Goal: Task Accomplishment & Management: Manage account settings

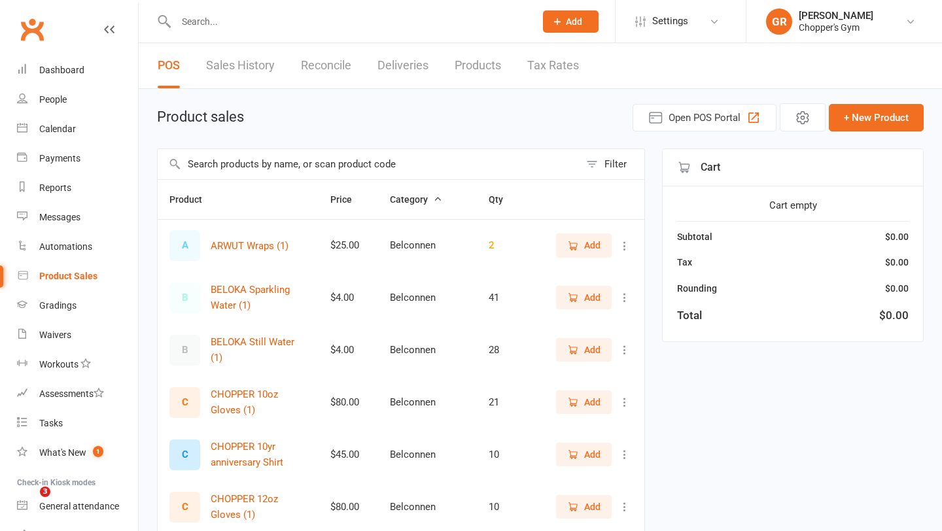
select select "100"
click at [57, 132] on div "Calendar" at bounding box center [57, 129] width 37 height 10
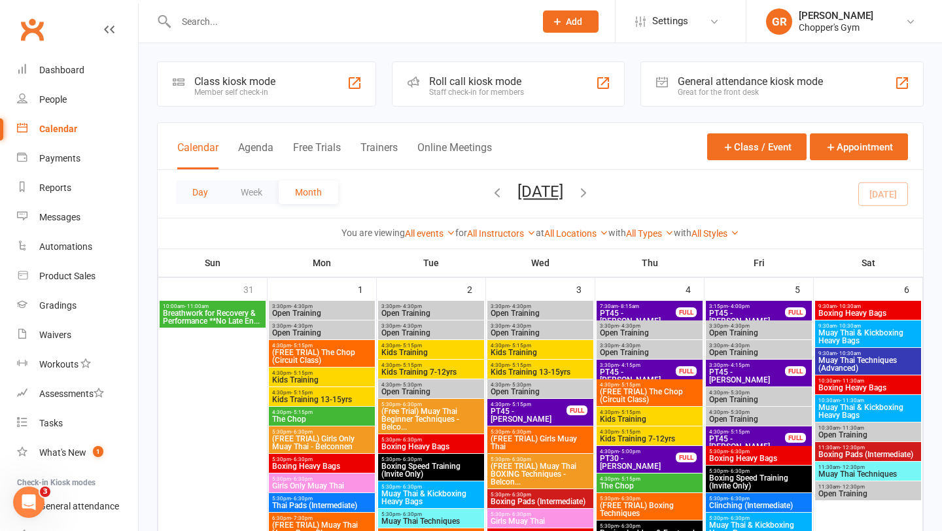
click at [193, 193] on button "Day" at bounding box center [200, 193] width 48 height 24
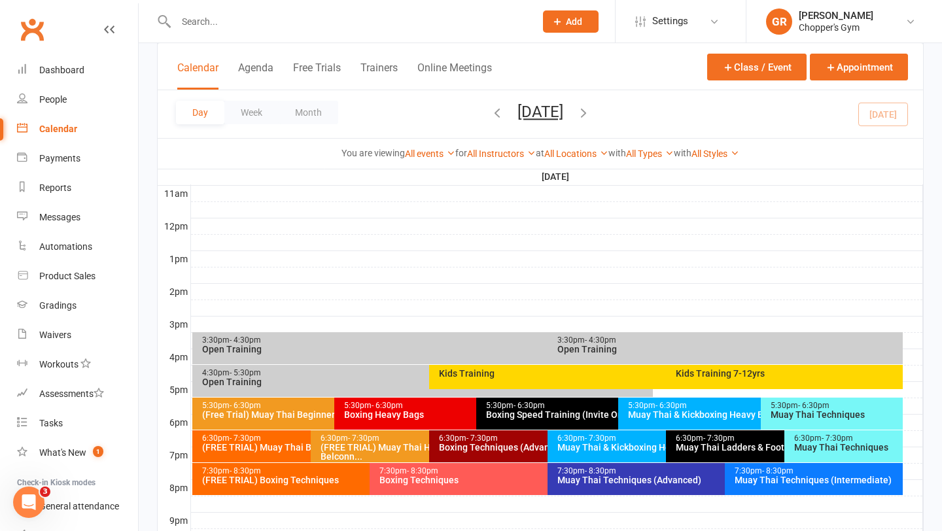
scroll to position [445, 0]
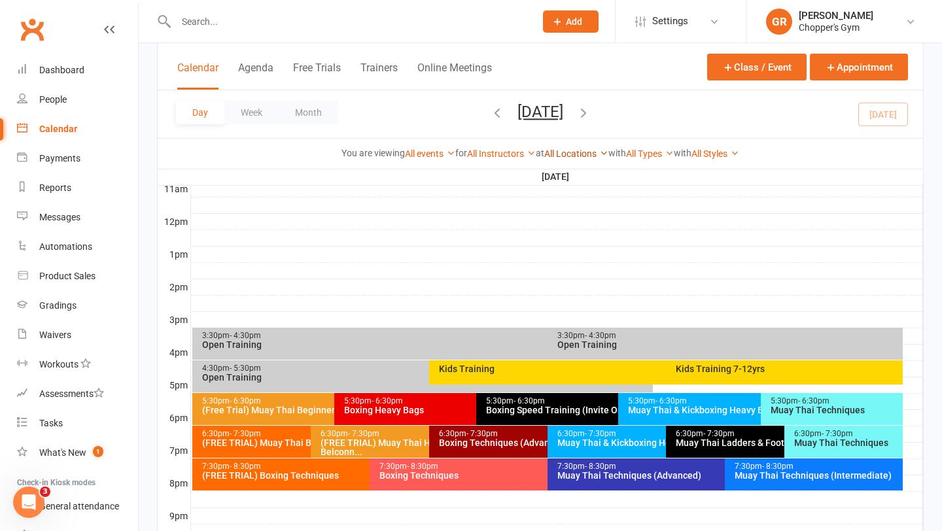
click at [579, 151] on link "All Locations" at bounding box center [577, 154] width 64 height 10
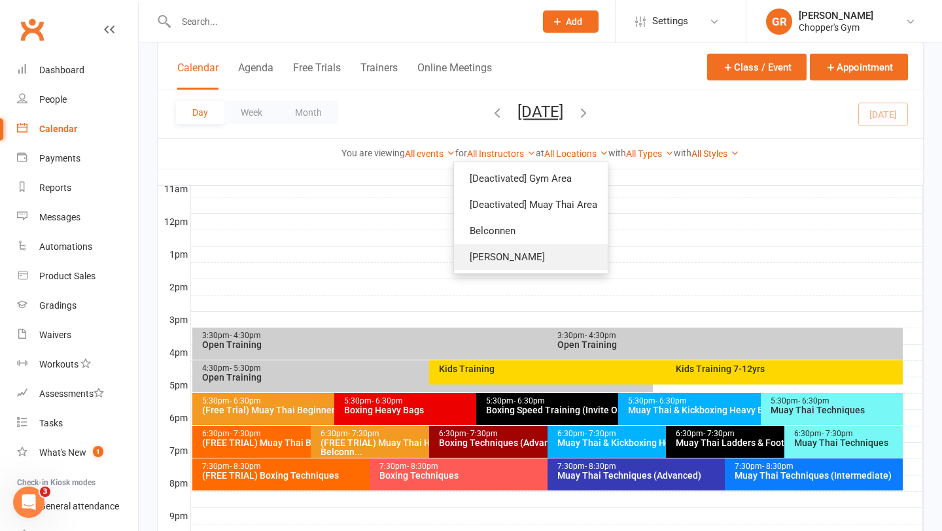
click at [539, 251] on link "[PERSON_NAME]" at bounding box center [531, 257] width 154 height 26
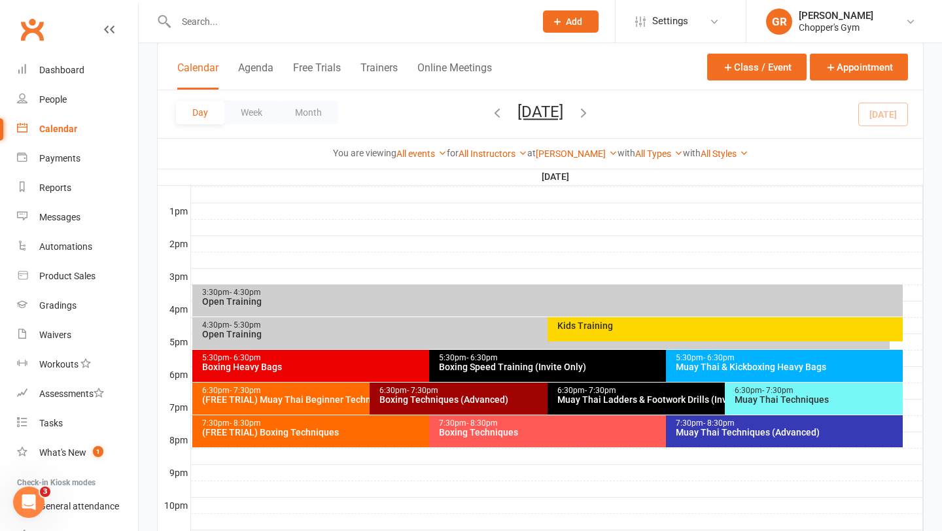
scroll to position [491, 0]
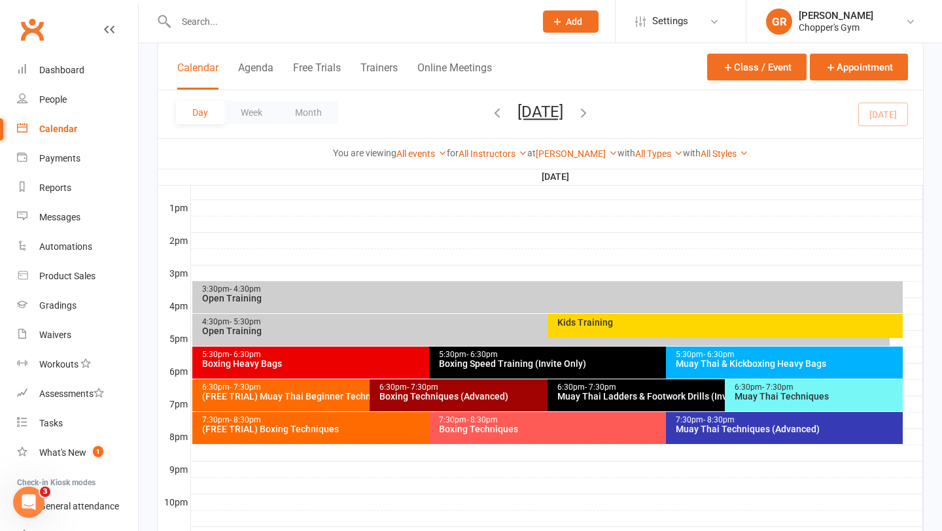
click at [316, 389] on div "6:30pm - 7:30pm" at bounding box center [367, 388] width 330 height 9
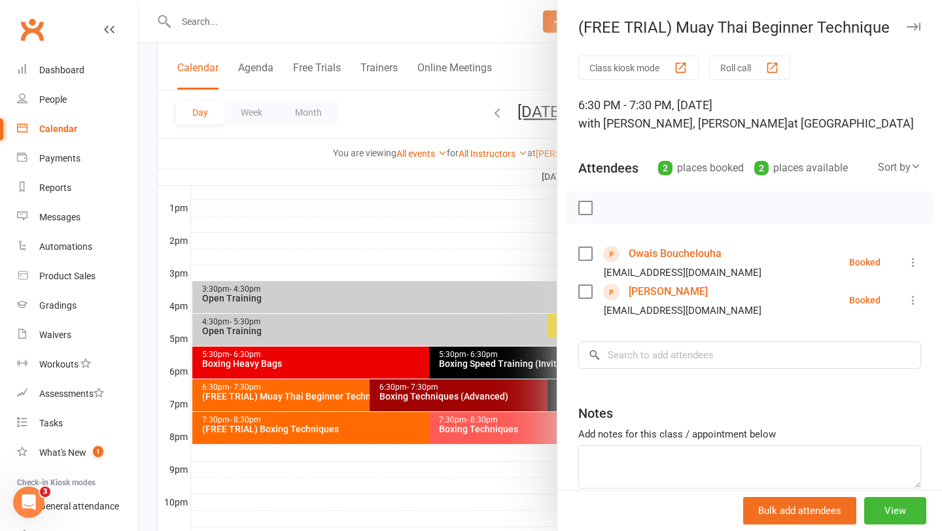
click at [420, 239] on div at bounding box center [541, 265] width 804 height 531
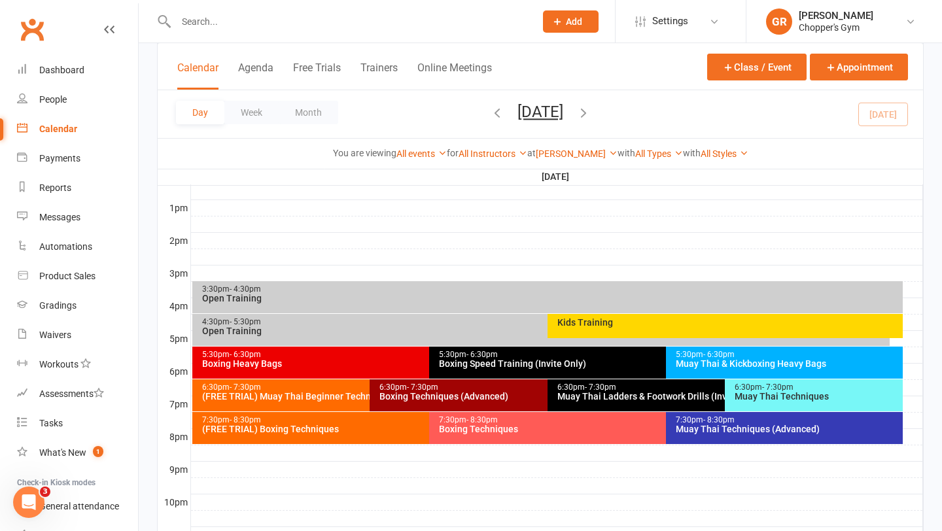
click at [615, 328] on div "Kids Training" at bounding box center [725, 326] width 355 height 24
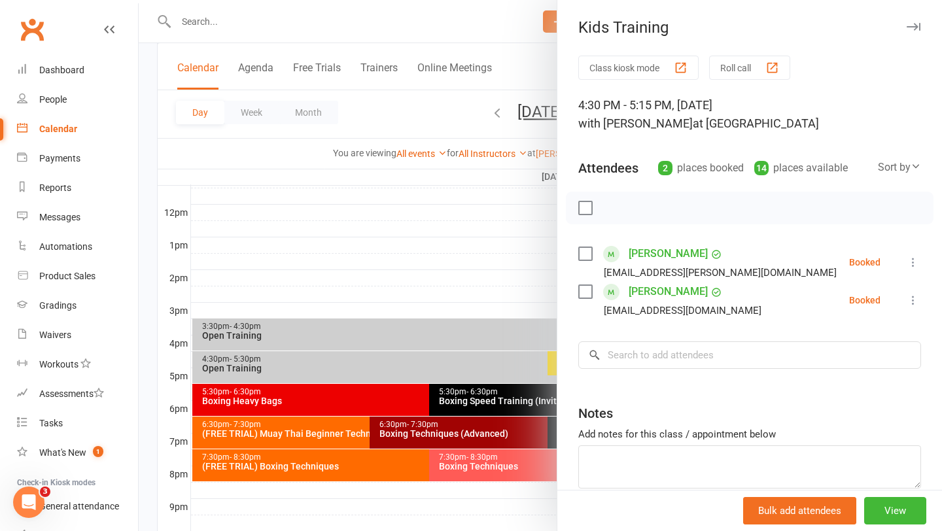
scroll to position [446, 0]
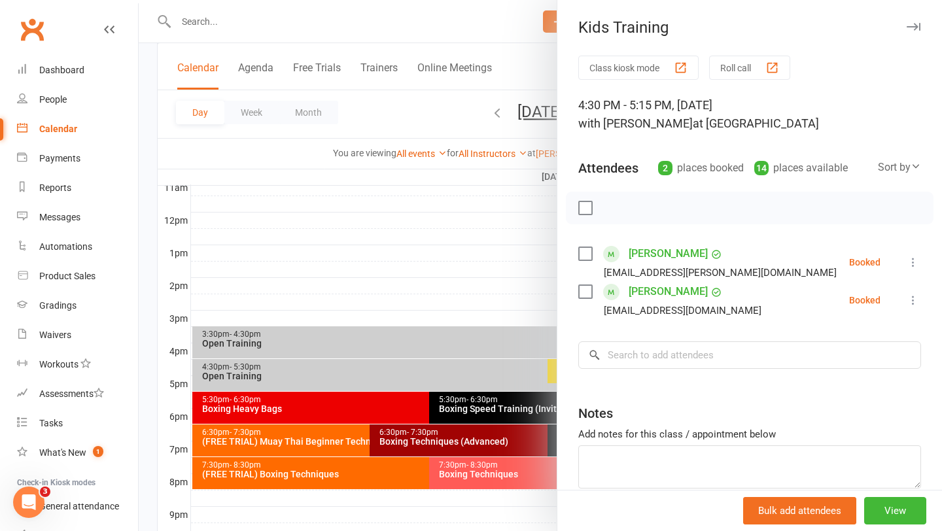
click at [469, 274] on div at bounding box center [541, 265] width 804 height 531
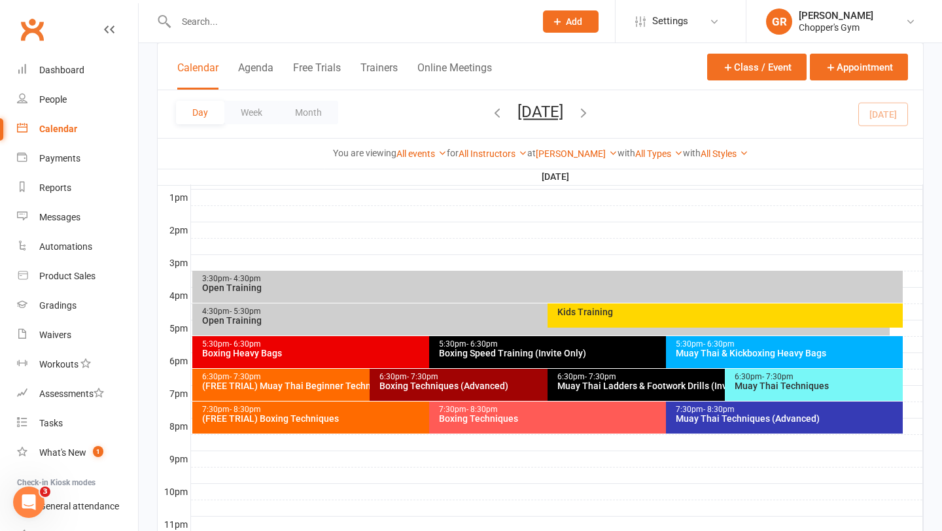
scroll to position [518, 0]
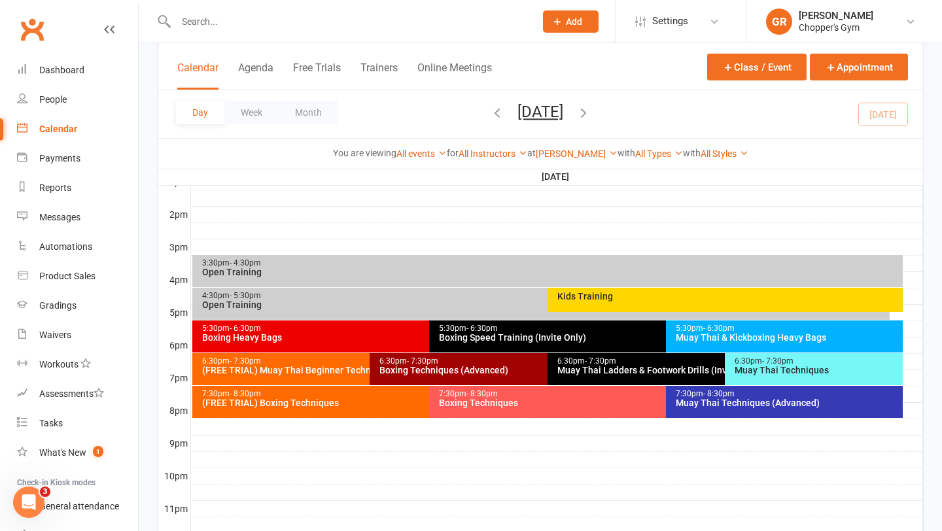
click at [581, 288] on div "Kids Training" at bounding box center [725, 300] width 355 height 24
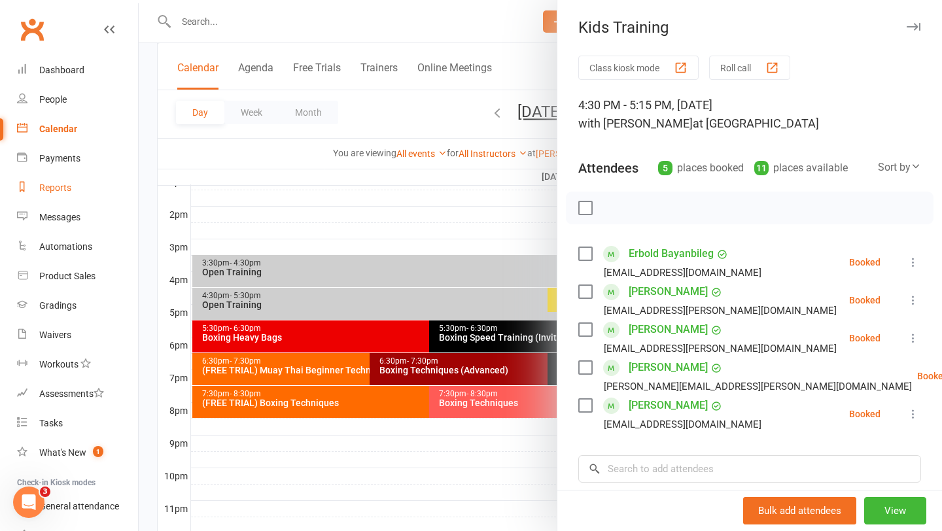
click at [63, 186] on div "Reports" at bounding box center [55, 188] width 32 height 10
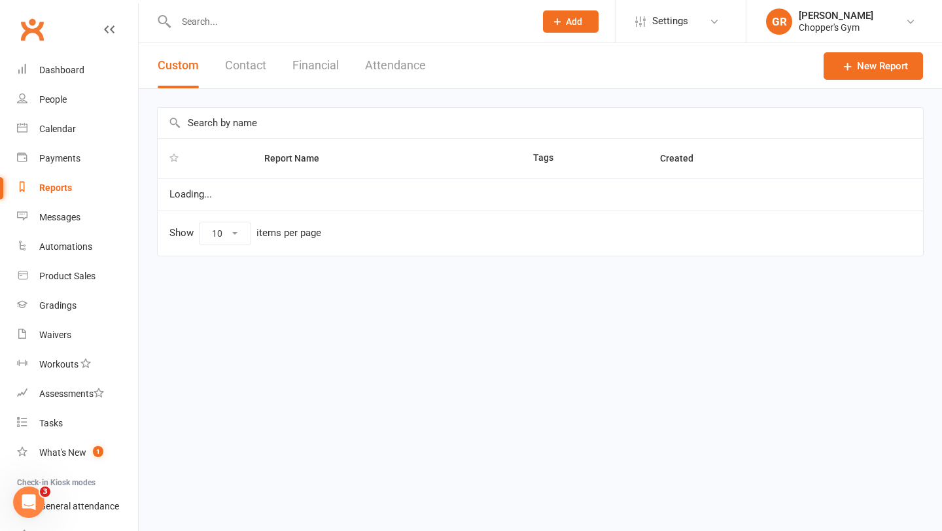
select select "100"
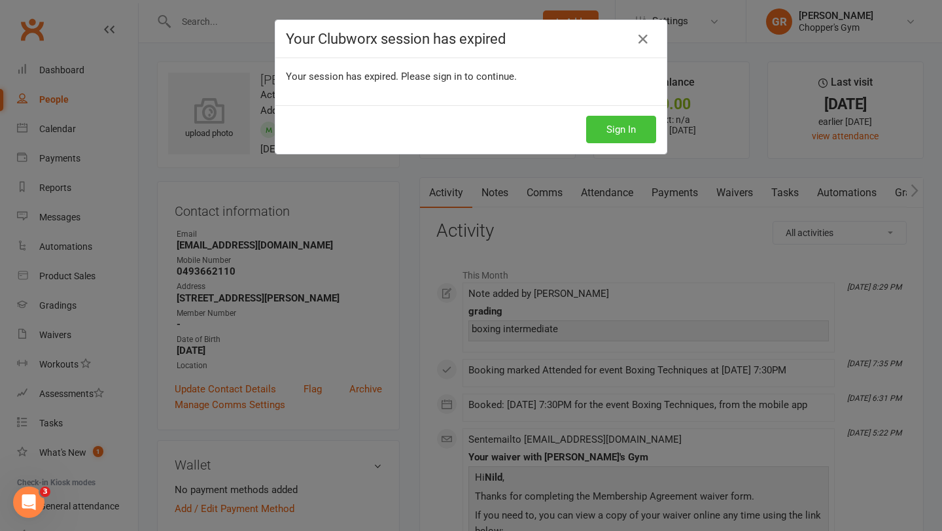
click at [627, 142] on button "Sign In" at bounding box center [621, 129] width 70 height 27
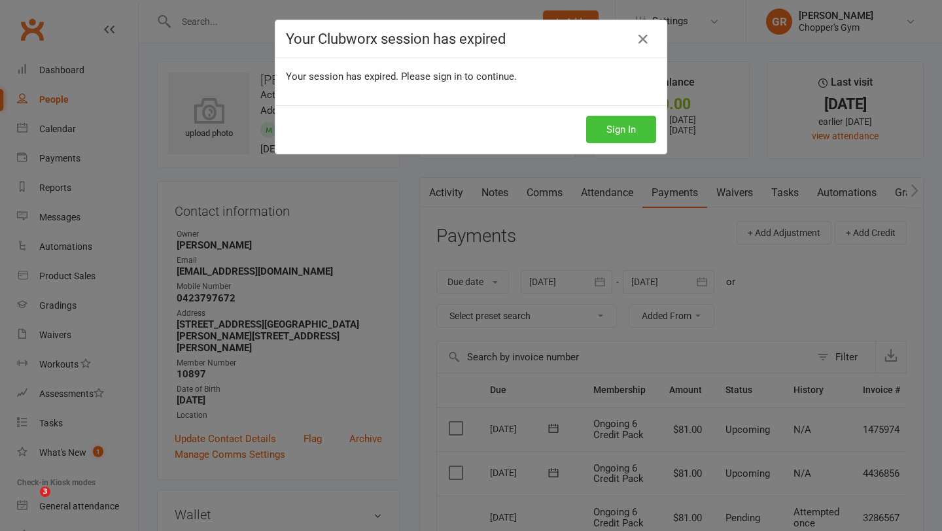
click at [634, 131] on button "Sign In" at bounding box center [621, 129] width 70 height 27
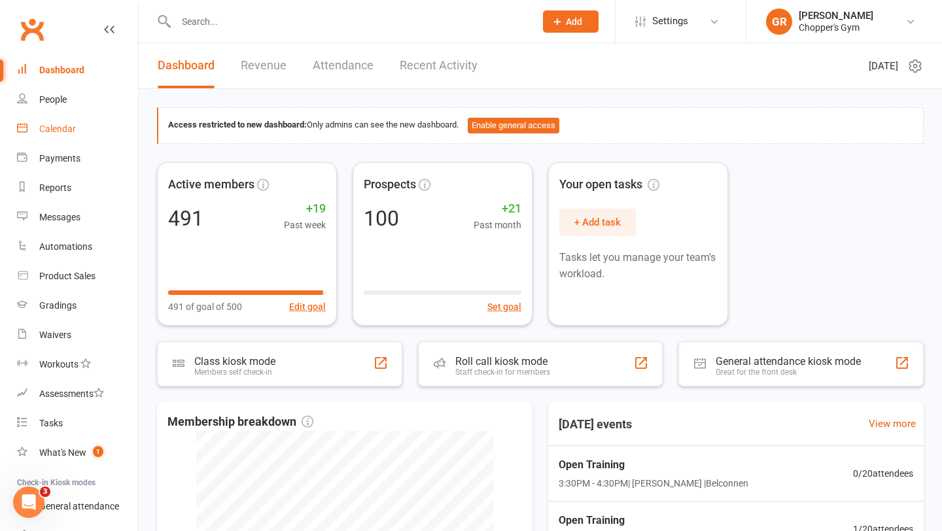
click at [44, 126] on div "Calendar" at bounding box center [57, 129] width 37 height 10
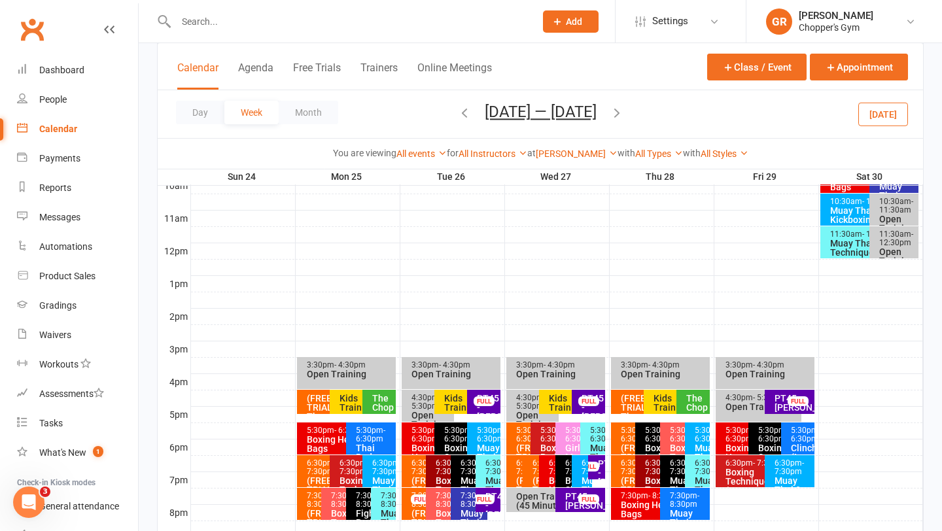
scroll to position [439, 0]
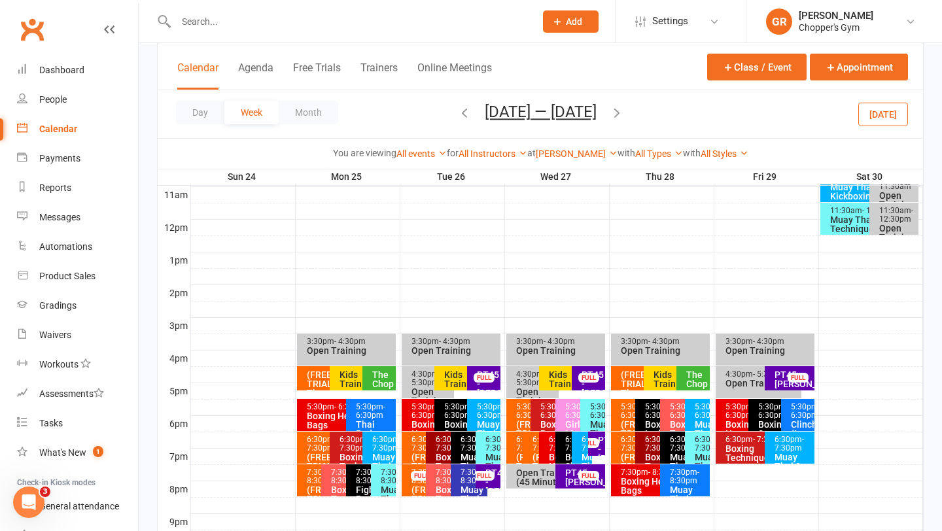
click at [879, 118] on button "[DATE]" at bounding box center [884, 114] width 50 height 24
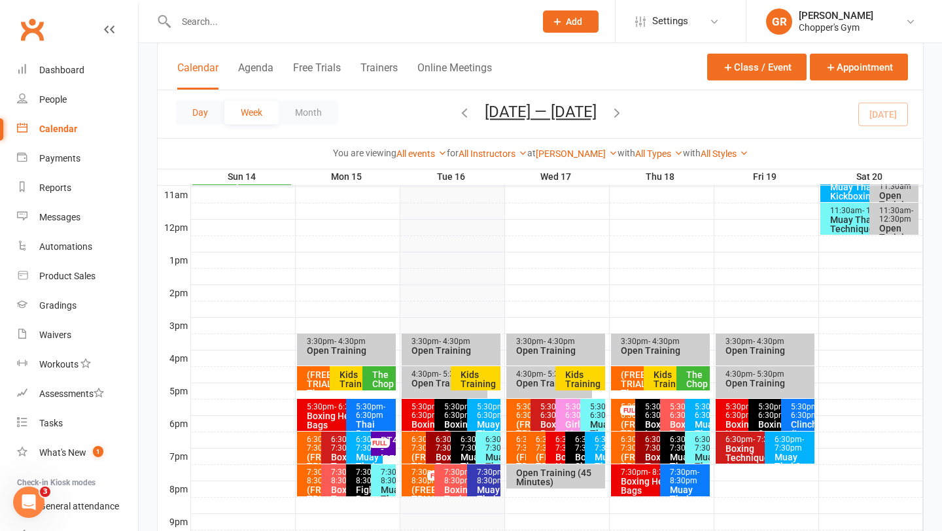
click at [189, 113] on button "Day" at bounding box center [200, 113] width 48 height 24
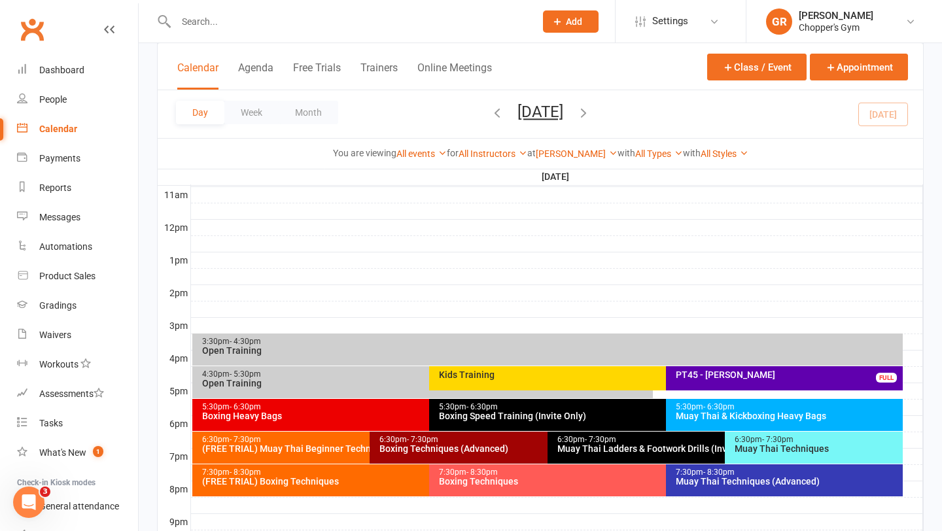
click at [364, 384] on div "Open Training" at bounding box center [426, 383] width 449 height 9
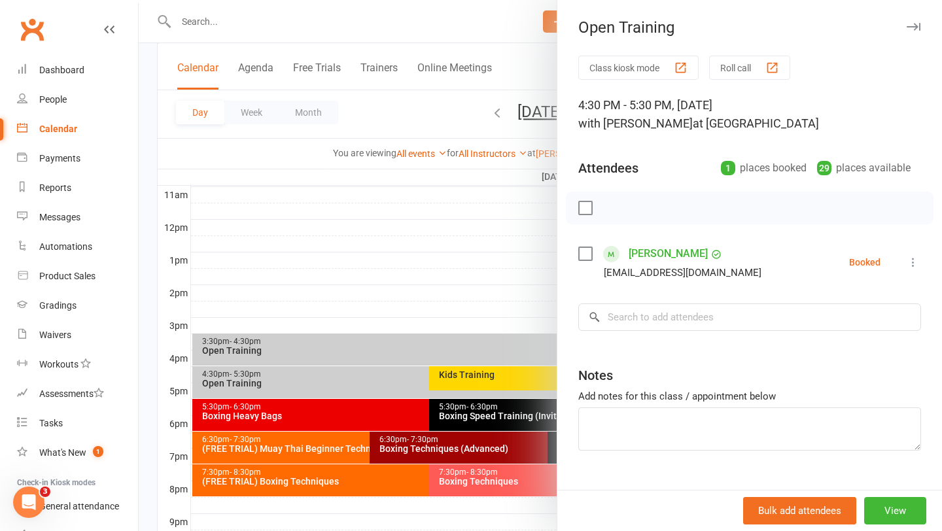
click at [336, 349] on div at bounding box center [541, 265] width 804 height 531
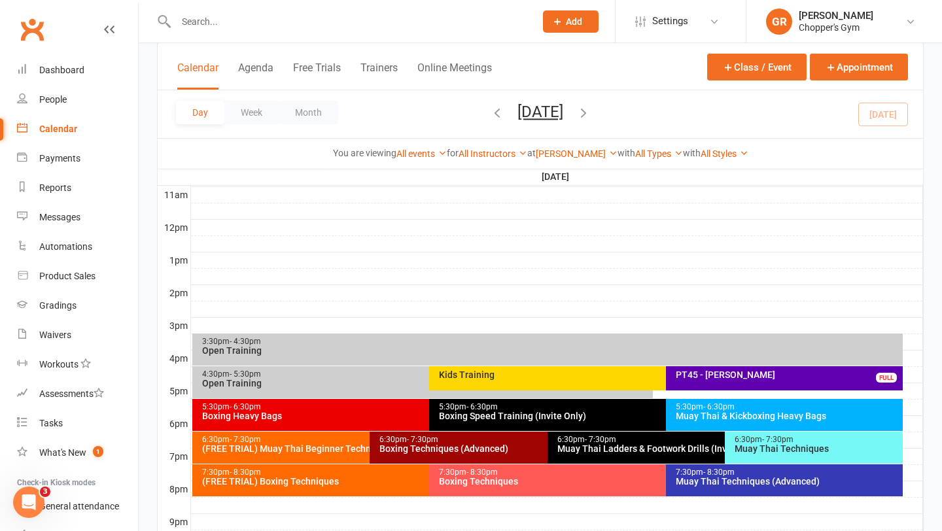
click at [329, 353] on div "Open Training" at bounding box center [552, 350] width 700 height 9
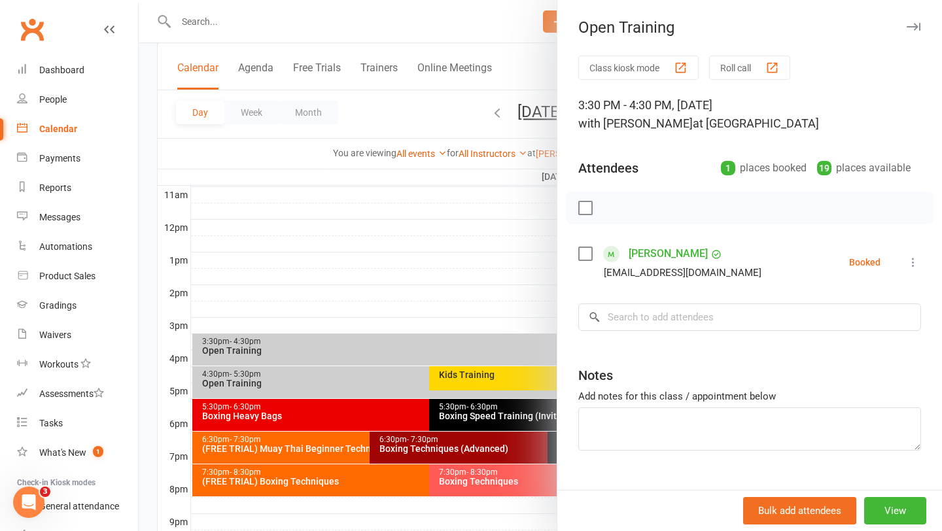
click at [387, 279] on div at bounding box center [541, 265] width 804 height 531
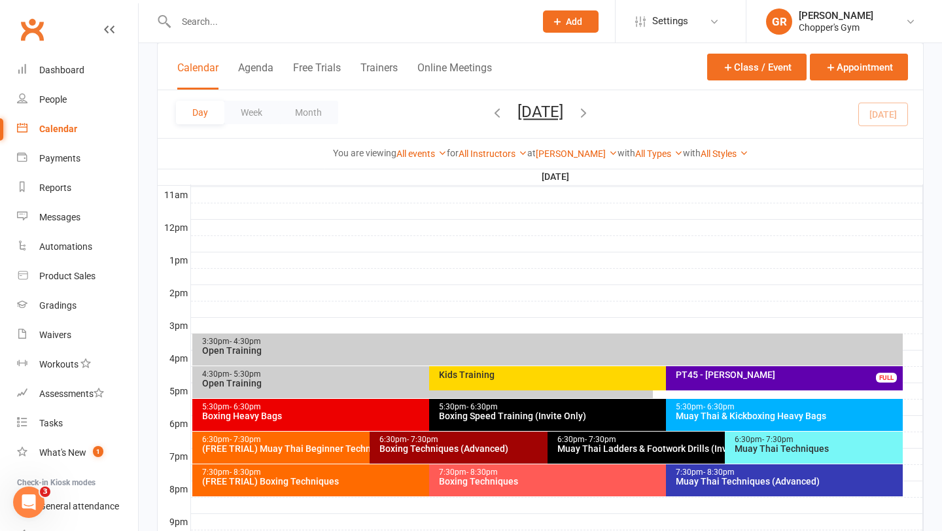
click at [294, 346] on div "Open Training" at bounding box center [552, 350] width 700 height 9
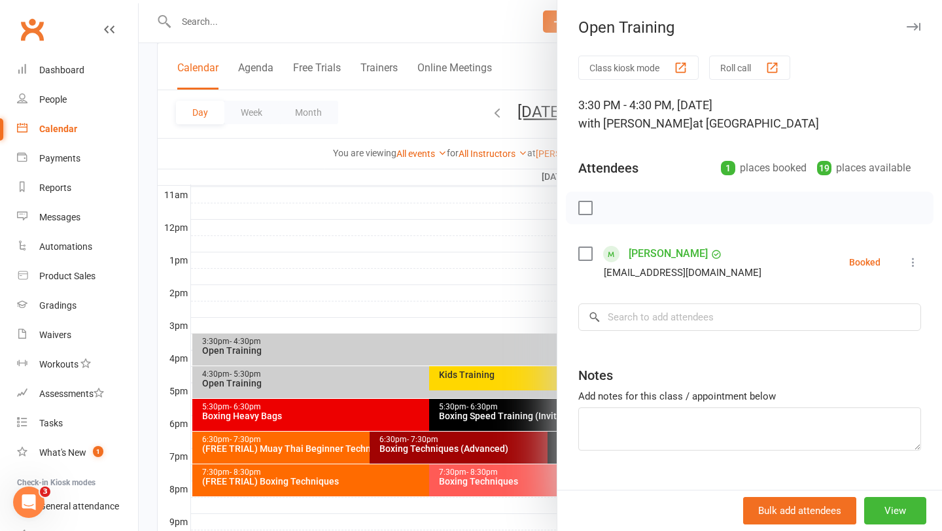
click at [434, 247] on div at bounding box center [541, 265] width 804 height 531
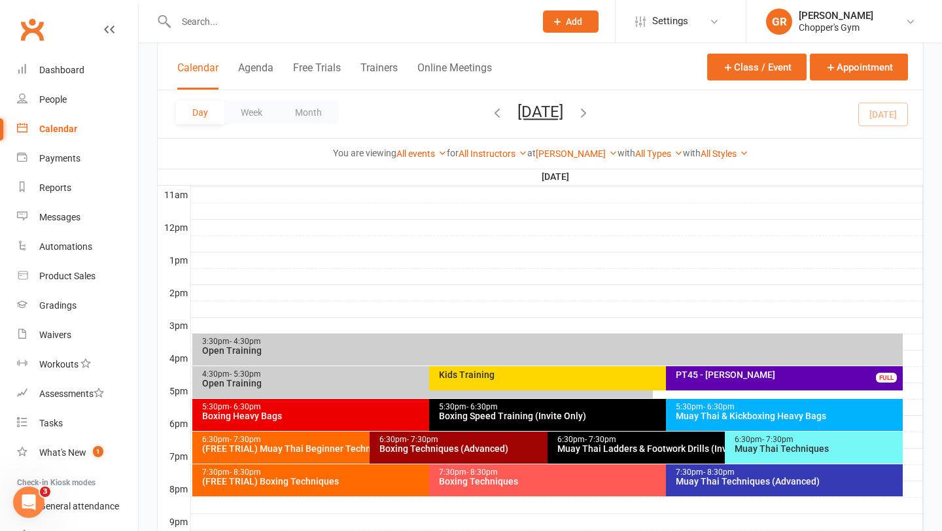
click at [429, 345] on div "3:30pm - 4:30pm" at bounding box center [552, 342] width 700 height 9
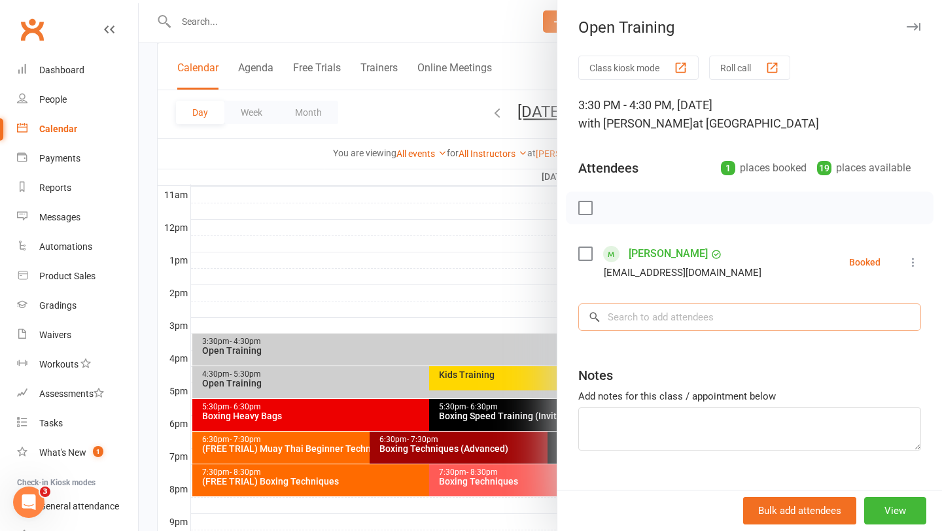
click at [668, 321] on input "search" at bounding box center [750, 317] width 343 height 27
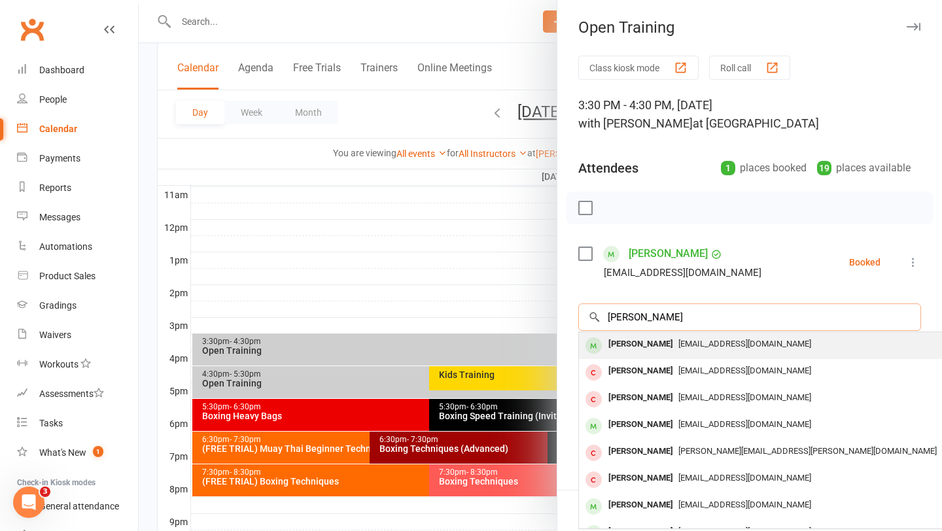
type input "matt ewe"
click at [679, 342] on span "maxpoontos@hotmail.com" at bounding box center [745, 344] width 133 height 10
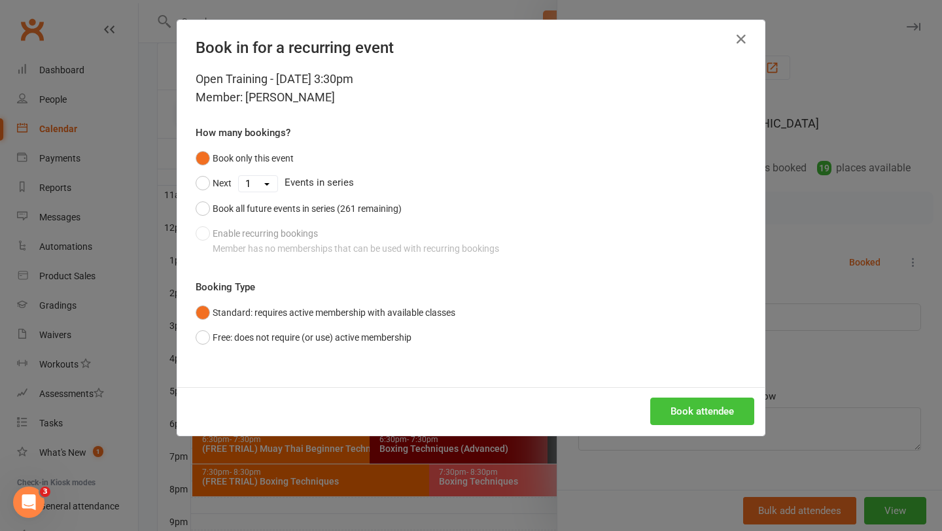
click at [708, 416] on button "Book attendee" at bounding box center [703, 411] width 104 height 27
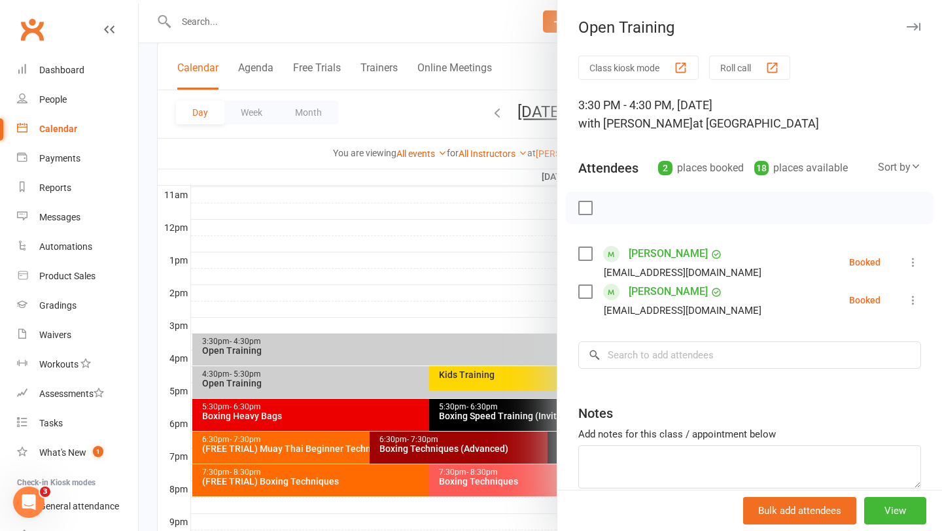
click at [452, 282] on div at bounding box center [541, 265] width 804 height 531
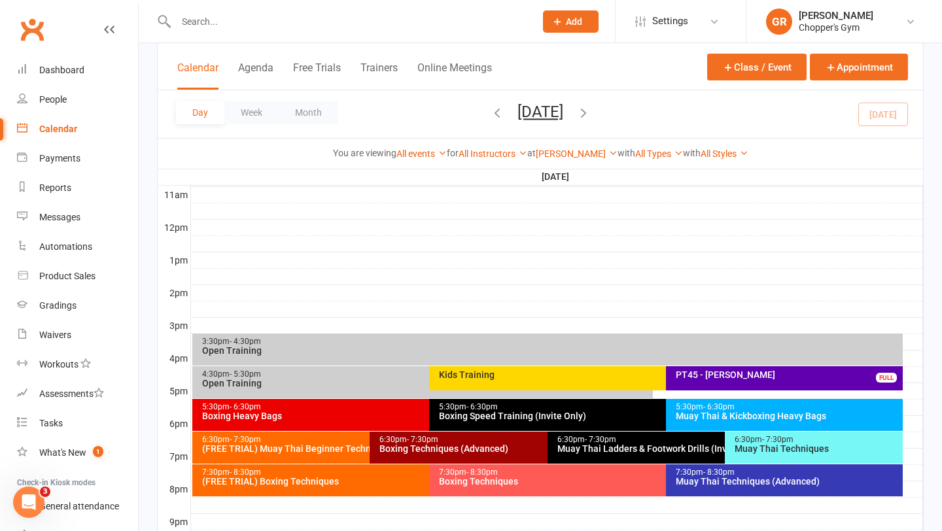
click at [609, 379] on div "Kids Training" at bounding box center [662, 374] width 449 height 9
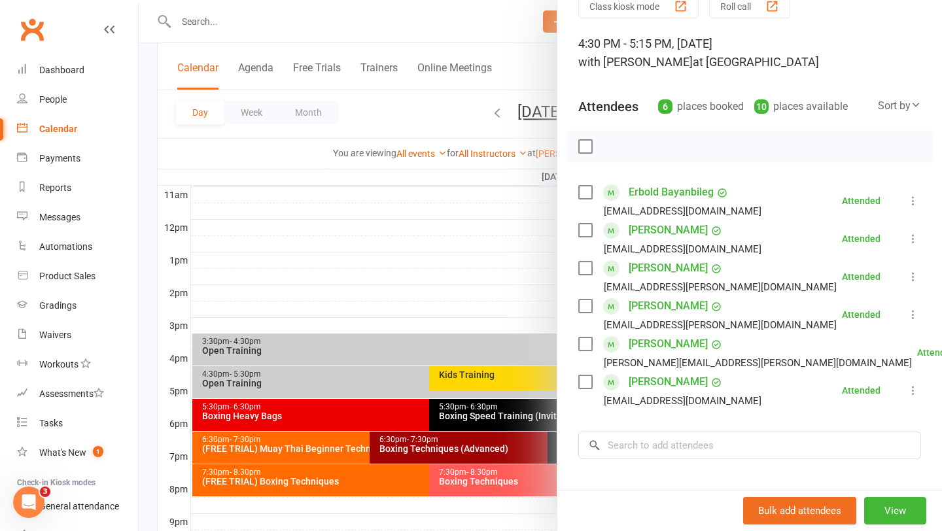
scroll to position [79, 0]
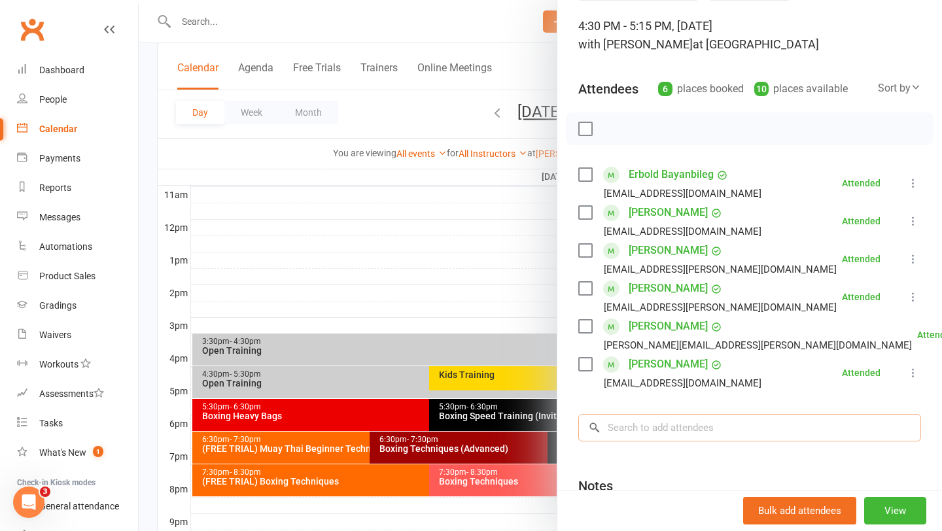
click at [687, 427] on input "search" at bounding box center [750, 427] width 343 height 27
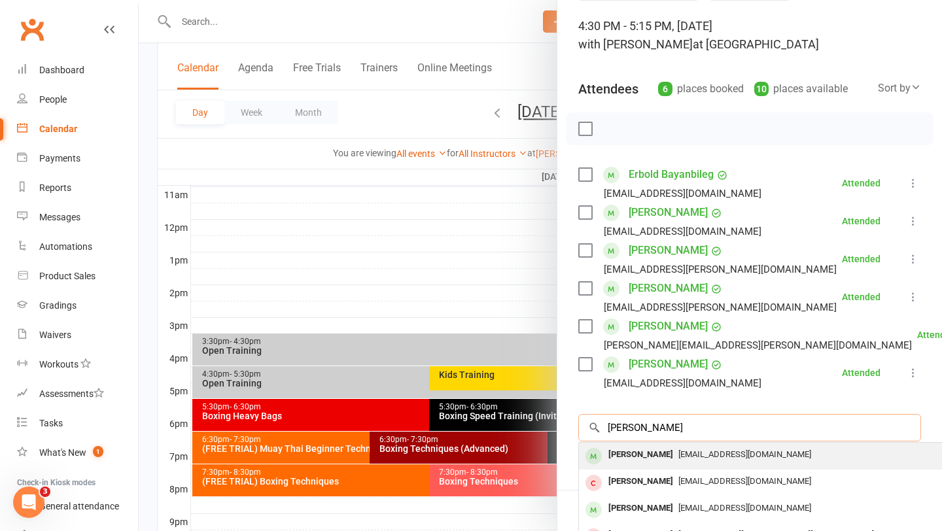
type input "jack wright"
click at [689, 455] on span "[EMAIL_ADDRESS][DOMAIN_NAME]" at bounding box center [745, 455] width 133 height 10
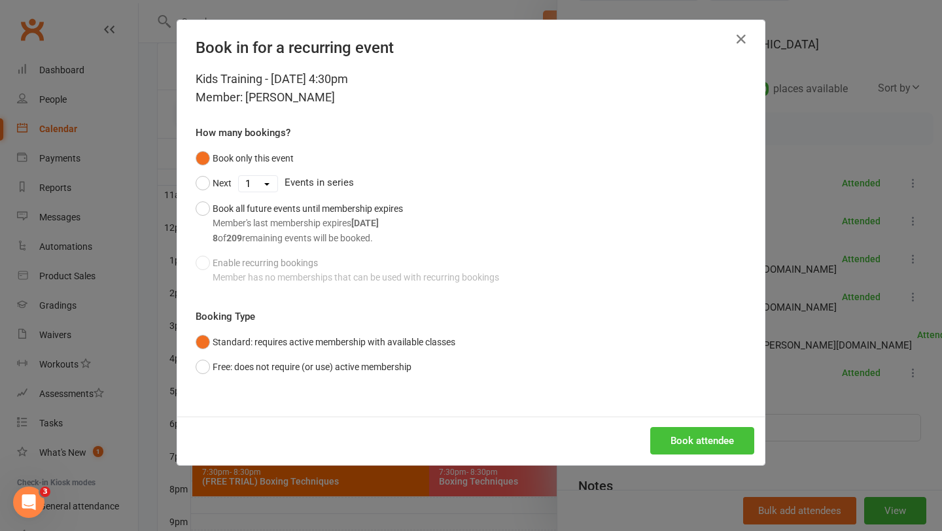
click at [721, 437] on button "Book attendee" at bounding box center [703, 440] width 104 height 27
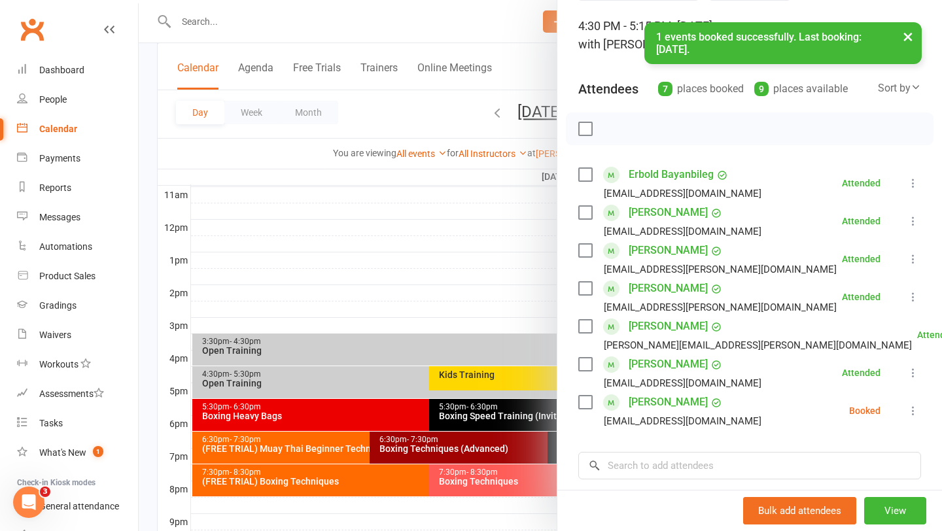
click at [589, 404] on label at bounding box center [585, 402] width 13 height 13
click at [616, 126] on icon "button" at bounding box center [614, 129] width 14 height 14
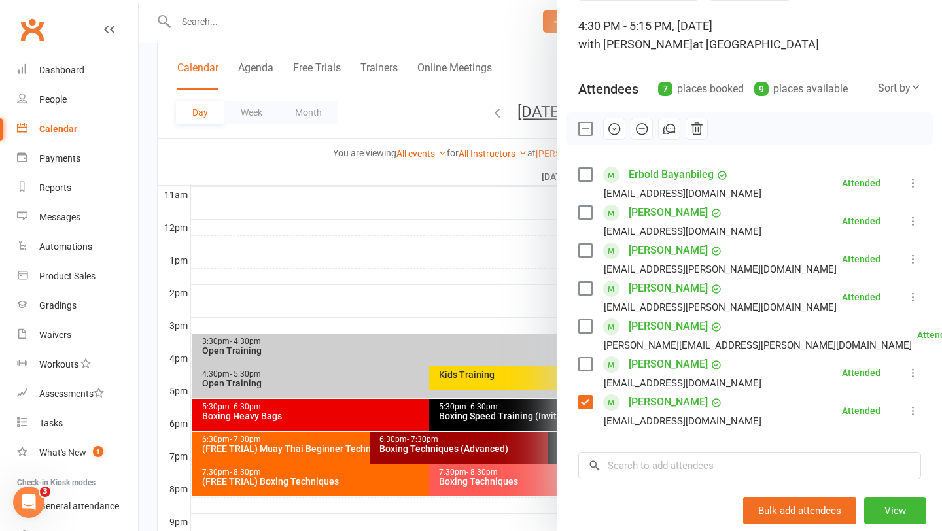
click at [404, 218] on div at bounding box center [541, 265] width 804 height 531
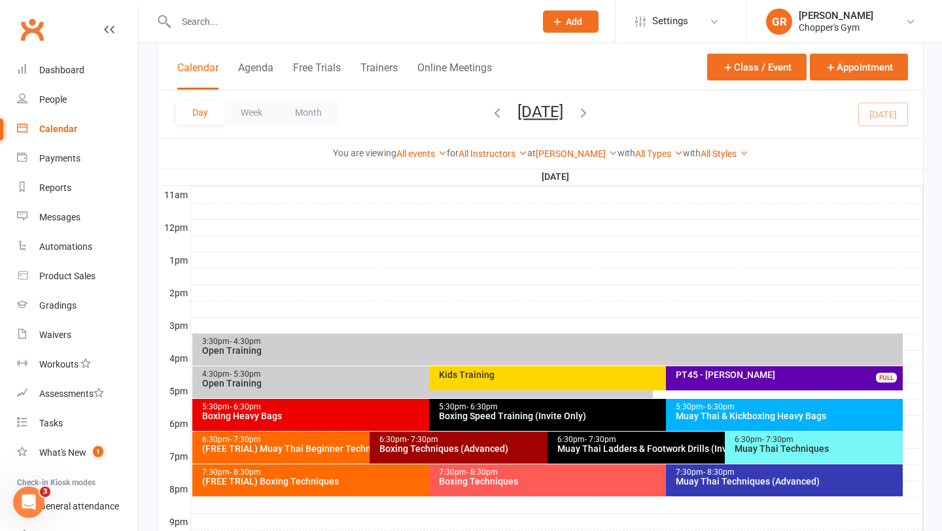
click at [337, 373] on div "4:30pm - 5:30pm" at bounding box center [426, 374] width 449 height 9
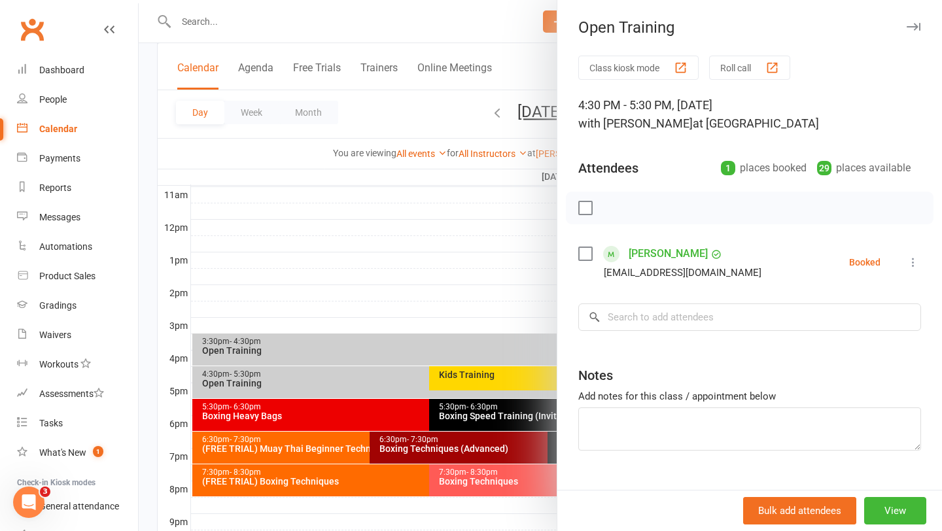
click at [375, 249] on div at bounding box center [541, 265] width 804 height 531
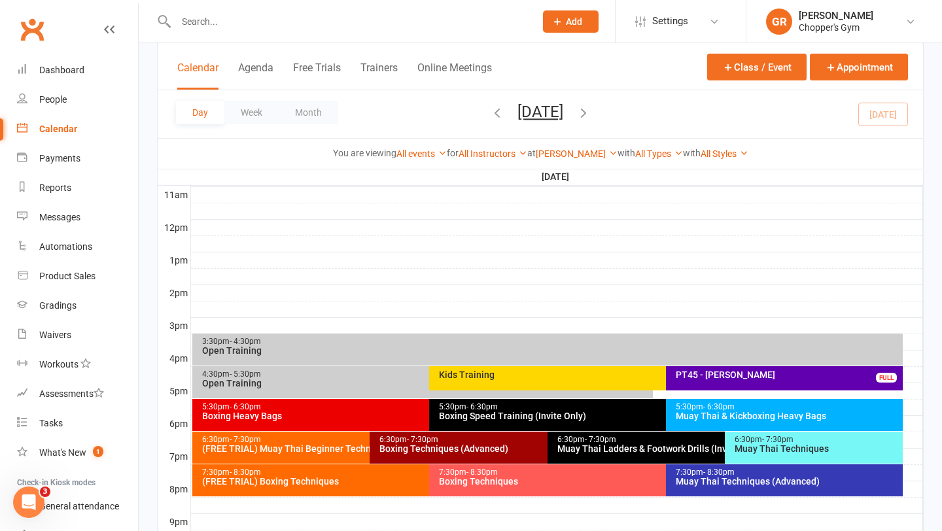
click at [323, 452] on div "(FREE TRIAL) Muay Thai Beginner Technique" at bounding box center [367, 448] width 330 height 9
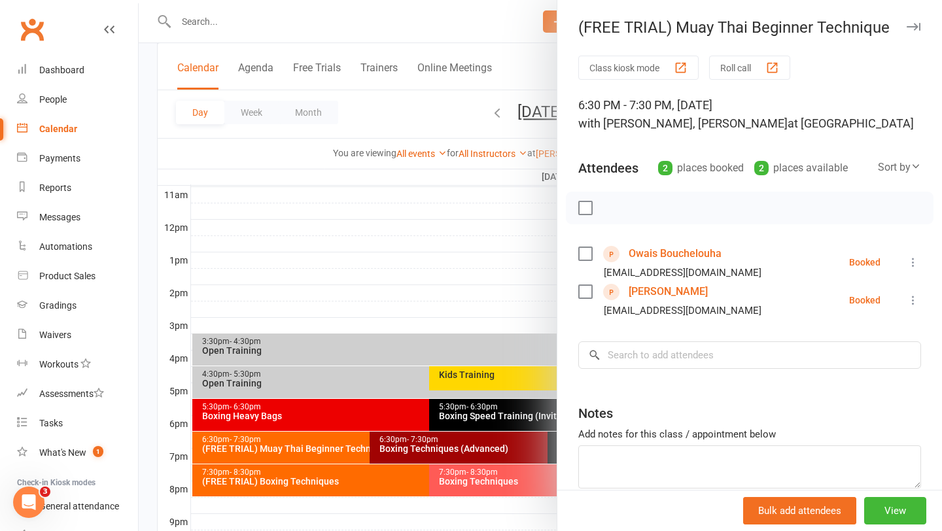
click at [382, 307] on div at bounding box center [541, 265] width 804 height 531
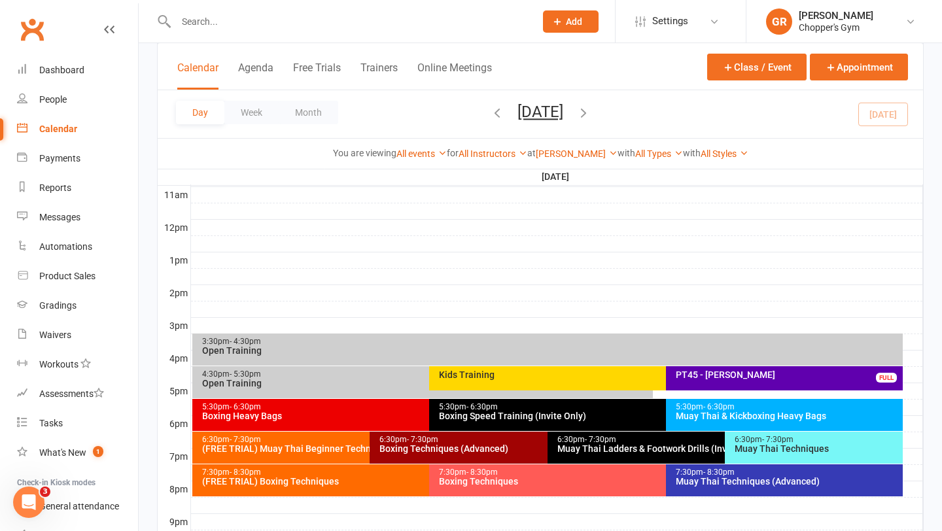
click at [754, 444] on div "Muay Thai Techniques" at bounding box center [817, 448] width 166 height 9
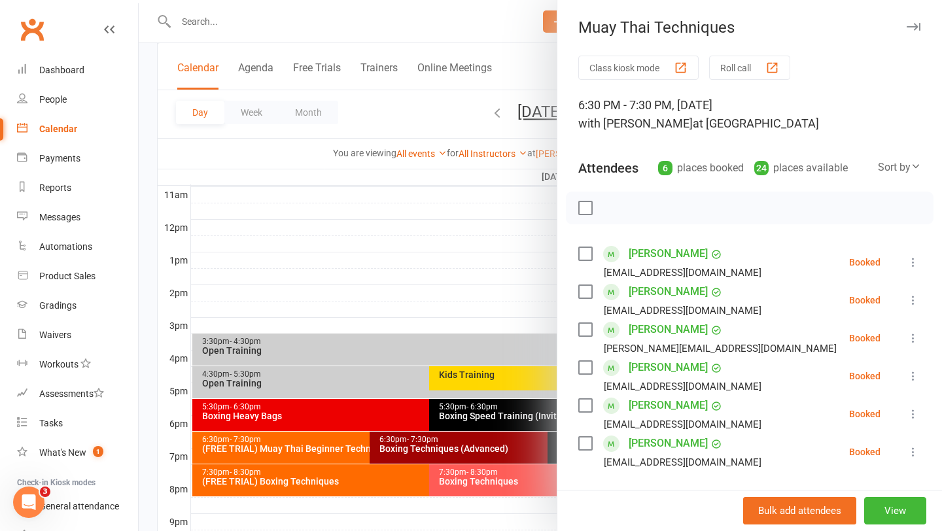
scroll to position [19, 0]
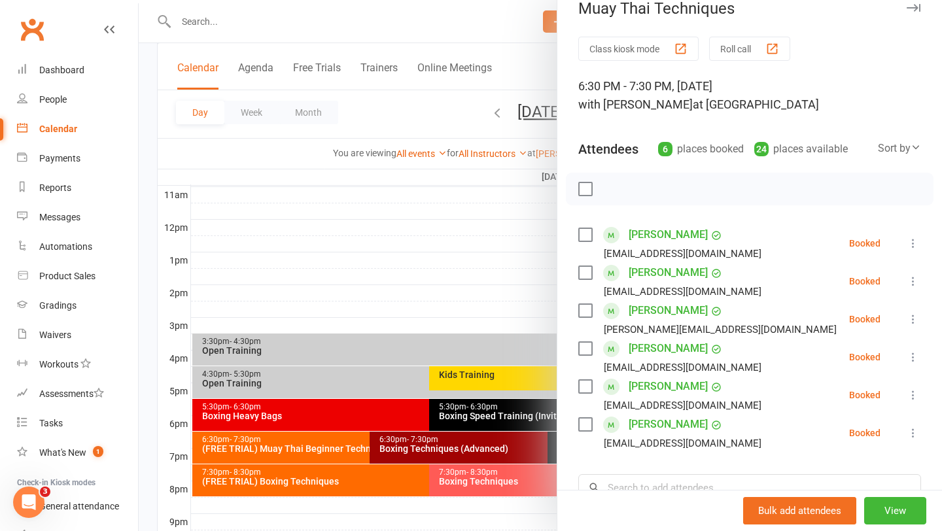
click at [433, 294] on div at bounding box center [541, 265] width 804 height 531
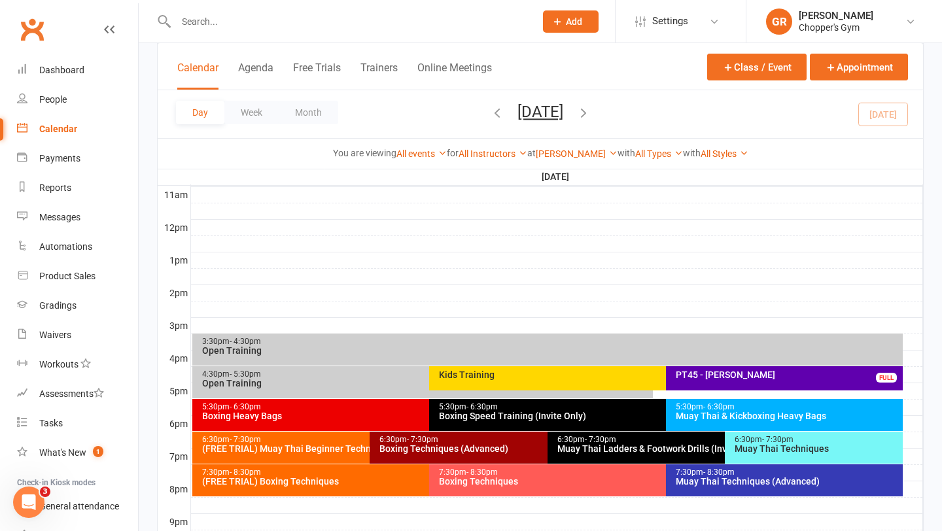
click at [715, 412] on div "Muay Thai & Kickboxing Heavy Bags" at bounding box center [787, 416] width 225 height 9
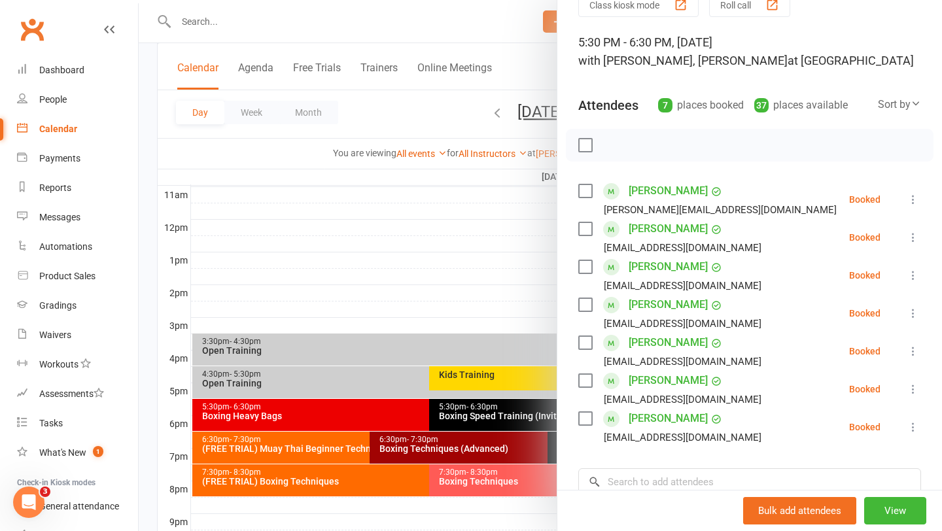
scroll to position [71, 0]
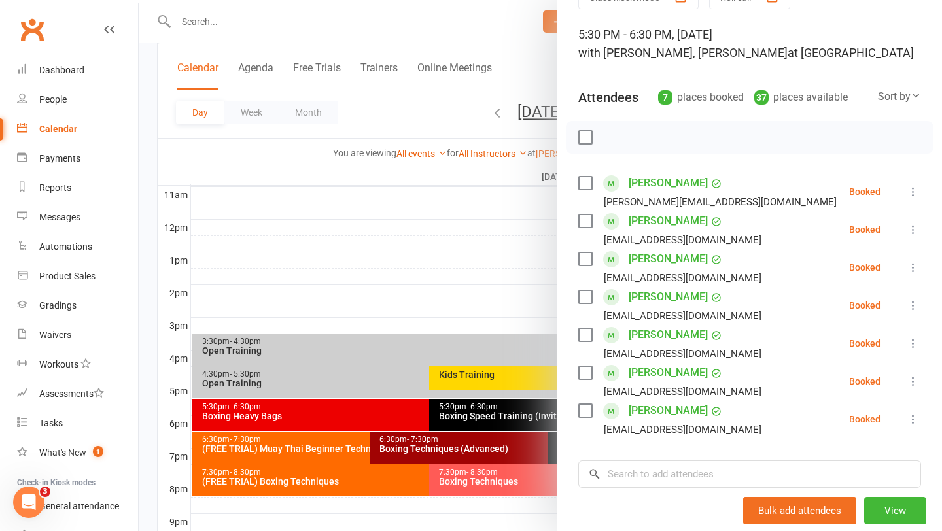
click at [447, 255] on div at bounding box center [541, 265] width 804 height 531
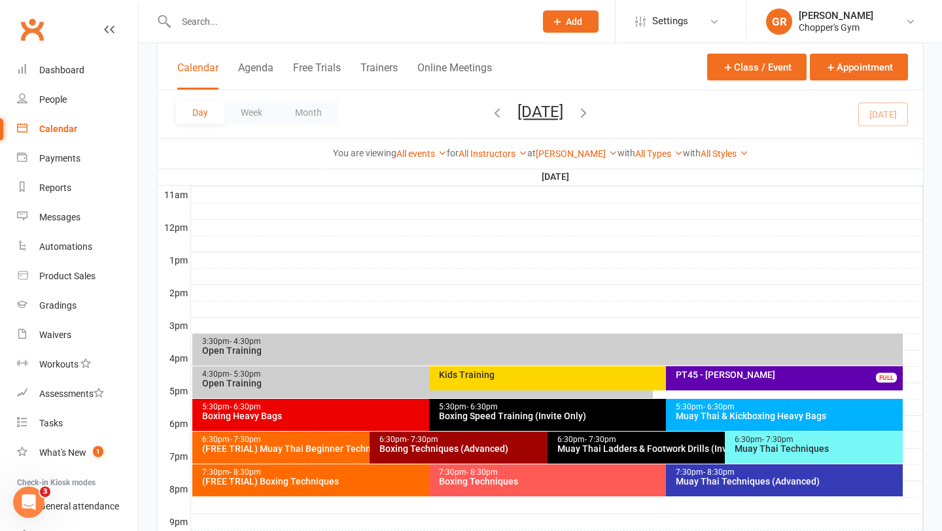
click at [372, 421] on div "5:30pm - 6:30pm Boxing Heavy Bags" at bounding box center [422, 415] width 461 height 32
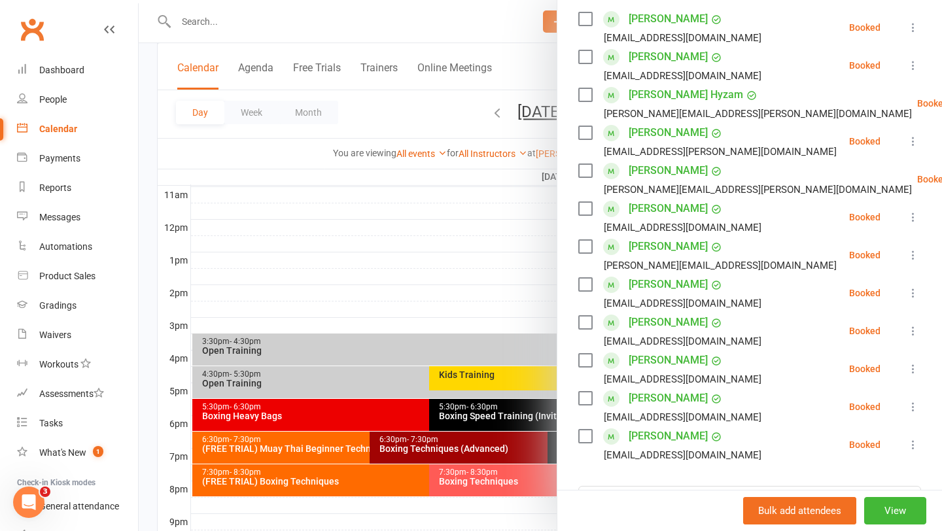
scroll to position [245, 0]
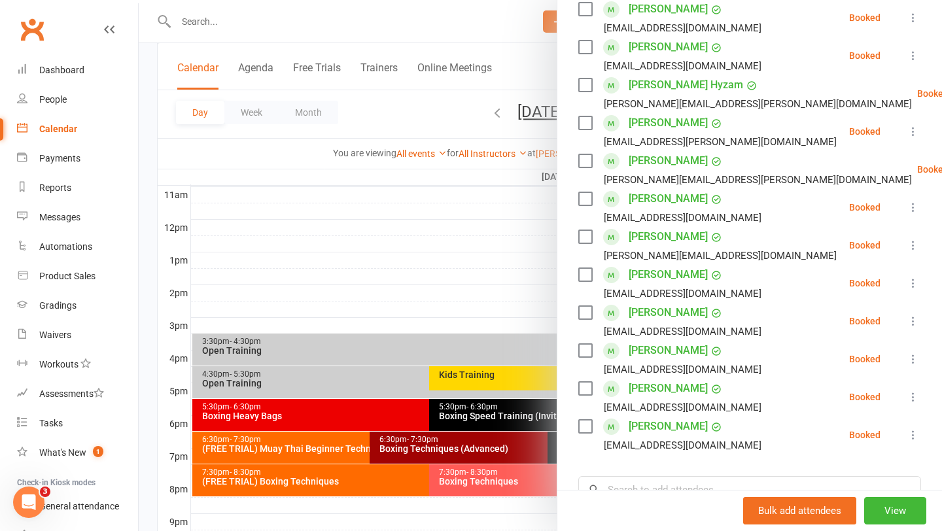
click at [473, 307] on div at bounding box center [541, 265] width 804 height 531
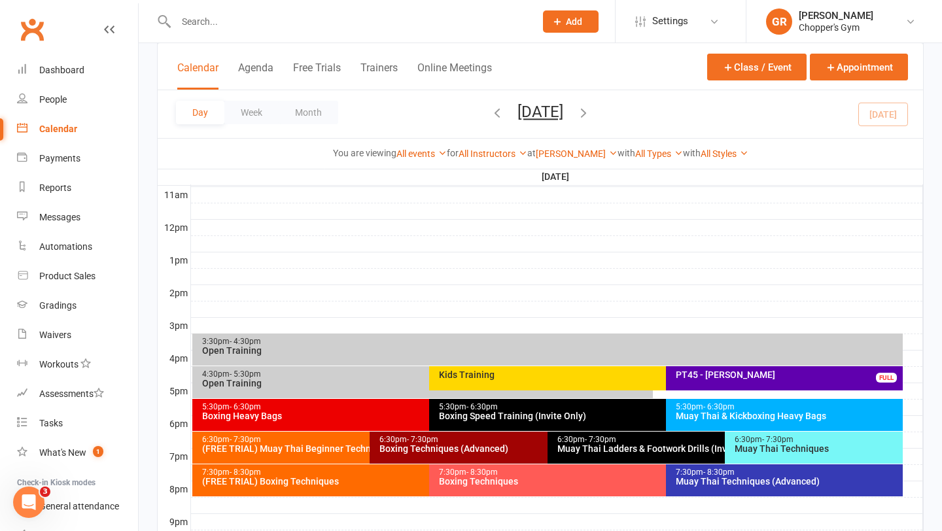
click at [314, 446] on div "(FREE TRIAL) Muay Thai Beginner Technique" at bounding box center [367, 448] width 330 height 9
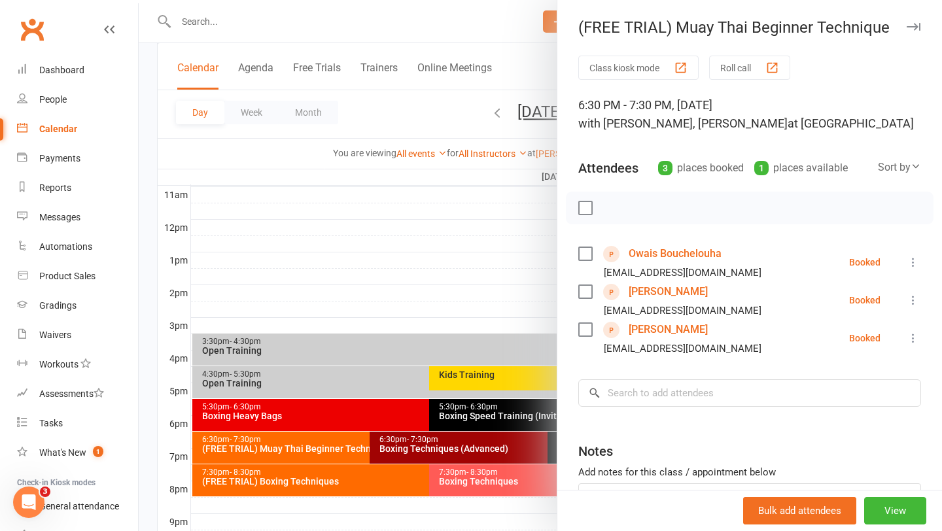
click at [304, 448] on div at bounding box center [541, 265] width 804 height 531
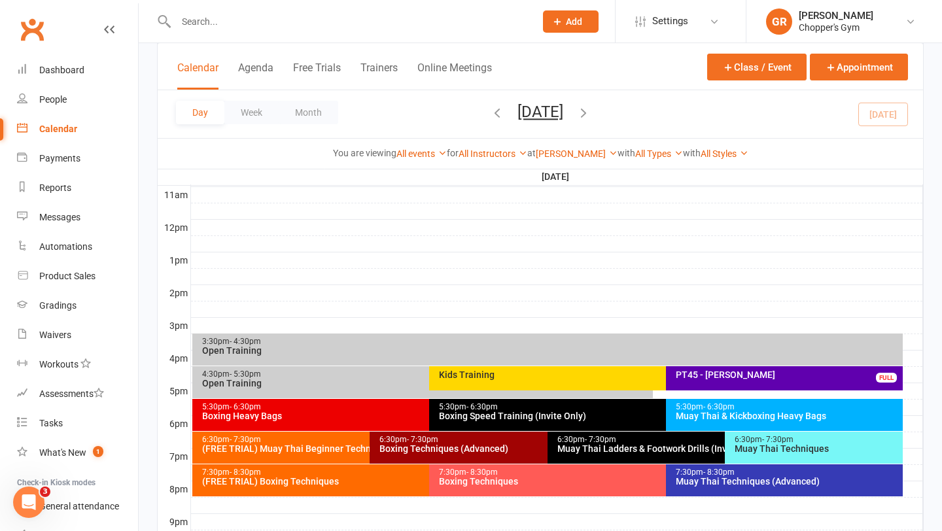
click at [311, 447] on div "(FREE TRIAL) Muay Thai Beginner Technique" at bounding box center [367, 448] width 330 height 9
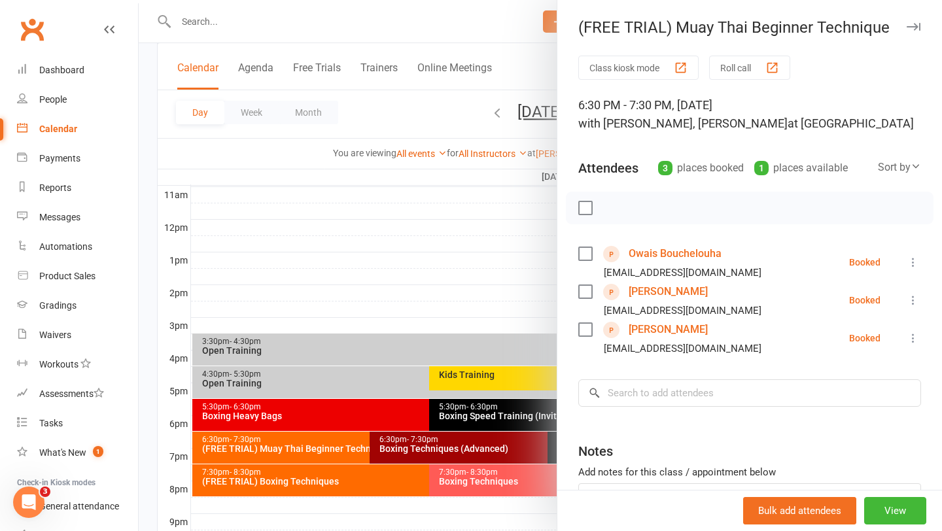
click at [355, 478] on div at bounding box center [541, 265] width 804 height 531
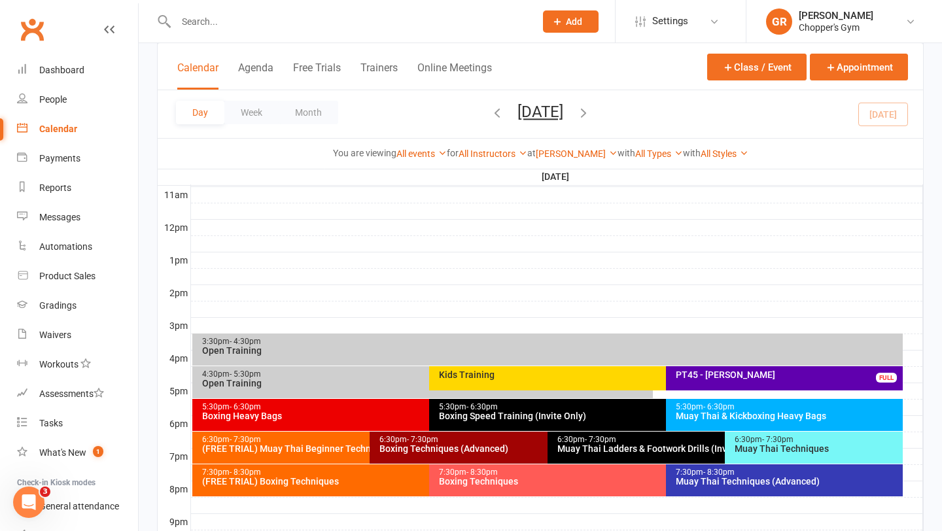
click at [334, 483] on div "(FREE TRIAL) Boxing Techniques" at bounding box center [426, 481] width 449 height 9
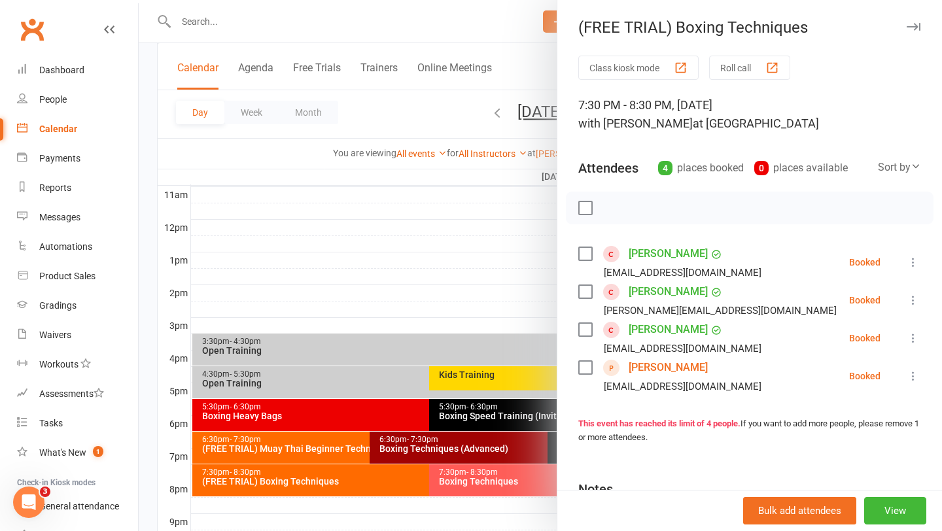
click at [405, 278] on div at bounding box center [541, 265] width 804 height 531
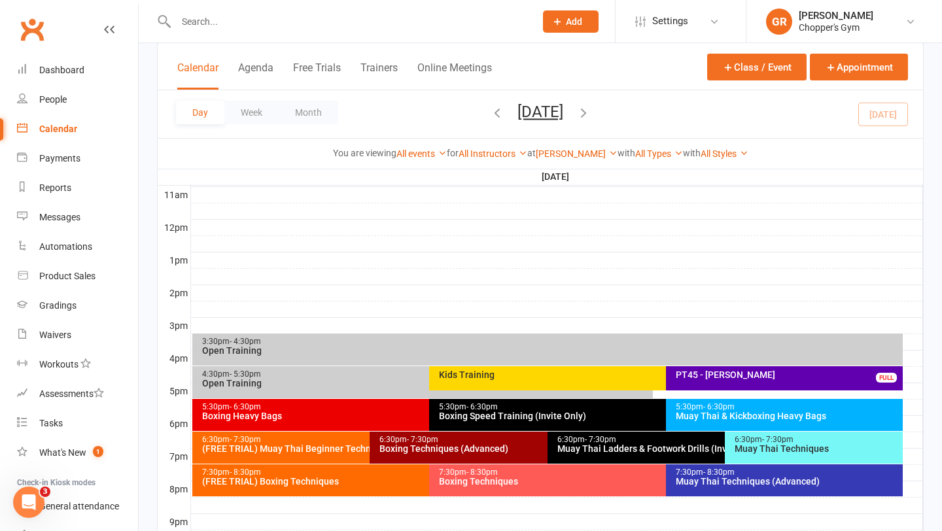
click at [470, 478] on div "Boxing Techniques" at bounding box center [662, 481] width 449 height 9
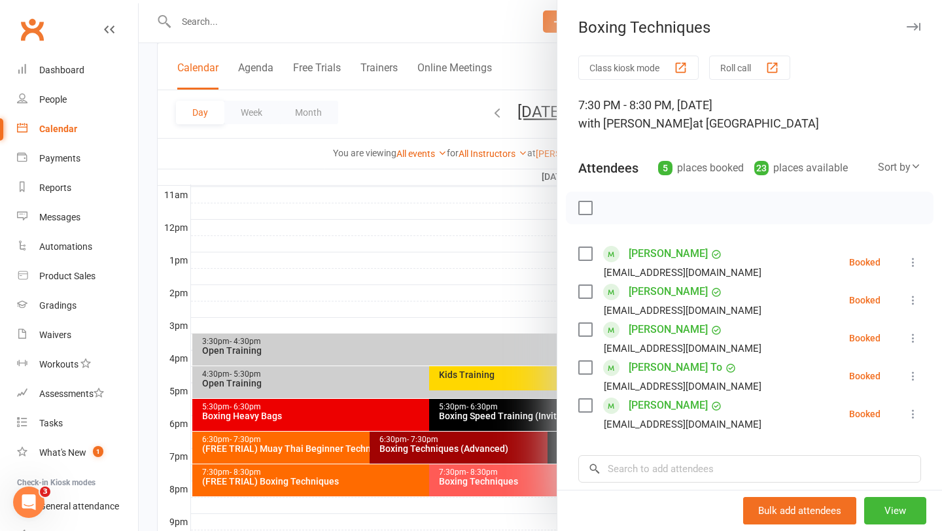
click at [491, 245] on div at bounding box center [541, 265] width 804 height 531
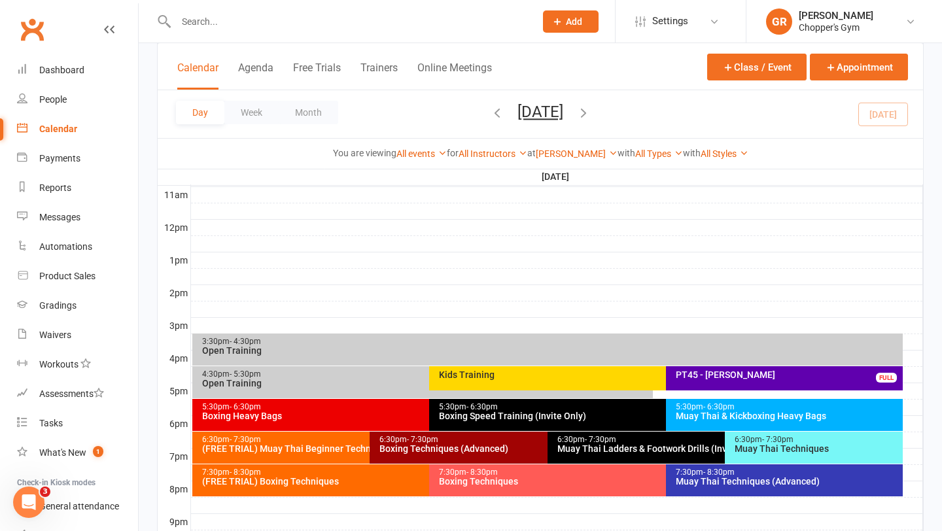
click at [721, 484] on div "Muay Thai Techniques (Advanced)" at bounding box center [787, 481] width 225 height 9
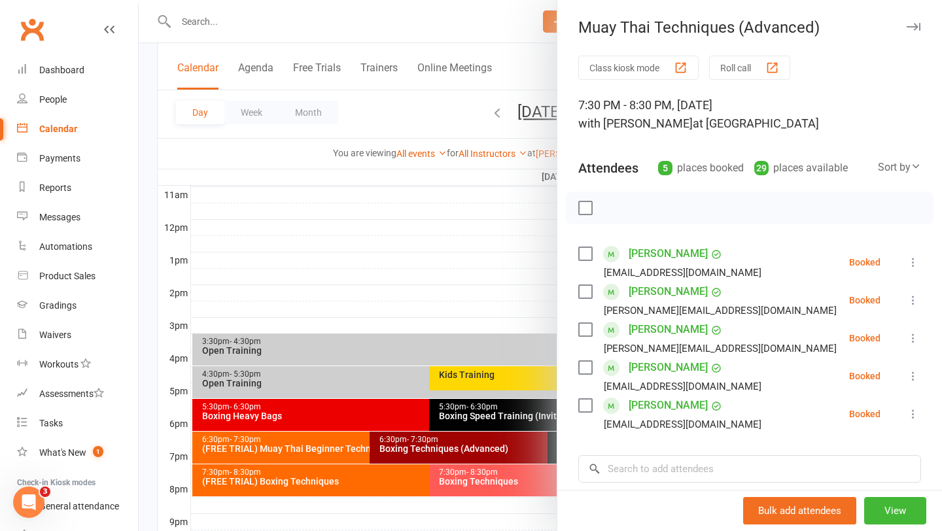
click at [428, 281] on div at bounding box center [541, 265] width 804 height 531
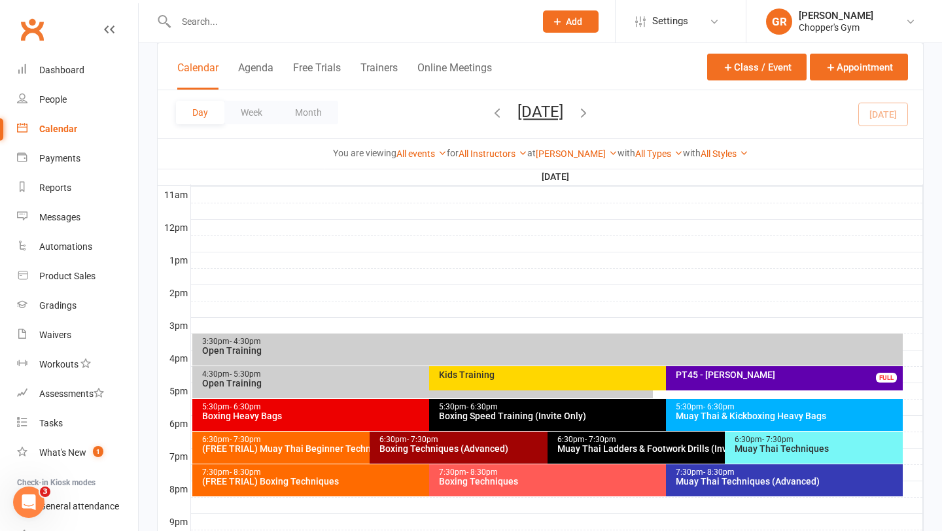
click at [54, 127] on div "Calendar" at bounding box center [58, 129] width 38 height 10
click at [584, 155] on link "[PERSON_NAME]" at bounding box center [577, 154] width 82 height 10
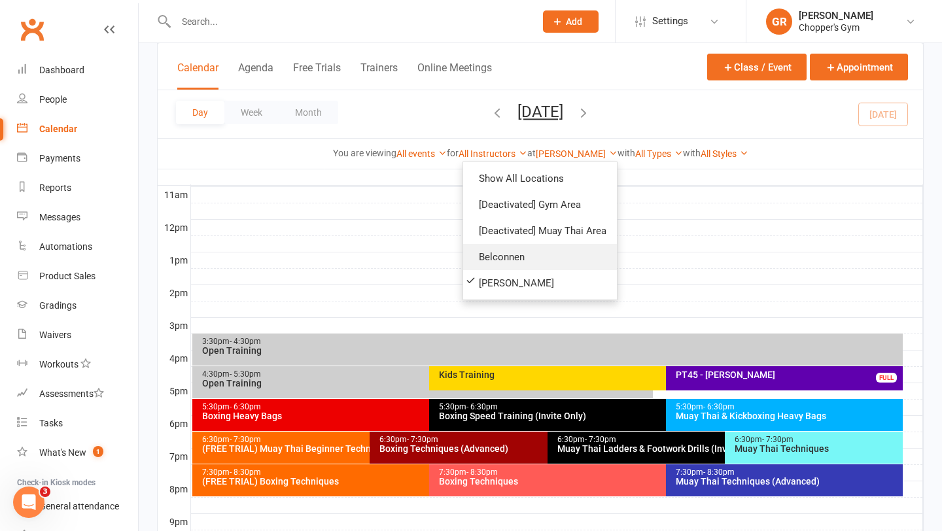
click at [472, 259] on link "Belconnen" at bounding box center [540, 257] width 154 height 26
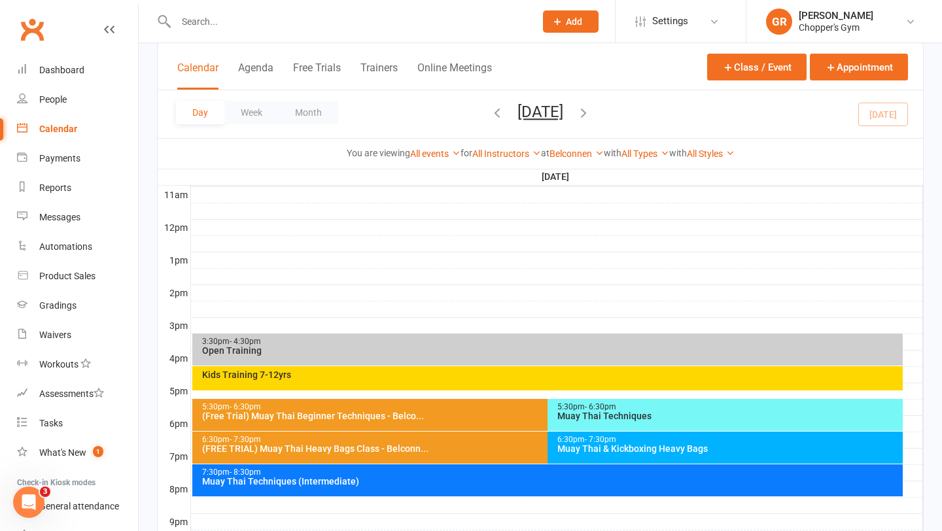
click at [374, 412] on div "(Free Trial) Muay Thai Beginner Techniques - Belco..." at bounding box center [545, 416] width 687 height 9
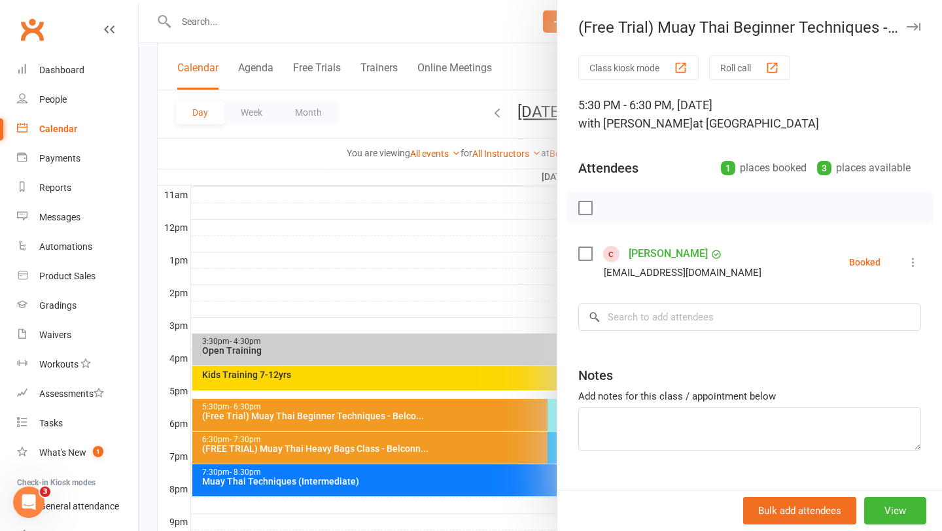
click at [480, 287] on div at bounding box center [541, 265] width 804 height 531
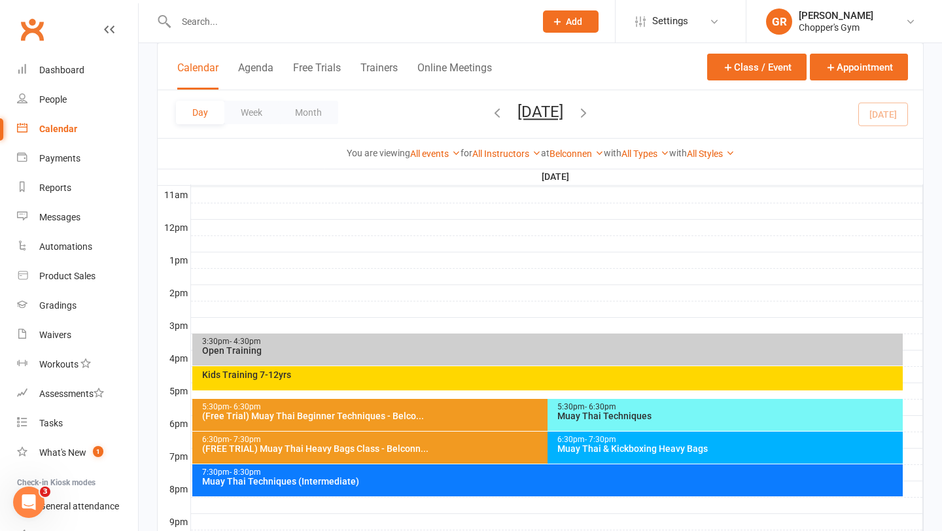
click at [591, 113] on icon "button" at bounding box center [584, 112] width 14 height 14
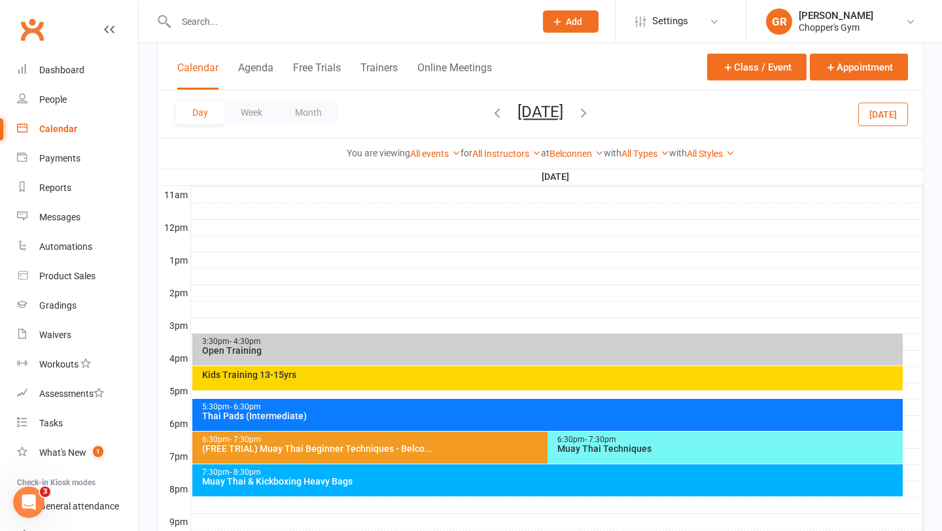
click at [591, 115] on icon "button" at bounding box center [584, 112] width 14 height 14
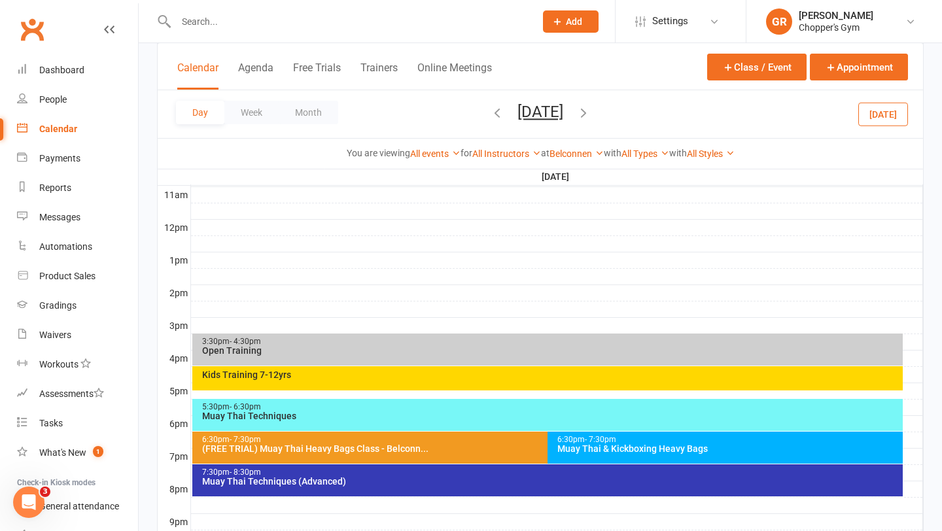
click at [490, 113] on icon "button" at bounding box center [497, 112] width 14 height 14
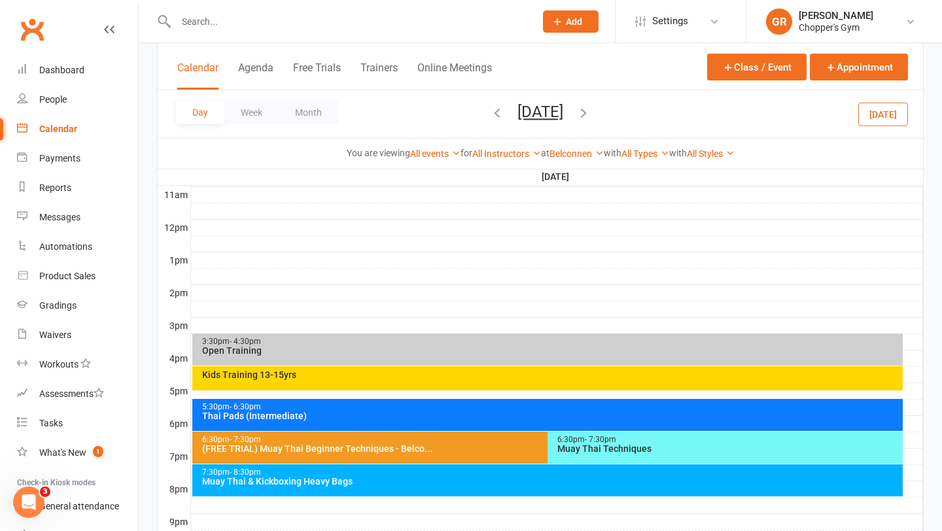
scroll to position [465, 0]
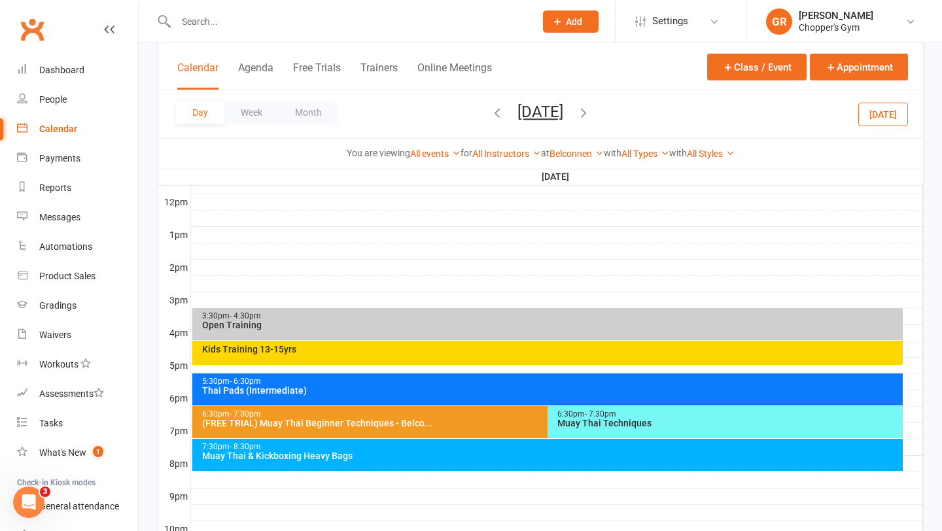
click at [591, 113] on icon "button" at bounding box center [584, 112] width 14 height 14
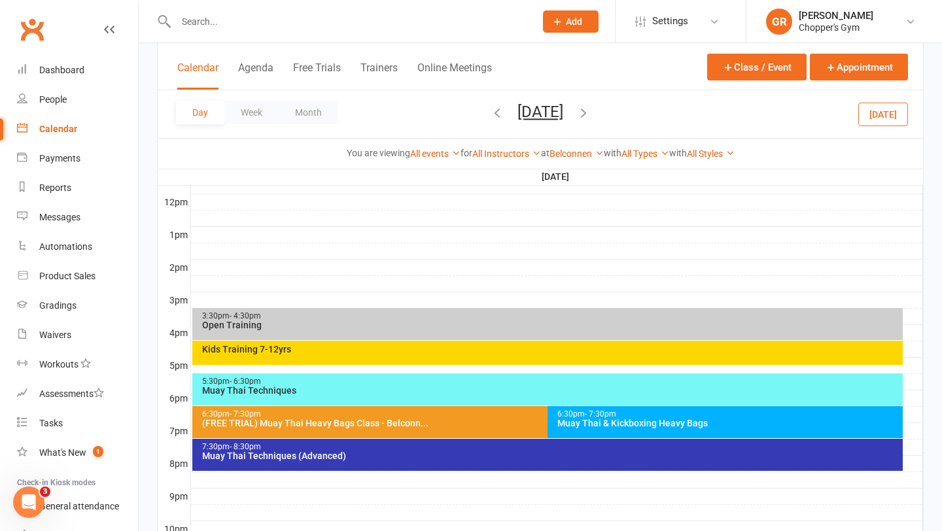
click at [490, 113] on icon "button" at bounding box center [497, 112] width 14 height 14
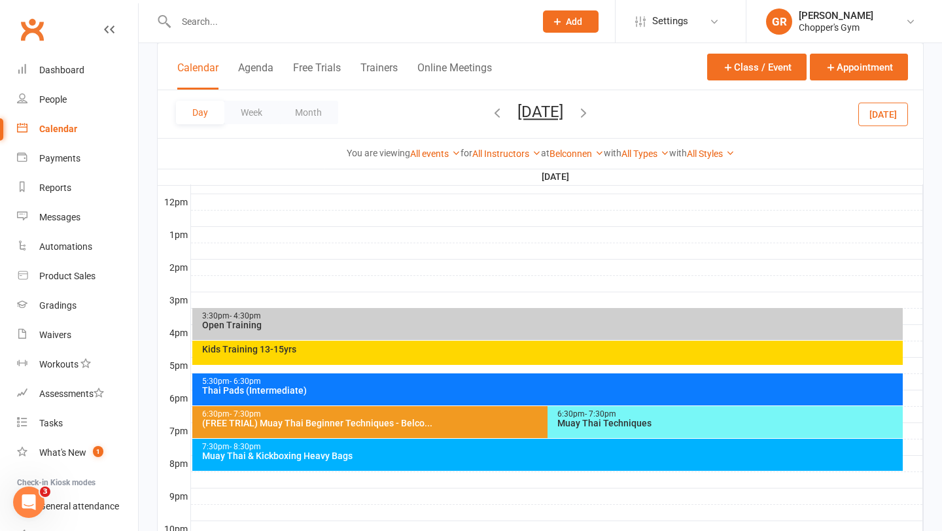
click at [490, 113] on icon "button" at bounding box center [497, 112] width 14 height 14
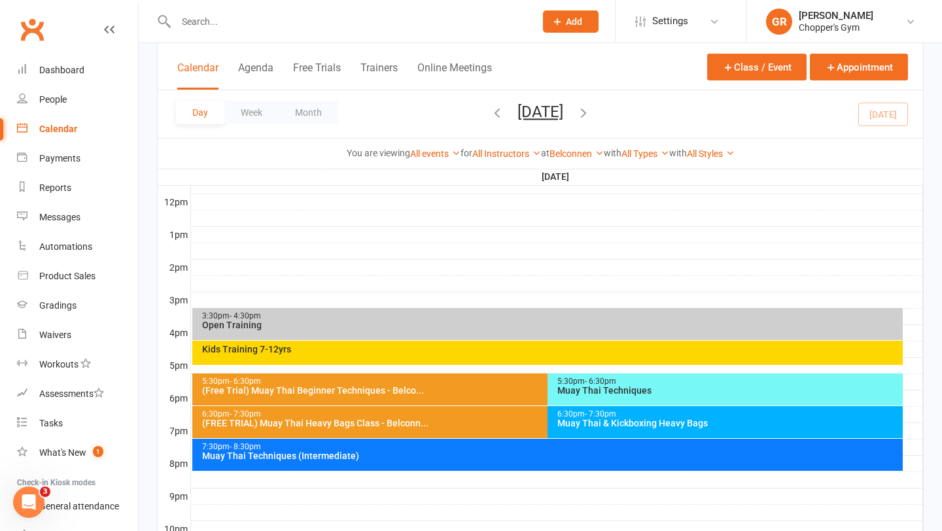
click at [490, 113] on icon "button" at bounding box center [497, 112] width 14 height 14
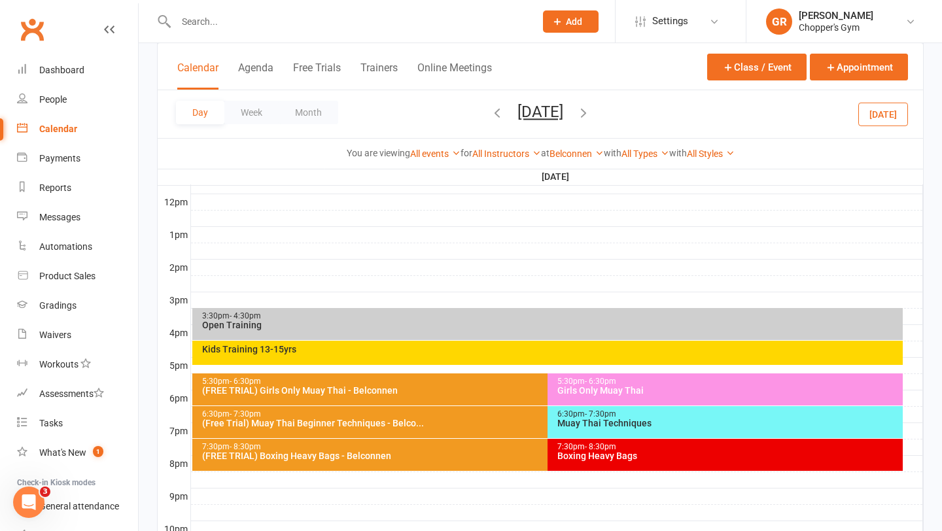
click at [591, 109] on icon "button" at bounding box center [584, 112] width 14 height 14
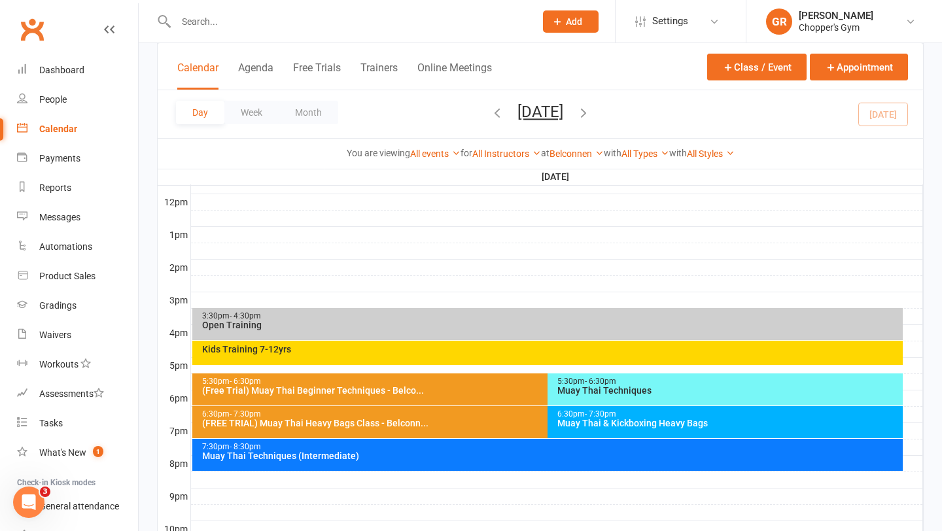
click at [348, 397] on div "5:30pm - 6:30pm (Free Trial) Muay Thai Beginner Techniques - Belco..." at bounding box center [541, 390] width 698 height 32
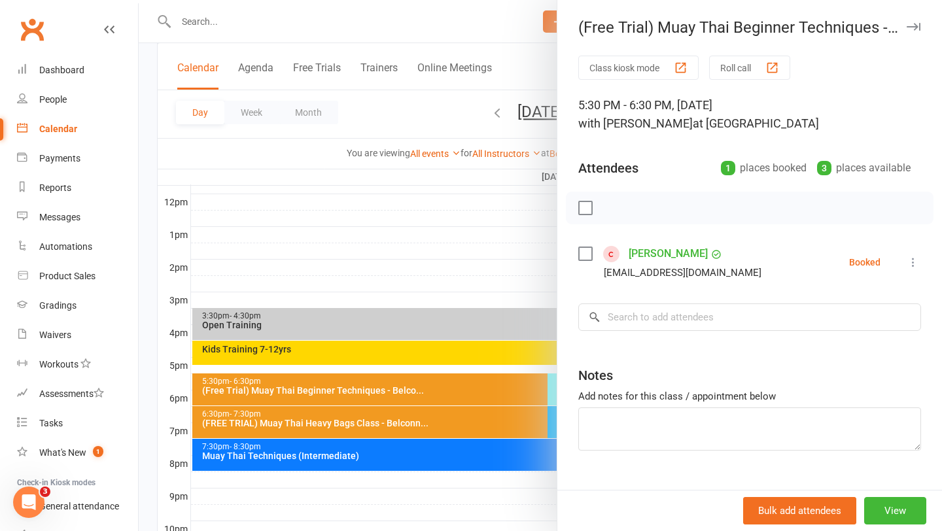
click at [665, 249] on link "Natalie Nguyen" at bounding box center [668, 253] width 79 height 21
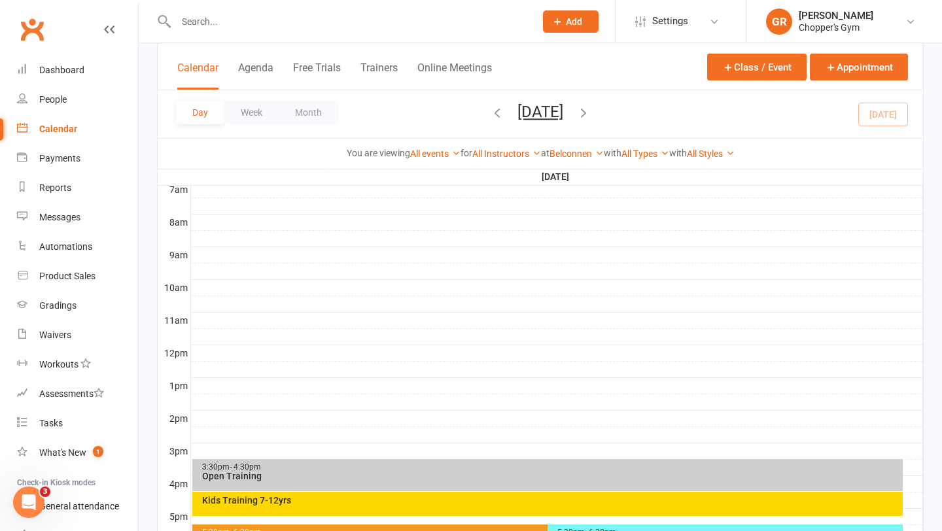
scroll to position [408, 0]
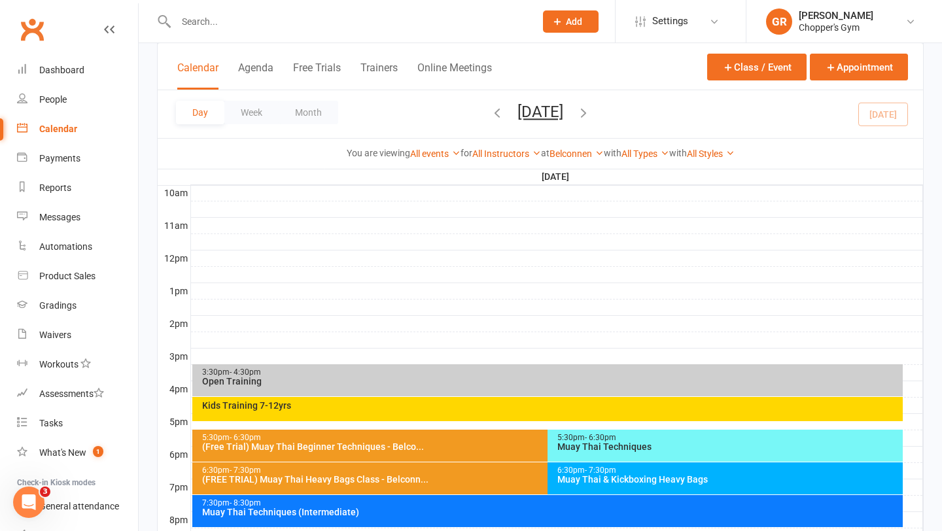
click at [460, 437] on div "5:30pm - 6:30pm" at bounding box center [545, 438] width 687 height 9
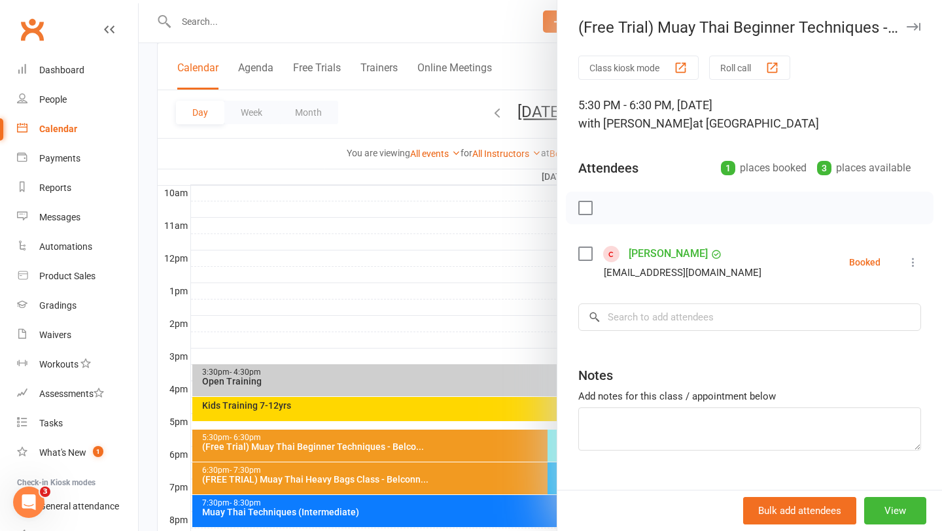
click at [481, 276] on div at bounding box center [541, 265] width 804 height 531
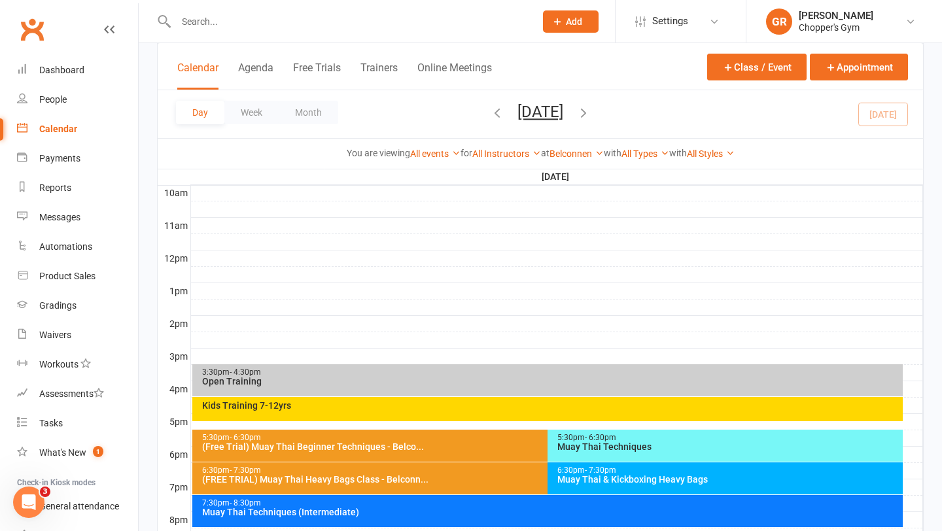
click at [302, 448] on div "(Free Trial) Muay Thai Beginner Techniques - Belco..." at bounding box center [545, 446] width 687 height 9
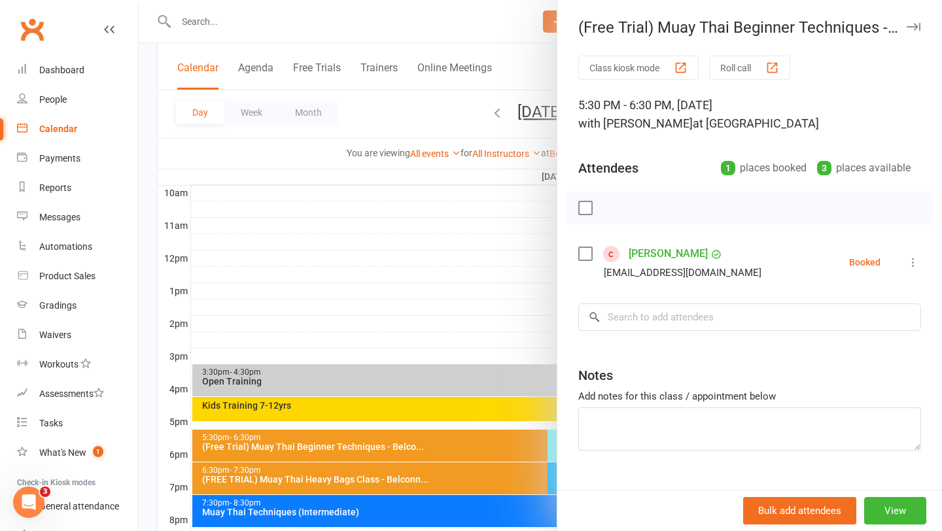
click at [908, 263] on icon at bounding box center [913, 262] width 13 height 13
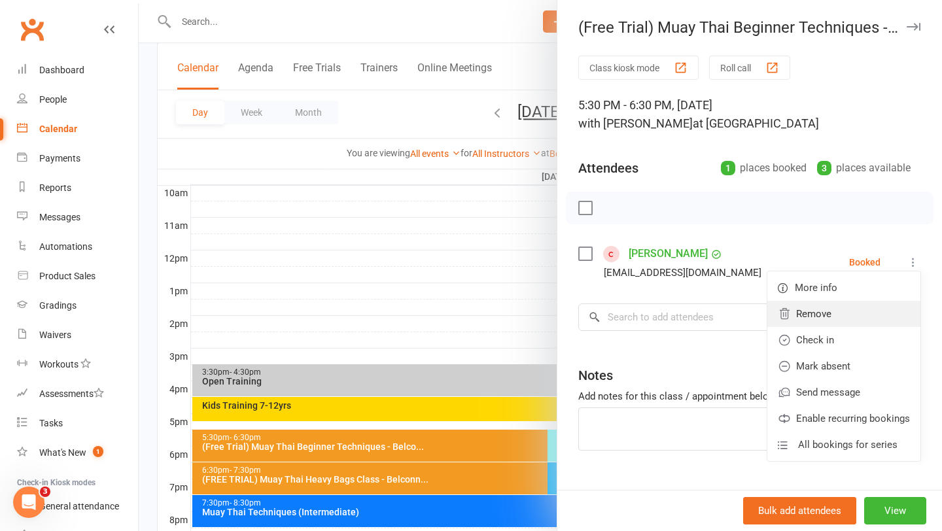
click at [852, 323] on link "Remove" at bounding box center [844, 314] width 153 height 26
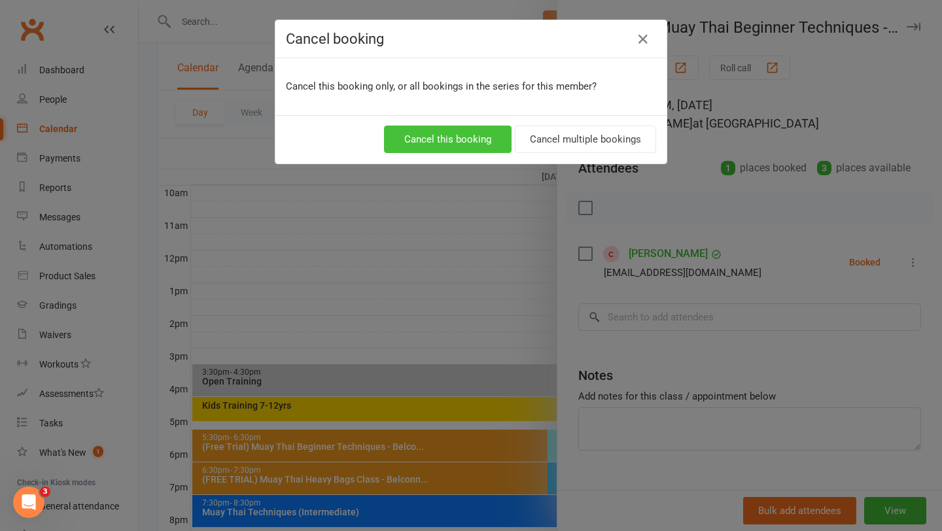
click at [471, 128] on button "Cancel this booking" at bounding box center [448, 139] width 128 height 27
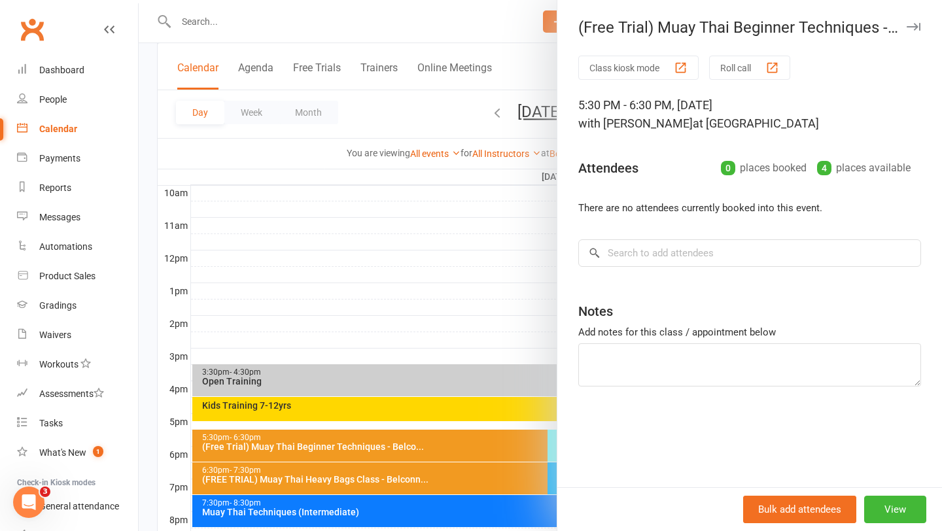
click at [364, 312] on div at bounding box center [541, 265] width 804 height 531
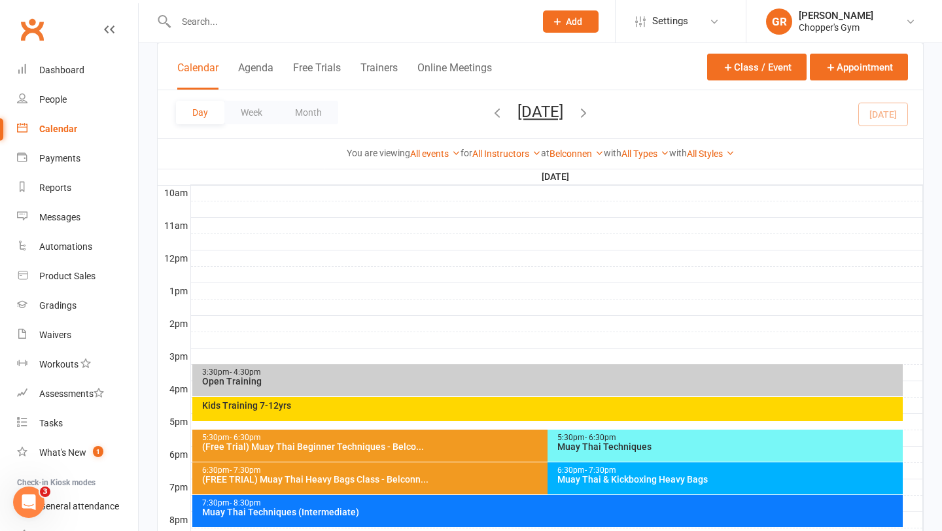
click at [383, 478] on div "(FREE TRIAL) Muay Thai Heavy Bags Class - Belconn..." at bounding box center [545, 479] width 687 height 9
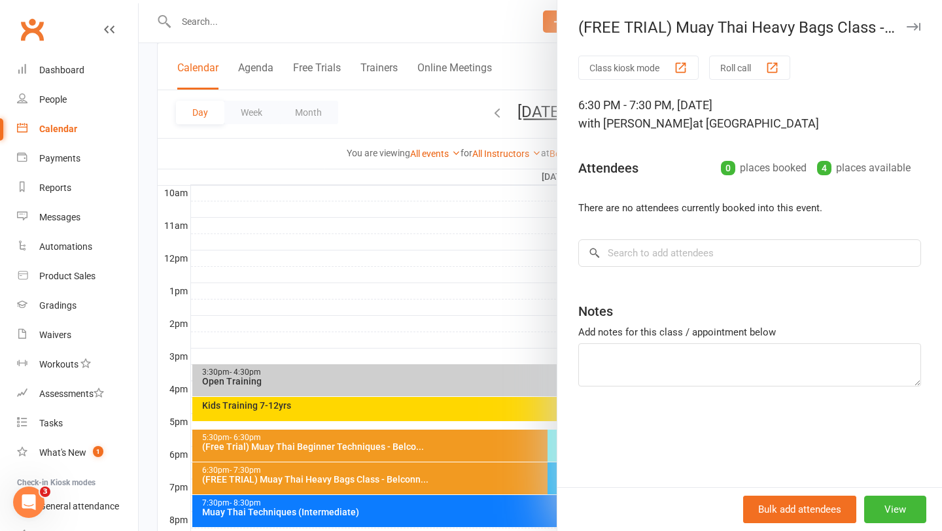
click at [399, 320] on div at bounding box center [541, 265] width 804 height 531
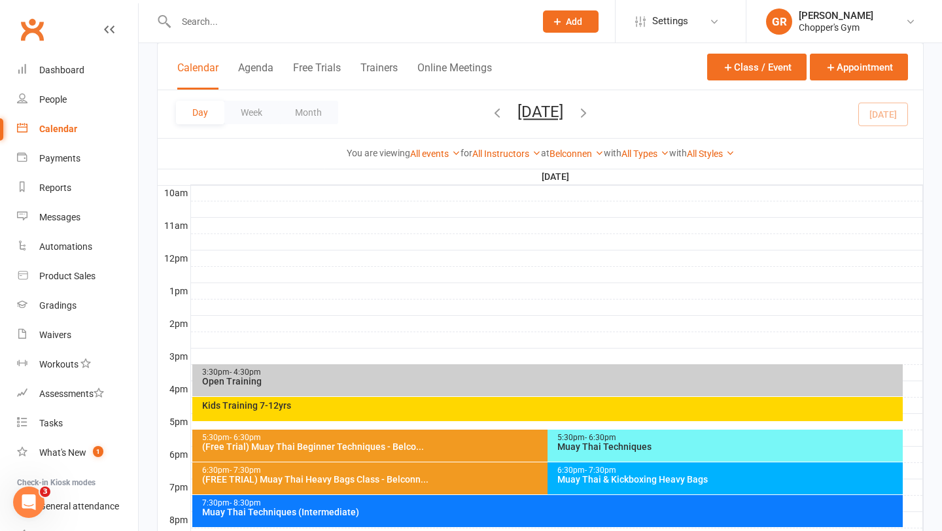
click at [204, 114] on button "Day" at bounding box center [200, 113] width 48 height 24
click at [590, 160] on div "Belconnen Show All Locations [Deactivated] Gym Area [Deactivated] Muay Thai Are…" at bounding box center [577, 154] width 54 height 14
click at [590, 154] on link "Belconnen" at bounding box center [577, 154] width 54 height 10
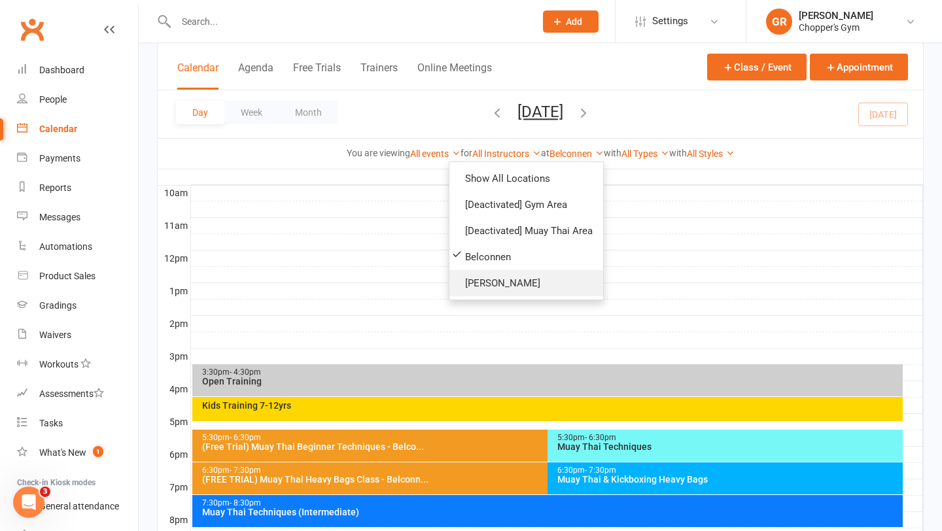
click at [512, 282] on link "Dickson" at bounding box center [527, 283] width 154 height 26
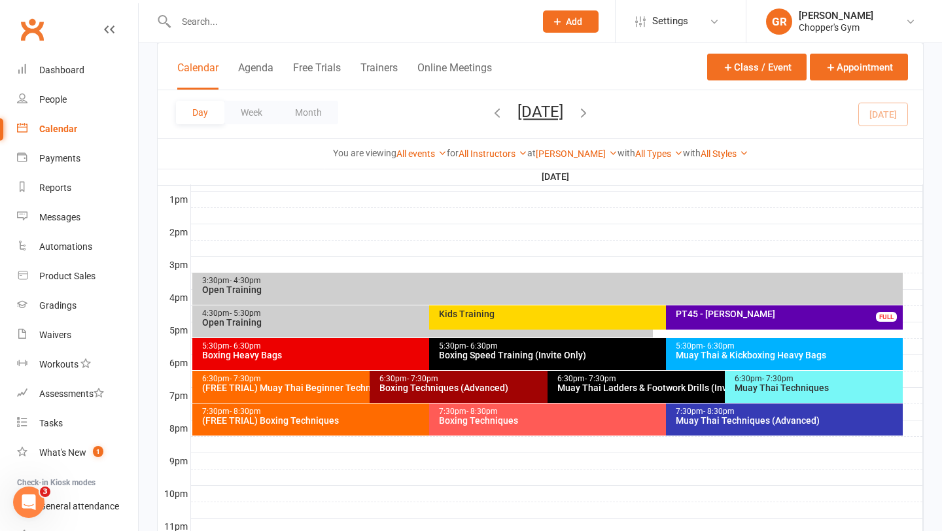
scroll to position [503, 0]
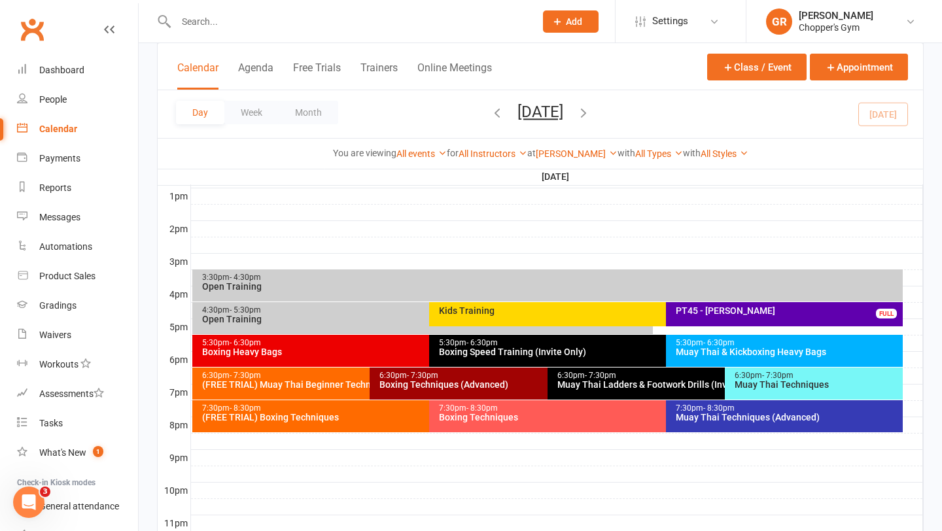
click at [320, 309] on div "4:30pm - 5:30pm" at bounding box center [426, 310] width 449 height 9
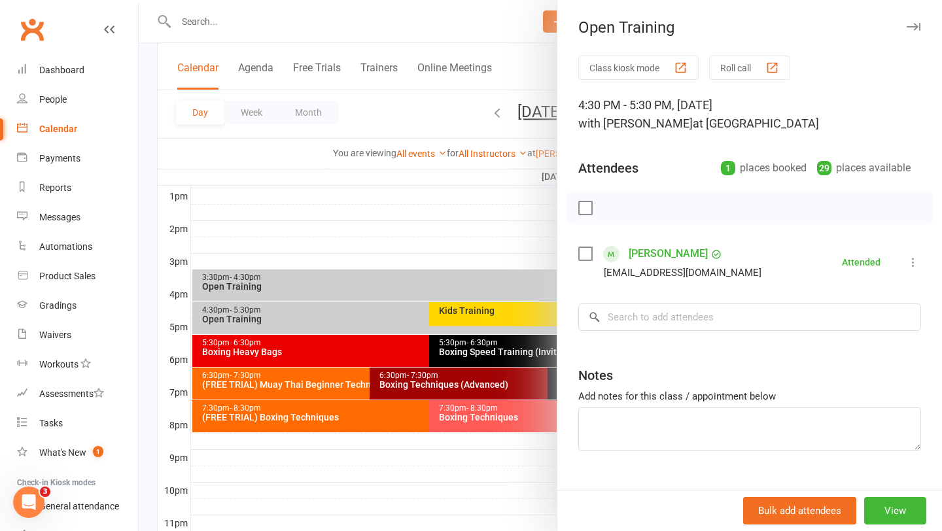
click at [346, 241] on div at bounding box center [541, 265] width 804 height 531
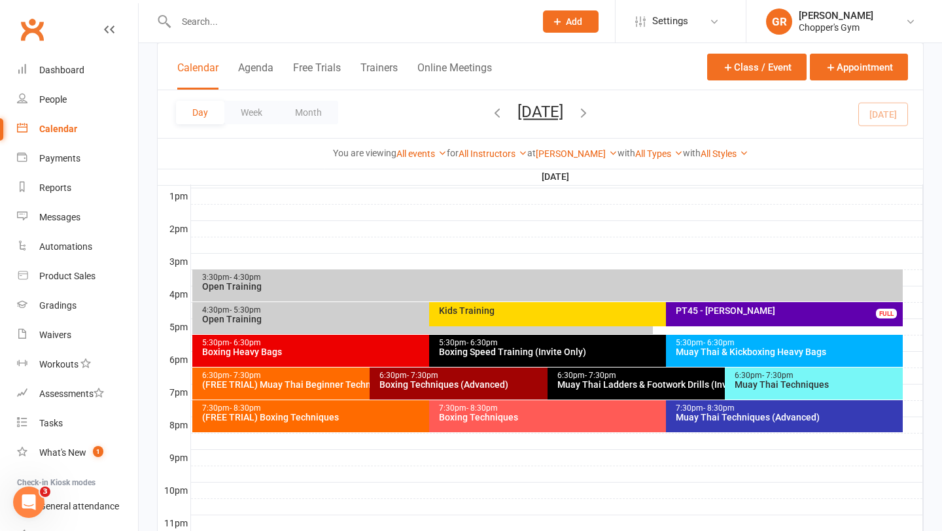
click at [788, 350] on div "Muay Thai & Kickboxing Heavy Bags" at bounding box center [787, 352] width 225 height 9
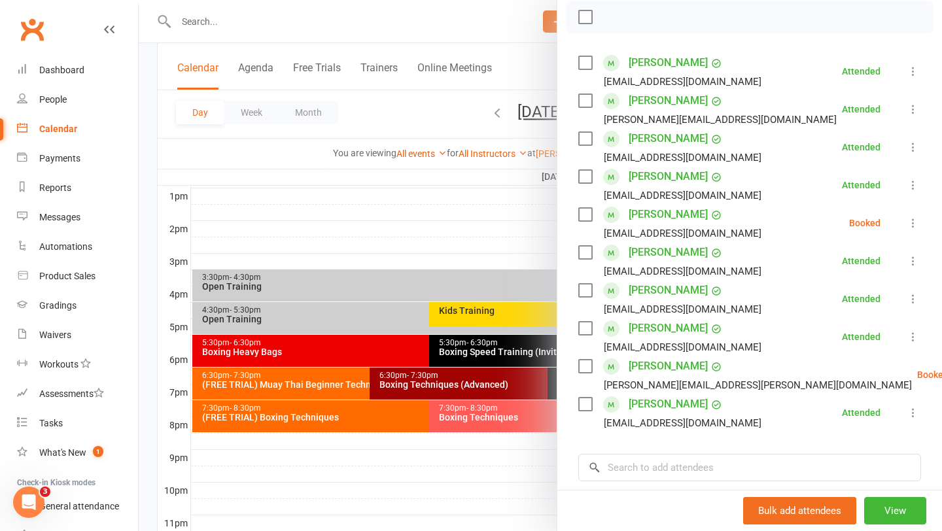
scroll to position [219, 0]
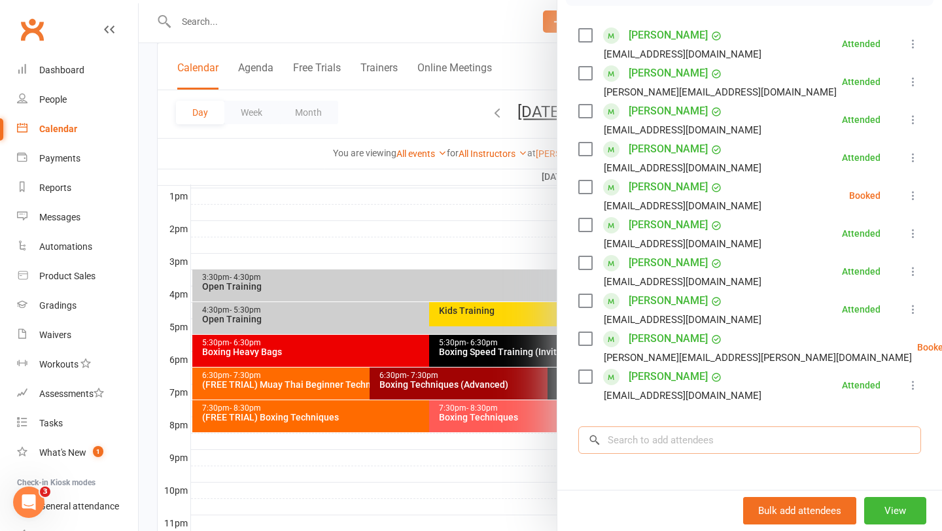
click at [668, 440] on input "search" at bounding box center [750, 440] width 343 height 27
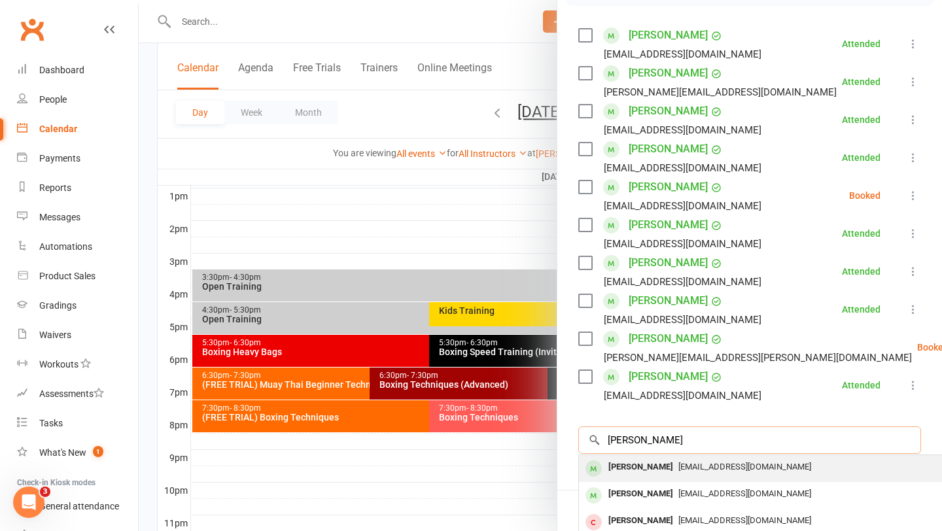
type input "matt reade"
click at [670, 469] on div "Matthew Reade" at bounding box center [640, 467] width 75 height 19
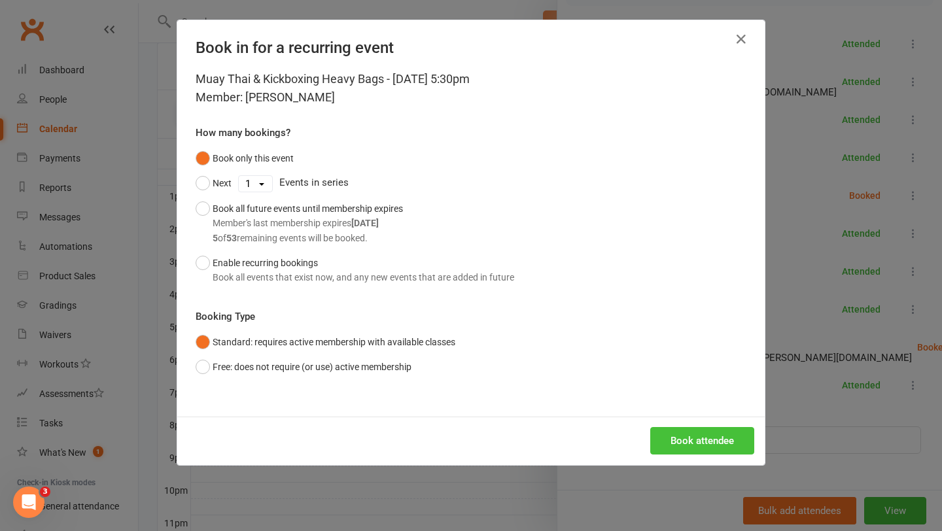
click at [717, 451] on button "Book attendee" at bounding box center [703, 440] width 104 height 27
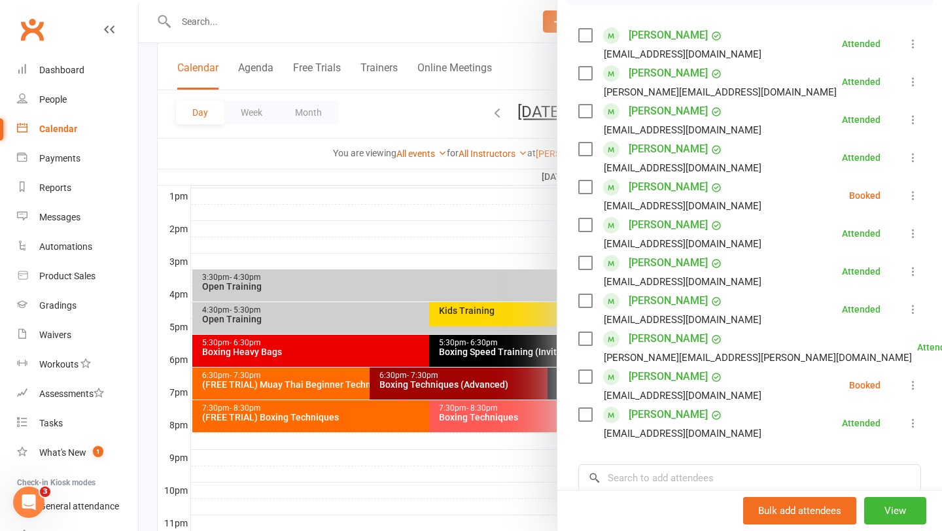
click at [582, 380] on label at bounding box center [585, 376] width 13 height 13
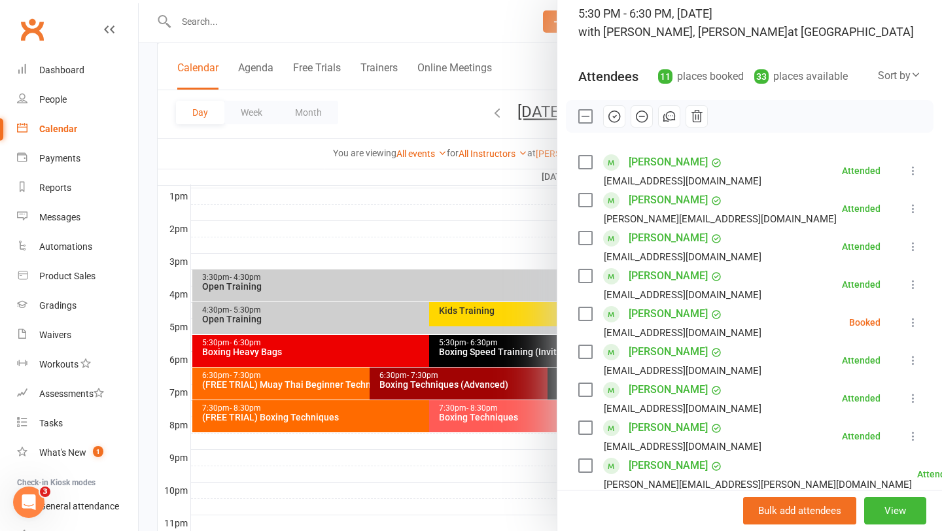
scroll to position [68, 0]
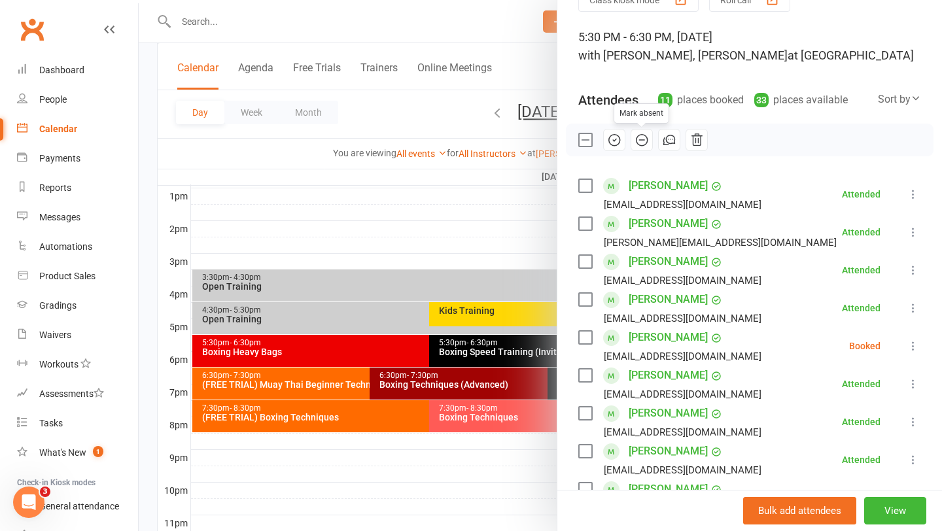
click at [620, 139] on icon "button" at bounding box center [614, 140] width 11 height 11
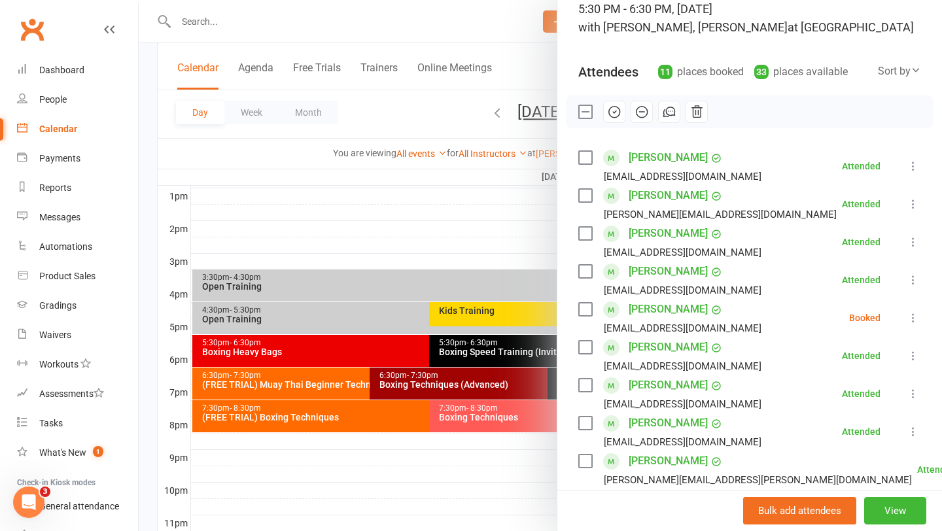
scroll to position [93, 0]
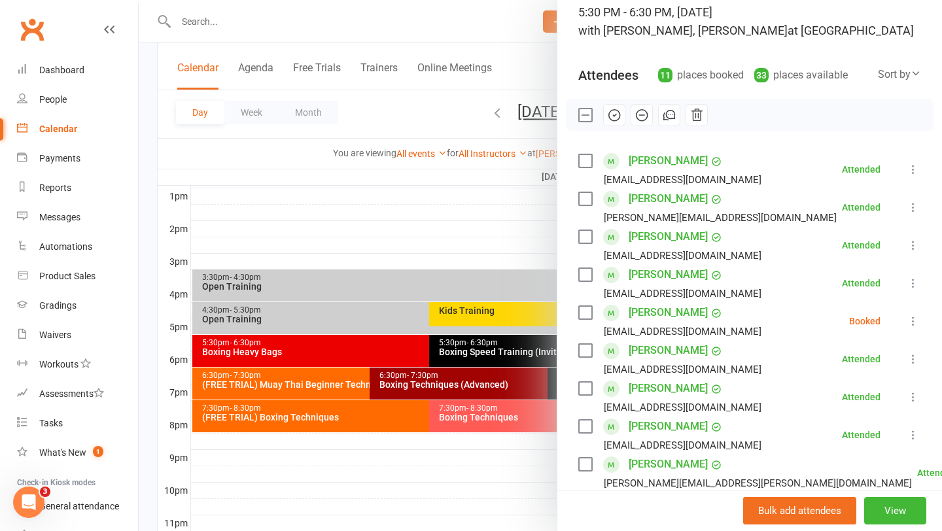
click at [511, 259] on div at bounding box center [541, 265] width 804 height 531
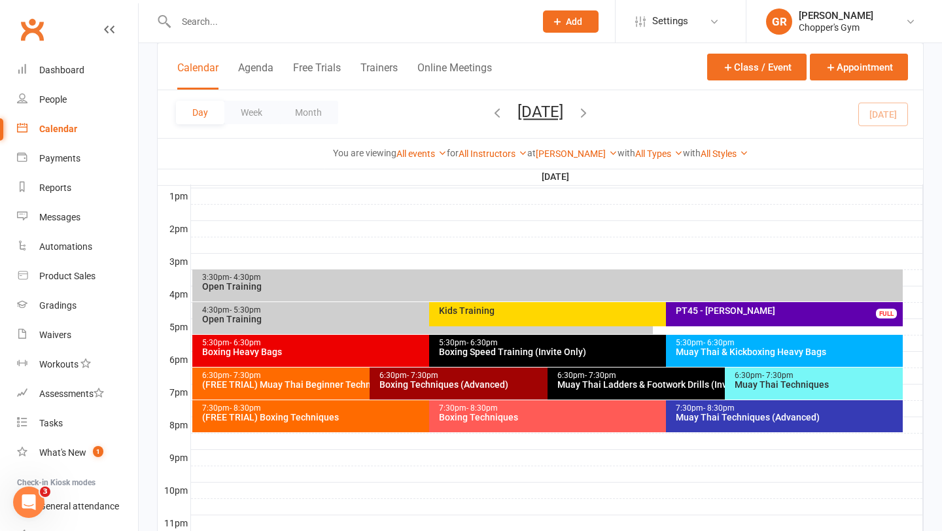
click at [322, 339] on div "5:30pm - 6:30pm" at bounding box center [426, 343] width 449 height 9
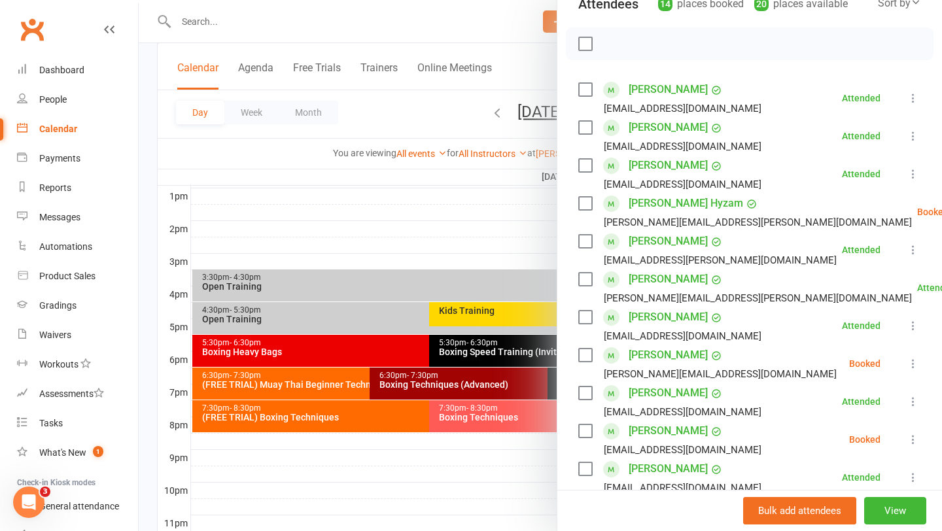
scroll to position [155, 0]
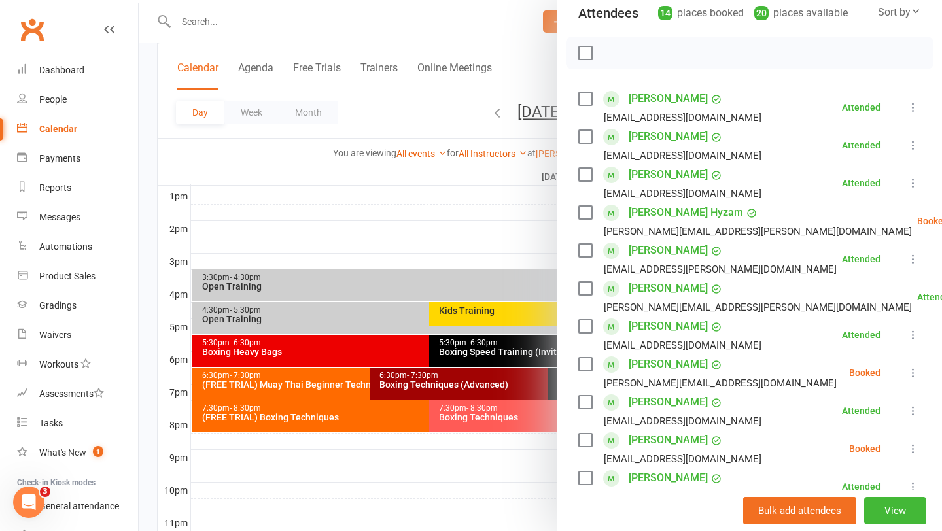
click at [455, 250] on div at bounding box center [541, 265] width 804 height 531
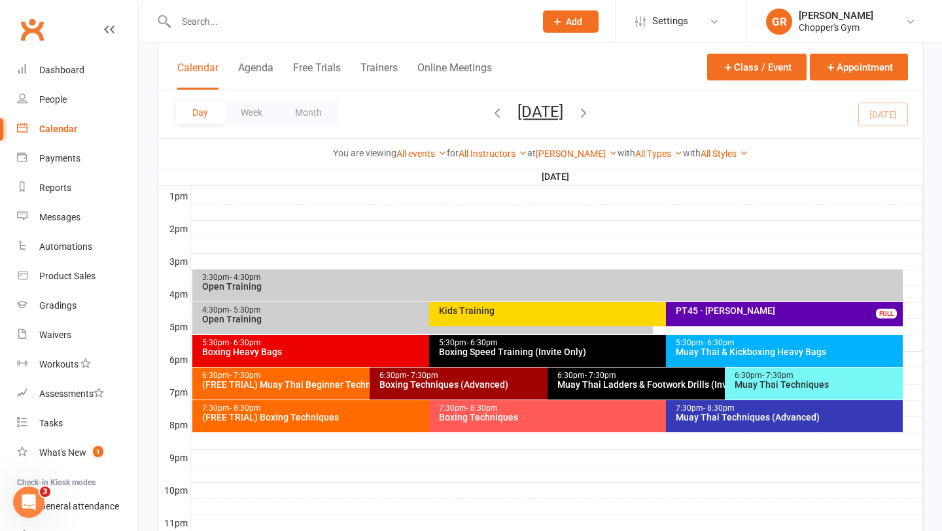
click at [746, 348] on div "Muay Thai & Kickboxing Heavy Bags" at bounding box center [787, 352] width 225 height 9
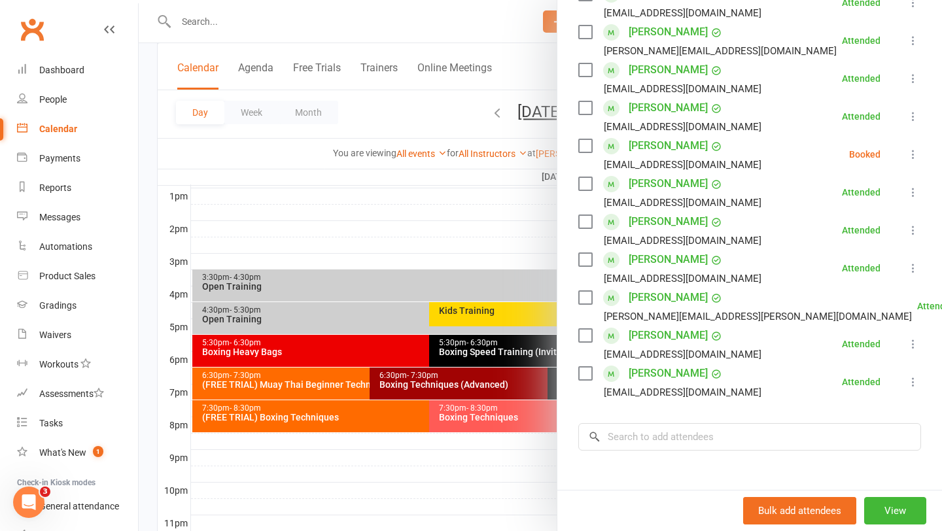
scroll to position [269, 0]
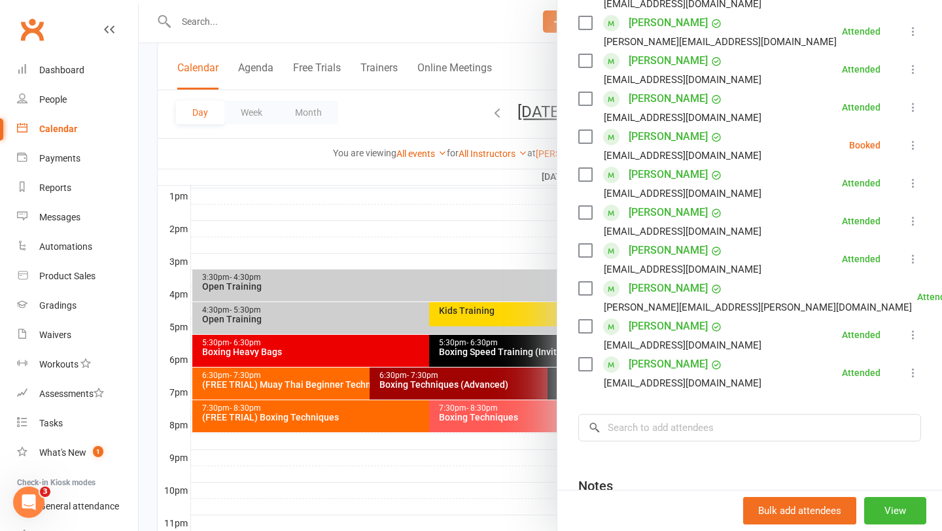
click at [438, 205] on div at bounding box center [541, 265] width 804 height 531
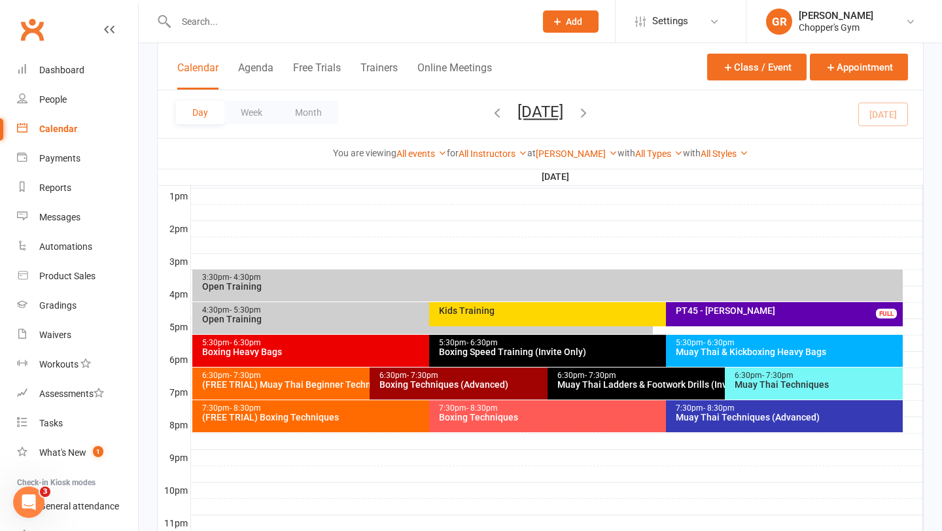
click at [755, 345] on div "5:30pm - 6:30pm" at bounding box center [787, 343] width 225 height 9
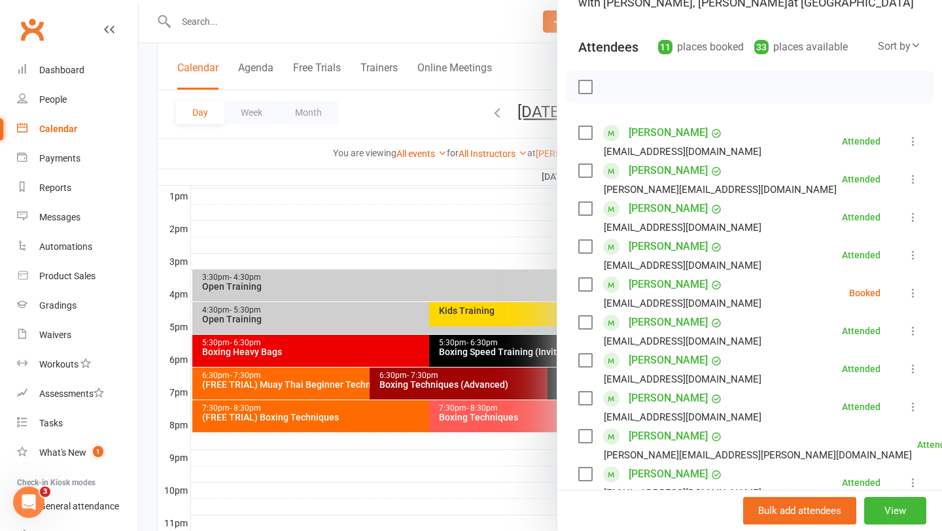
scroll to position [135, 0]
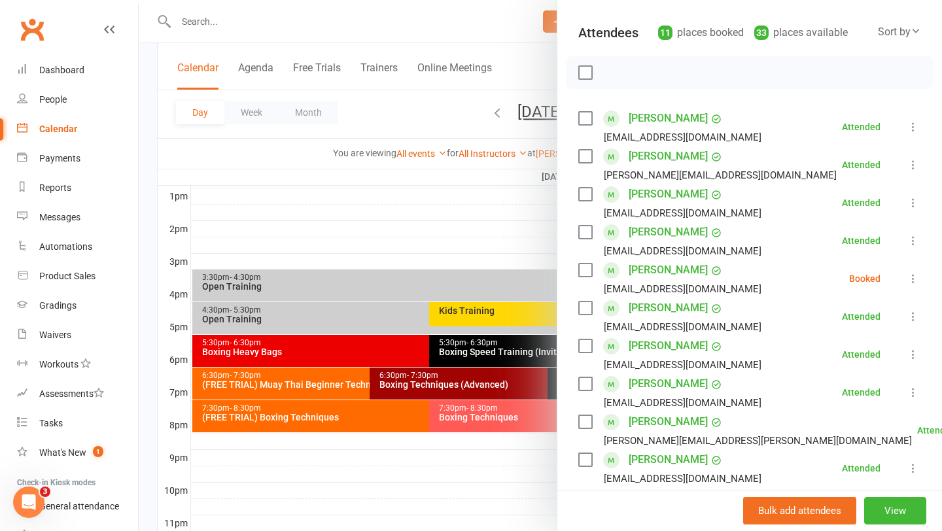
click at [455, 253] on div at bounding box center [541, 265] width 804 height 531
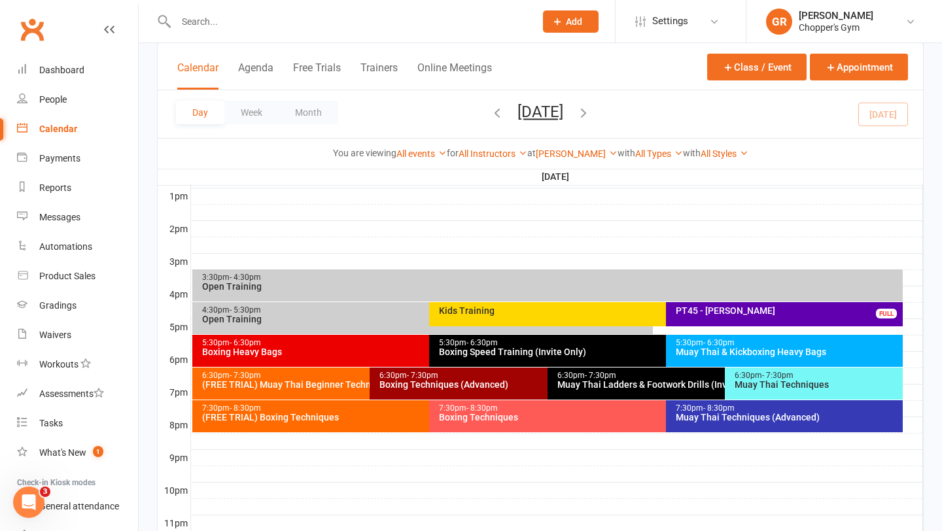
click at [415, 351] on div "Boxing Heavy Bags" at bounding box center [426, 352] width 449 height 9
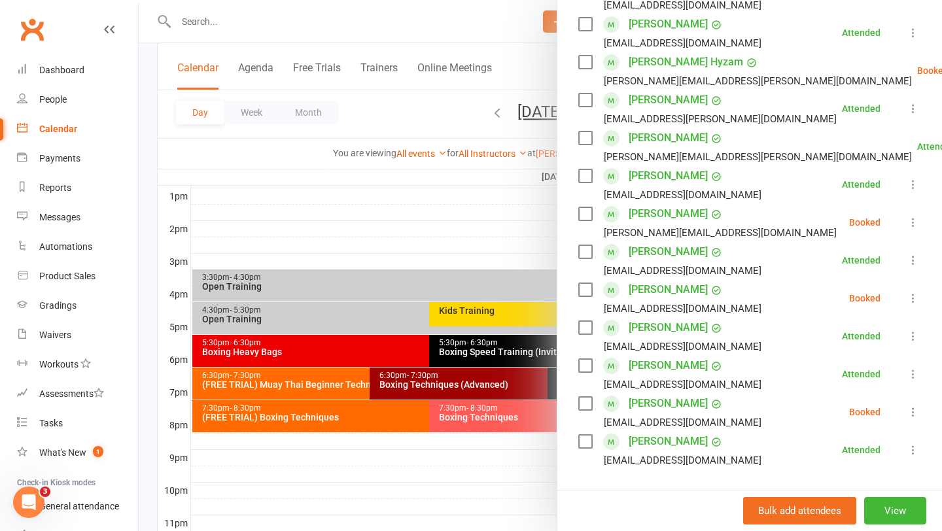
scroll to position [307, 0]
click at [584, 402] on label at bounding box center [585, 402] width 13 height 13
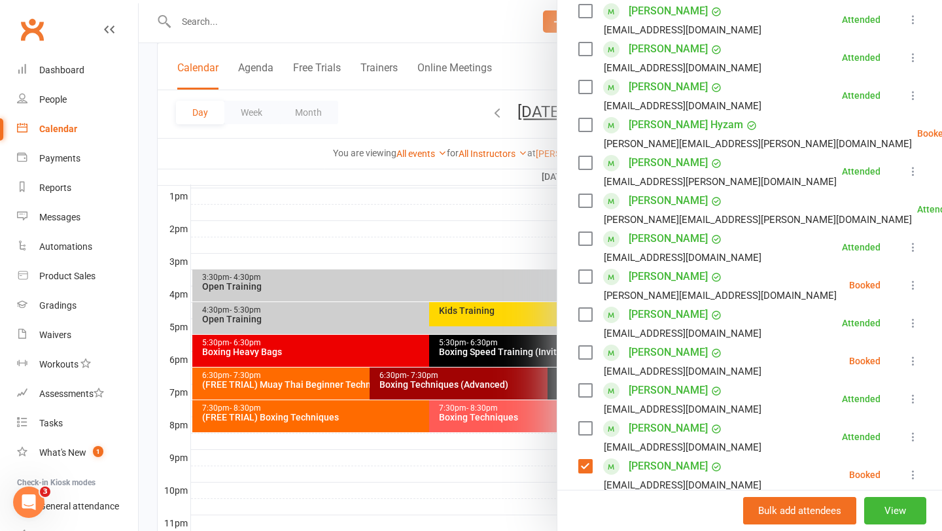
scroll to position [241, 0]
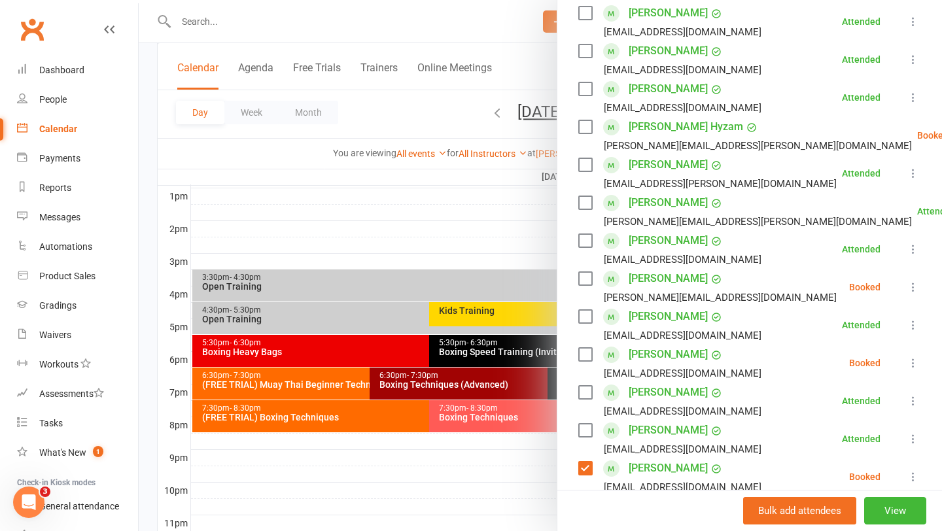
click at [580, 124] on label at bounding box center [585, 126] width 13 height 13
click at [585, 279] on label at bounding box center [585, 278] width 13 height 13
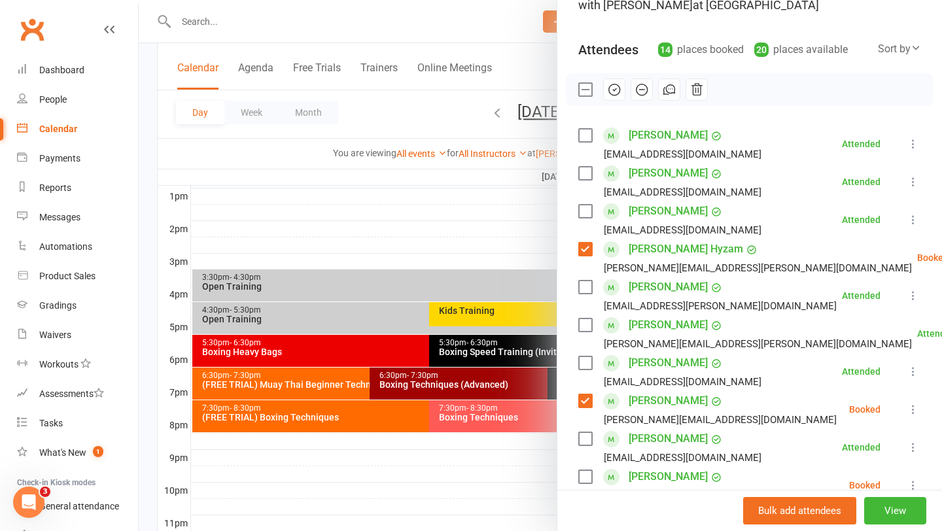
scroll to position [117, 0]
click at [616, 90] on icon "button" at bounding box center [614, 91] width 14 height 14
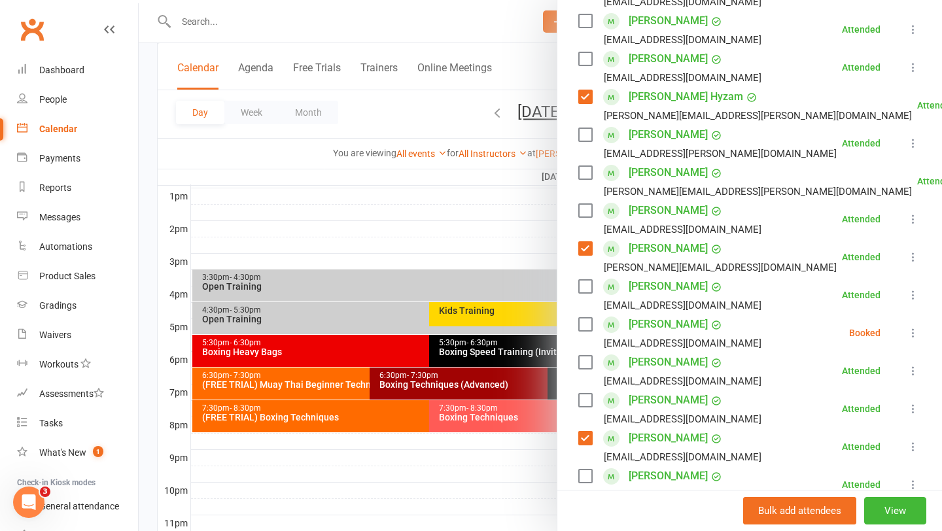
scroll to position [268, 0]
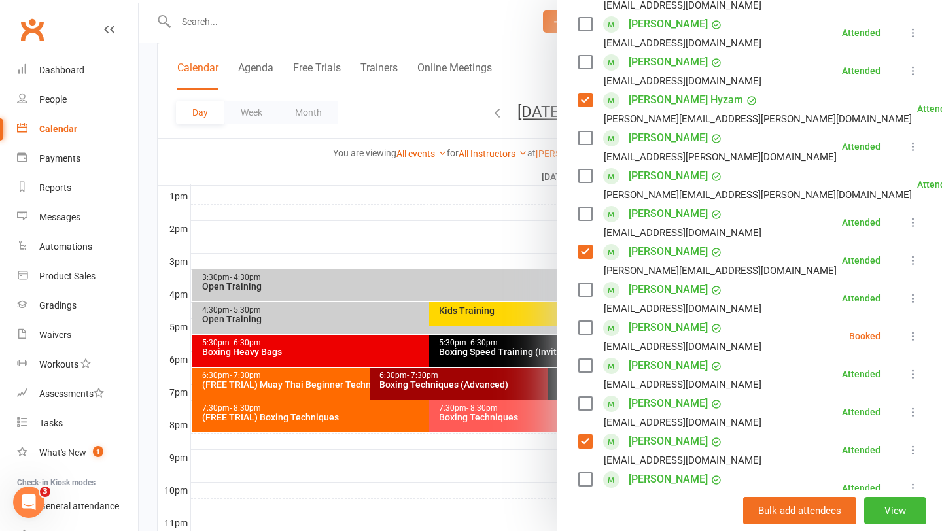
click at [647, 211] on link "Beverley Loke" at bounding box center [668, 214] width 79 height 21
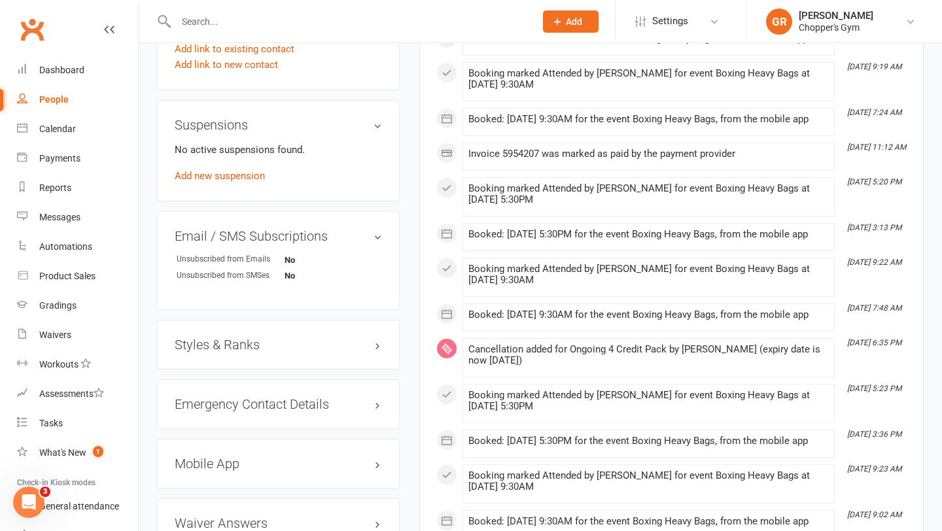
scroll to position [777, 0]
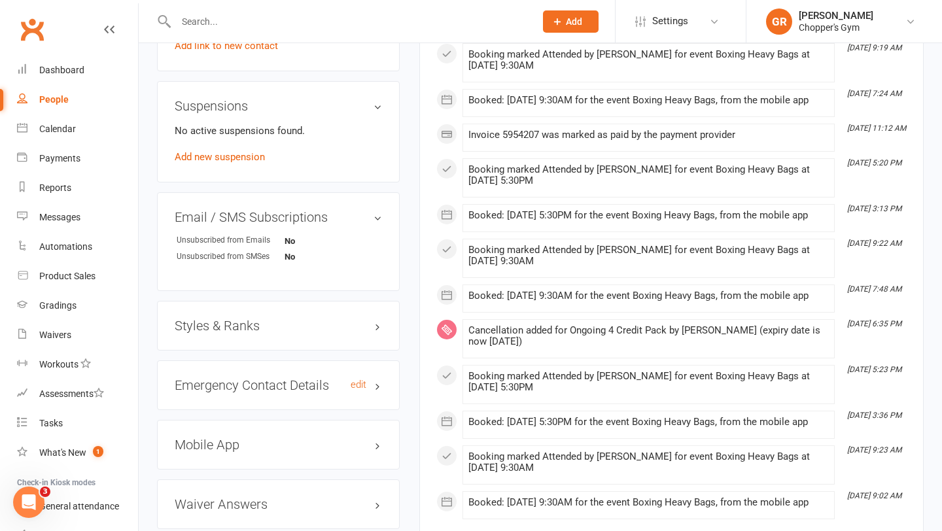
click at [334, 380] on h3 "Emergency Contact Details edit" at bounding box center [278, 385] width 207 height 14
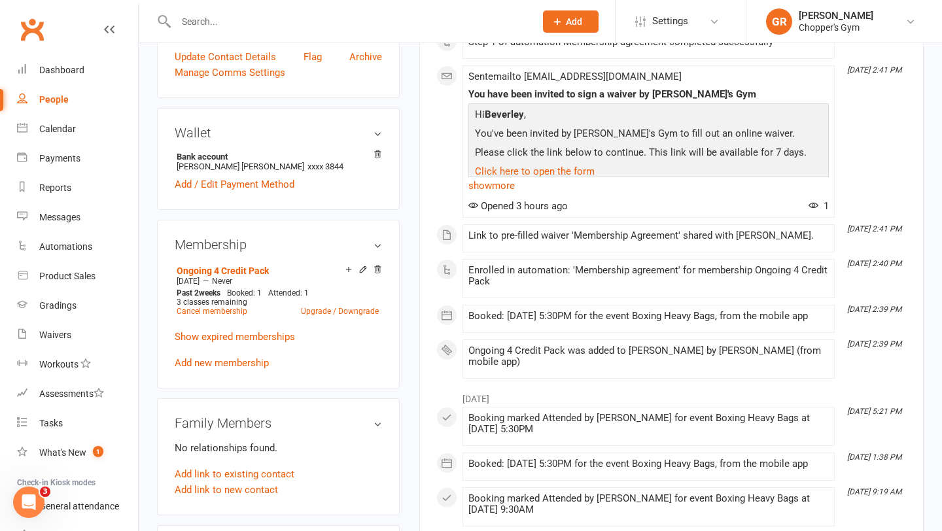
scroll to position [155, 0]
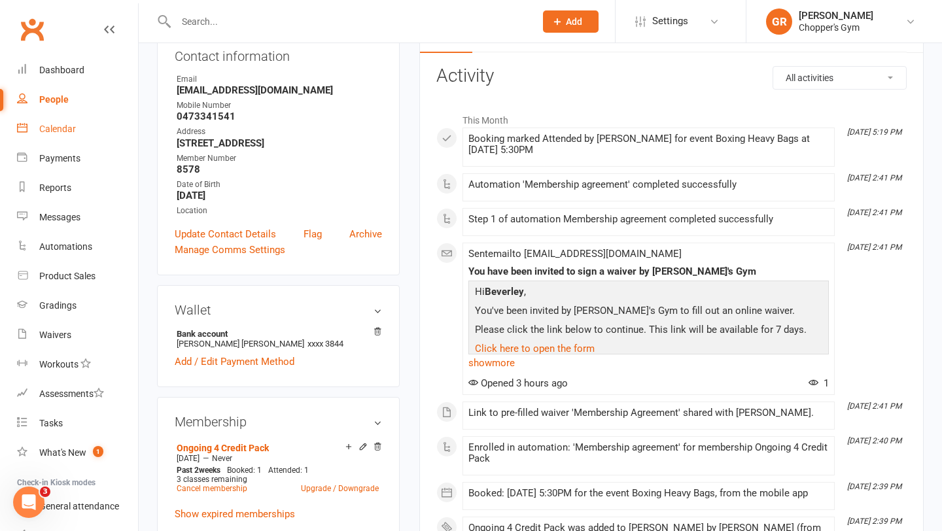
click at [50, 131] on div "Calendar" at bounding box center [57, 129] width 37 height 10
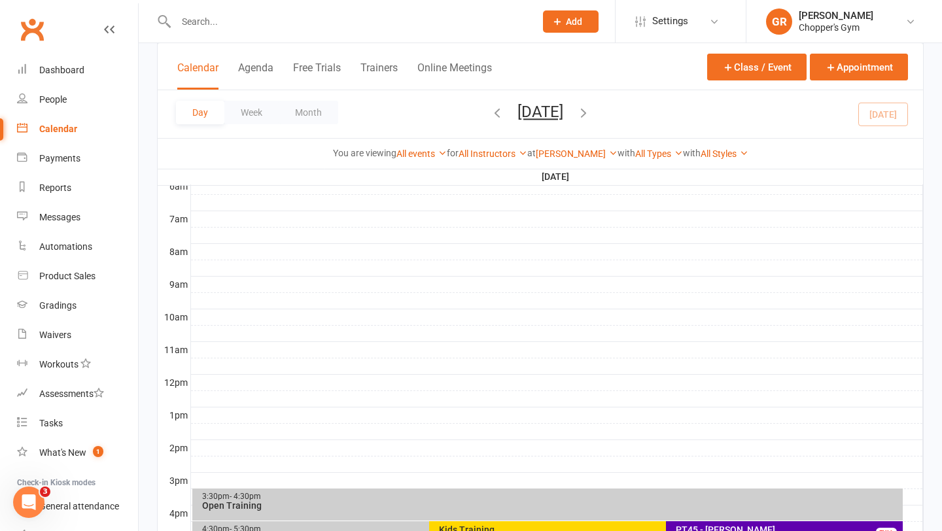
scroll to position [463, 0]
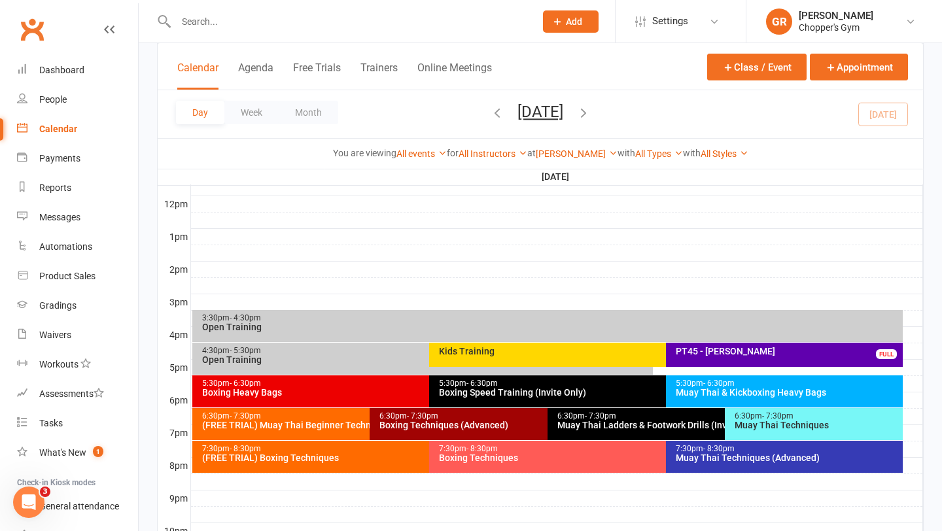
click at [333, 418] on div "6:30pm - 7:30pm" at bounding box center [367, 416] width 330 height 9
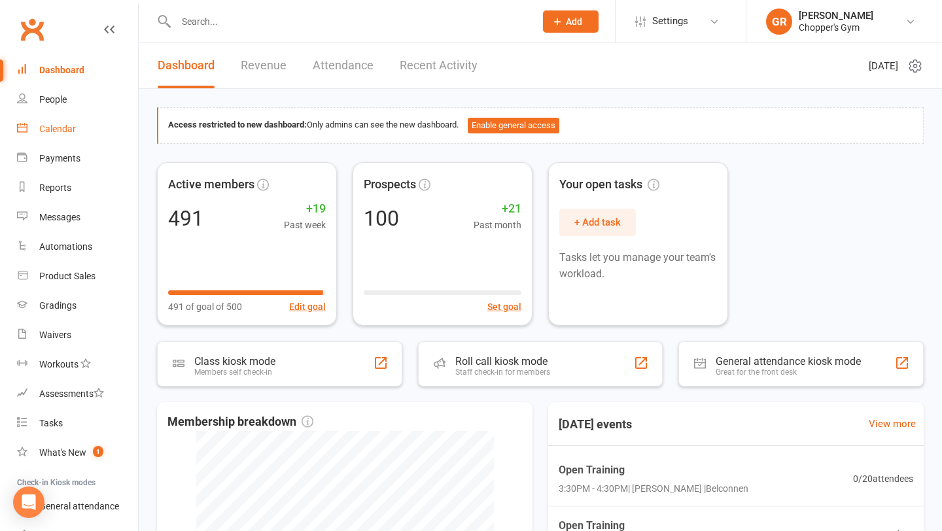
click at [61, 122] on link "Calendar" at bounding box center [77, 129] width 121 height 29
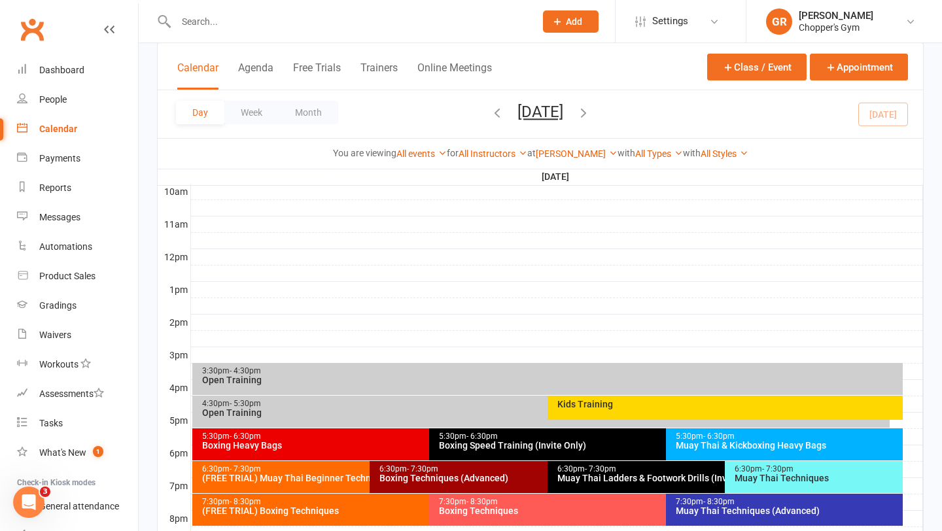
scroll to position [450, 0]
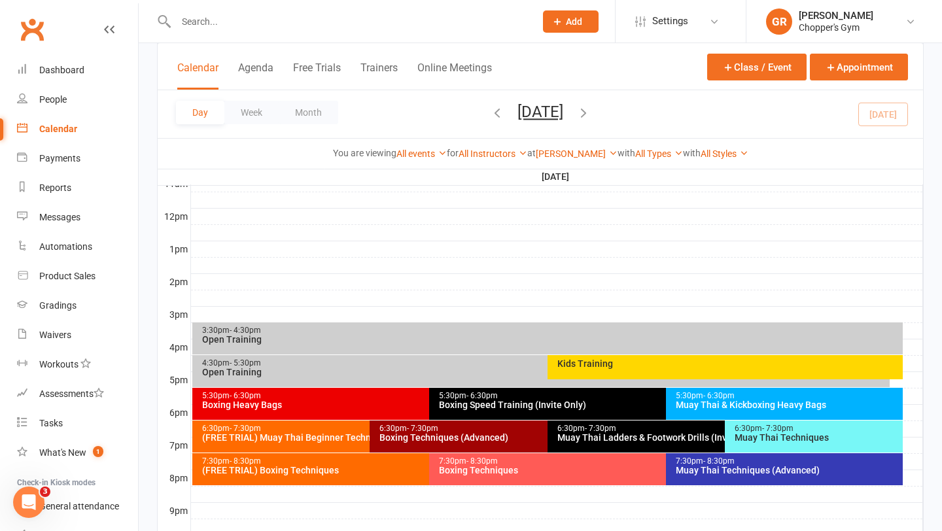
click at [634, 369] on div "Kids Training" at bounding box center [725, 367] width 355 height 24
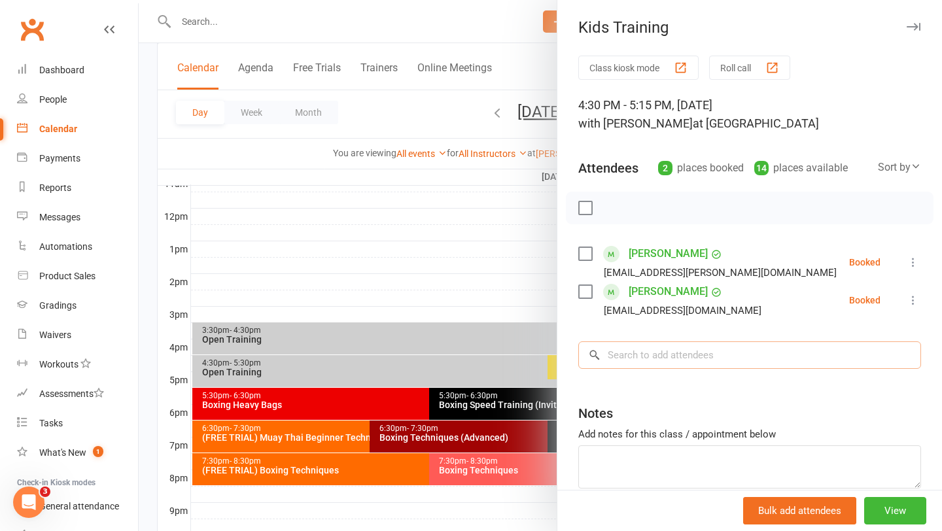
click at [648, 363] on input "search" at bounding box center [750, 355] width 343 height 27
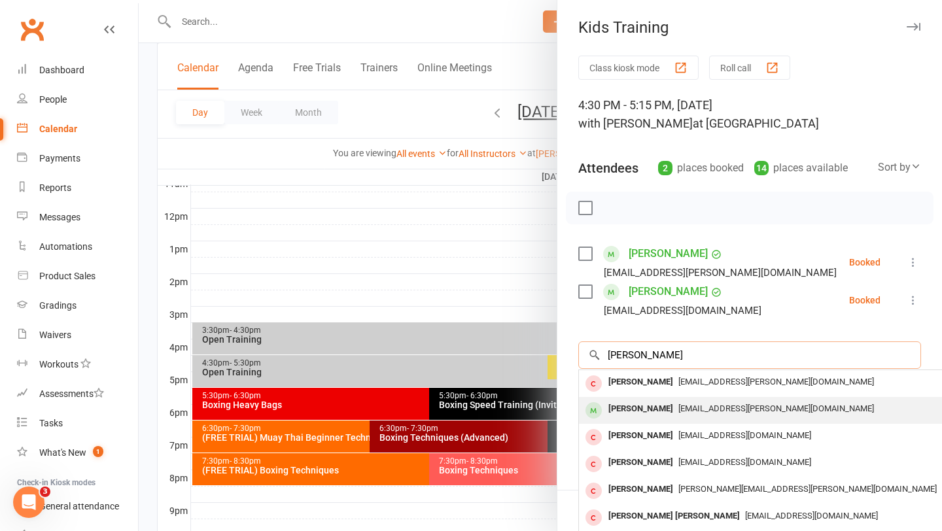
type input "[PERSON_NAME]"
click at [643, 404] on div "[PERSON_NAME]" at bounding box center [640, 409] width 75 height 19
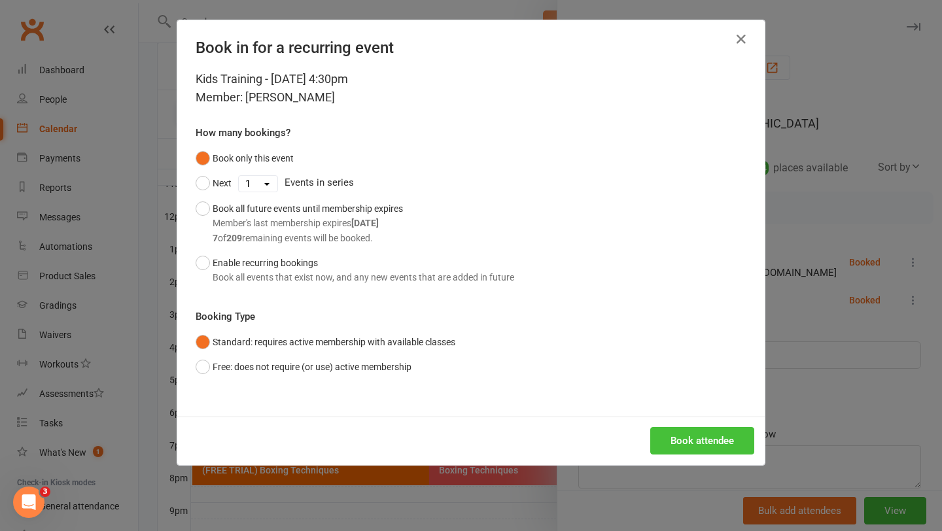
click at [696, 436] on button "Book attendee" at bounding box center [703, 440] width 104 height 27
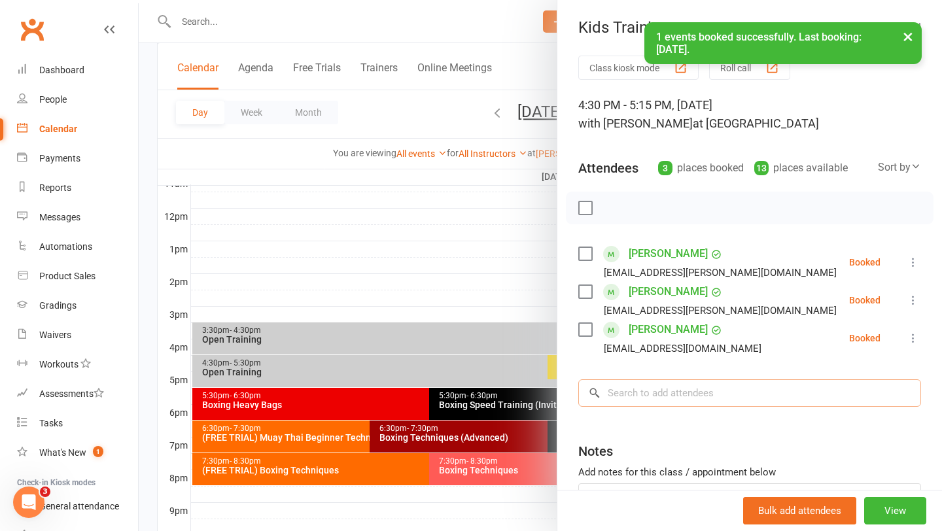
click at [615, 402] on input "search" at bounding box center [750, 393] width 343 height 27
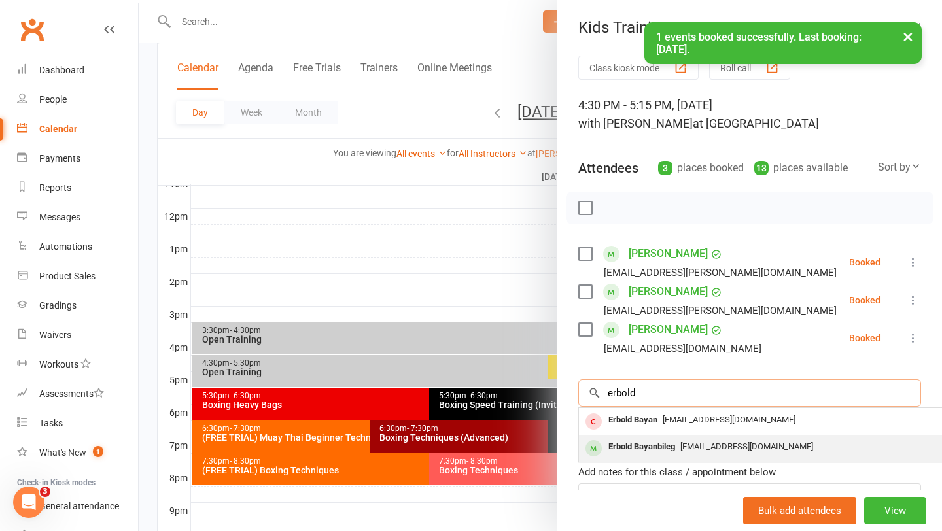
type input "erbold"
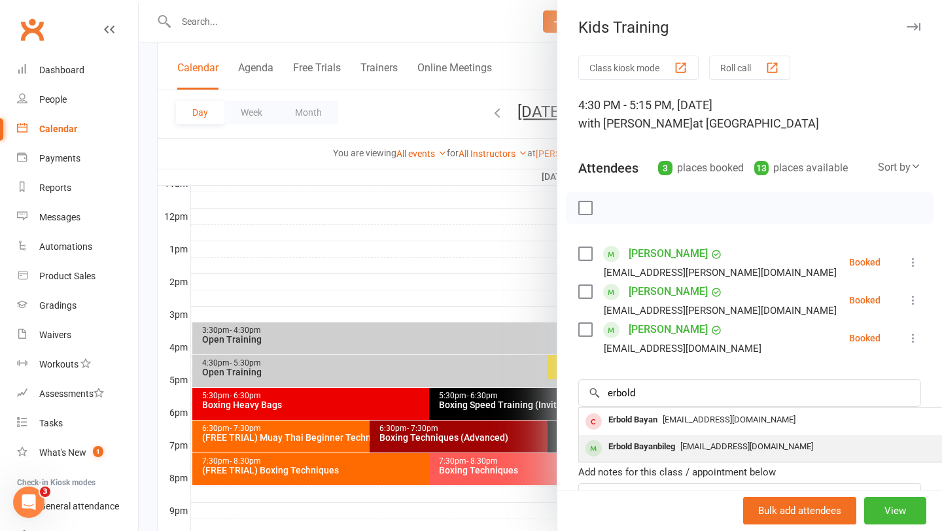
click at [630, 451] on div "Erbold Bayanbileg" at bounding box center [641, 447] width 77 height 19
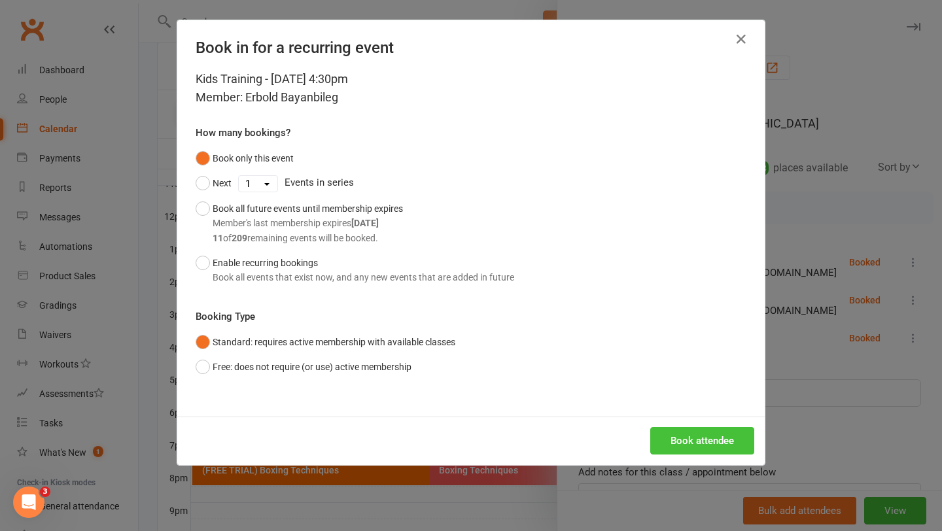
click at [683, 444] on button "Book attendee" at bounding box center [703, 440] width 104 height 27
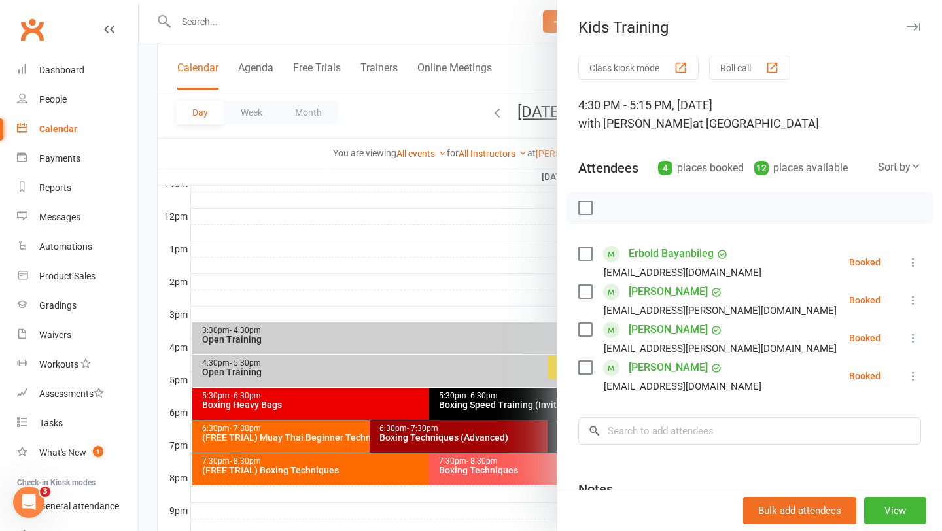
click at [480, 302] on div at bounding box center [541, 265] width 804 height 531
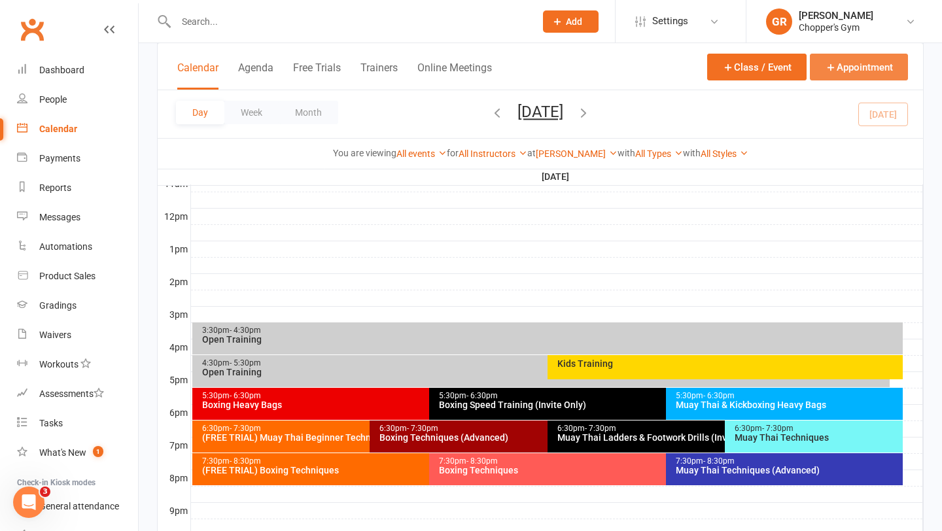
click at [842, 73] on button "Appointment" at bounding box center [859, 67] width 98 height 27
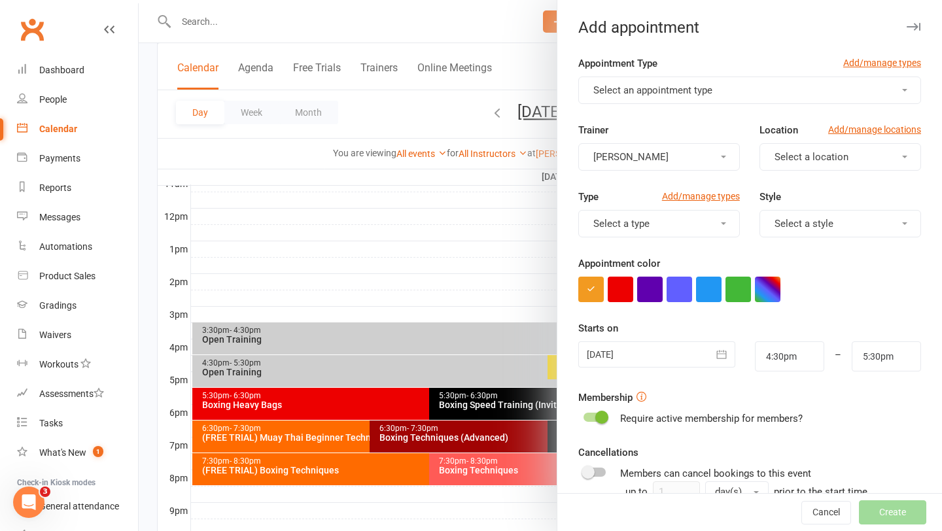
click at [753, 99] on button "Select an appointment type" at bounding box center [750, 90] width 343 height 27
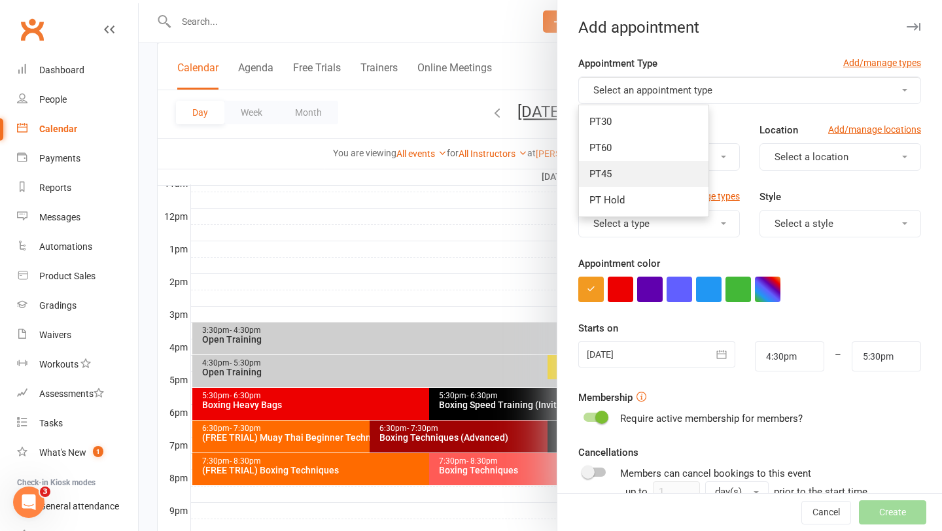
click at [674, 171] on link "PT45" at bounding box center [644, 174] width 130 height 26
type input "5:15pm"
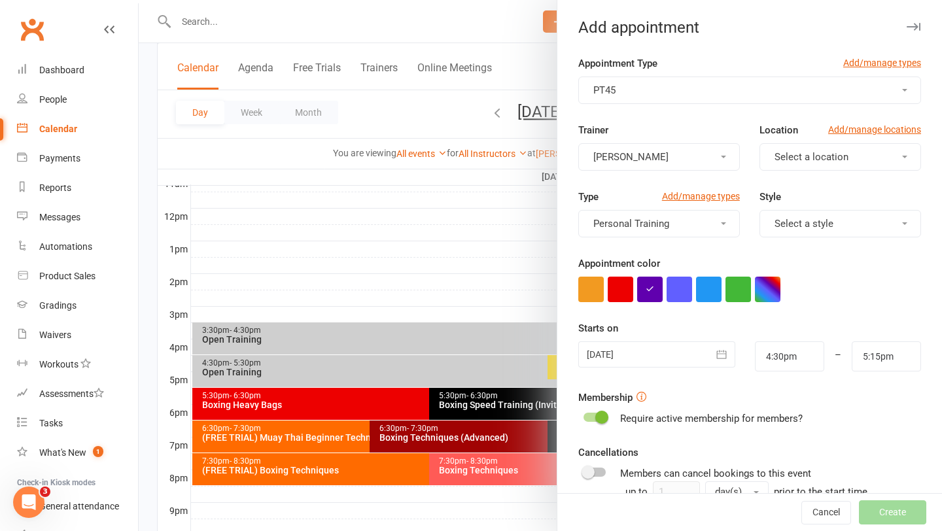
click at [699, 157] on button "[PERSON_NAME]" at bounding box center [660, 156] width 162 height 27
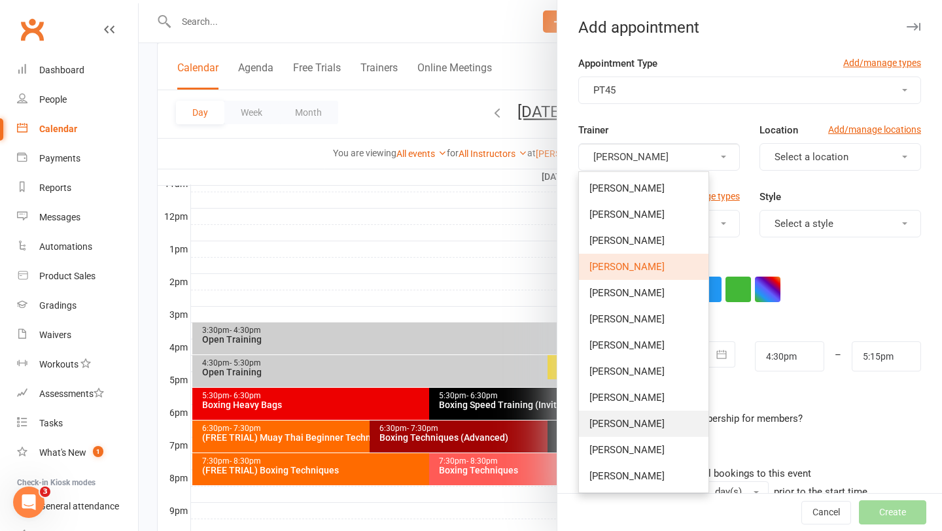
click at [634, 421] on span "[PERSON_NAME]" at bounding box center [627, 424] width 75 height 12
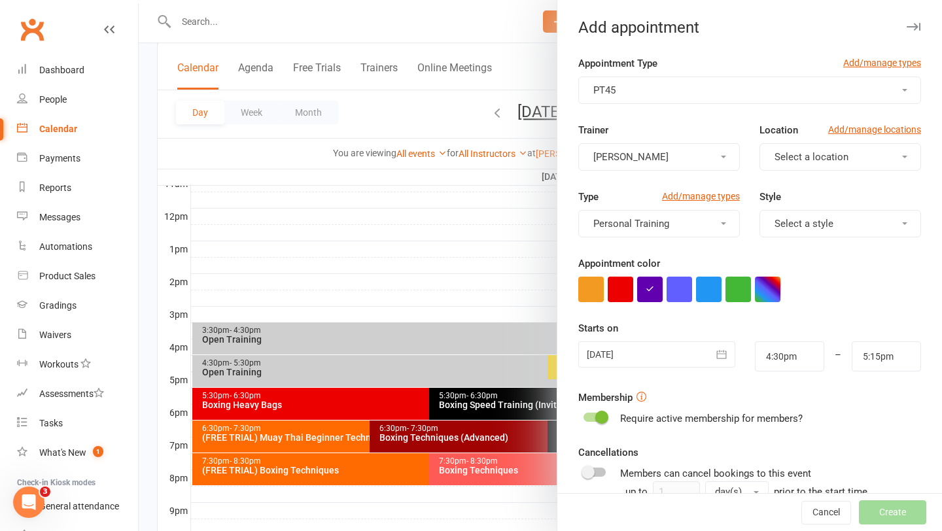
click at [899, 153] on button "Select a location" at bounding box center [841, 156] width 162 height 27
click at [812, 219] on link "[PERSON_NAME]" at bounding box center [825, 215] width 130 height 26
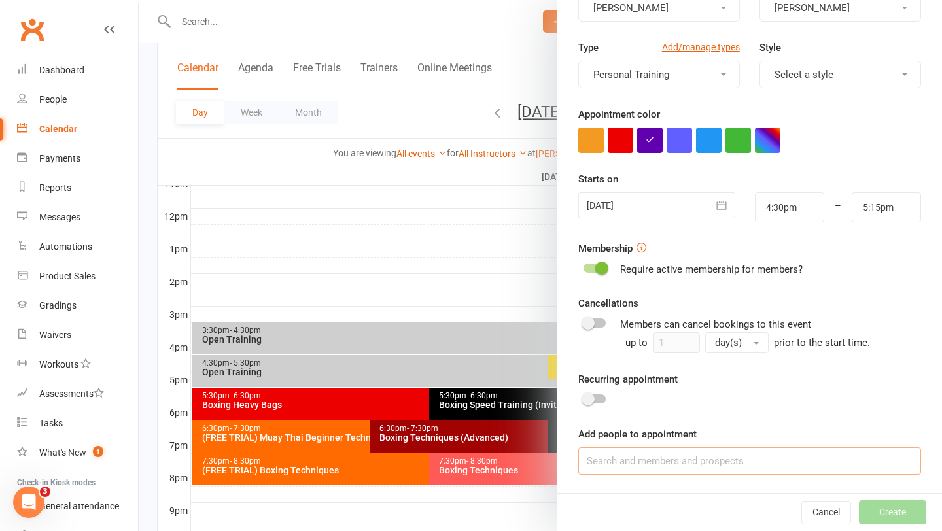
click at [665, 465] on input at bounding box center [750, 461] width 343 height 27
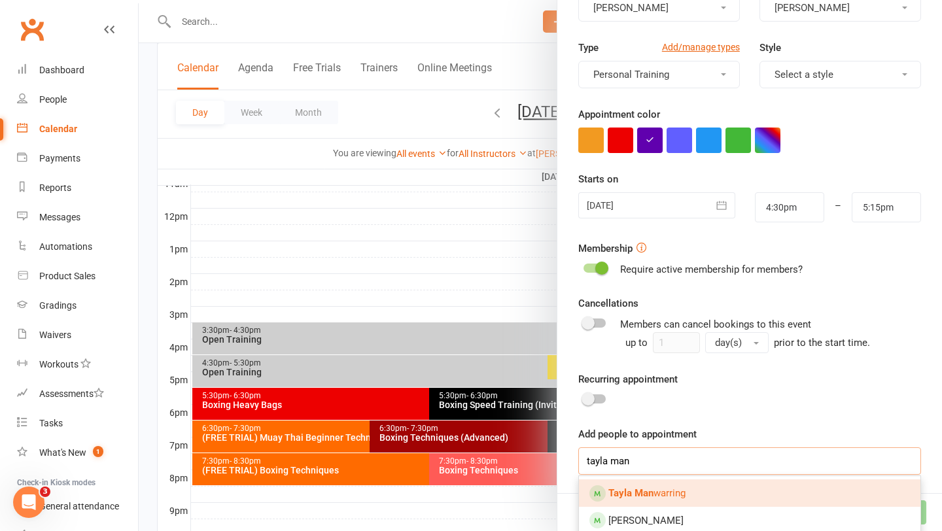
type input "tayla man"
click at [664, 483] on link "Tayla Man warring" at bounding box center [750, 493] width 342 height 27
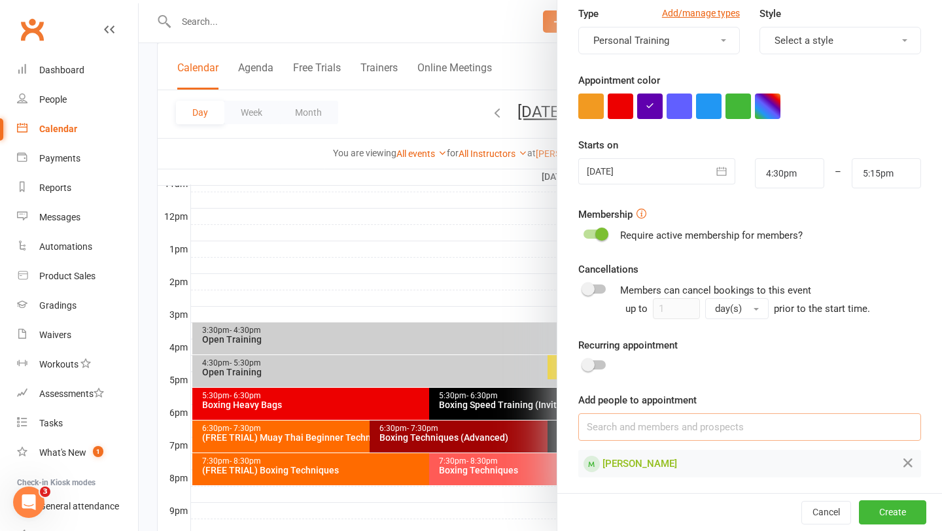
scroll to position [186, 0]
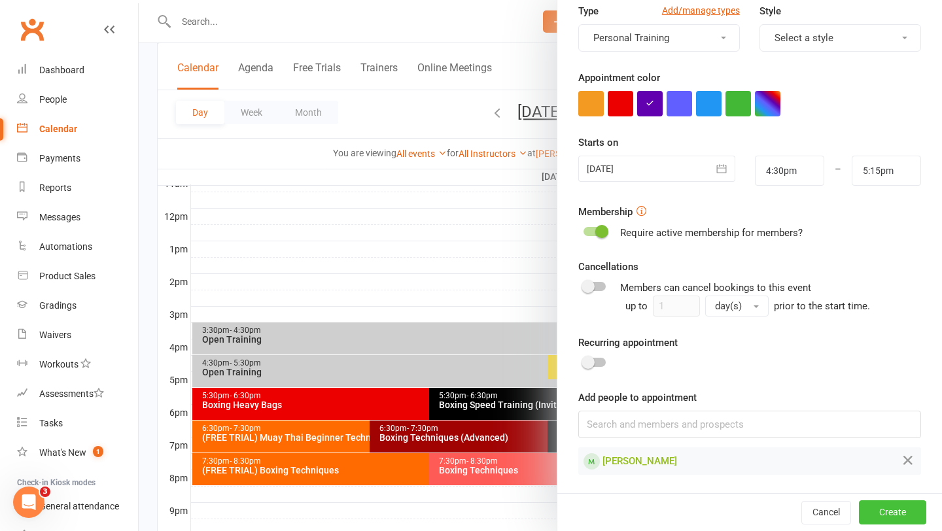
click at [891, 513] on button "Create" at bounding box center [892, 513] width 67 height 24
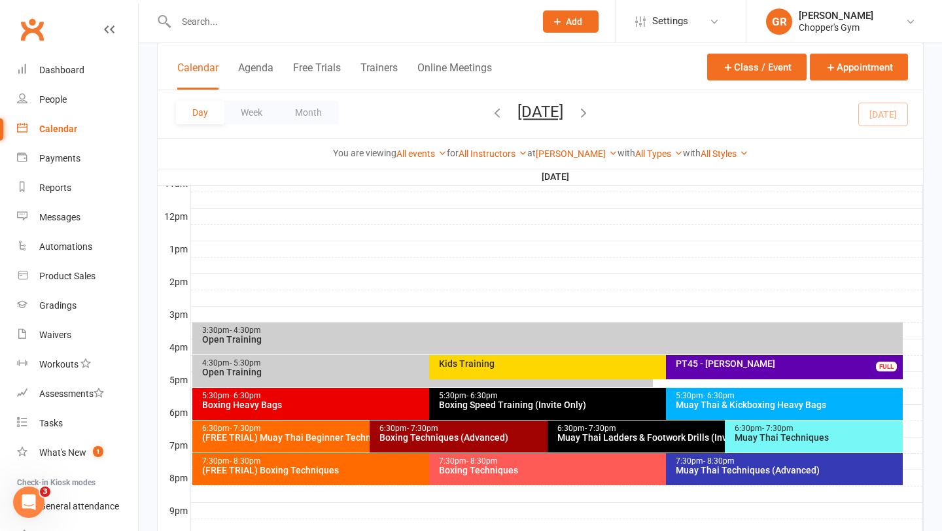
click at [777, 370] on div "PT45 - Tayla Manwarring FULL" at bounding box center [784, 367] width 237 height 24
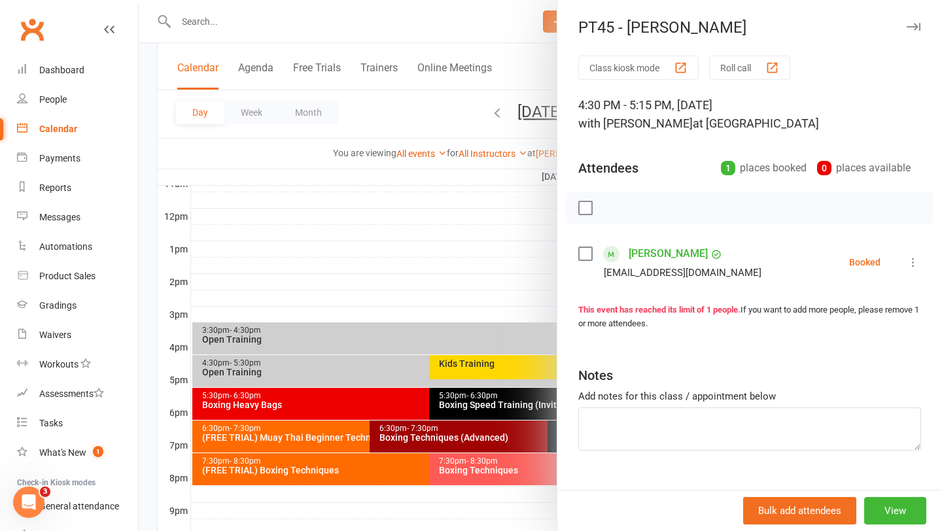
click at [687, 254] on link "[PERSON_NAME]" at bounding box center [668, 253] width 79 height 21
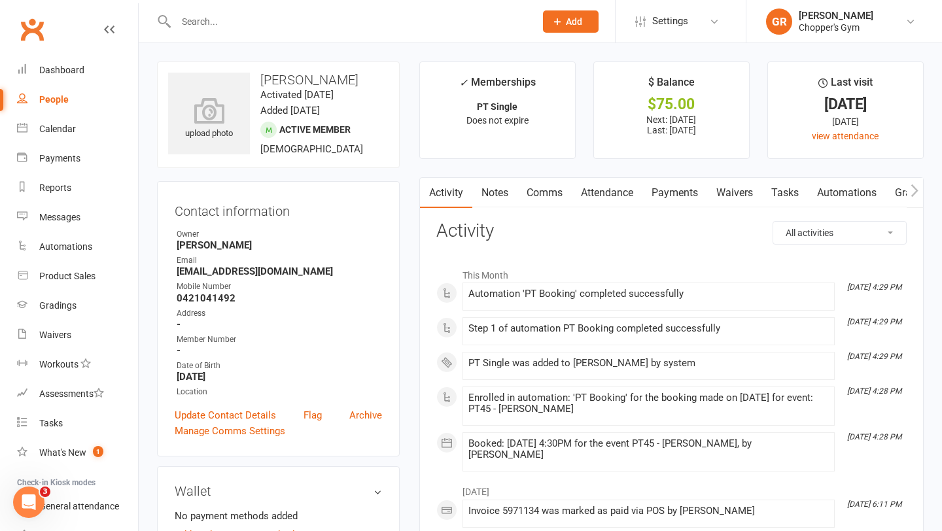
click at [688, 194] on link "Payments" at bounding box center [675, 193] width 65 height 30
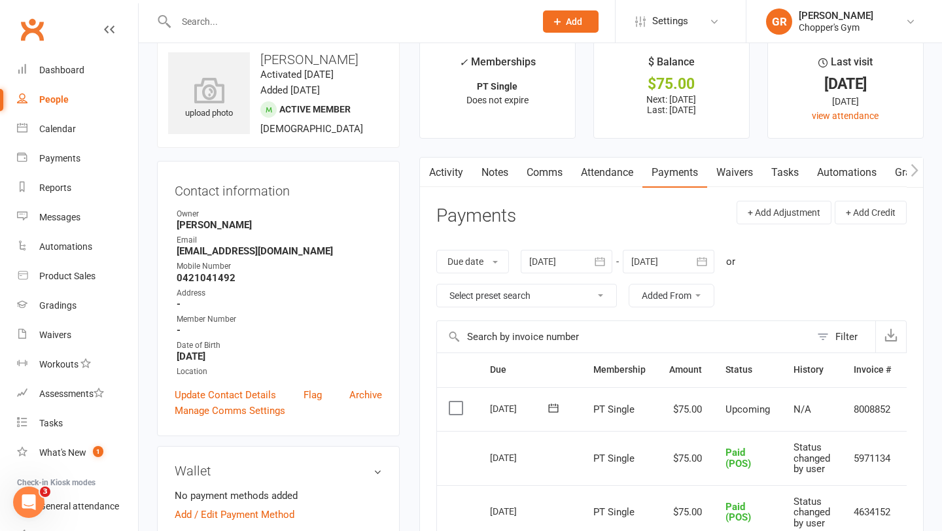
scroll to position [22, 0]
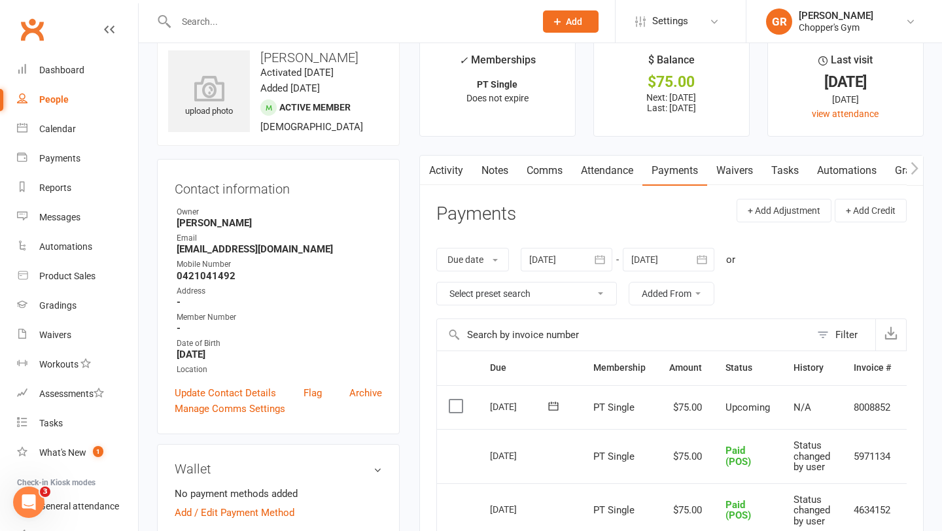
click at [448, 402] on td "Select this" at bounding box center [457, 407] width 41 height 45
click at [455, 405] on label at bounding box center [458, 406] width 18 height 13
click at [455, 400] on input "checkbox" at bounding box center [453, 400] width 9 height 0
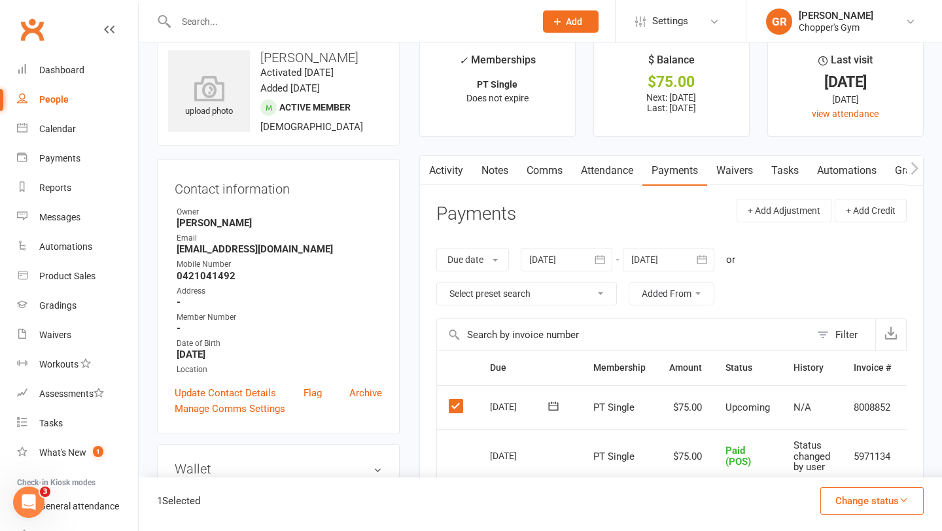
click at [873, 501] on button "Change status" at bounding box center [872, 501] width 103 height 27
click at [852, 408] on link "Paid (POS)" at bounding box center [859, 414] width 130 height 26
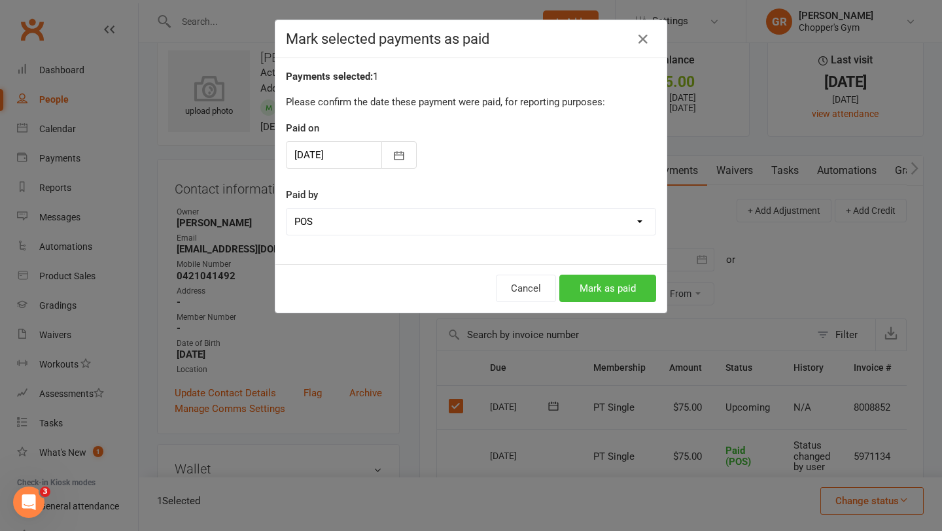
click at [622, 292] on button "Mark as paid" at bounding box center [608, 288] width 97 height 27
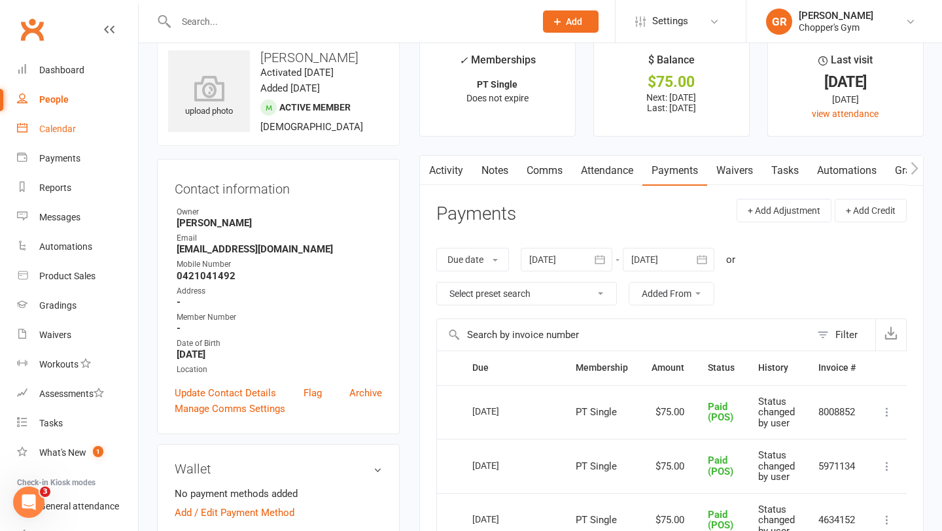
click at [60, 123] on link "Calendar" at bounding box center [77, 129] width 121 height 29
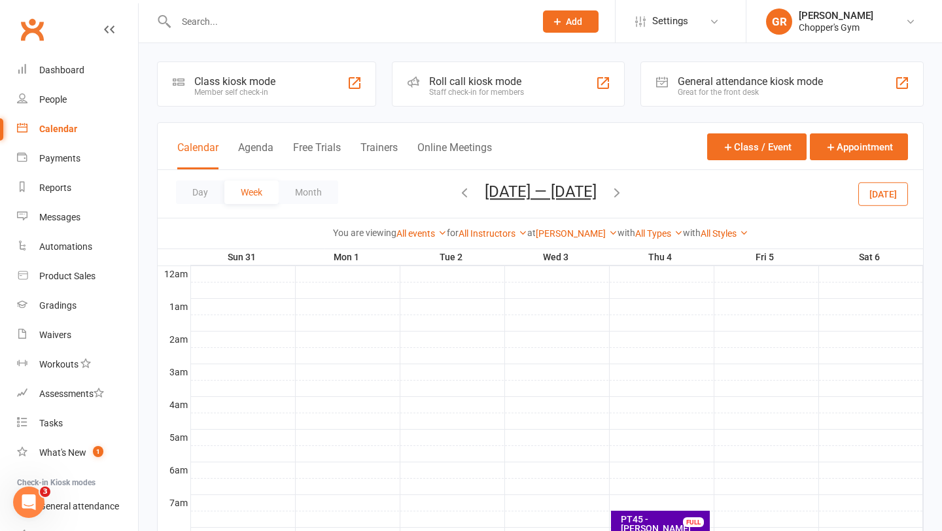
click at [887, 191] on button "Today" at bounding box center [884, 194] width 50 height 24
click at [193, 189] on button "Day" at bounding box center [200, 193] width 48 height 24
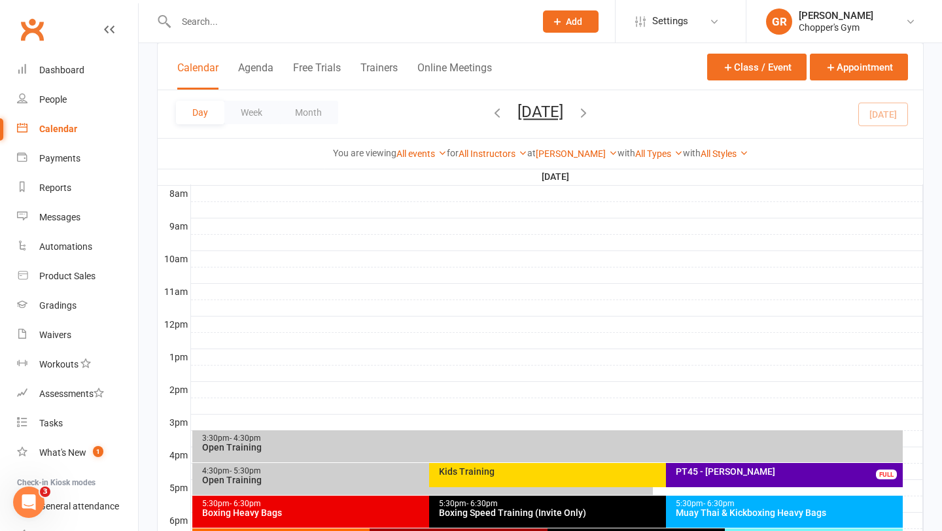
scroll to position [358, 0]
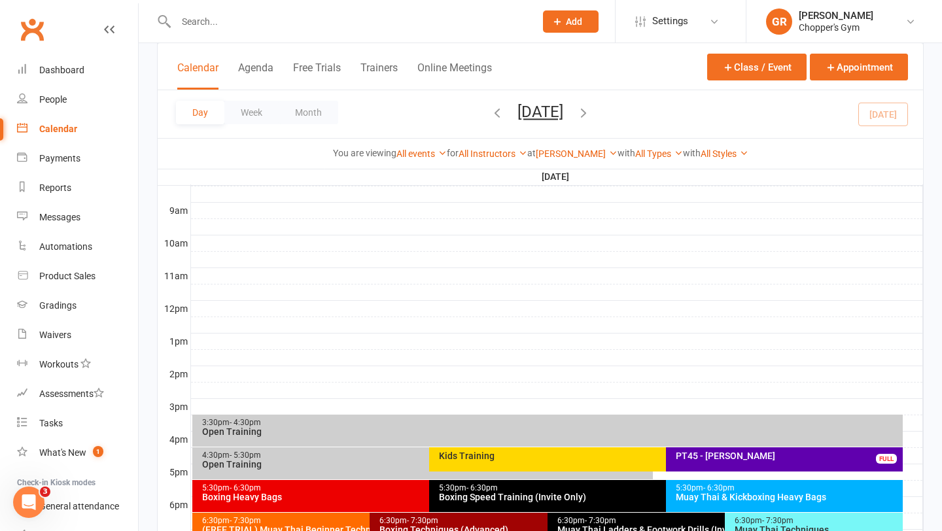
click at [565, 457] on div "Kids Training" at bounding box center [662, 456] width 449 height 9
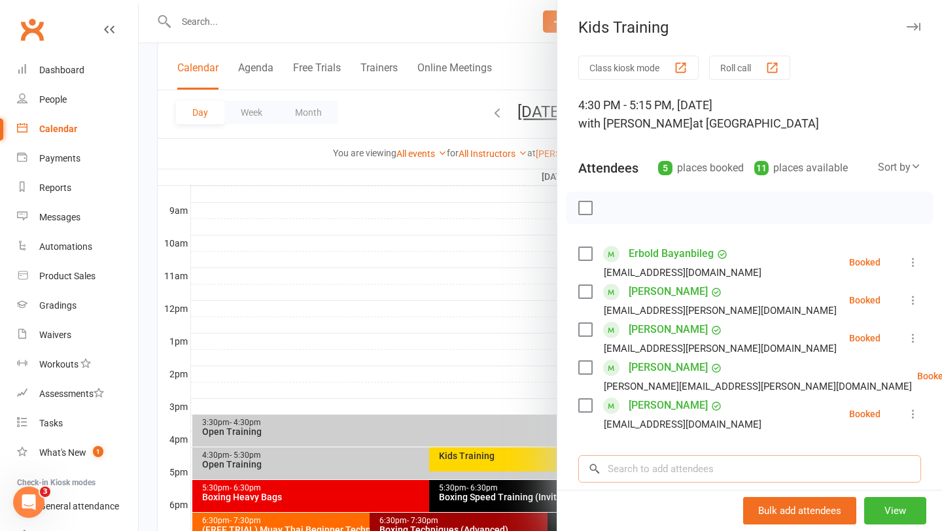
click at [643, 464] on input "search" at bounding box center [750, 468] width 343 height 27
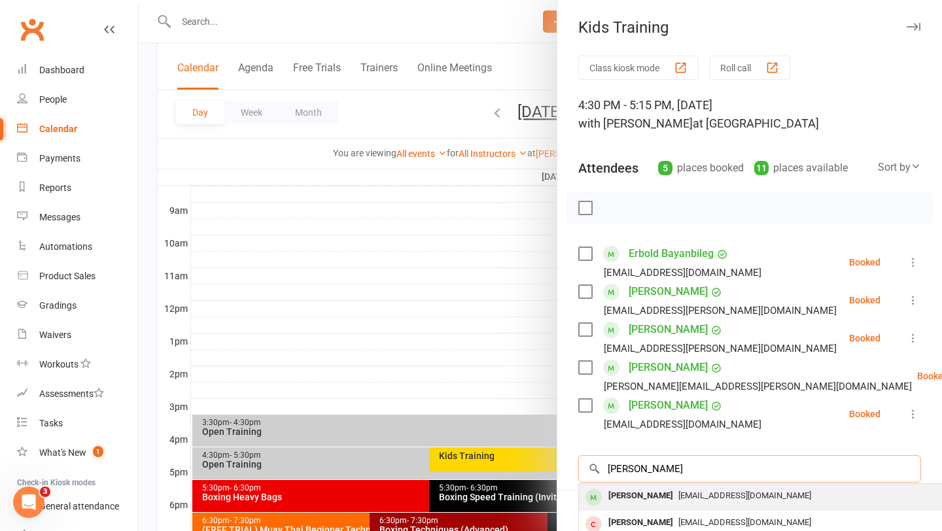
type input "kobe cull"
click at [679, 499] on span "thomascullen372@gmail.com" at bounding box center [745, 496] width 133 height 10
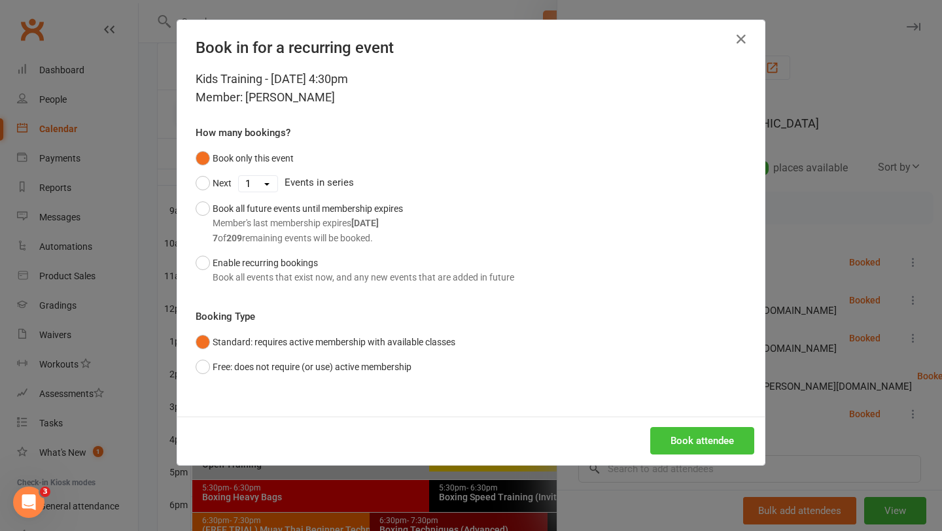
click at [706, 436] on button "Book attendee" at bounding box center [703, 440] width 104 height 27
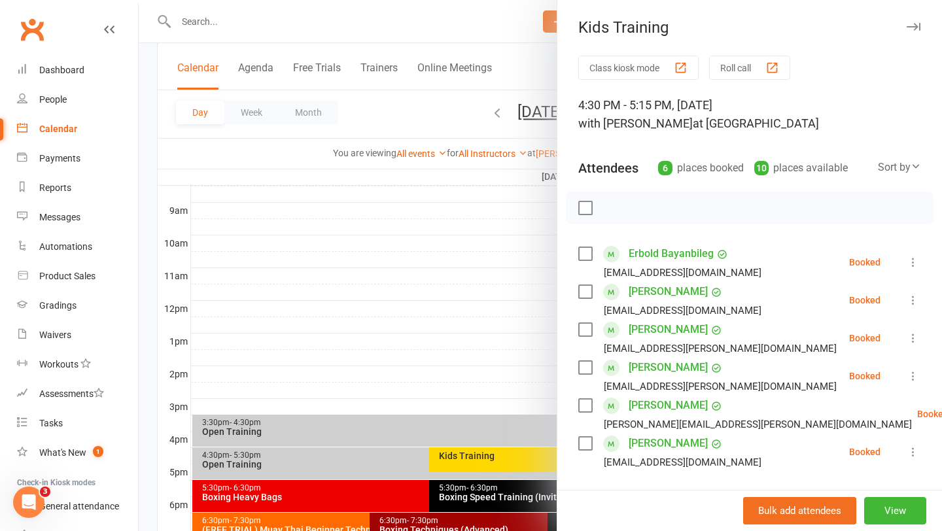
click at [586, 213] on label at bounding box center [585, 208] width 13 height 13
click at [618, 213] on icon "button" at bounding box center [614, 208] width 14 height 14
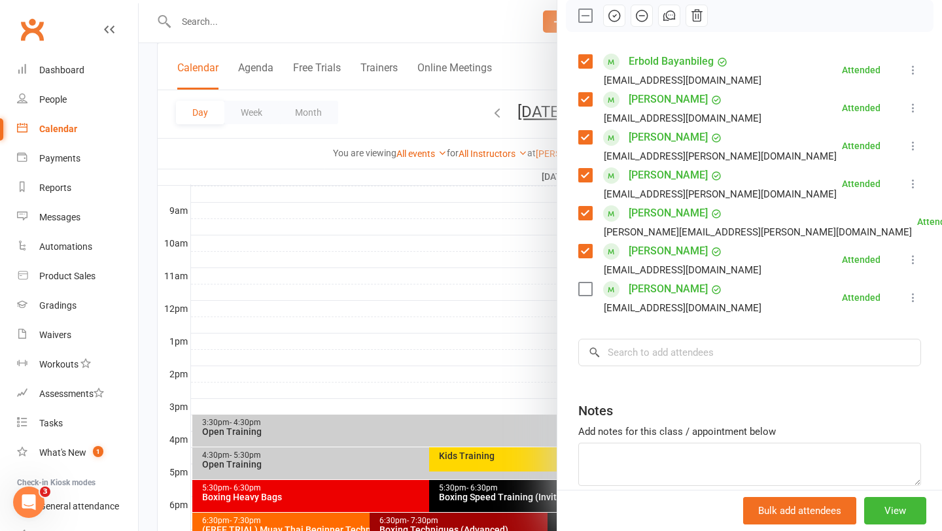
scroll to position [254, 0]
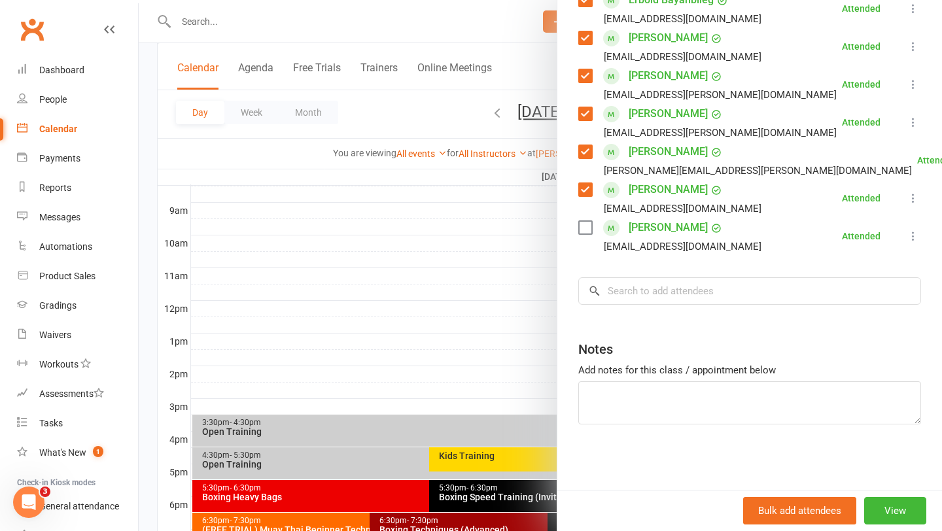
click at [465, 220] on div at bounding box center [541, 265] width 804 height 531
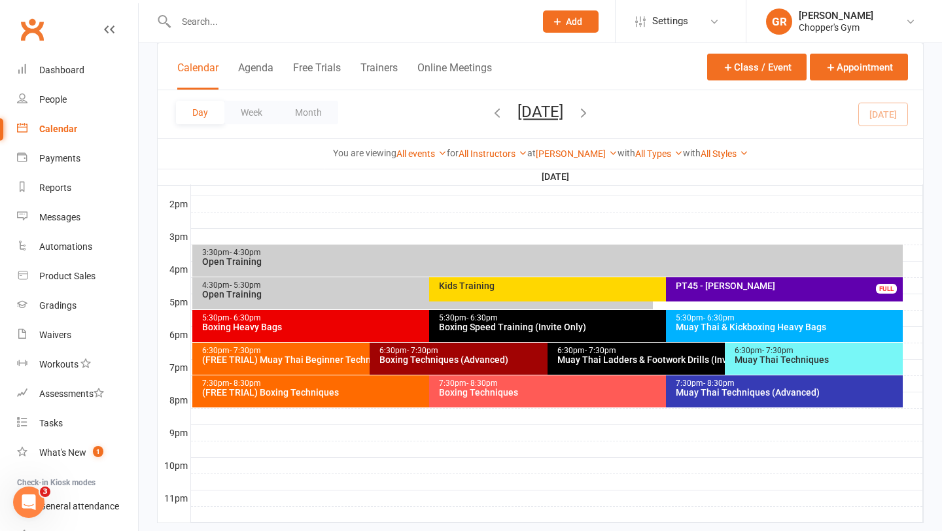
scroll to position [549, 0]
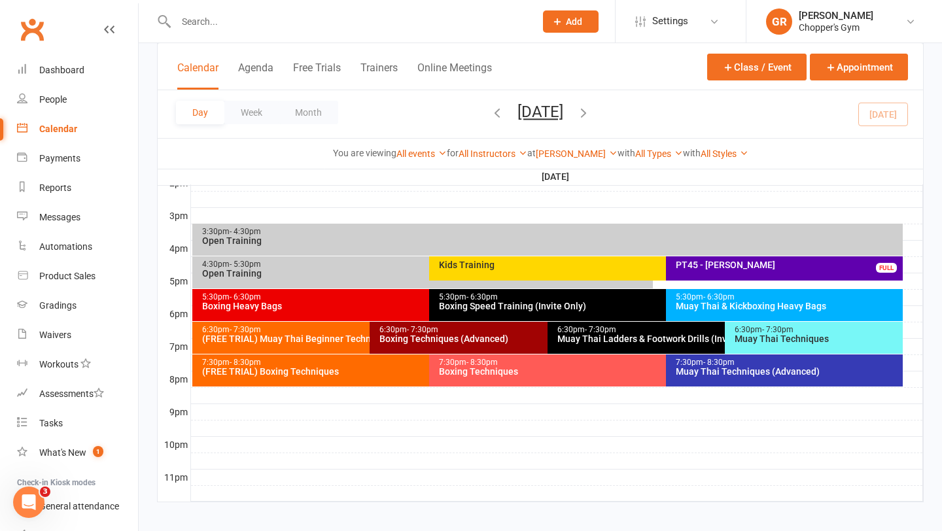
click at [372, 285] on div "4:30pm - 5:30pm Open Training" at bounding box center [422, 273] width 461 height 32
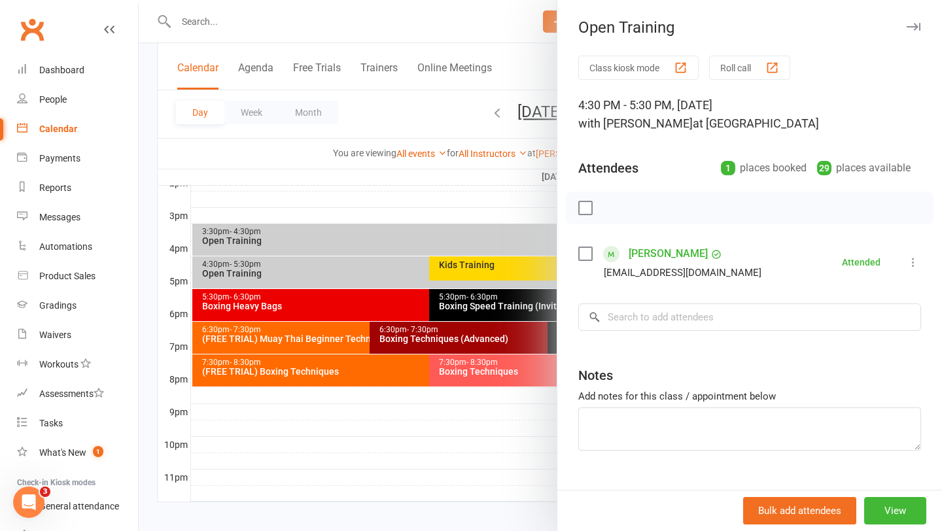
click at [584, 253] on label at bounding box center [585, 253] width 13 height 13
click at [397, 216] on div at bounding box center [541, 265] width 804 height 531
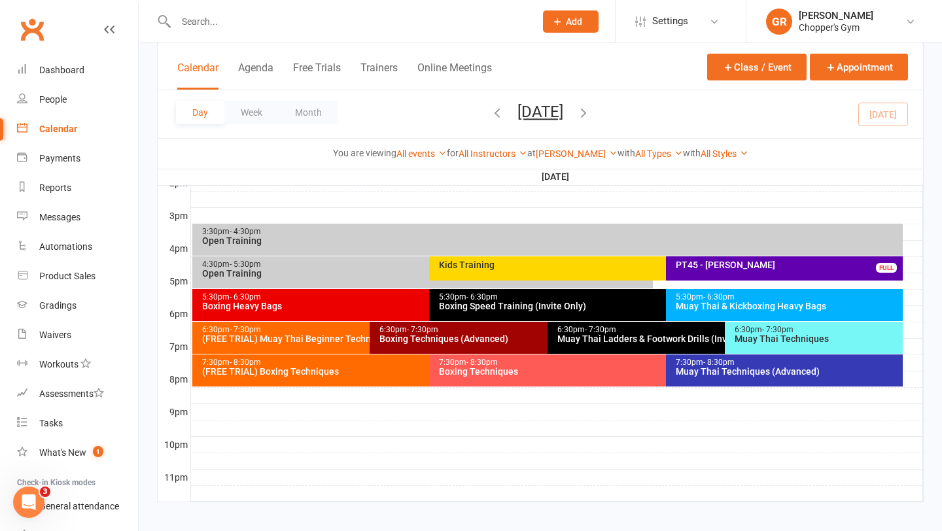
click at [406, 306] on div "Boxing Heavy Bags" at bounding box center [426, 306] width 449 height 9
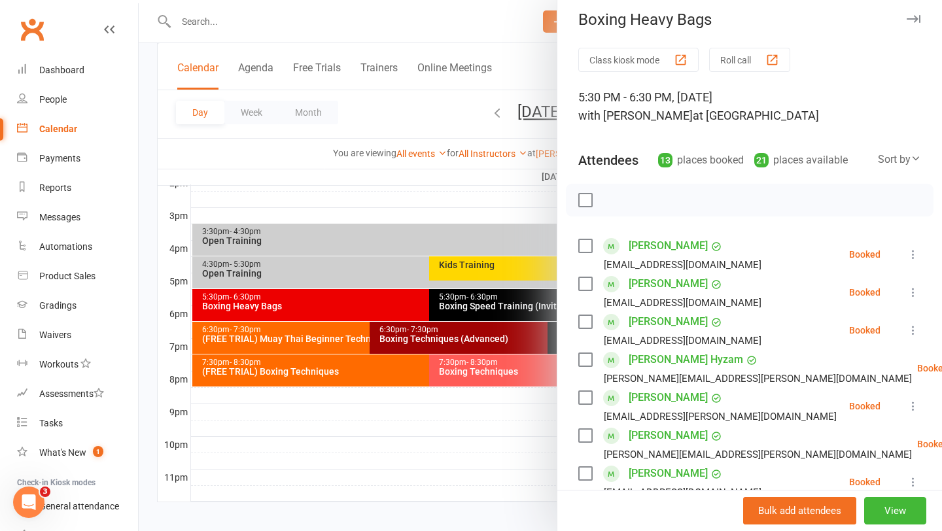
scroll to position [15, 0]
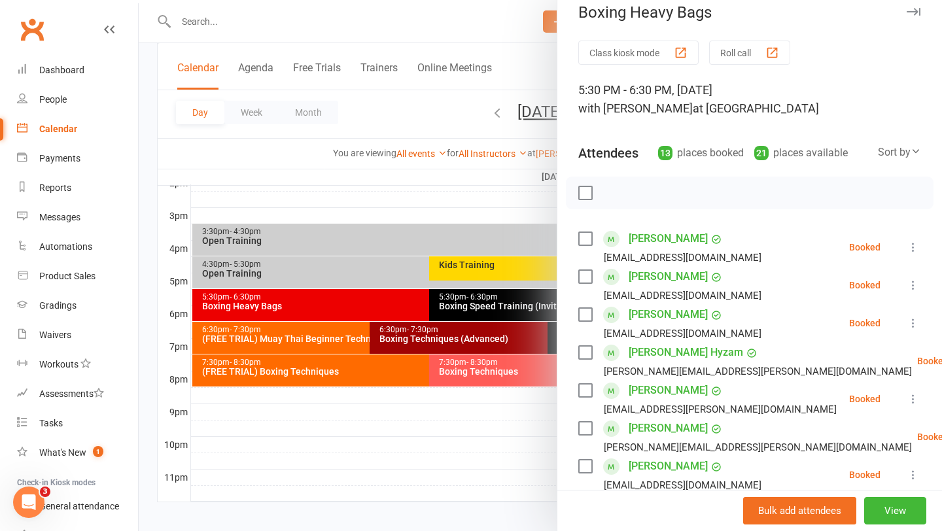
click at [409, 452] on div at bounding box center [541, 265] width 804 height 531
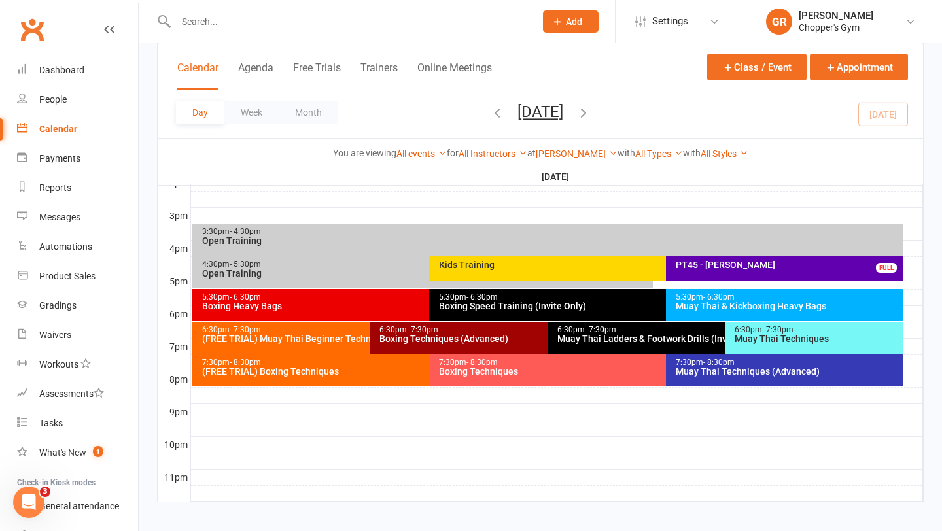
click at [766, 304] on div "Muay Thai & Kickboxing Heavy Bags" at bounding box center [787, 306] width 225 height 9
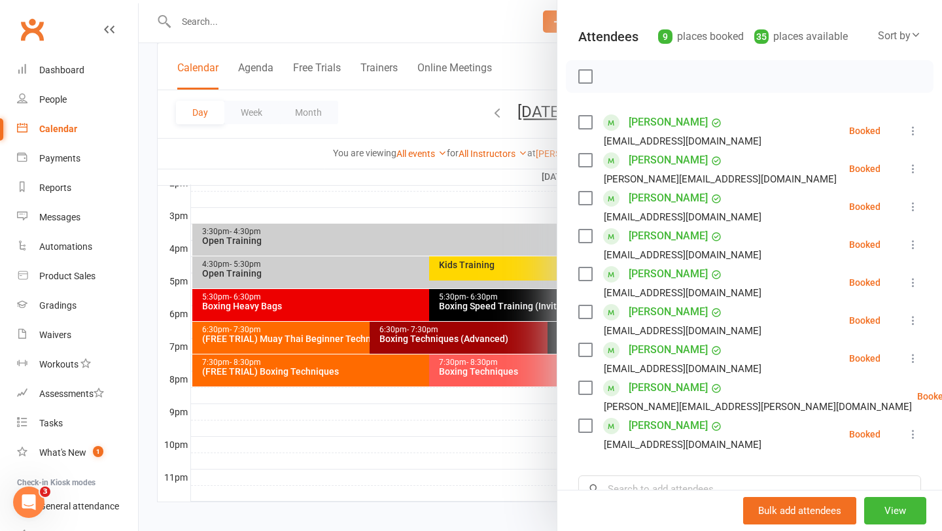
scroll to position [134, 0]
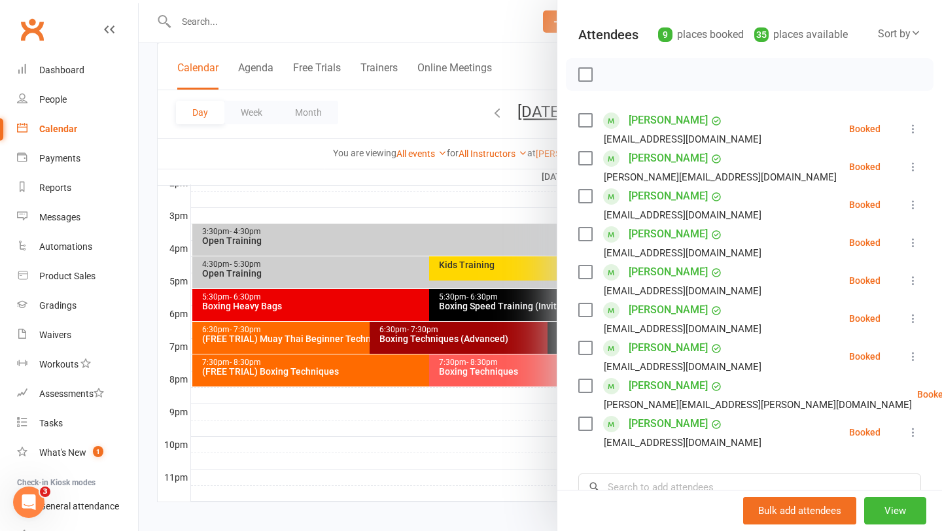
click at [586, 420] on label at bounding box center [585, 424] width 13 height 13
click at [585, 312] on label at bounding box center [585, 310] width 13 height 13
click at [618, 80] on icon "button" at bounding box center [614, 74] width 14 height 14
click at [490, 263] on div at bounding box center [541, 265] width 804 height 531
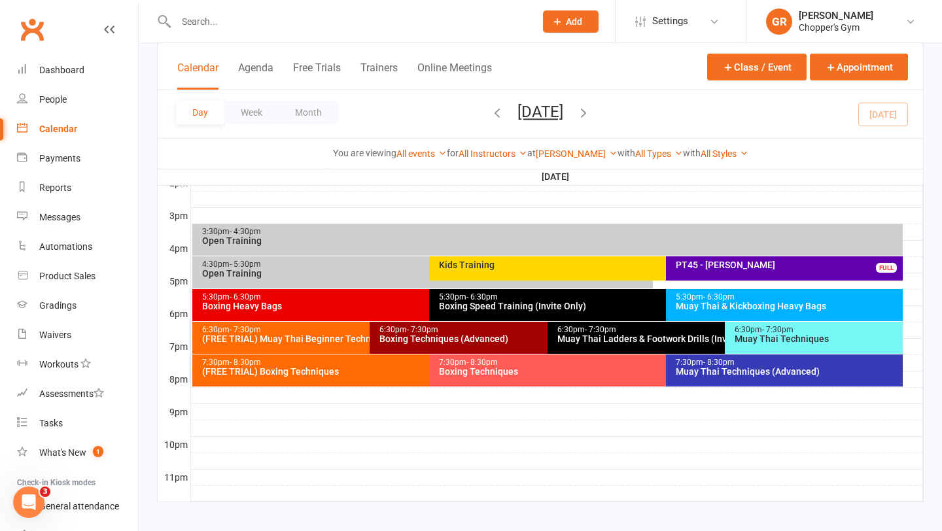
click at [490, 266] on div "Kids Training" at bounding box center [662, 264] width 449 height 9
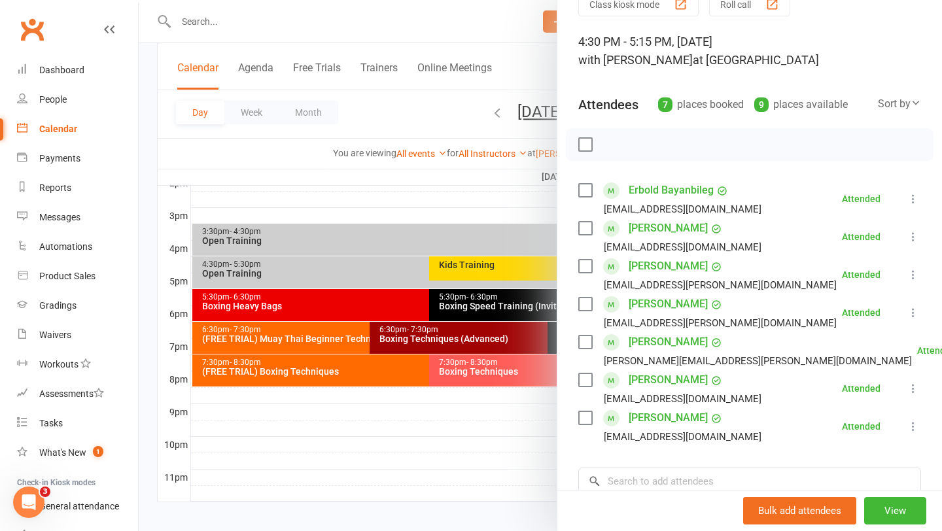
scroll to position [65, 0]
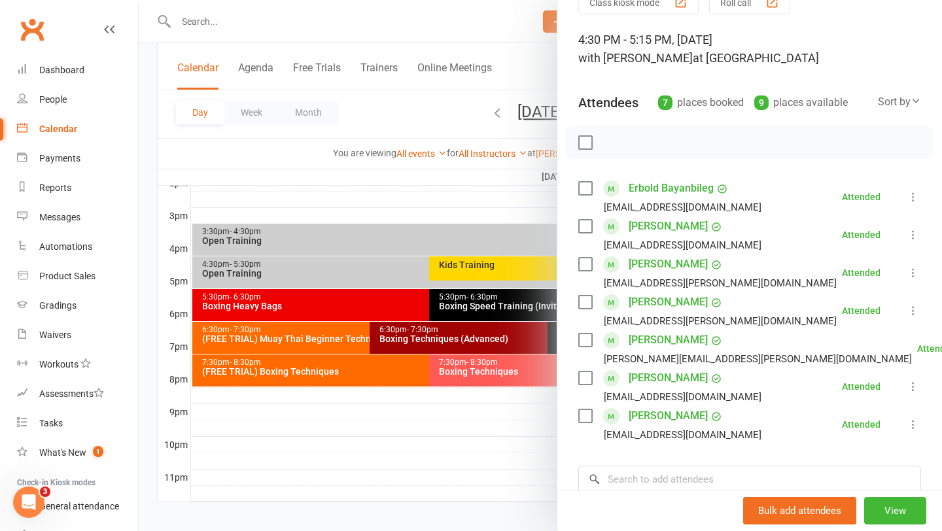
click at [466, 461] on div at bounding box center [541, 265] width 804 height 531
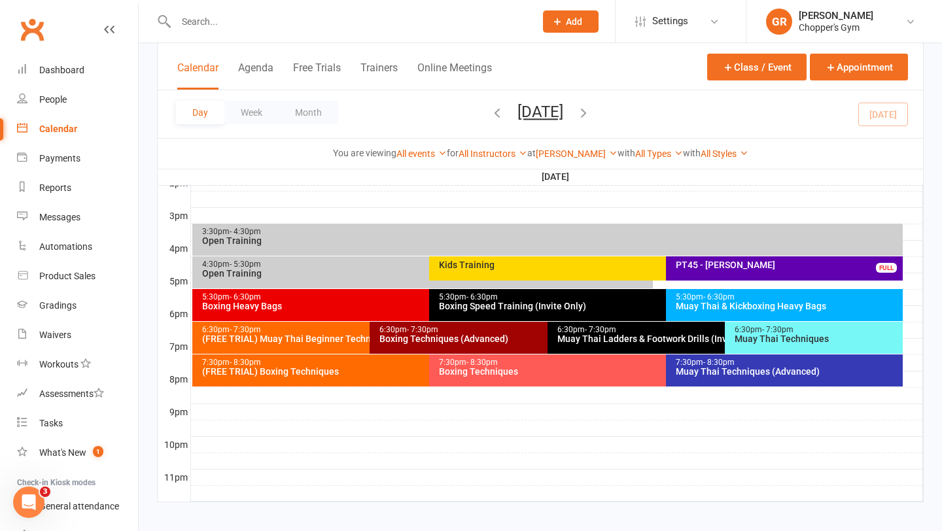
click at [729, 308] on div "Muay Thai & Kickboxing Heavy Bags" at bounding box center [787, 306] width 225 height 9
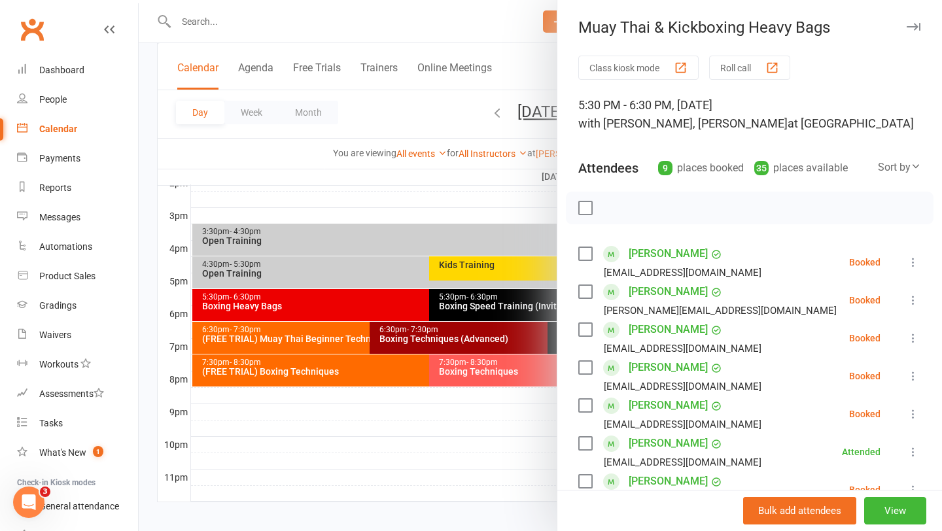
scroll to position [24, 0]
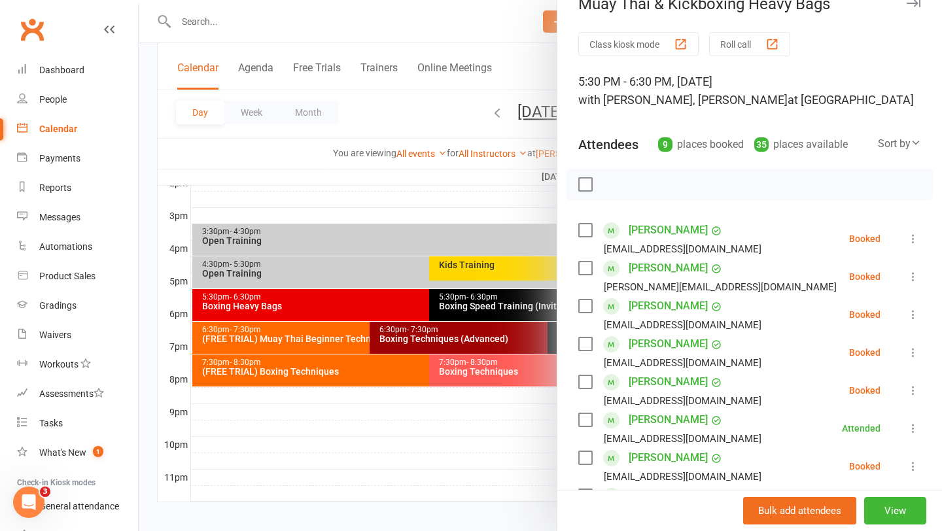
click at [307, 343] on div at bounding box center [541, 265] width 804 height 531
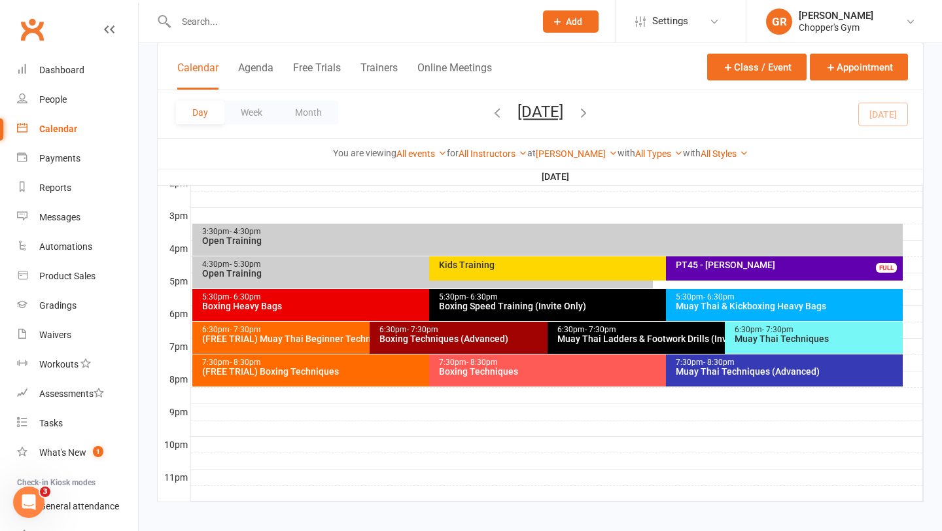
click at [300, 342] on div "(FREE TRIAL) Muay Thai Beginner Technique" at bounding box center [367, 338] width 330 height 9
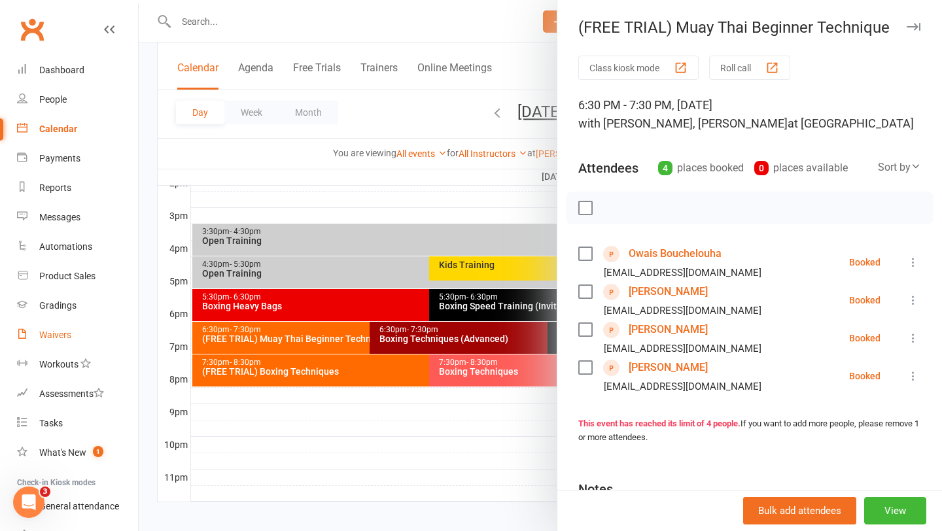
click at [55, 336] on div "Waivers" at bounding box center [55, 335] width 32 height 10
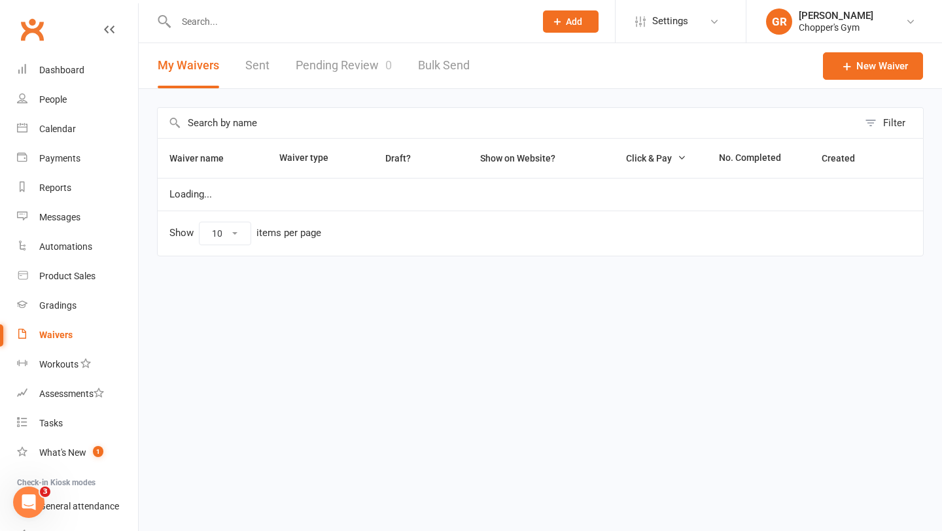
click at [322, 65] on link "Pending Review 0" at bounding box center [344, 65] width 96 height 45
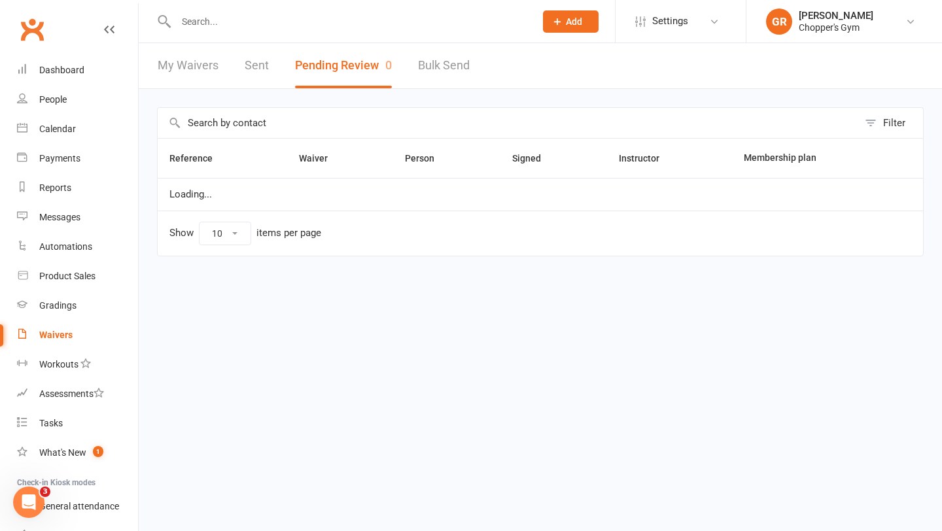
select select "50"
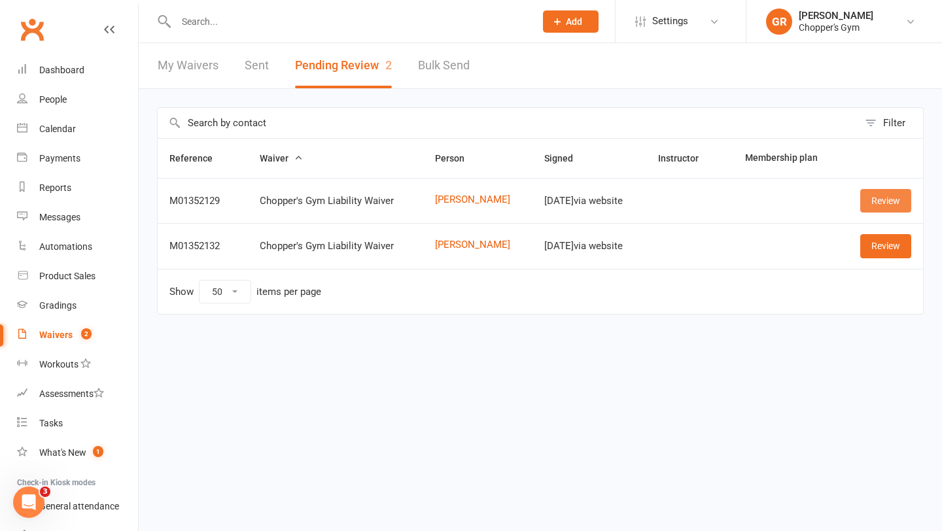
click at [882, 198] on link "Review" at bounding box center [886, 201] width 51 height 24
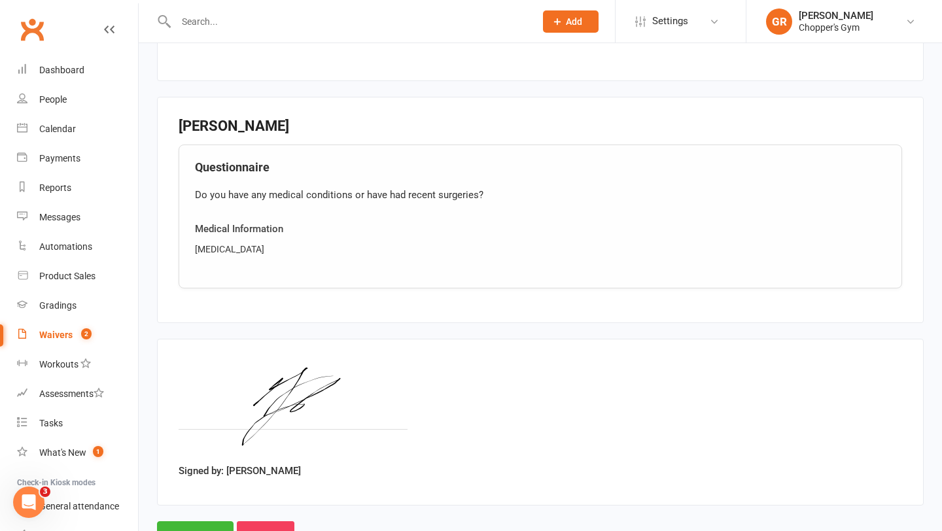
scroll to position [876, 0]
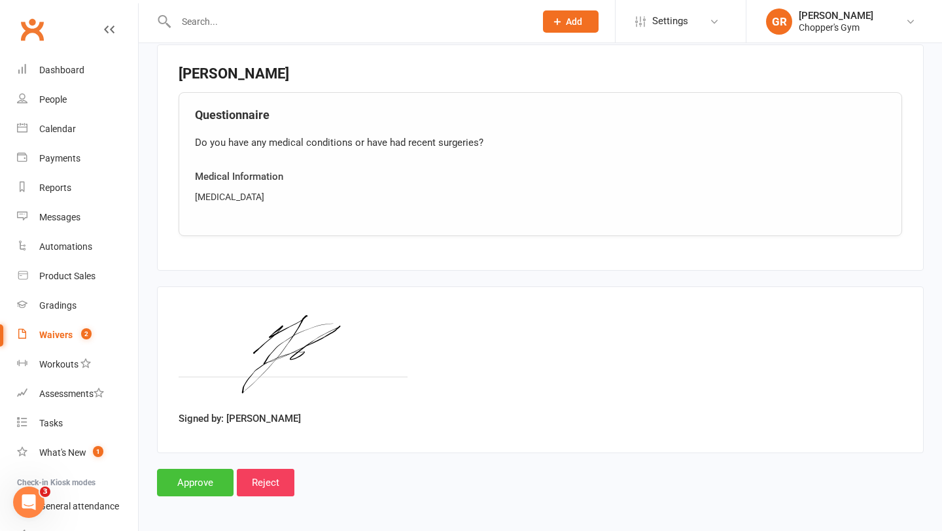
click at [197, 476] on input "Approve" at bounding box center [195, 482] width 77 height 27
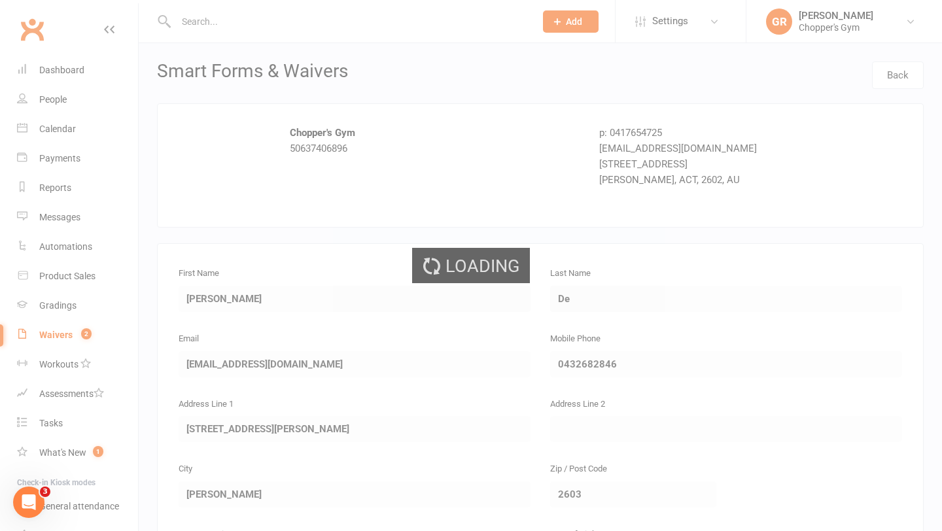
select select "50"
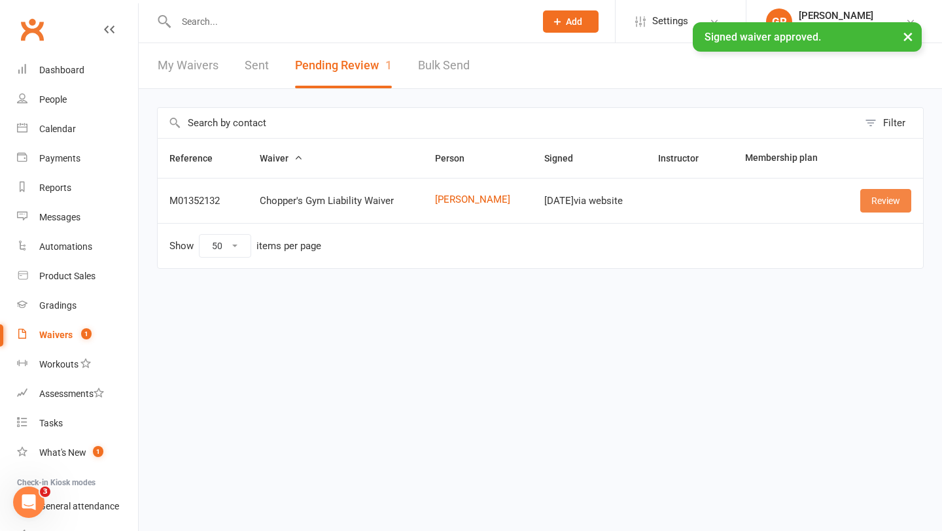
click at [897, 200] on link "Review" at bounding box center [886, 201] width 51 height 24
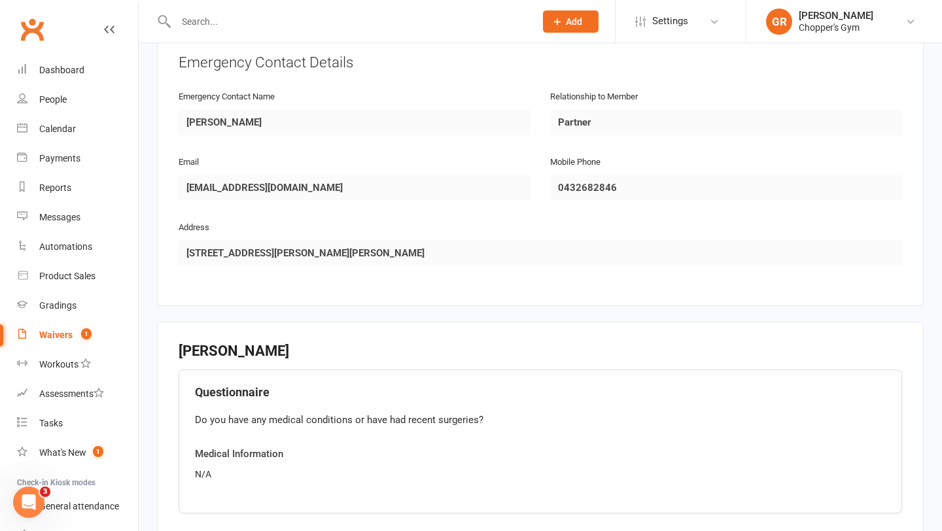
scroll to position [876, 0]
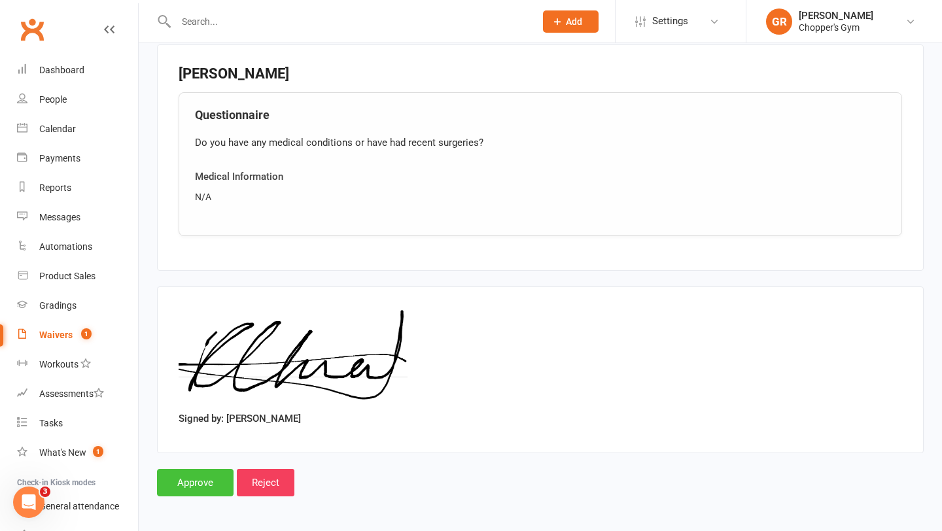
click at [200, 483] on input "Approve" at bounding box center [195, 482] width 77 height 27
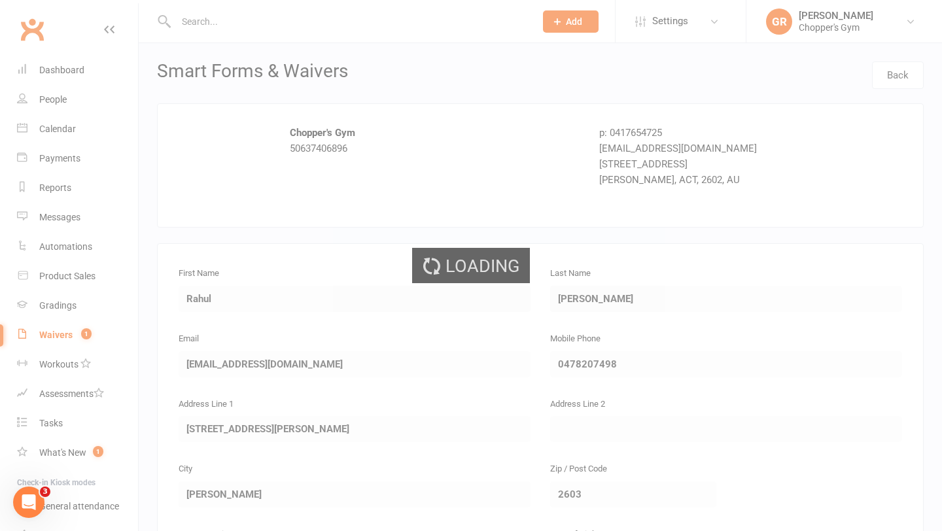
select select "50"
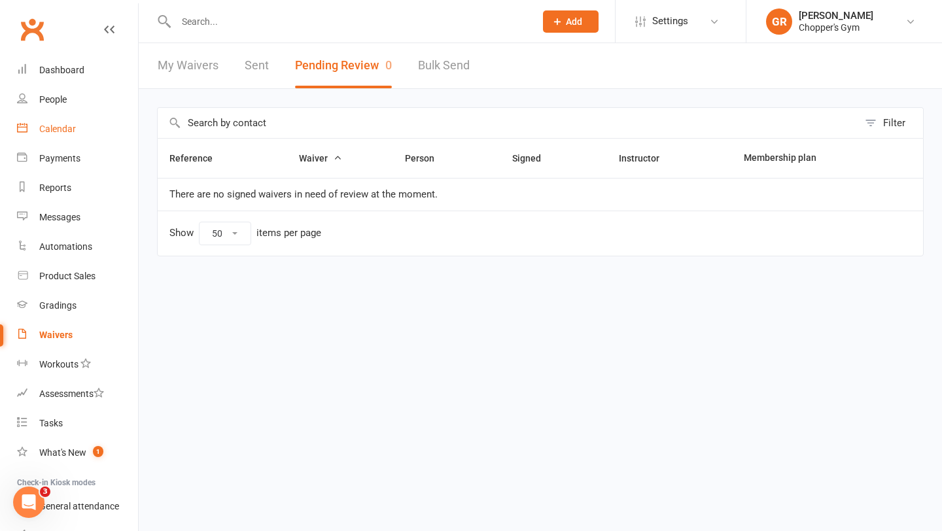
click at [62, 131] on div "Calendar" at bounding box center [57, 129] width 37 height 10
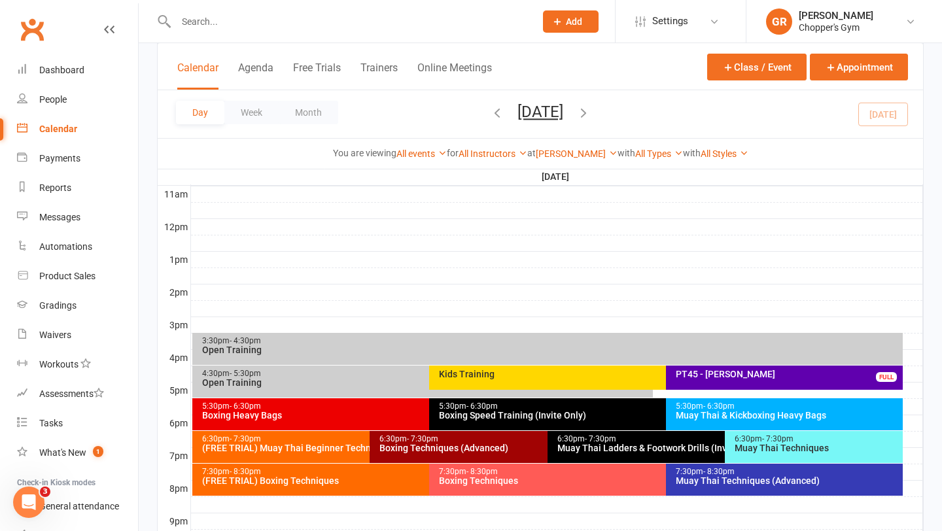
scroll to position [509, 0]
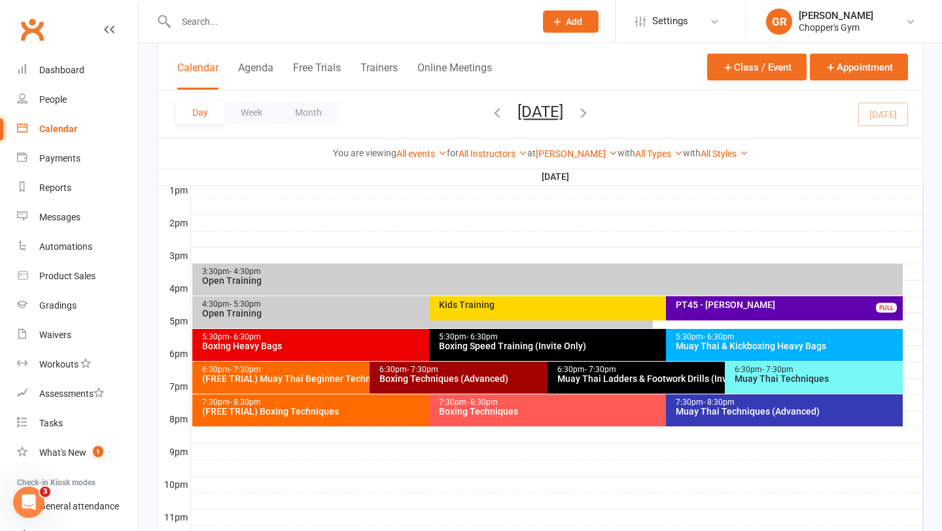
click at [711, 338] on span "- 6:30pm" at bounding box center [719, 336] width 31 height 9
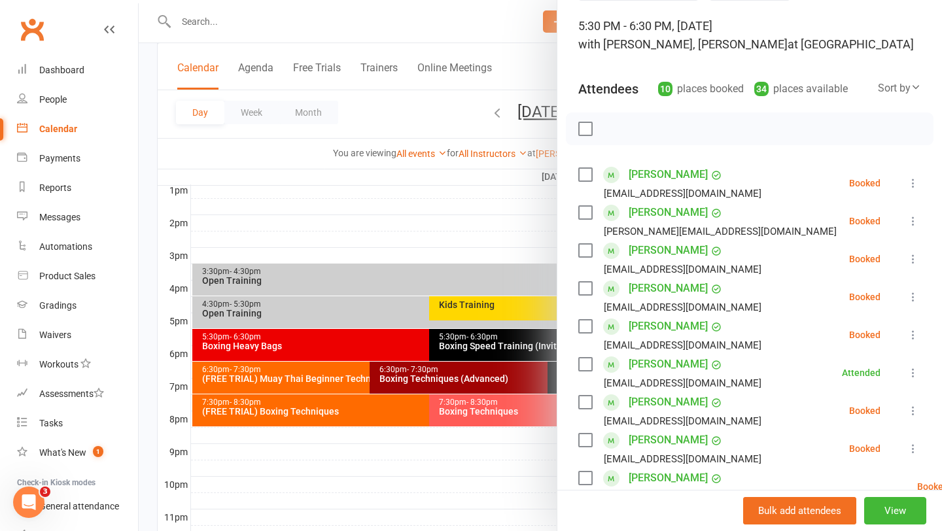
scroll to position [87, 0]
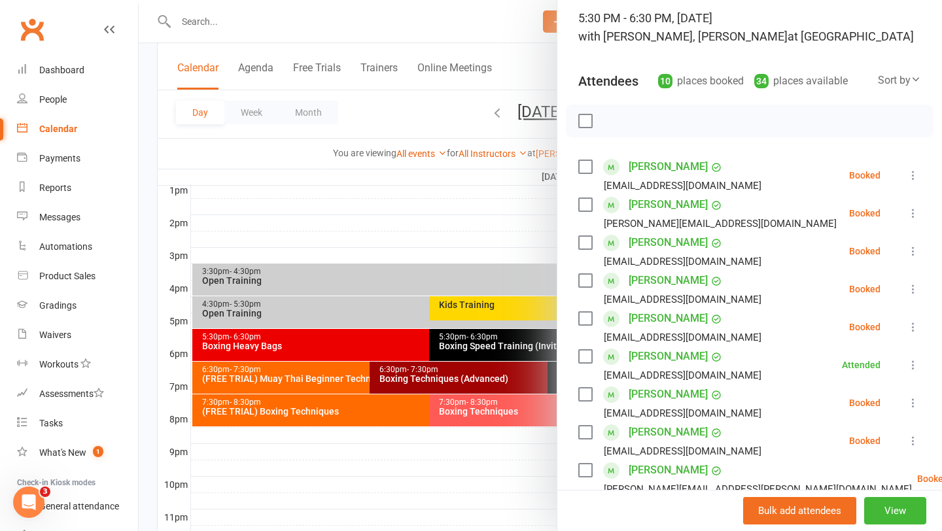
click at [583, 279] on label at bounding box center [585, 280] width 13 height 13
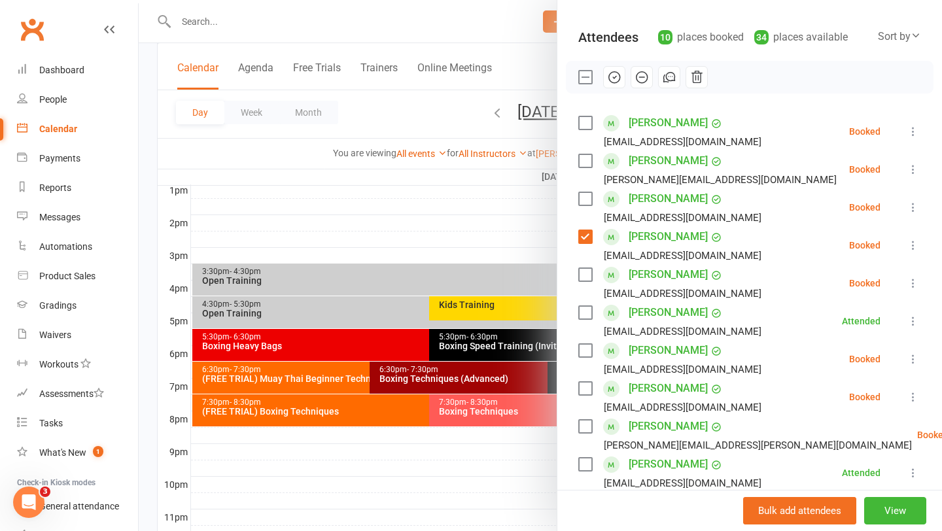
scroll to position [138, 0]
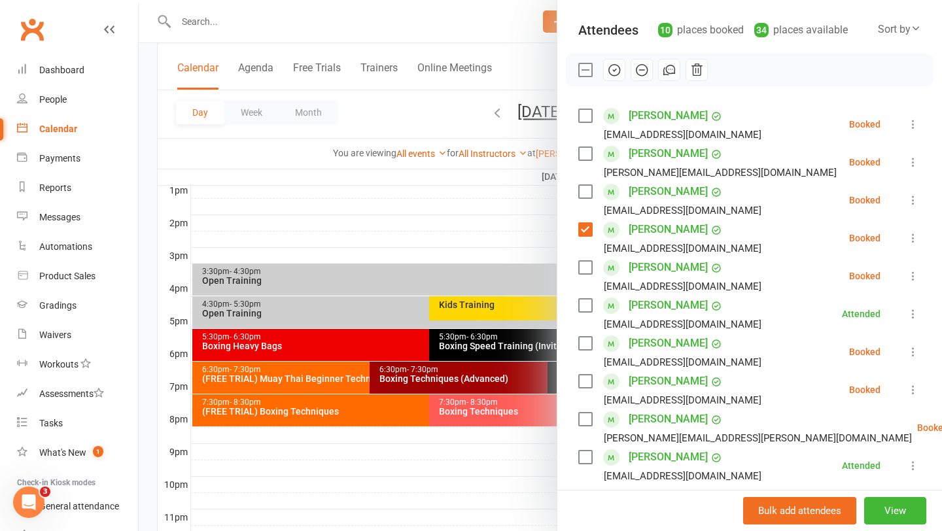
click at [594, 376] on div "Renee Ohmsen reneeohmsen@hotmail.com" at bounding box center [673, 390] width 188 height 38
click at [589, 379] on label at bounding box center [585, 381] width 13 height 13
click at [618, 70] on icon "button" at bounding box center [614, 70] width 14 height 14
click at [656, 304] on link "[PERSON_NAME]" at bounding box center [668, 305] width 79 height 21
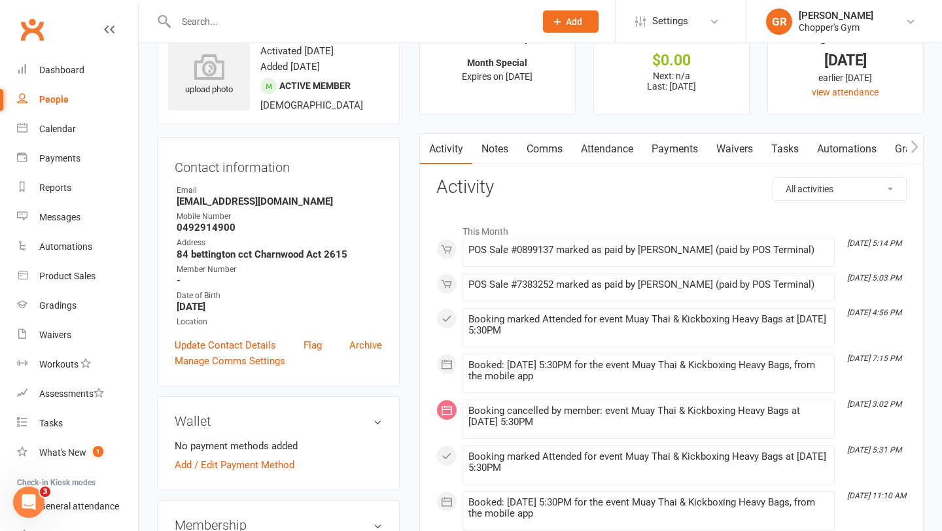
scroll to position [52, 0]
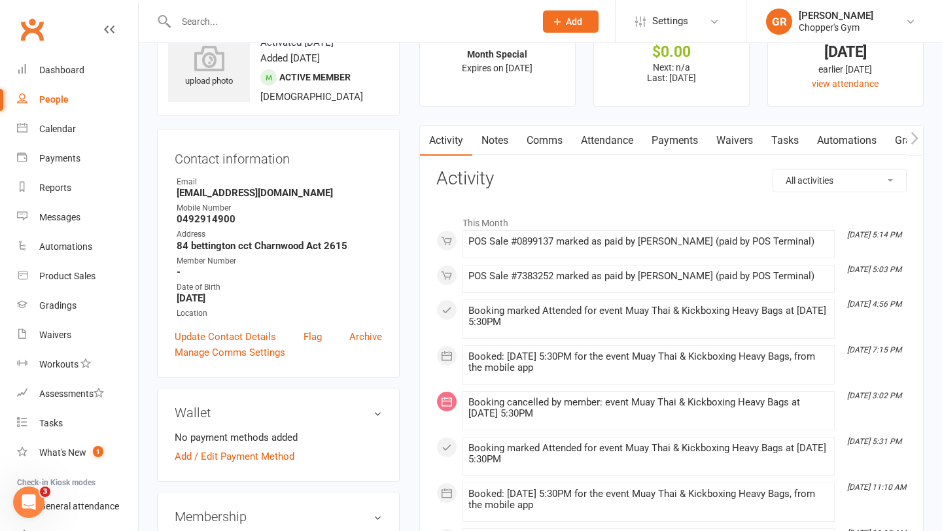
click at [598, 141] on link "Attendance" at bounding box center [607, 141] width 71 height 30
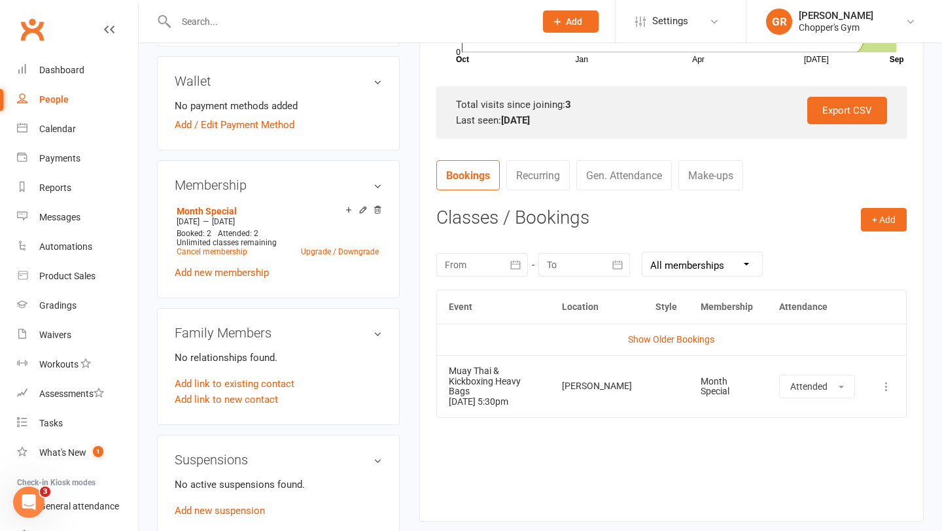
scroll to position [393, 0]
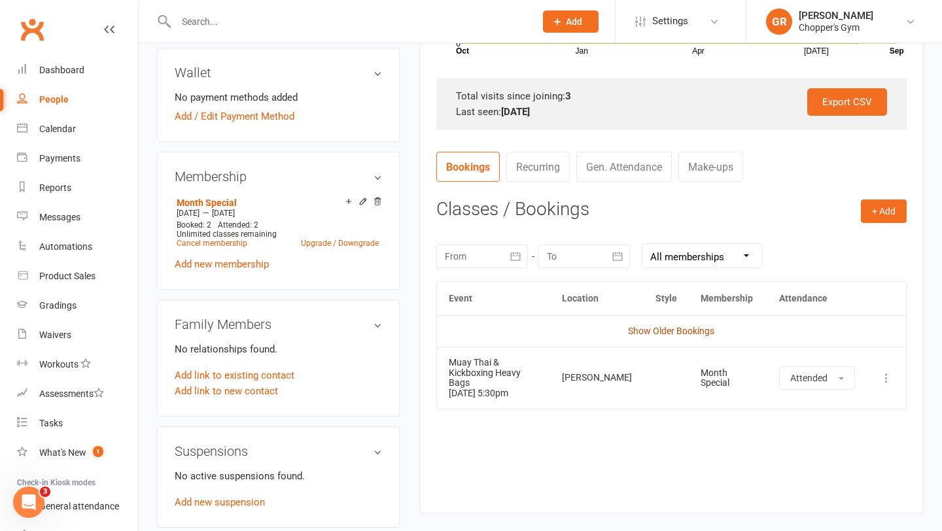
click at [652, 334] on link "Show Older Bookings" at bounding box center [671, 331] width 86 height 10
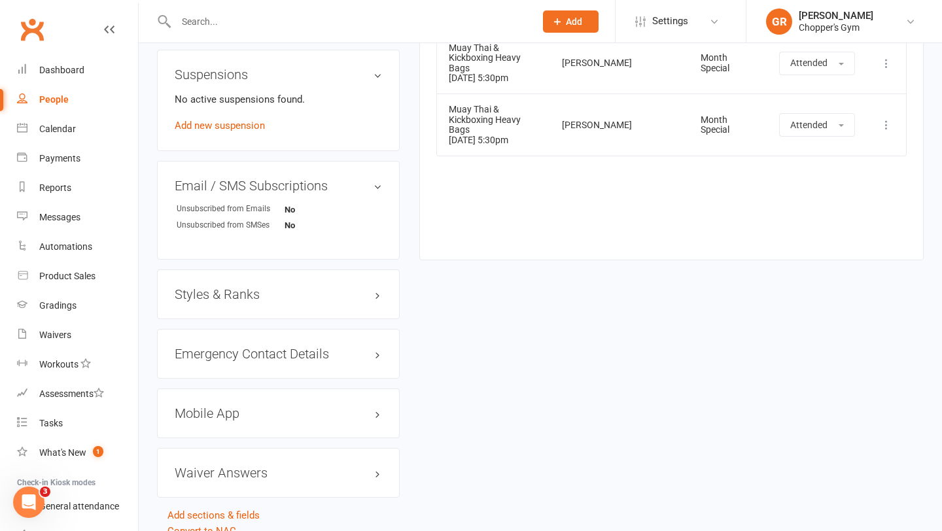
scroll to position [792, 0]
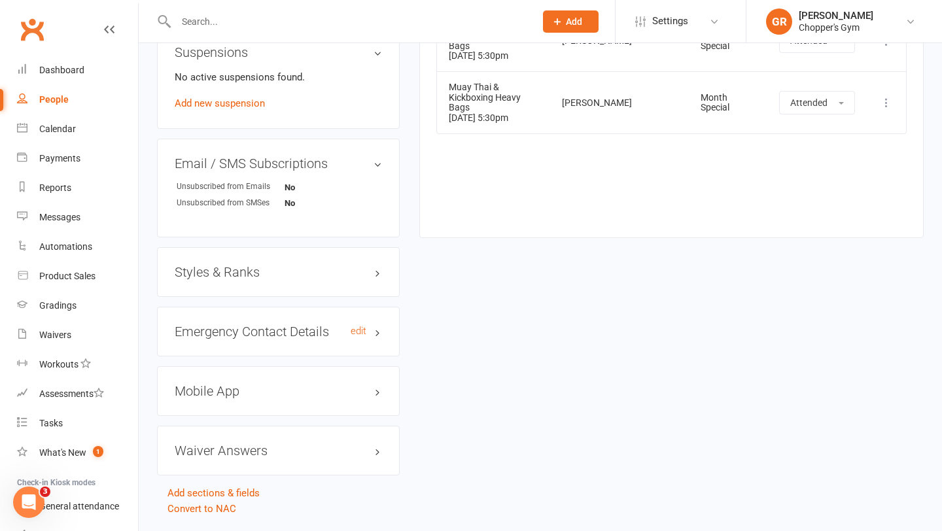
click at [321, 329] on h3 "Emergency Contact Details edit" at bounding box center [278, 332] width 207 height 14
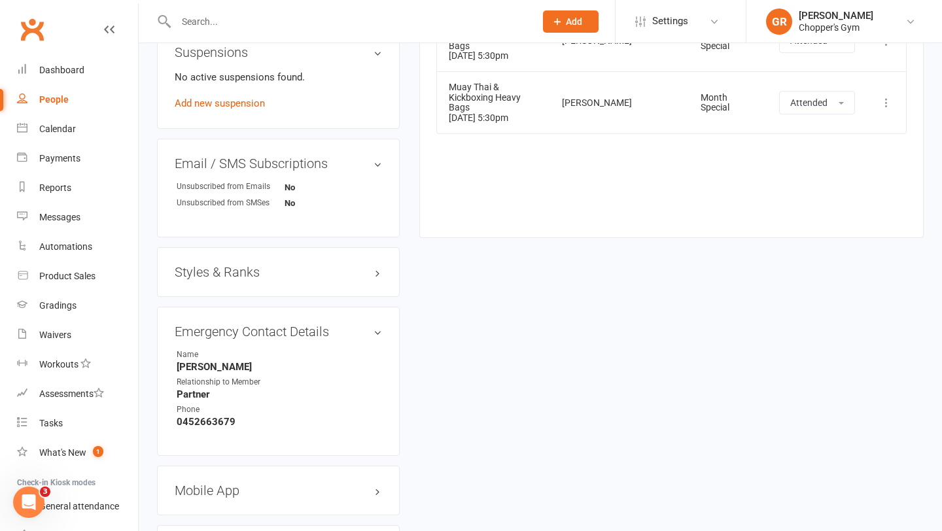
click at [49, 126] on div "Calendar" at bounding box center [57, 129] width 37 height 10
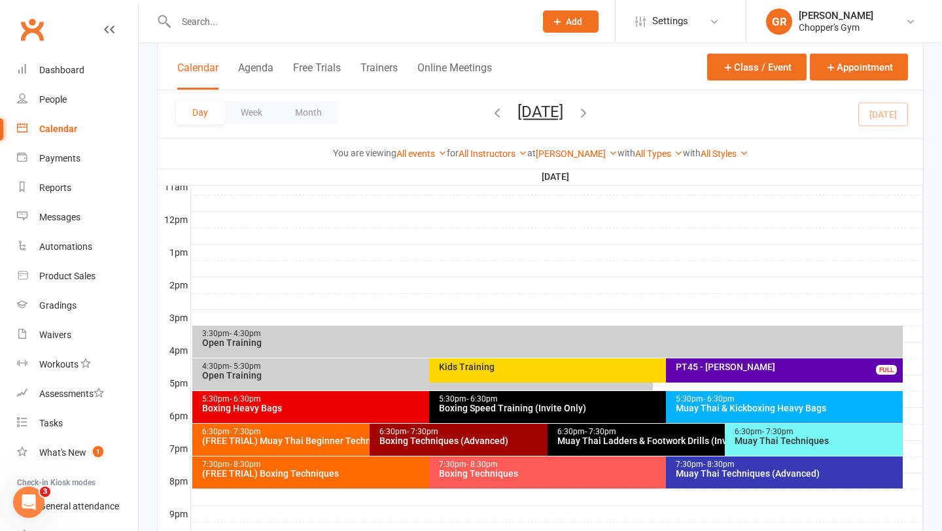
scroll to position [558, 0]
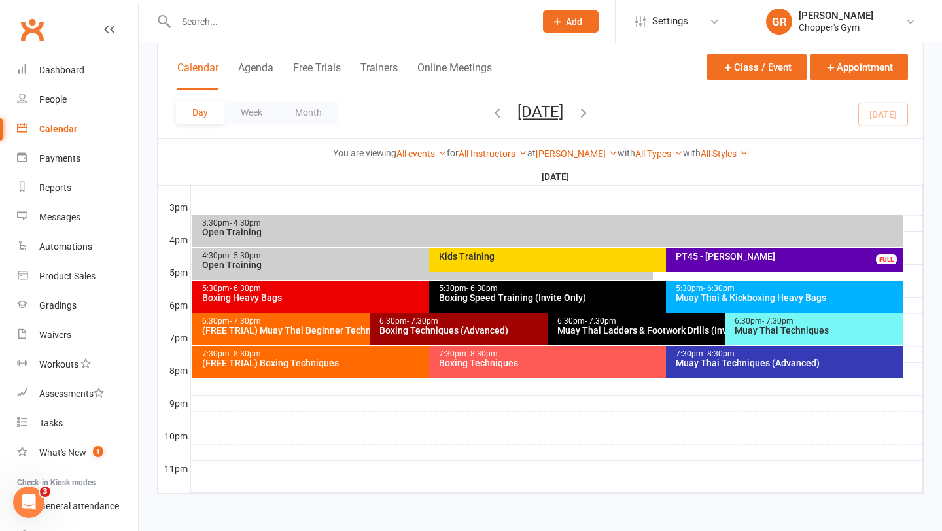
click at [517, 303] on div "5:30pm - 6:30pm Boxing Speed Training (Invite Only)" at bounding box center [659, 297] width 461 height 32
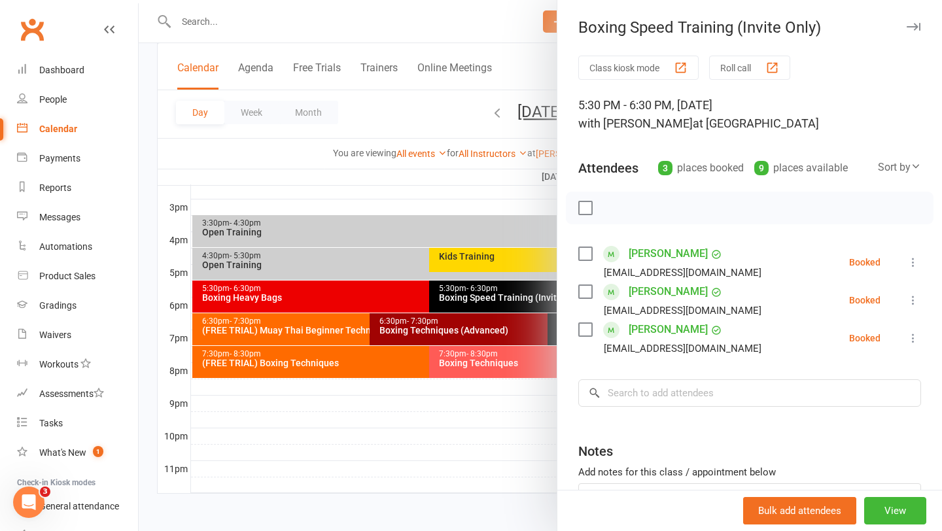
click at [440, 423] on div at bounding box center [541, 265] width 804 height 531
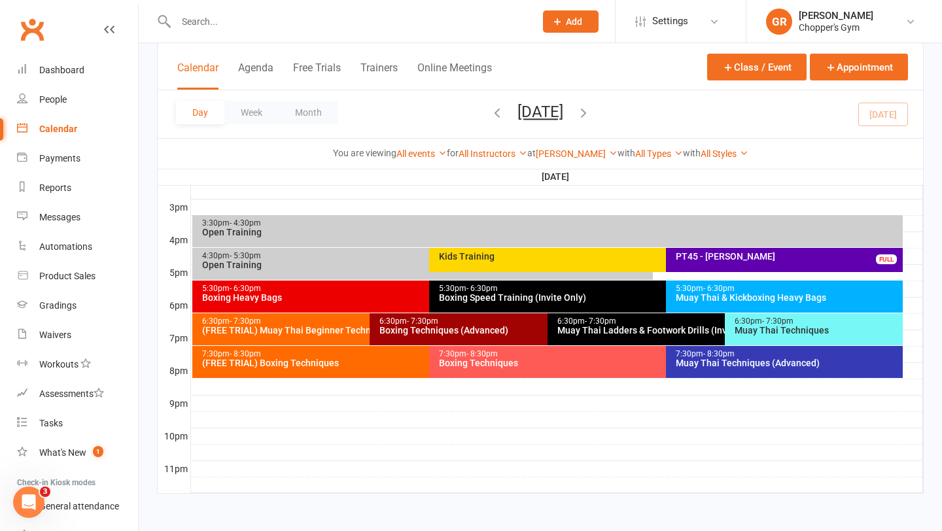
click at [295, 283] on div "5:30pm - 6:30pm Boxing Heavy Bags" at bounding box center [422, 297] width 461 height 32
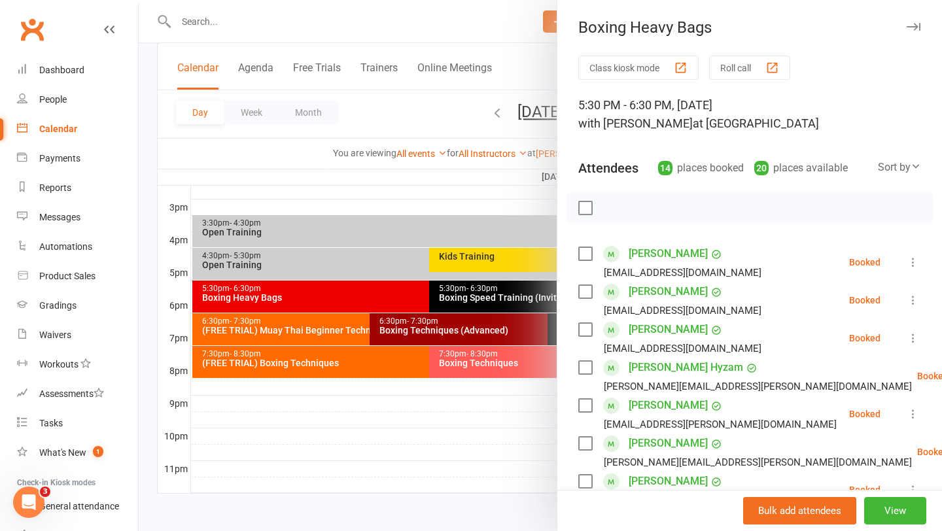
click at [381, 466] on div at bounding box center [541, 265] width 804 height 531
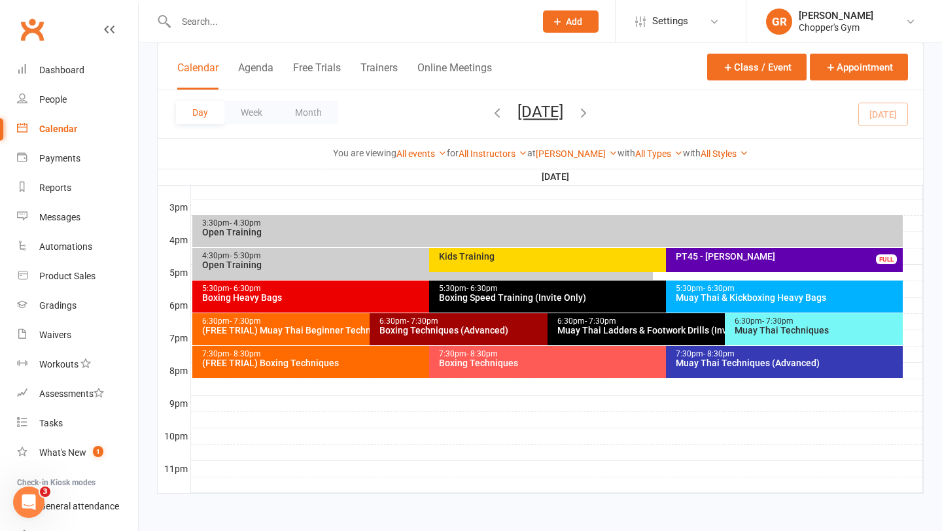
click at [765, 298] on div "Muay Thai & Kickboxing Heavy Bags" at bounding box center [787, 297] width 225 height 9
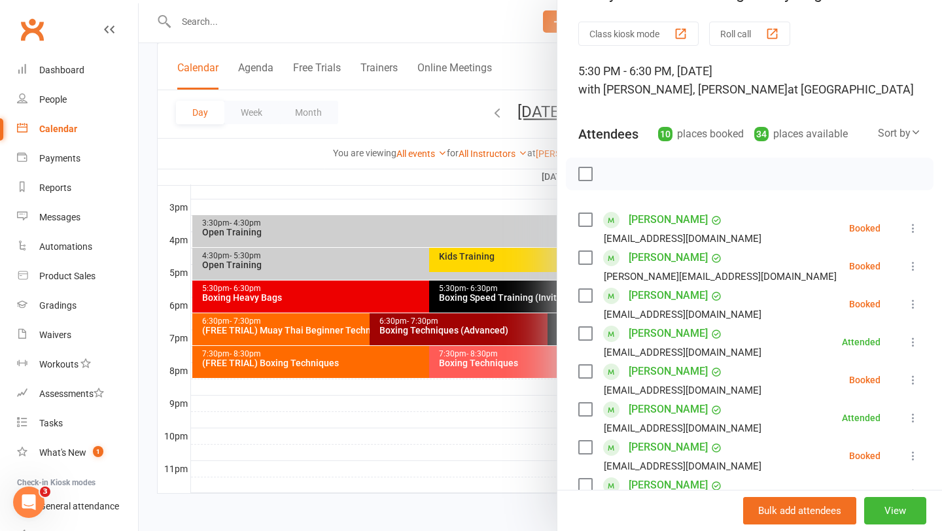
scroll to position [44, 0]
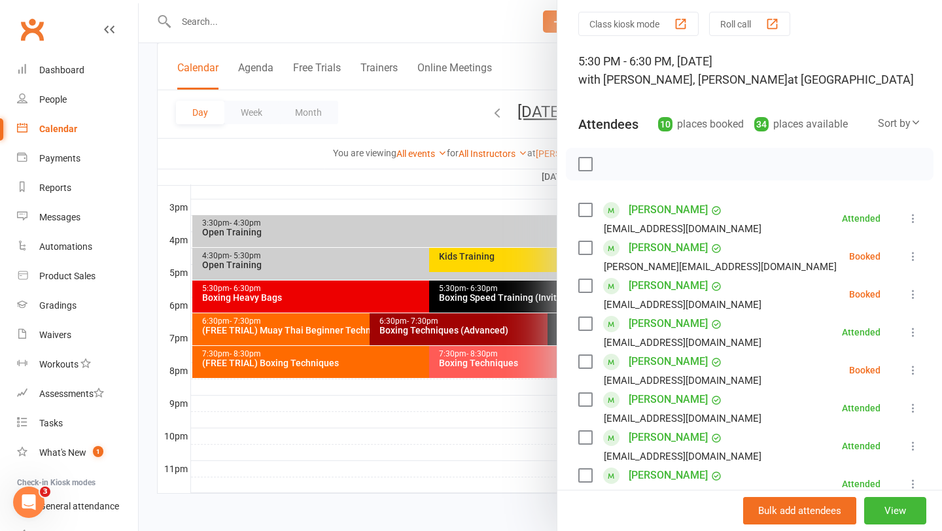
click at [398, 461] on div at bounding box center [541, 265] width 804 height 531
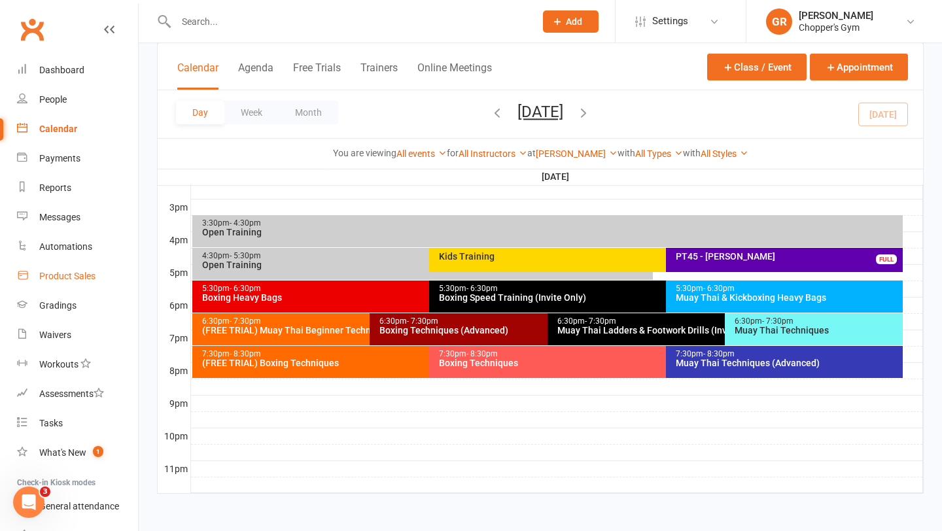
click at [69, 279] on div "Product Sales" at bounding box center [67, 276] width 56 height 10
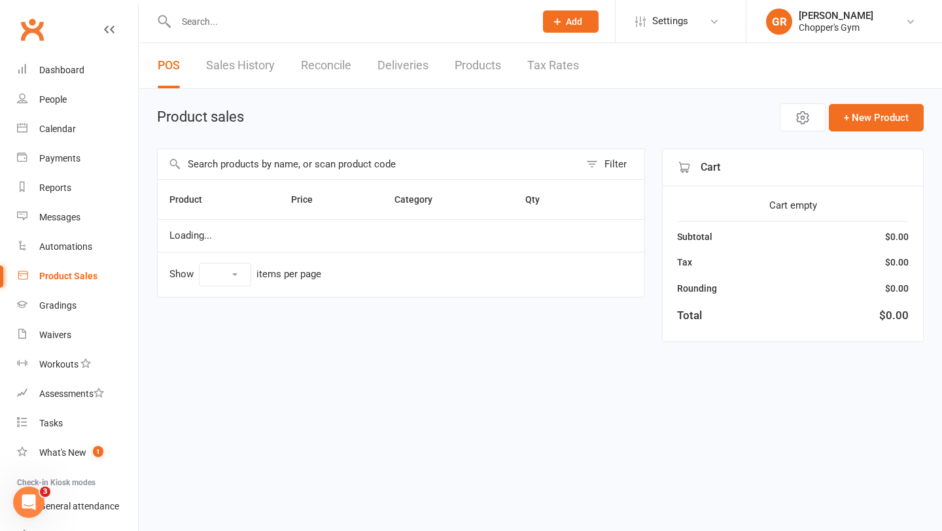
select select "100"
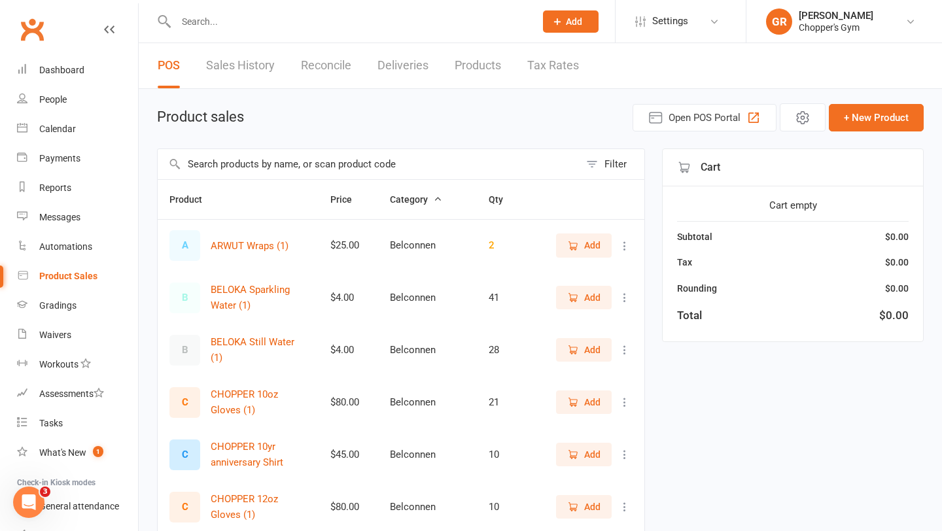
click at [261, 166] on input "text" at bounding box center [369, 164] width 422 height 30
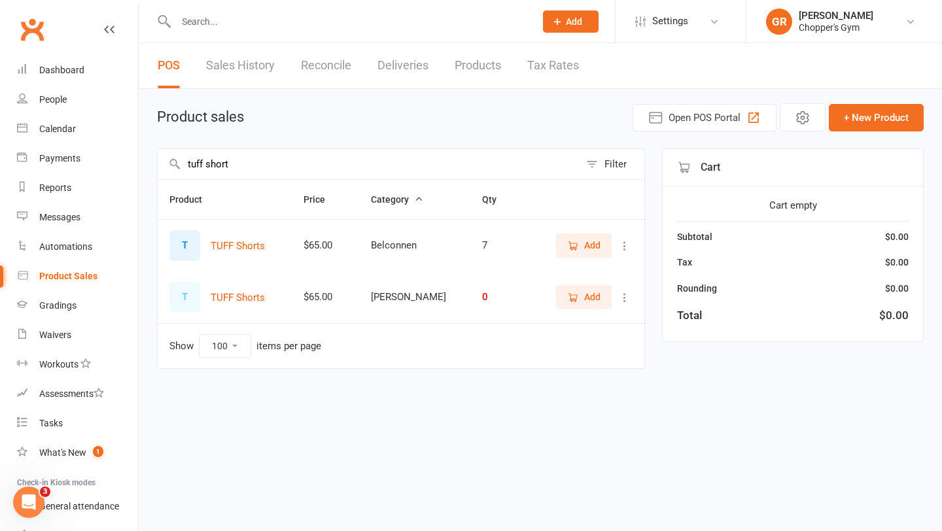
click at [573, 299] on icon "button" at bounding box center [573, 298] width 12 height 12
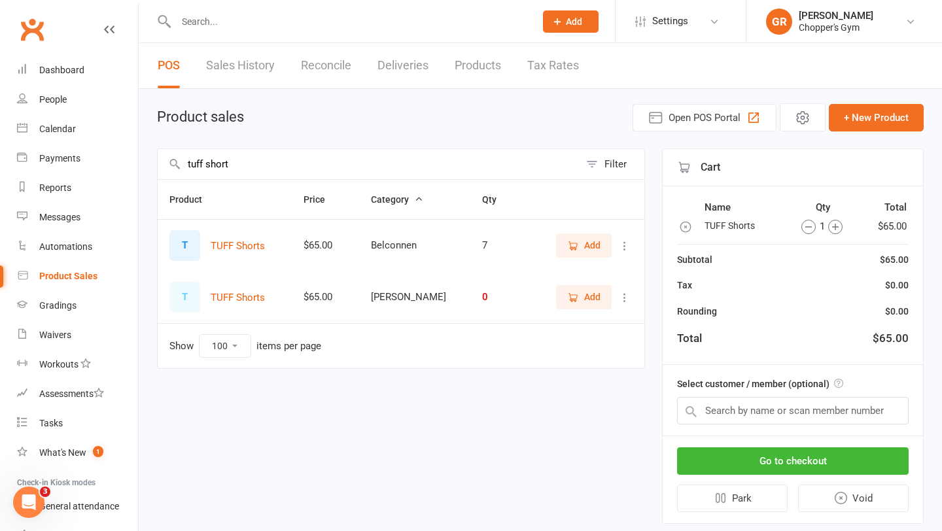
click at [296, 160] on input "tuff short" at bounding box center [369, 164] width 422 height 30
type input "tuff wrap"
click at [580, 304] on button "Add" at bounding box center [584, 297] width 56 height 24
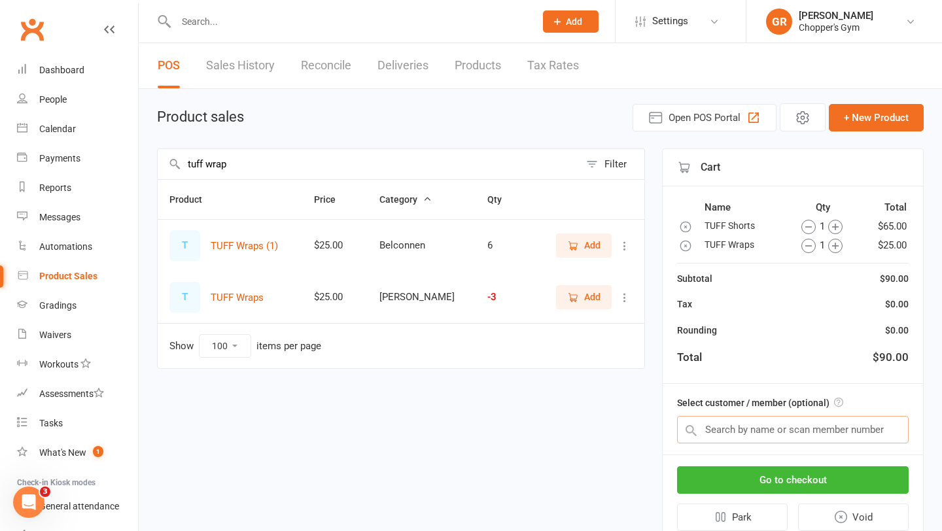
click at [764, 431] on input "text" at bounding box center [793, 429] width 232 height 27
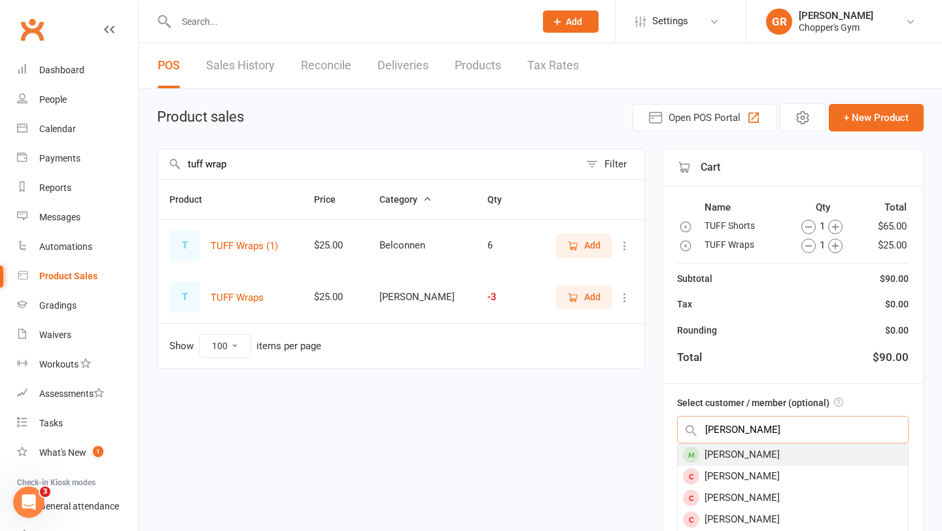
type input "luke gri"
click at [740, 459] on div "Luke Grieves" at bounding box center [793, 455] width 230 height 22
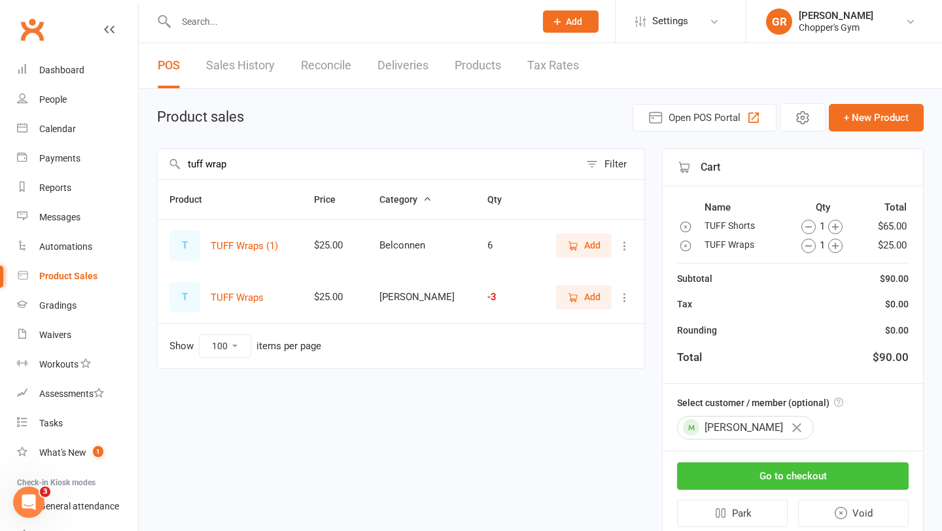
click at [823, 476] on button "Go to checkout" at bounding box center [793, 476] width 232 height 27
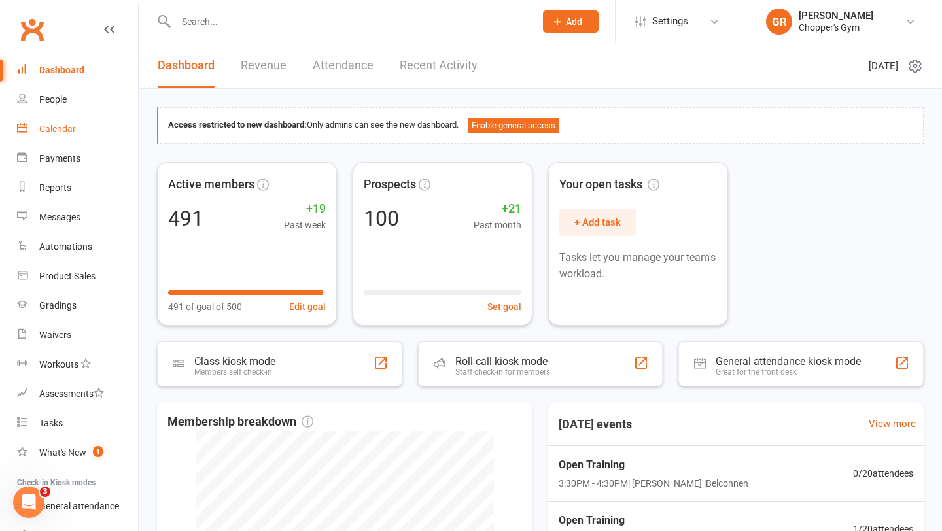
click at [61, 130] on div "Calendar" at bounding box center [57, 129] width 37 height 10
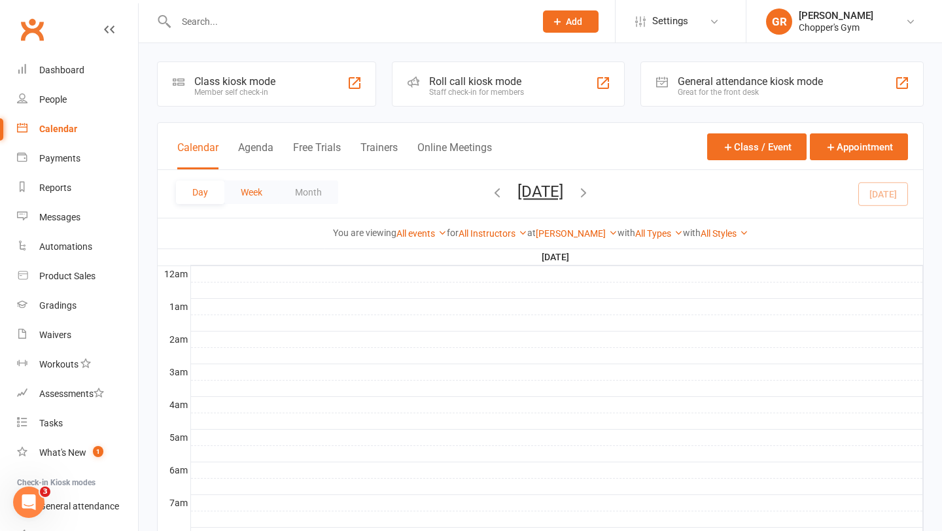
click at [250, 191] on button "Week" at bounding box center [251, 193] width 54 height 24
click at [461, 192] on icon "button" at bounding box center [464, 192] width 14 height 14
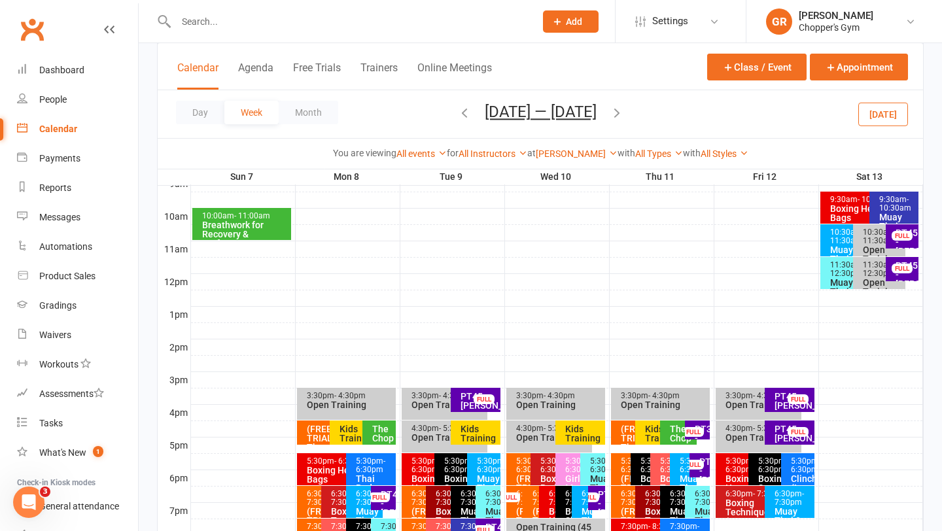
scroll to position [400, 0]
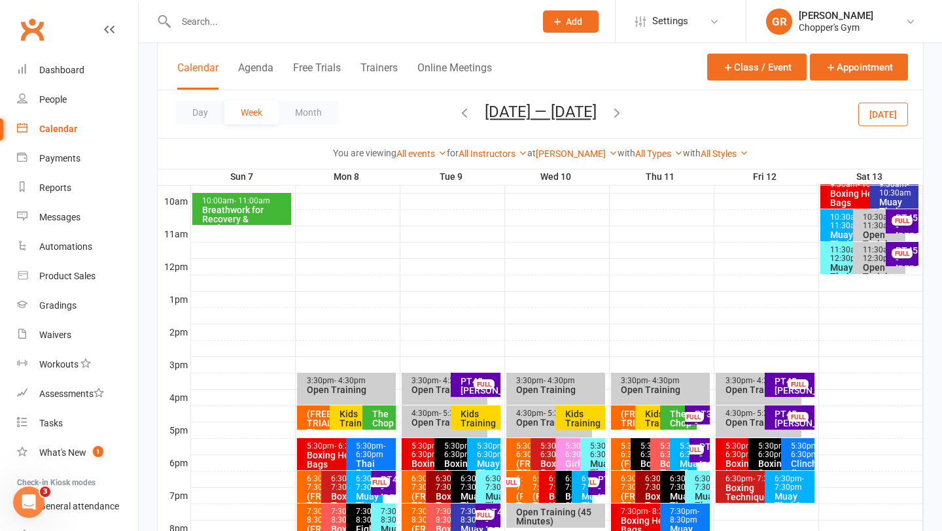
click at [472, 425] on div "Kids Training" at bounding box center [479, 419] width 38 height 18
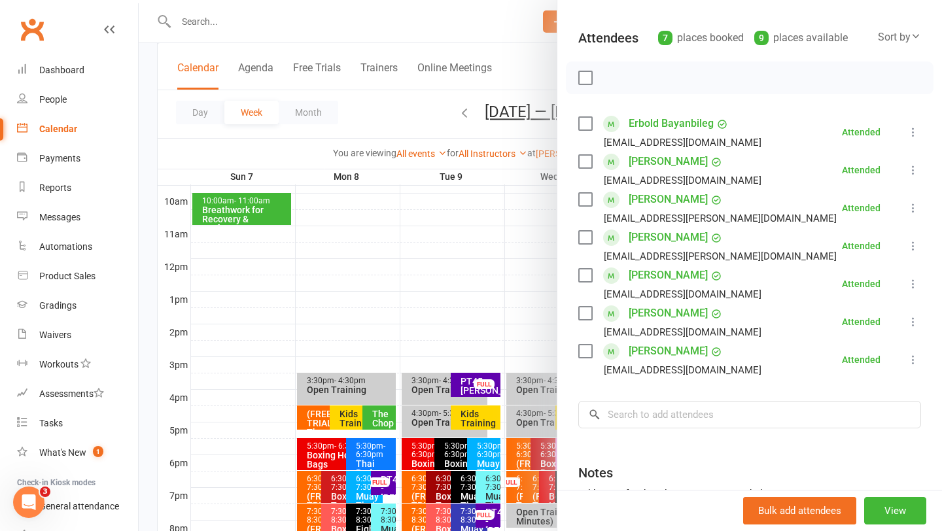
scroll to position [127, 0]
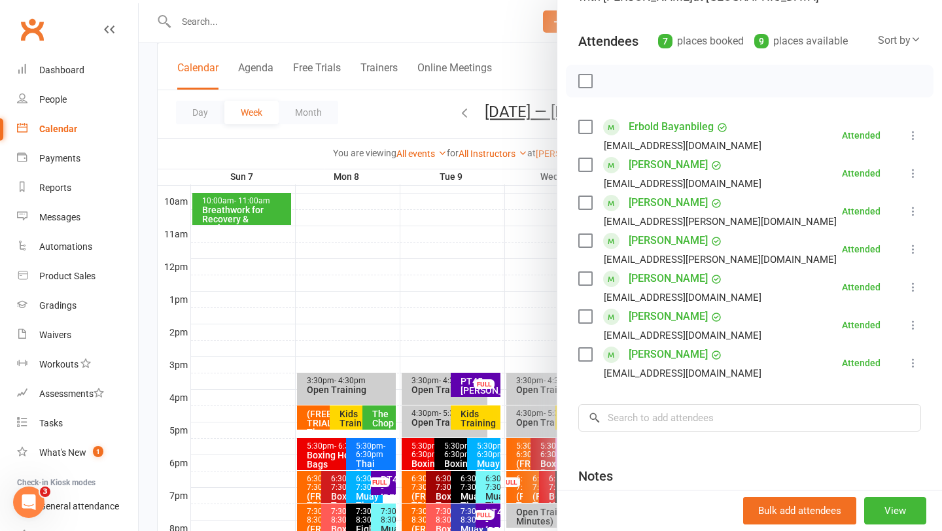
click at [495, 277] on div at bounding box center [541, 265] width 804 height 531
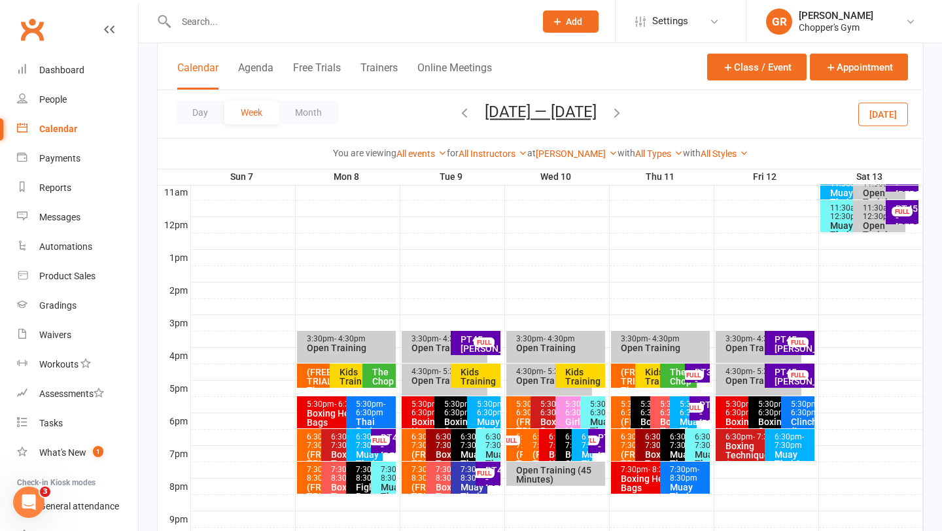
scroll to position [442, 0]
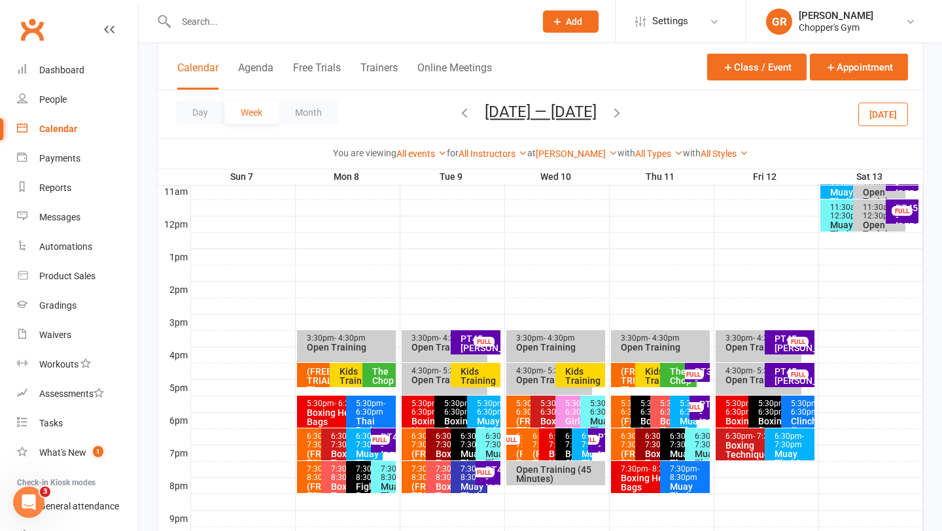
click at [461, 115] on icon "button" at bounding box center [464, 112] width 14 height 14
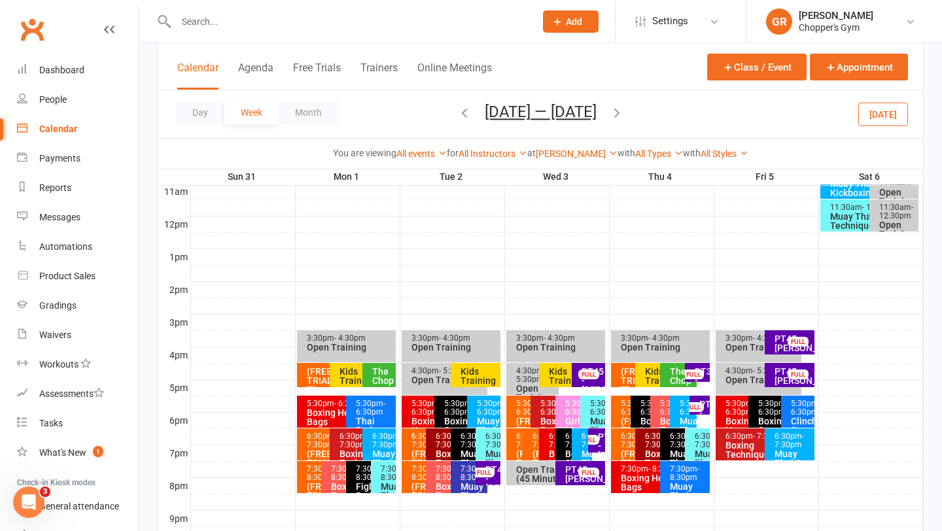
click at [582, 380] on div "PT45 - Marci Policinski" at bounding box center [591, 380] width 21 height 27
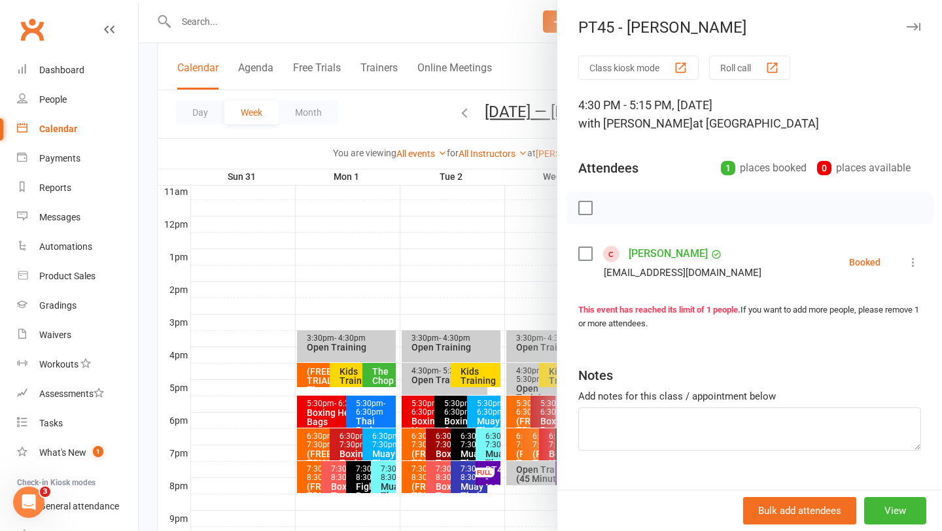
click at [488, 240] on div at bounding box center [541, 265] width 804 height 531
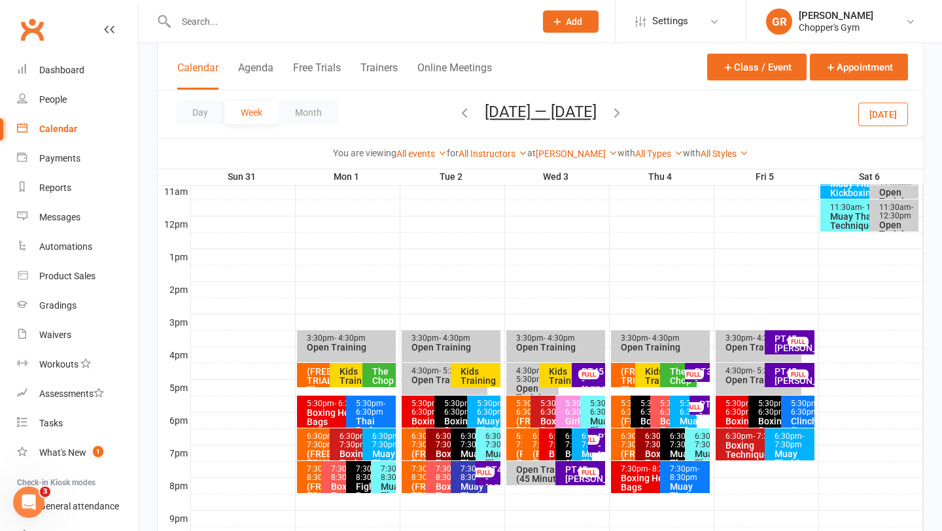
click at [457, 120] on button "button" at bounding box center [464, 114] width 14 height 23
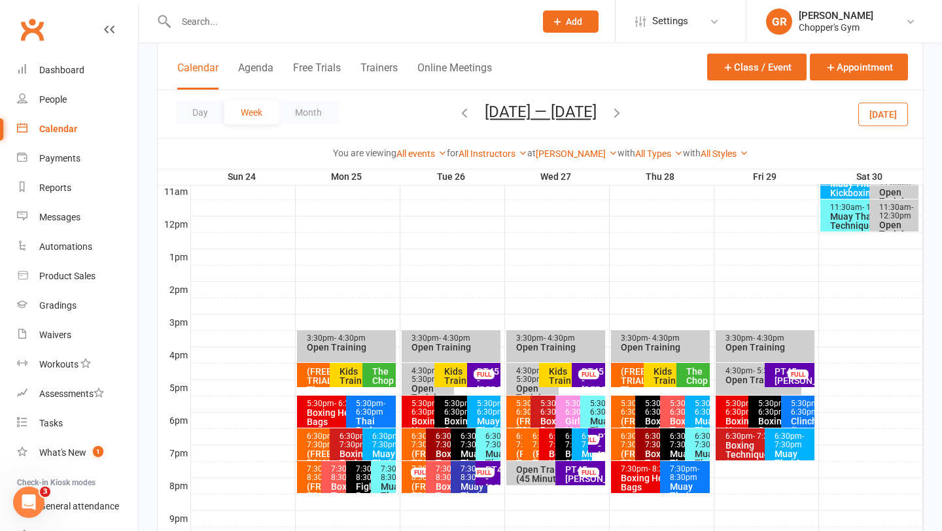
click at [487, 382] on div "PT45 - Tayla Manwarring" at bounding box center [486, 380] width 21 height 27
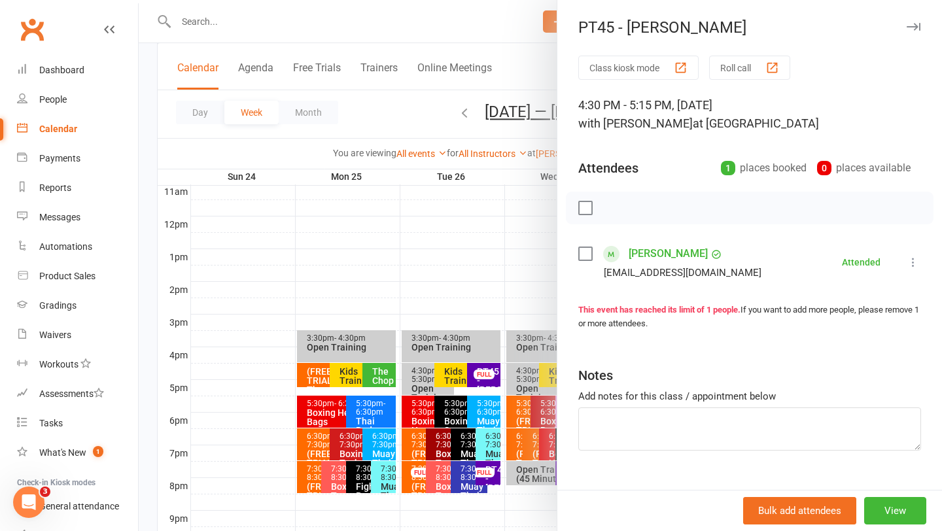
click at [662, 256] on link "Tayla Manwarring" at bounding box center [668, 253] width 79 height 21
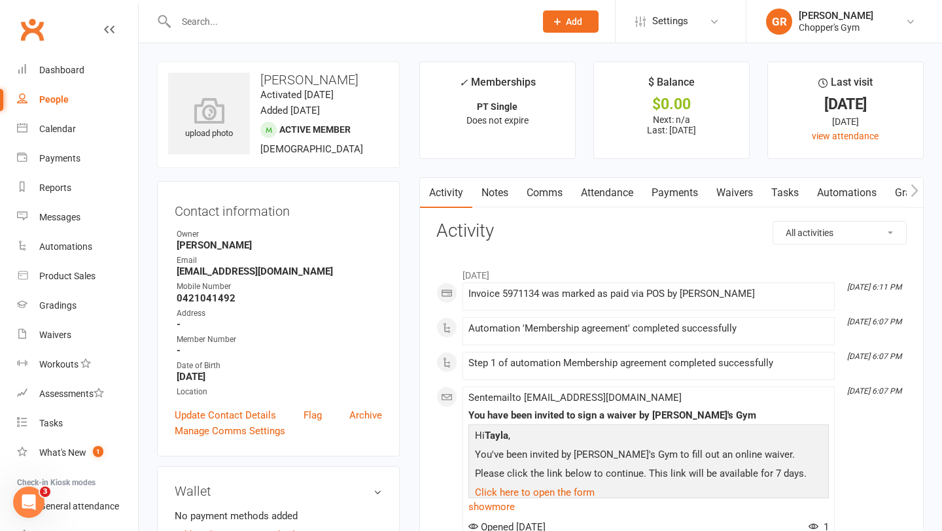
click at [609, 202] on link "Attendance" at bounding box center [607, 193] width 71 height 30
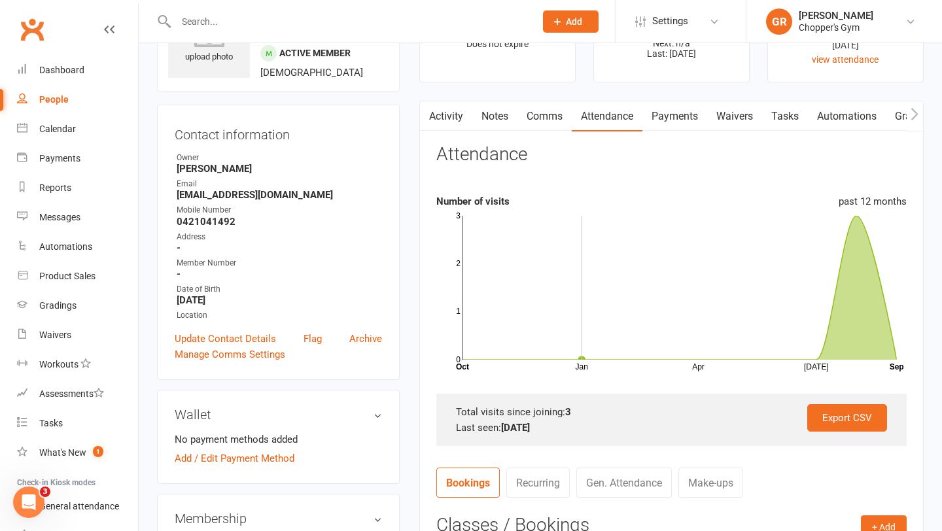
scroll to position [315, 0]
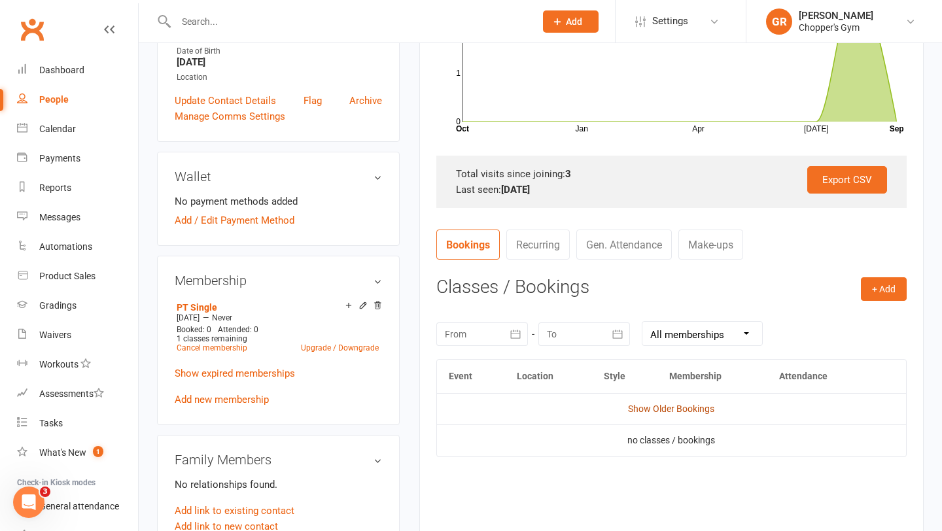
click at [657, 406] on link "Show Older Bookings" at bounding box center [671, 409] width 86 height 10
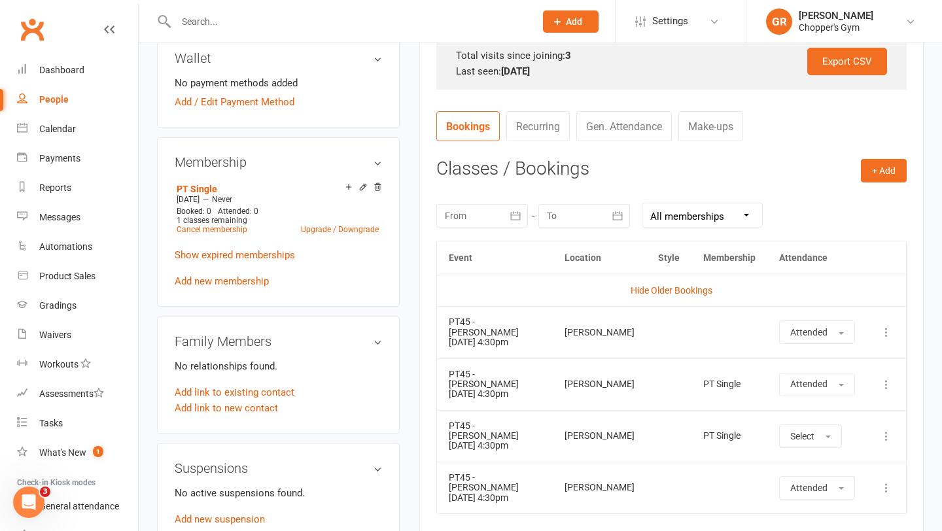
scroll to position [438, 0]
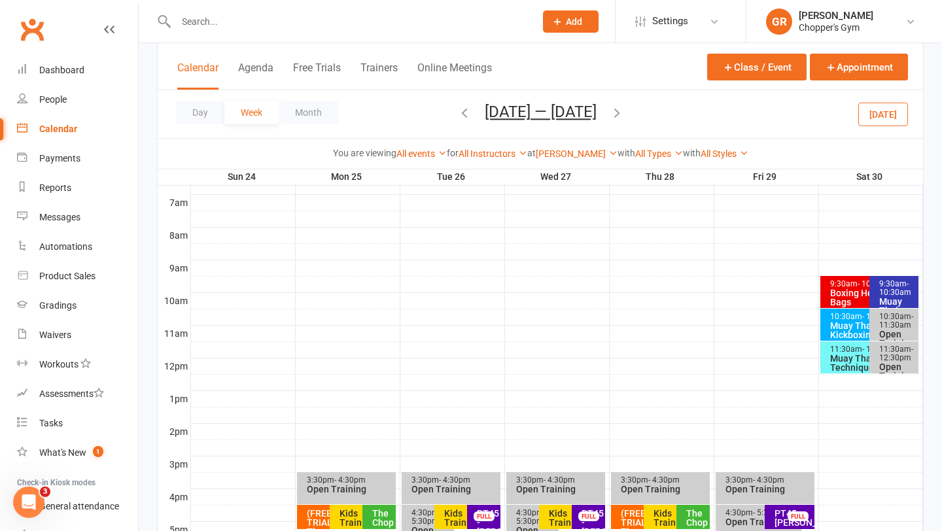
scroll to position [309, 0]
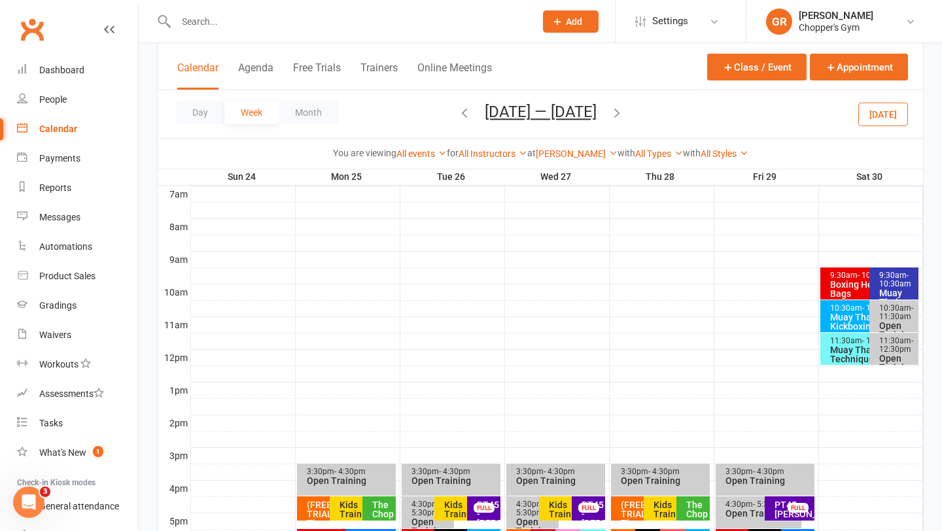
click at [491, 503] on div "PT45 - [PERSON_NAME]" at bounding box center [486, 514] width 21 height 27
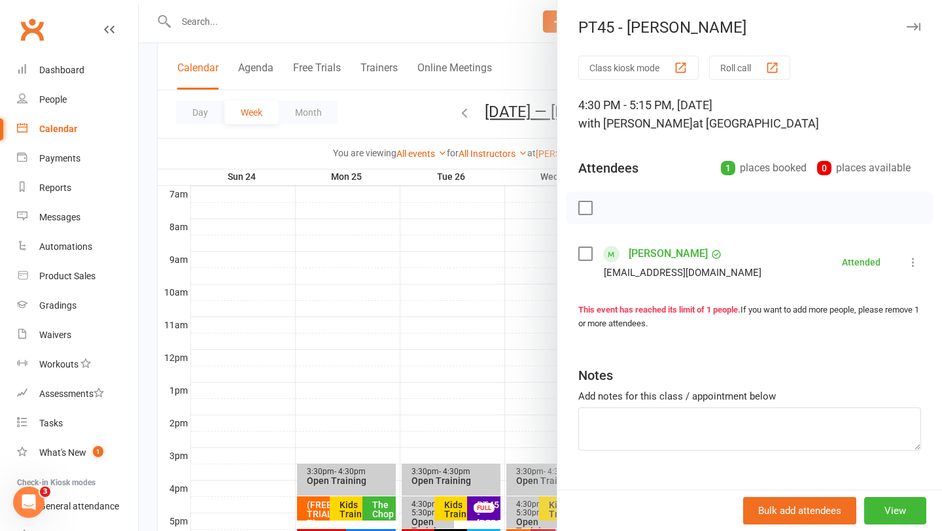
click at [495, 348] on div at bounding box center [541, 265] width 804 height 531
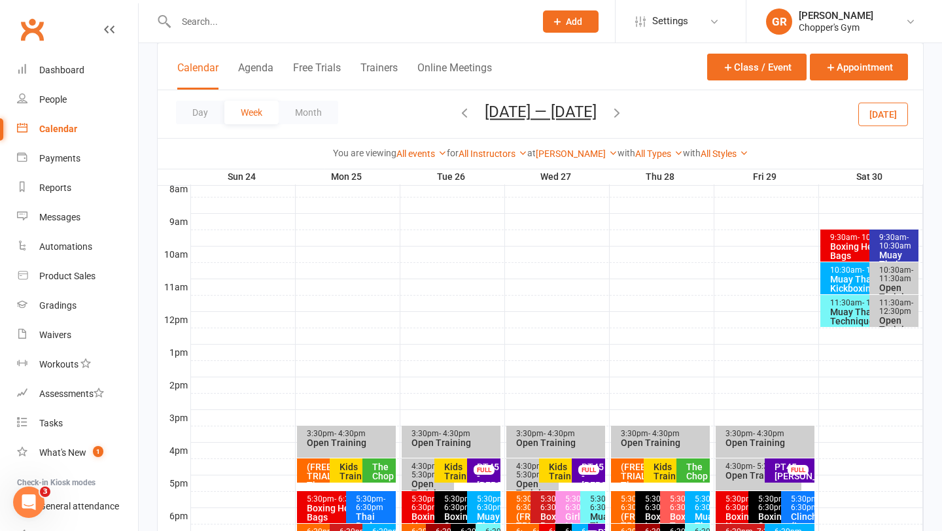
scroll to position [349, 0]
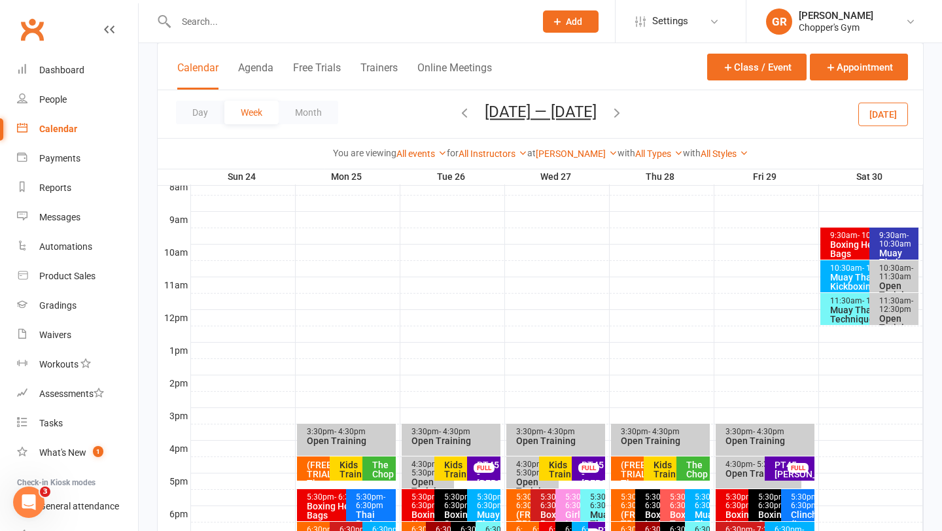
click at [870, 109] on button "[DATE]" at bounding box center [884, 114] width 50 height 24
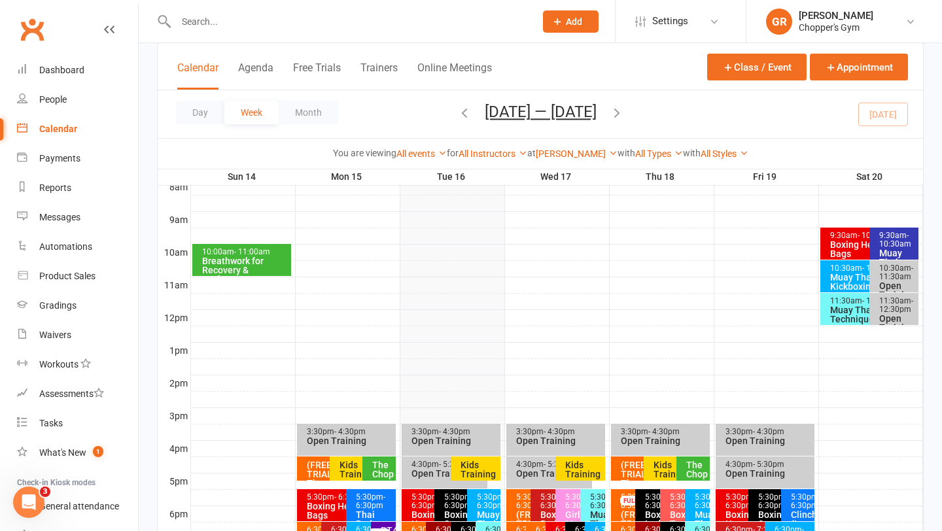
click at [457, 111] on icon "button" at bounding box center [464, 112] width 14 height 14
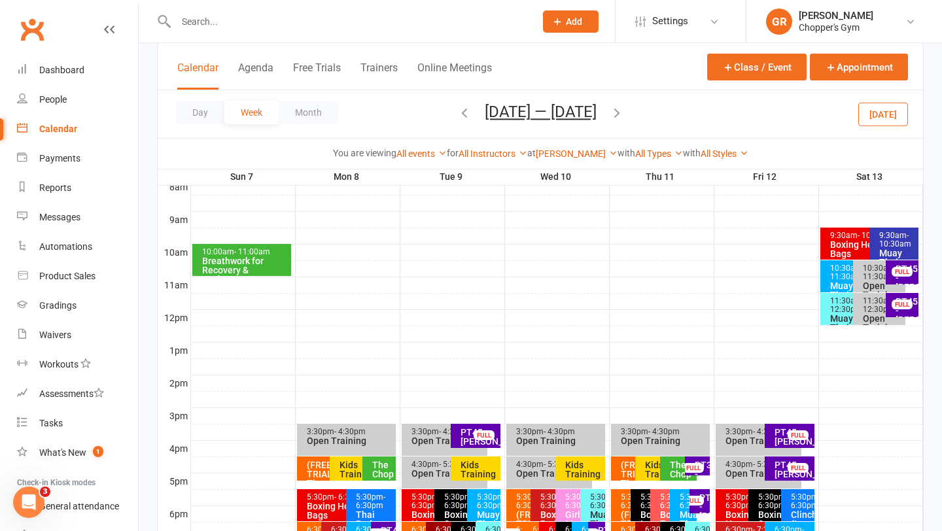
click at [484, 465] on div "Kids Training" at bounding box center [479, 470] width 38 height 18
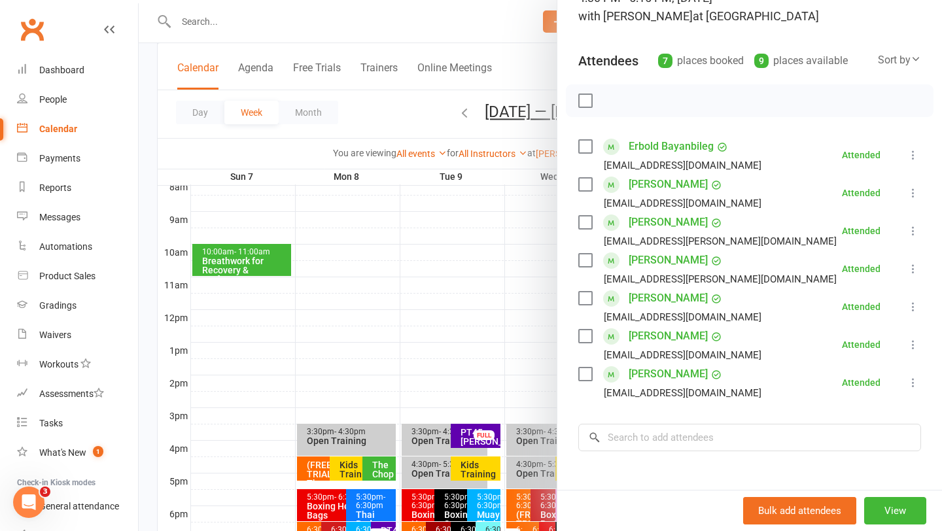
scroll to position [111, 0]
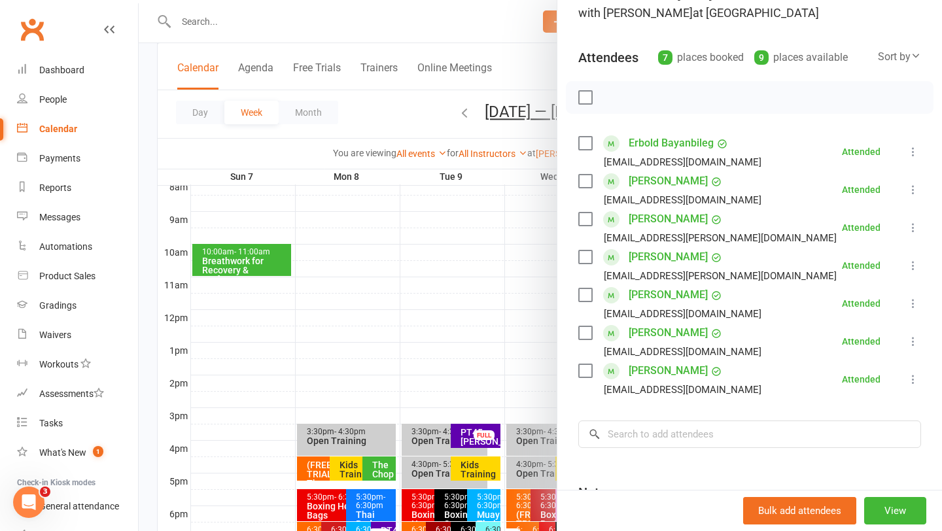
click at [477, 463] on div at bounding box center [541, 265] width 804 height 531
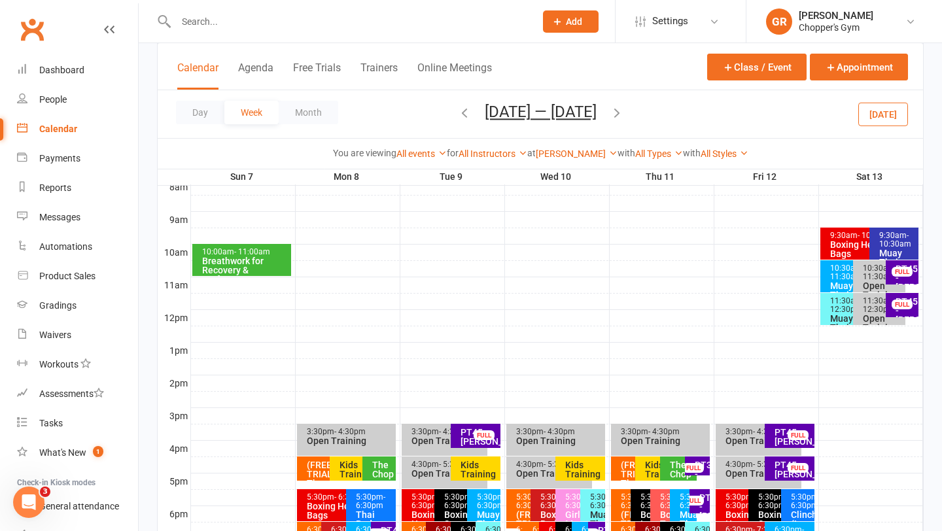
click at [477, 468] on div "Kids Training" at bounding box center [479, 470] width 38 height 18
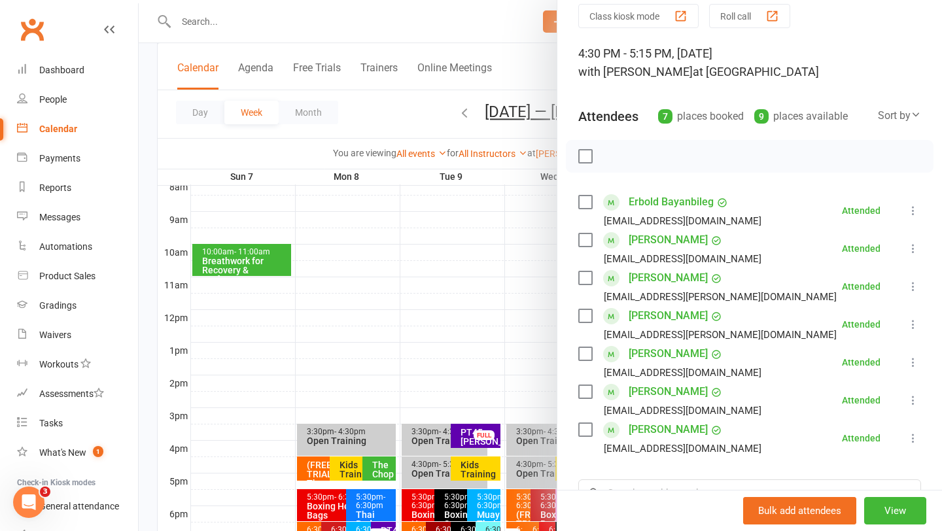
scroll to position [56, 0]
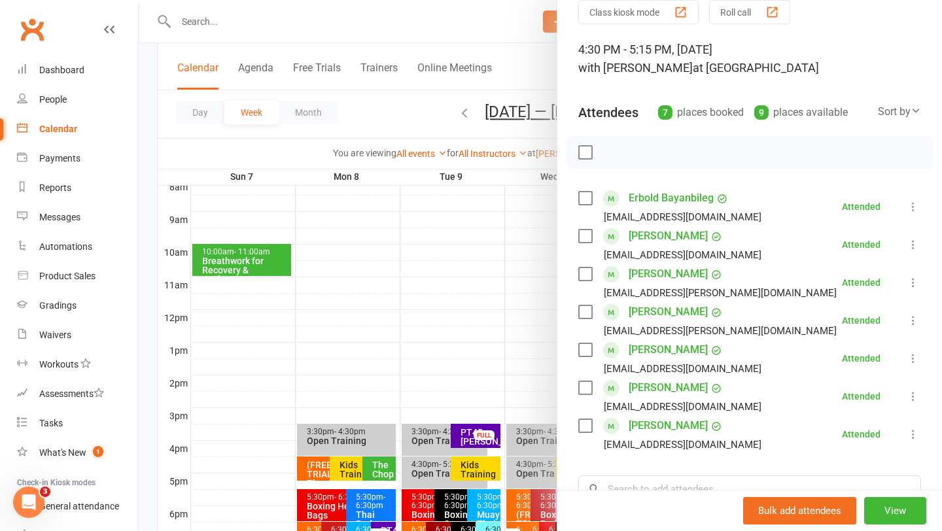
click at [440, 318] on div at bounding box center [541, 265] width 804 height 531
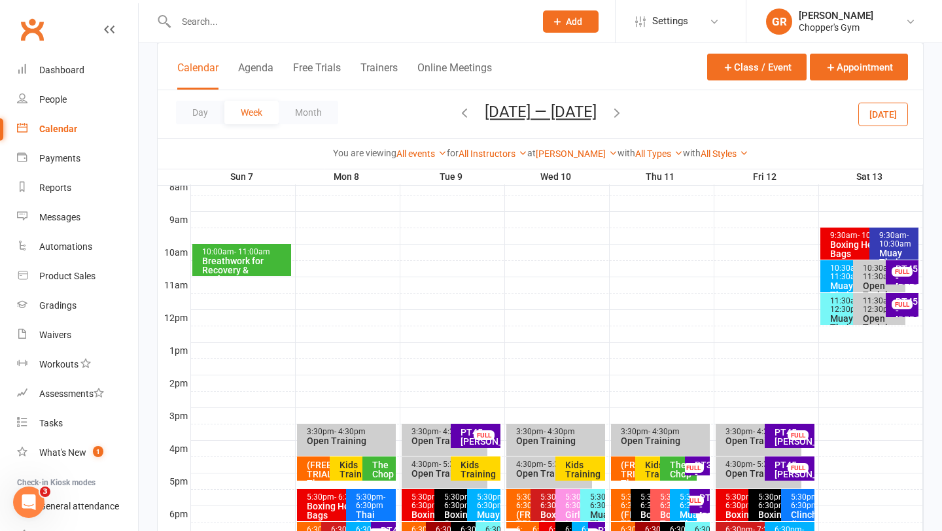
click at [575, 469] on div "Kids Training" at bounding box center [584, 470] width 38 height 18
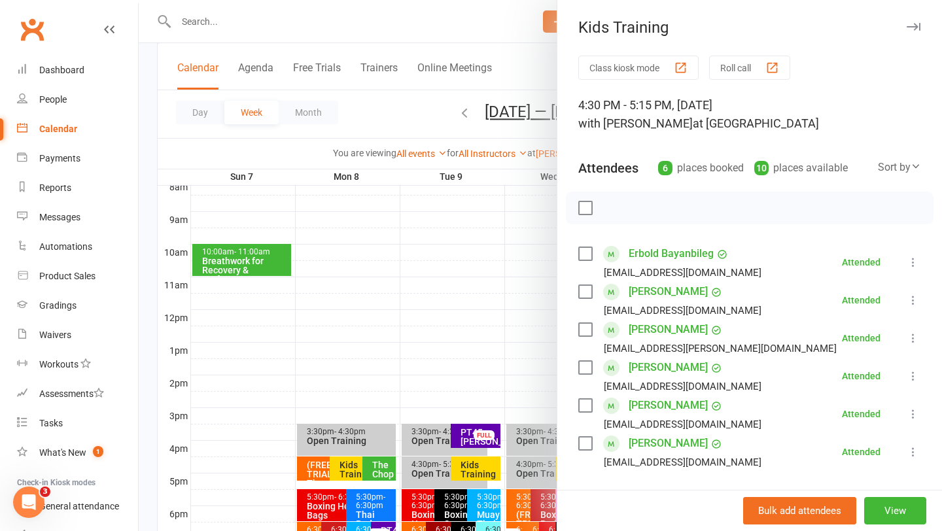
scroll to position [11, 0]
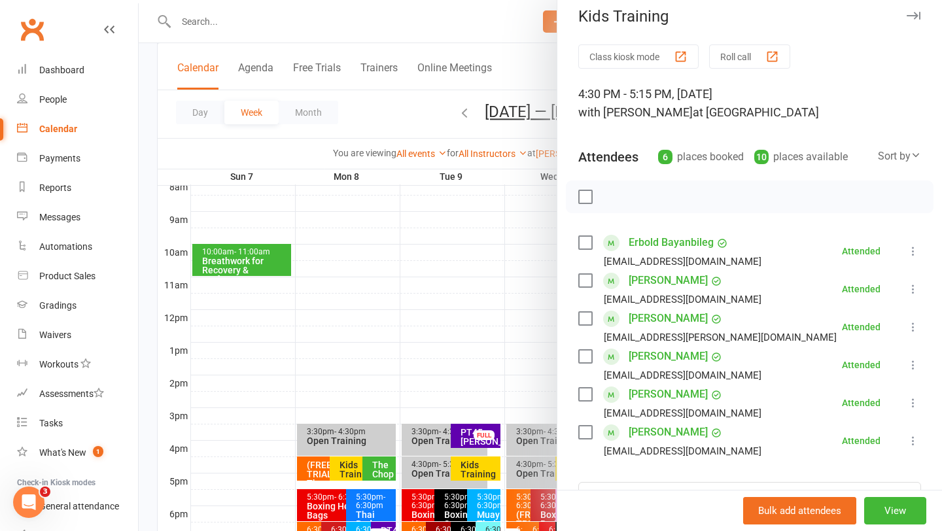
click at [461, 342] on div at bounding box center [541, 265] width 804 height 531
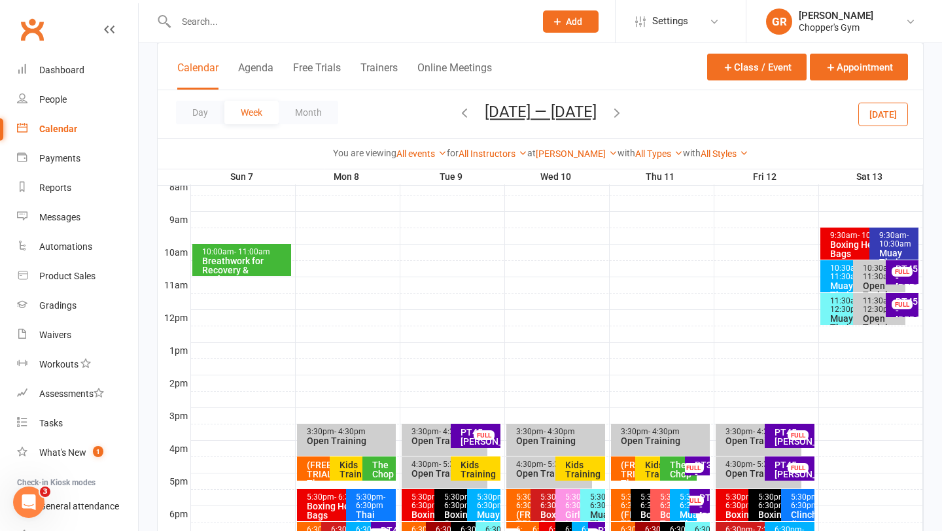
click at [457, 110] on icon "button" at bounding box center [464, 112] width 14 height 14
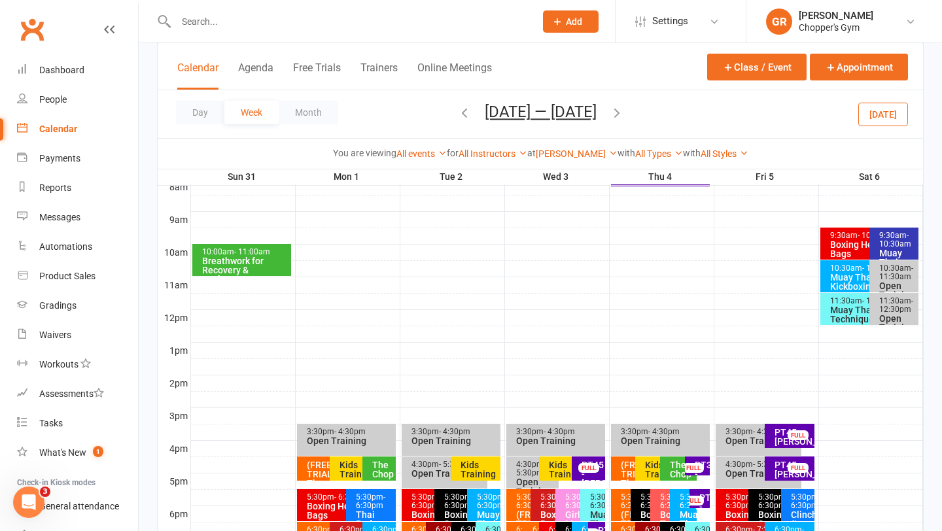
click at [483, 465] on div "Kids Training" at bounding box center [479, 470] width 38 height 18
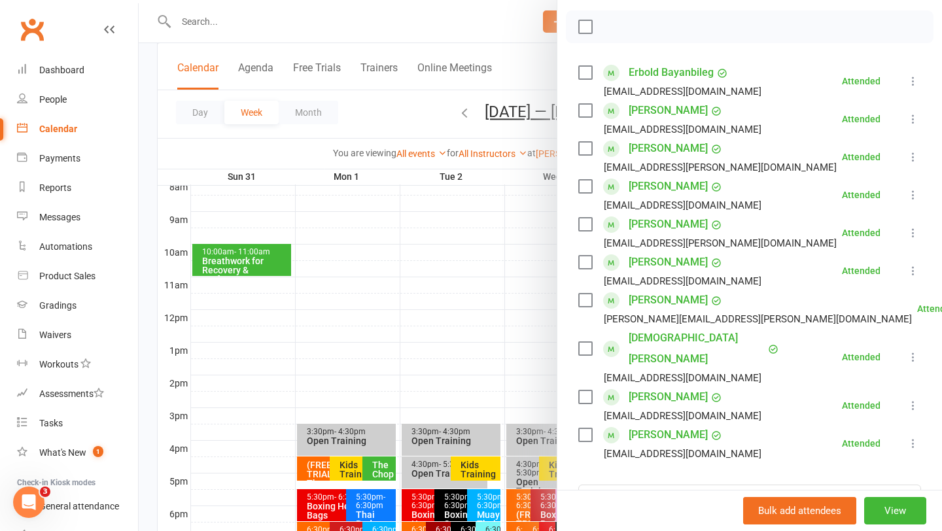
scroll to position [182, 0]
click at [60, 274] on div "Product Sales" at bounding box center [67, 276] width 56 height 10
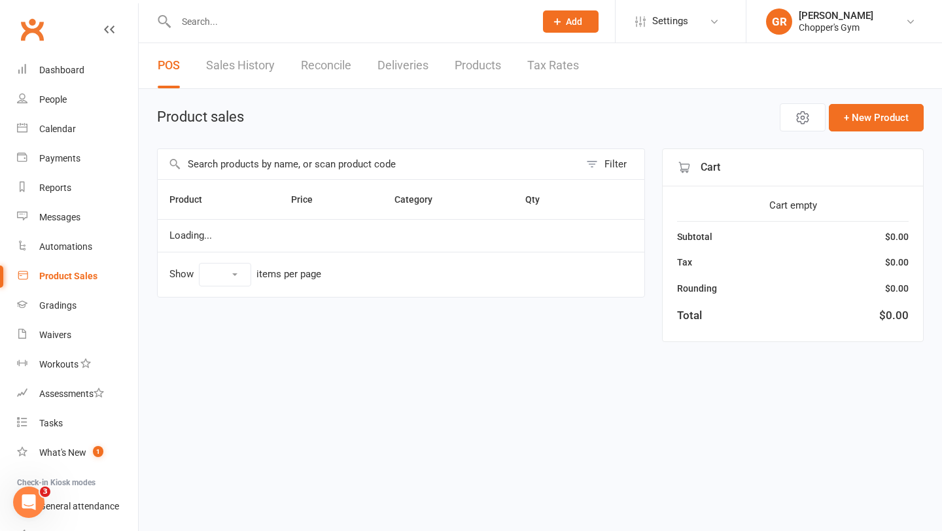
select select "100"
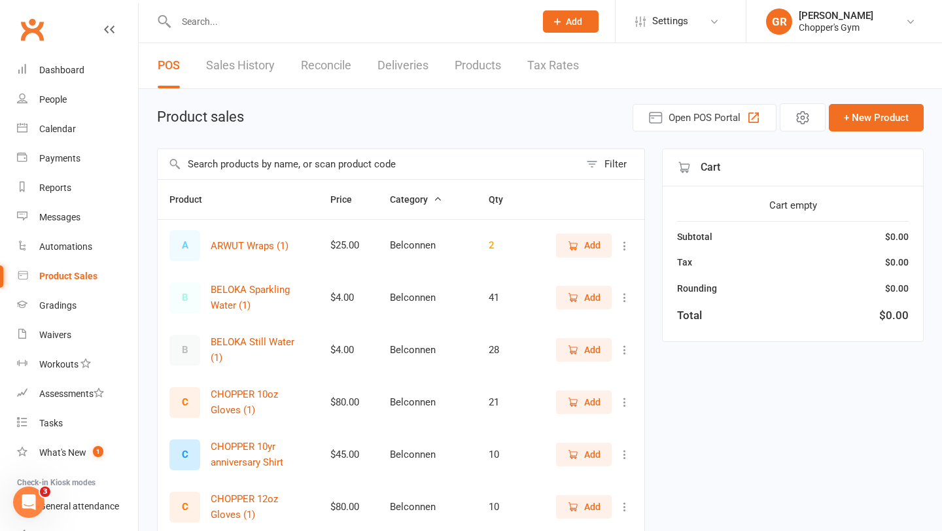
click at [306, 162] on input "text" at bounding box center [369, 164] width 422 height 30
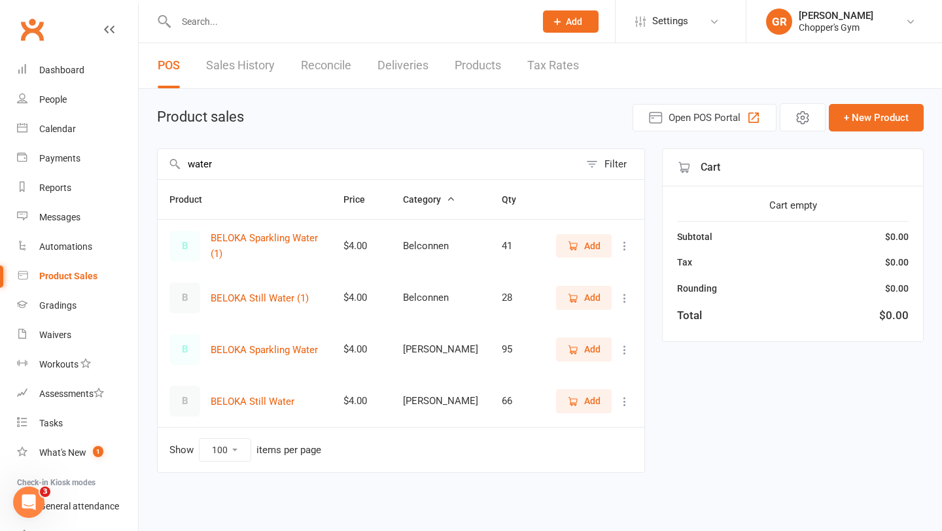
click at [579, 400] on span "Add" at bounding box center [583, 401] width 33 height 14
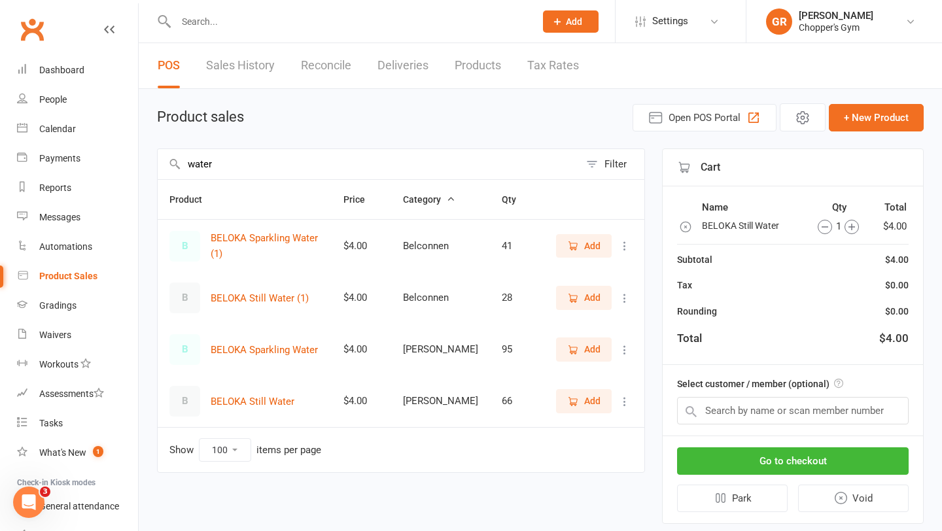
click at [337, 157] on input "water" at bounding box center [369, 164] width 422 height 30
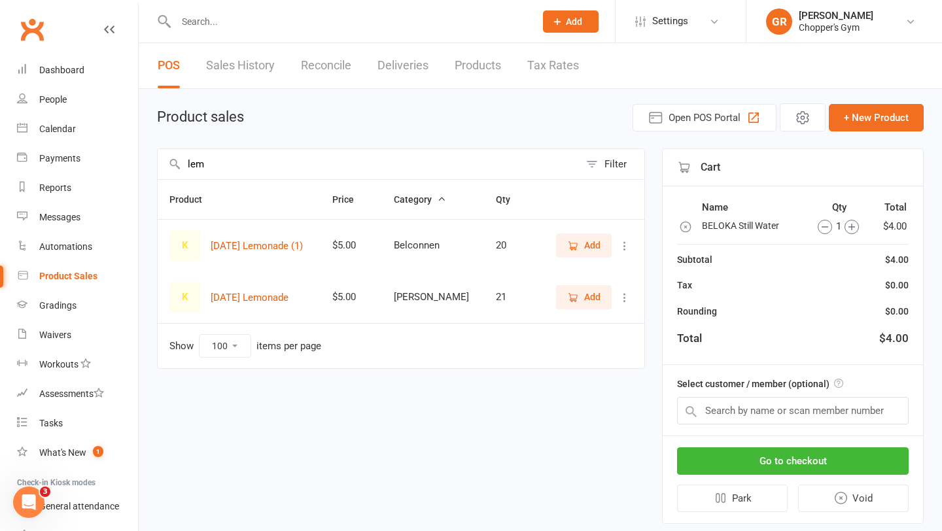
type input "lem"
click at [588, 293] on span "Add" at bounding box center [592, 297] width 16 height 14
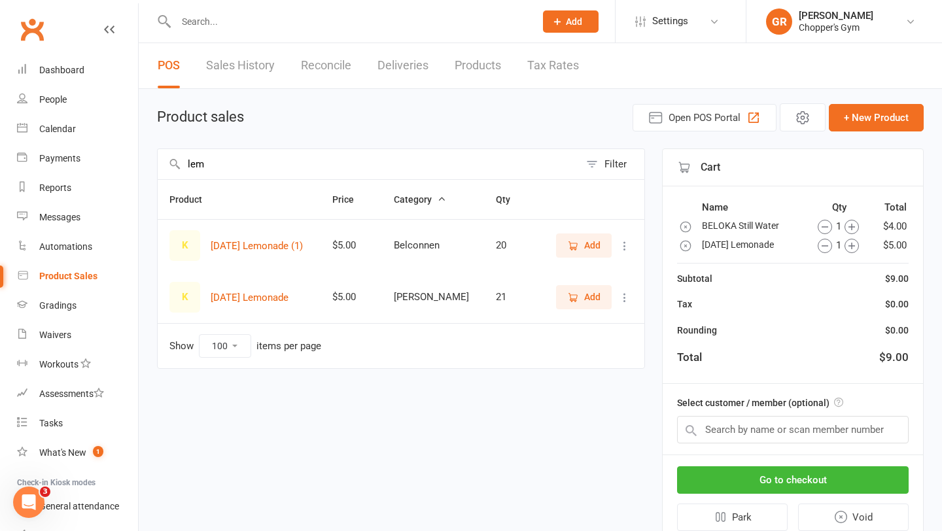
click at [855, 243] on icon "button" at bounding box center [852, 246] width 14 height 14
click at [824, 429] on input "text" at bounding box center [793, 429] width 232 height 27
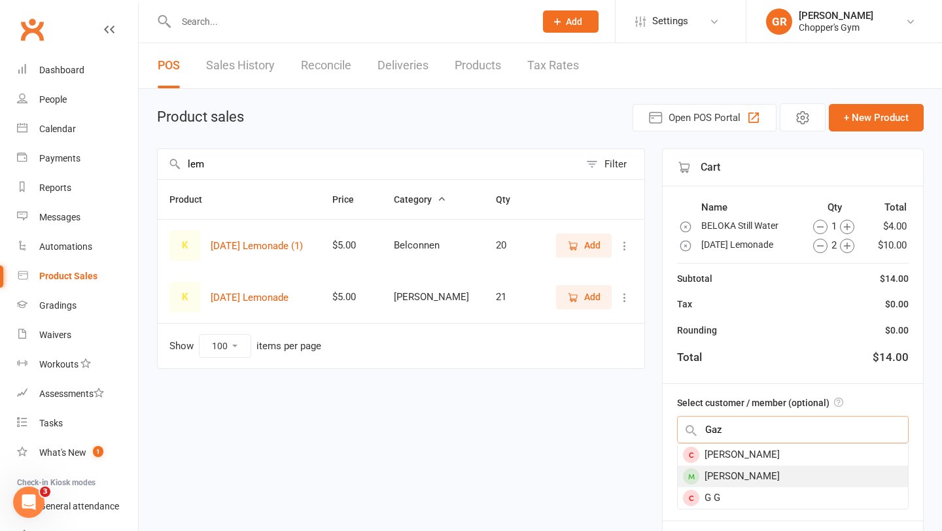
type input "Gaz"
click at [766, 477] on div "Gaz Rees" at bounding box center [793, 477] width 230 height 22
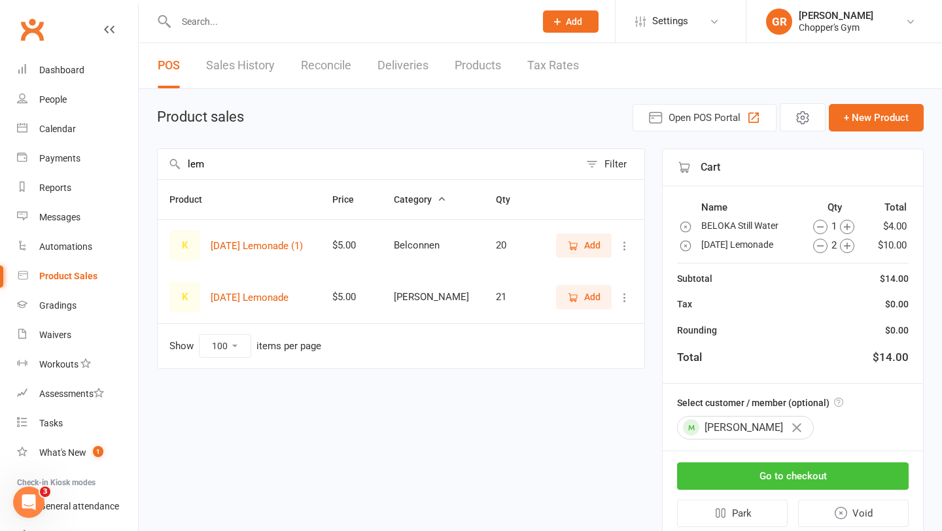
click at [766, 477] on button "Go to checkout" at bounding box center [793, 476] width 232 height 27
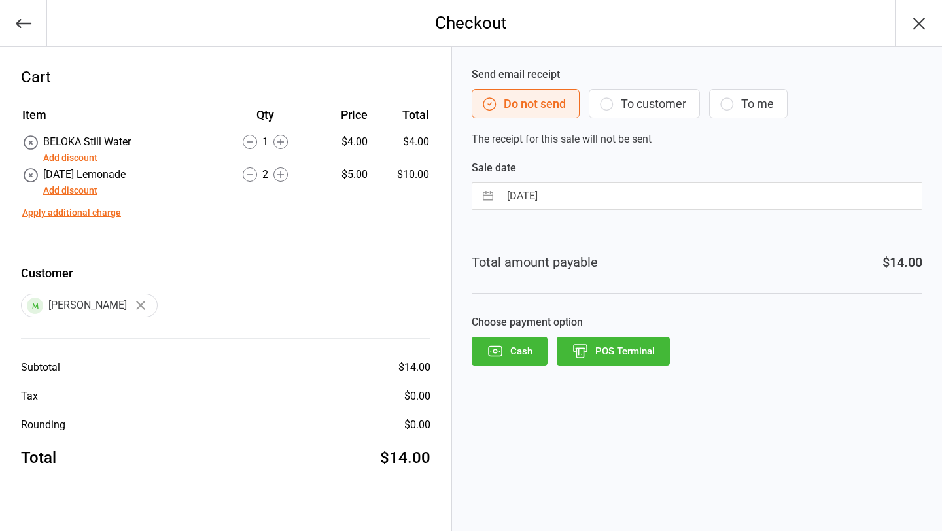
click at [86, 158] on button "Add discount" at bounding box center [70, 158] width 54 height 14
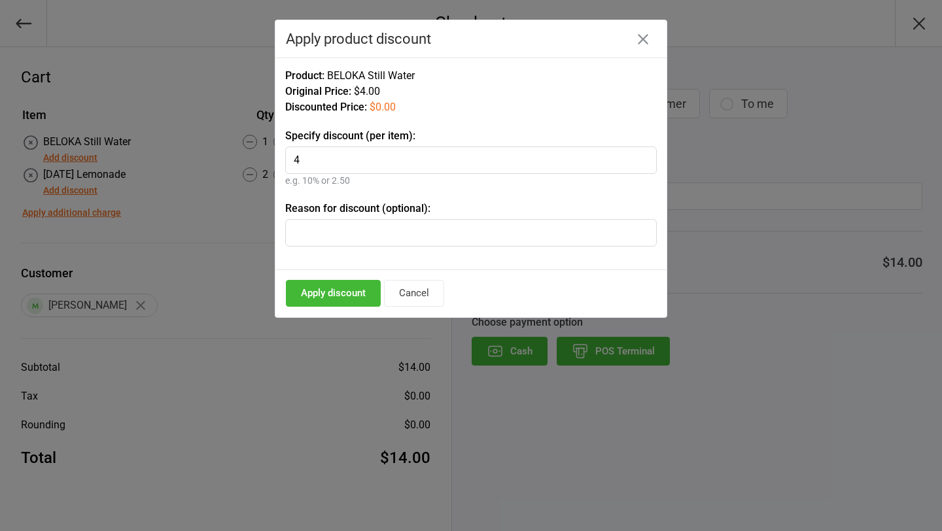
type input "4"
click at [344, 296] on button "Apply discount" at bounding box center [333, 293] width 95 height 27
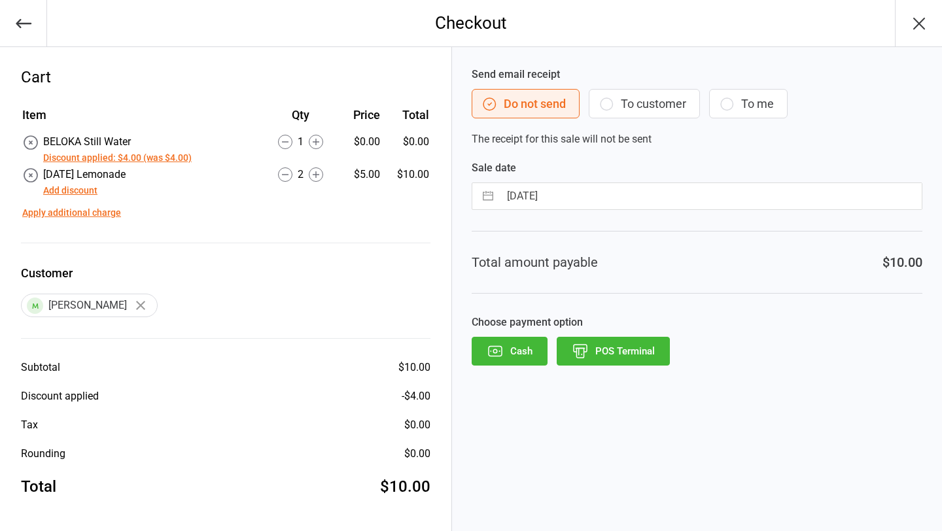
click at [81, 190] on button "Add discount" at bounding box center [70, 191] width 54 height 14
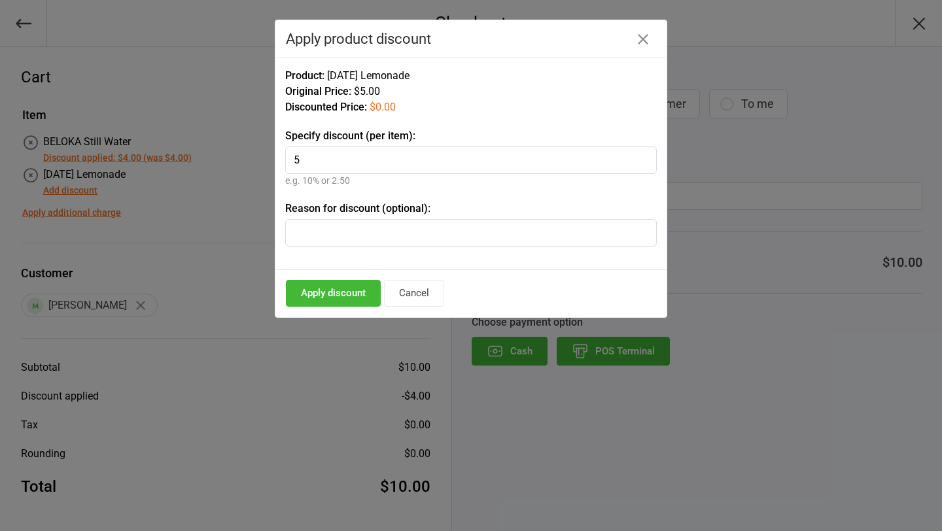
type input "5"
click at [331, 289] on button "Apply discount" at bounding box center [333, 293] width 95 height 27
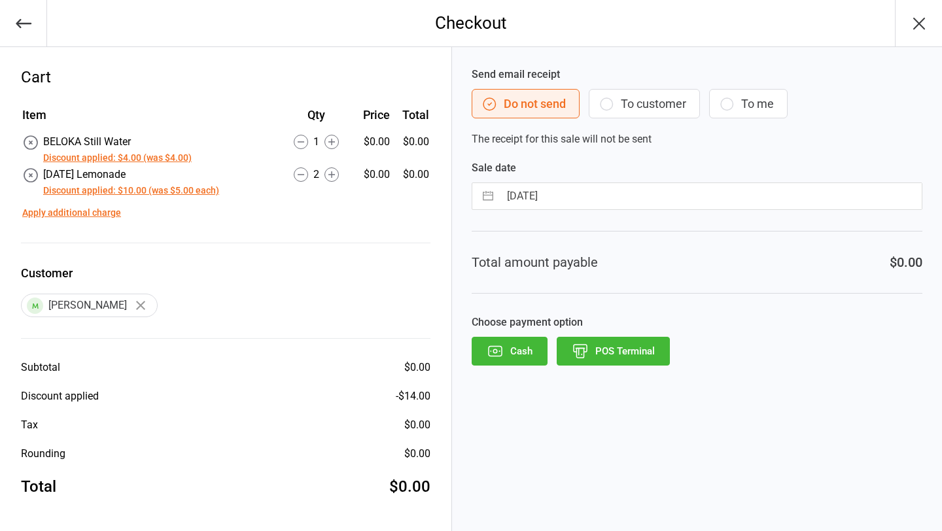
click at [617, 353] on button "POS Terminal" at bounding box center [613, 351] width 113 height 29
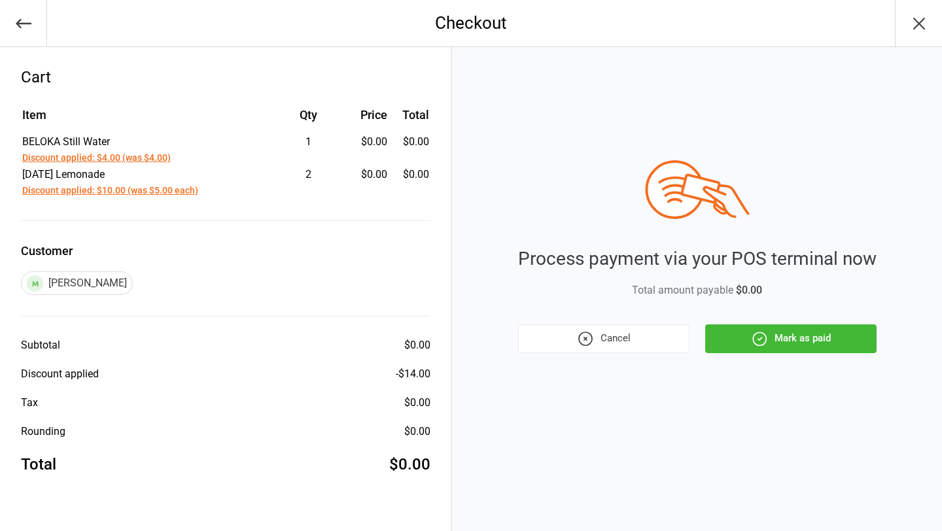
click at [820, 346] on button "Mark as paid" at bounding box center [790, 339] width 171 height 29
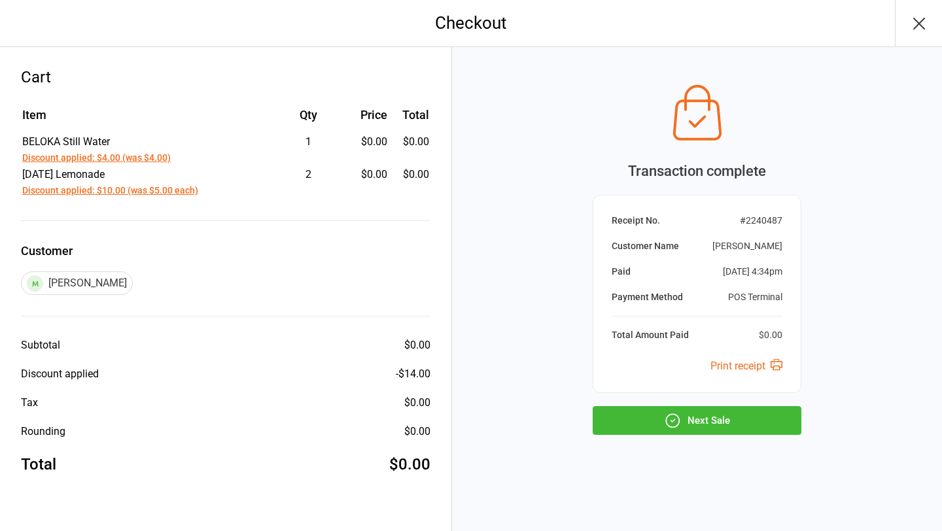
click at [699, 433] on button "Next Sale" at bounding box center [697, 420] width 209 height 29
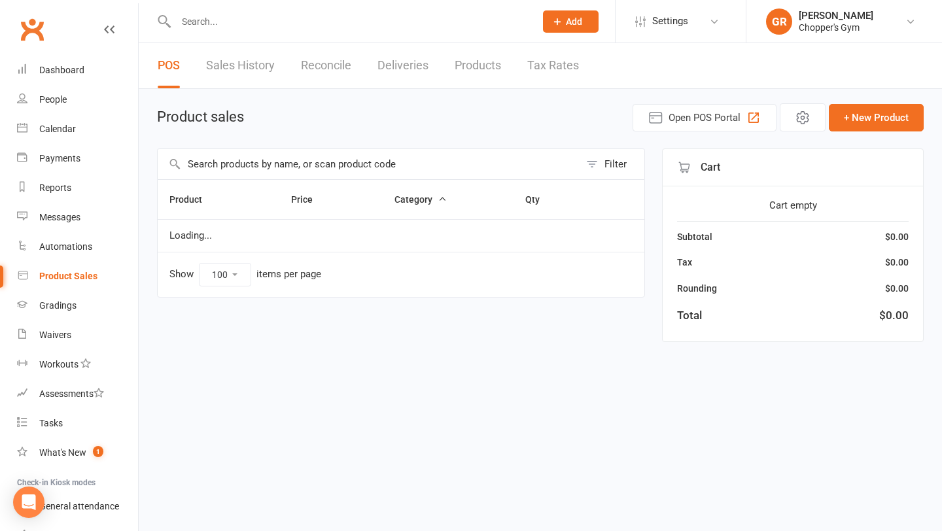
select select "100"
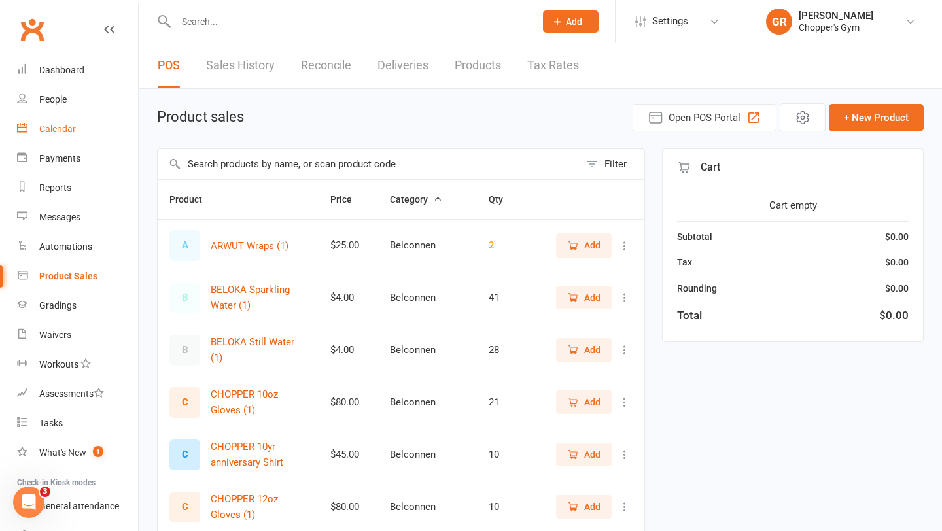
click at [61, 132] on div "Calendar" at bounding box center [57, 129] width 37 height 10
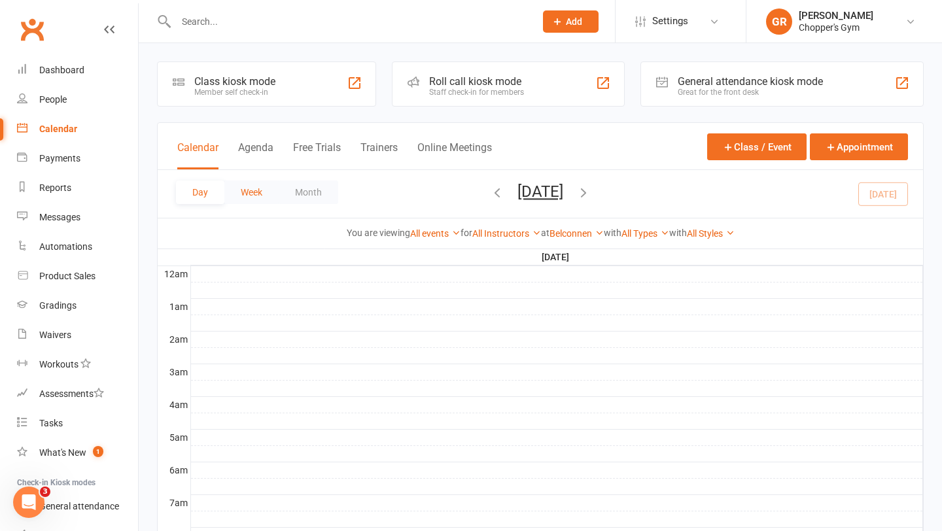
click at [260, 182] on button "Week" at bounding box center [251, 193] width 54 height 24
click at [624, 198] on icon "button" at bounding box center [617, 192] width 14 height 14
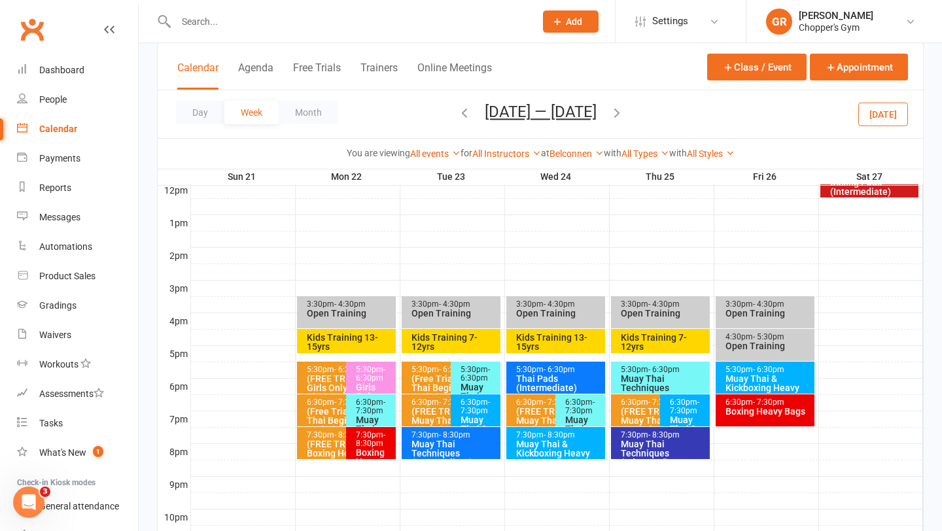
scroll to position [496, 0]
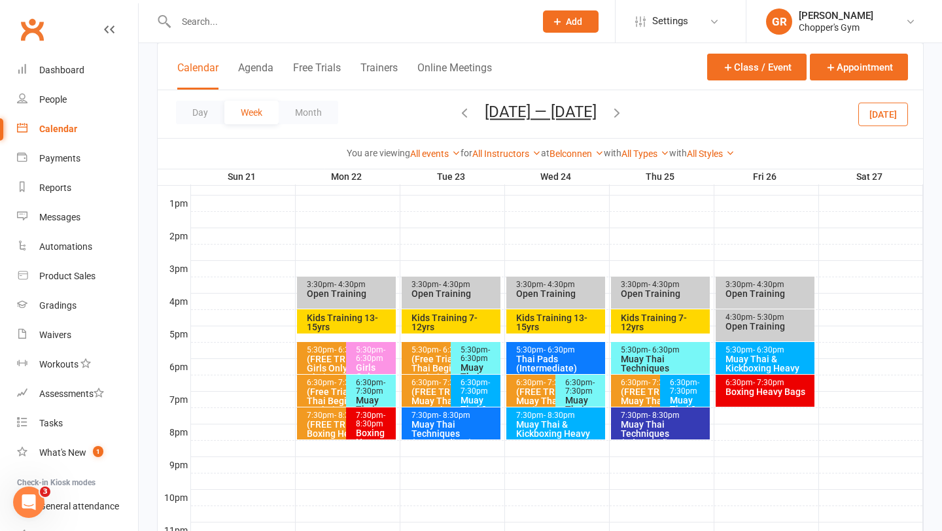
click at [431, 358] on div "(Free Trial) Muay Thai Beginner Techniques - Belco..." at bounding box center [448, 373] width 74 height 37
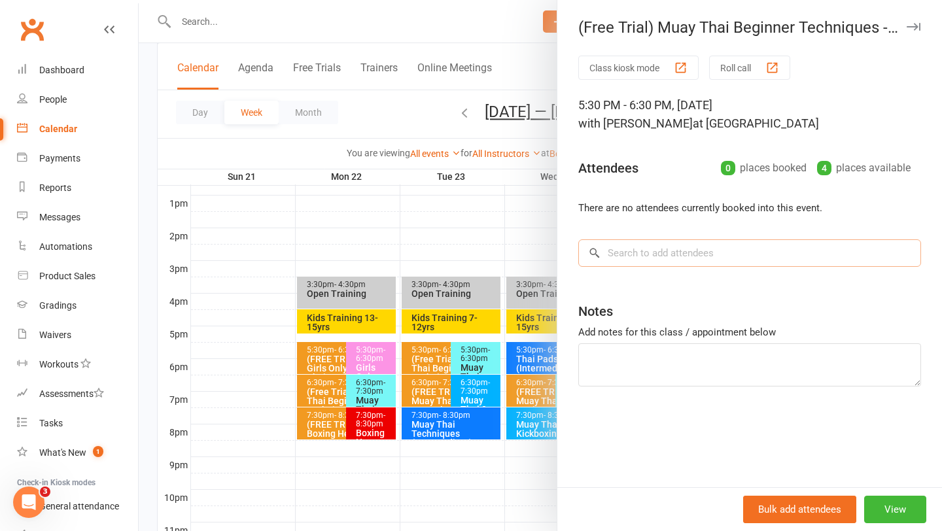
click at [650, 256] on input "search" at bounding box center [750, 253] width 343 height 27
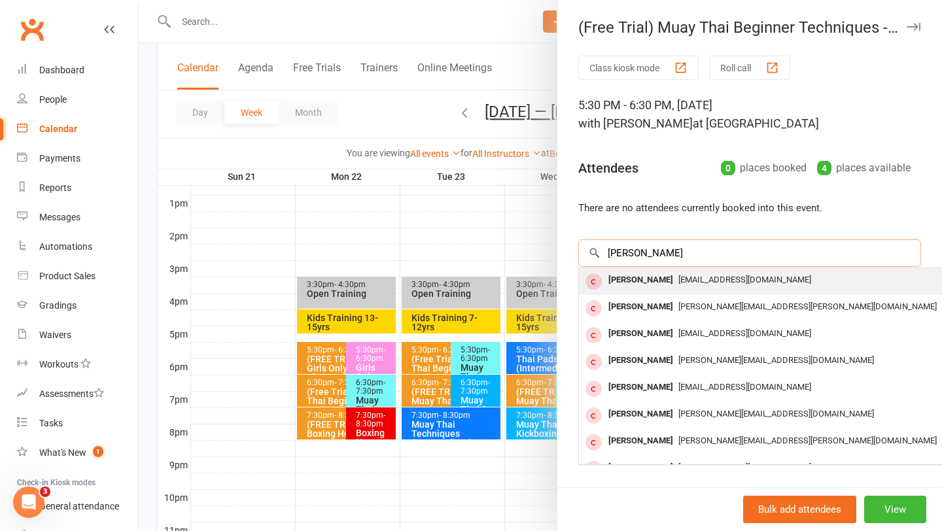
type input "natalie nguye"
click at [694, 285] on div "natalienguyen164@gmail.com" at bounding box center [774, 280] width 381 height 19
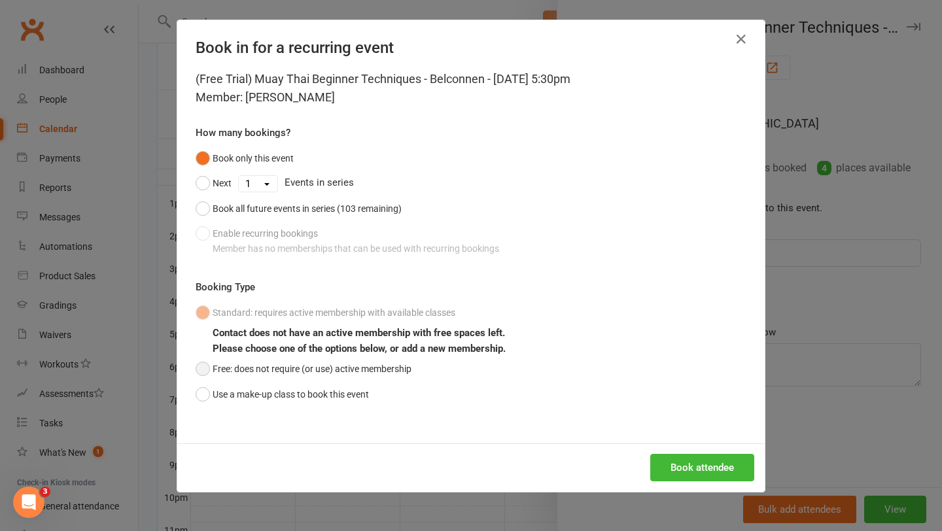
click at [198, 365] on button "Free: does not require (or use) active membership" at bounding box center [304, 369] width 216 height 25
click at [688, 471] on button "Book attendee" at bounding box center [703, 467] width 104 height 27
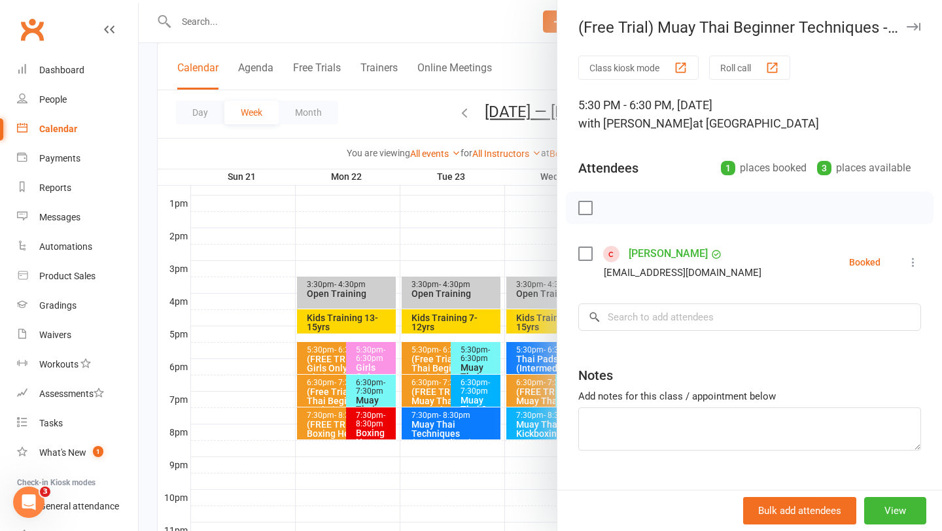
click at [224, 222] on div at bounding box center [541, 265] width 804 height 531
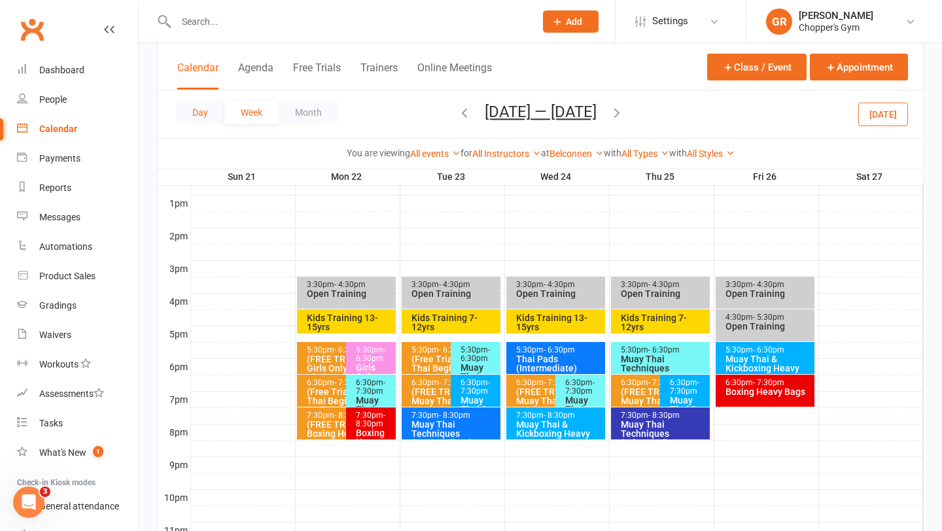
click at [201, 116] on button "Day" at bounding box center [200, 113] width 48 height 24
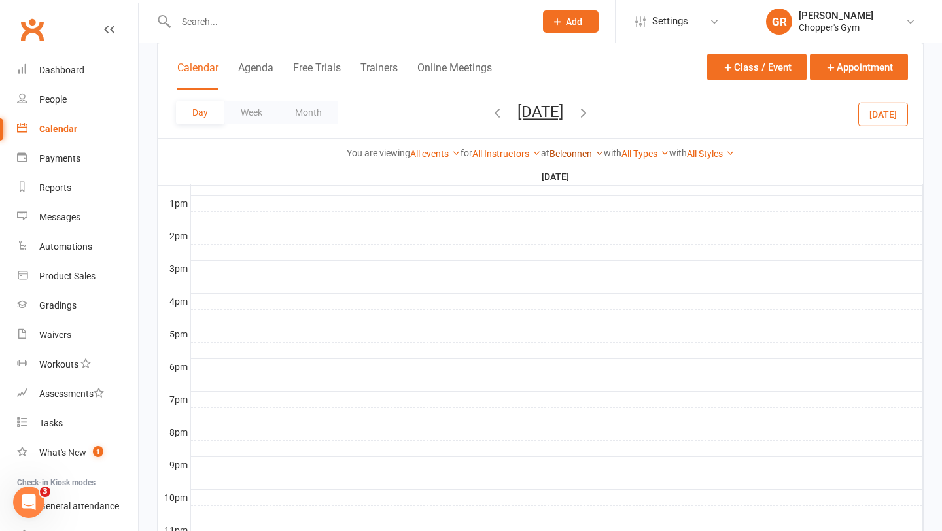
click at [592, 152] on link "Belconnen" at bounding box center [577, 154] width 54 height 10
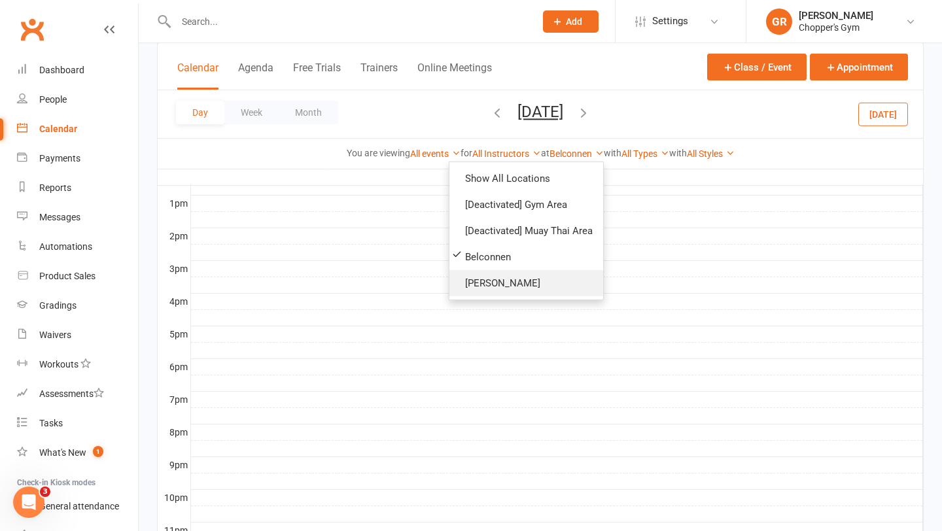
click at [505, 286] on link "[PERSON_NAME]" at bounding box center [527, 283] width 154 height 26
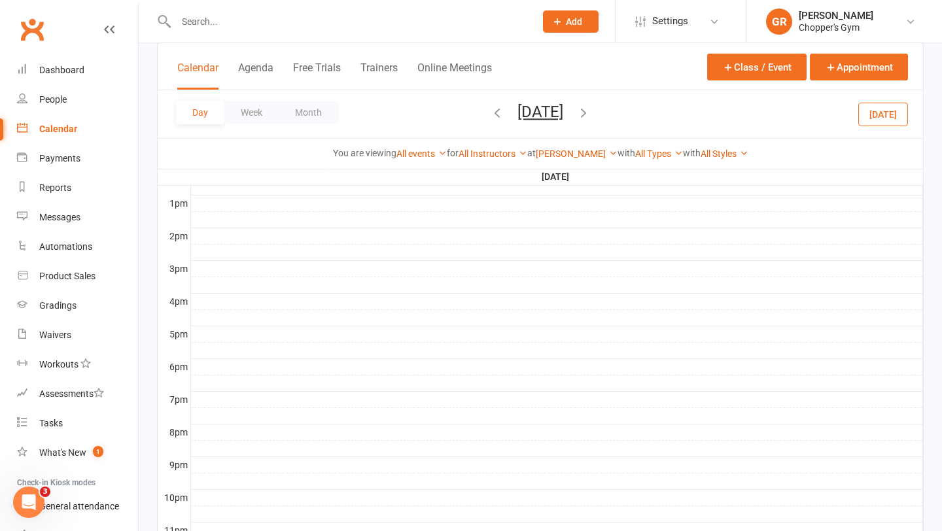
click at [898, 116] on button "[DATE]" at bounding box center [884, 114] width 50 height 24
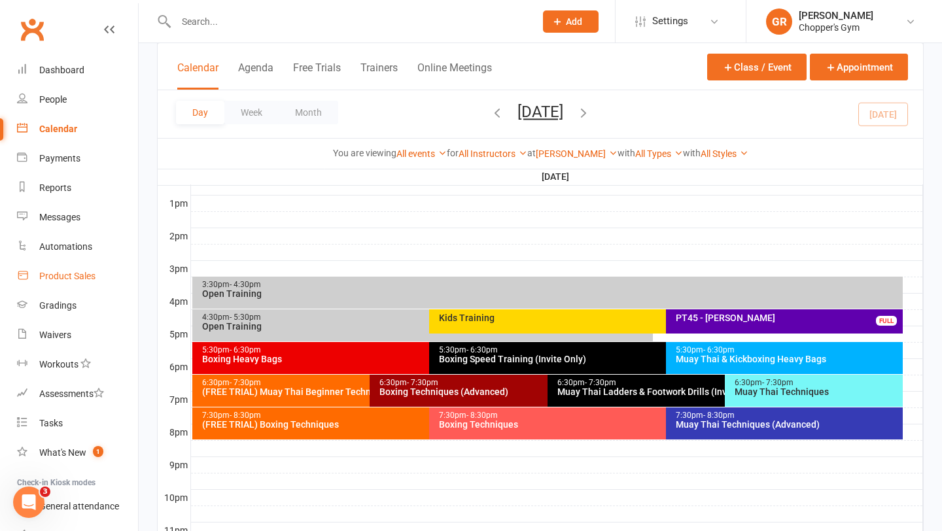
click at [58, 268] on link "Product Sales" at bounding box center [77, 276] width 121 height 29
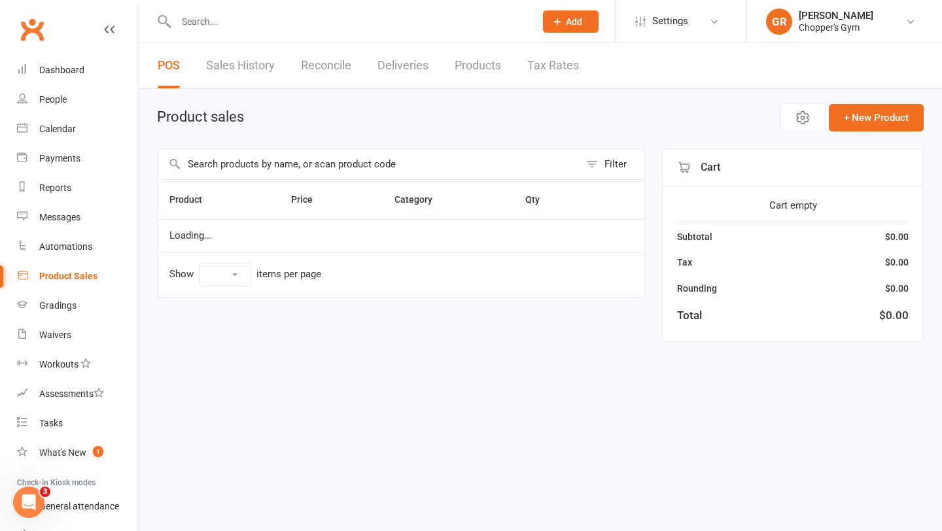
select select "100"
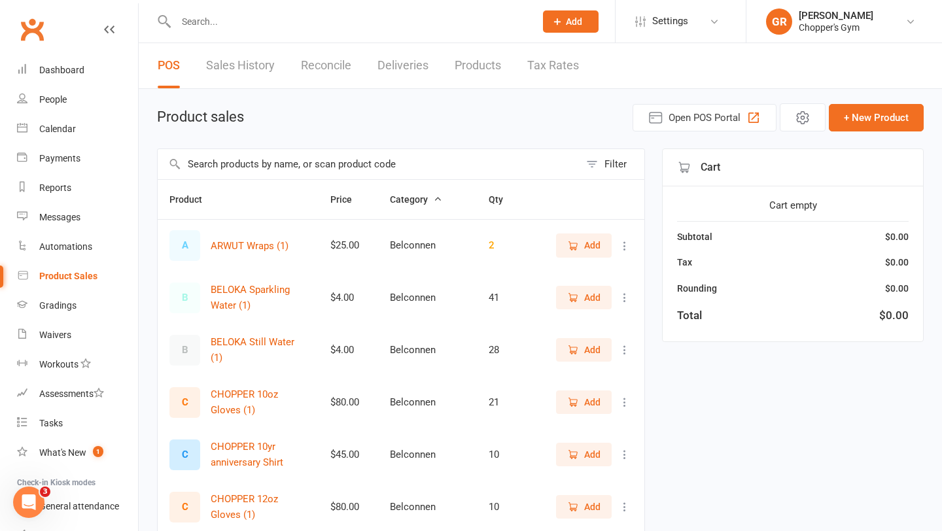
click at [253, 31] on div at bounding box center [341, 21] width 369 height 43
click at [226, 26] on input "text" at bounding box center [349, 21] width 354 height 18
click at [222, 164] on input "text" at bounding box center [369, 164] width 422 height 30
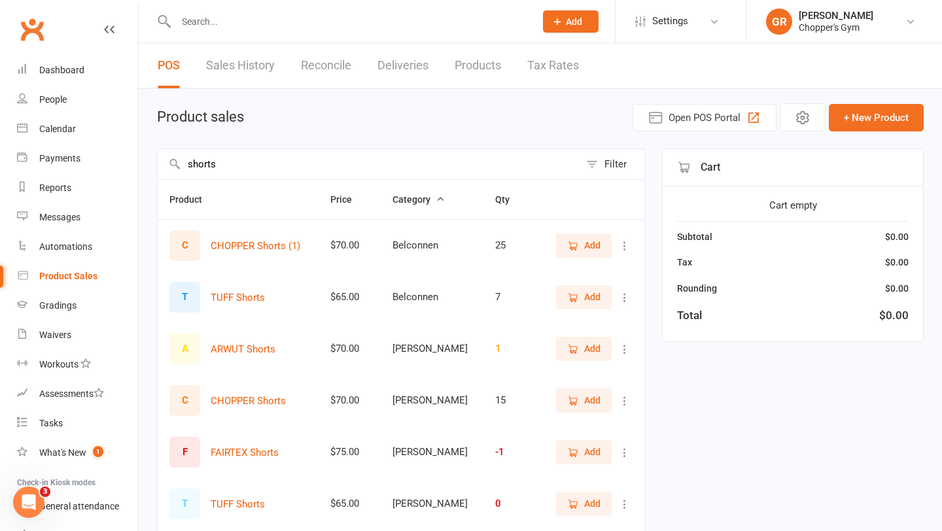
type input "shorts"
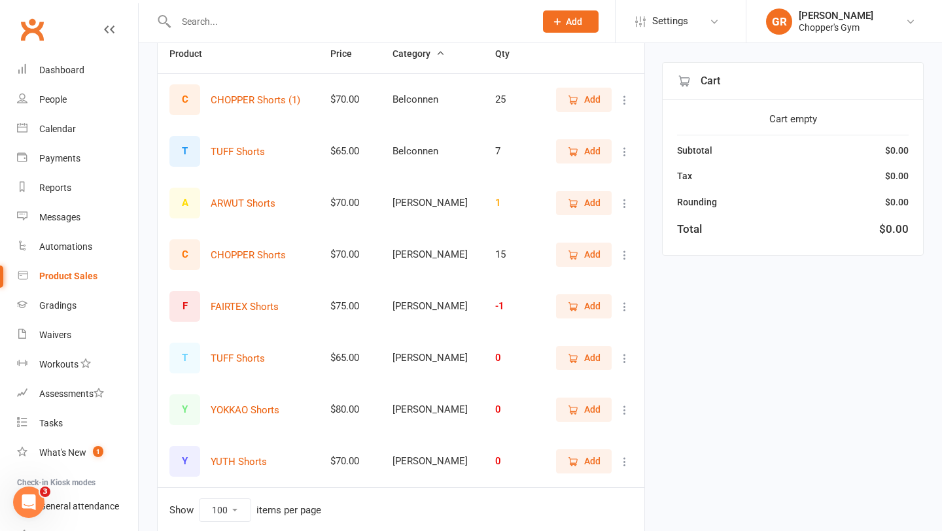
scroll to position [149, 0]
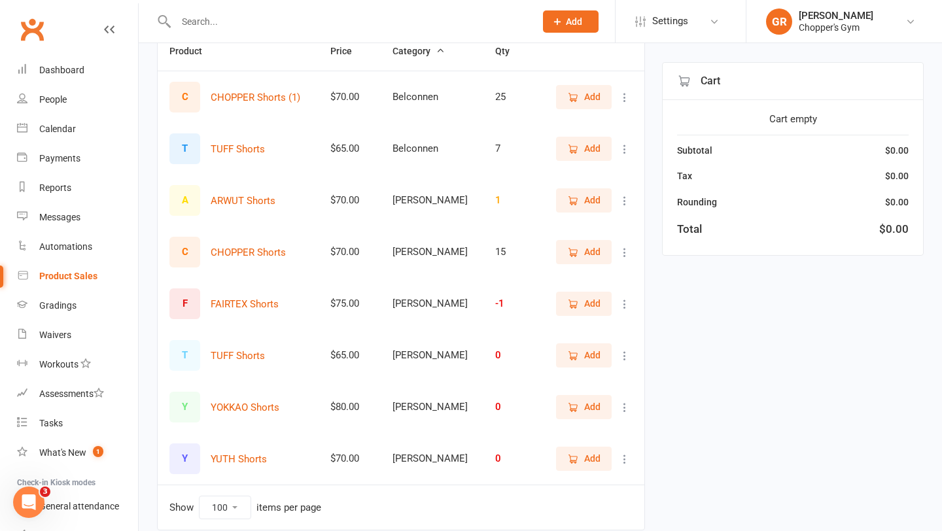
click at [594, 256] on span "Add" at bounding box center [592, 252] width 16 height 14
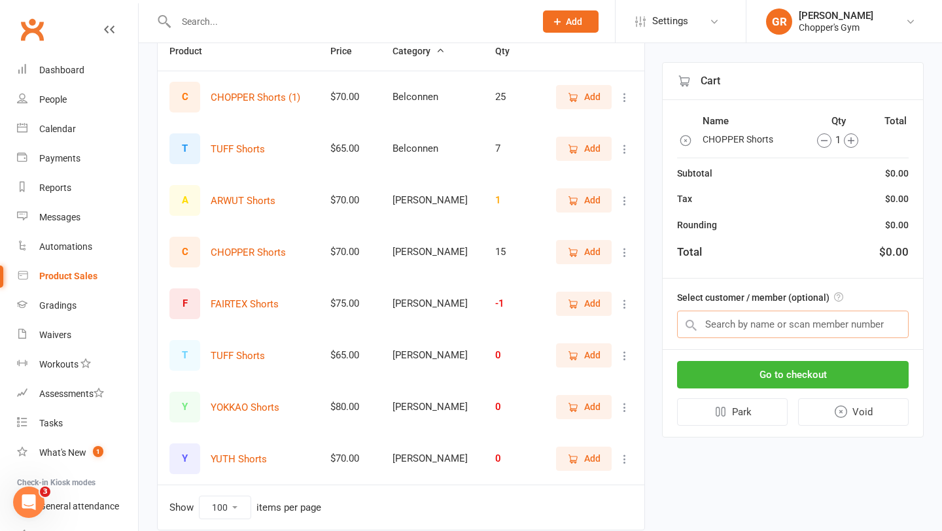
click at [766, 332] on input "text" at bounding box center [793, 324] width 232 height 27
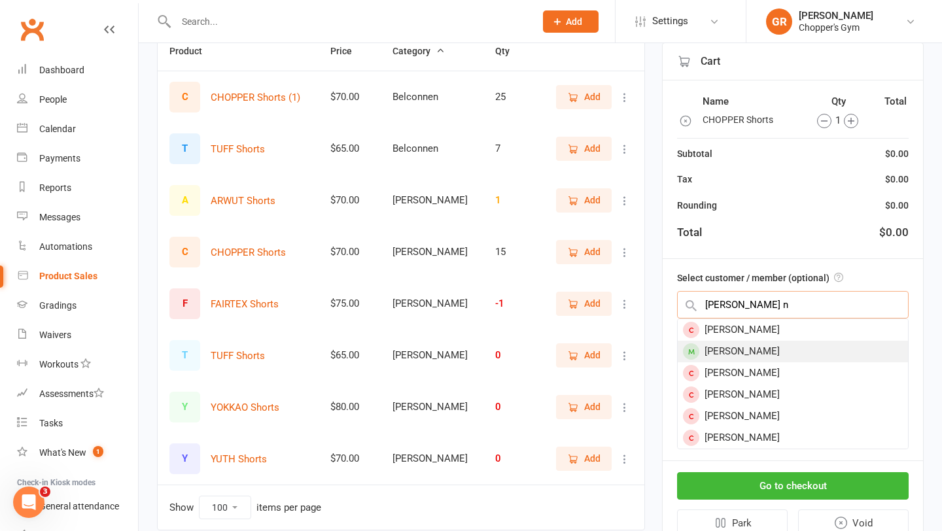
type input "dylan n"
click at [761, 355] on div "[PERSON_NAME]" at bounding box center [793, 352] width 230 height 22
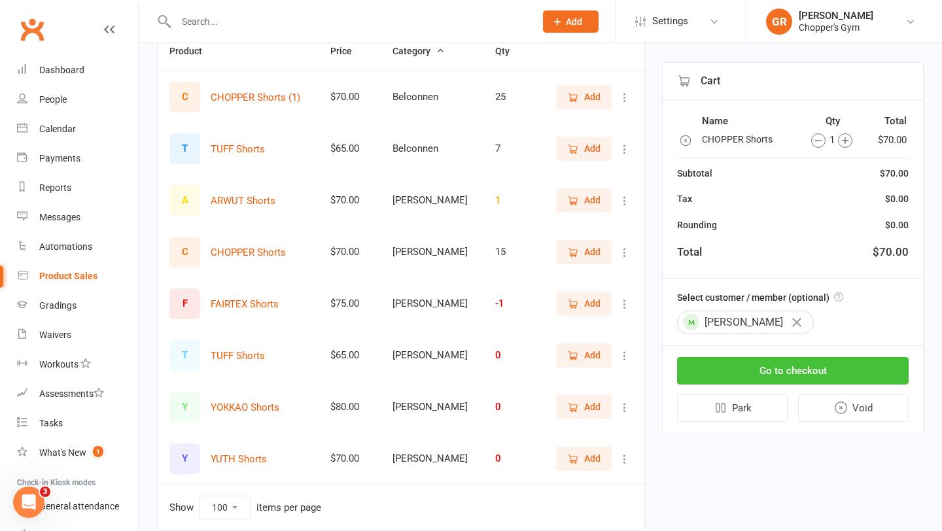
click at [805, 371] on button "Go to checkout" at bounding box center [793, 370] width 232 height 27
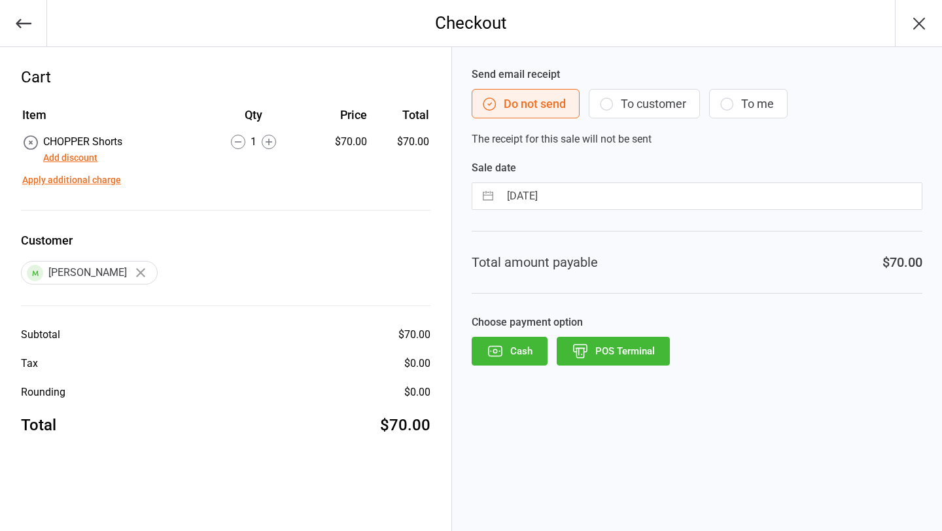
click at [641, 350] on button "POS Terminal" at bounding box center [613, 351] width 113 height 29
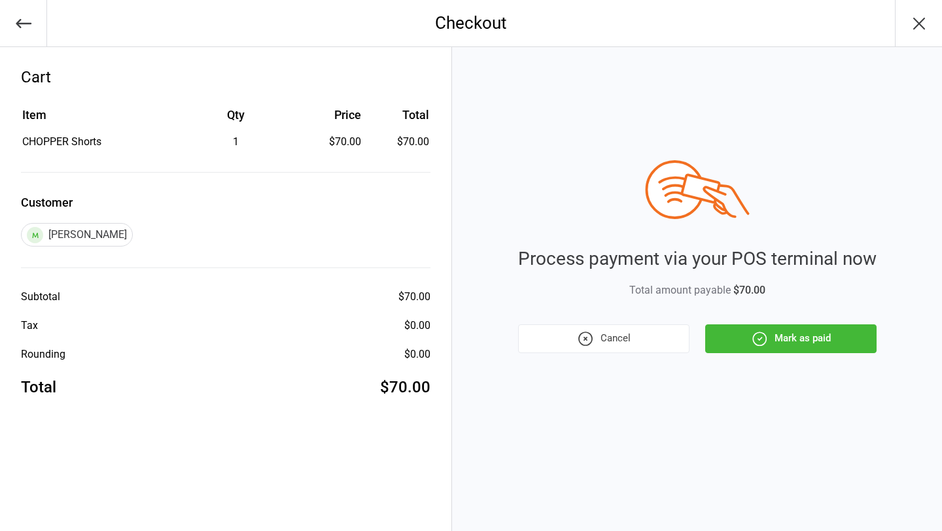
click at [770, 344] on button "Mark as paid" at bounding box center [790, 339] width 171 height 29
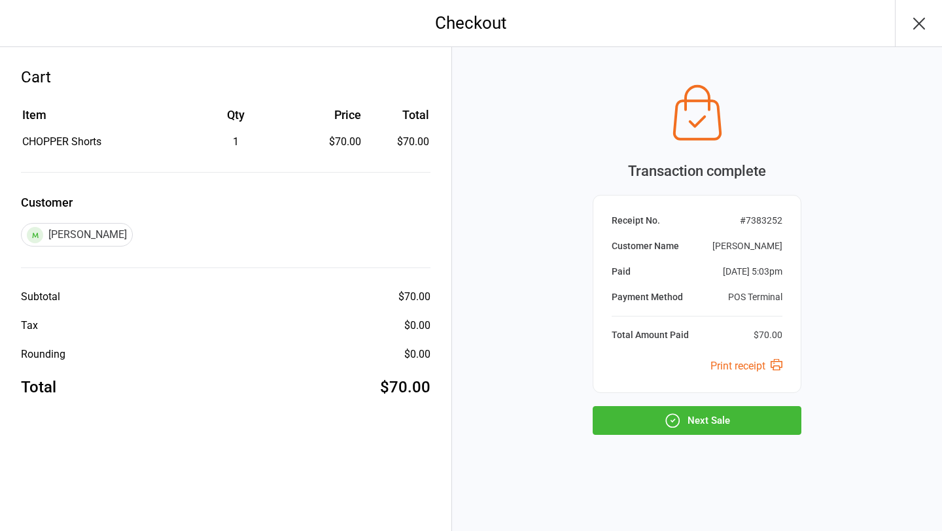
click at [664, 424] on icon "button" at bounding box center [672, 420] width 17 height 17
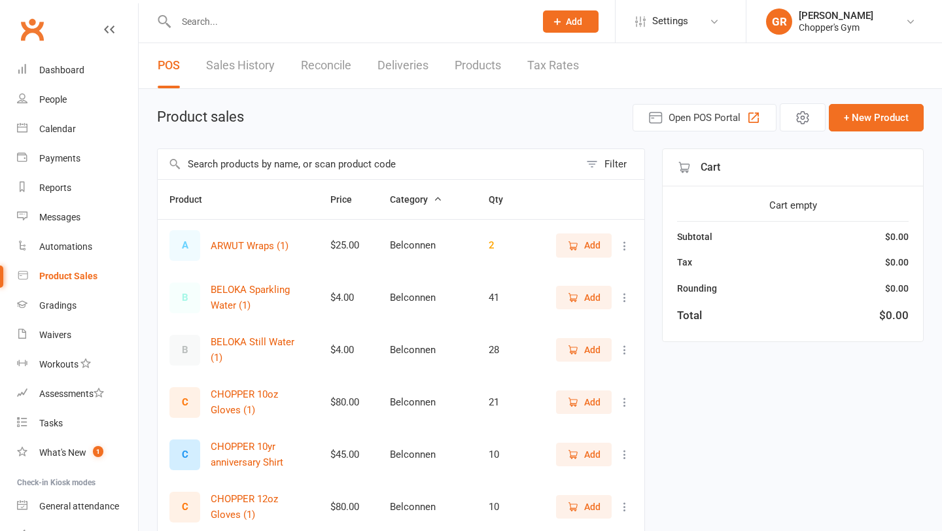
select select "100"
click at [230, 160] on input "text" at bounding box center [369, 164] width 422 height 30
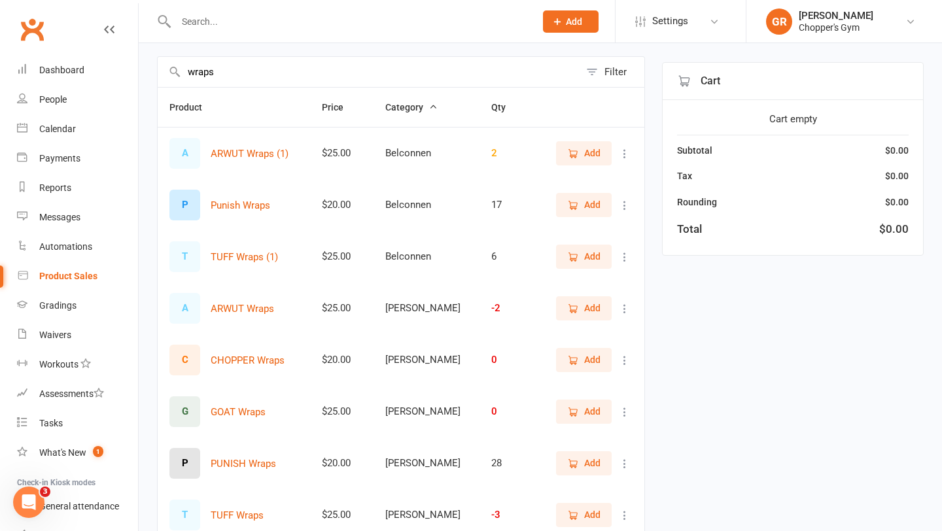
scroll to position [105, 0]
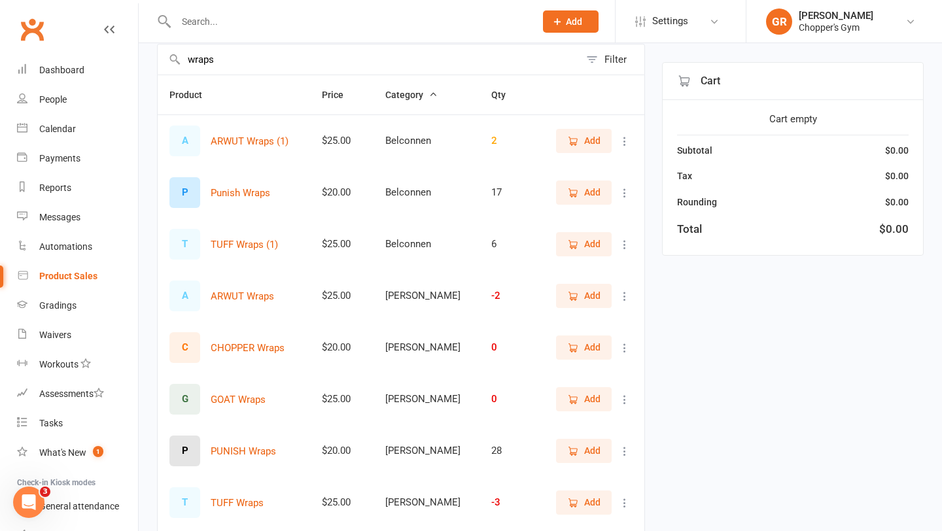
type input "wraps"
click at [583, 452] on span "Add" at bounding box center [583, 451] width 33 height 14
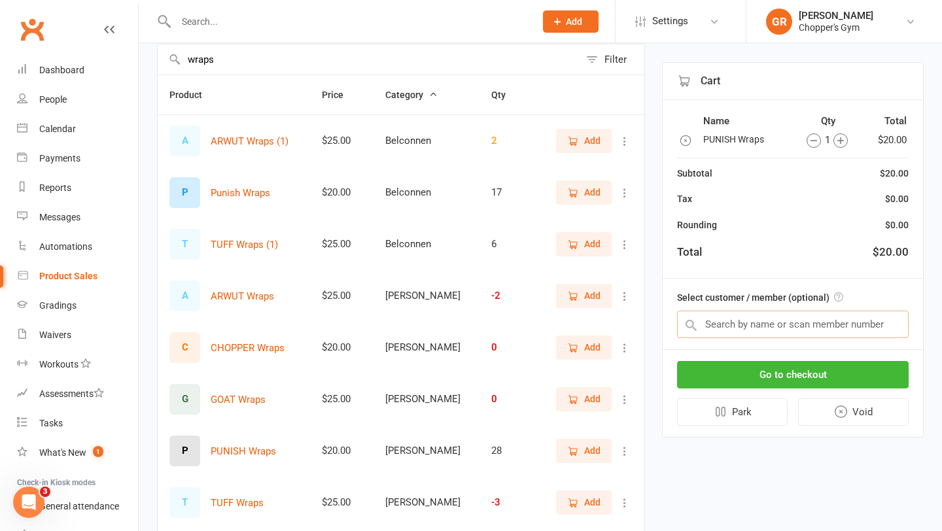
click at [795, 336] on input "text" at bounding box center [793, 324] width 232 height 27
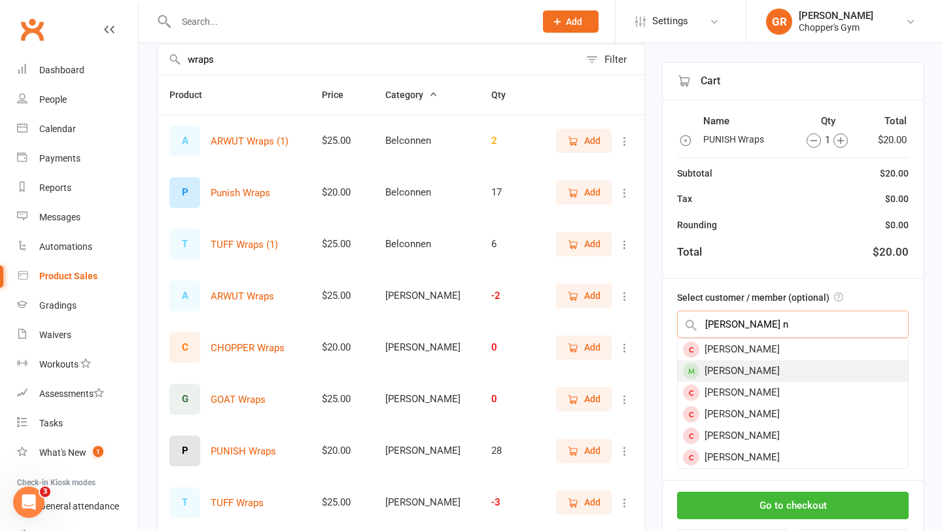
type input "[PERSON_NAME] n"
click at [767, 376] on div "[PERSON_NAME]" at bounding box center [793, 372] width 230 height 22
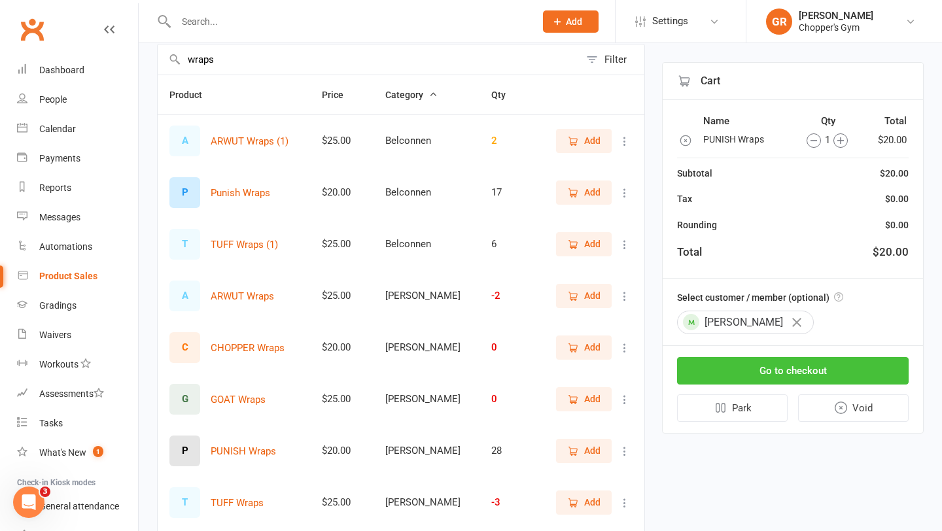
click at [795, 377] on button "Go to checkout" at bounding box center [793, 370] width 232 height 27
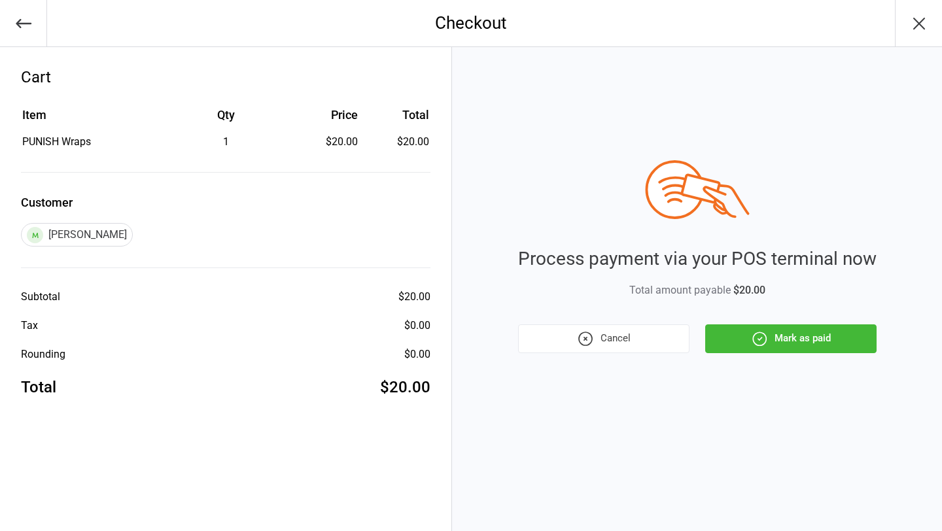
click at [774, 340] on button "Mark as paid" at bounding box center [790, 339] width 171 height 29
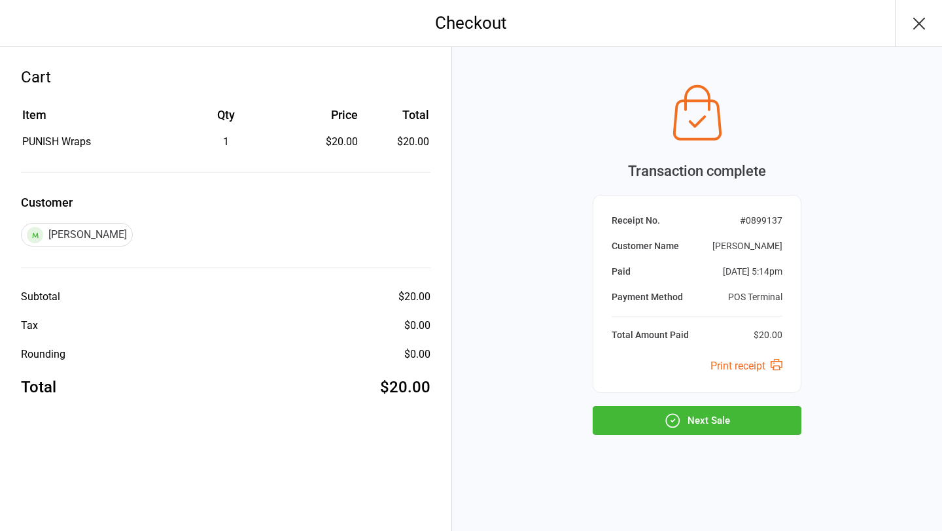
click at [730, 406] on button "Next Sale" at bounding box center [697, 420] width 209 height 29
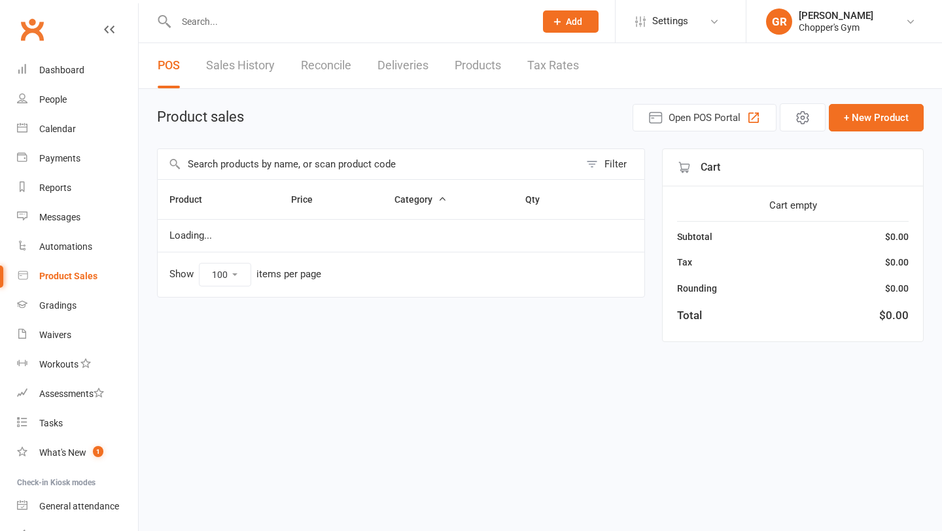
select select "100"
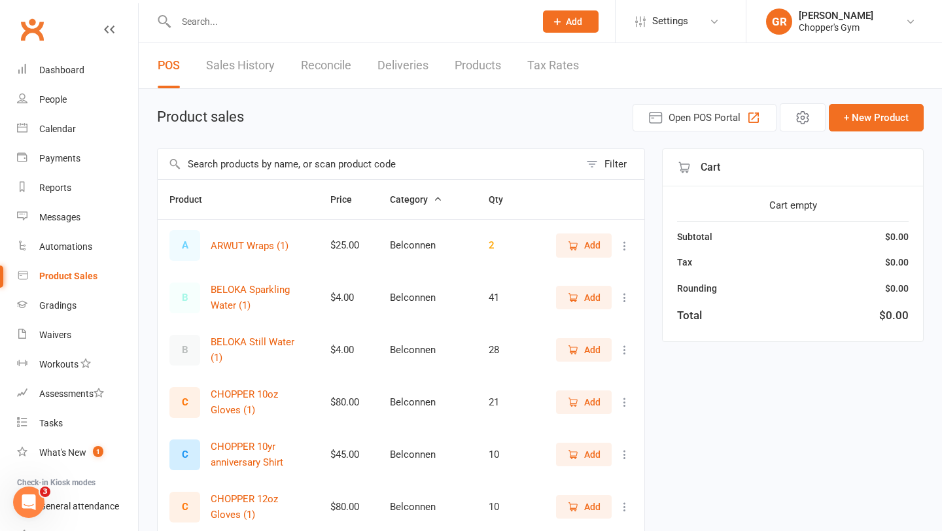
click at [277, 14] on input "text" at bounding box center [349, 21] width 354 height 18
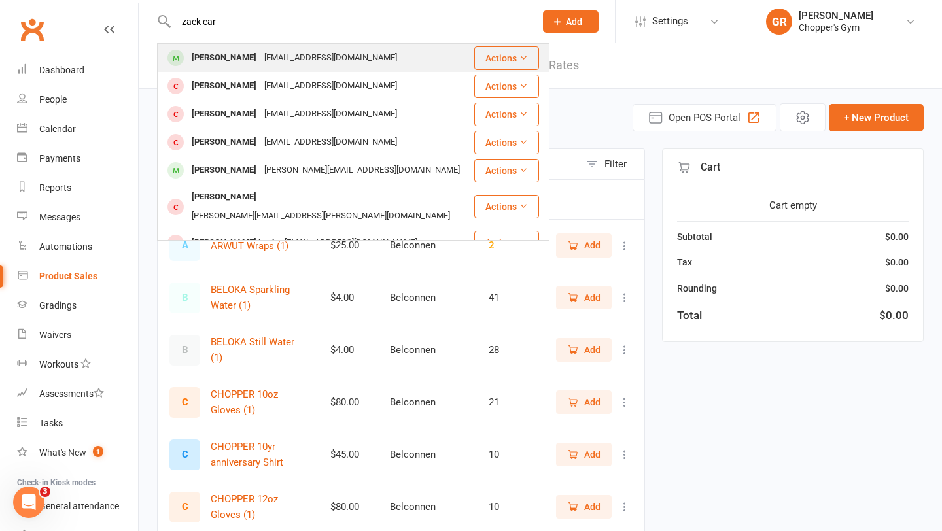
type input "zack car"
click at [260, 50] on div "zackcarman521@gmail.com" at bounding box center [330, 57] width 141 height 19
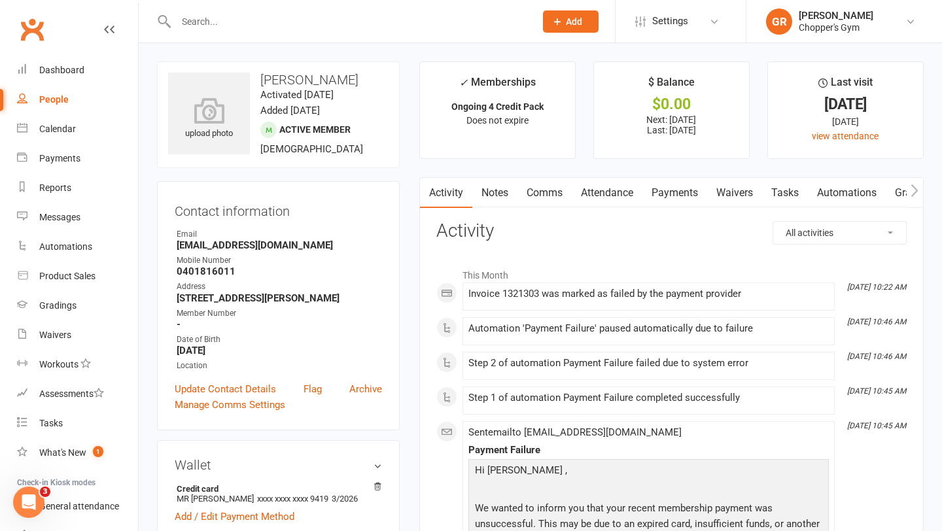
click at [675, 204] on link "Payments" at bounding box center [675, 193] width 65 height 30
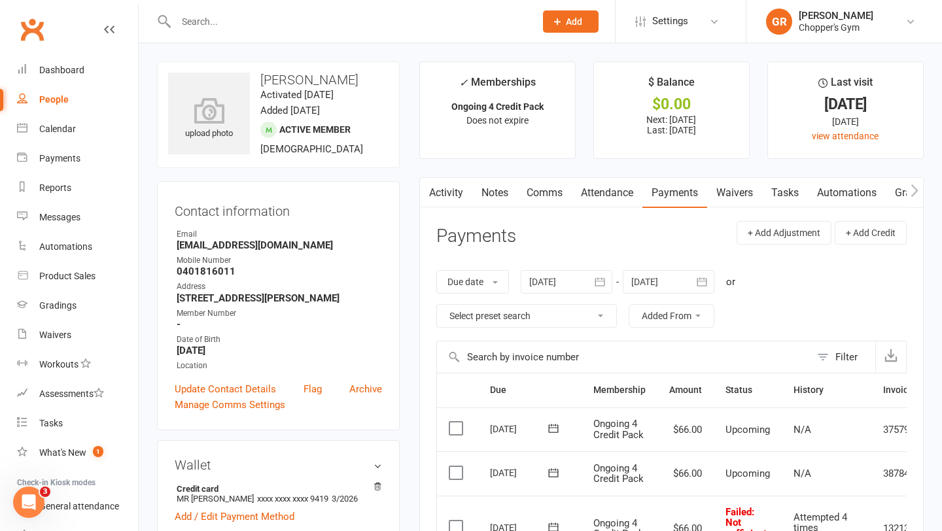
click at [601, 194] on link "Attendance" at bounding box center [607, 193] width 71 height 30
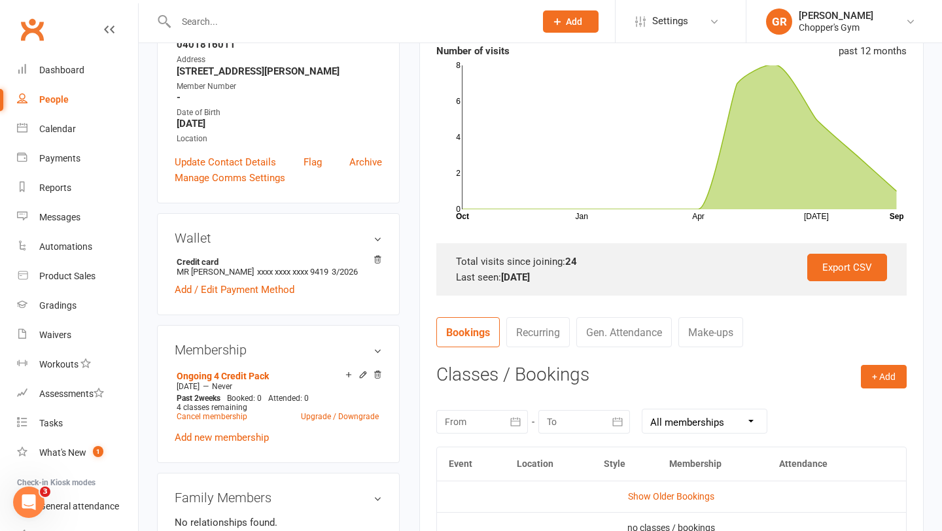
scroll to position [234, 0]
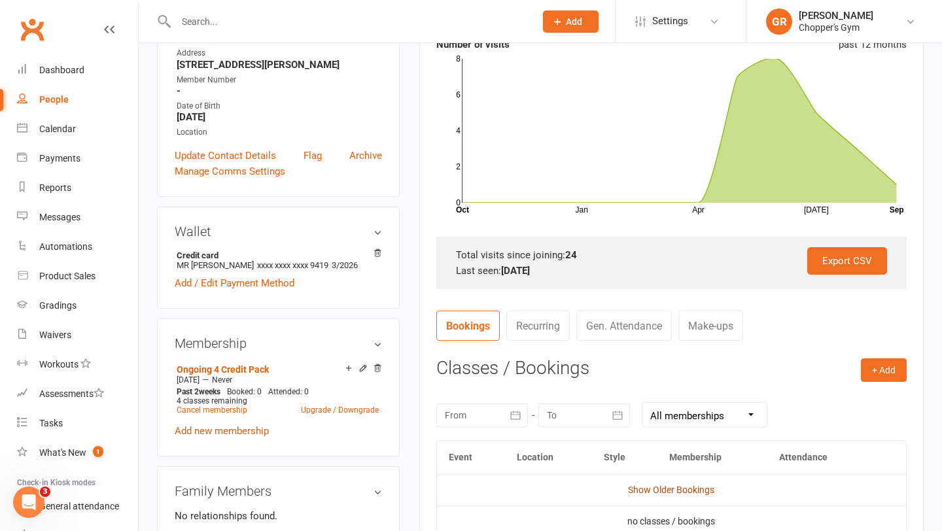
click at [656, 487] on link "Show Older Bookings" at bounding box center [671, 490] width 86 height 10
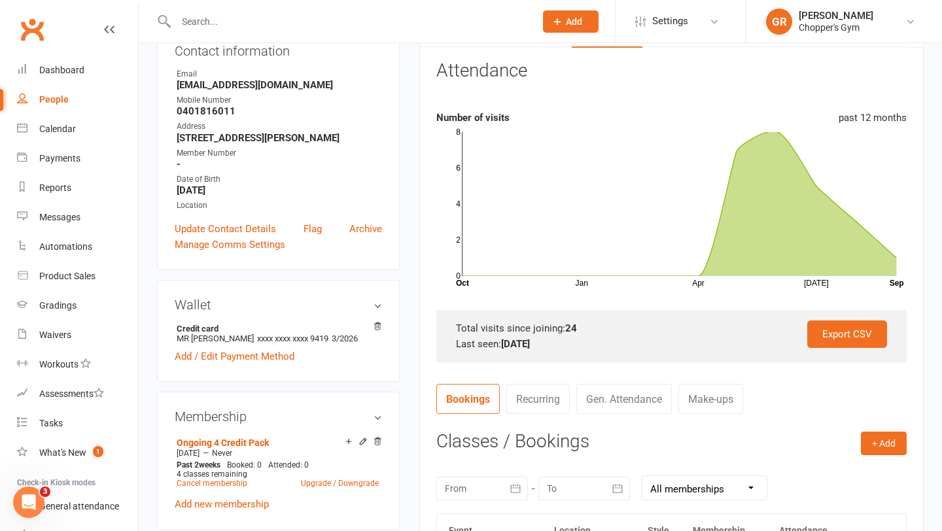
scroll to position [111, 0]
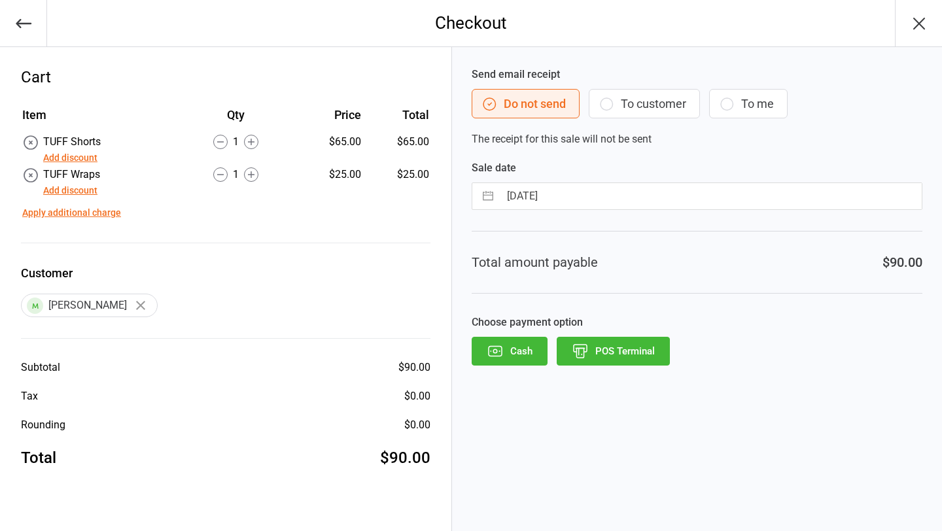
click at [628, 342] on button "POS Terminal" at bounding box center [613, 351] width 113 height 29
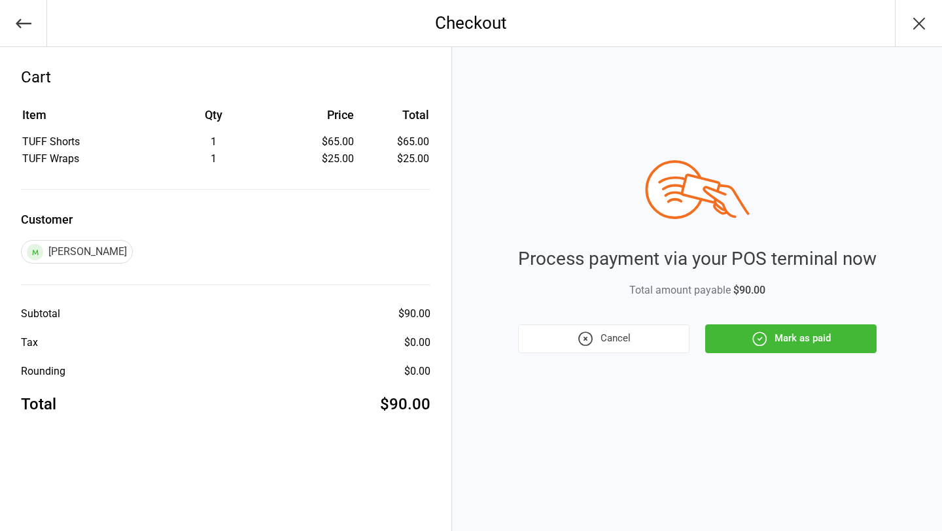
click at [781, 326] on button "Mark as paid" at bounding box center [790, 339] width 171 height 29
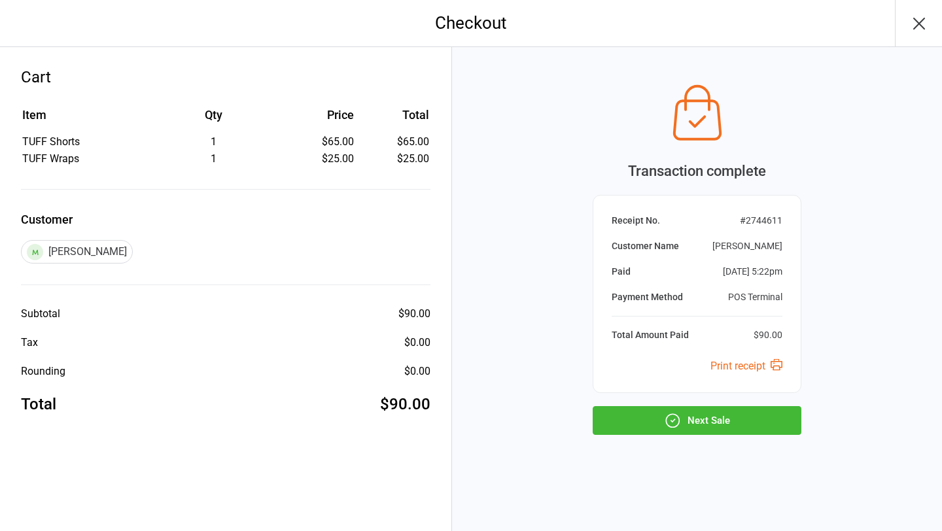
click at [696, 427] on button "Next Sale" at bounding box center [697, 420] width 209 height 29
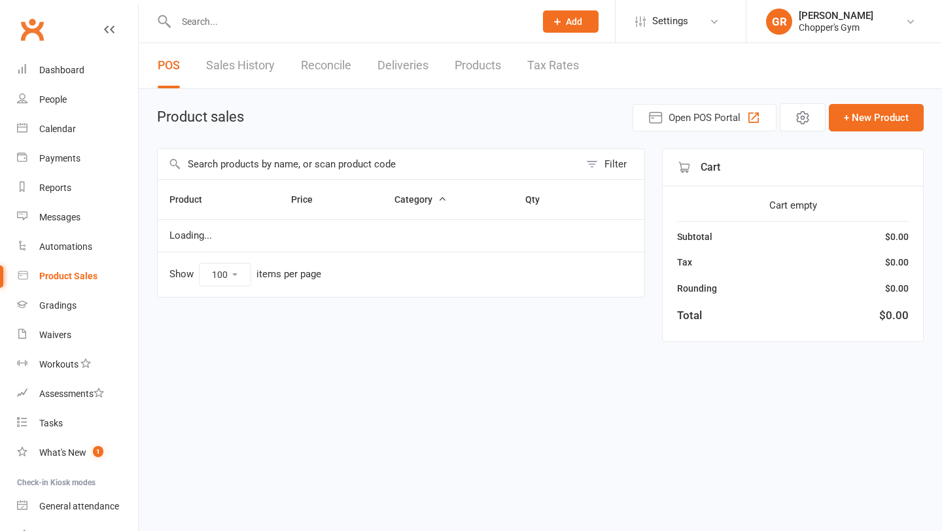
select select "100"
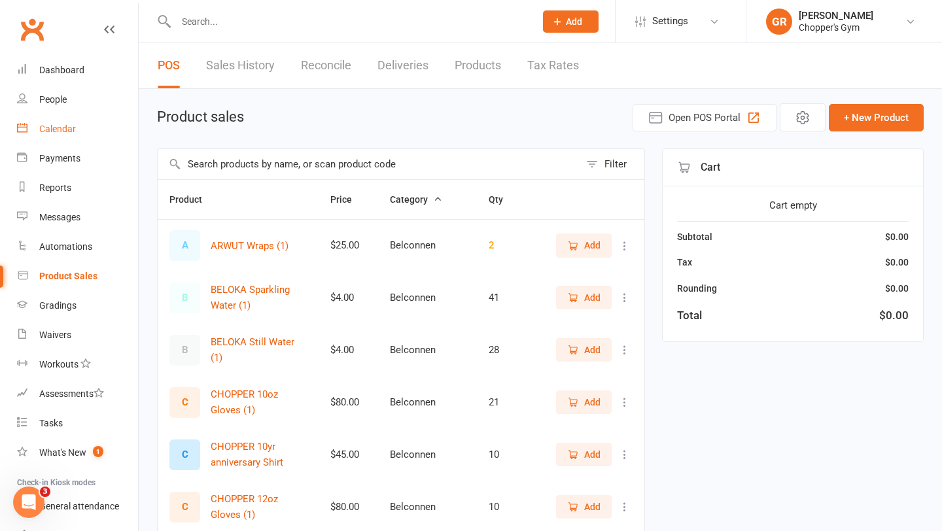
click at [58, 130] on div "Calendar" at bounding box center [57, 129] width 37 height 10
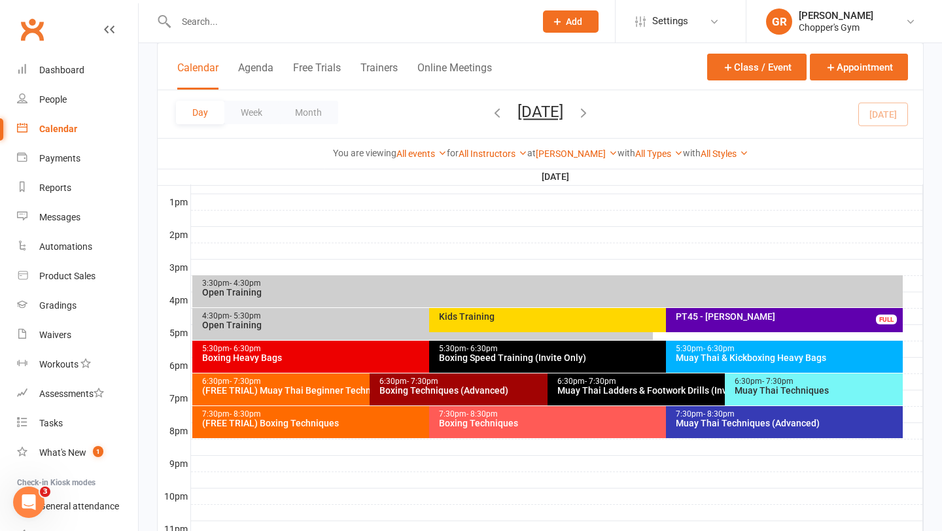
scroll to position [515, 0]
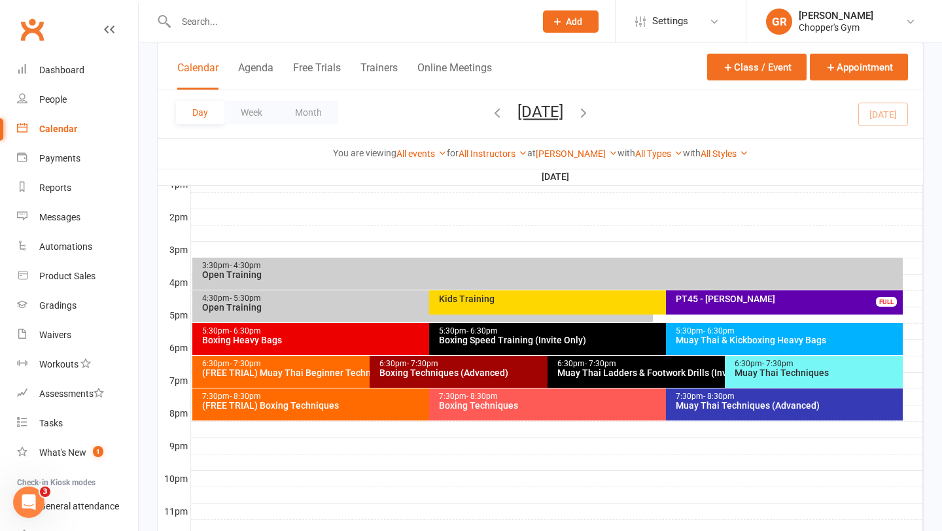
click at [505, 343] on div "Boxing Speed Training (Invite Only)" at bounding box center [662, 340] width 449 height 9
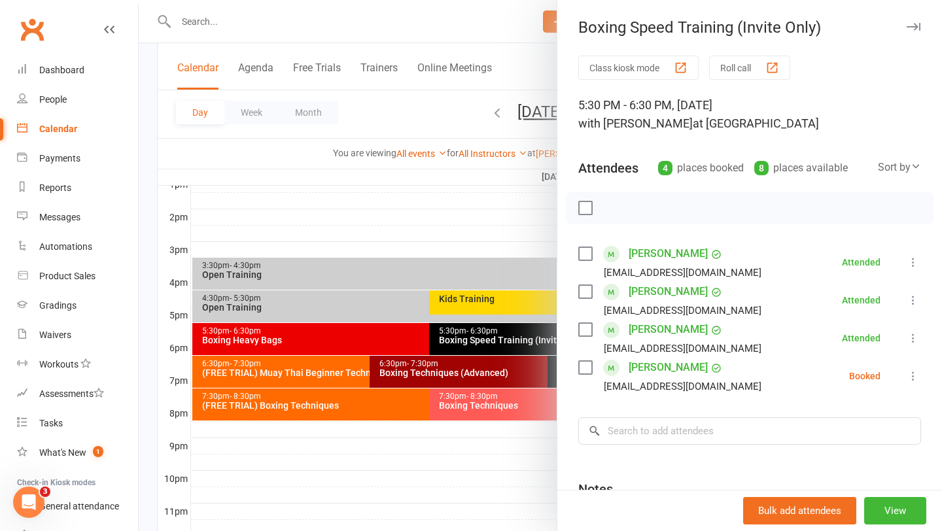
click at [344, 345] on div at bounding box center [541, 265] width 804 height 531
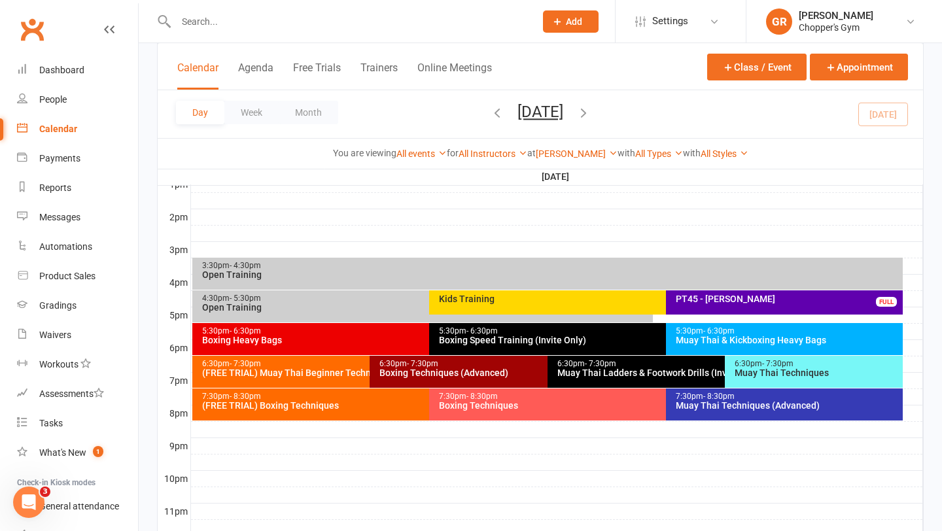
click at [344, 345] on div "5:30pm - 6:30pm Boxing Heavy Bags" at bounding box center [422, 339] width 461 height 32
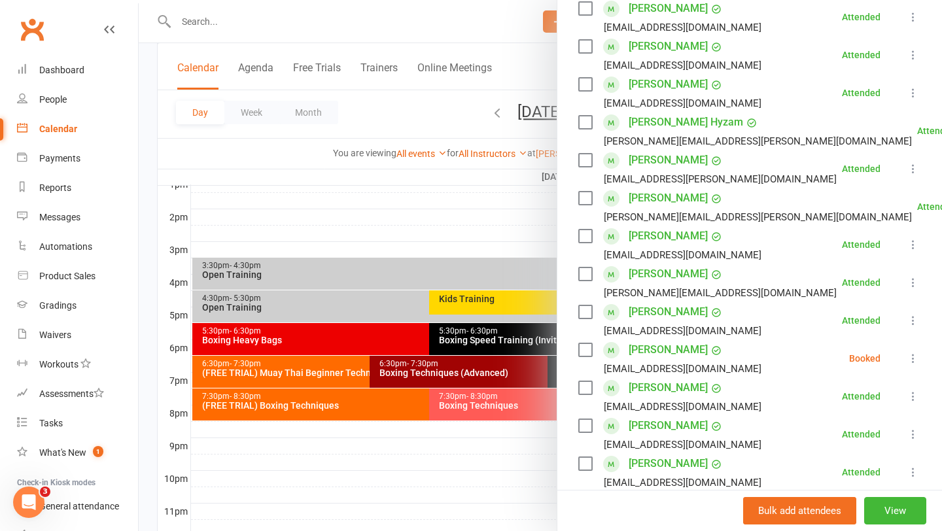
scroll to position [248, 0]
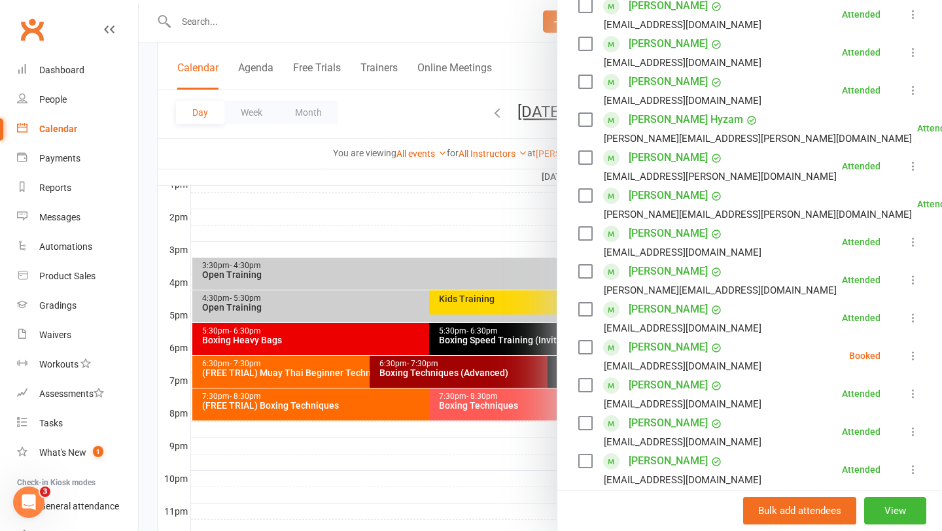
click at [523, 243] on div at bounding box center [541, 265] width 804 height 531
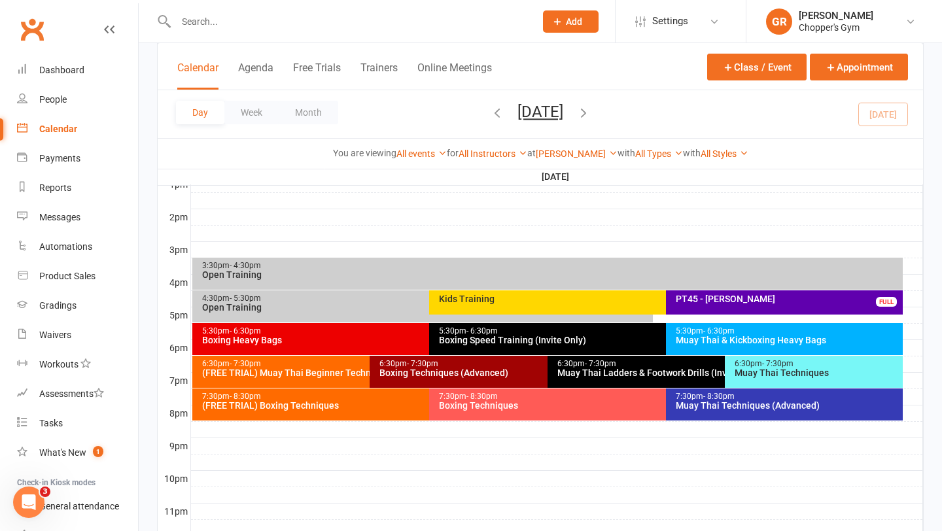
click at [346, 363] on div "6:30pm - 7:30pm" at bounding box center [367, 364] width 330 height 9
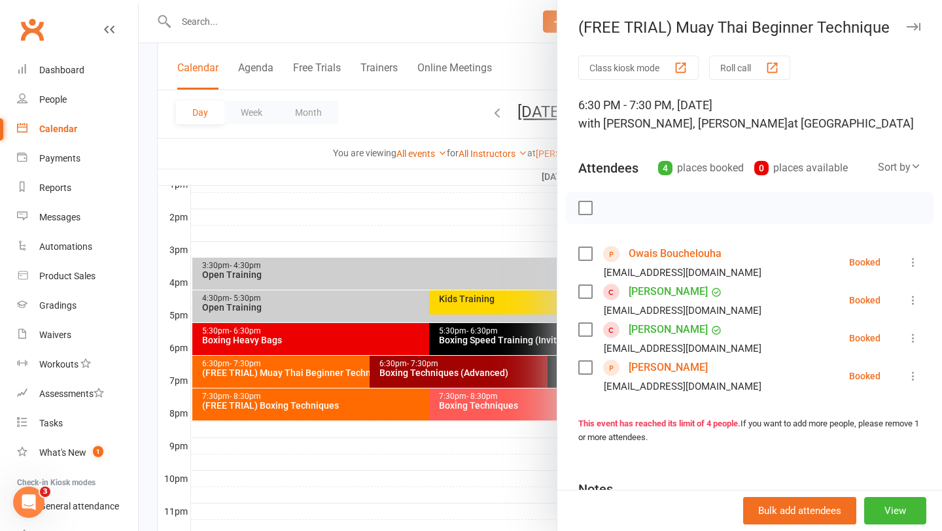
click at [394, 216] on div at bounding box center [541, 265] width 804 height 531
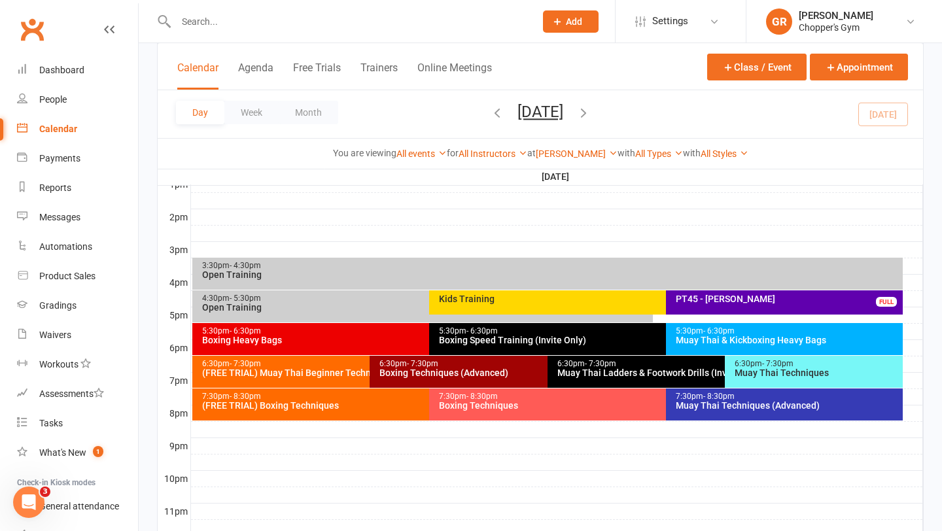
click at [785, 336] on div "Muay Thai & Kickboxing Heavy Bags" at bounding box center [787, 340] width 225 height 9
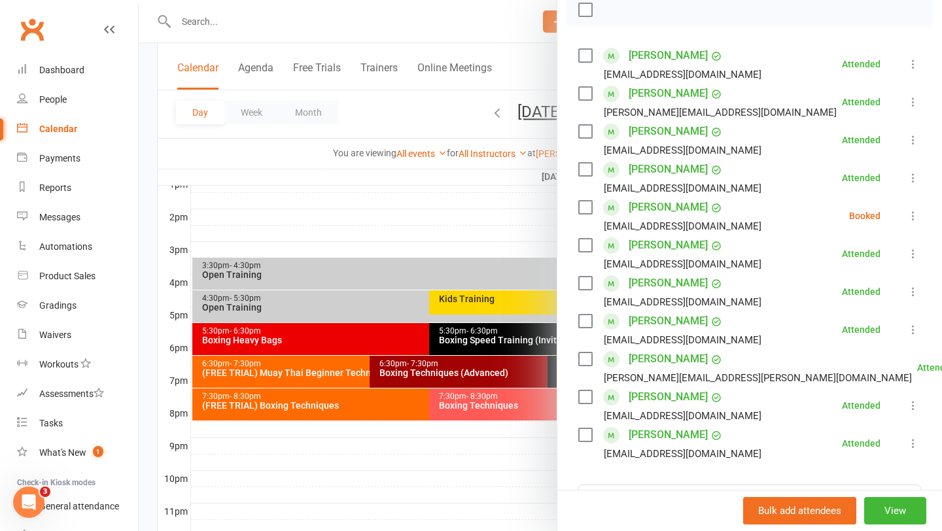
scroll to position [201, 0]
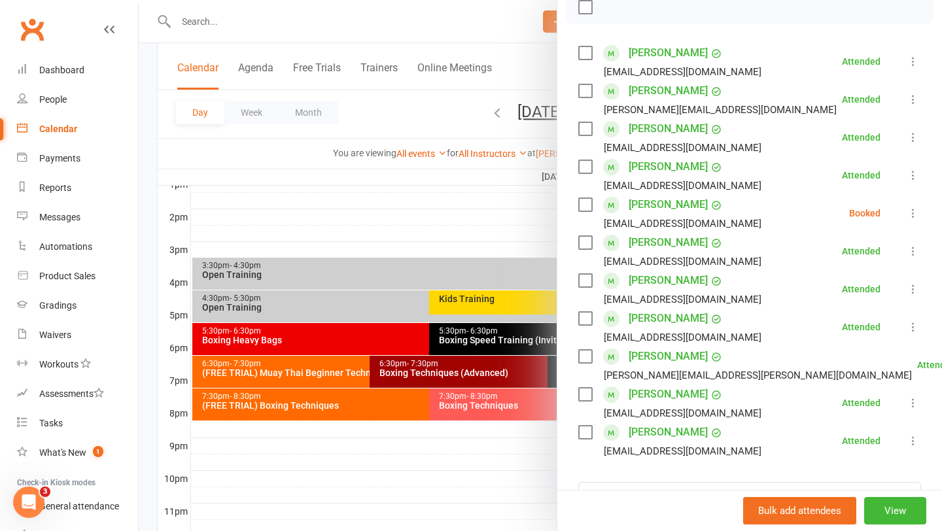
click at [420, 232] on div at bounding box center [541, 265] width 804 height 531
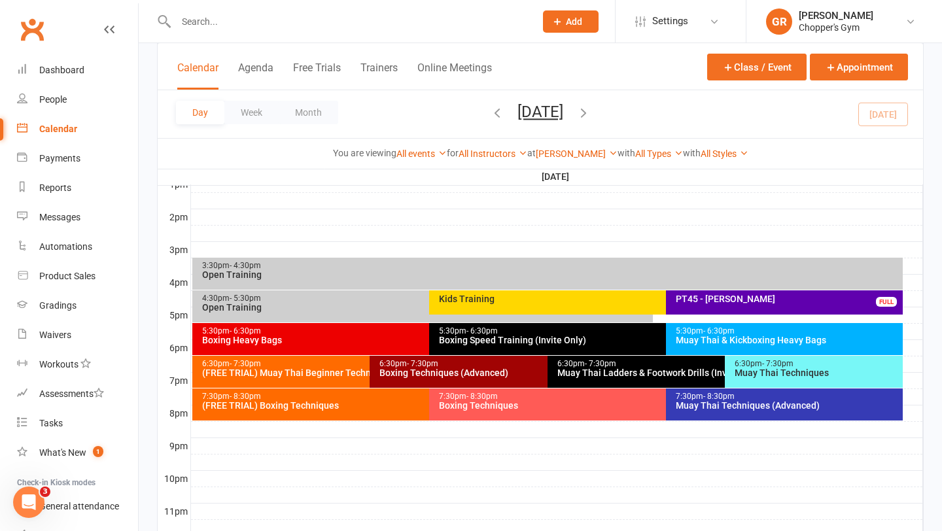
click at [787, 380] on div "6:30pm - 7:30pm Muay Thai Techniques" at bounding box center [814, 372] width 178 height 32
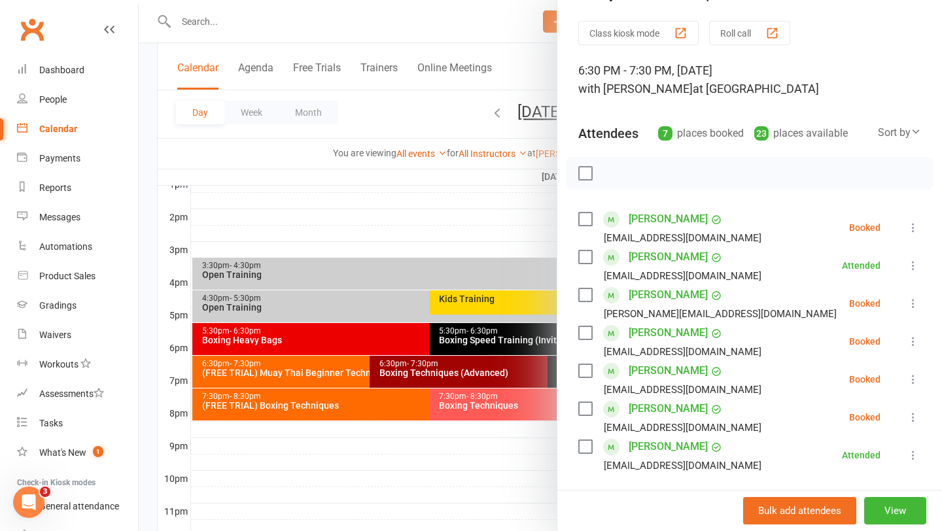
scroll to position [55, 0]
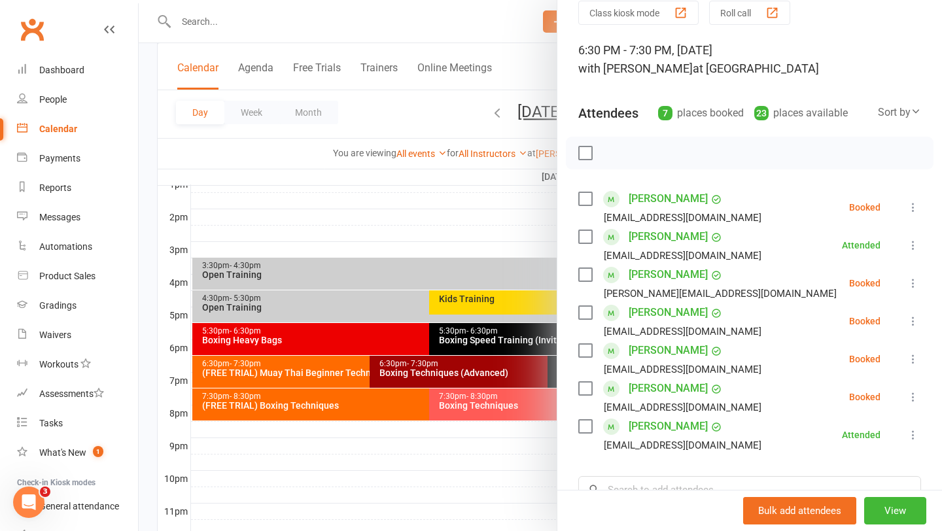
click at [402, 232] on div at bounding box center [541, 265] width 804 height 531
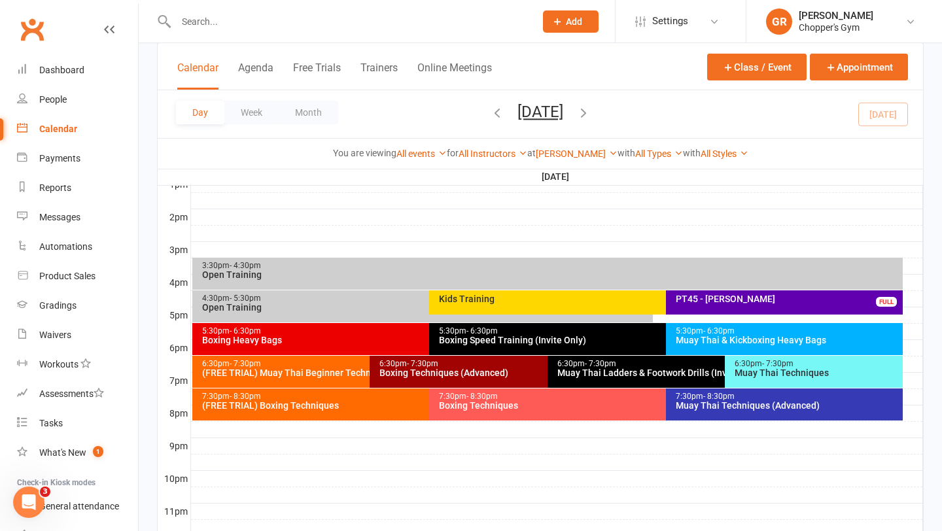
click at [404, 336] on div "Boxing Heavy Bags" at bounding box center [426, 340] width 449 height 9
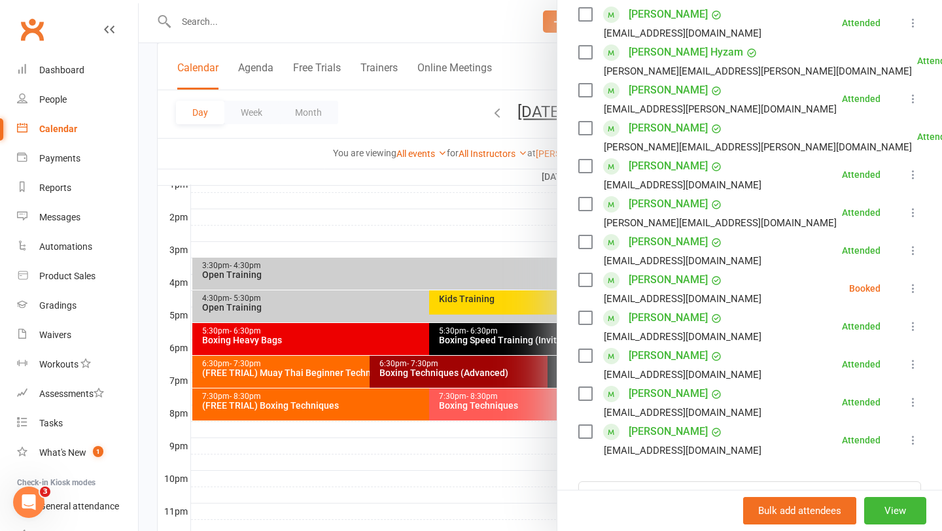
scroll to position [323, 0]
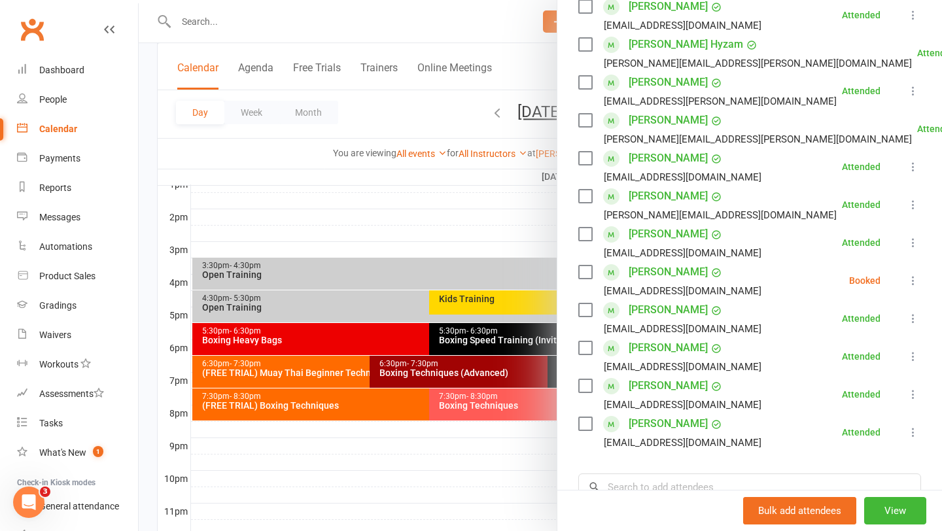
click at [488, 232] on div at bounding box center [541, 265] width 804 height 531
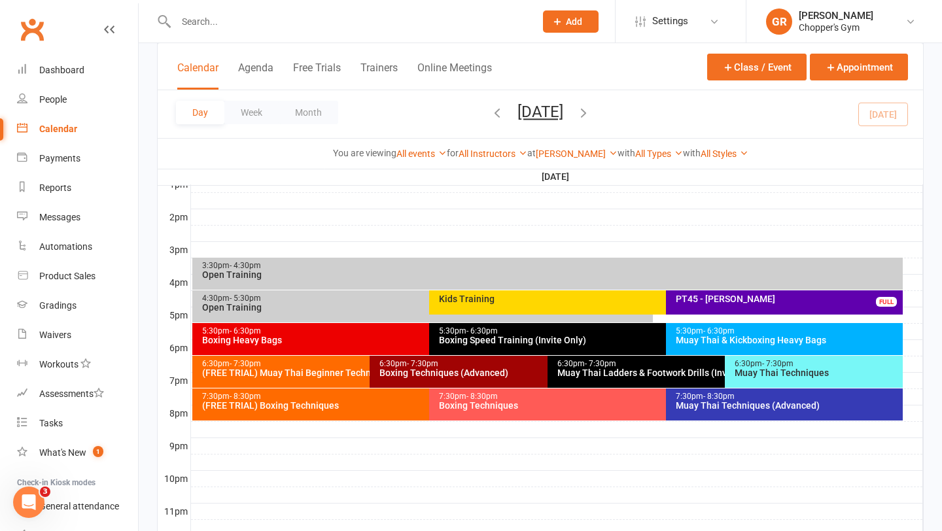
click at [57, 132] on div "Calendar" at bounding box center [58, 129] width 38 height 10
click at [711, 341] on div "Muay Thai & Kickboxing Heavy Bags" at bounding box center [787, 340] width 225 height 9
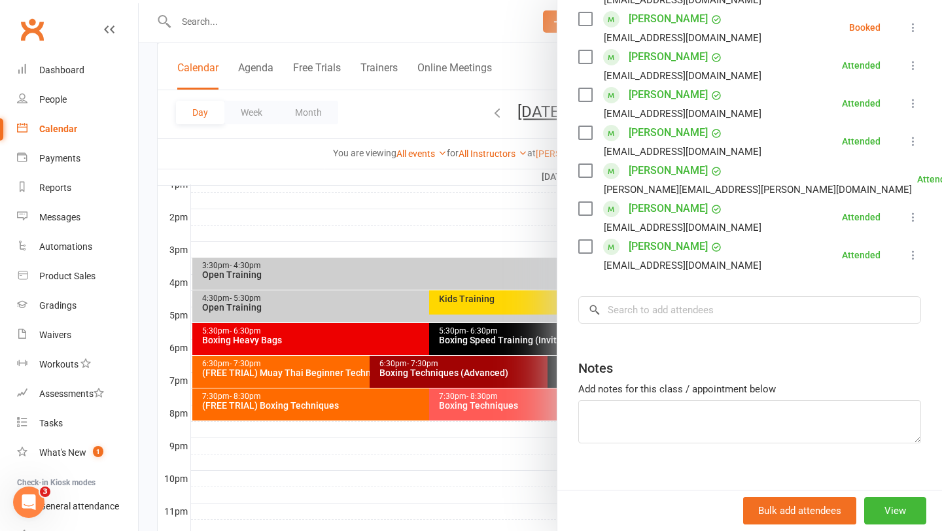
scroll to position [394, 0]
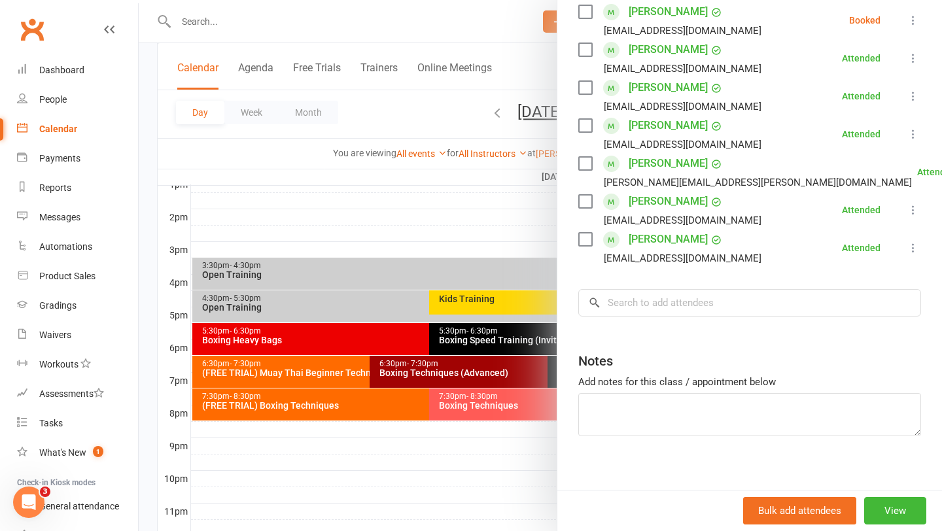
click at [474, 234] on div at bounding box center [541, 265] width 804 height 531
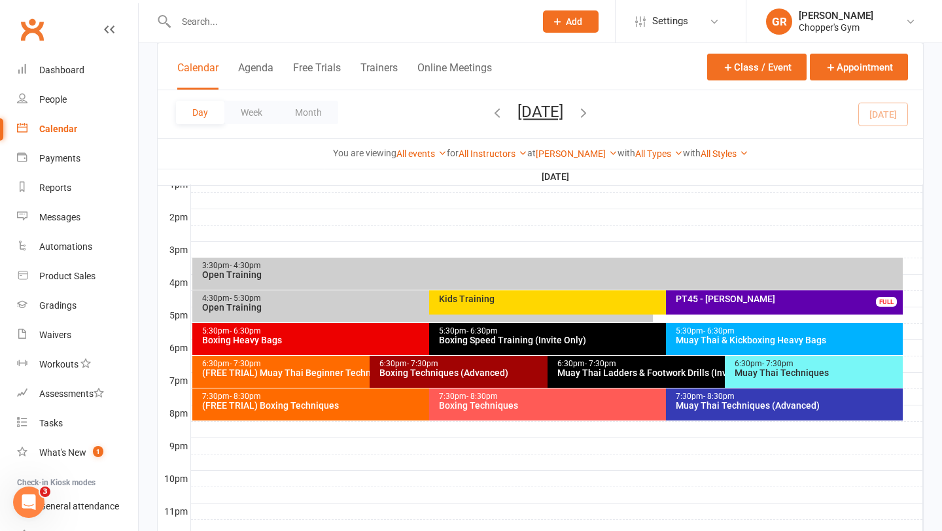
click at [832, 368] on div "Muay Thai Techniques" at bounding box center [817, 372] width 166 height 9
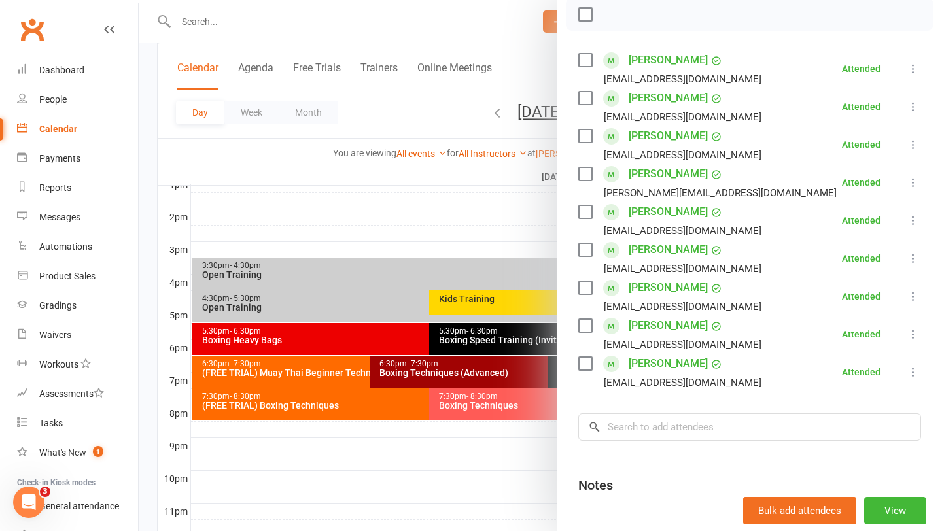
scroll to position [202, 0]
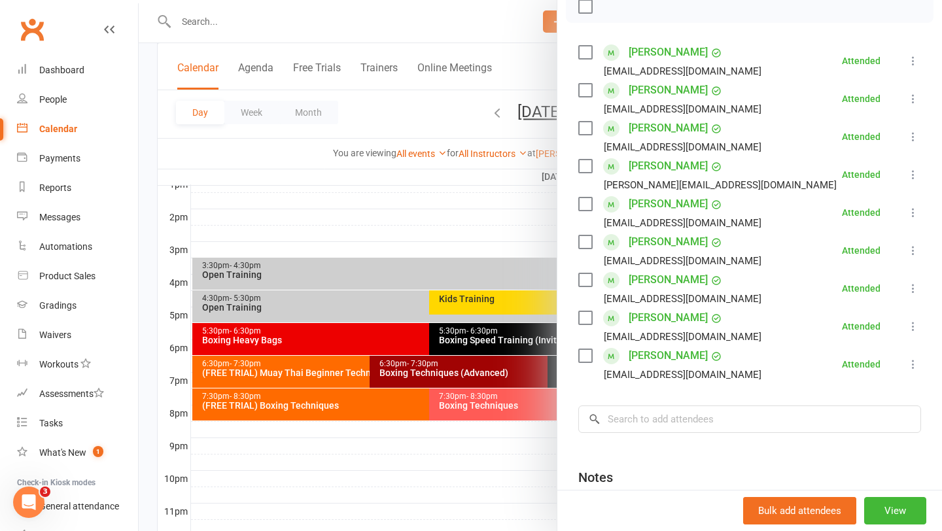
click at [466, 455] on div at bounding box center [541, 265] width 804 height 531
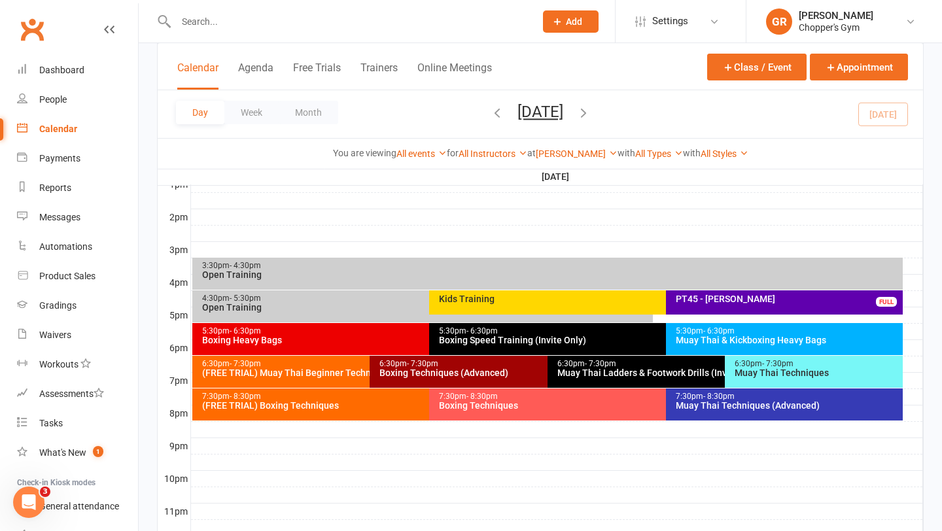
click at [782, 366] on span "- 7:30pm" at bounding box center [777, 363] width 31 height 9
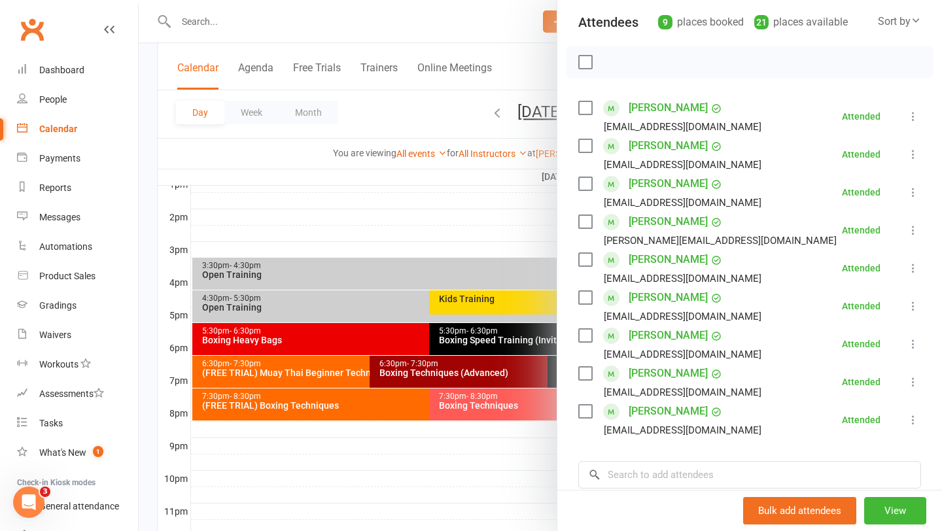
scroll to position [148, 0]
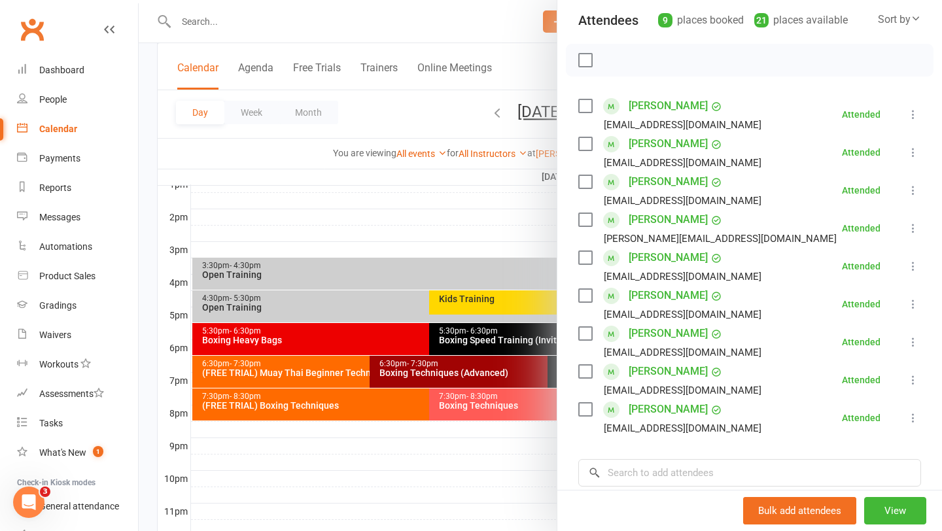
click at [479, 232] on div at bounding box center [541, 265] width 804 height 531
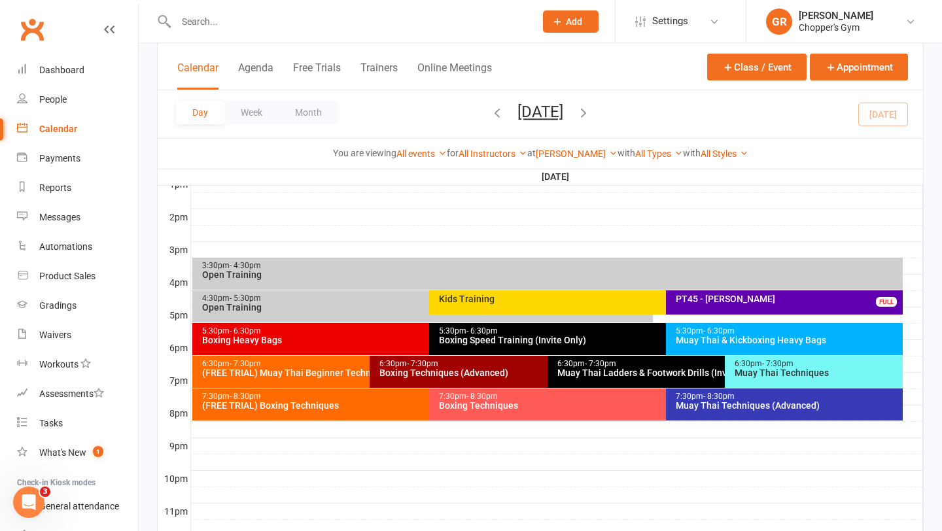
click at [753, 342] on div "Muay Thai & Kickboxing Heavy Bags" at bounding box center [787, 340] width 225 height 9
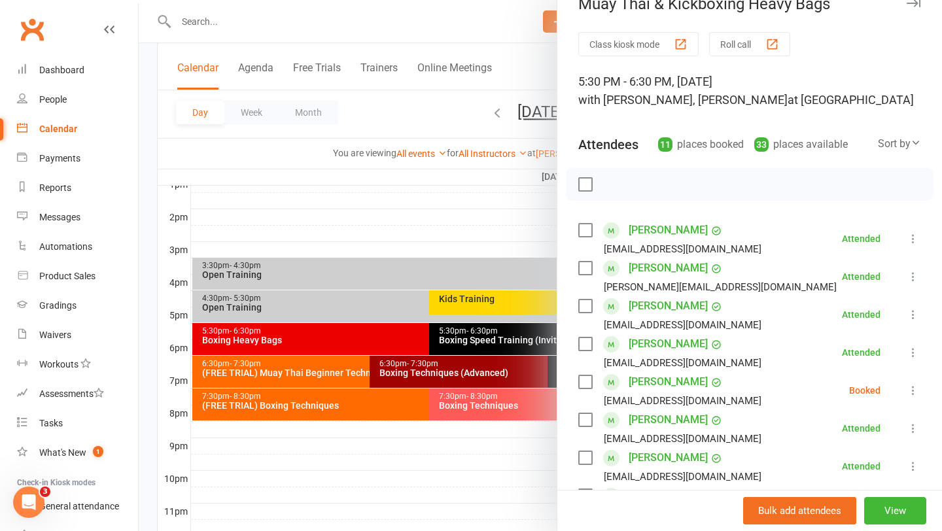
scroll to position [42, 0]
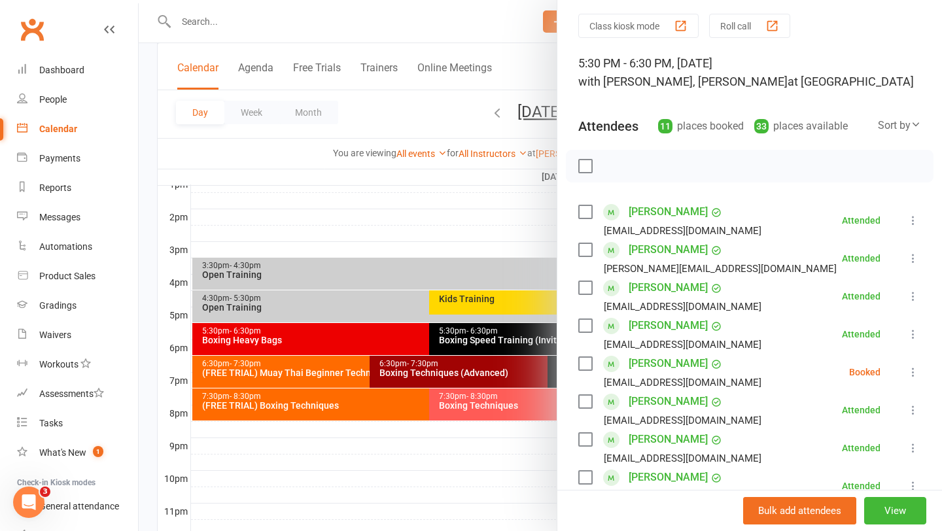
click at [654, 404] on link "[PERSON_NAME]" at bounding box center [668, 401] width 79 height 21
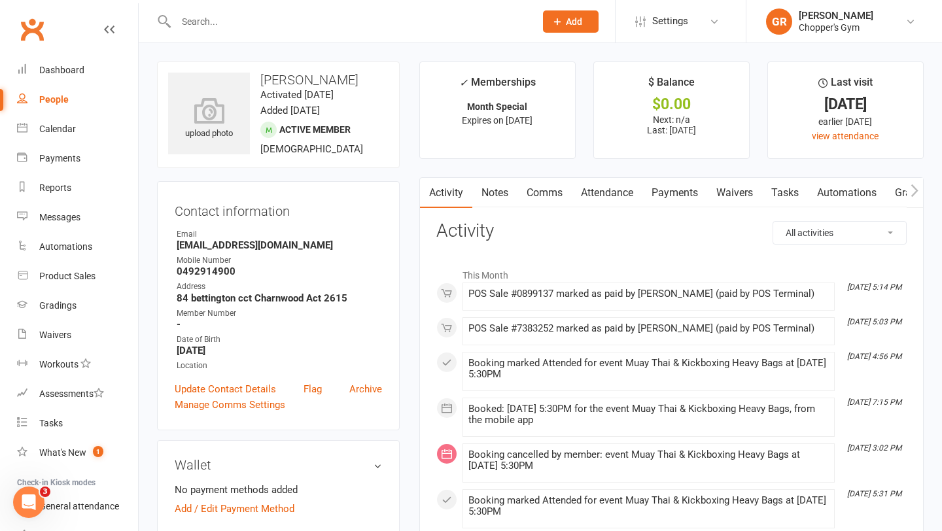
click at [244, 243] on strong "[EMAIL_ADDRESS][DOMAIN_NAME]" at bounding box center [279, 246] width 205 height 12
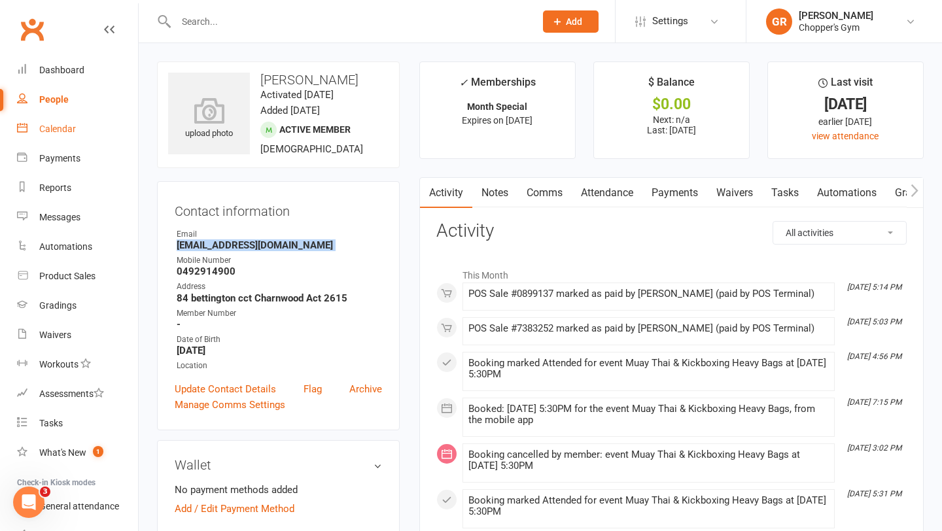
click at [60, 127] on div "Calendar" at bounding box center [57, 129] width 37 height 10
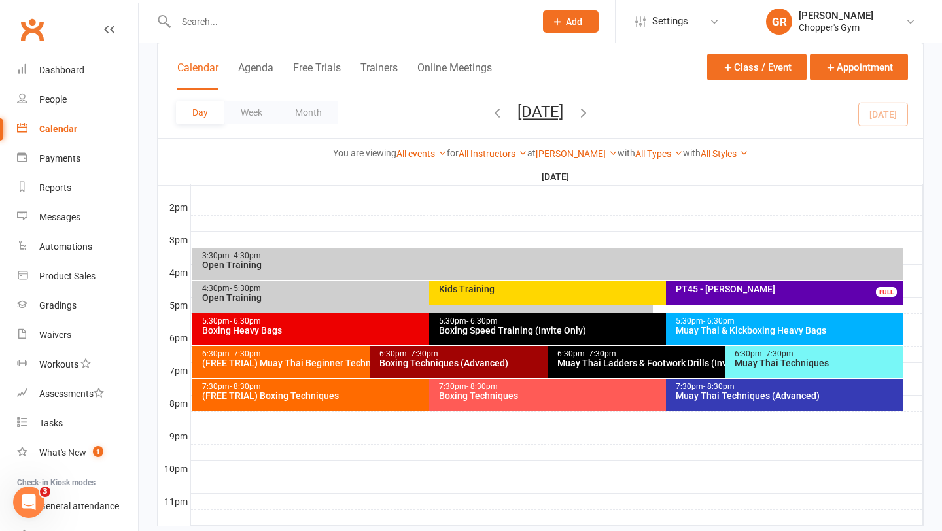
scroll to position [558, 0]
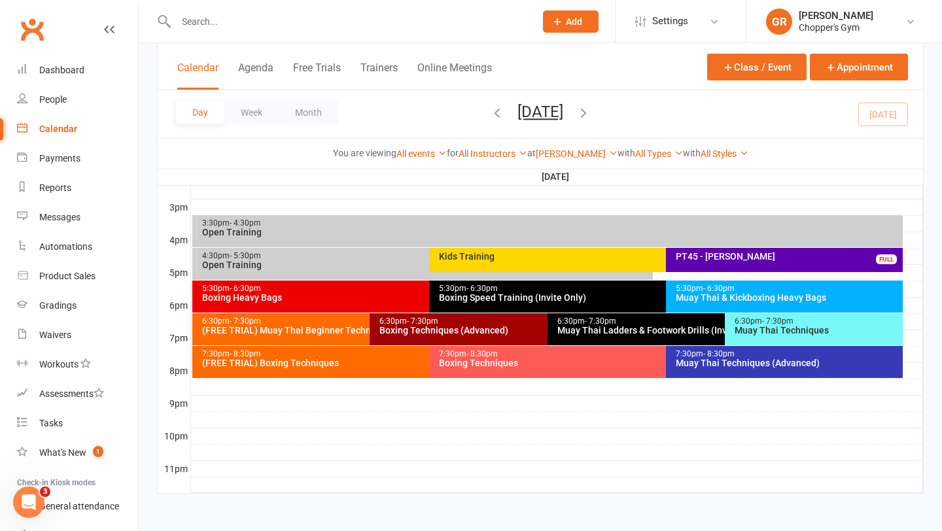
click at [387, 297] on div "Boxing Heavy Bags" at bounding box center [426, 297] width 449 height 9
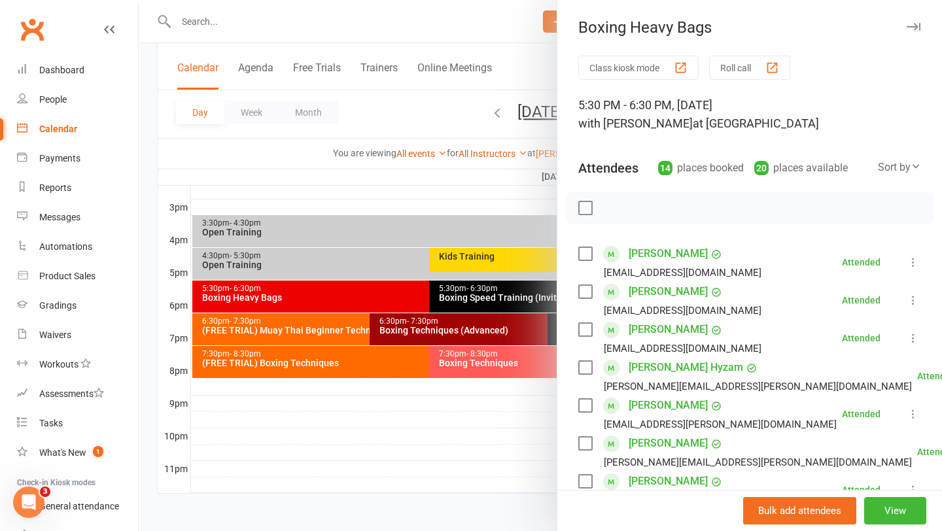
click at [316, 329] on div at bounding box center [541, 265] width 804 height 531
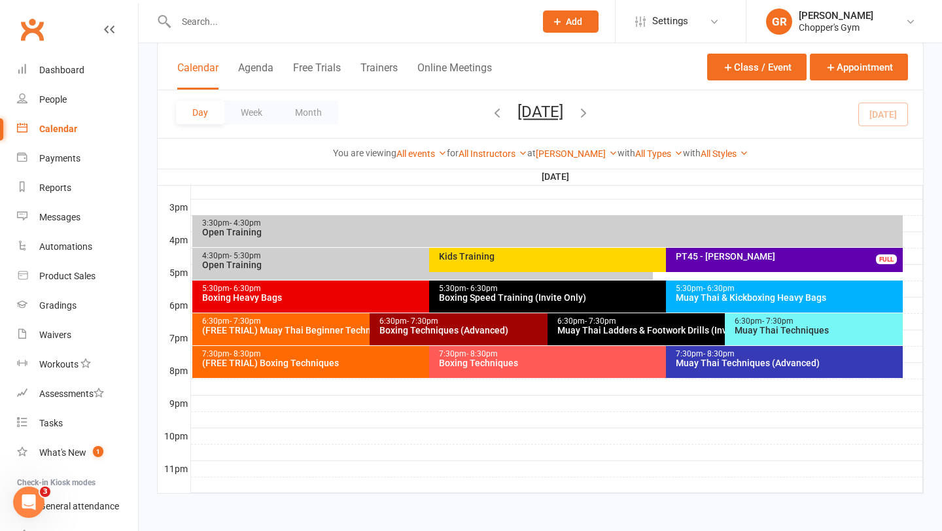
click at [316, 329] on div "(FREE TRIAL) Muay Thai Beginner Technique" at bounding box center [367, 330] width 330 height 9
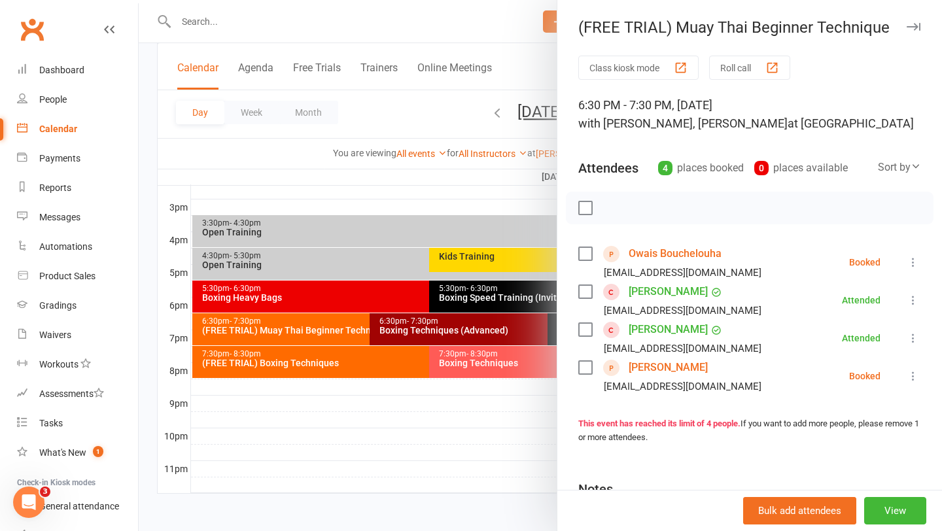
click at [253, 186] on div at bounding box center [541, 265] width 804 height 531
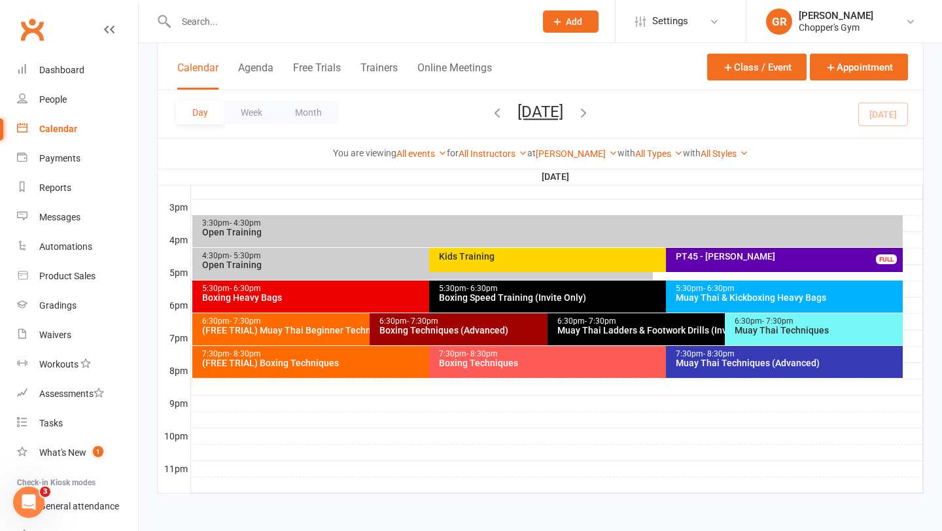
click at [475, 336] on div "6:30pm - 7:30pm Boxing Techniques (Advanced)" at bounding box center [541, 329] width 342 height 32
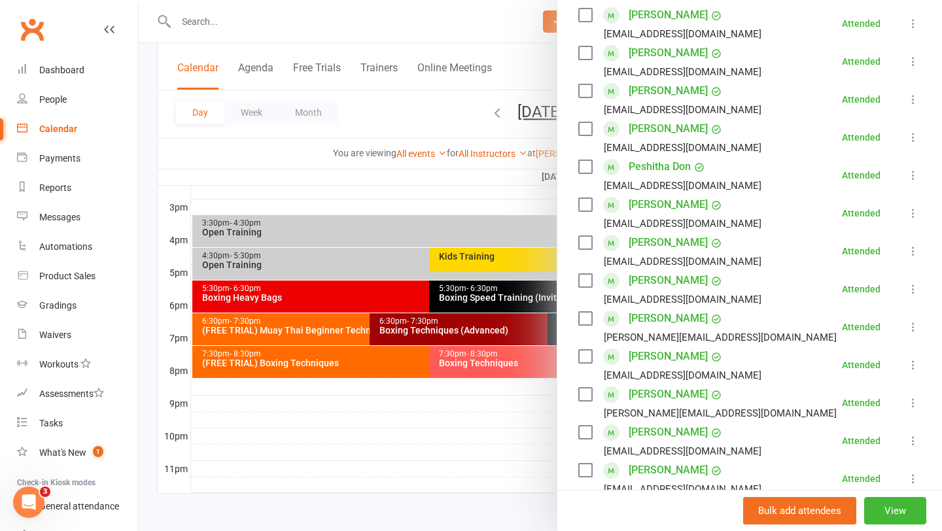
scroll to position [229, 0]
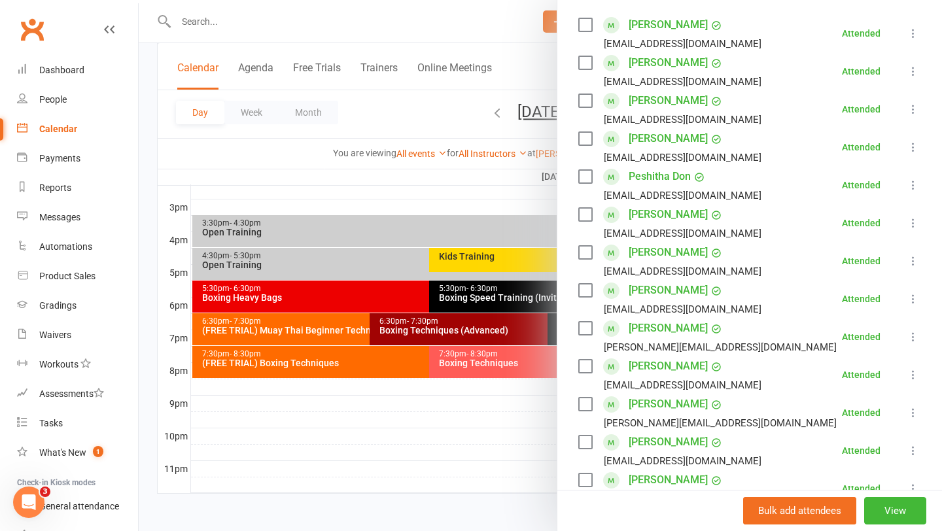
click at [524, 389] on div at bounding box center [541, 265] width 804 height 531
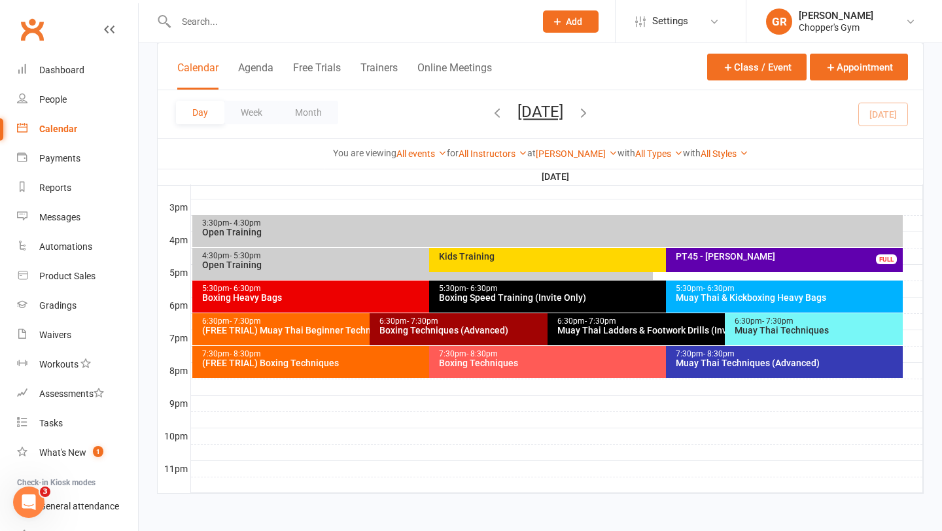
click at [671, 328] on div "Muay Thai Ladders & Footwork Drills (Invite Only)" at bounding box center [722, 330] width 330 height 9
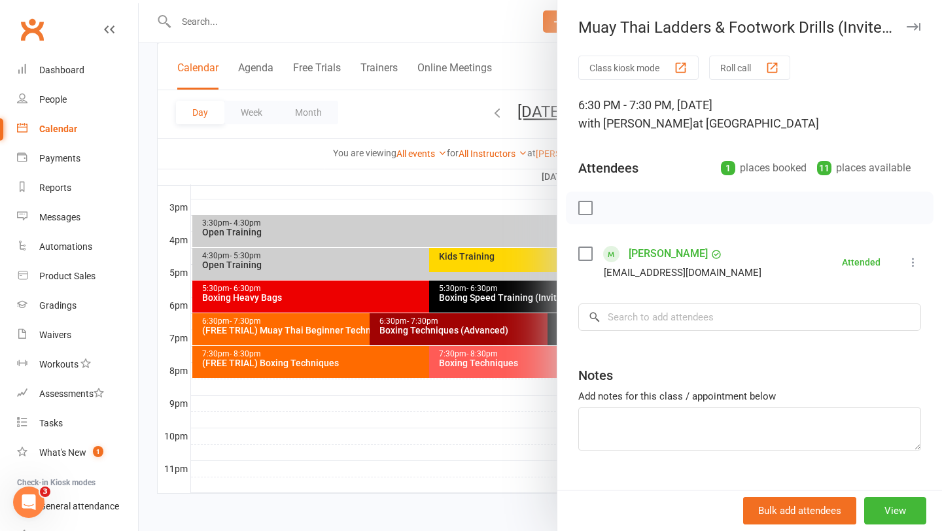
click at [438, 461] on div at bounding box center [541, 265] width 804 height 531
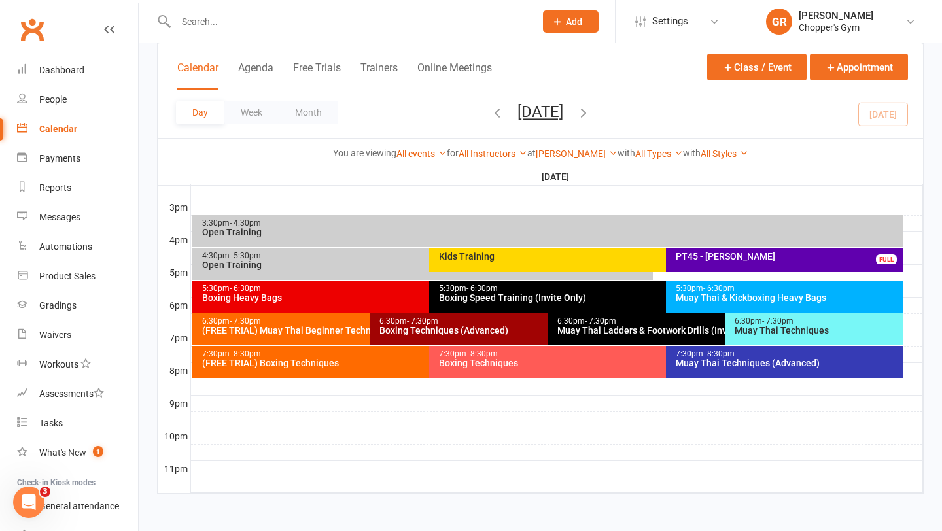
click at [791, 331] on div "Muay Thai Techniques" at bounding box center [817, 330] width 166 height 9
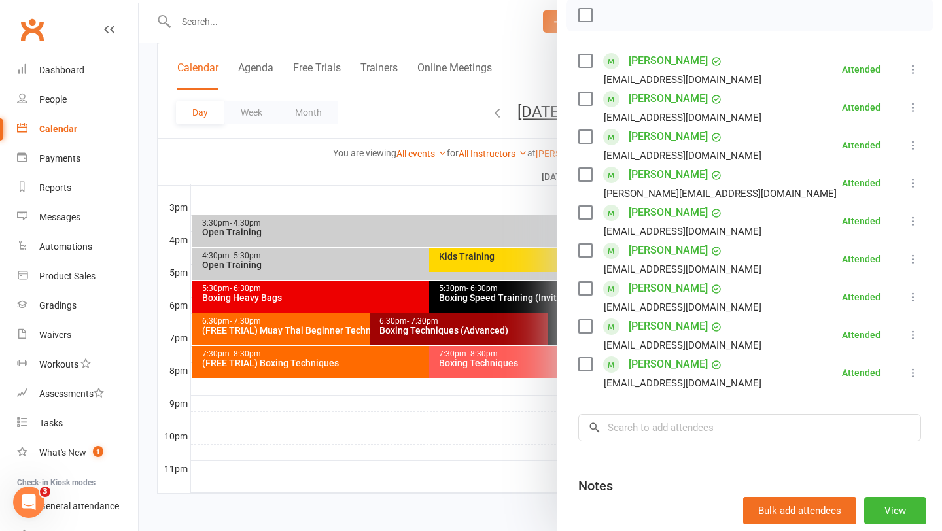
scroll to position [192, 0]
click at [459, 408] on div at bounding box center [541, 265] width 804 height 531
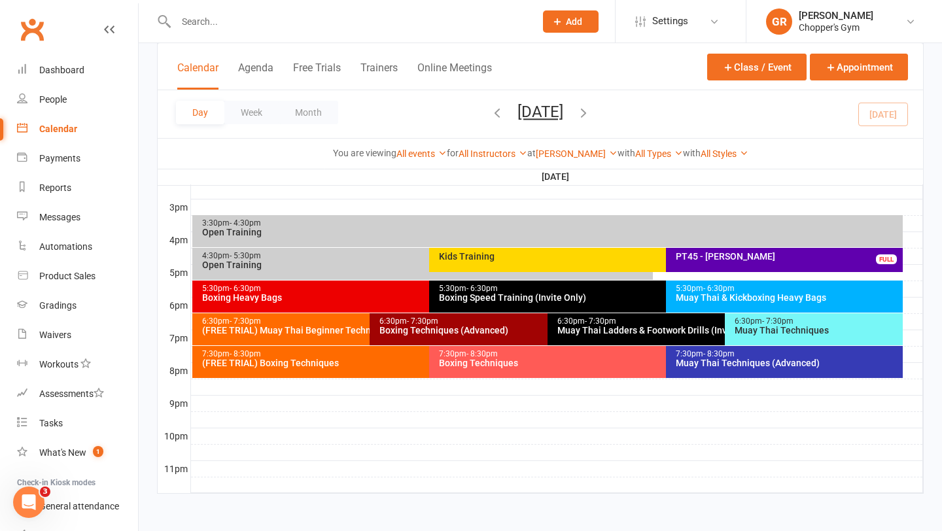
click at [507, 361] on div "Boxing Techniques" at bounding box center [662, 363] width 449 height 9
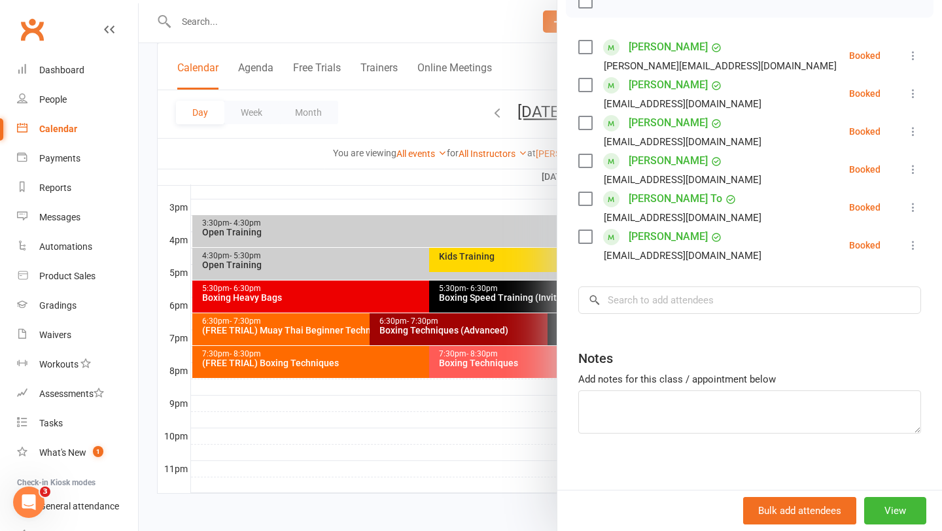
scroll to position [183, 0]
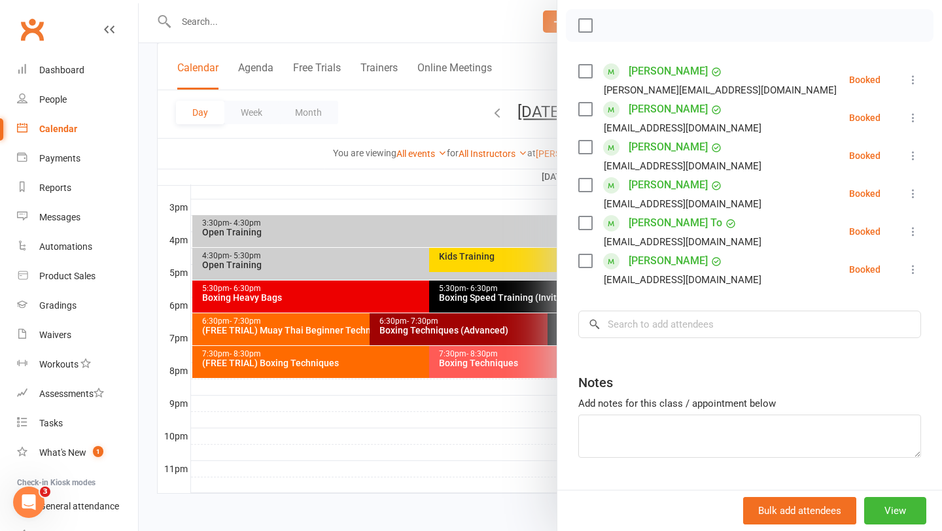
click at [336, 365] on div at bounding box center [541, 265] width 804 height 531
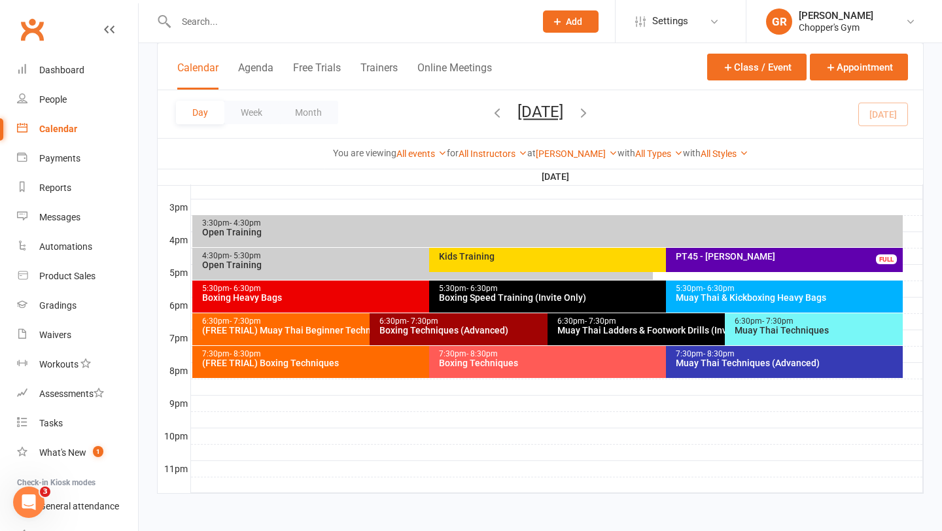
click at [336, 365] on div "(FREE TRIAL) Boxing Techniques" at bounding box center [426, 363] width 449 height 9
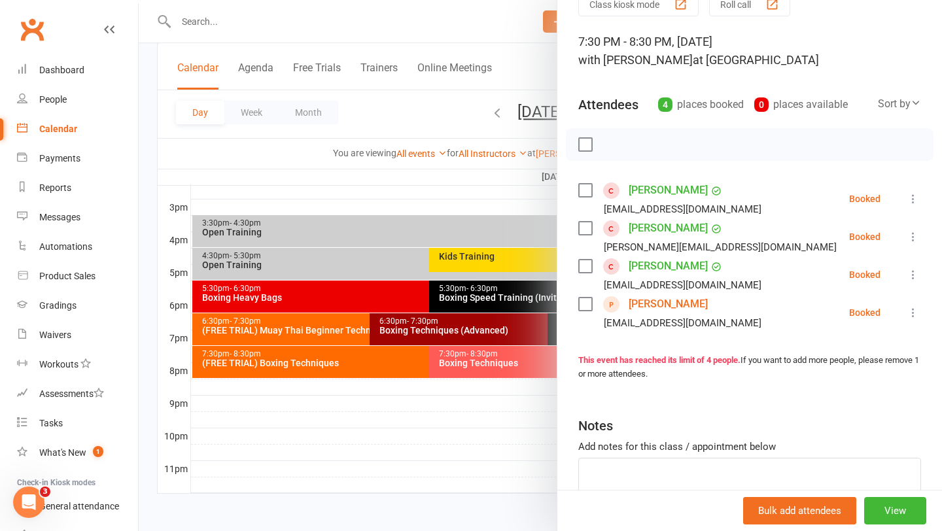
scroll to position [68, 0]
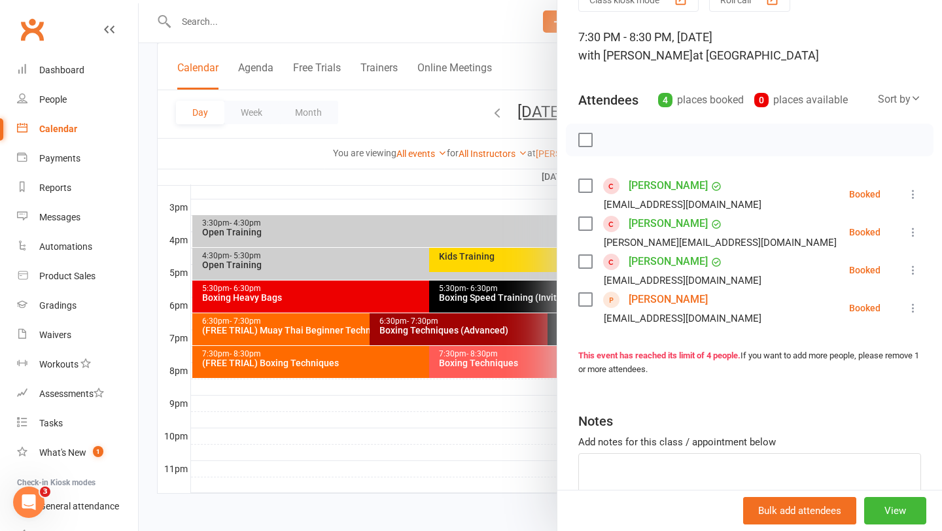
click at [658, 305] on link "[PERSON_NAME]" at bounding box center [668, 299] width 79 height 21
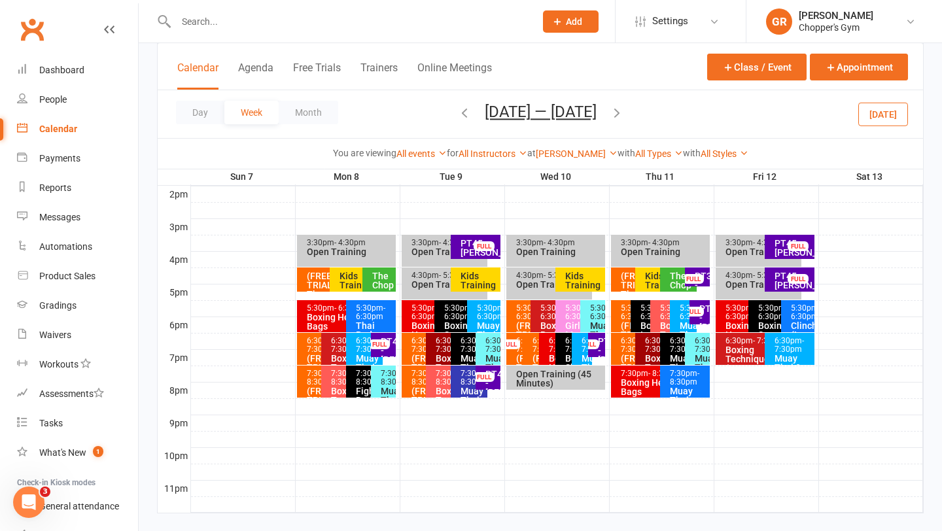
scroll to position [558, 0]
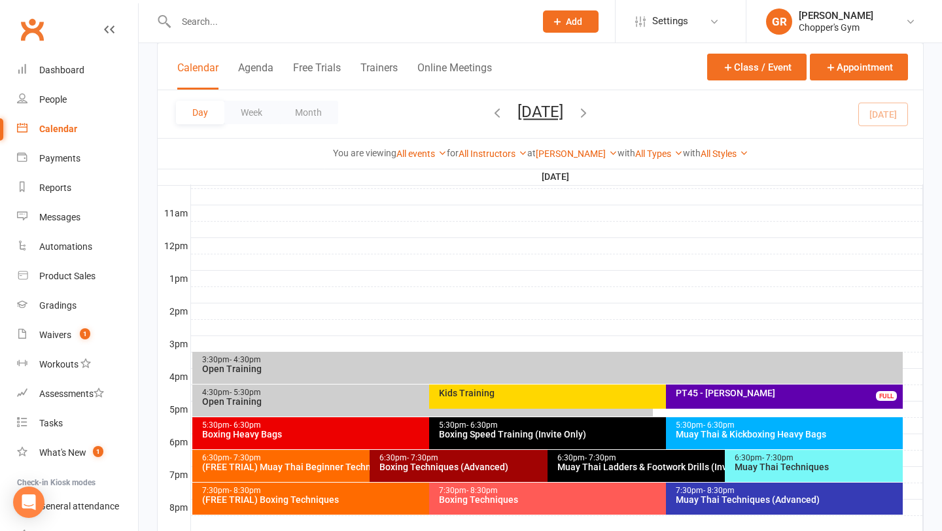
click at [304, 465] on div "(FREE TRIAL) Muay Thai Beginner Technique" at bounding box center [367, 467] width 330 height 9
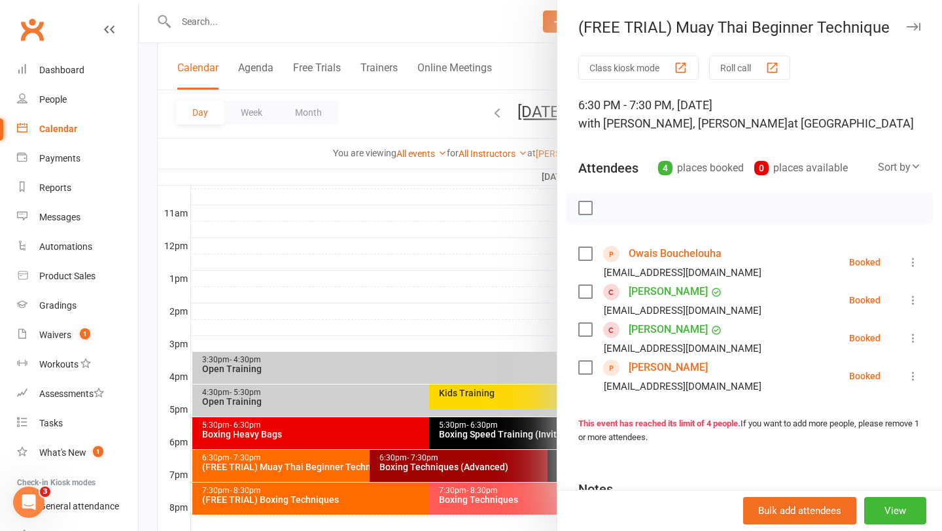
click at [272, 498] on div at bounding box center [541, 265] width 804 height 531
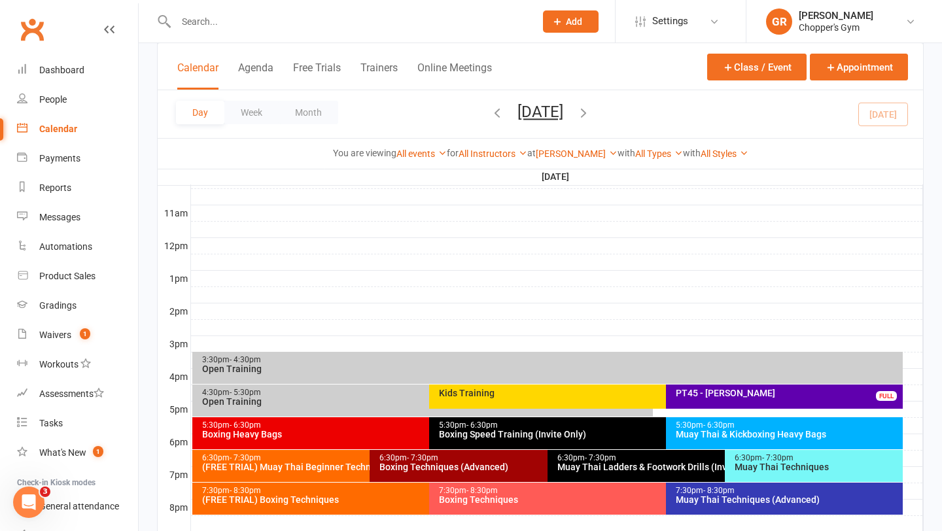
click at [301, 495] on div "(FREE TRIAL) Boxing Techniques" at bounding box center [426, 499] width 449 height 9
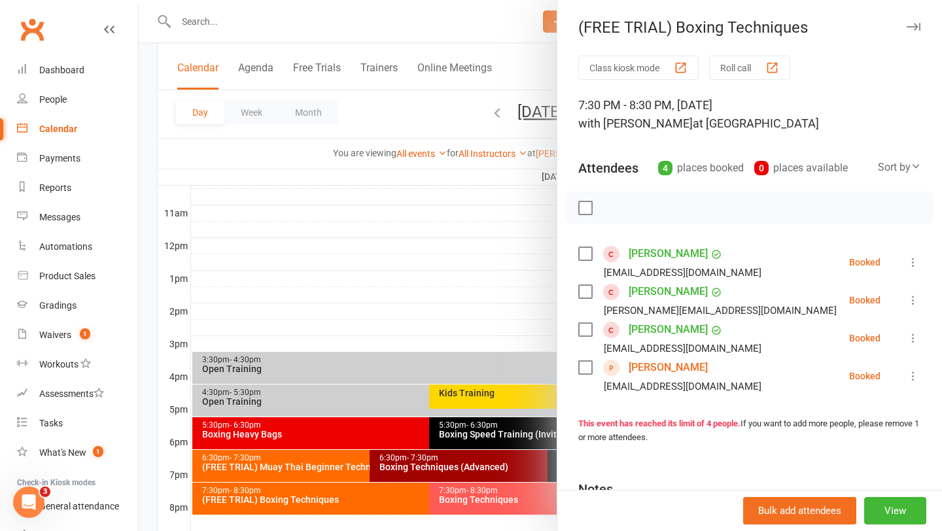
click at [510, 386] on div at bounding box center [541, 265] width 804 height 531
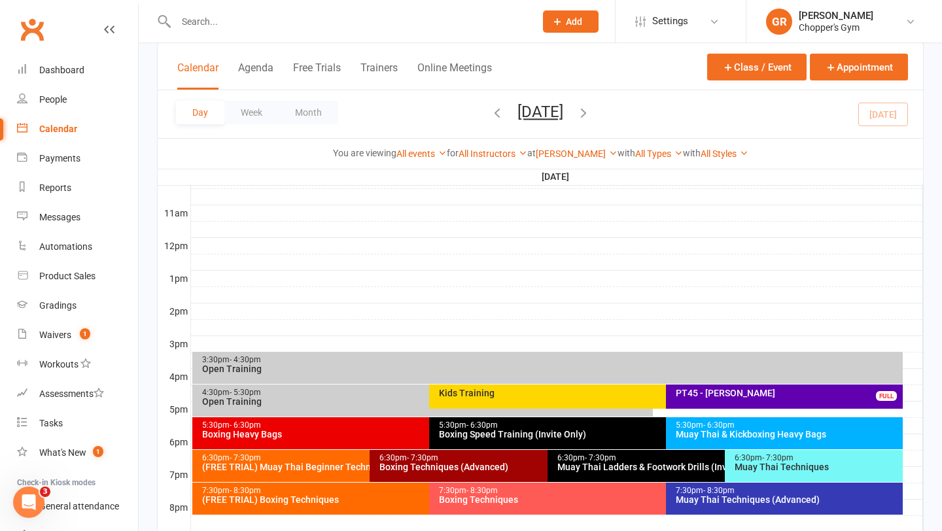
click at [501, 393] on div "Kids Training" at bounding box center [662, 393] width 449 height 9
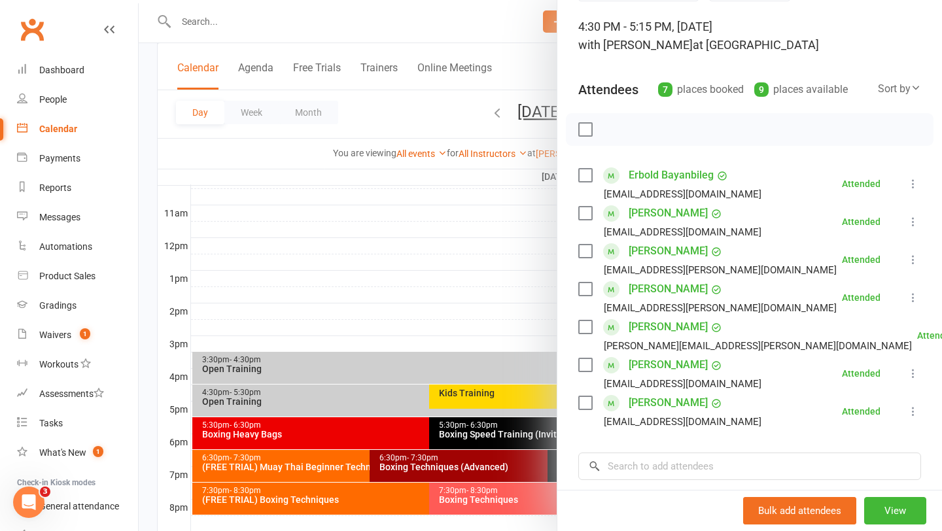
scroll to position [88, 0]
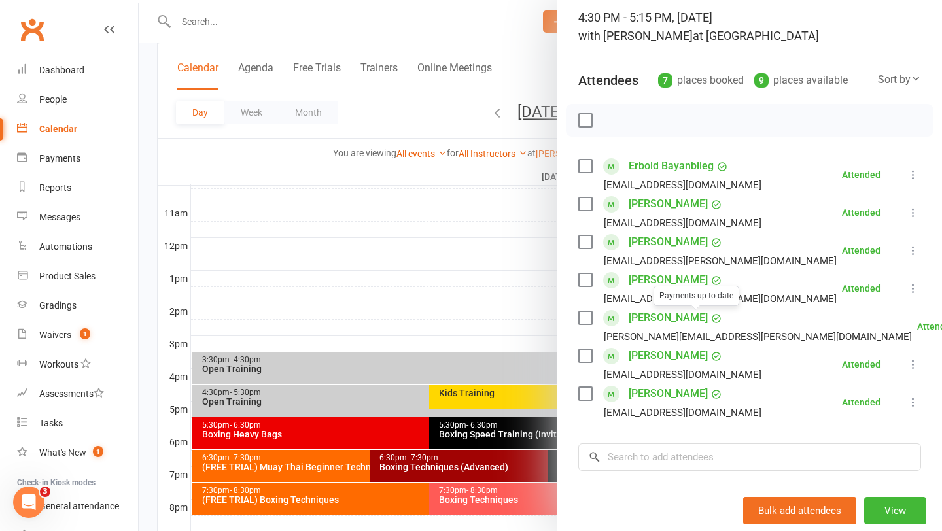
click at [477, 451] on div at bounding box center [541, 265] width 804 height 531
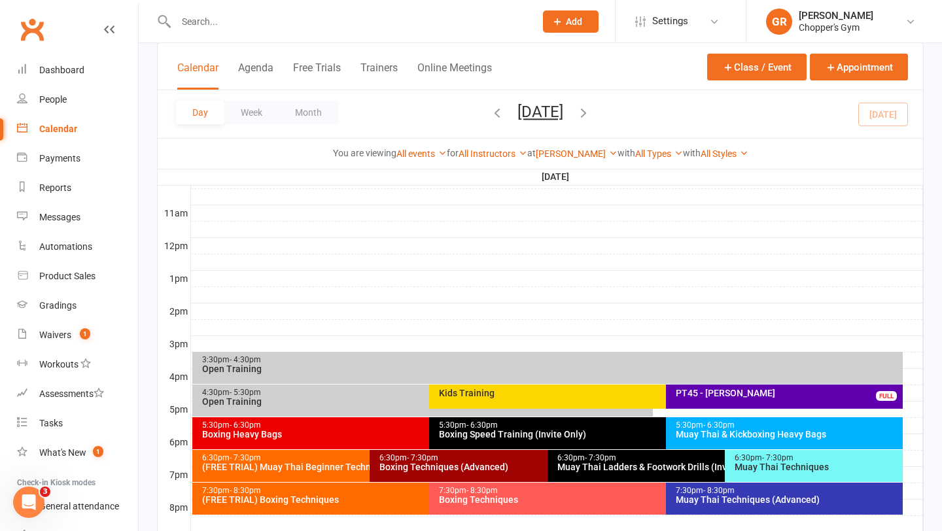
click at [495, 435] on div "Boxing Speed Training (Invite Only)" at bounding box center [662, 434] width 449 height 9
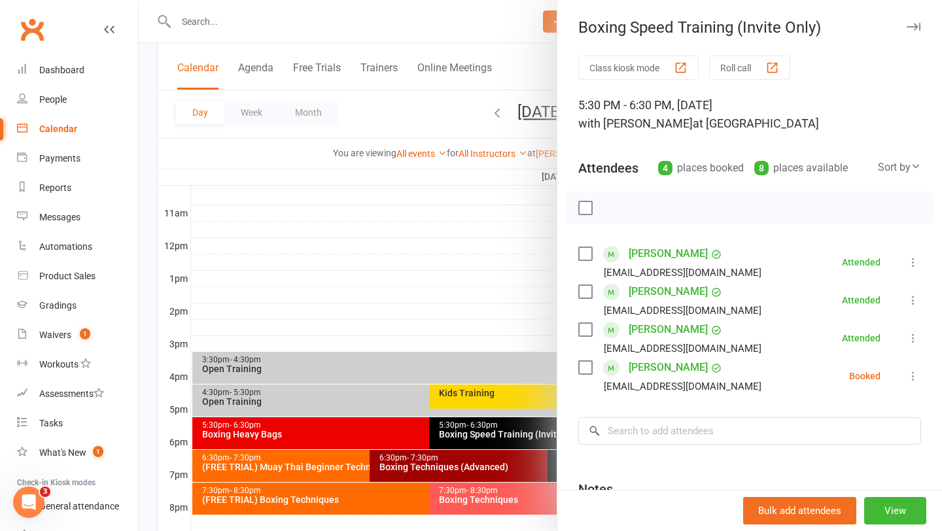
click at [587, 366] on label at bounding box center [585, 367] width 13 height 13
click at [609, 209] on icon "button" at bounding box center [614, 208] width 14 height 14
click at [413, 281] on div at bounding box center [541, 265] width 804 height 531
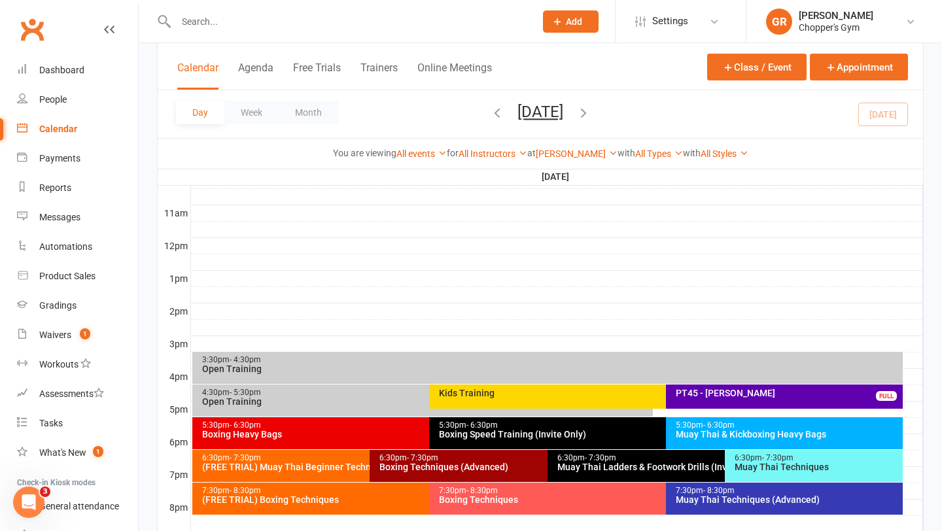
click at [714, 440] on div "5:30pm - 6:30pm Muay Thai & Kickboxing Heavy Bags" at bounding box center [784, 434] width 237 height 32
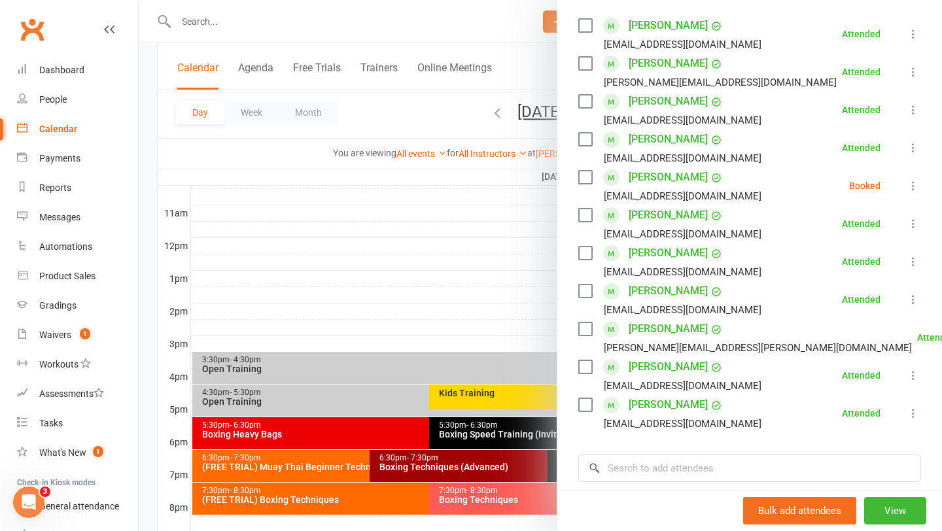
scroll to position [240, 0]
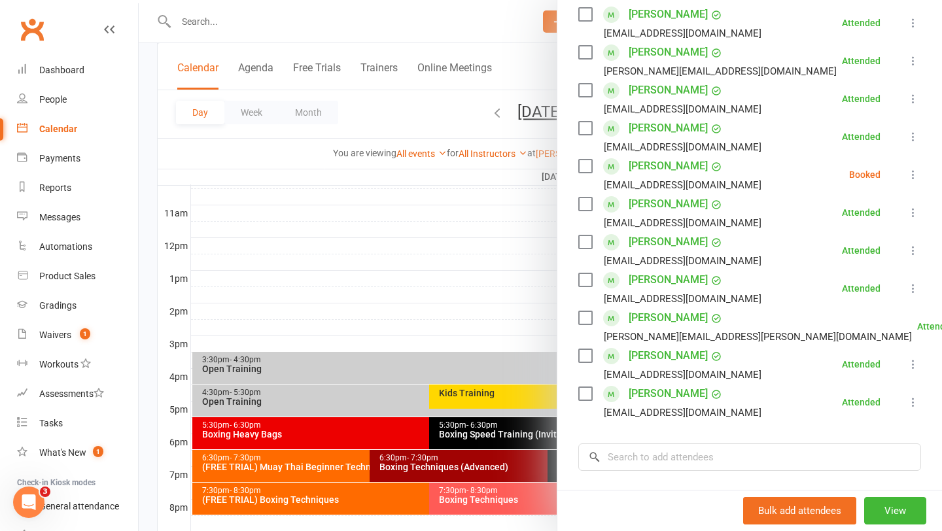
click at [476, 290] on div at bounding box center [541, 265] width 804 height 531
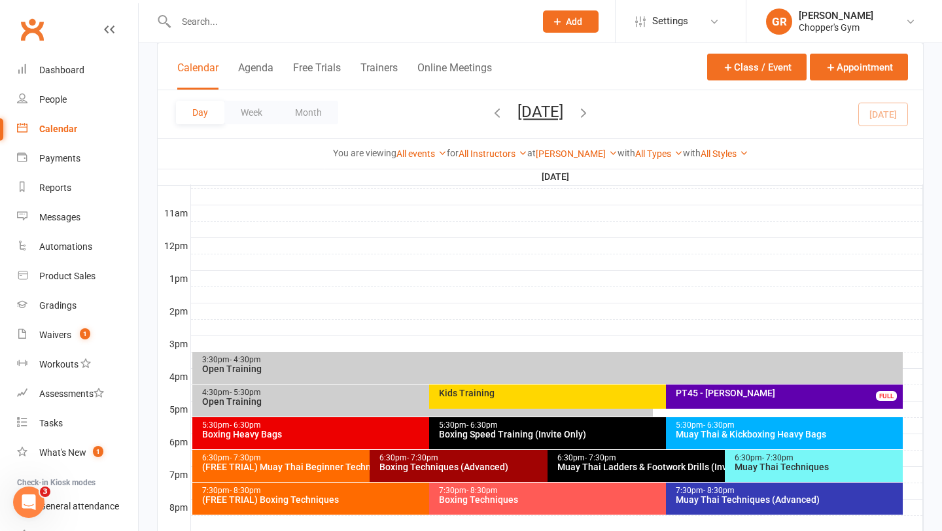
click at [296, 461] on div "6:30pm - 7:30pm" at bounding box center [367, 458] width 330 height 9
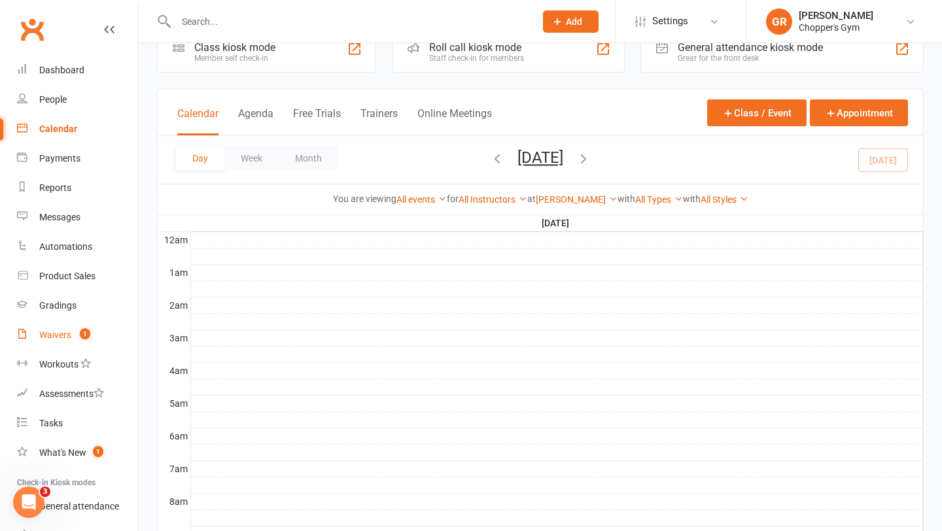
click at [54, 334] on div "Waivers" at bounding box center [55, 335] width 32 height 10
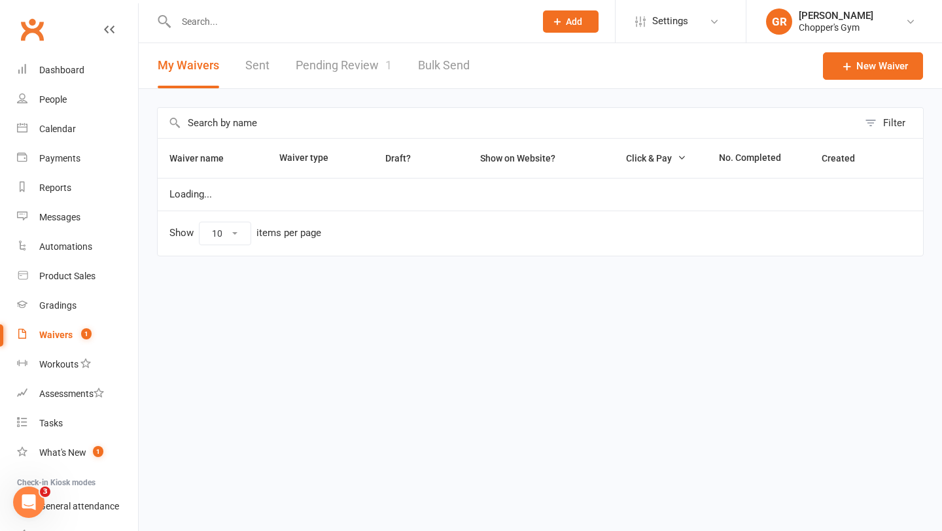
click at [344, 58] on link "Pending Review 1" at bounding box center [344, 65] width 96 height 45
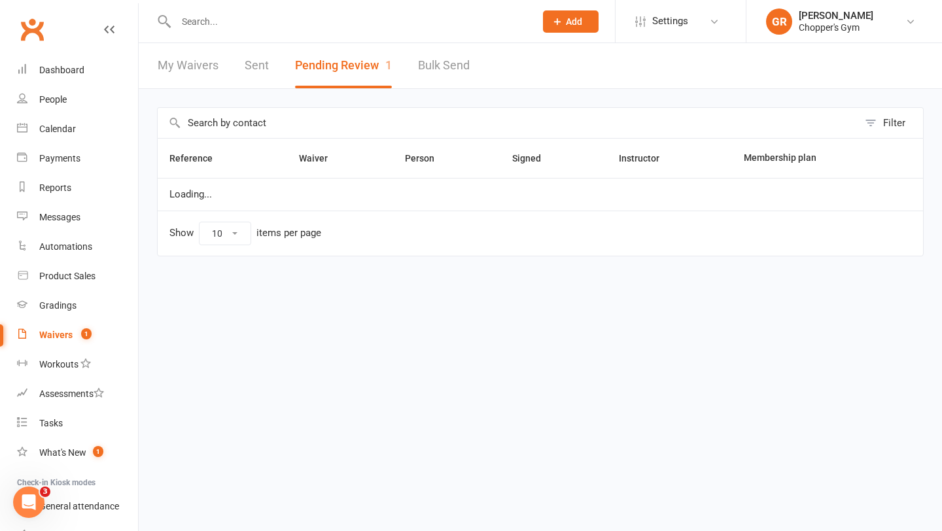
select select "50"
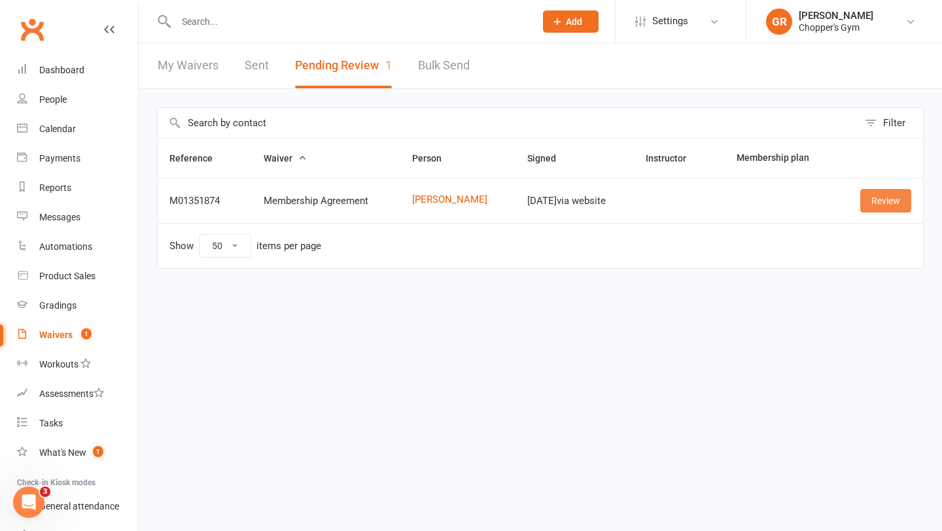
click at [890, 211] on link "Review" at bounding box center [886, 201] width 51 height 24
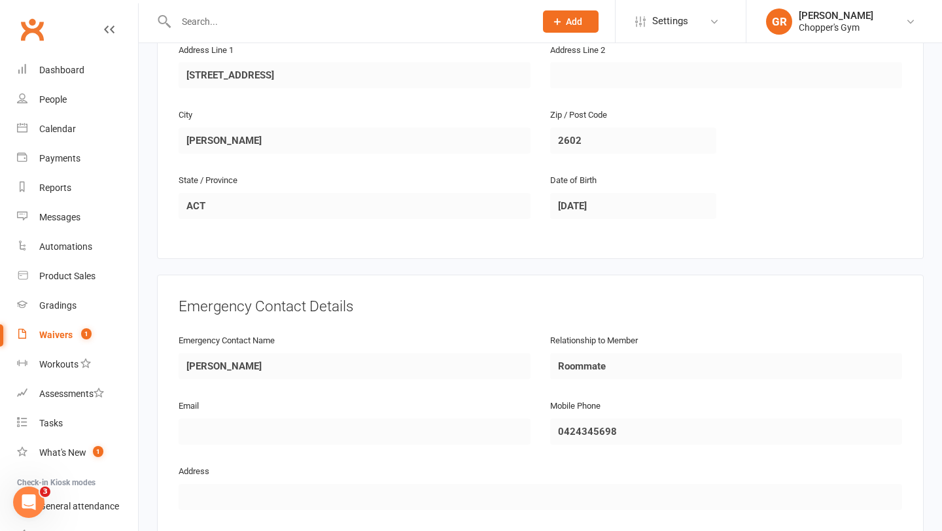
scroll to position [634, 0]
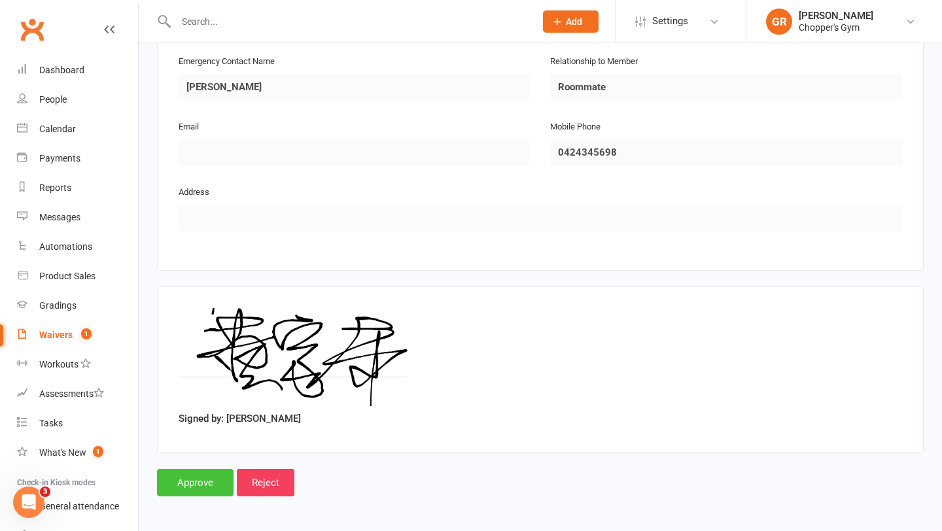
click at [192, 489] on input "Approve" at bounding box center [195, 482] width 77 height 27
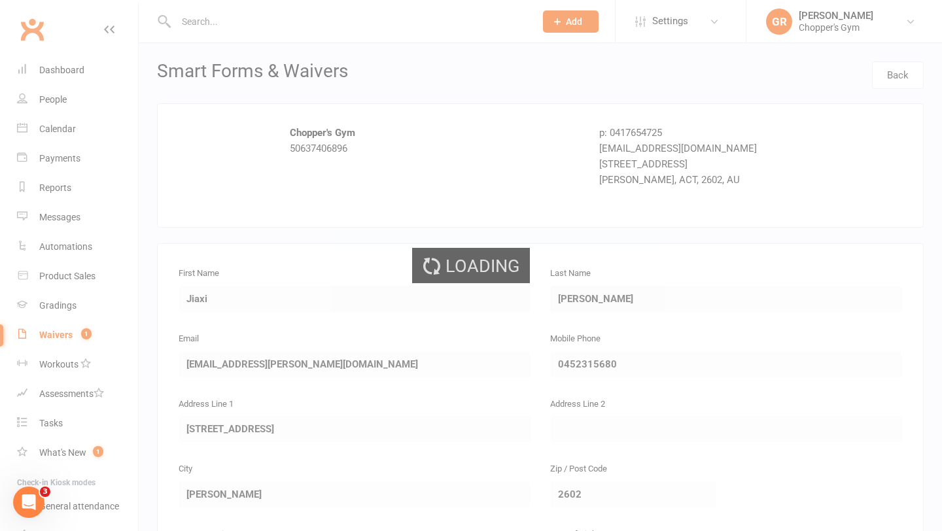
select select "50"
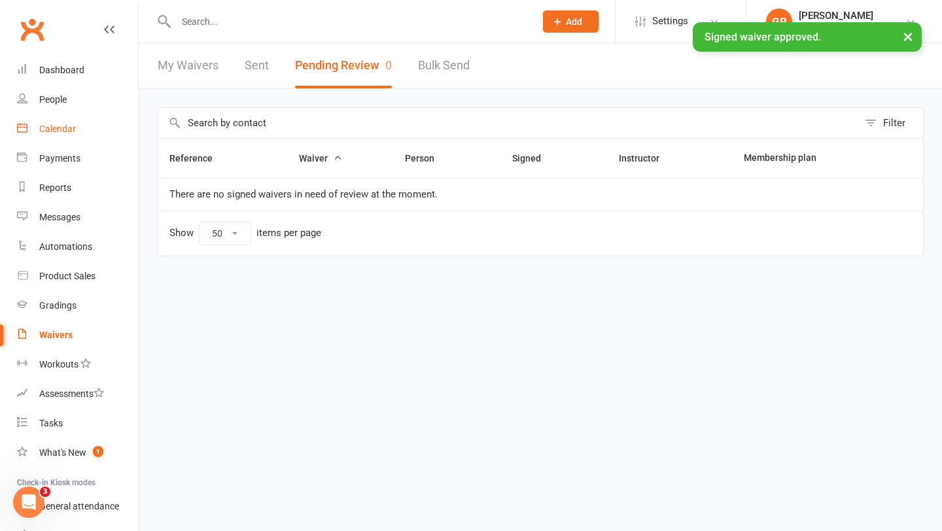
click at [49, 125] on div "Calendar" at bounding box center [57, 129] width 37 height 10
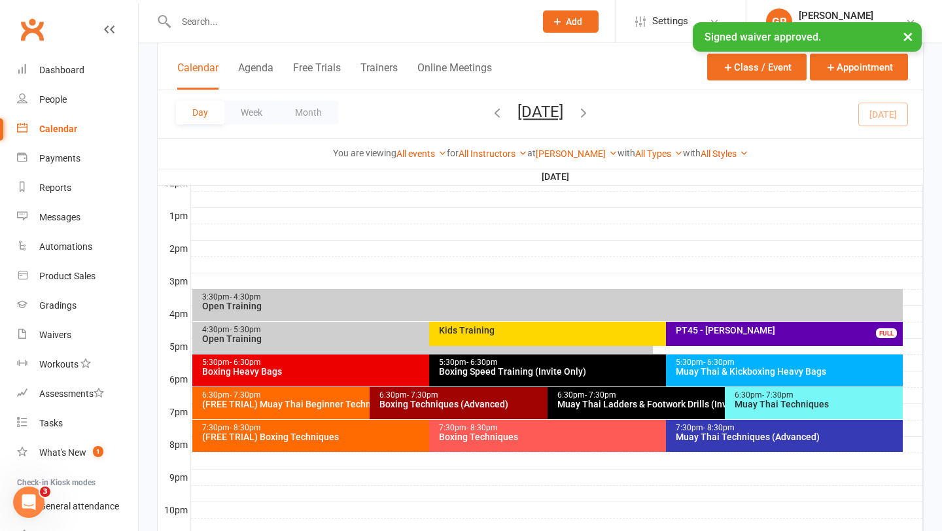
scroll to position [490, 0]
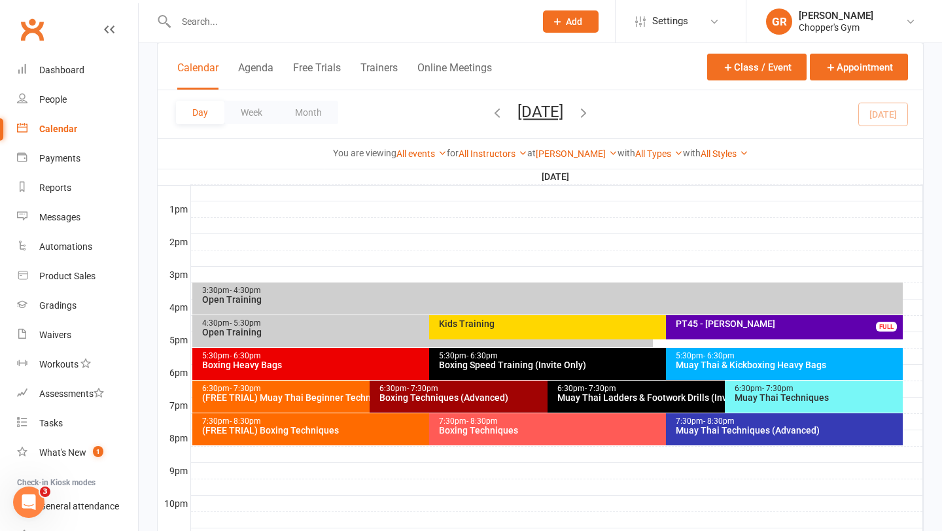
click at [719, 365] on div "Muay Thai & Kickboxing Heavy Bags" at bounding box center [787, 365] width 225 height 9
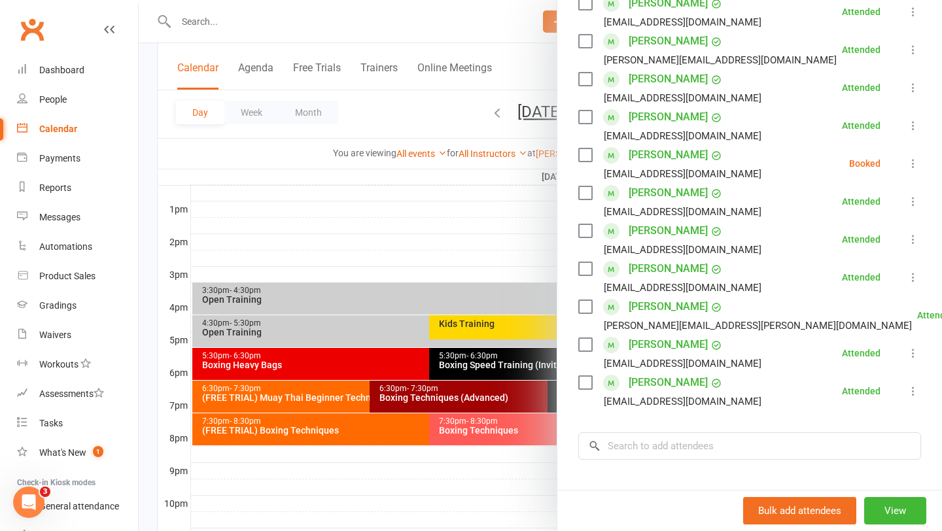
scroll to position [251, 0]
click at [501, 253] on div at bounding box center [541, 265] width 804 height 531
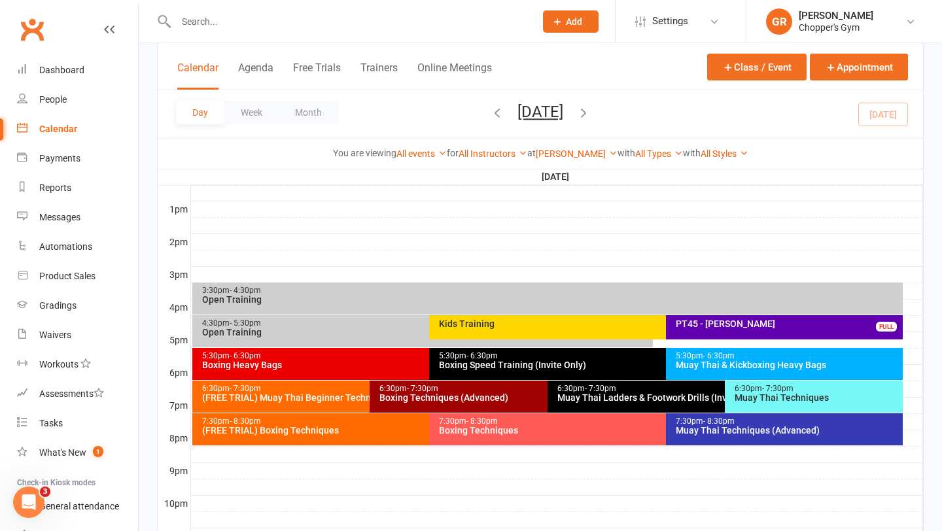
click at [317, 359] on div "5:30pm - 6:30pm" at bounding box center [426, 356] width 449 height 9
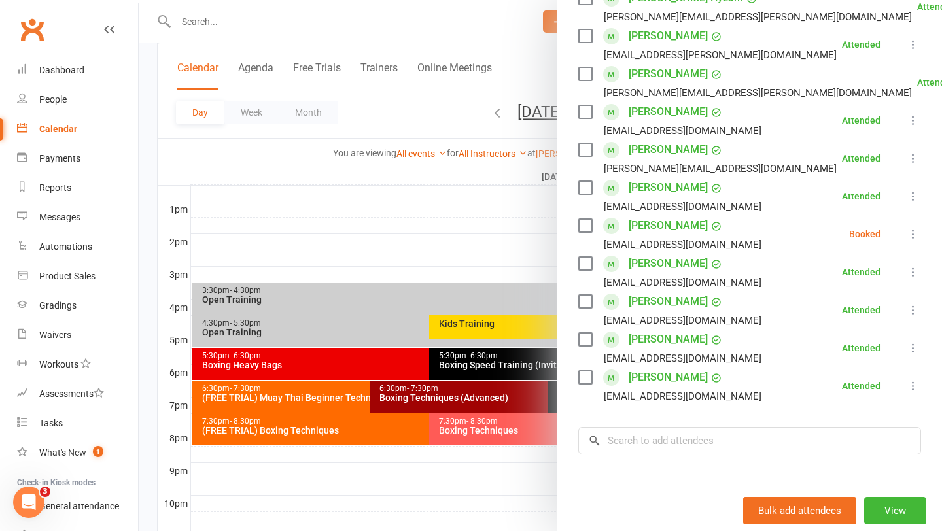
scroll to position [373, 0]
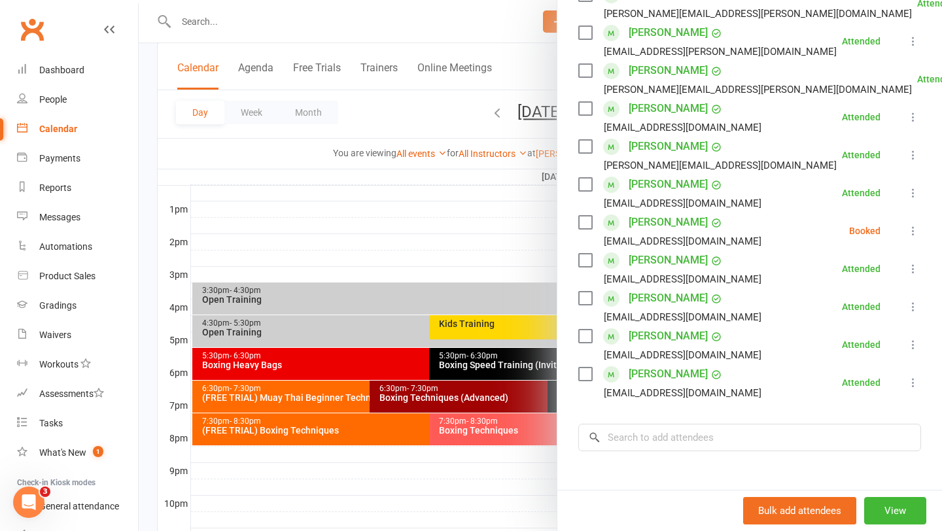
click at [481, 244] on div at bounding box center [541, 265] width 804 height 531
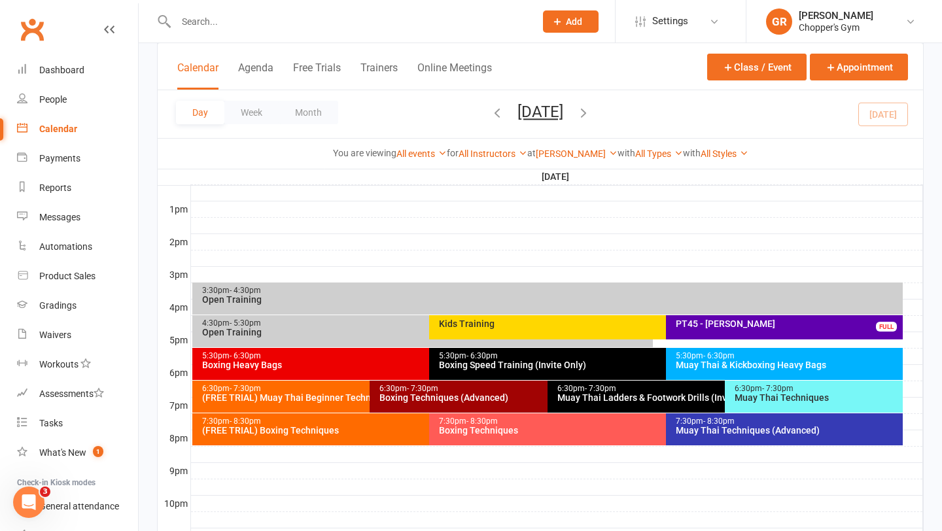
click at [330, 400] on div "(FREE TRIAL) Muay Thai Beginner Technique" at bounding box center [367, 397] width 330 height 9
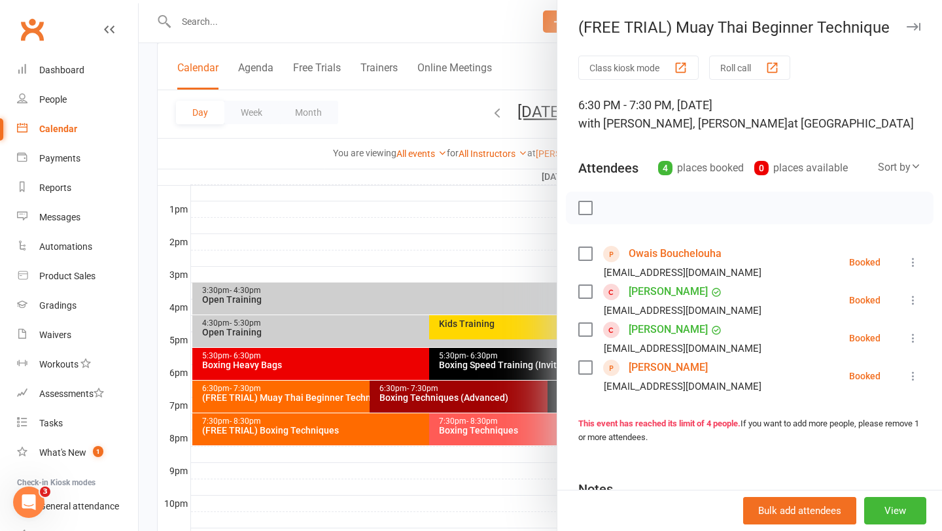
click at [313, 226] on div at bounding box center [541, 265] width 804 height 531
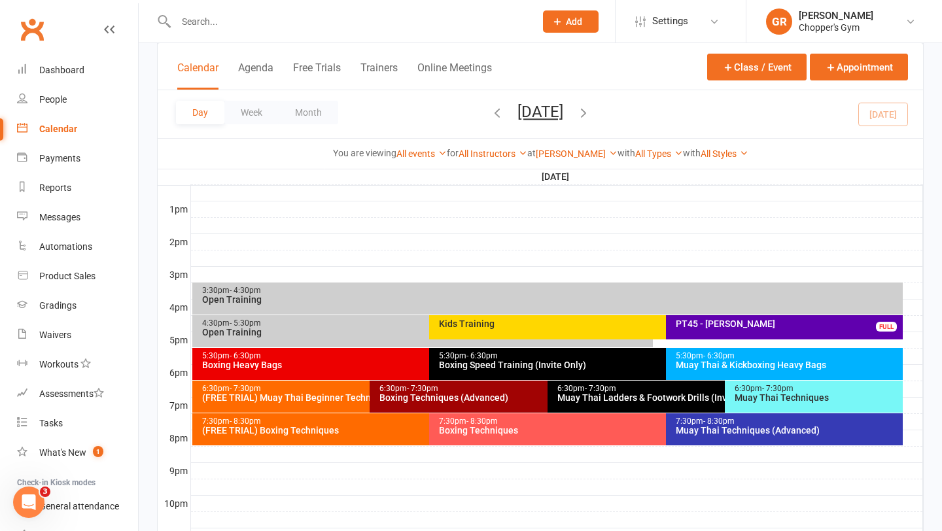
click at [313, 401] on div "(FREE TRIAL) Muay Thai Beginner Technique" at bounding box center [367, 397] width 330 height 9
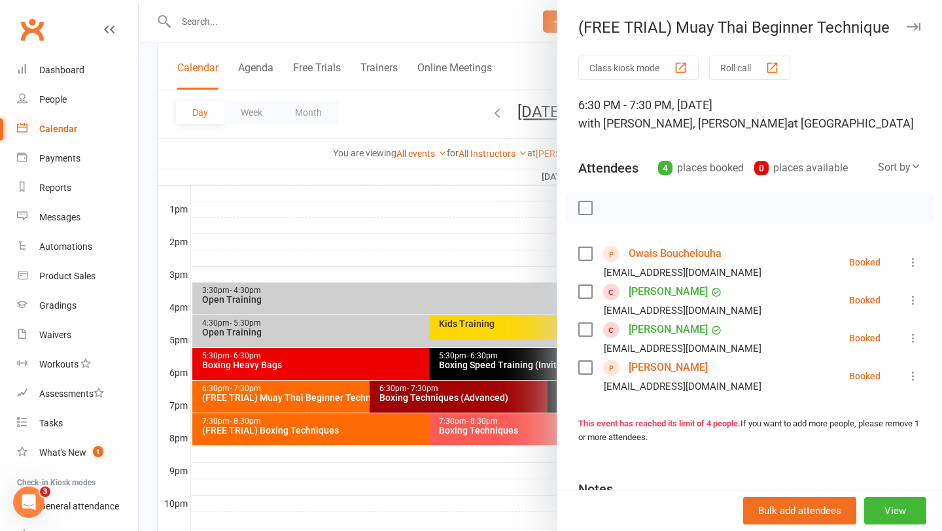
click at [582, 290] on label at bounding box center [585, 291] width 13 height 13
click at [580, 327] on label at bounding box center [585, 329] width 13 height 13
click at [611, 209] on icon "button" at bounding box center [614, 208] width 14 height 14
click at [426, 245] on div at bounding box center [541, 265] width 804 height 531
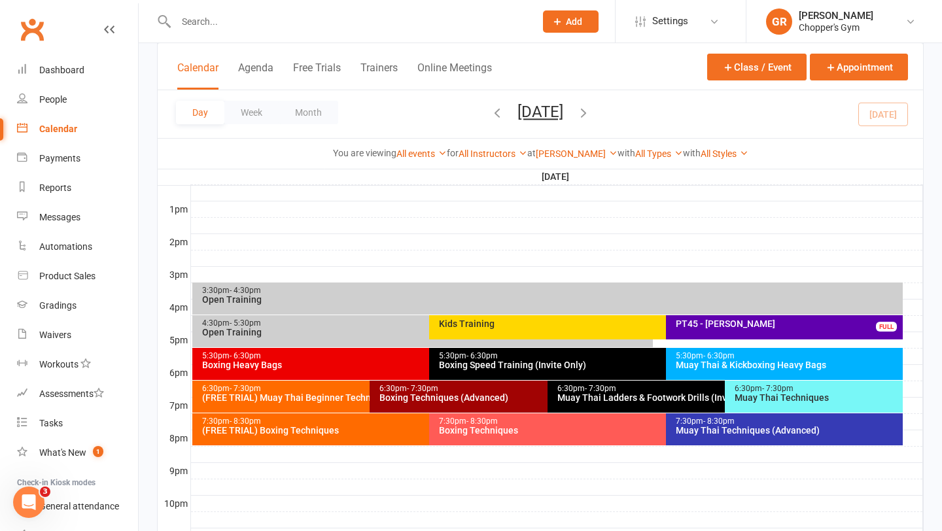
click at [768, 401] on div "Muay Thai Techniques" at bounding box center [817, 397] width 166 height 9
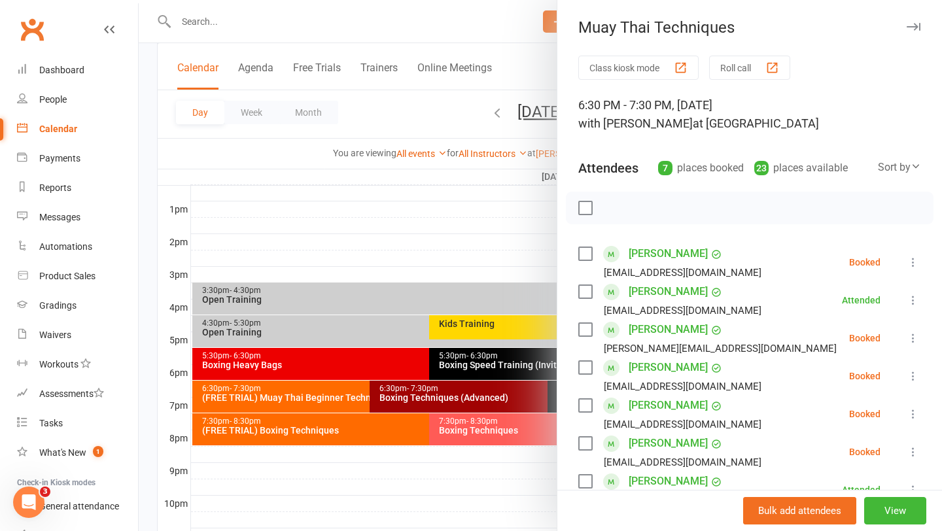
click at [529, 249] on div at bounding box center [541, 265] width 804 height 531
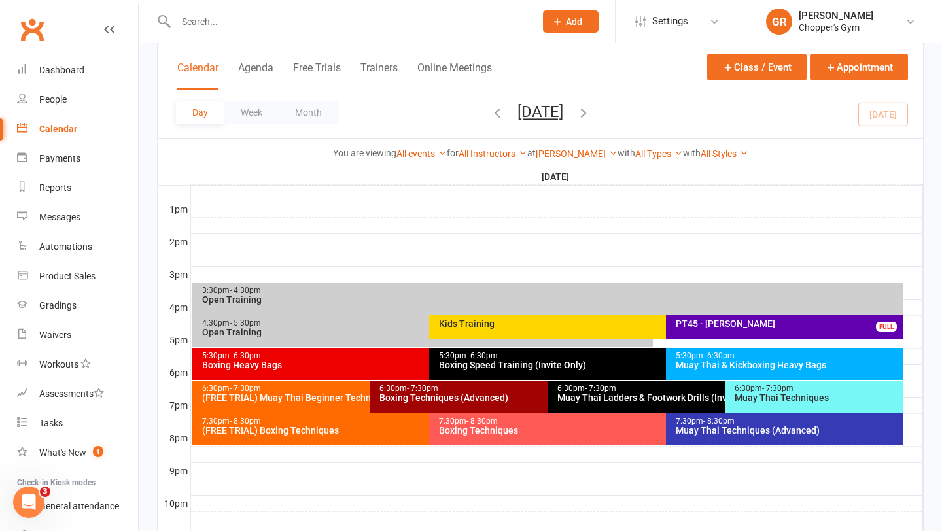
click at [704, 374] on div "5:30pm - 6:30pm Muay Thai & Kickboxing Heavy Bags" at bounding box center [784, 364] width 237 height 32
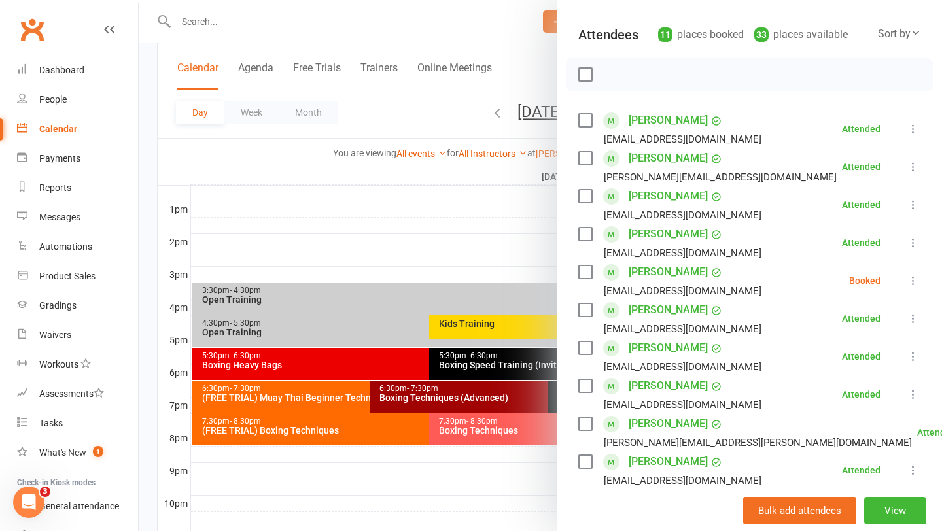
scroll to position [135, 0]
click at [434, 181] on div at bounding box center [541, 265] width 804 height 531
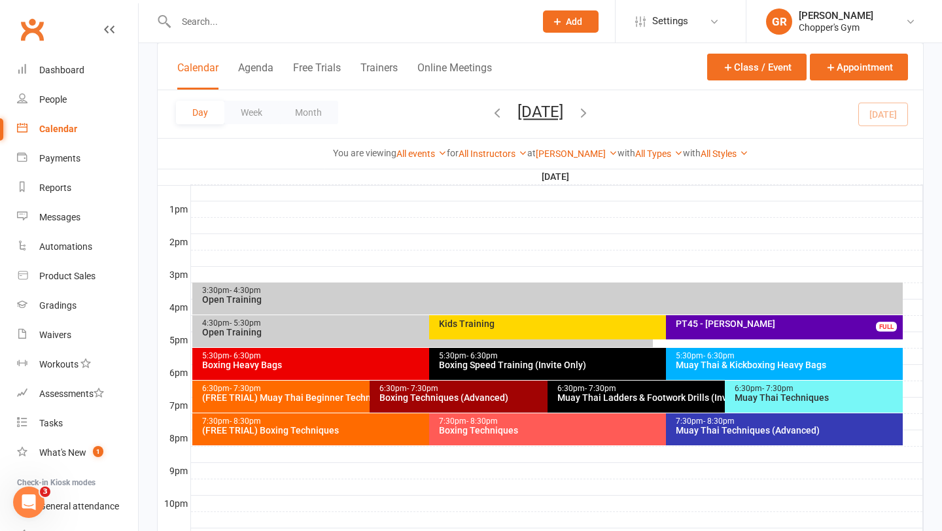
click at [338, 393] on div "(FREE TRIAL) Muay Thai Beginner Technique" at bounding box center [367, 397] width 330 height 9
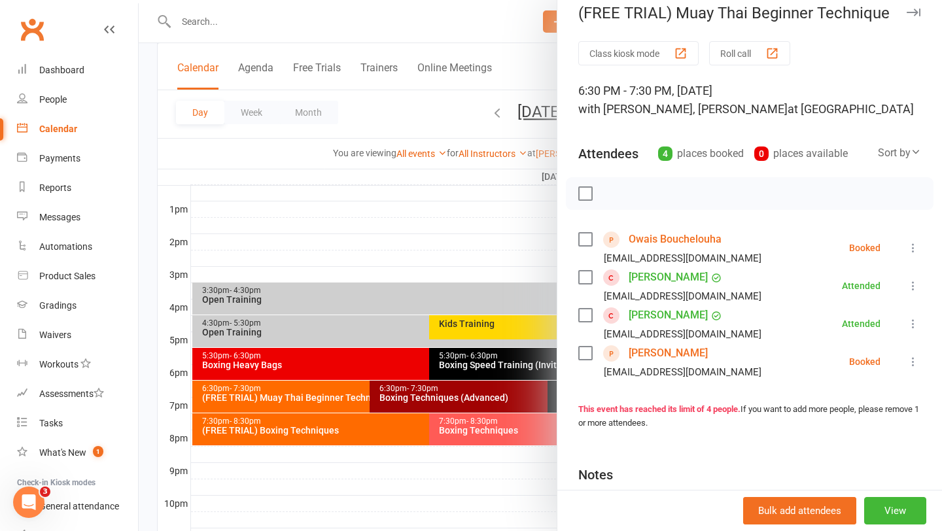
scroll to position [18, 0]
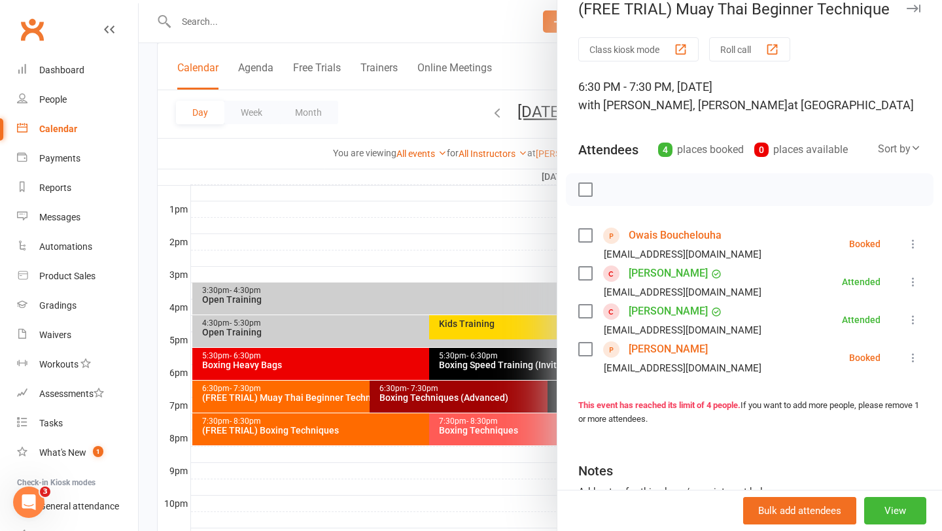
click at [446, 238] on div at bounding box center [541, 265] width 804 height 531
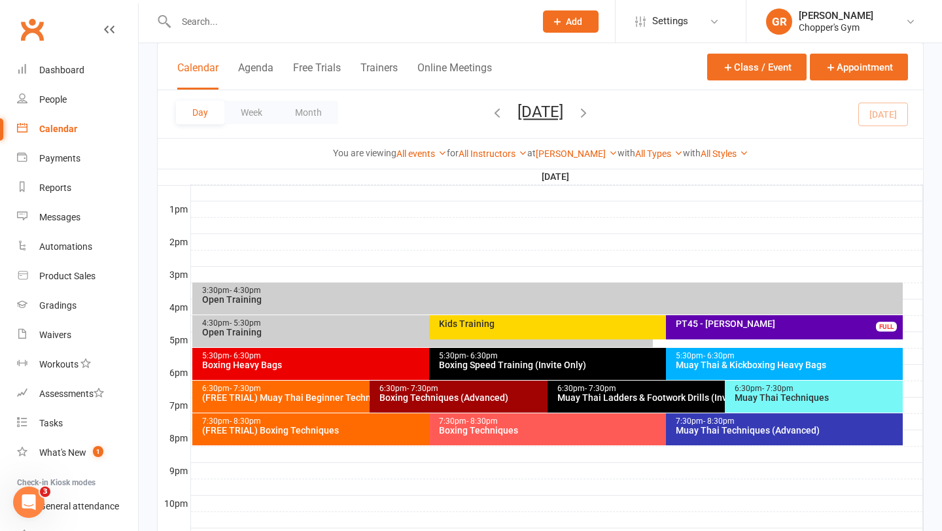
click at [288, 395] on div "(FREE TRIAL) Muay Thai Beginner Technique" at bounding box center [367, 397] width 330 height 9
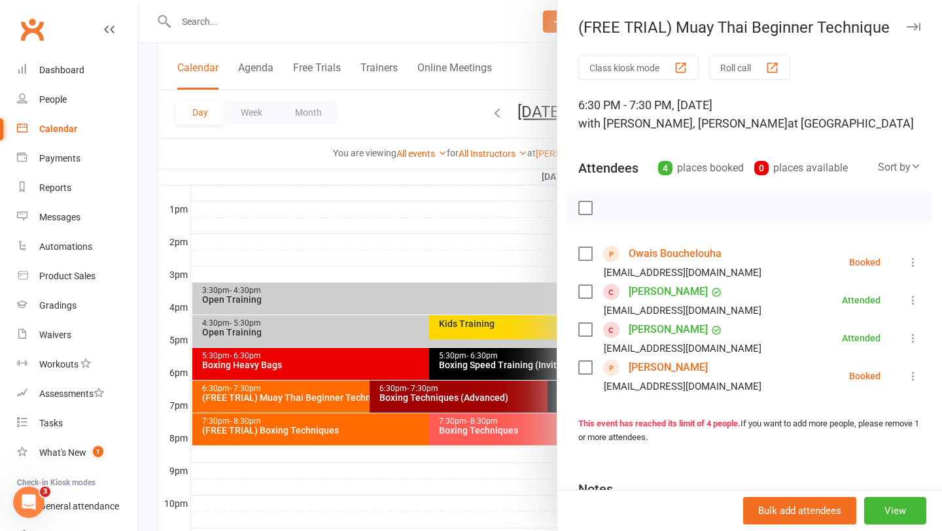
click at [455, 227] on div at bounding box center [541, 265] width 804 height 531
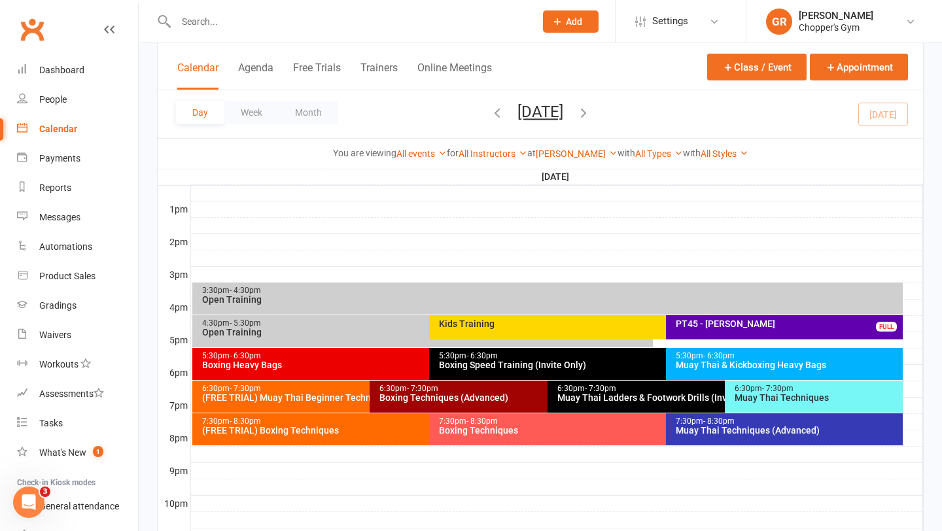
click at [315, 400] on div "(FREE TRIAL) Muay Thai Beginner Technique" at bounding box center [367, 397] width 330 height 9
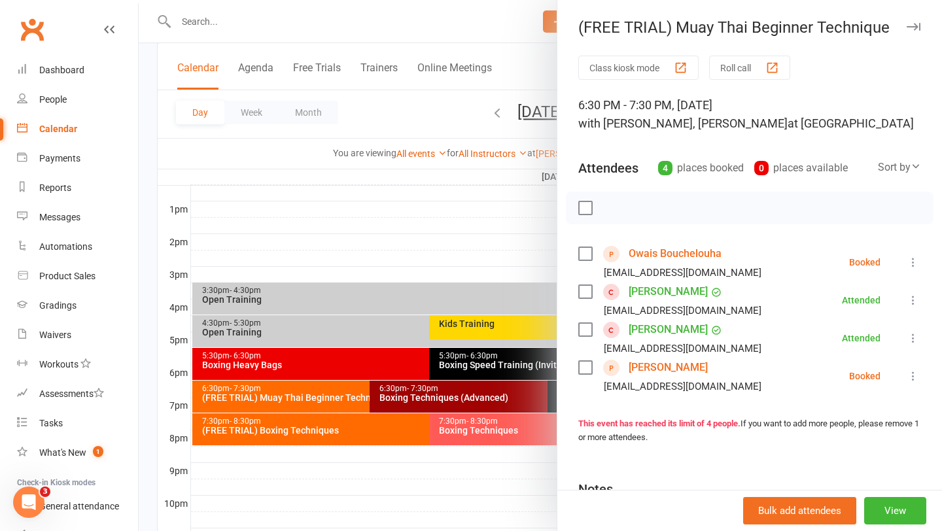
click at [373, 256] on div at bounding box center [541, 265] width 804 height 531
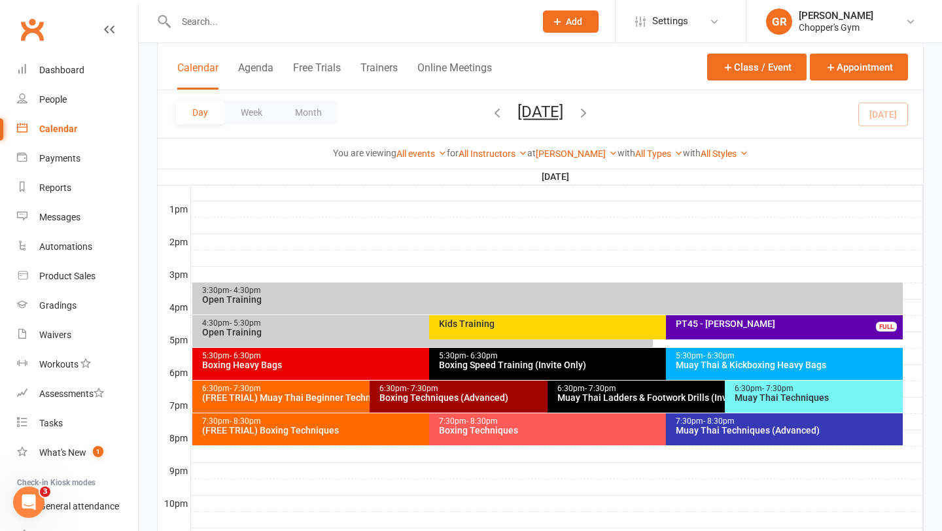
click at [812, 396] on div "Muay Thai Techniques" at bounding box center [817, 397] width 166 height 9
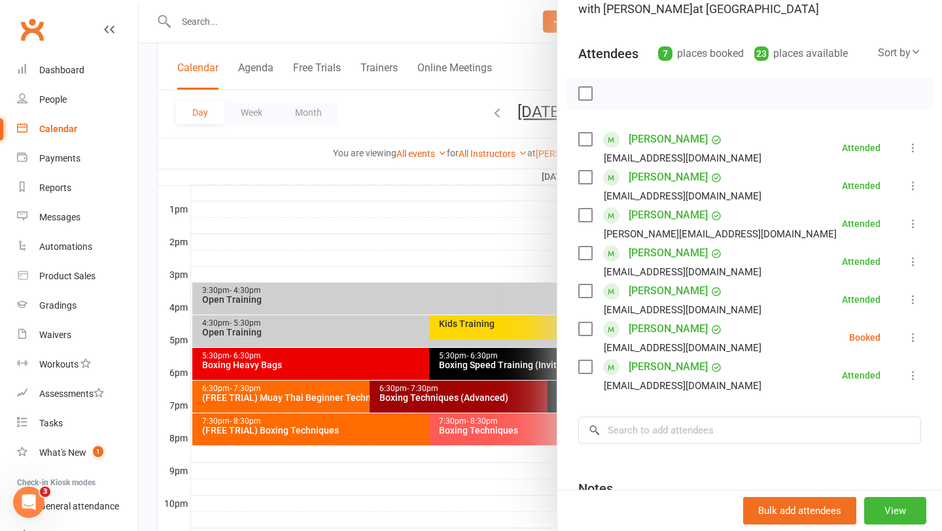
scroll to position [129, 0]
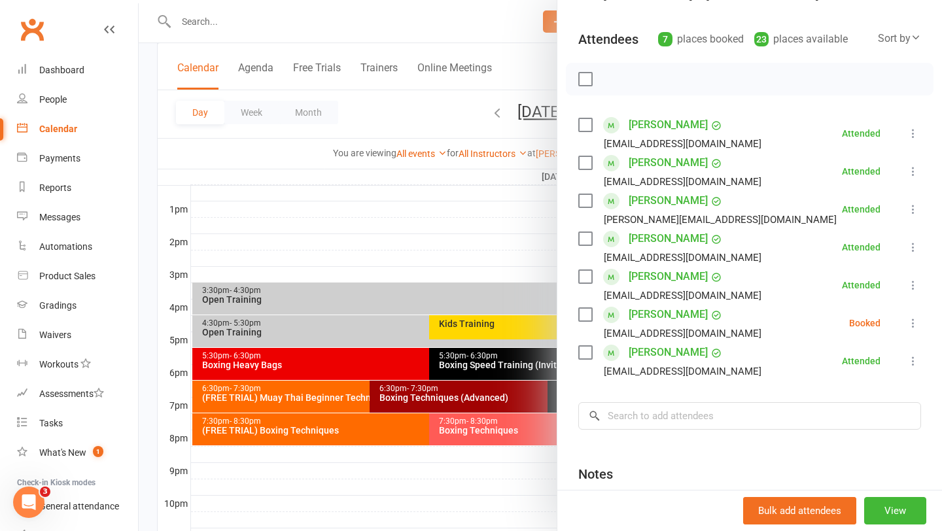
click at [492, 236] on div at bounding box center [541, 265] width 804 height 531
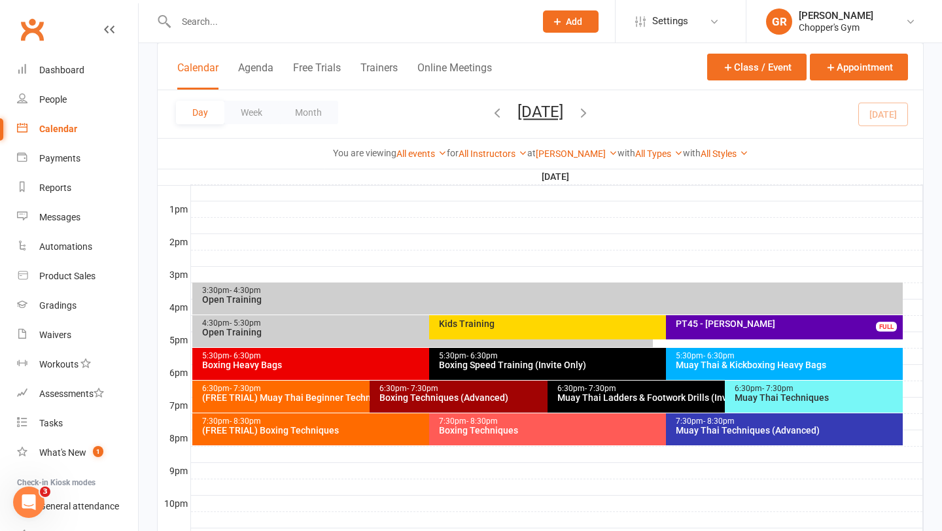
click at [329, 426] on div "(FREE TRIAL) Boxing Techniques" at bounding box center [426, 430] width 449 height 9
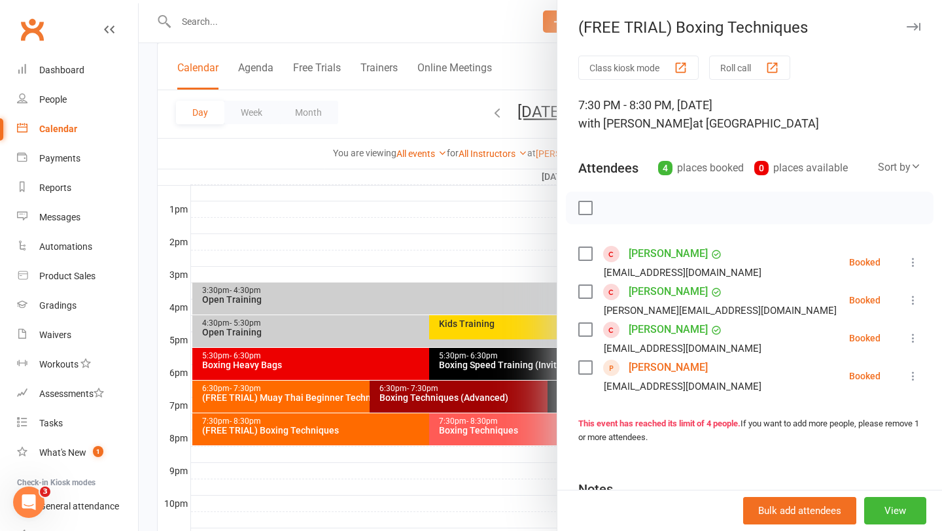
scroll to position [4, 0]
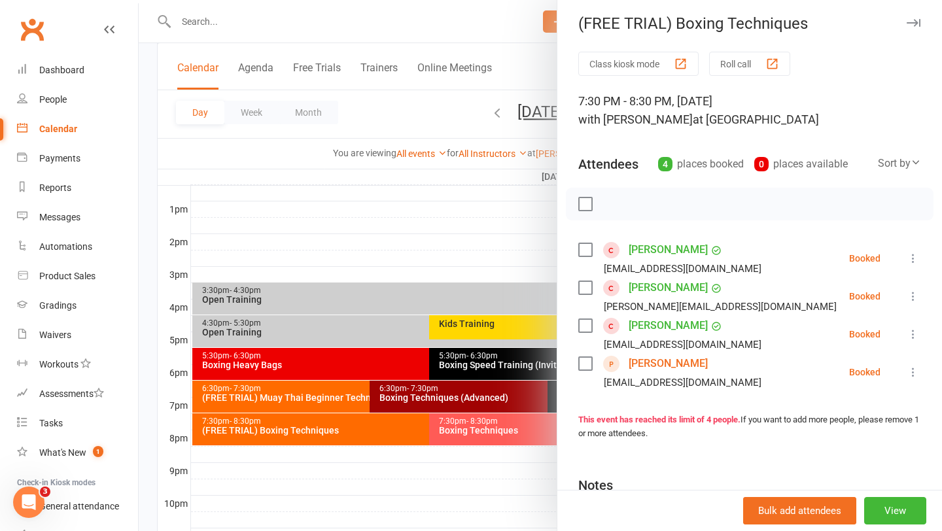
click at [317, 398] on div at bounding box center [541, 265] width 804 height 531
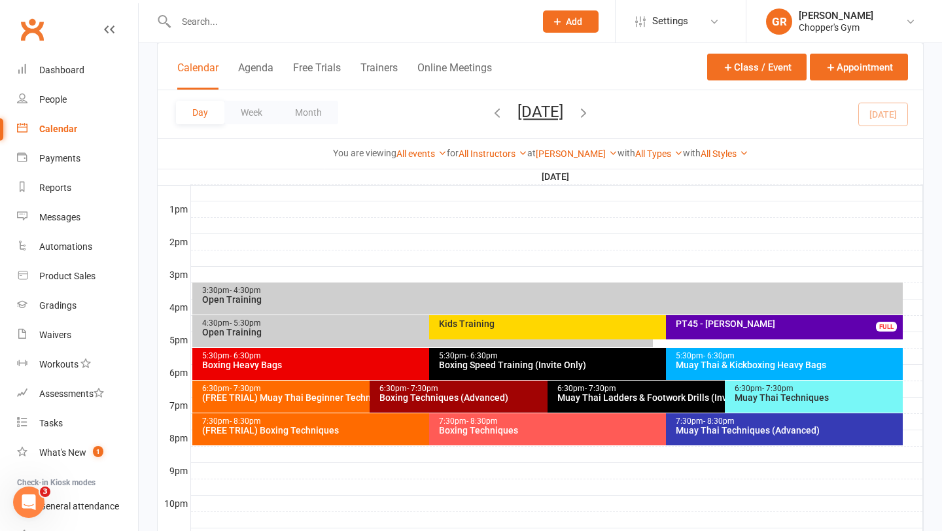
click at [317, 398] on div "(FREE TRIAL) Muay Thai Beginner Technique" at bounding box center [367, 397] width 330 height 9
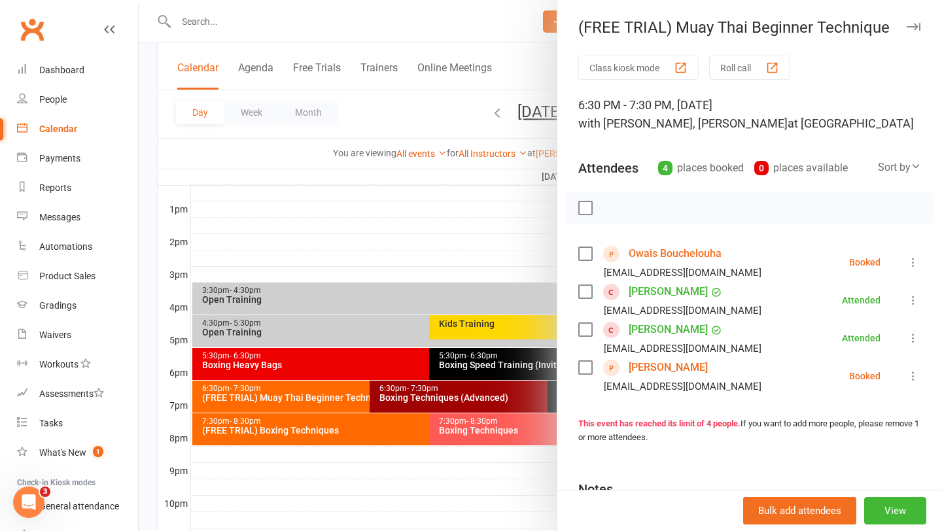
click at [393, 277] on div at bounding box center [541, 265] width 804 height 531
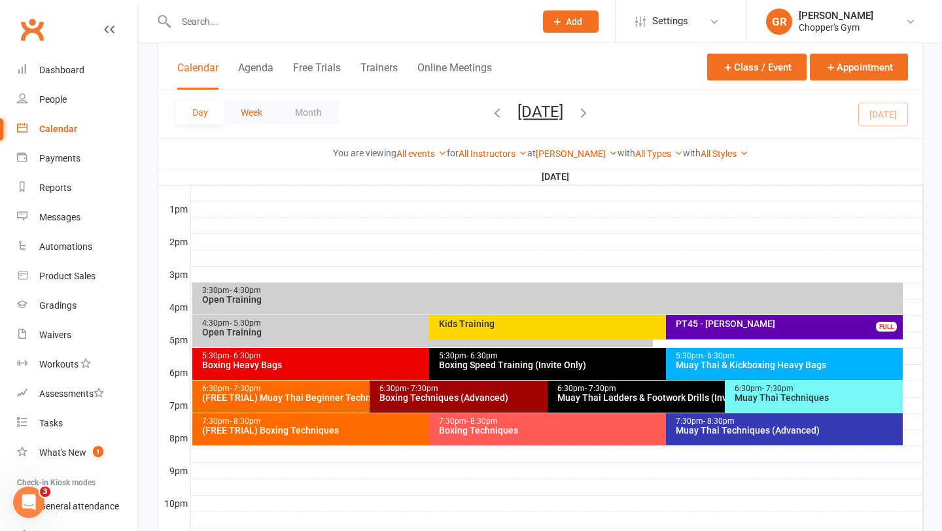
click at [257, 111] on button "Week" at bounding box center [251, 113] width 54 height 24
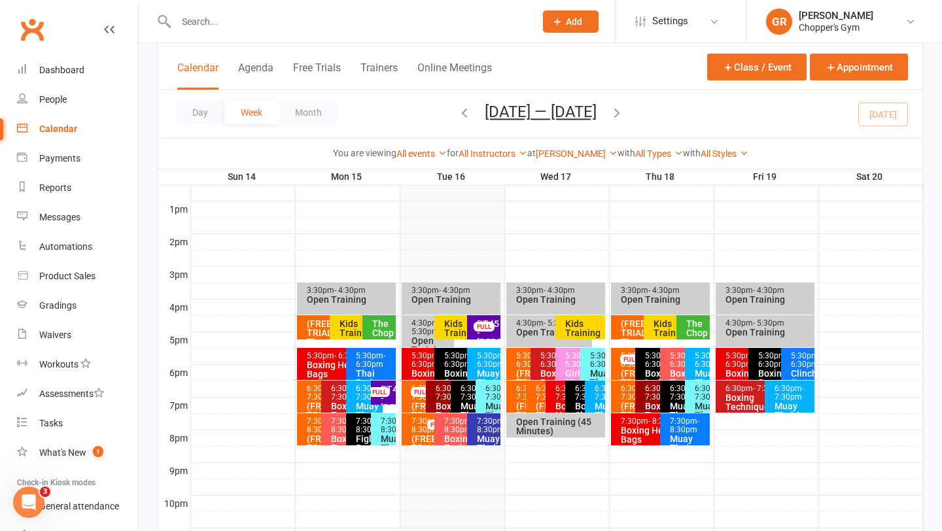
click at [459, 111] on icon "button" at bounding box center [464, 112] width 14 height 14
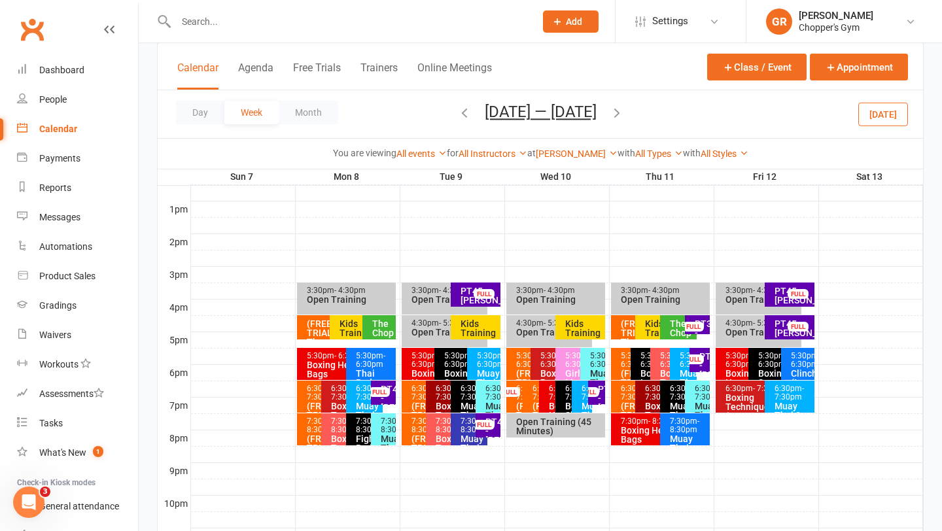
click at [487, 395] on span "- 7:30pm" at bounding box center [500, 393] width 29 height 18
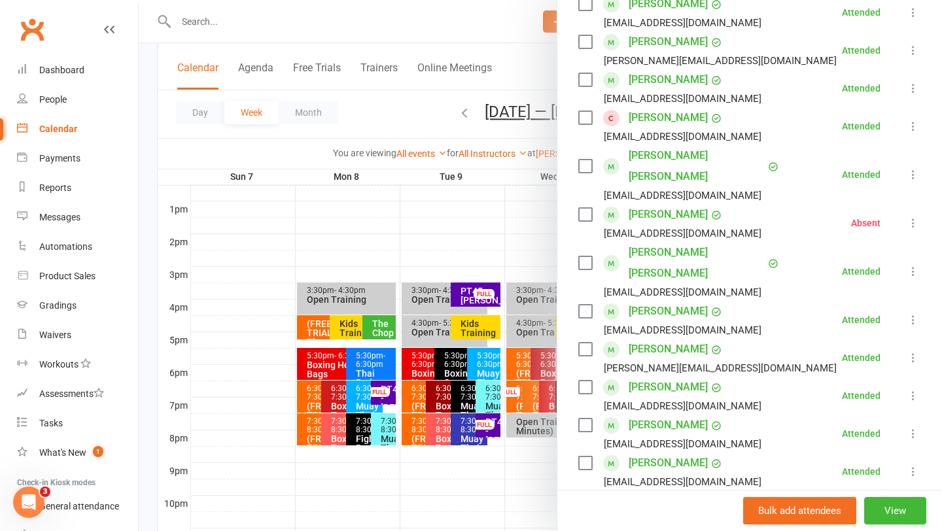
scroll to position [253, 0]
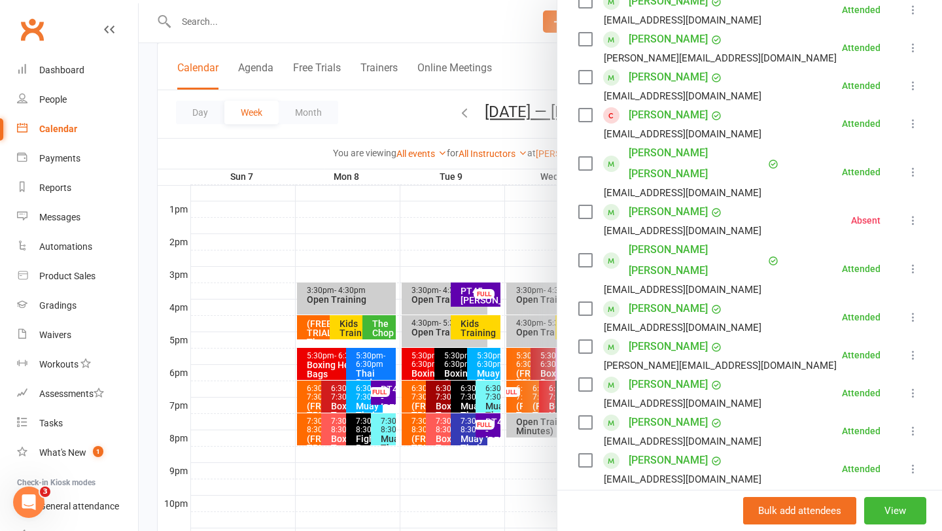
click at [382, 232] on div at bounding box center [541, 265] width 804 height 531
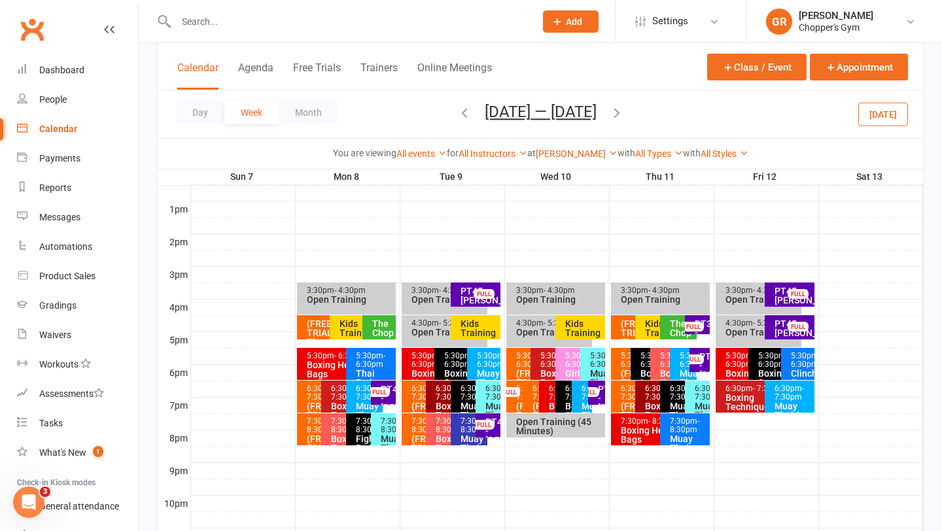
click at [874, 114] on button "[DATE]" at bounding box center [884, 114] width 50 height 24
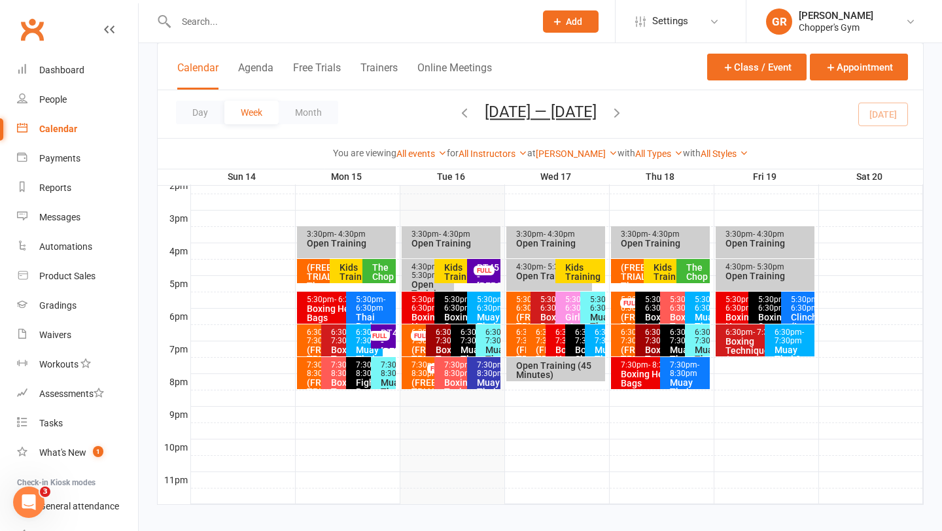
scroll to position [558, 0]
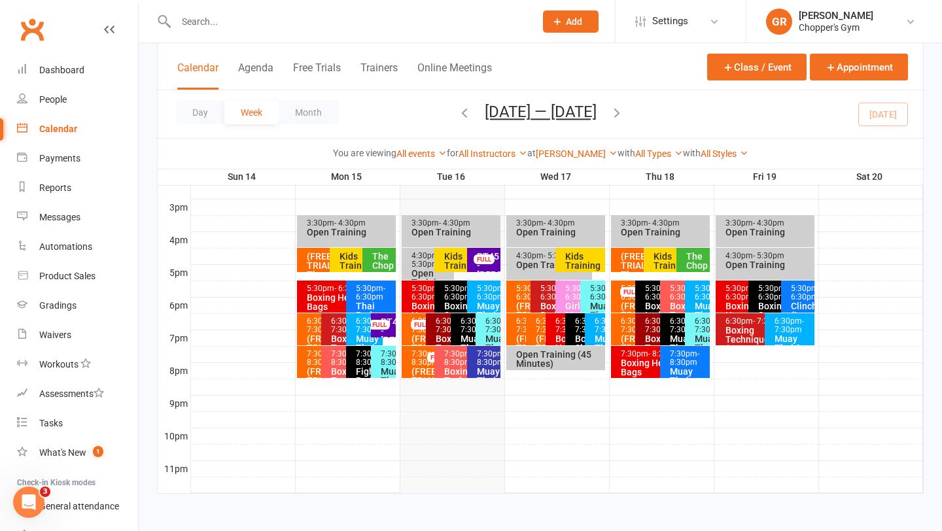
click at [488, 331] on div "6:30pm - 7:30pm" at bounding box center [491, 325] width 13 height 17
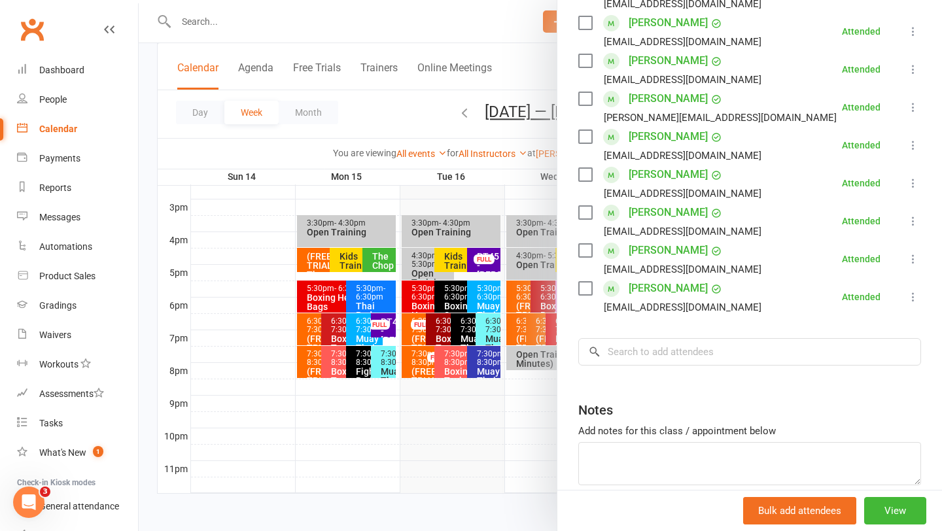
scroll to position [277, 0]
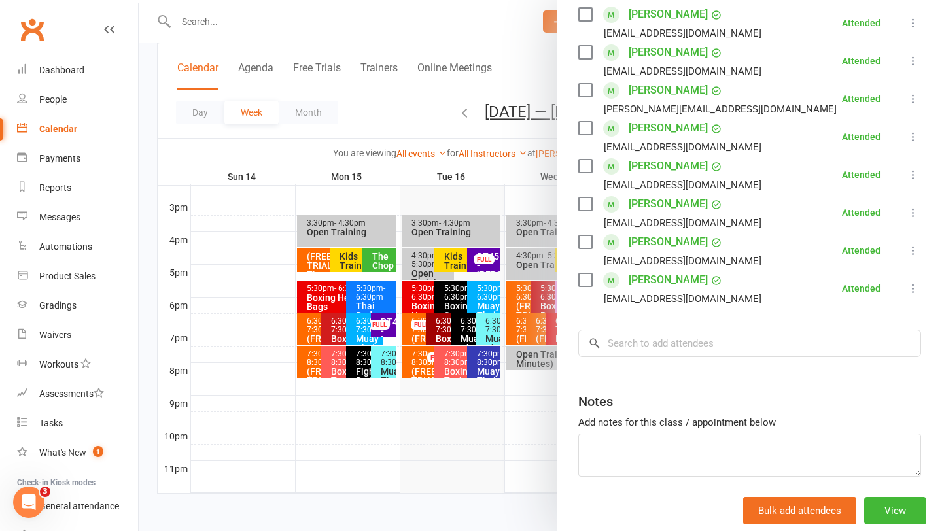
click at [482, 359] on div at bounding box center [541, 265] width 804 height 531
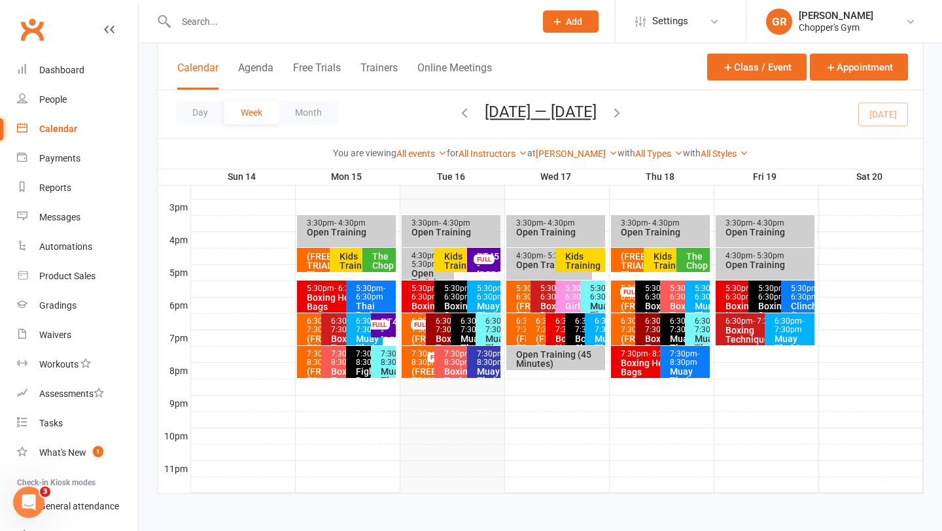
click at [482, 359] on div "7:30pm - 8:30pm" at bounding box center [486, 358] width 21 height 17
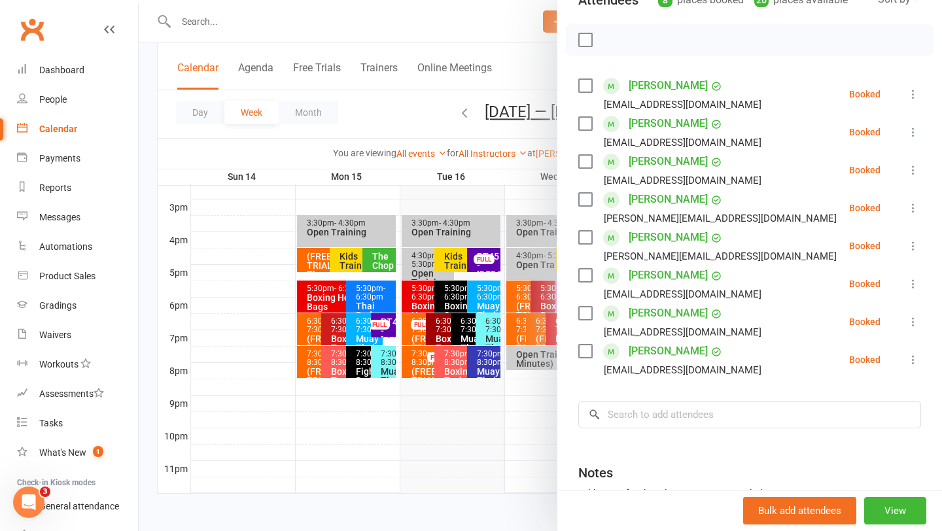
scroll to position [164, 0]
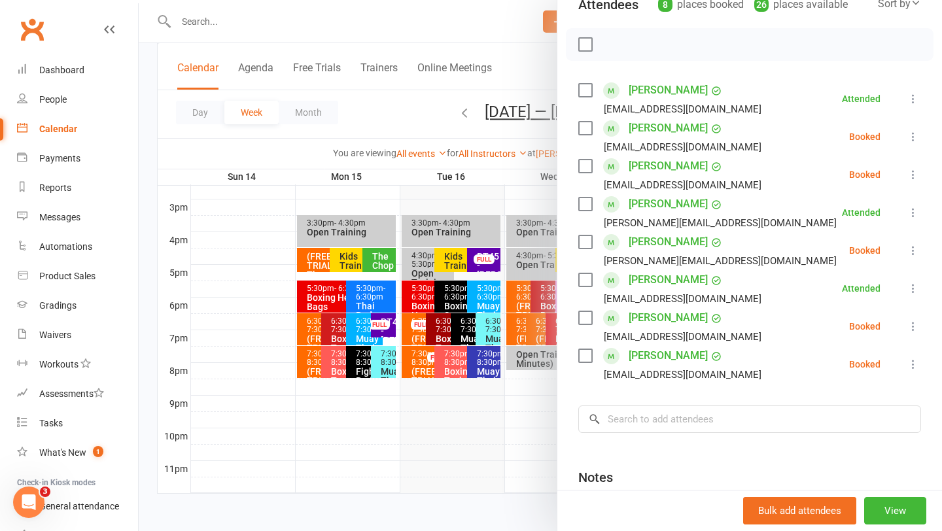
click at [485, 392] on div at bounding box center [541, 265] width 804 height 531
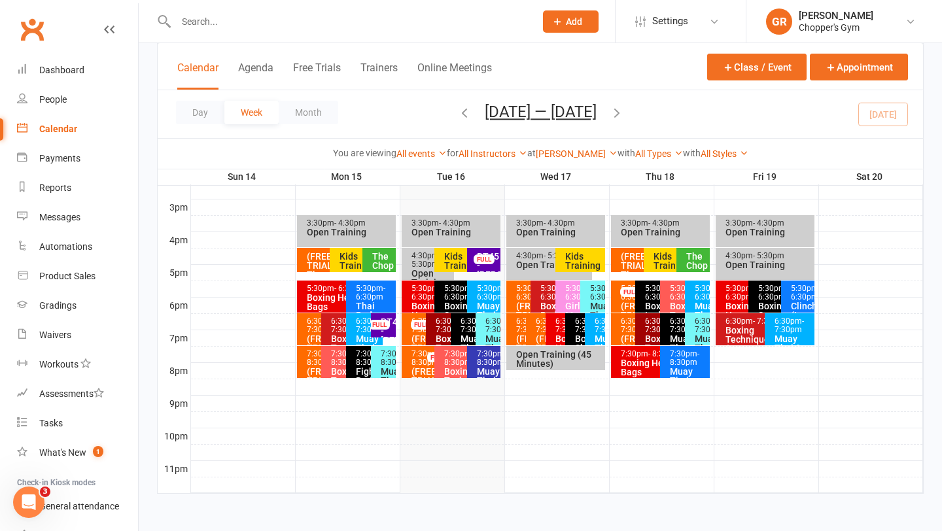
click at [416, 334] on span "- 7:30pm" at bounding box center [426, 326] width 29 height 18
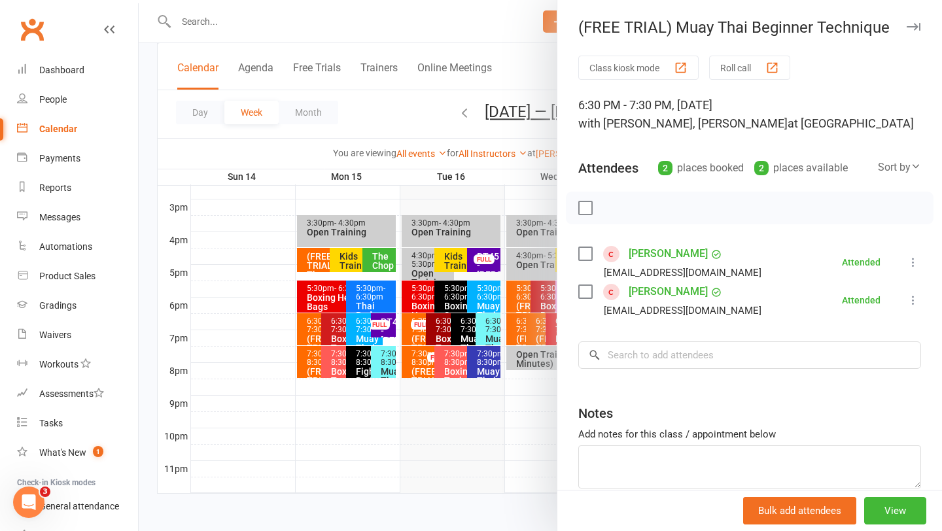
click at [444, 418] on div at bounding box center [541, 265] width 804 height 531
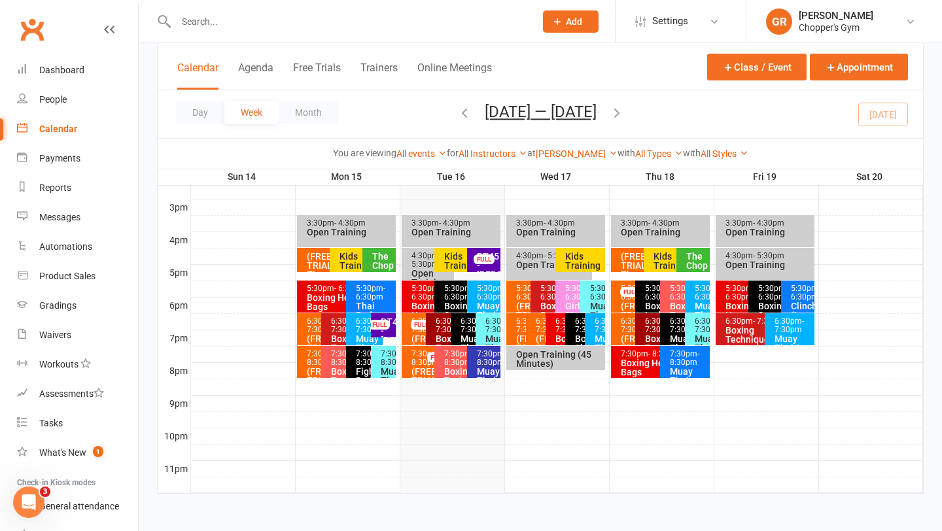
click at [414, 333] on span "- 7:30pm" at bounding box center [426, 326] width 29 height 18
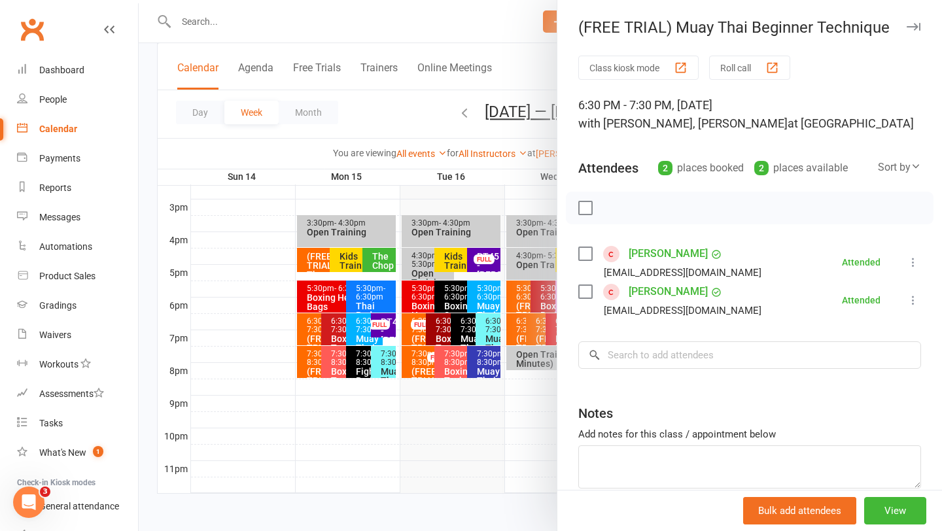
click at [478, 444] on div at bounding box center [541, 265] width 804 height 531
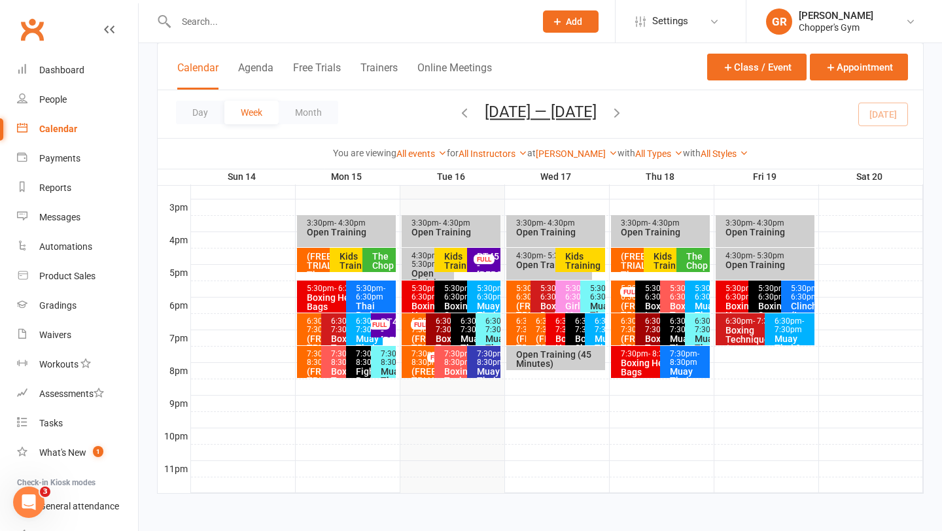
click at [415, 334] on span "- 7:30pm" at bounding box center [426, 326] width 29 height 18
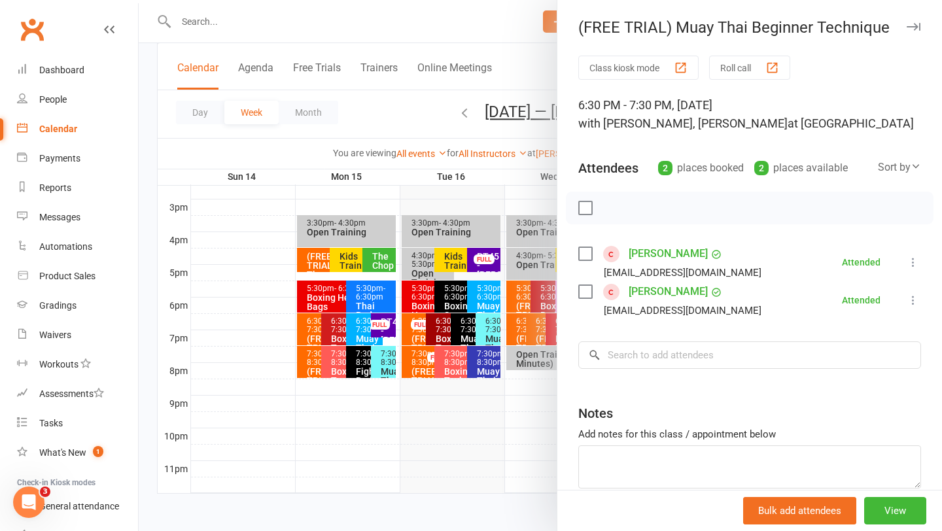
click at [439, 426] on div at bounding box center [541, 265] width 804 height 531
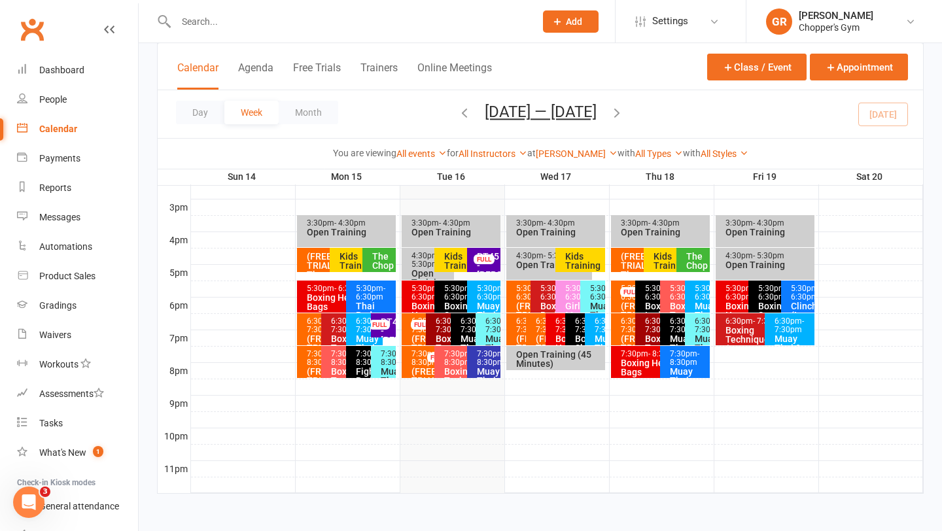
click at [314, 28] on input "text" at bounding box center [349, 21] width 354 height 18
click at [419, 365] on span "- 8:30pm" at bounding box center [426, 358] width 29 height 18
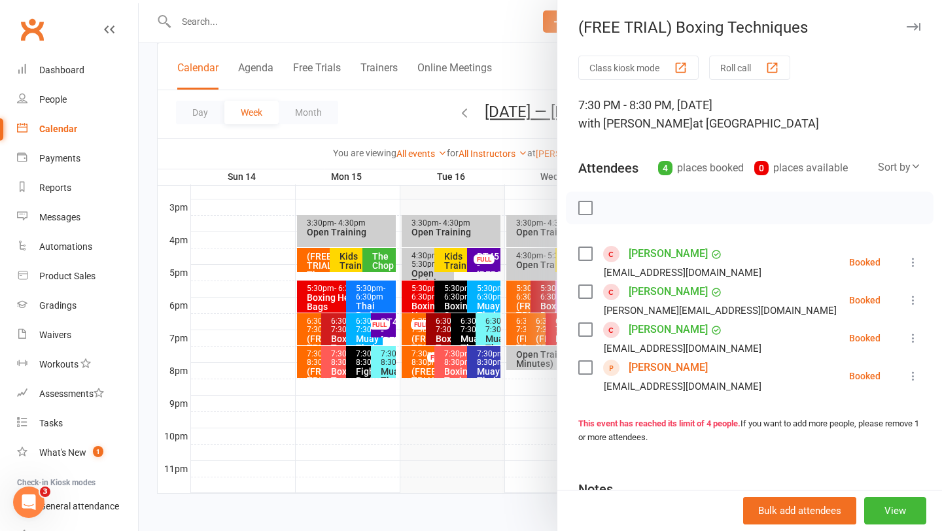
click at [427, 413] on div at bounding box center [541, 265] width 804 height 531
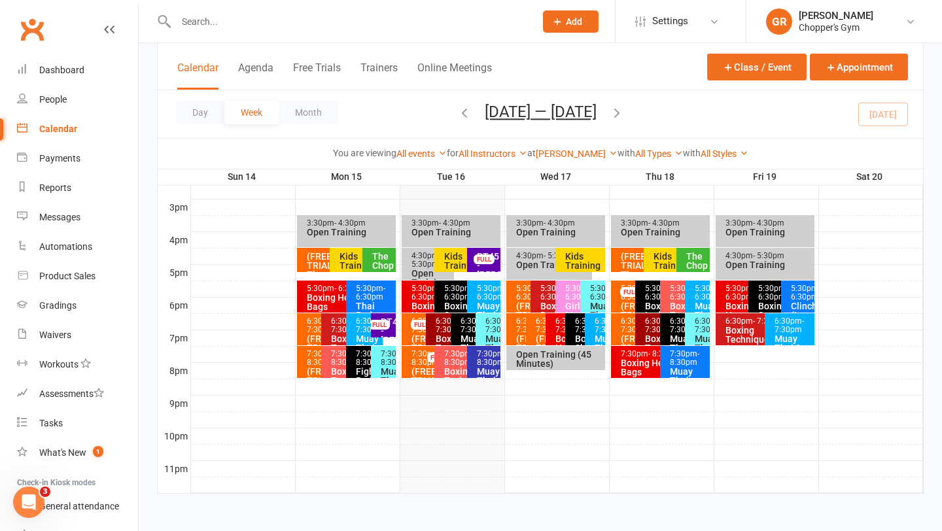
click at [423, 368] on div "(FREE TRIAL) Boxing Techniques" at bounding box center [431, 385] width 41 height 37
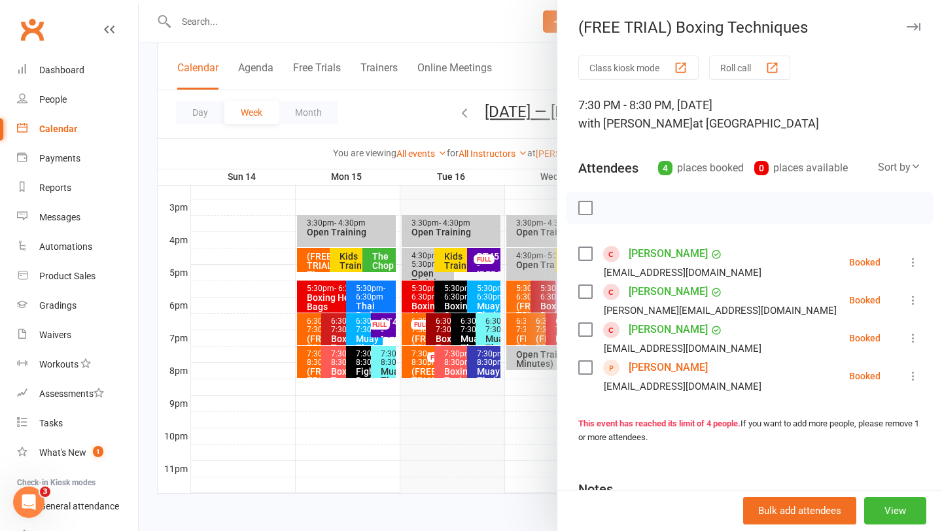
click at [388, 420] on div at bounding box center [541, 265] width 804 height 531
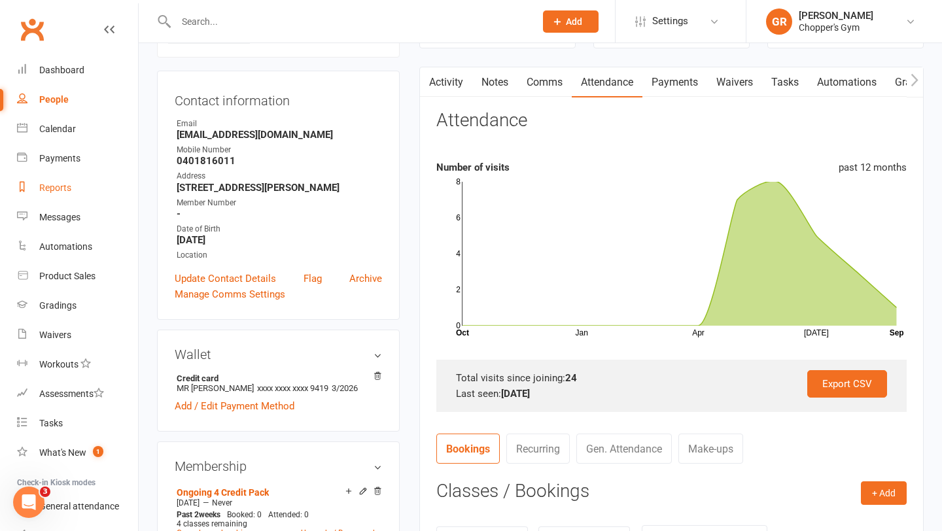
scroll to position [111, 0]
click at [52, 131] on div "Calendar" at bounding box center [57, 129] width 37 height 10
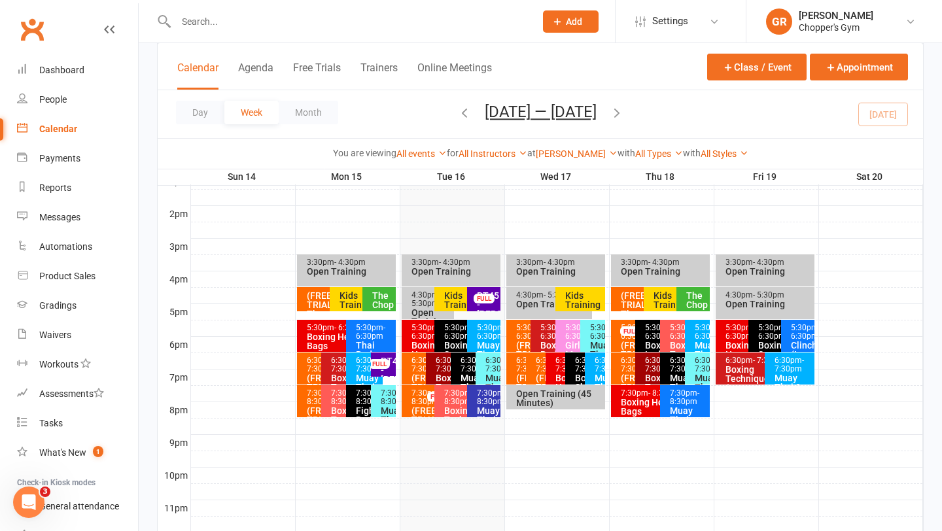
scroll to position [558, 0]
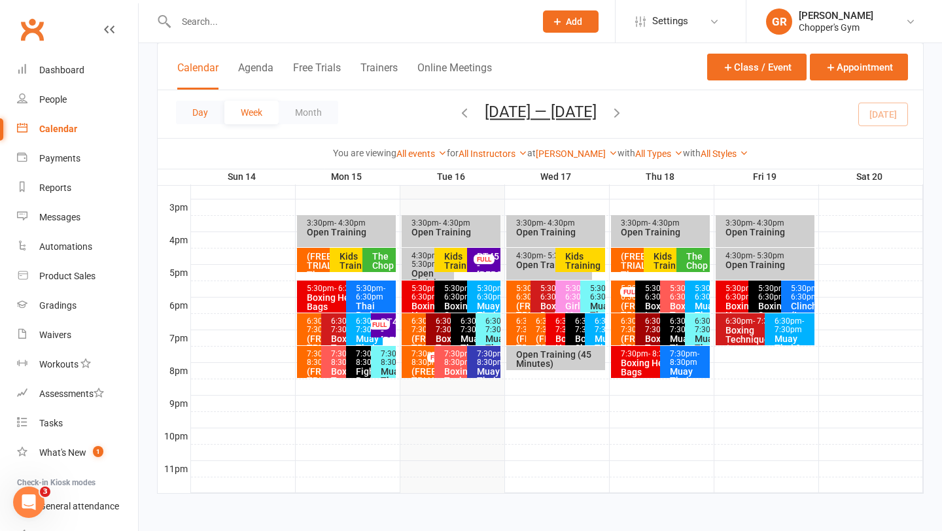
click at [209, 109] on button "Day" at bounding box center [200, 113] width 48 height 24
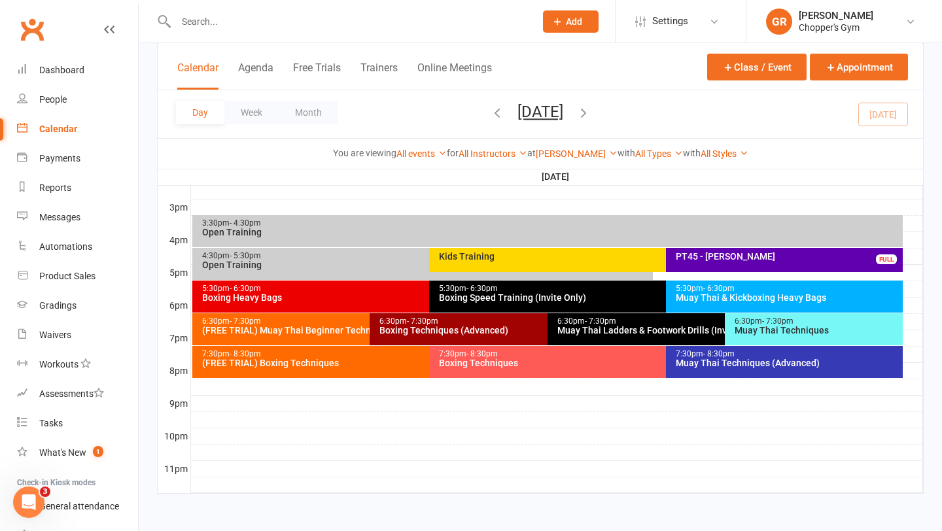
click at [484, 332] on div "Boxing Techniques (Advanced)" at bounding box center [544, 330] width 330 height 9
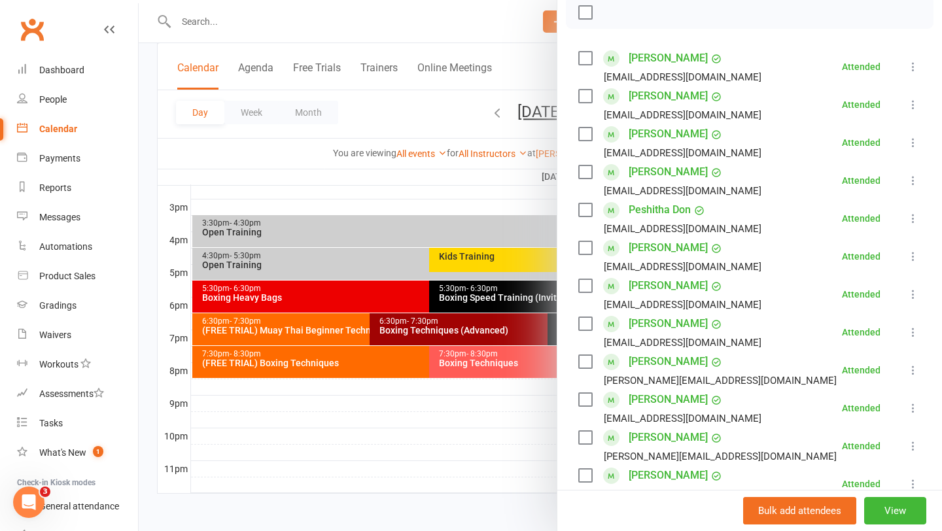
scroll to position [181, 0]
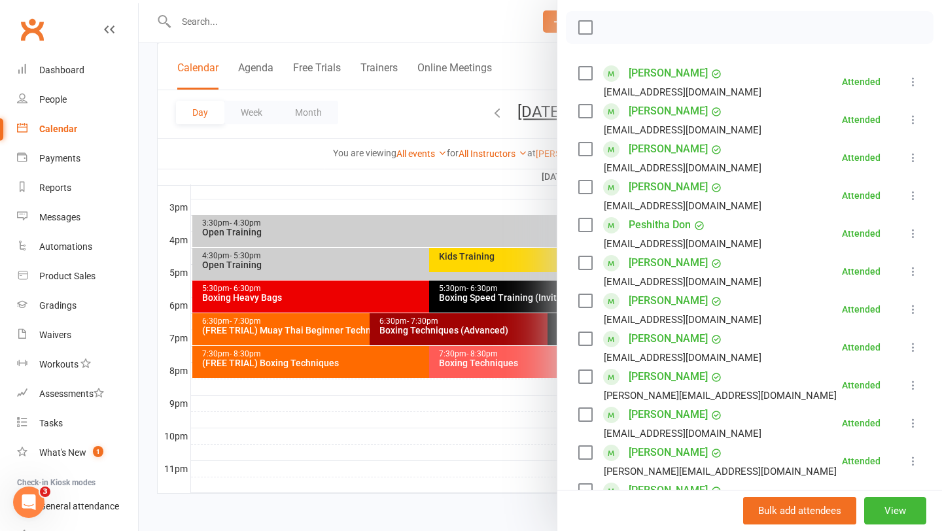
click at [507, 227] on div at bounding box center [541, 265] width 804 height 531
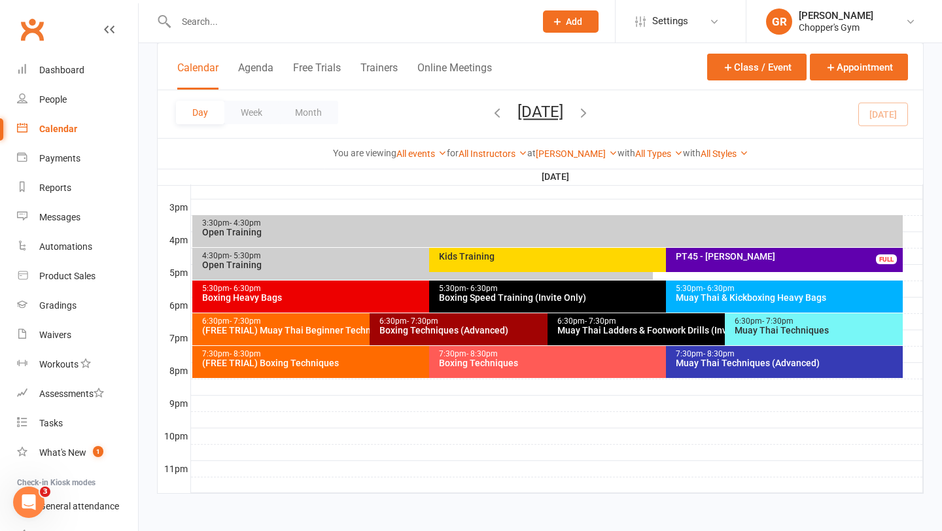
click at [467, 330] on div "Boxing Techniques (Advanced)" at bounding box center [544, 330] width 330 height 9
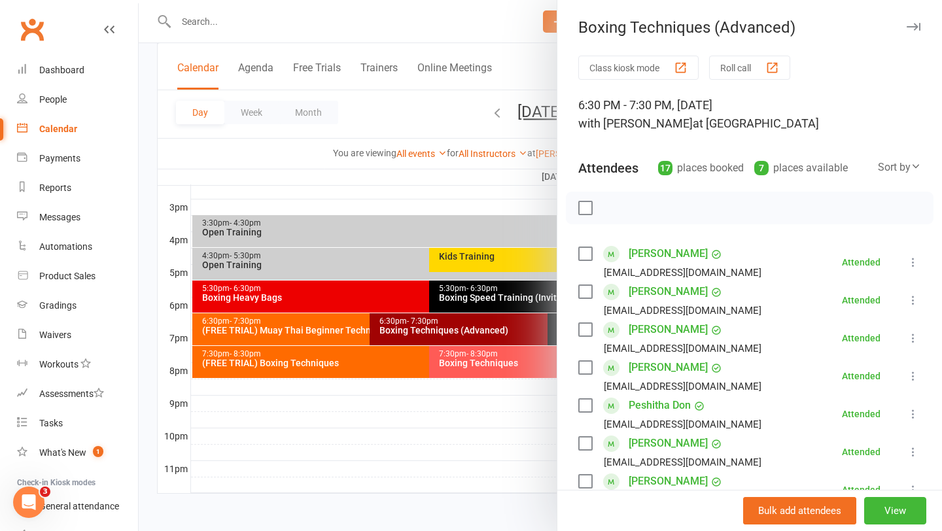
click at [894, 171] on div "Sort by" at bounding box center [899, 167] width 43 height 17
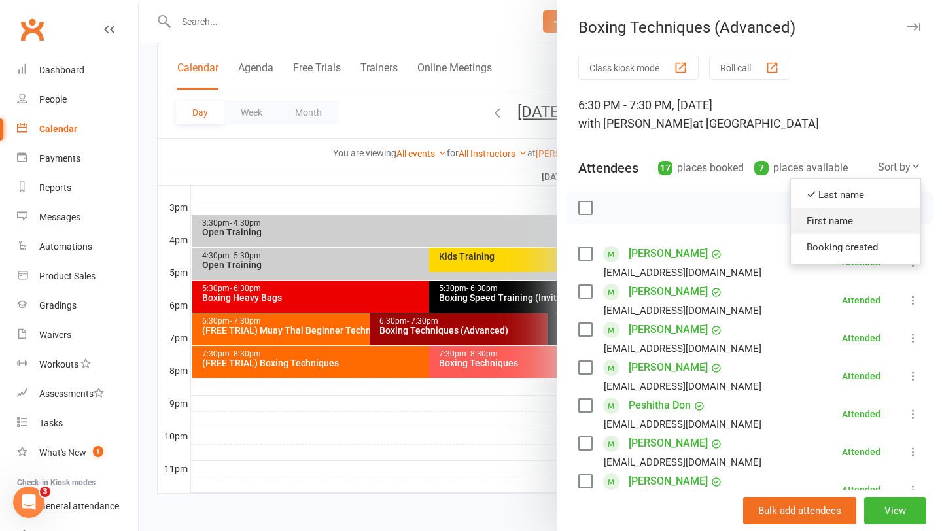
click at [844, 221] on link "First name" at bounding box center [856, 221] width 130 height 26
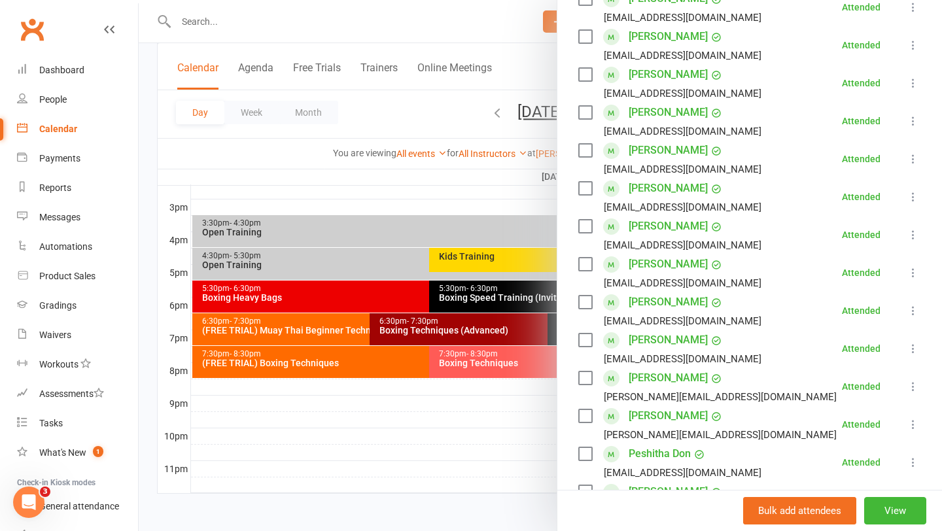
scroll to position [338, 0]
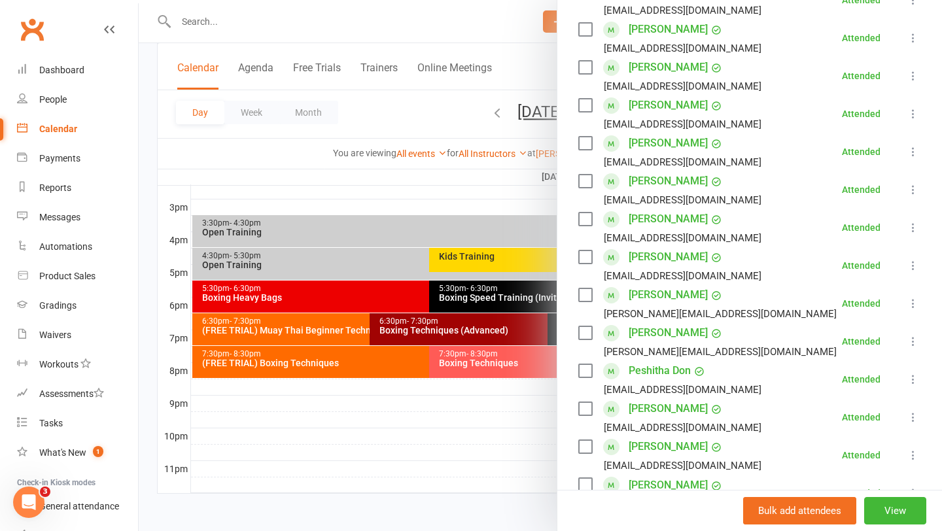
click at [449, 412] on div at bounding box center [541, 265] width 804 height 531
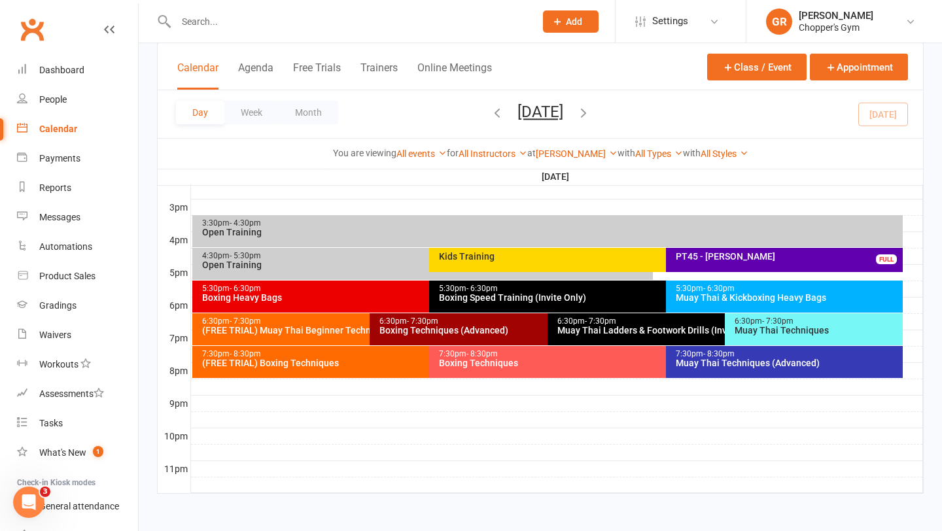
click at [382, 287] on div "5:30pm - 6:30pm" at bounding box center [426, 289] width 449 height 9
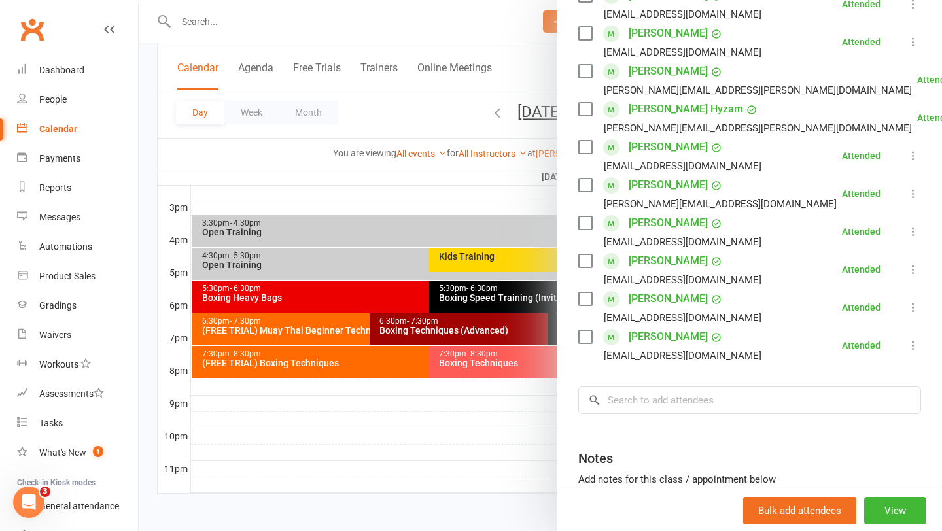
scroll to position [407, 0]
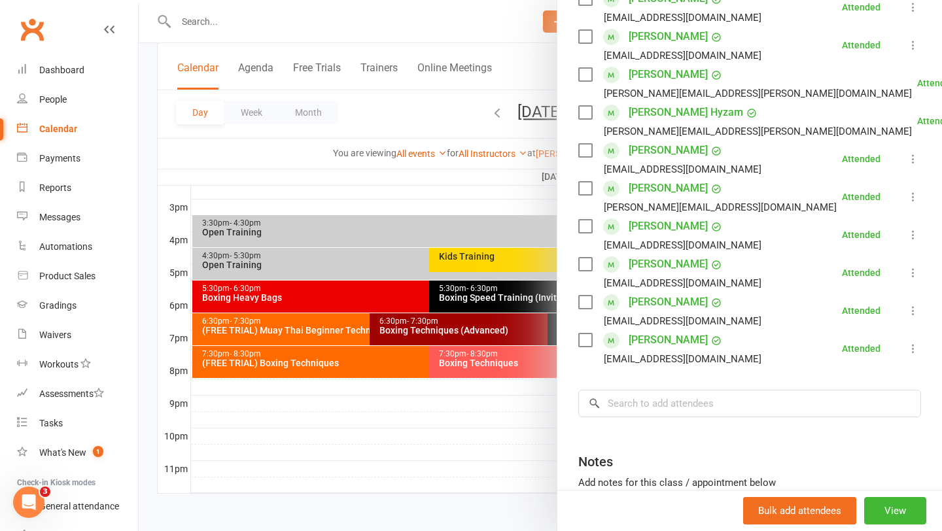
click at [403, 455] on div at bounding box center [541, 265] width 804 height 531
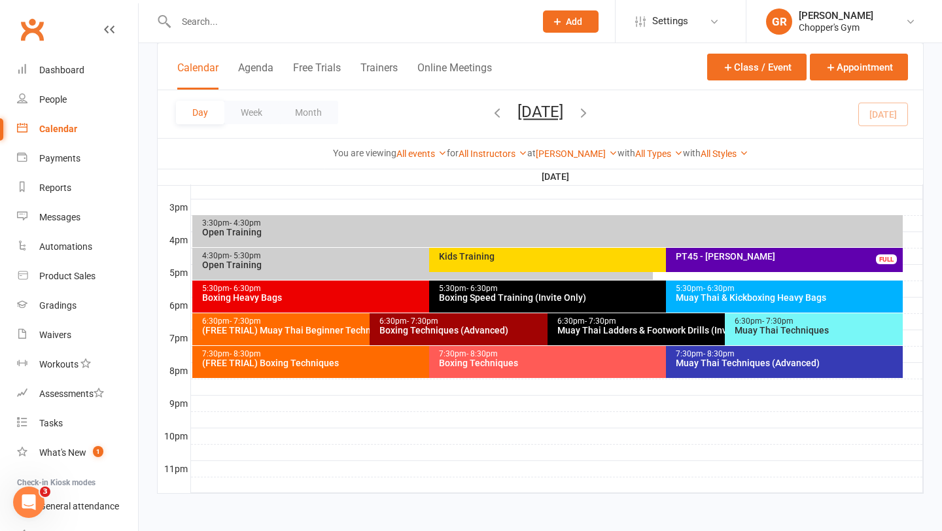
click at [393, 297] on div "Boxing Heavy Bags" at bounding box center [426, 297] width 449 height 9
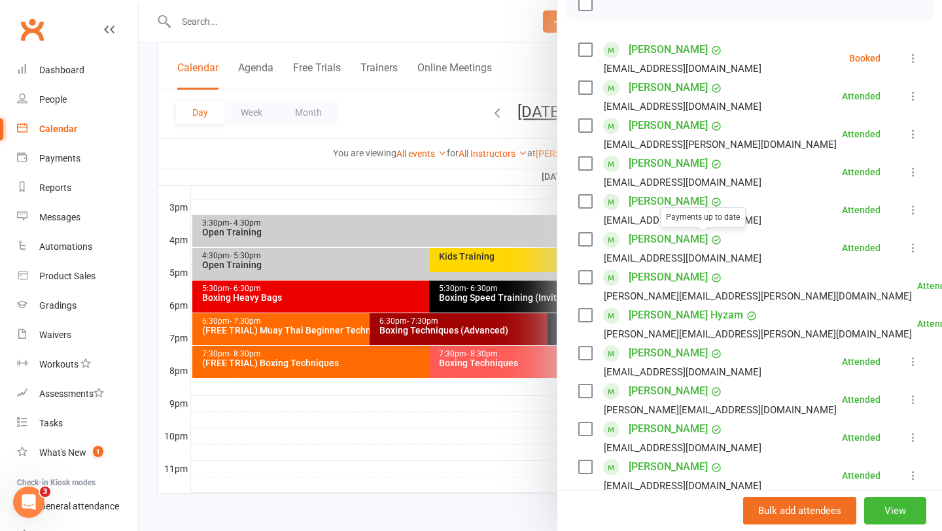
scroll to position [286, 0]
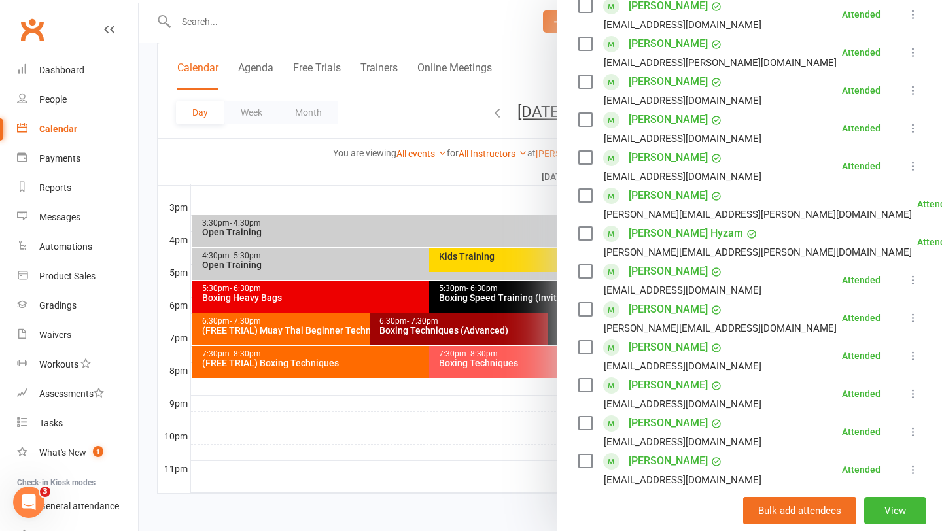
click at [673, 235] on link "[PERSON_NAME] Hyzam" at bounding box center [686, 233] width 115 height 21
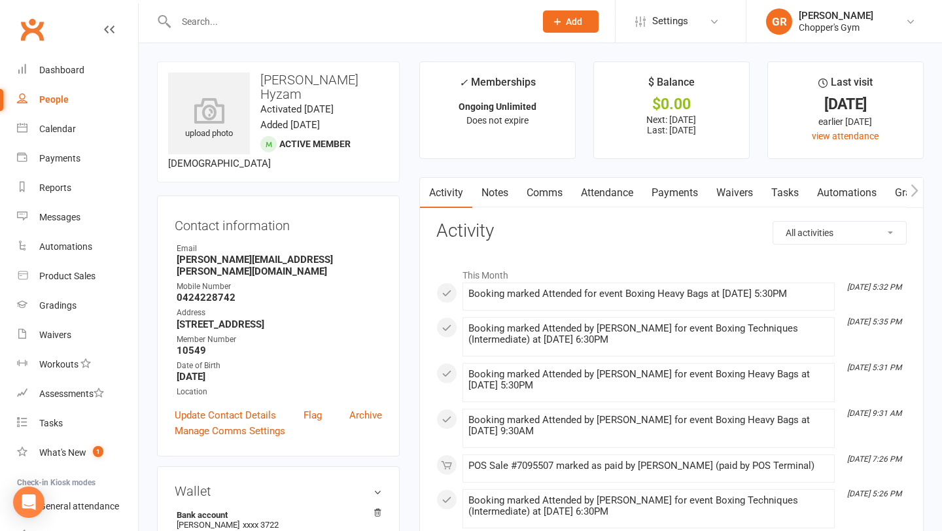
click at [493, 191] on link "Notes" at bounding box center [495, 193] width 45 height 30
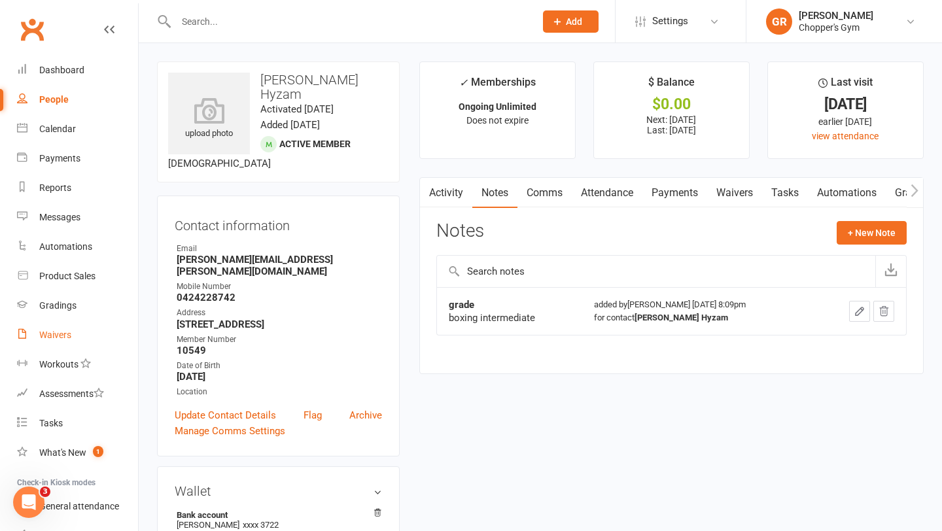
click at [66, 321] on link "Waivers" at bounding box center [77, 335] width 121 height 29
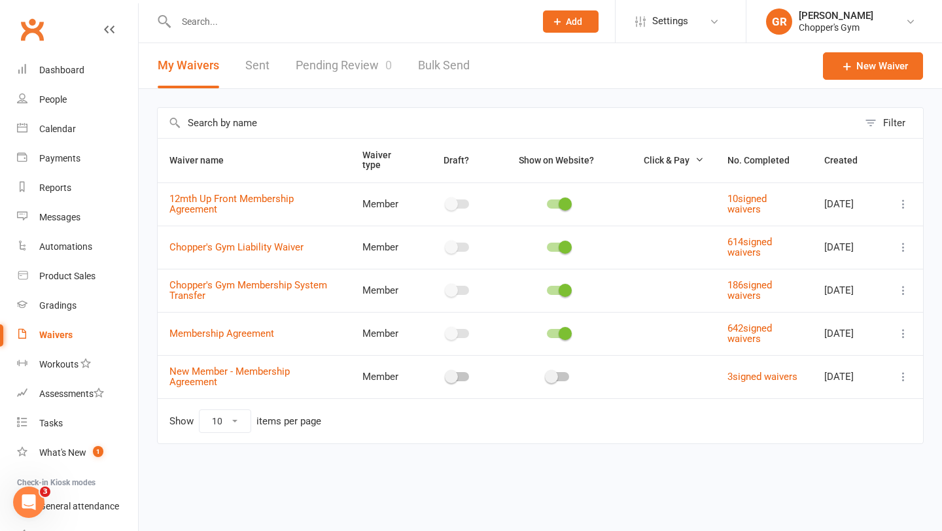
click at [331, 60] on link "Pending Review 0" at bounding box center [344, 65] width 96 height 45
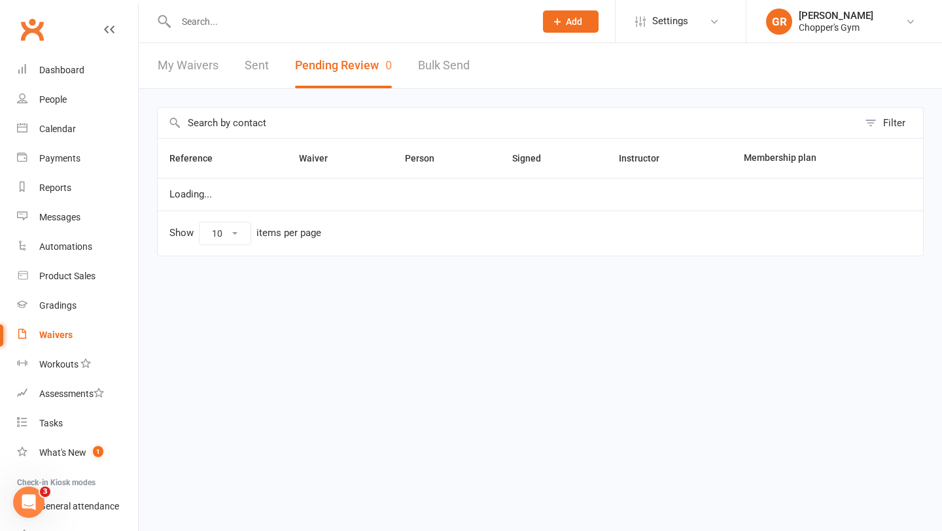
select select "50"
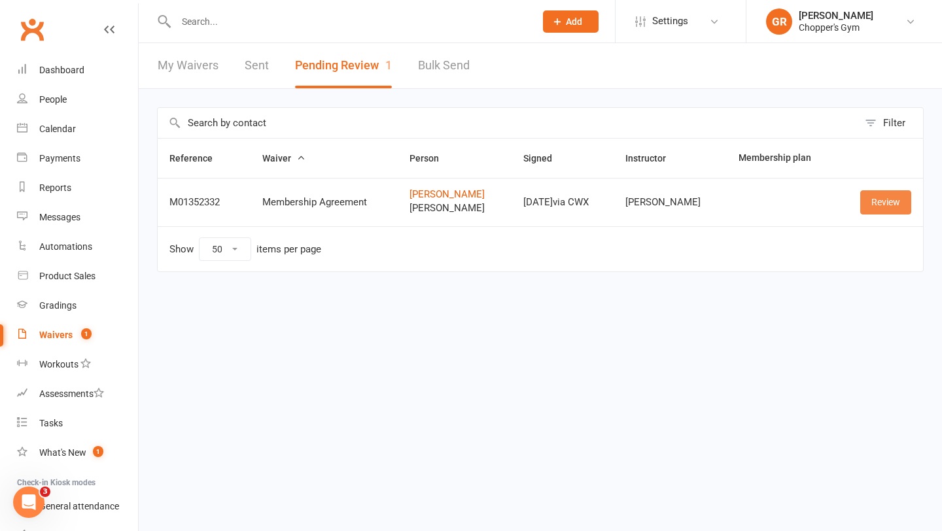
click at [875, 192] on link "Review" at bounding box center [886, 202] width 51 height 24
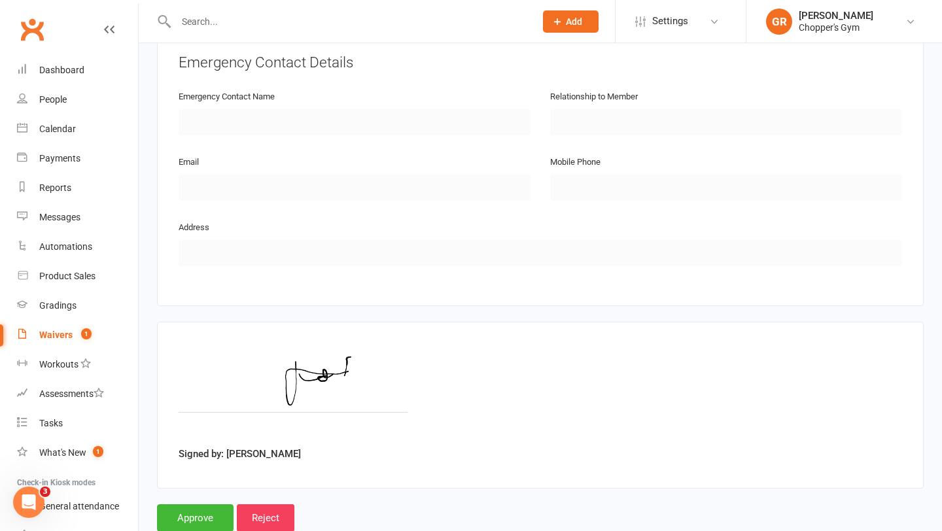
scroll to position [1129, 0]
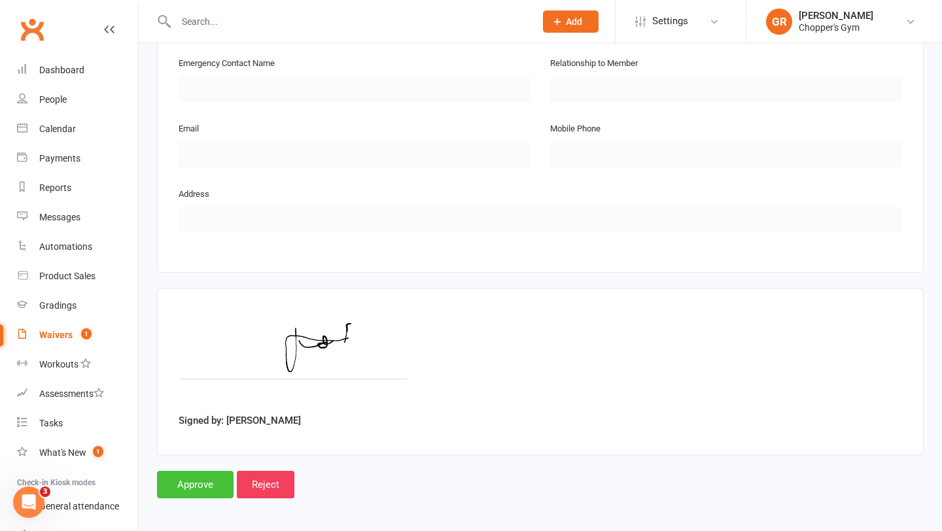
click at [189, 482] on input "Approve" at bounding box center [195, 484] width 77 height 27
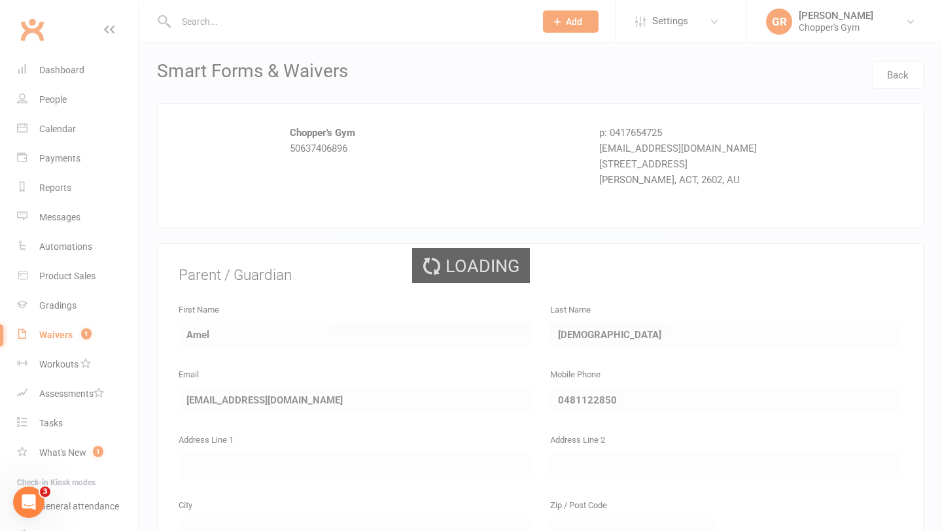
select select "50"
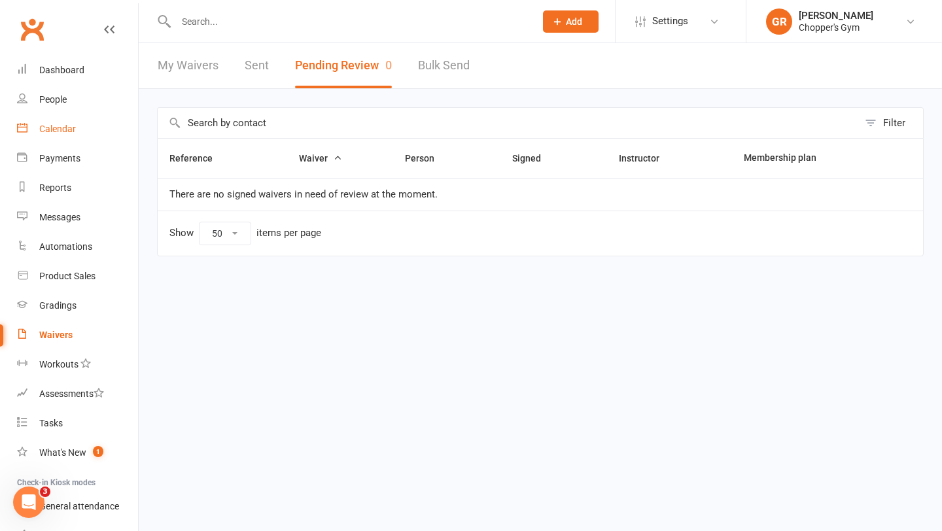
click at [50, 138] on link "Calendar" at bounding box center [77, 129] width 121 height 29
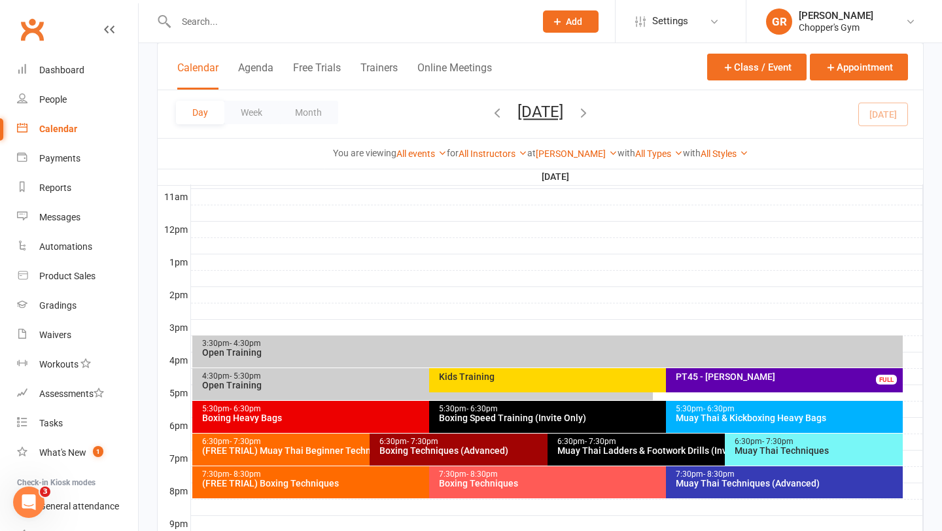
scroll to position [438, 0]
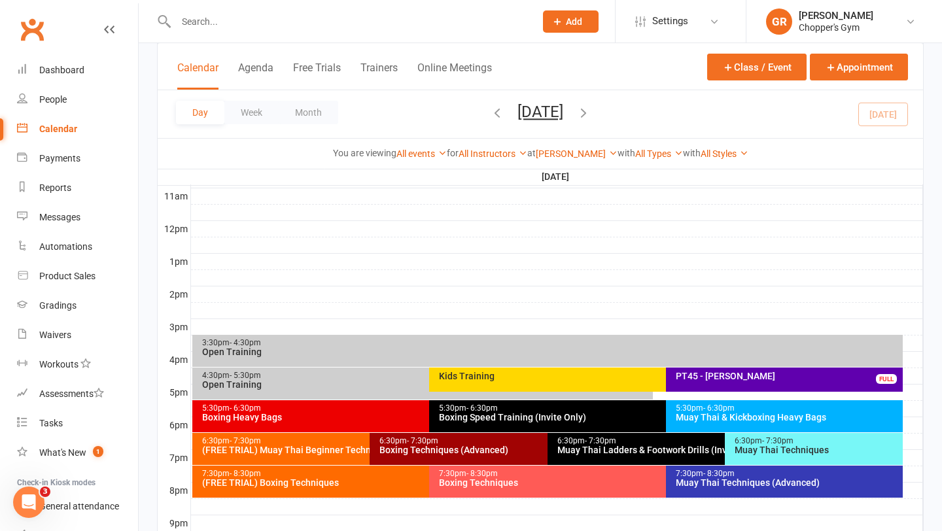
click at [530, 300] on div at bounding box center [557, 295] width 732 height 16
click at [533, 317] on div at bounding box center [557, 311] width 732 height 16
click at [463, 281] on div at bounding box center [557, 278] width 732 height 16
click at [488, 355] on div "Open Training" at bounding box center [552, 352] width 700 height 9
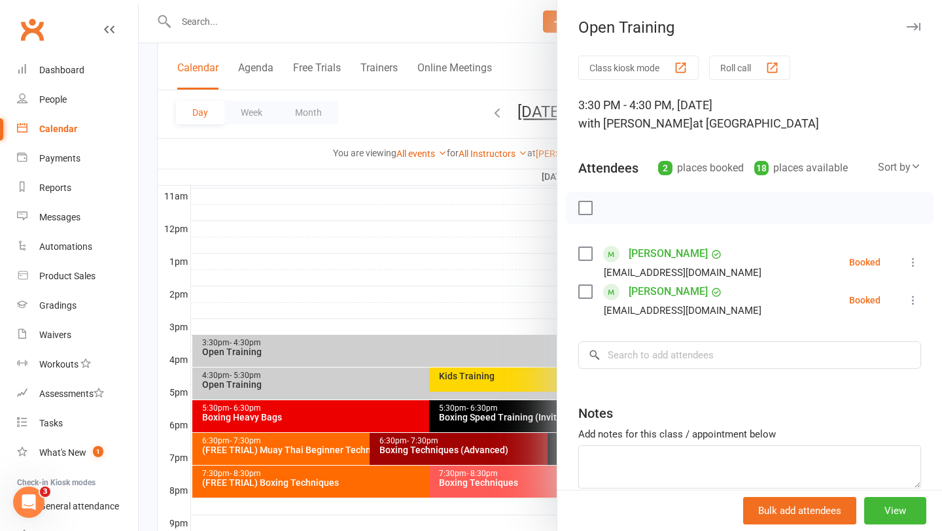
click at [587, 259] on label at bounding box center [585, 253] width 13 height 13
click at [611, 215] on button "button" at bounding box center [614, 208] width 22 height 22
click at [353, 364] on div at bounding box center [541, 265] width 804 height 531
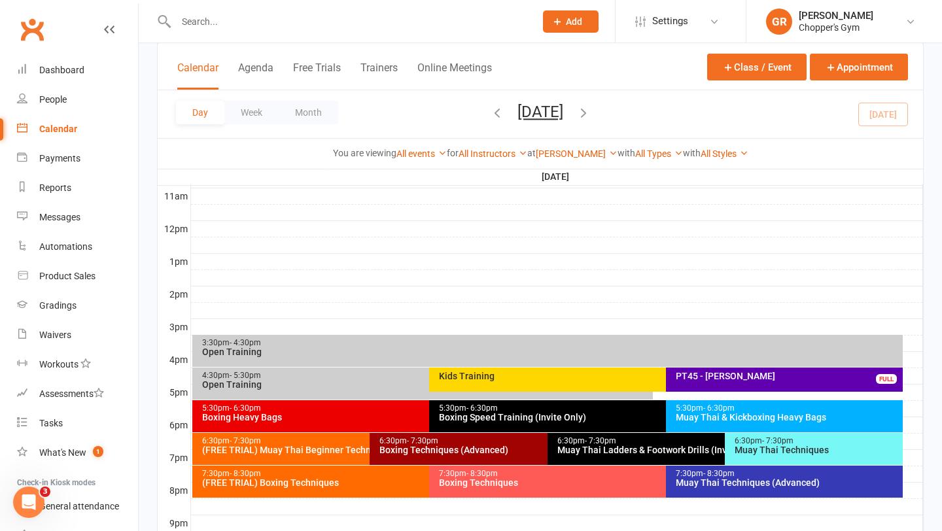
click at [339, 442] on div "6:30pm - 7:30pm" at bounding box center [367, 441] width 330 height 9
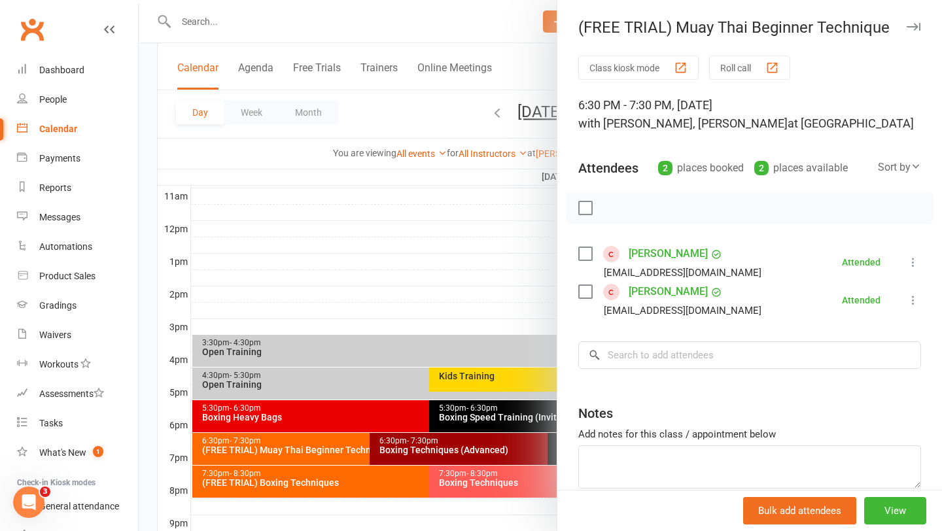
click at [484, 452] on div at bounding box center [541, 265] width 804 height 531
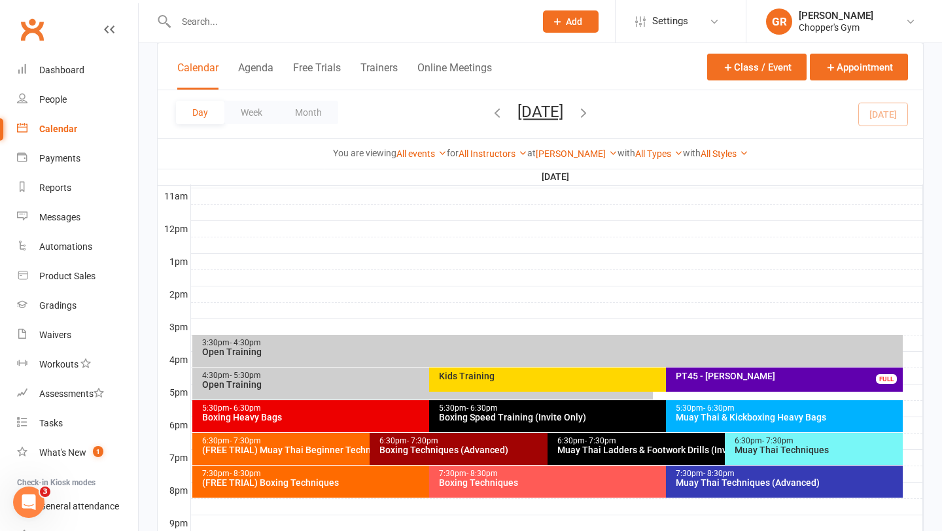
click at [484, 452] on div "Boxing Techniques (Advanced)" at bounding box center [544, 450] width 330 height 9
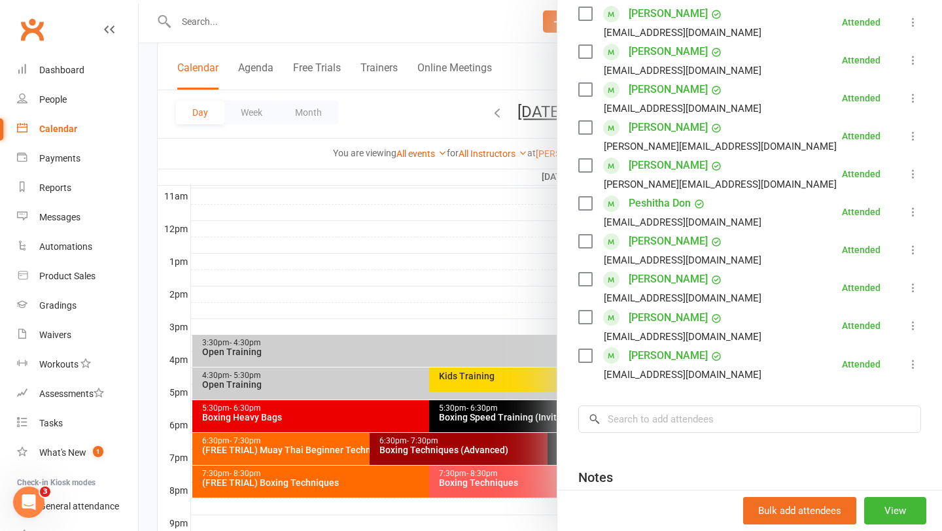
scroll to position [539, 0]
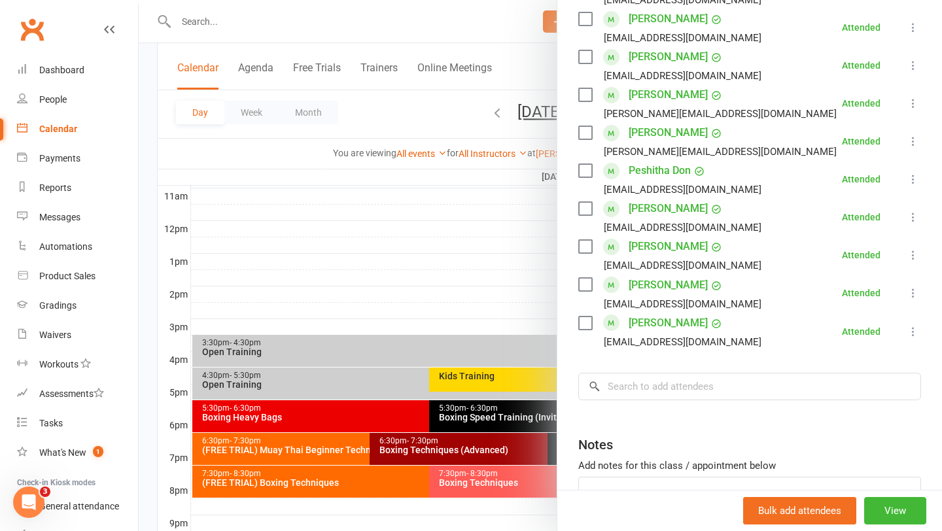
click at [442, 310] on div at bounding box center [541, 265] width 804 height 531
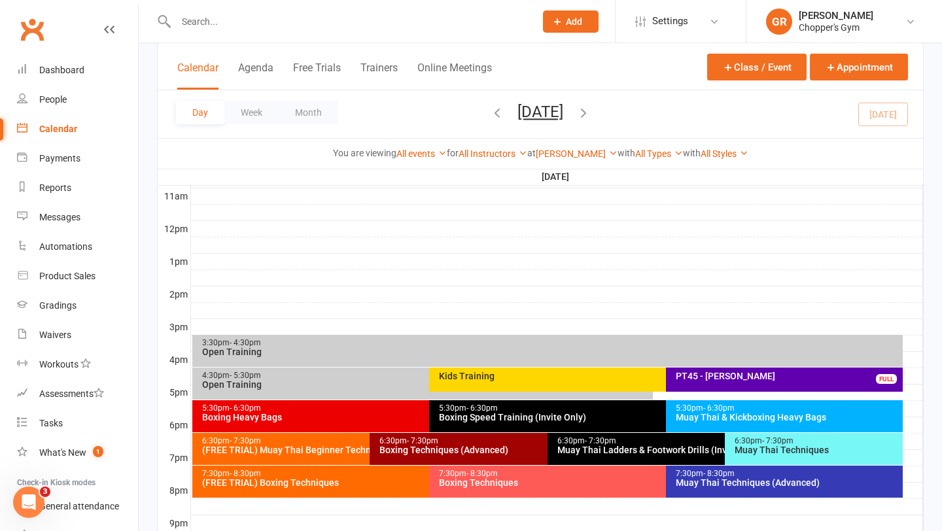
click at [644, 448] on div "Muay Thai Ladders & Footwork Drills (Invite Only)" at bounding box center [722, 450] width 330 height 9
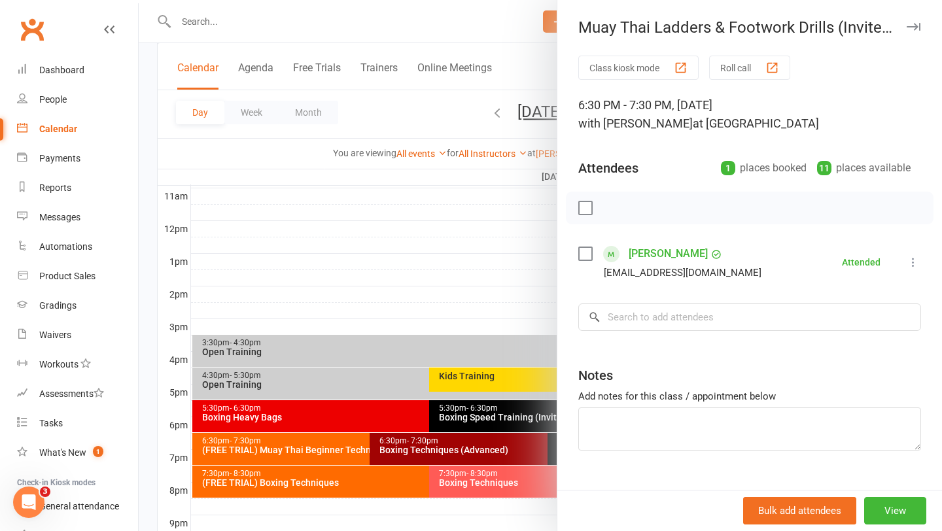
click at [488, 285] on div at bounding box center [541, 265] width 804 height 531
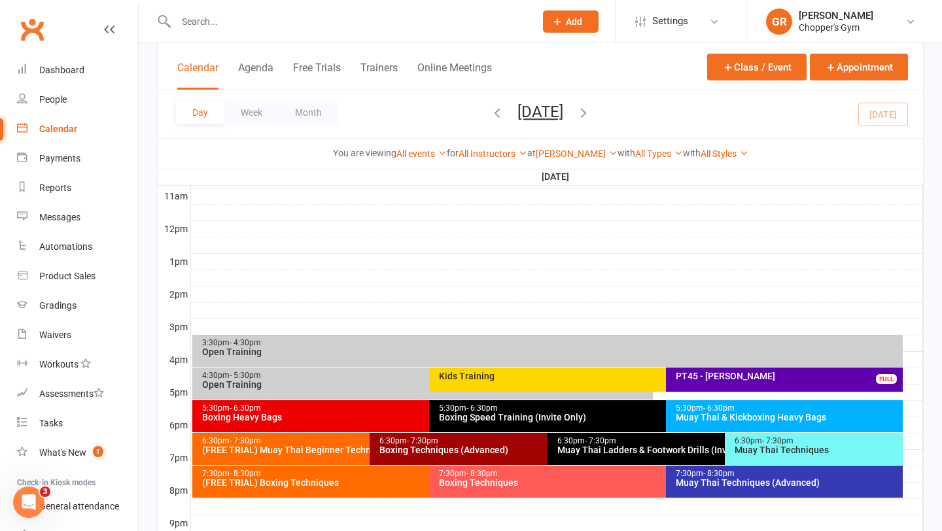
click at [783, 461] on div "6:30pm - 7:30pm Muay Thai Techniques" at bounding box center [814, 449] width 178 height 32
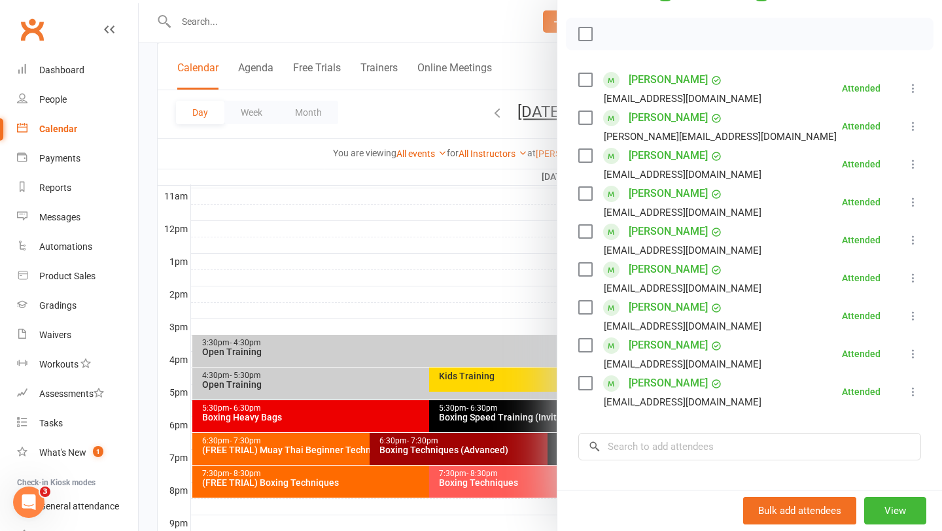
scroll to position [185, 0]
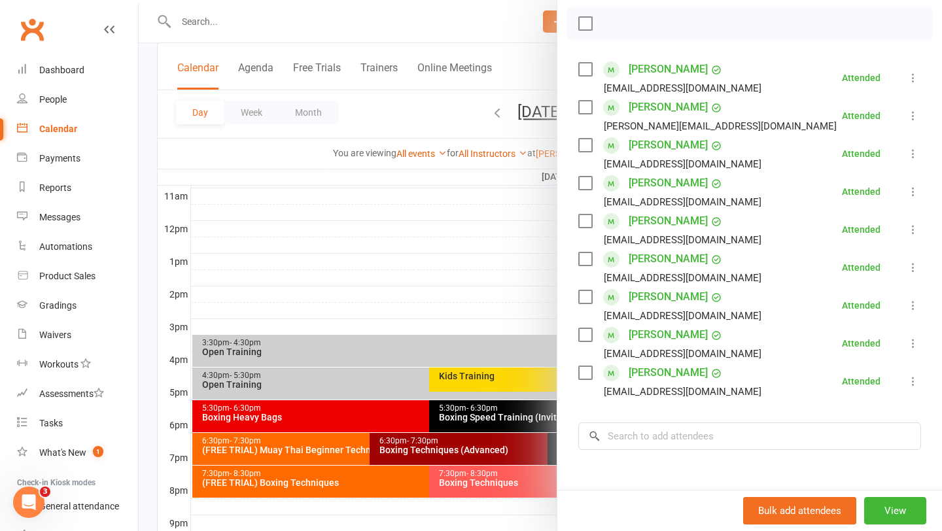
click at [460, 283] on div at bounding box center [541, 265] width 804 height 531
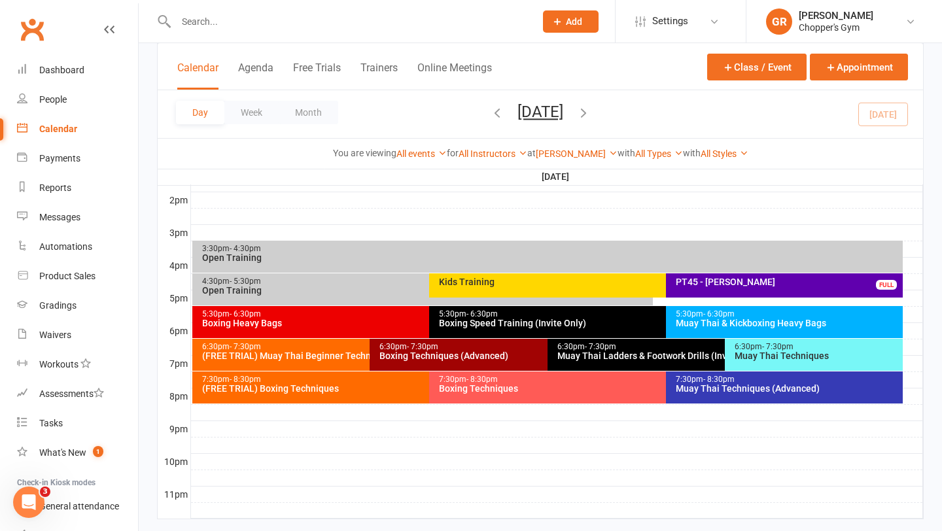
scroll to position [550, 0]
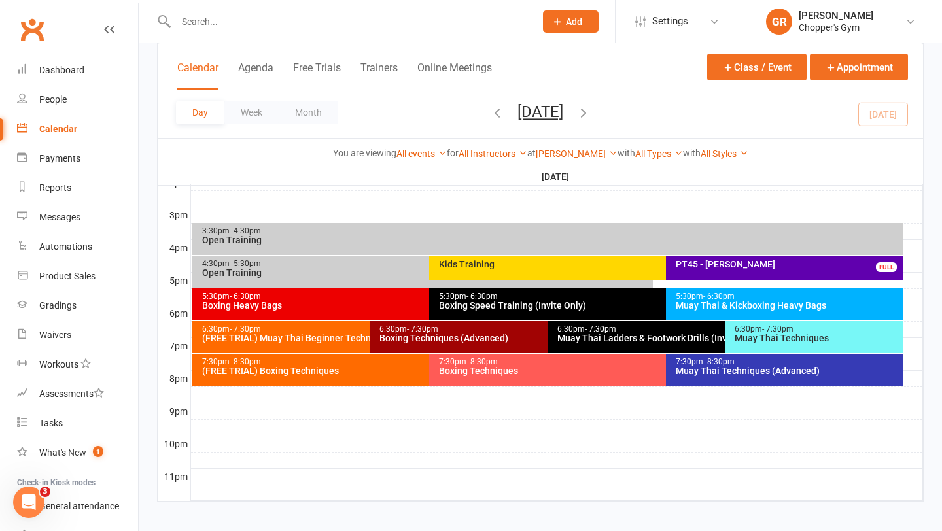
click at [362, 366] on div "(FREE TRIAL) Boxing Techniques" at bounding box center [426, 370] width 449 height 9
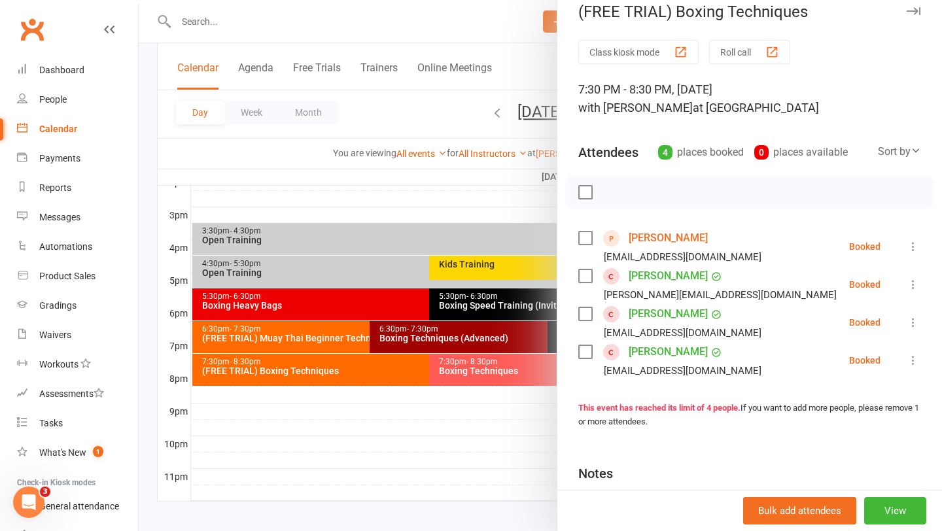
scroll to position [28, 0]
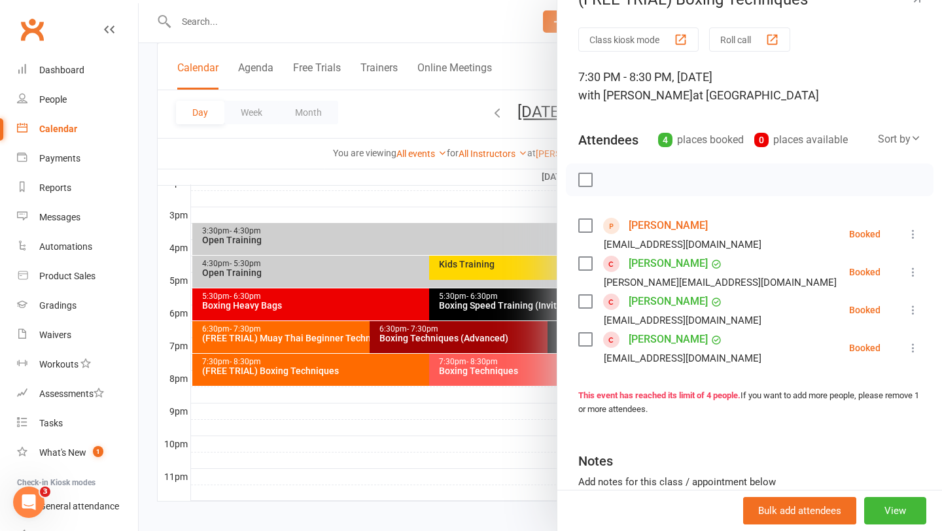
click at [408, 423] on div at bounding box center [541, 265] width 804 height 531
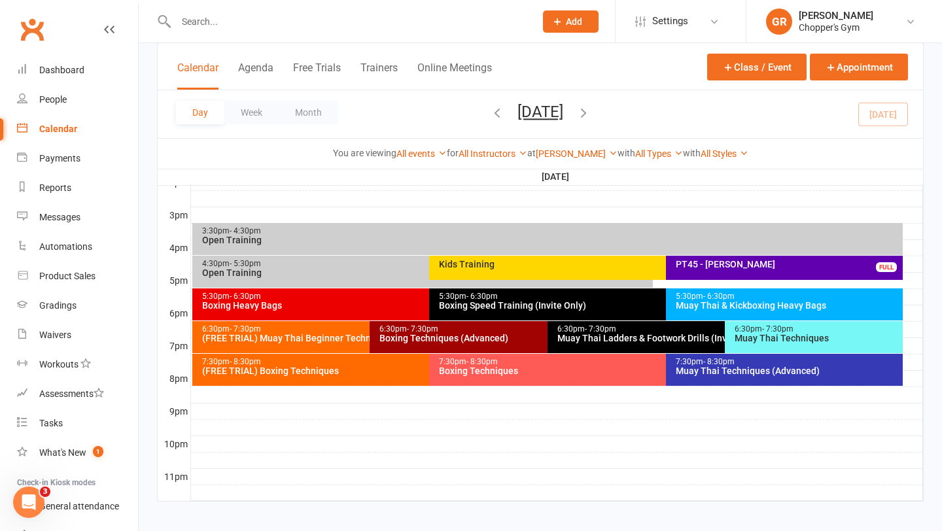
click at [338, 379] on div "7:30pm - 8:30pm (FREE TRIAL) Boxing Techniques FULL" at bounding box center [422, 370] width 461 height 32
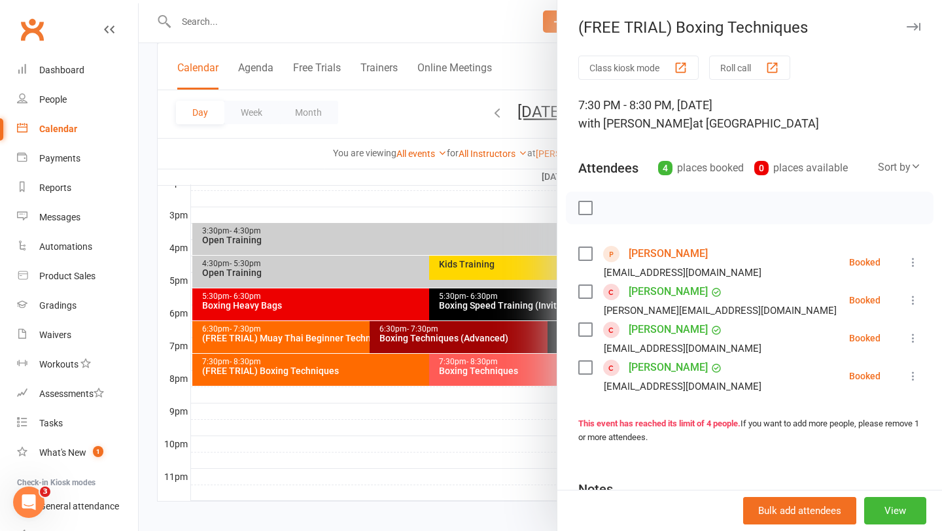
click at [504, 373] on div at bounding box center [541, 265] width 804 height 531
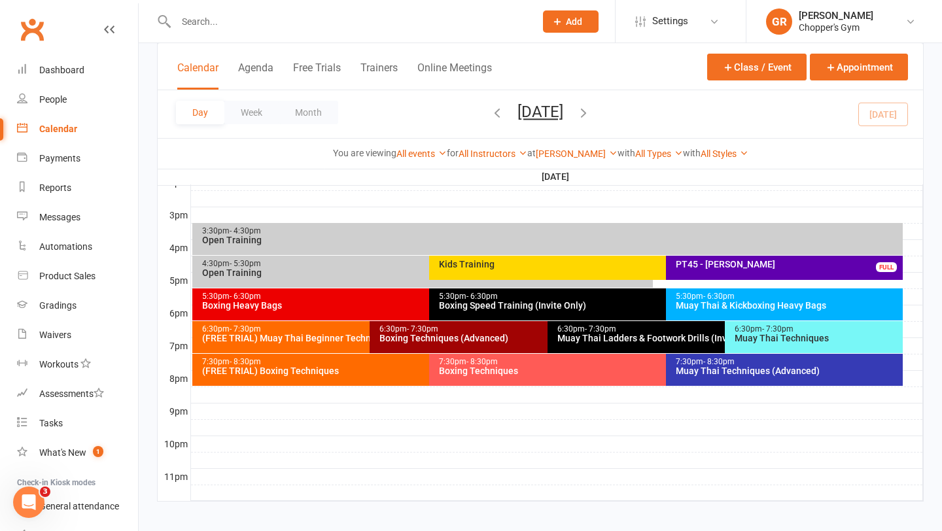
click at [504, 373] on div "Boxing Techniques" at bounding box center [662, 370] width 449 height 9
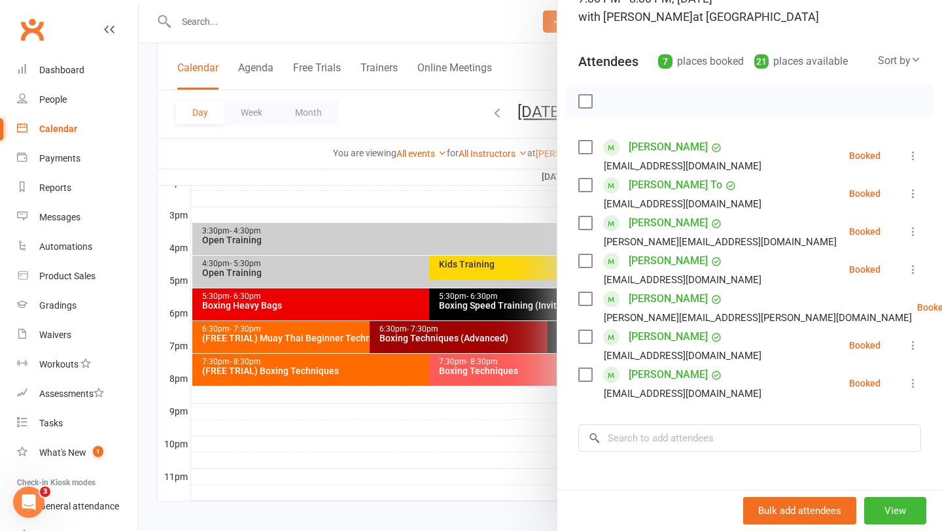
scroll to position [106, 0]
click at [464, 410] on div at bounding box center [541, 265] width 804 height 531
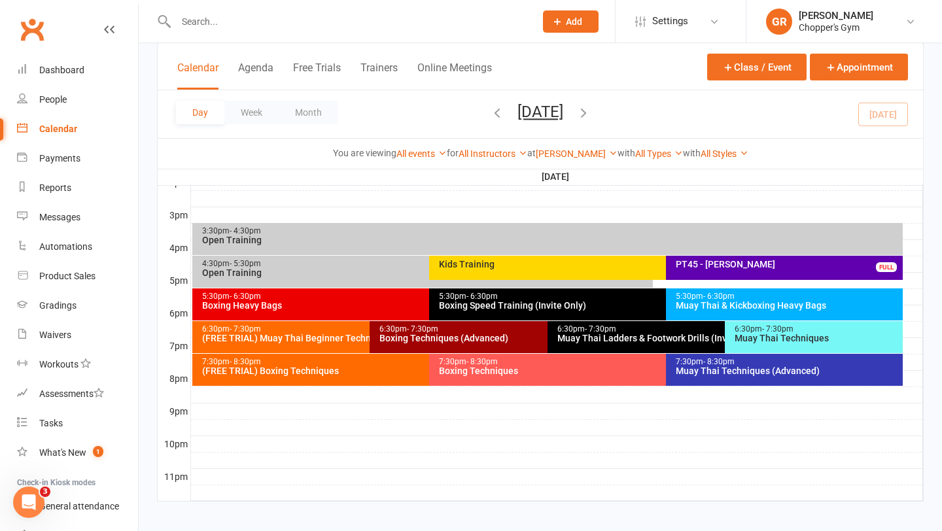
click at [468, 340] on div "Boxing Techniques (Advanced)" at bounding box center [544, 338] width 330 height 9
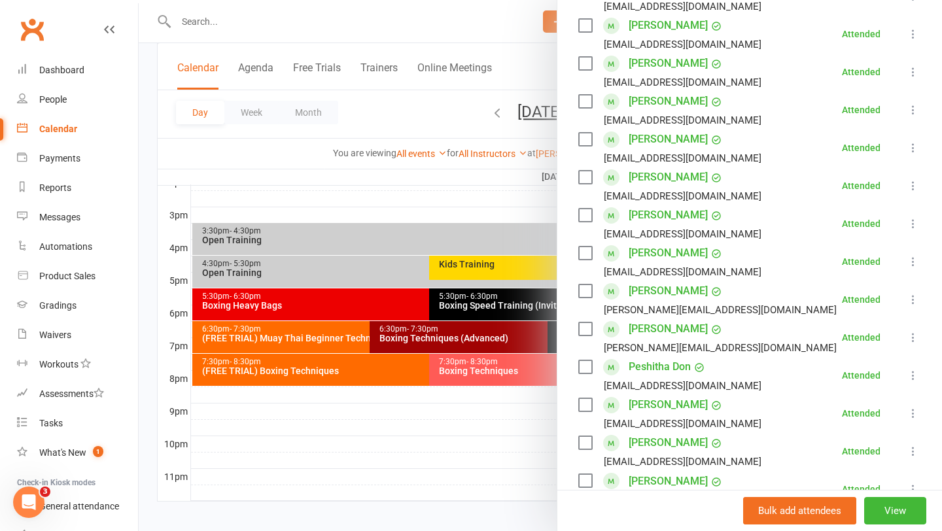
scroll to position [339, 0]
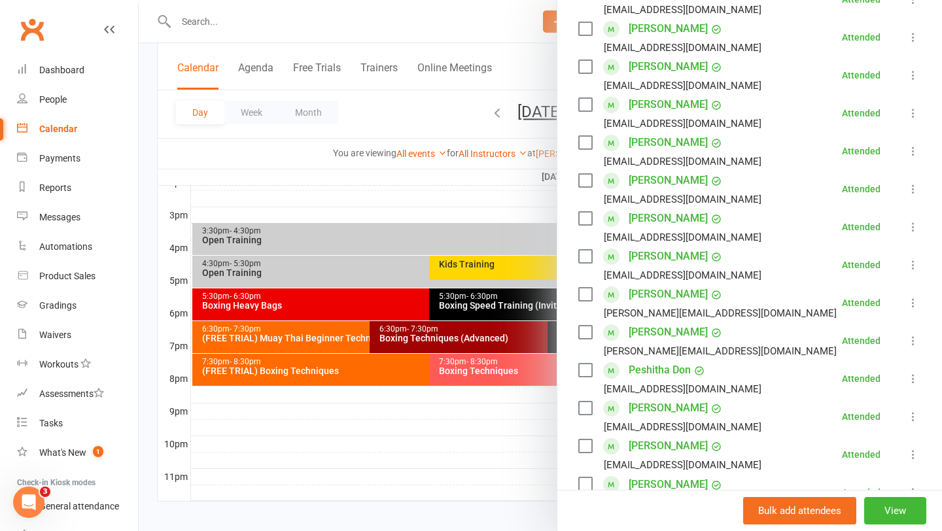
click at [394, 400] on div at bounding box center [541, 265] width 804 height 531
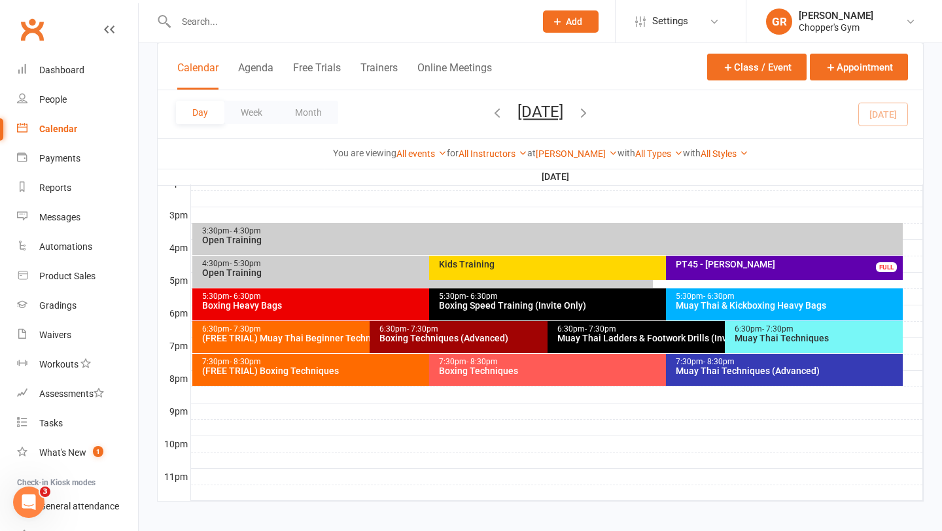
click at [360, 375] on div "(FREE TRIAL) Boxing Techniques" at bounding box center [426, 370] width 449 height 9
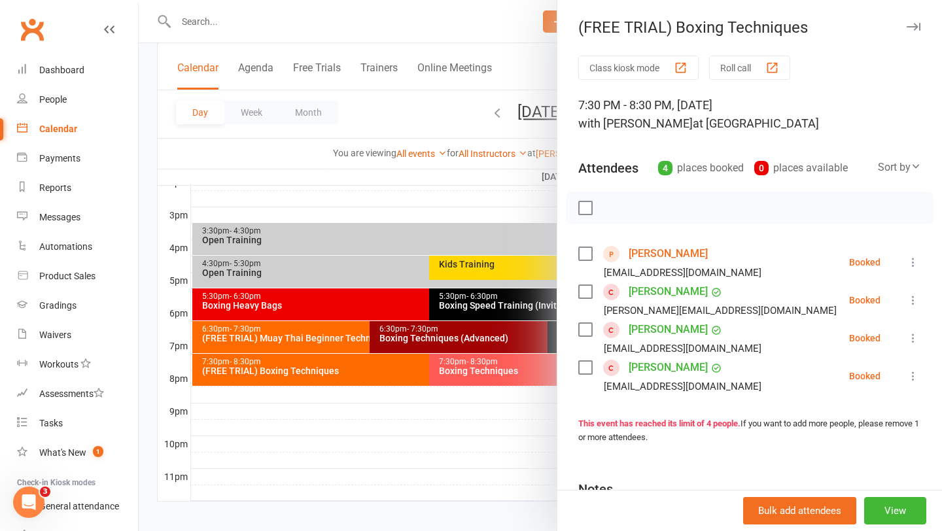
click at [493, 440] on div at bounding box center [541, 265] width 804 height 531
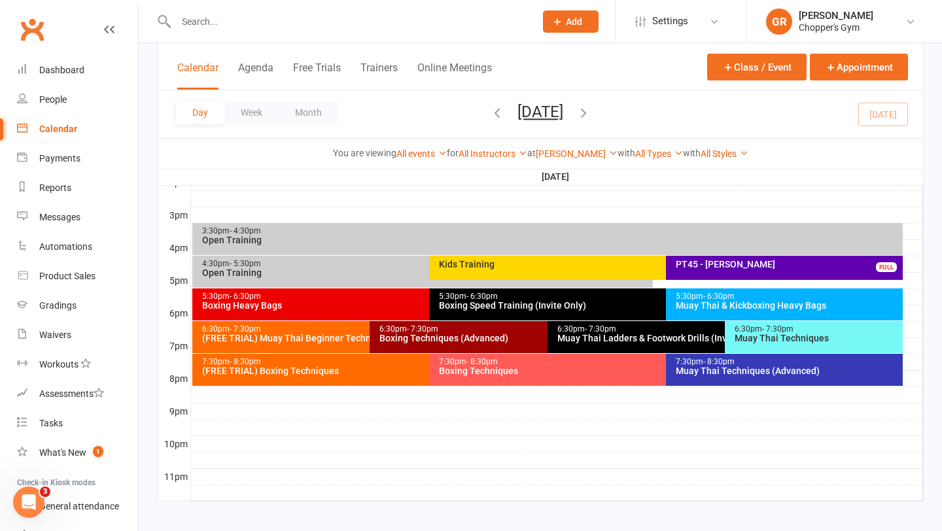
click at [508, 369] on div "Boxing Techniques" at bounding box center [662, 370] width 449 height 9
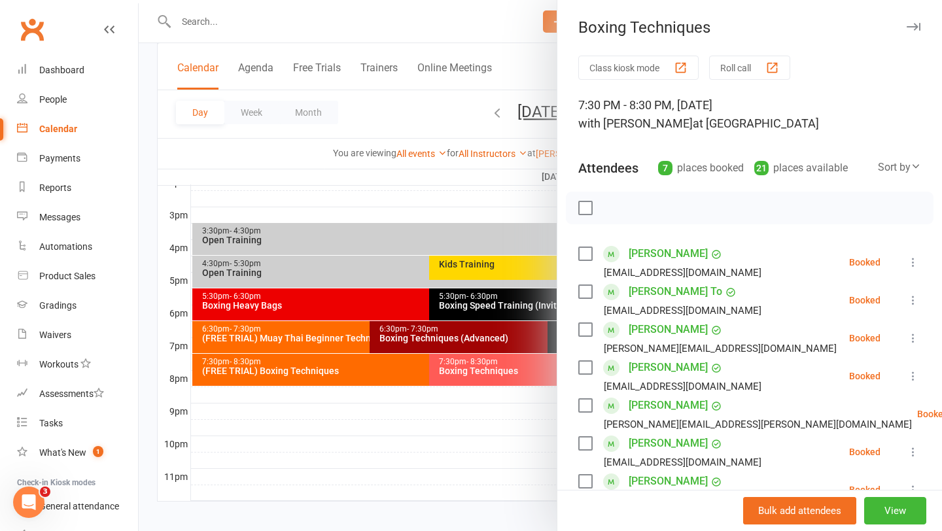
click at [589, 253] on label at bounding box center [585, 253] width 13 height 13
click at [615, 209] on icon "button" at bounding box center [614, 208] width 14 height 14
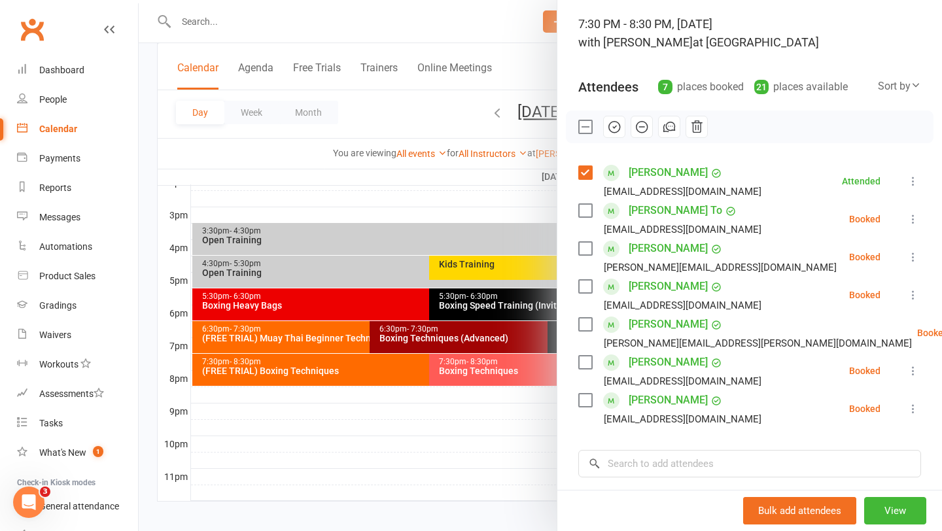
scroll to position [84, 0]
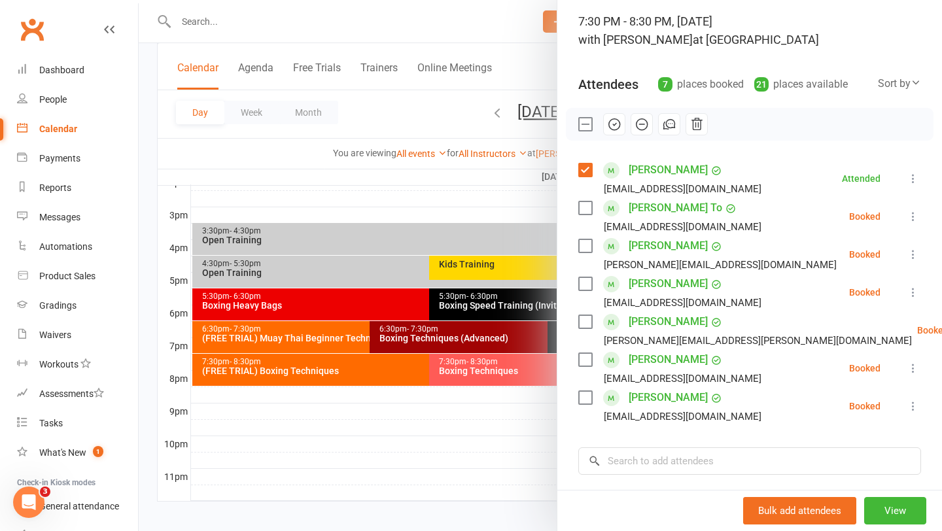
click at [517, 446] on div at bounding box center [541, 265] width 804 height 531
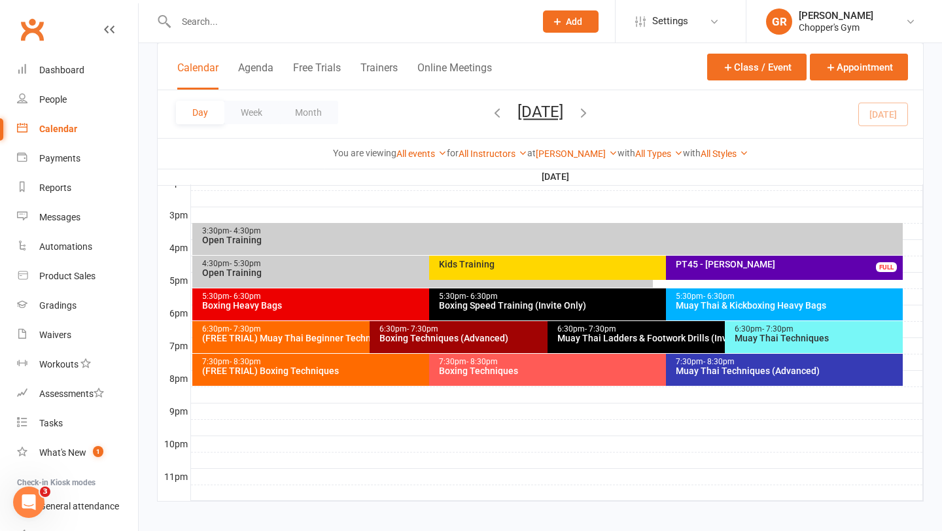
click at [758, 373] on div "Muay Thai Techniques (Advanced)" at bounding box center [787, 370] width 225 height 9
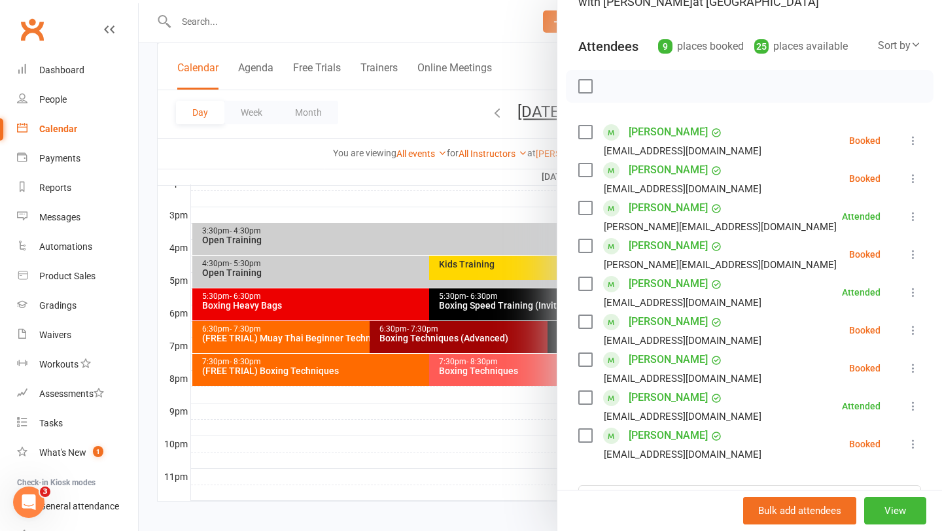
scroll to position [133, 0]
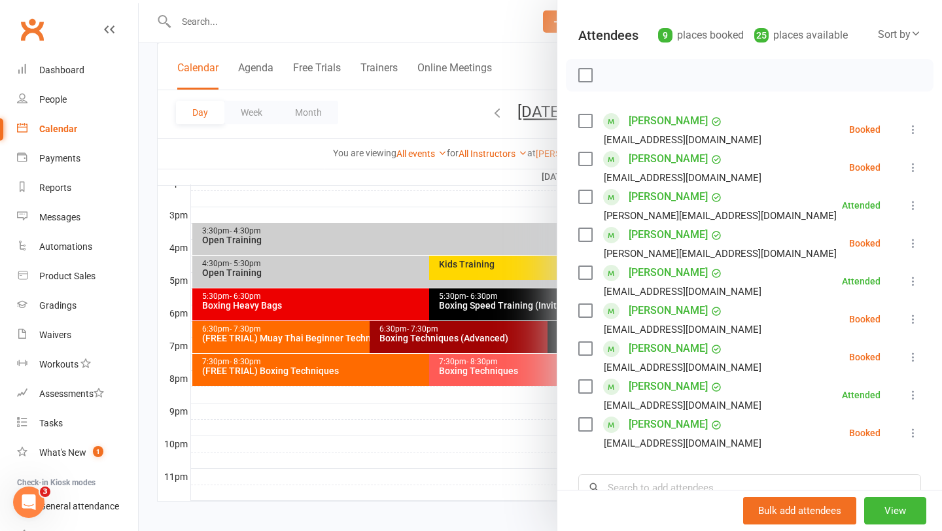
click at [391, 469] on div at bounding box center [541, 265] width 804 height 531
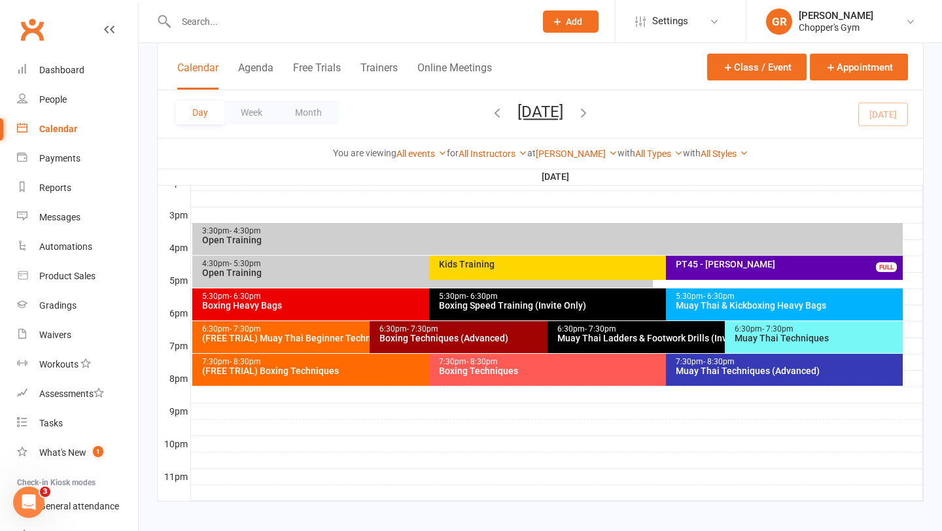
click at [299, 376] on div "(FREE TRIAL) Boxing Techniques" at bounding box center [426, 370] width 449 height 9
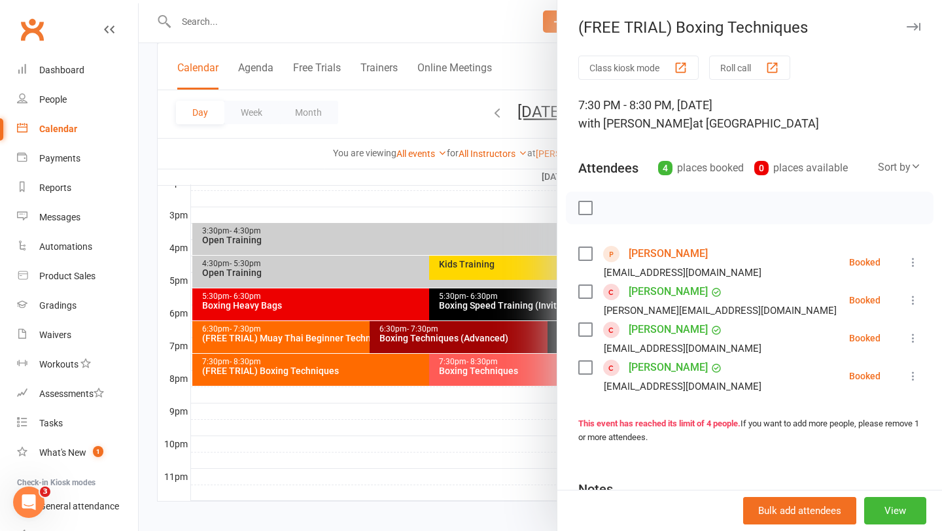
click at [485, 435] on div at bounding box center [541, 265] width 804 height 531
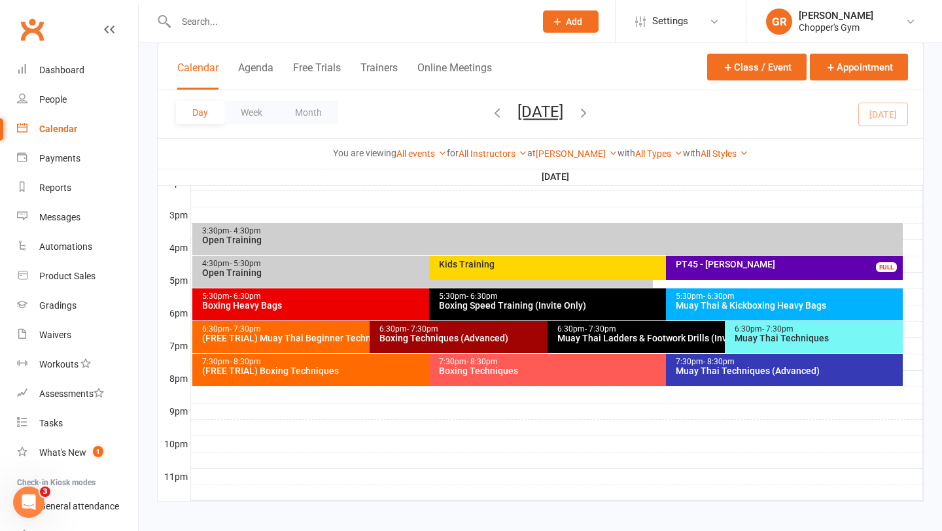
click at [721, 361] on span "- 8:30pm" at bounding box center [719, 361] width 31 height 9
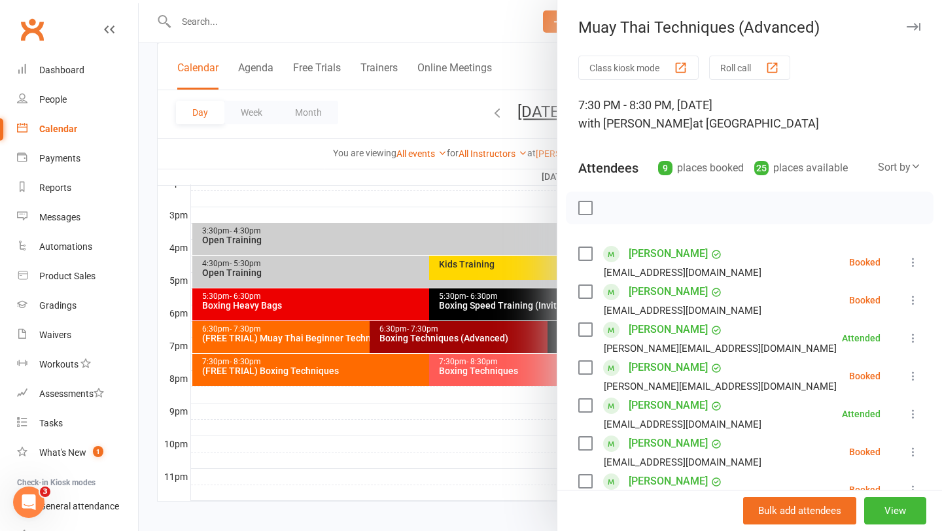
click at [471, 404] on div at bounding box center [541, 265] width 804 height 531
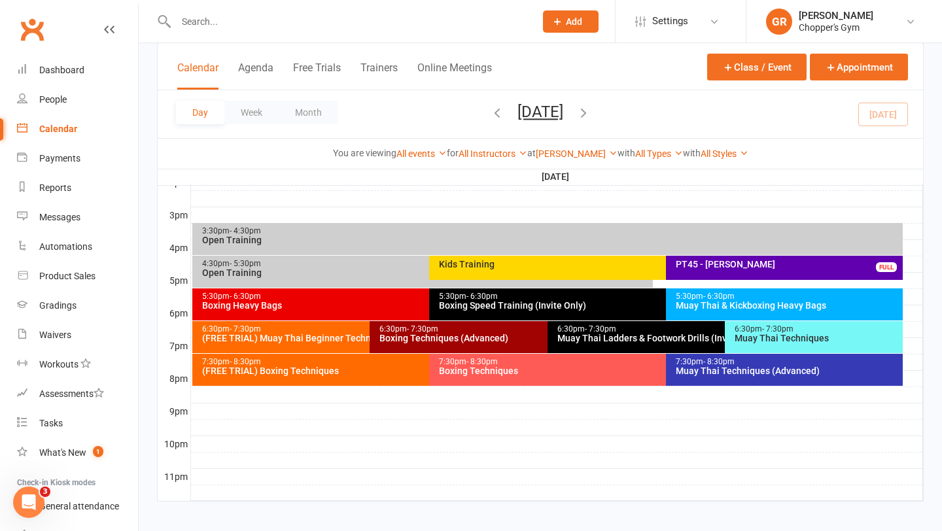
click at [523, 368] on div "Boxing Techniques" at bounding box center [662, 370] width 449 height 9
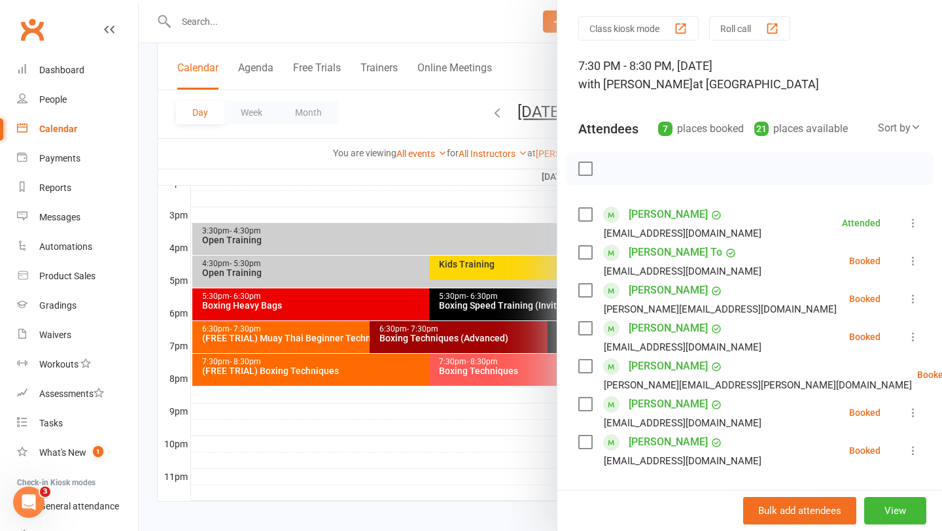
scroll to position [41, 0]
click at [364, 459] on div at bounding box center [541, 265] width 804 height 531
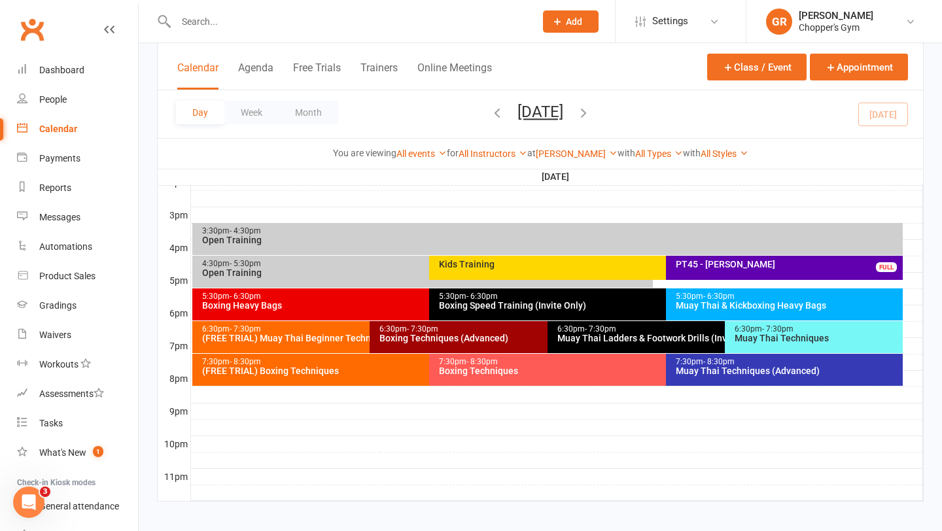
click at [393, 274] on div "Open Training" at bounding box center [426, 272] width 449 height 9
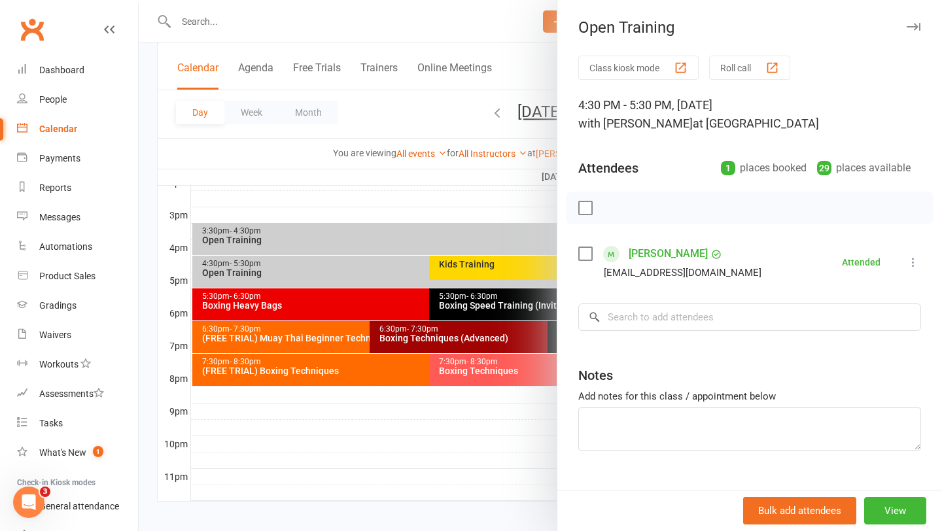
click at [415, 329] on div at bounding box center [541, 265] width 804 height 531
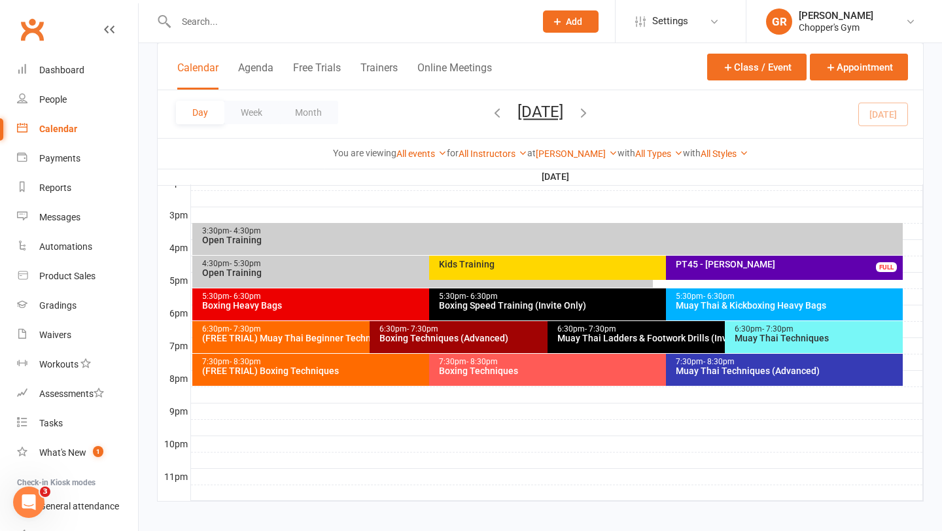
click at [334, 344] on div "6:30pm - 7:30pm (FREE TRIAL) Muay Thai Beginner Technique" at bounding box center [363, 337] width 342 height 32
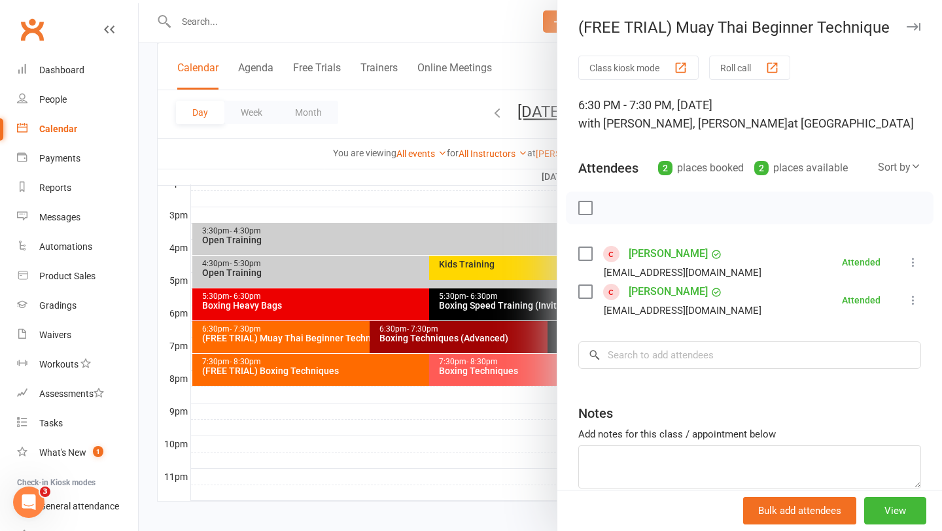
click at [476, 334] on div at bounding box center [541, 265] width 804 height 531
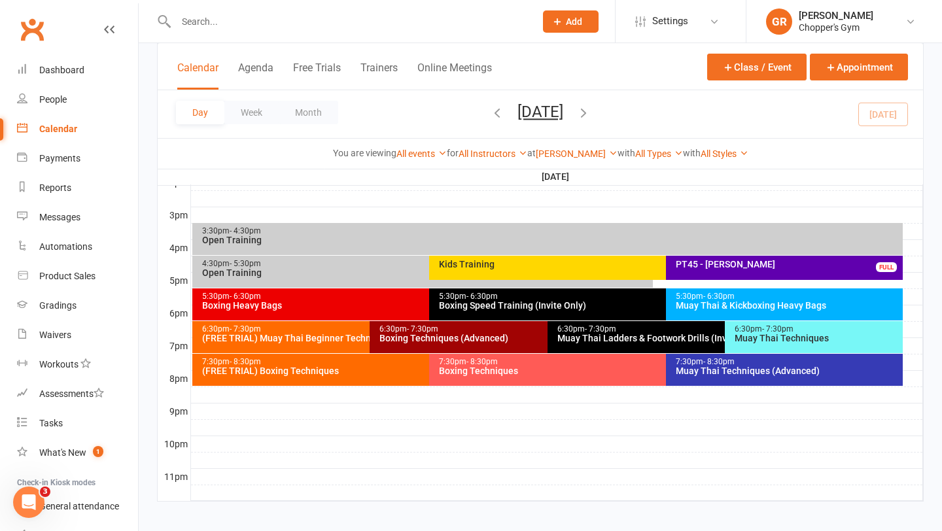
click at [462, 340] on div "Boxing Techniques (Advanced)" at bounding box center [544, 338] width 330 height 9
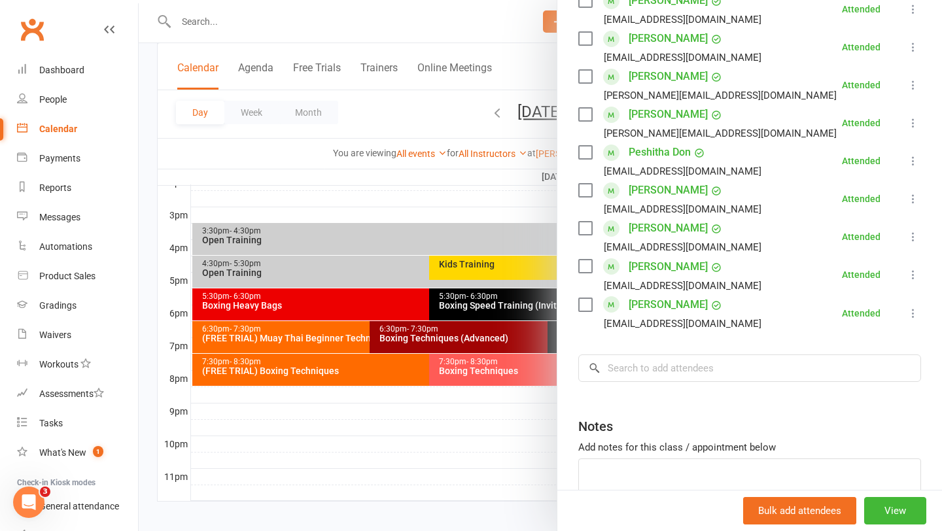
scroll to position [634, 0]
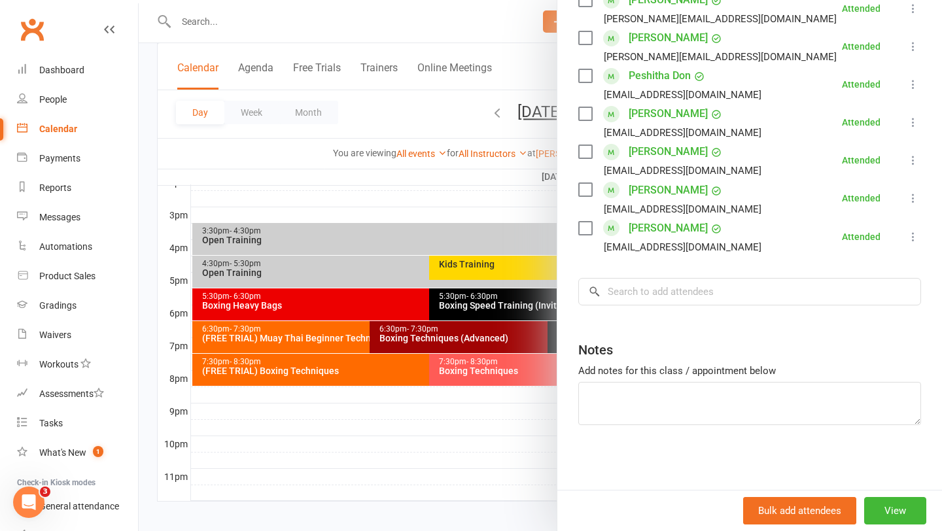
click at [534, 419] on div at bounding box center [541, 265] width 804 height 531
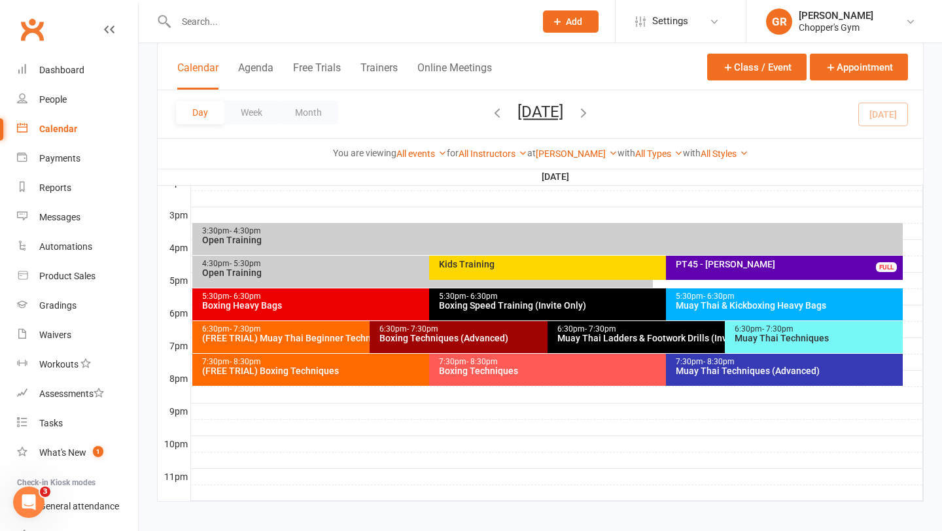
click at [770, 327] on span "- 7:30pm" at bounding box center [777, 329] width 31 height 9
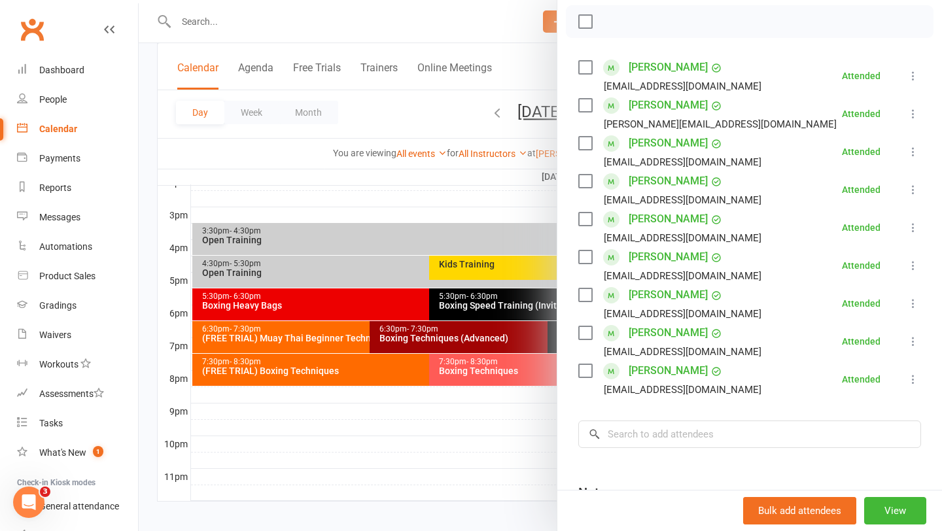
scroll to position [215, 0]
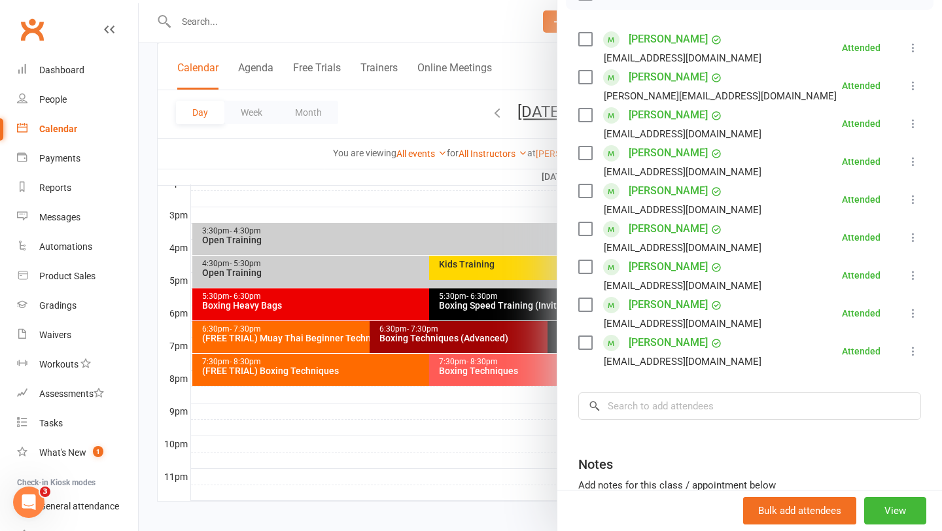
click at [523, 470] on div at bounding box center [541, 265] width 804 height 531
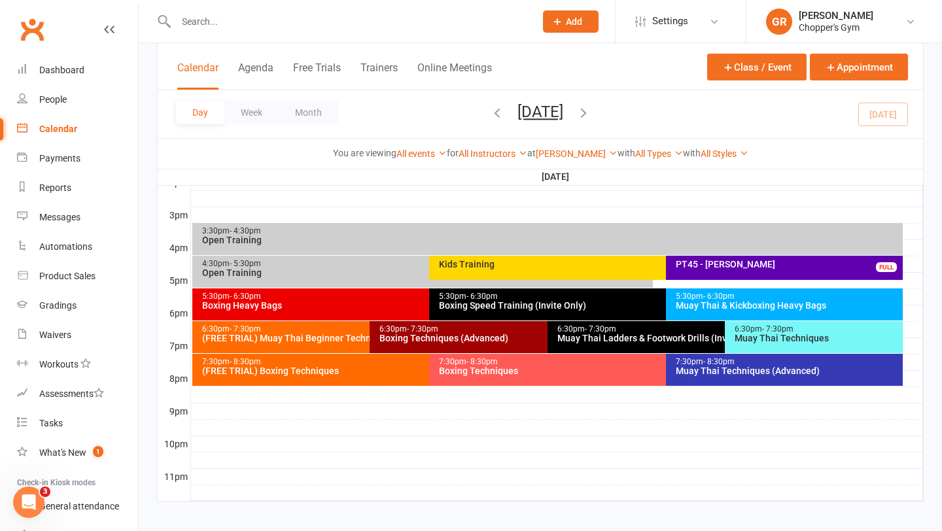
click at [767, 374] on div "Muay Thai Techniques (Advanced)" at bounding box center [787, 370] width 225 height 9
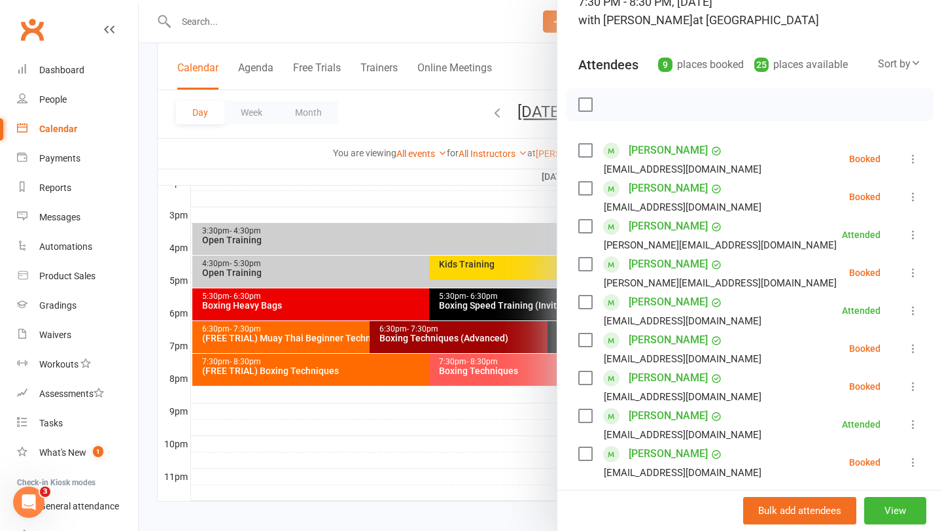
scroll to position [113, 0]
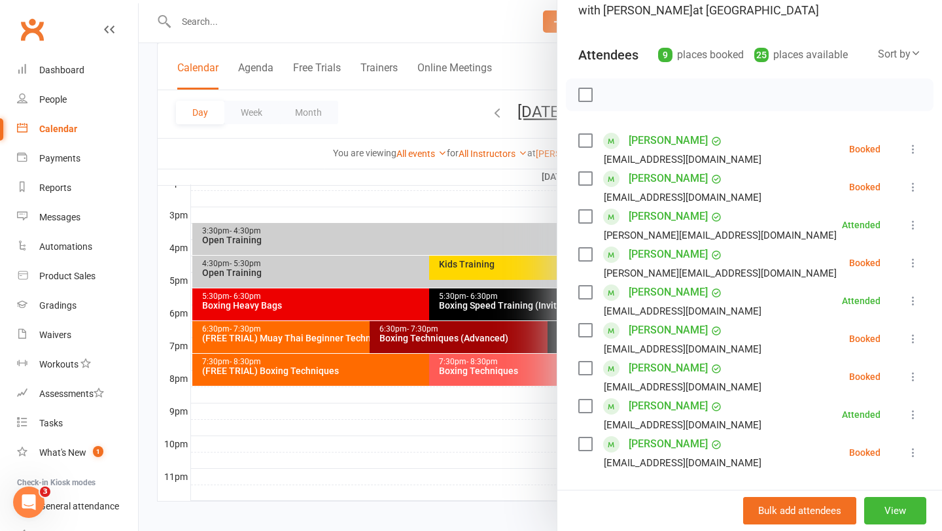
click at [585, 141] on label at bounding box center [585, 140] width 13 height 13
click at [587, 179] on label at bounding box center [585, 178] width 13 height 13
click at [609, 90] on icon "button" at bounding box center [614, 95] width 14 height 14
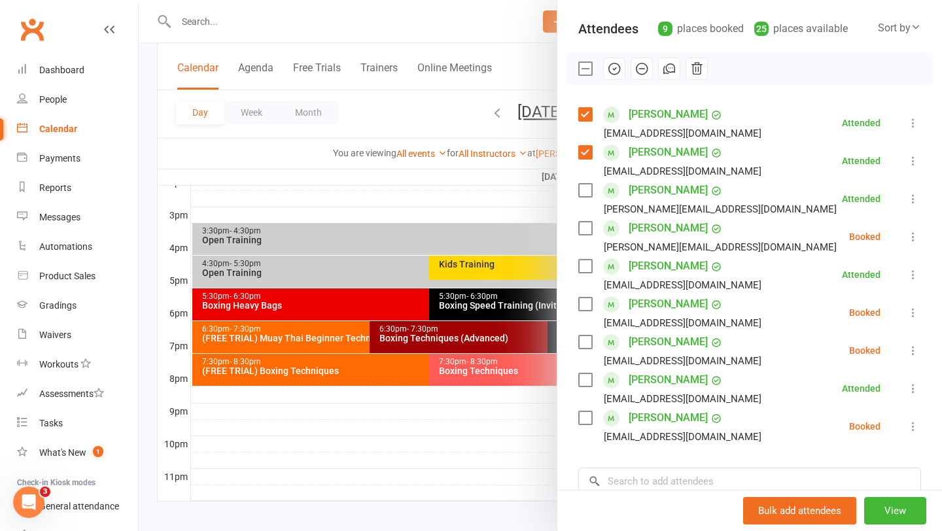
click at [588, 230] on label at bounding box center [585, 228] width 13 height 13
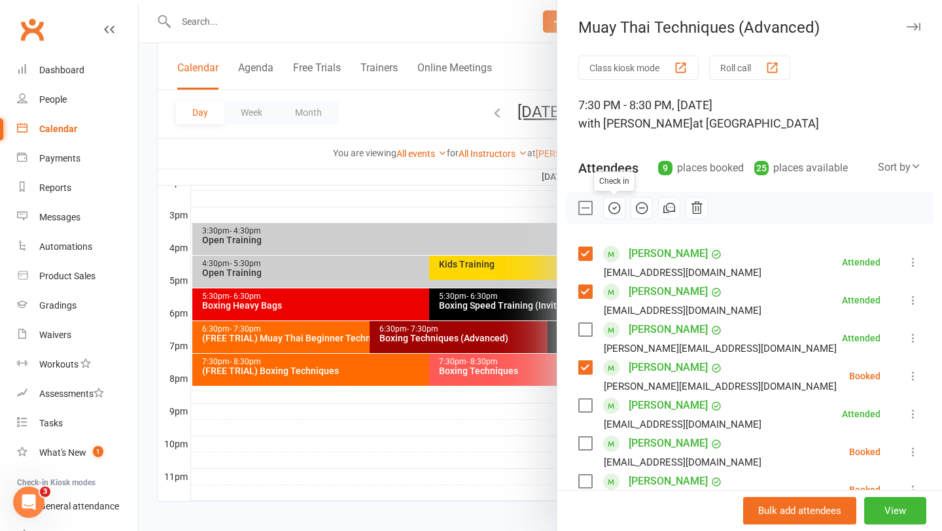
click at [618, 213] on icon "button" at bounding box center [614, 208] width 11 height 11
click at [511, 365] on div at bounding box center [541, 265] width 804 height 531
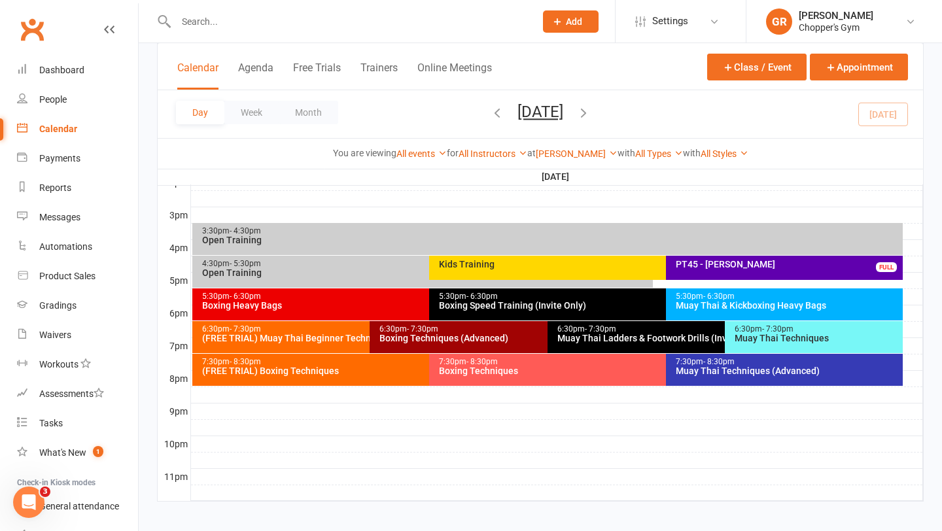
click at [507, 366] on div "Boxing Techniques" at bounding box center [662, 370] width 449 height 9
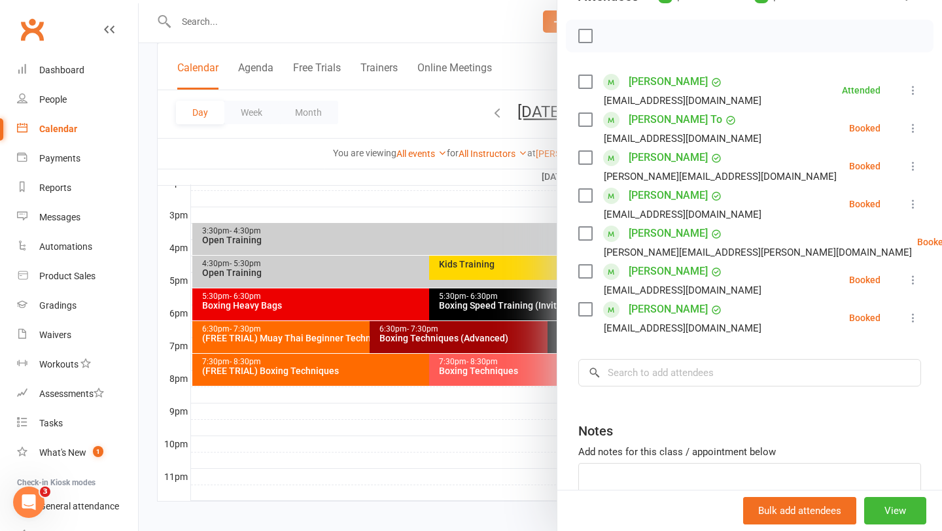
scroll to position [148, 0]
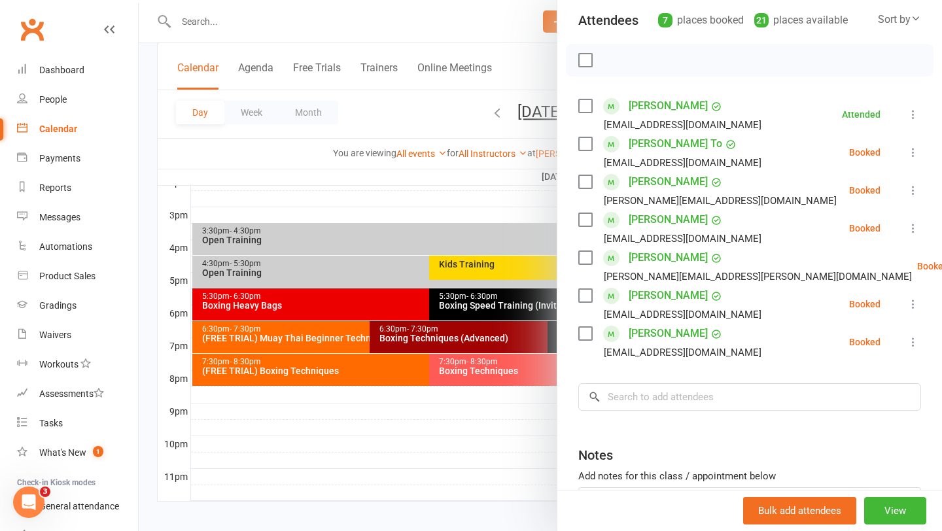
click at [372, 422] on div at bounding box center [541, 265] width 804 height 531
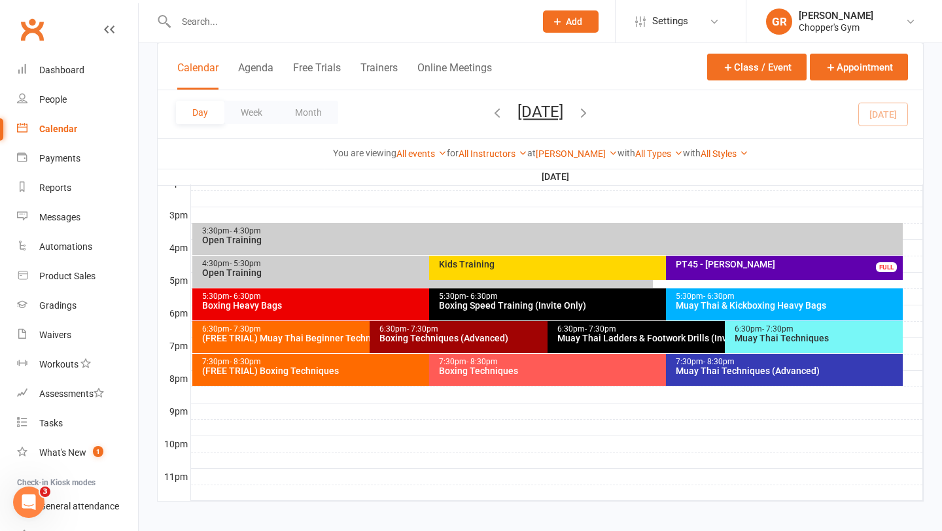
click at [751, 366] on div "Muay Thai Techniques (Advanced)" at bounding box center [787, 370] width 225 height 9
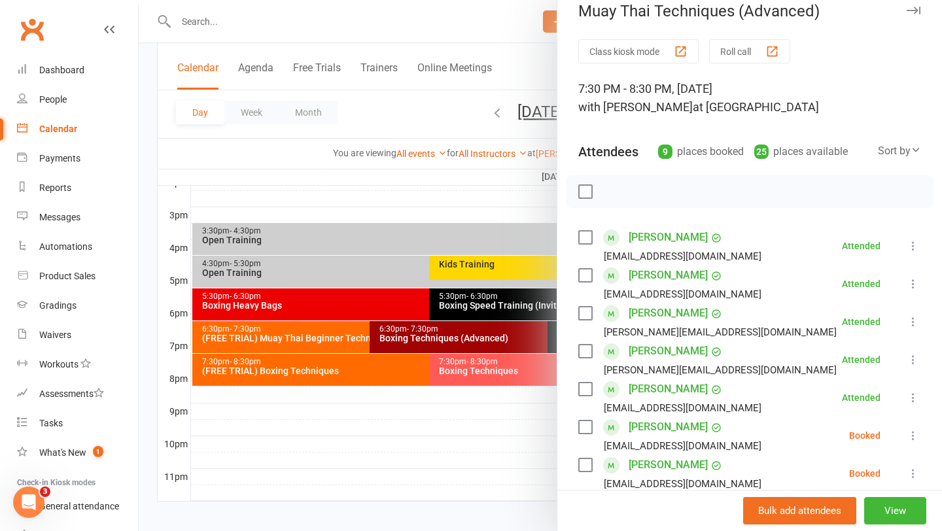
scroll to position [29, 0]
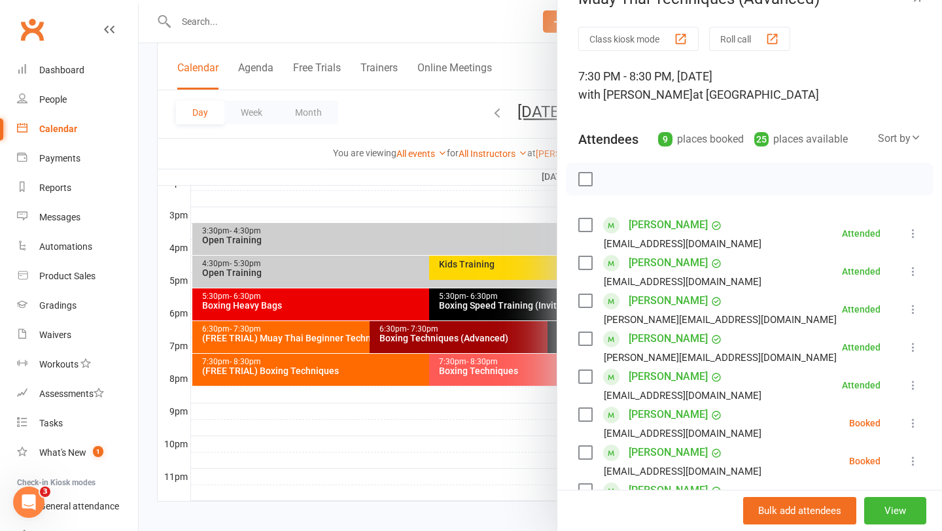
click at [587, 448] on label at bounding box center [585, 452] width 13 height 13
click at [586, 419] on label at bounding box center [585, 414] width 13 height 13
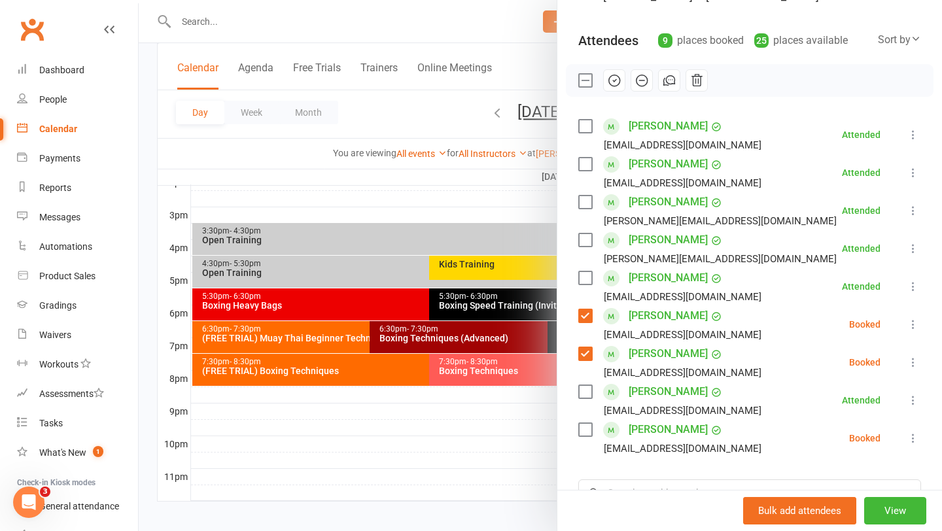
scroll to position [131, 0]
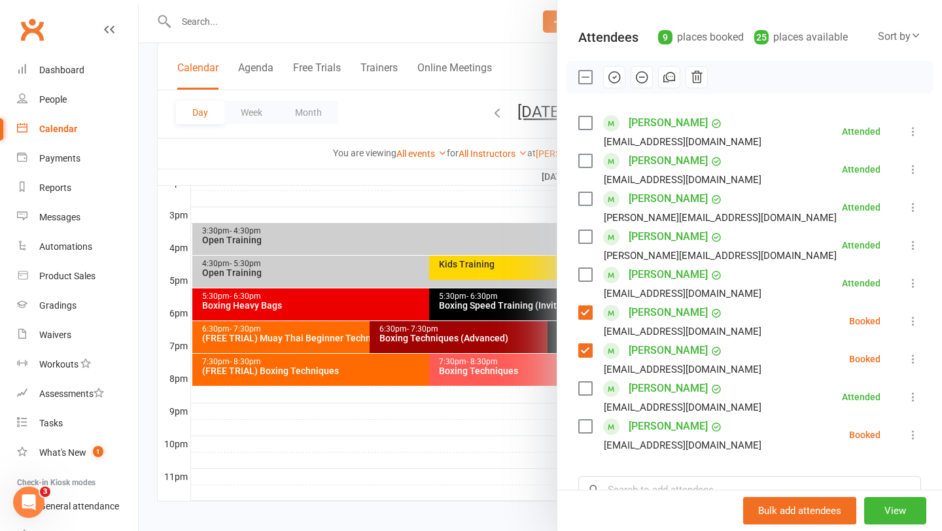
click at [610, 84] on button "button" at bounding box center [614, 77] width 22 height 22
click at [298, 24] on div at bounding box center [541, 265] width 804 height 531
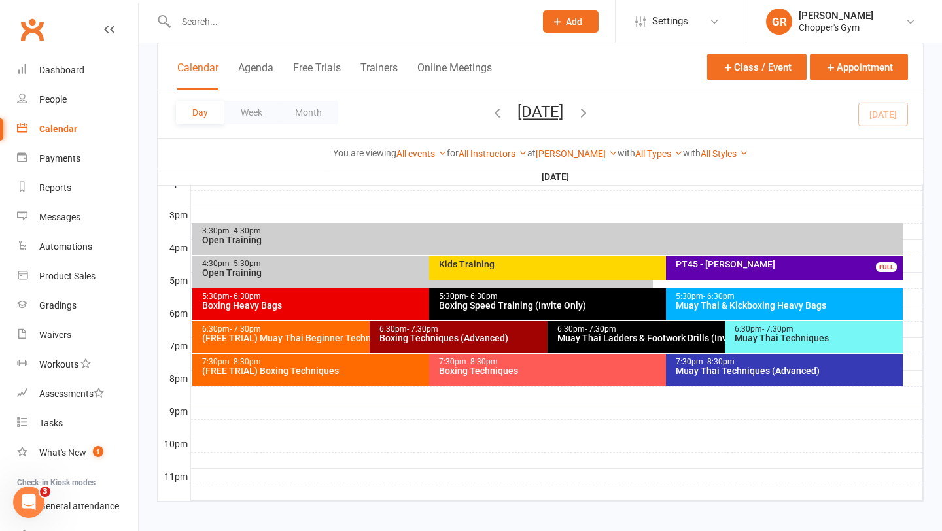
click at [283, 22] on input "text" at bounding box center [349, 21] width 354 height 18
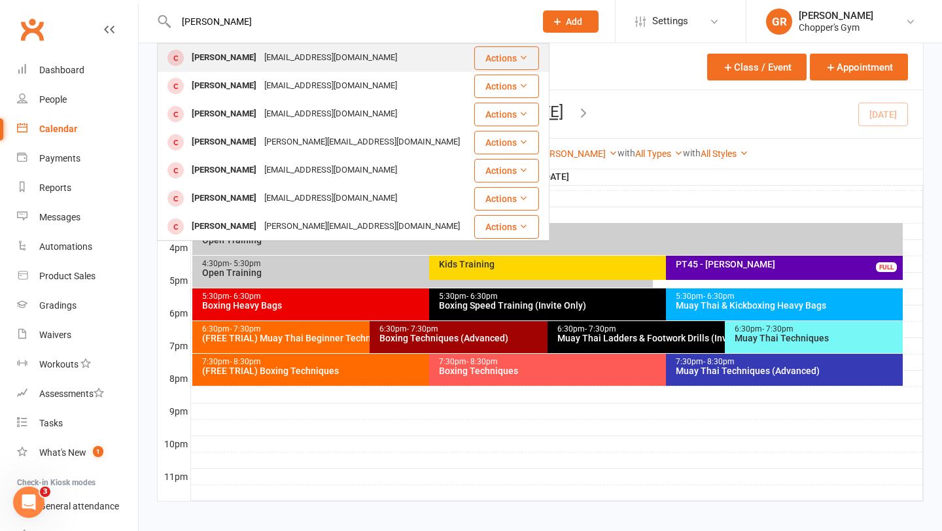
type input "[PERSON_NAME]"
click at [270, 59] on div "[EMAIL_ADDRESS][DOMAIN_NAME]" at bounding box center [330, 57] width 141 height 19
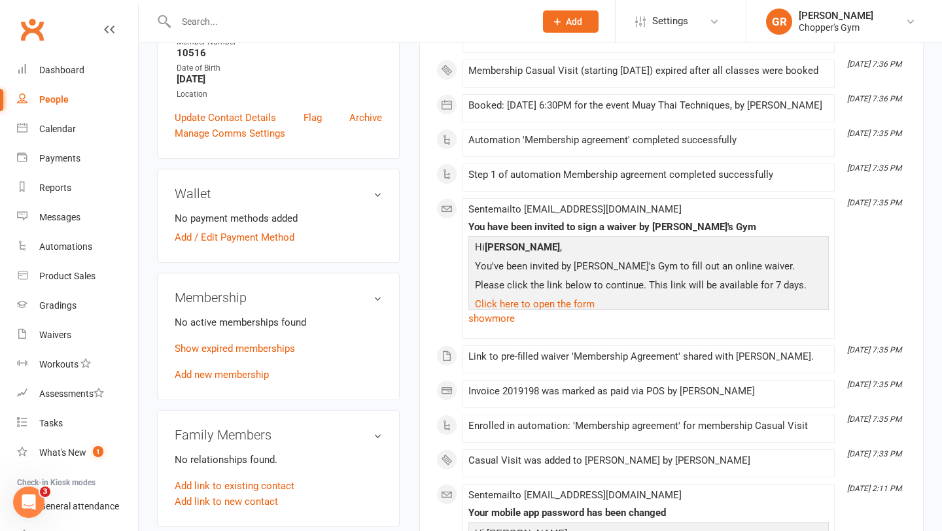
scroll to position [474, 0]
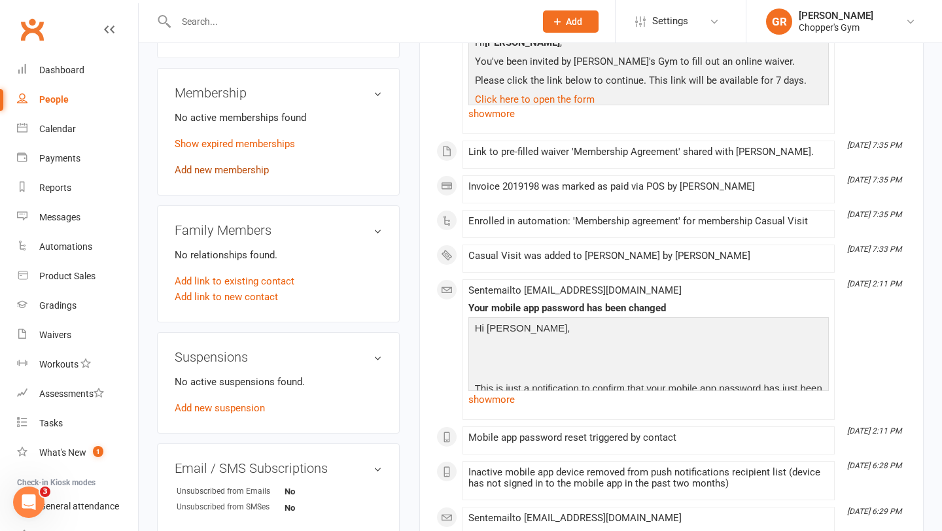
click at [205, 167] on link "Add new membership" at bounding box center [222, 170] width 94 height 12
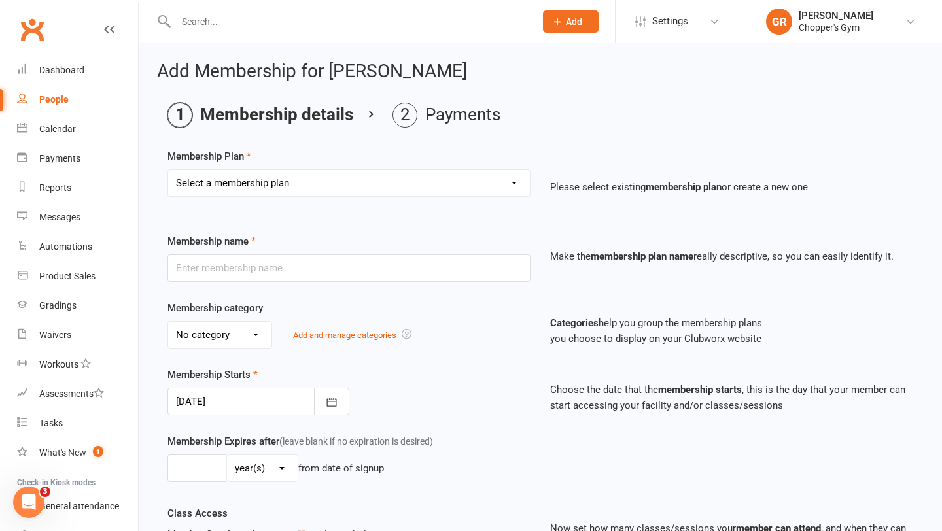
click at [496, 185] on select "Select a membership plan Create new Membership Plan Staff Membership Ongoing Un…" at bounding box center [349, 183] width 362 height 26
select select "6"
click at [168, 170] on select "Select a membership plan Create new Membership Plan Staff Membership Ongoing Un…" at bounding box center [349, 183] width 362 height 26
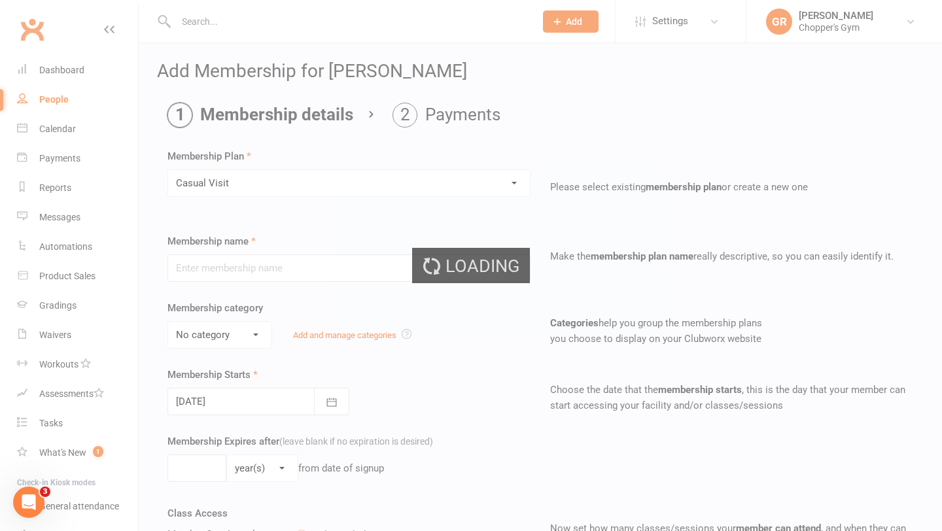
type input "Casual Visit"
type input "0"
type input "1"
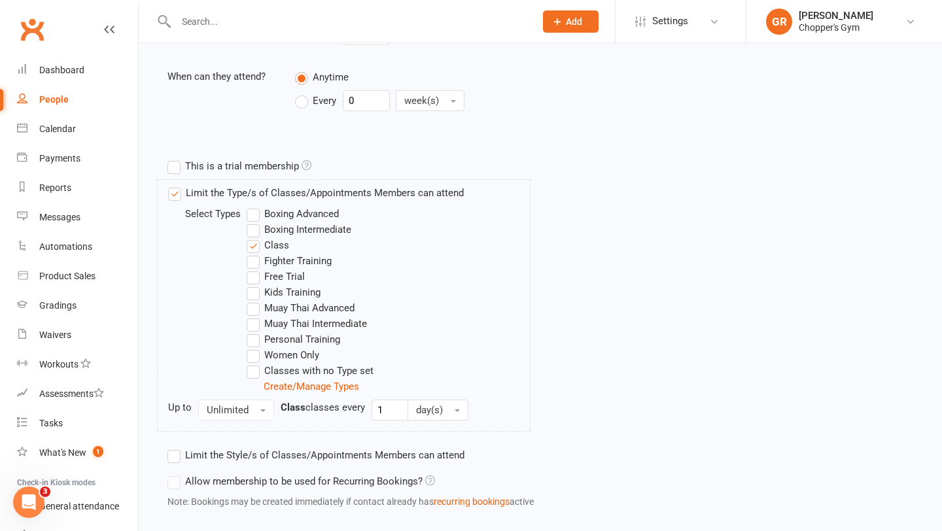
scroll to position [598, 0]
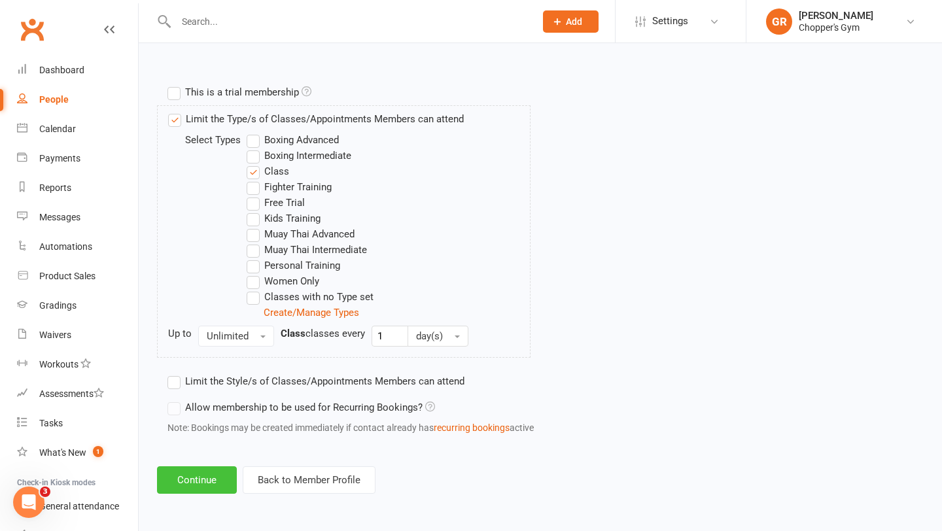
click at [182, 483] on button "Continue" at bounding box center [197, 480] width 80 height 27
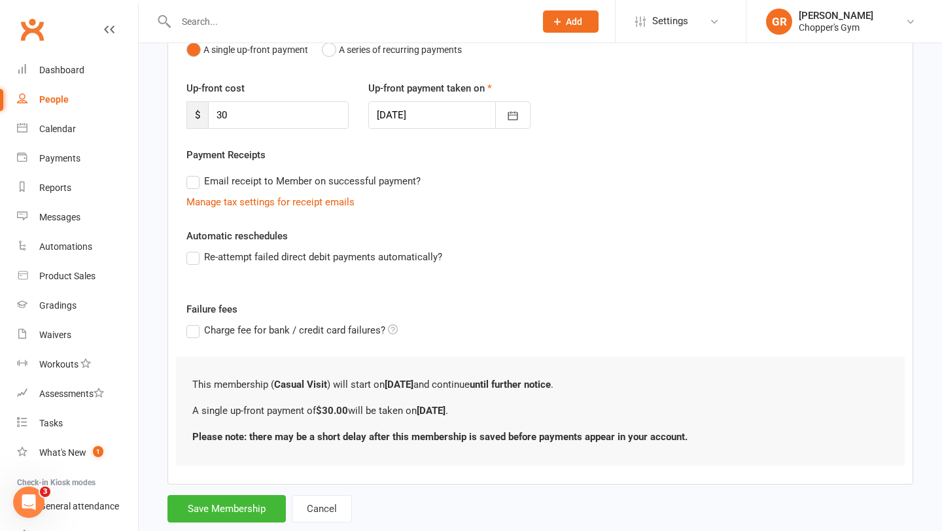
scroll to position [181, 0]
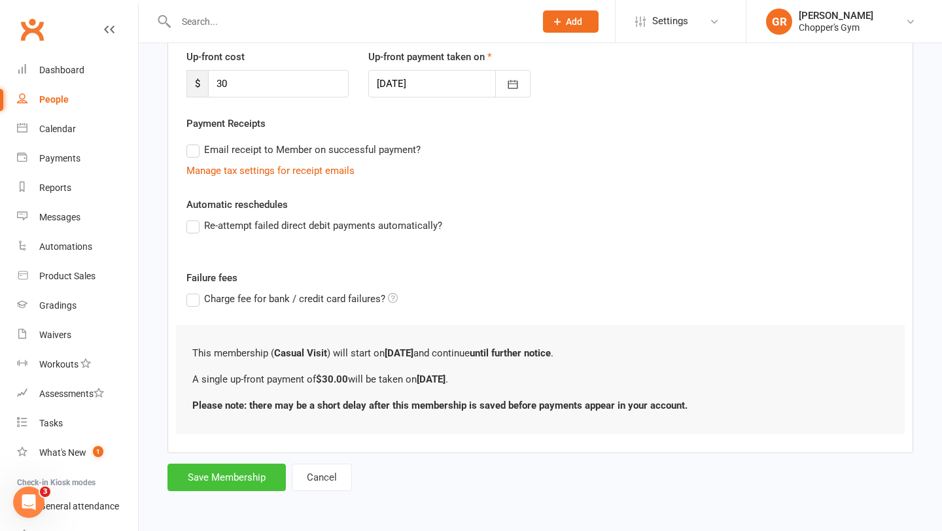
click at [243, 469] on button "Save Membership" at bounding box center [227, 477] width 118 height 27
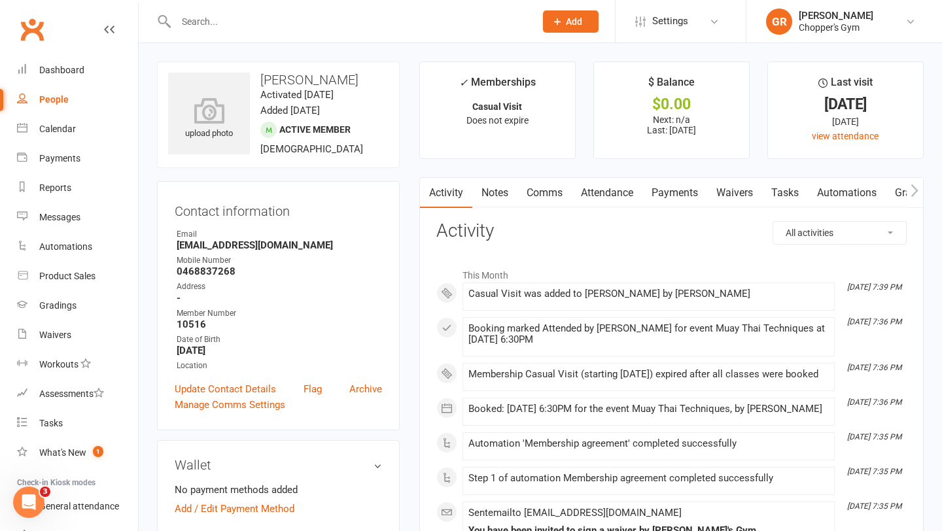
click at [681, 192] on link "Payments" at bounding box center [675, 193] width 65 height 30
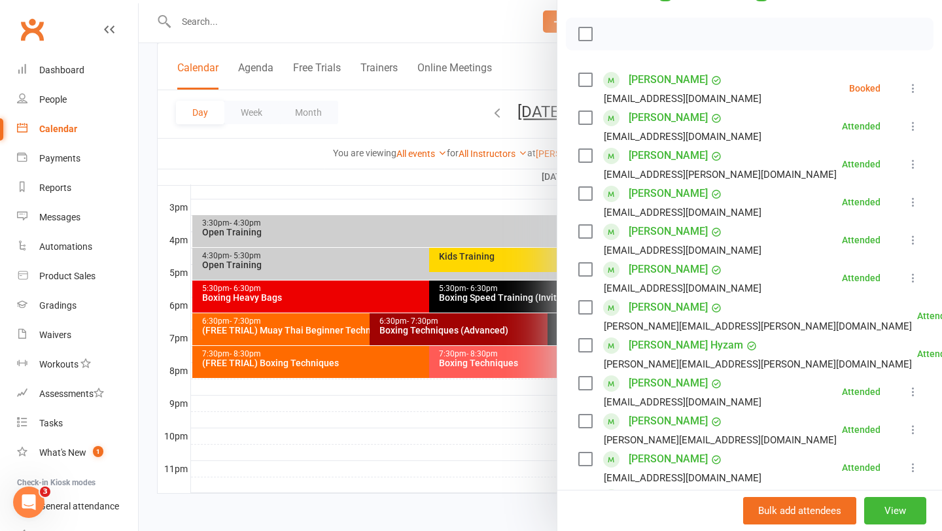
scroll to position [325, 0]
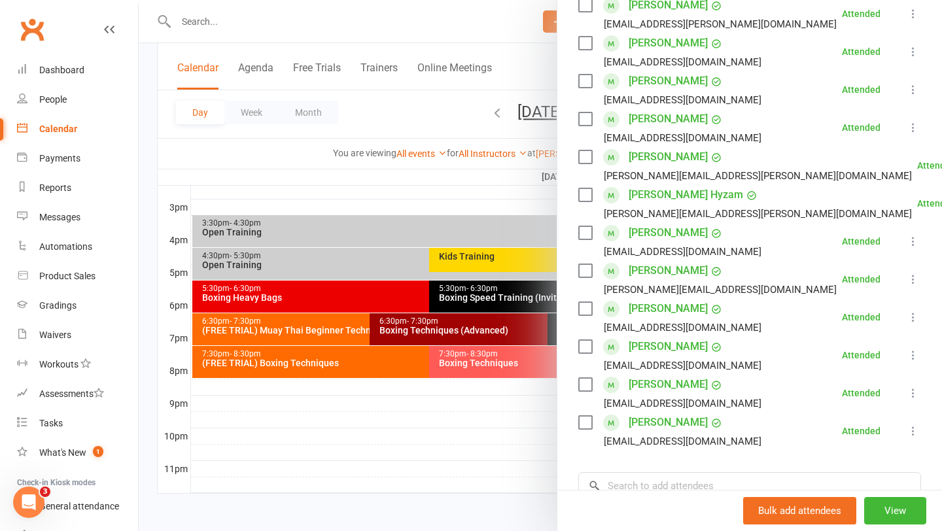
click at [454, 353] on div at bounding box center [541, 265] width 804 height 531
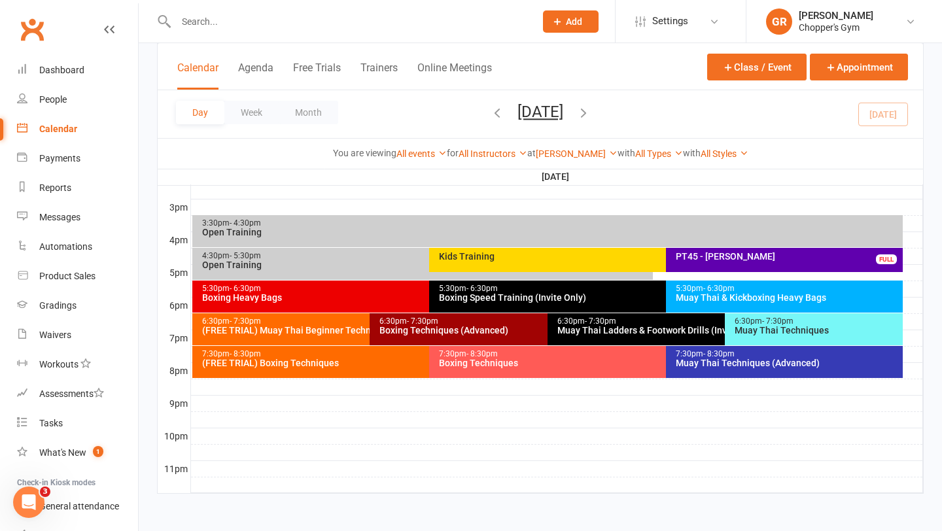
click at [382, 365] on div "(FREE TRIAL) Boxing Techniques" at bounding box center [426, 363] width 449 height 9
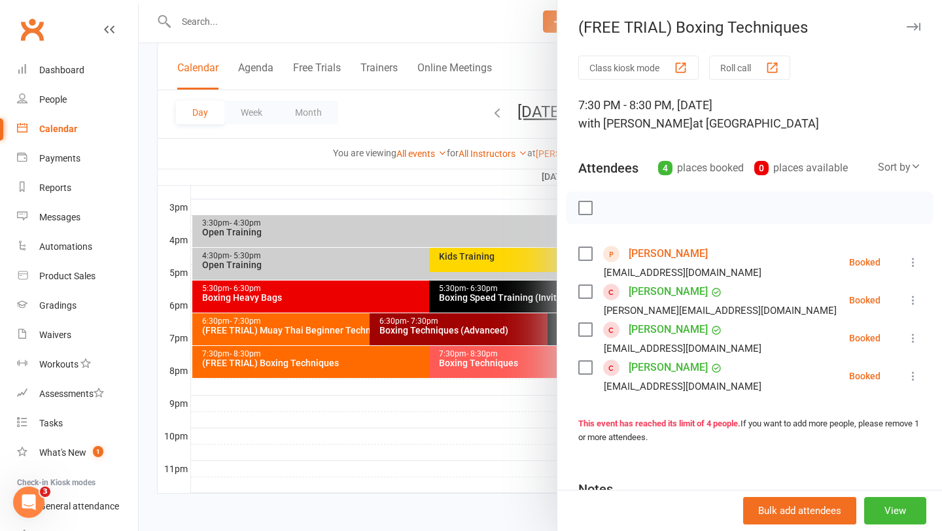
click at [450, 441] on div at bounding box center [541, 265] width 804 height 531
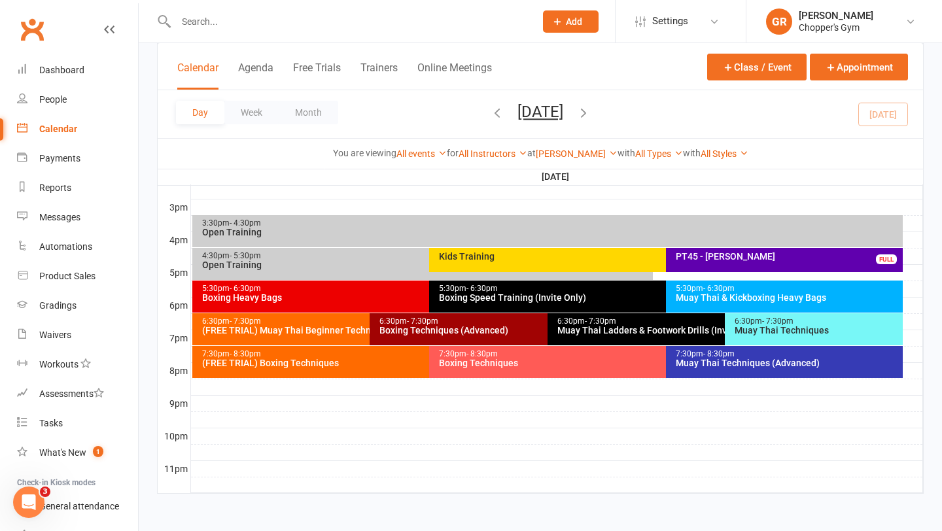
click at [287, 368] on div "7:30pm - 8:30pm (FREE TRIAL) Boxing Techniques FULL" at bounding box center [422, 362] width 461 height 32
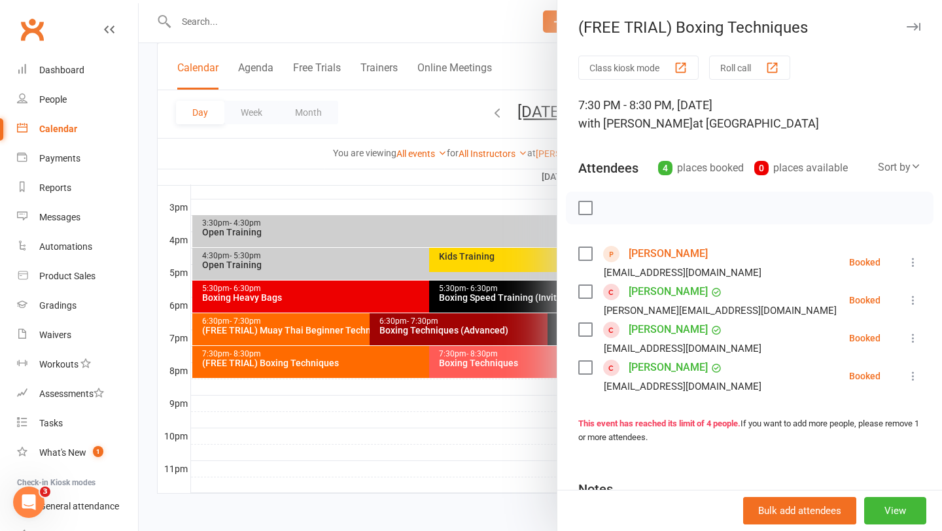
click at [584, 328] on label at bounding box center [585, 329] width 13 height 13
click at [611, 207] on icon "button" at bounding box center [614, 208] width 14 height 14
click at [483, 356] on div at bounding box center [541, 265] width 804 height 531
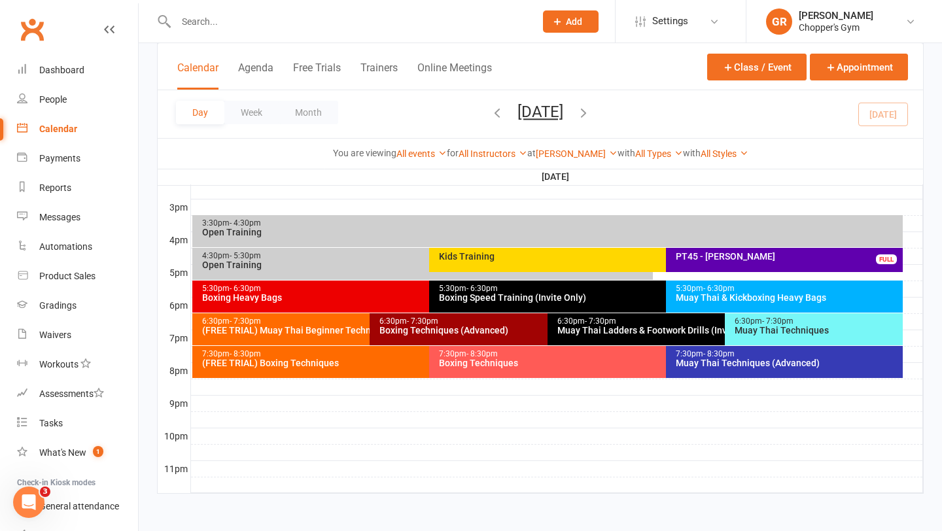
click at [483, 356] on span "- 8:30pm" at bounding box center [482, 353] width 31 height 9
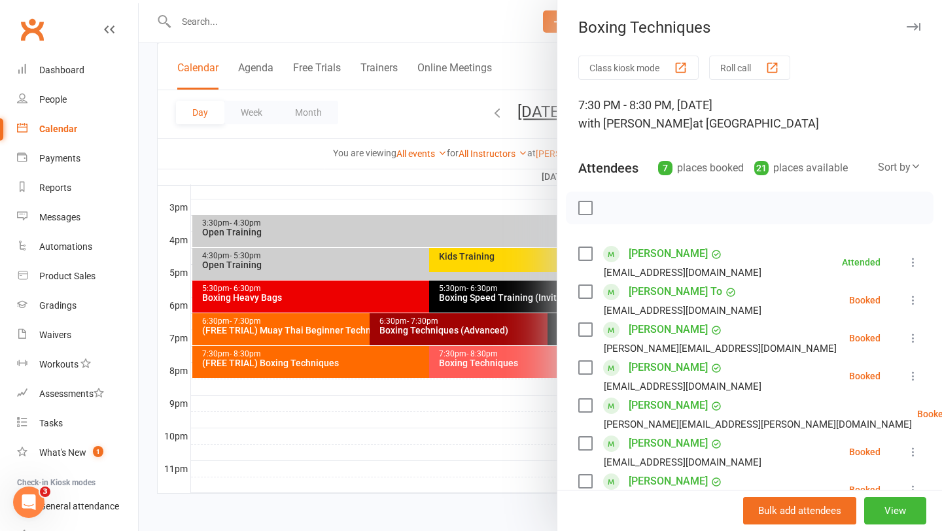
click at [585, 327] on label at bounding box center [585, 329] width 13 height 13
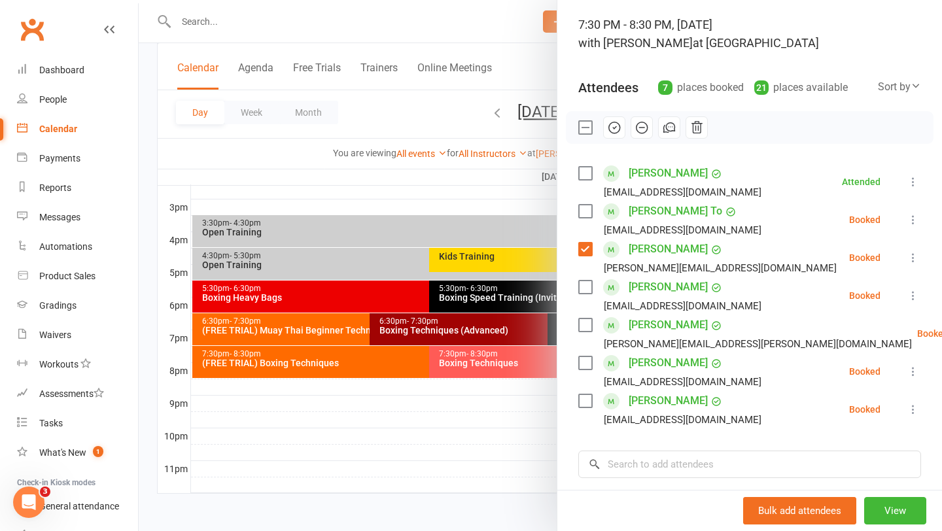
scroll to position [84, 0]
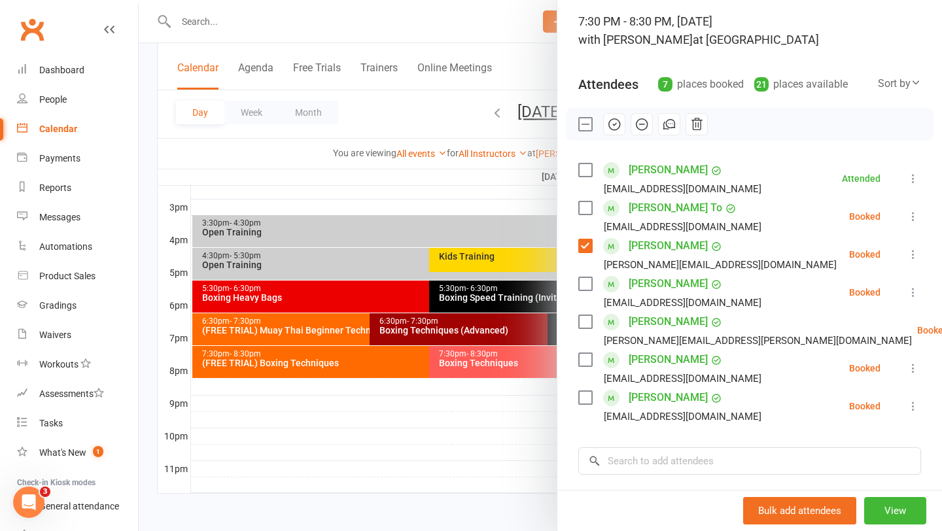
click at [585, 365] on label at bounding box center [585, 359] width 13 height 13
click at [618, 122] on icon "button" at bounding box center [614, 124] width 14 height 14
click at [504, 357] on div at bounding box center [541, 265] width 804 height 531
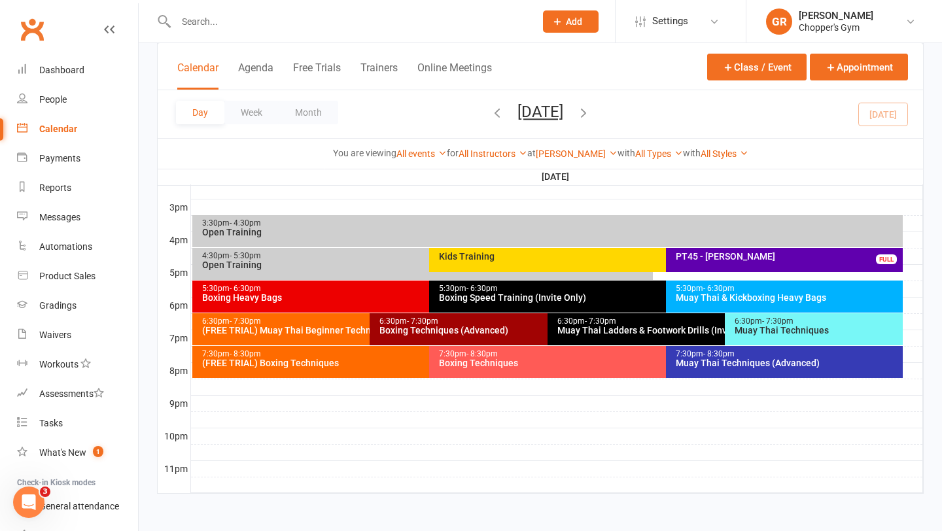
click at [331, 359] on div "(FREE TRIAL) Boxing Techniques" at bounding box center [426, 363] width 449 height 9
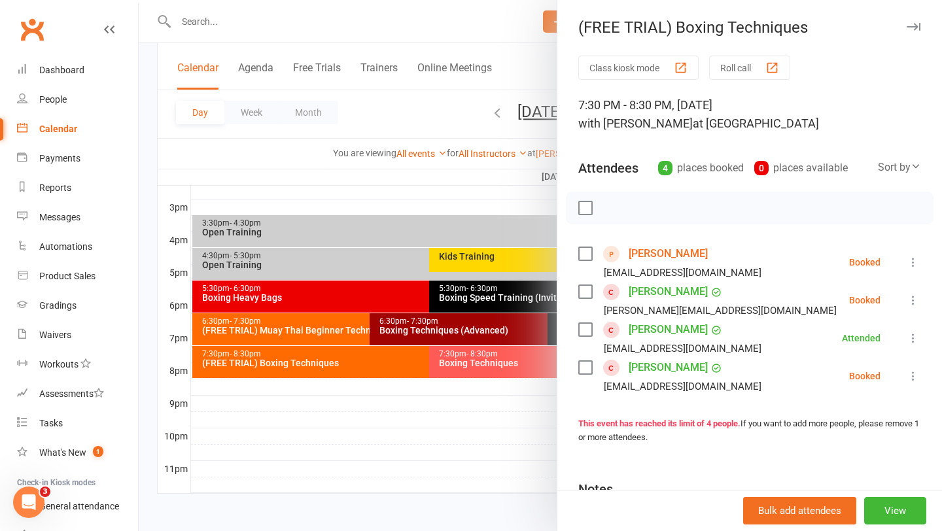
click at [580, 290] on label at bounding box center [585, 291] width 13 height 13
click at [50, 338] on div "Waivers" at bounding box center [55, 335] width 32 height 10
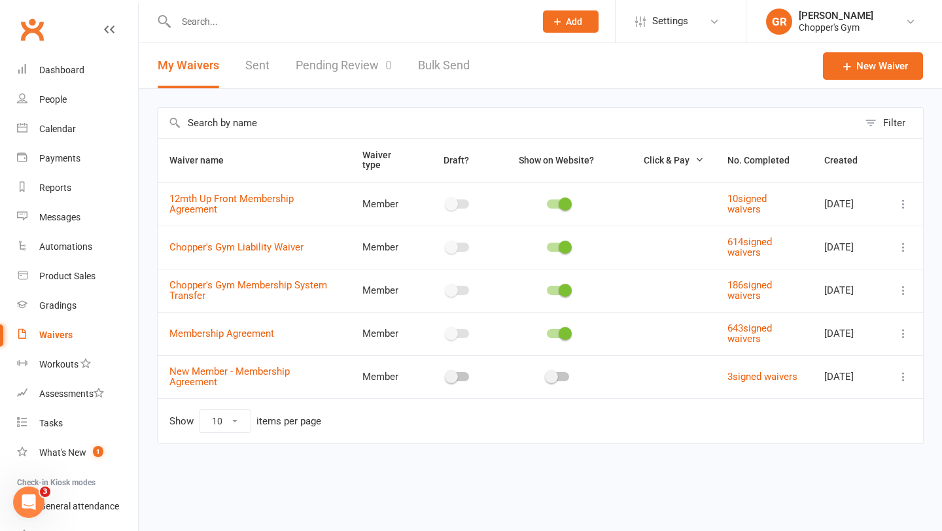
click at [327, 69] on link "Pending Review 0" at bounding box center [344, 65] width 96 height 45
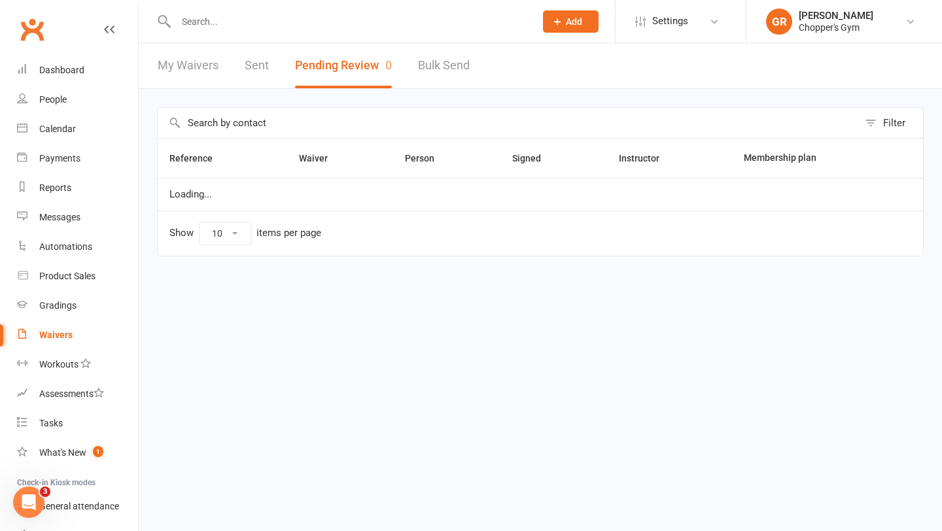
select select "50"
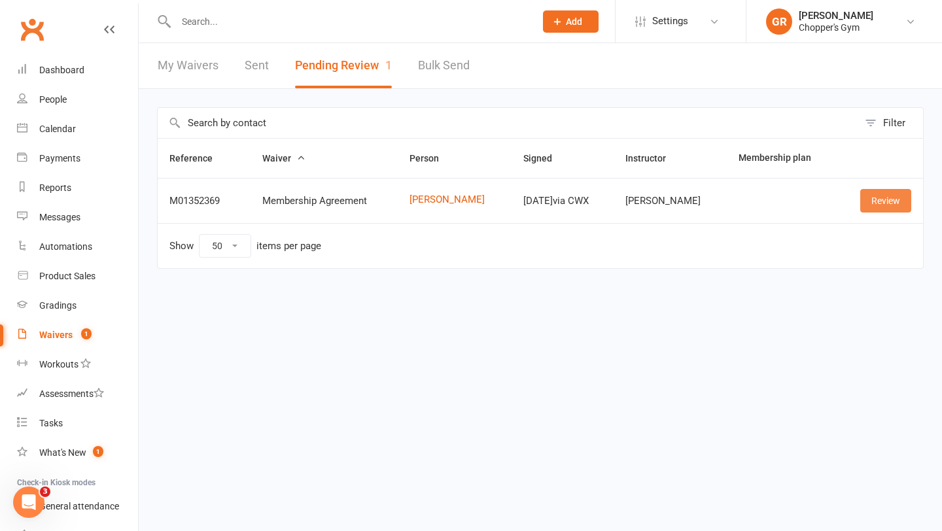
click at [906, 211] on link "Review" at bounding box center [886, 201] width 51 height 24
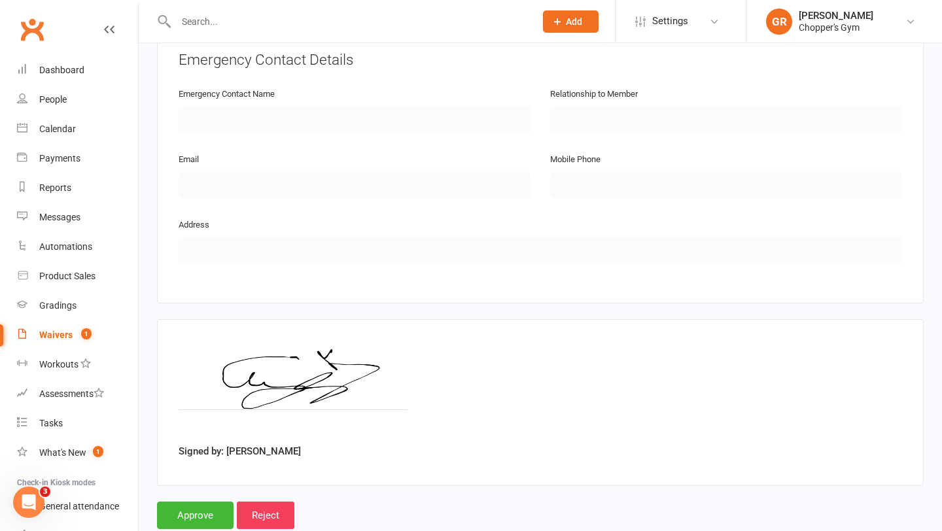
scroll to position [634, 0]
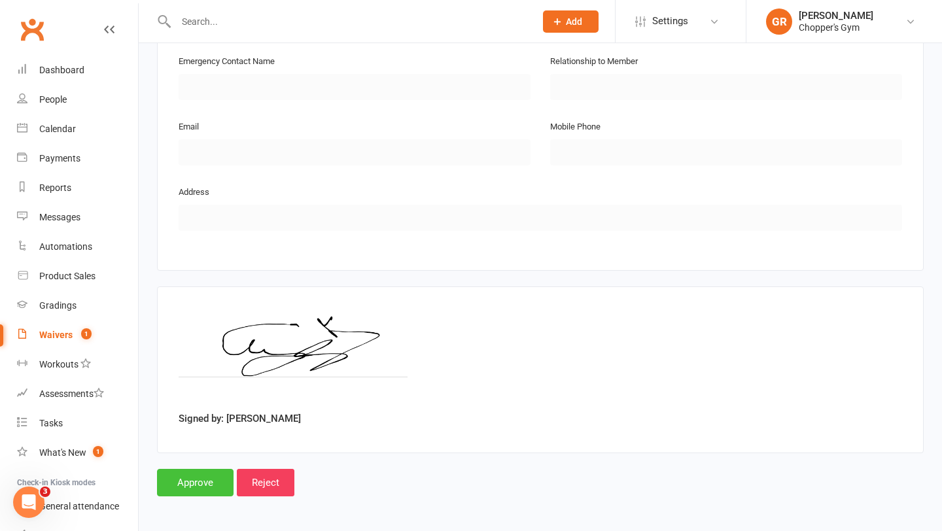
click at [207, 482] on input "Approve" at bounding box center [195, 482] width 77 height 27
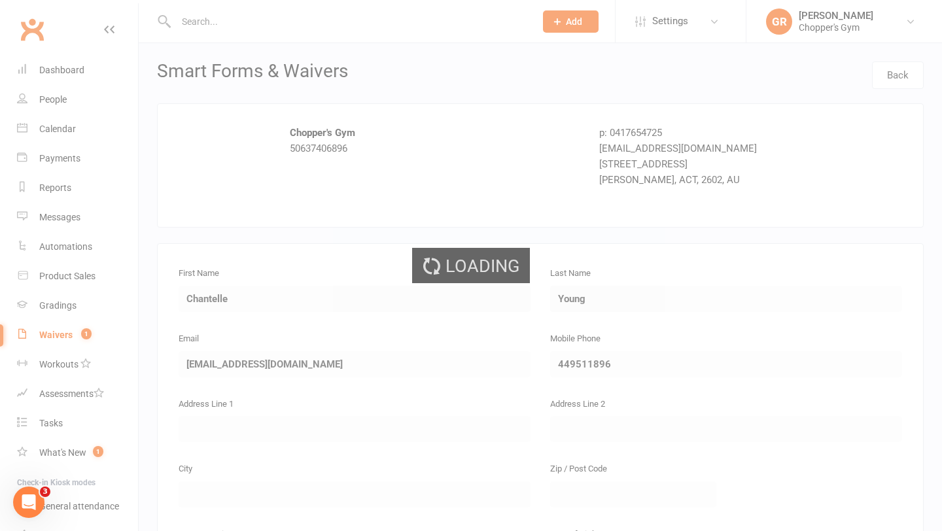
select select "50"
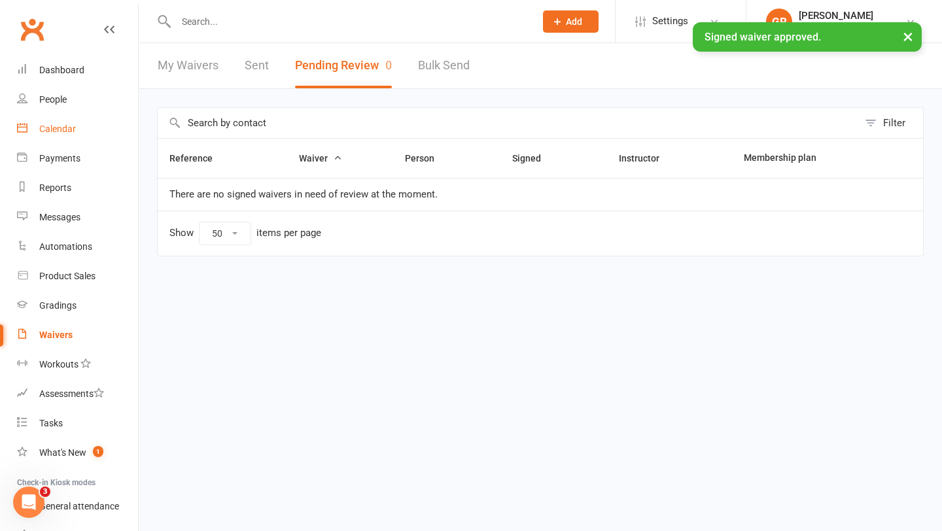
click at [80, 126] on link "Calendar" at bounding box center [77, 129] width 121 height 29
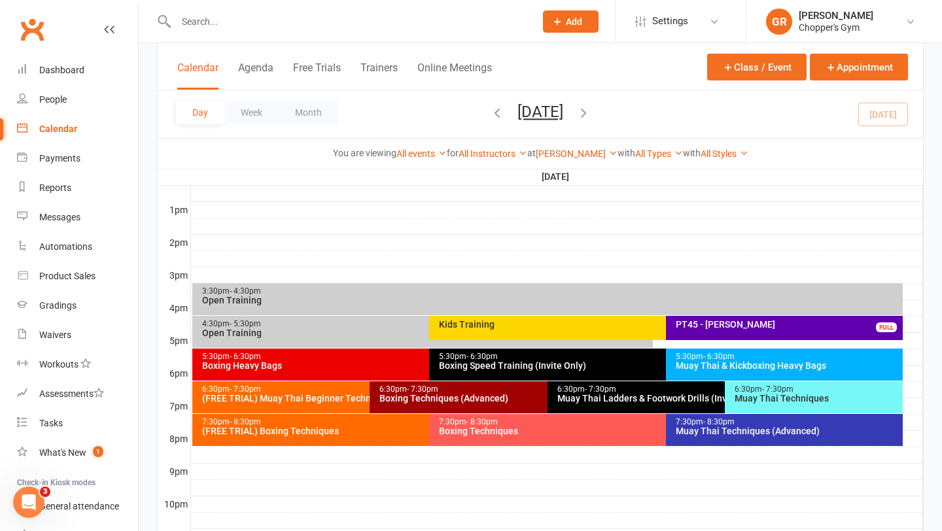
scroll to position [493, 0]
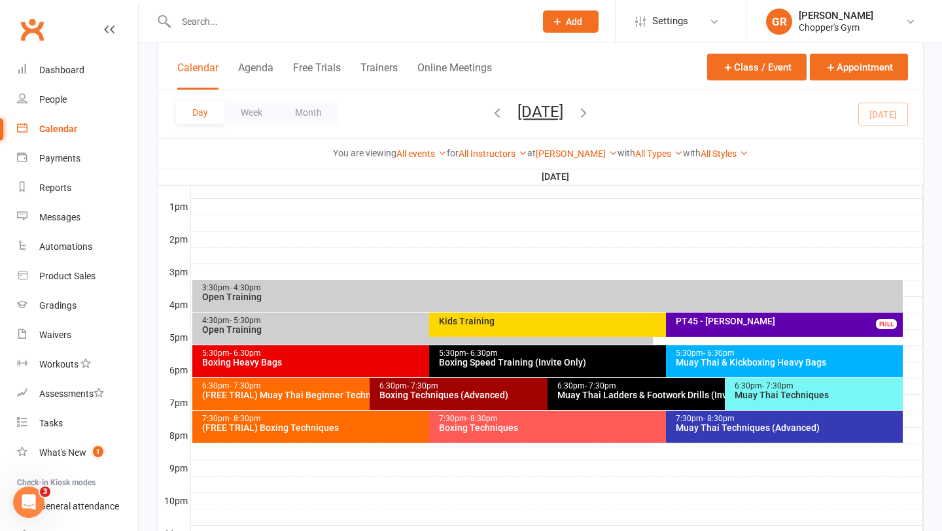
click at [355, 421] on div "7:30pm - 8:30pm" at bounding box center [426, 419] width 449 height 9
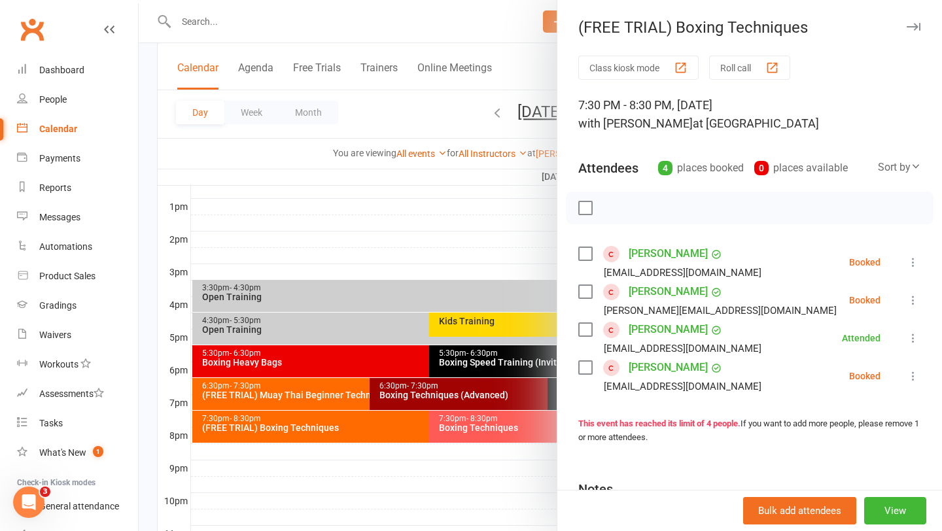
click at [580, 262] on div "Chantelle Young ychantelle4@gmail.com" at bounding box center [673, 262] width 188 height 38
click at [591, 264] on div "Chantelle Young ychantelle4@gmail.com" at bounding box center [673, 262] width 188 height 38
click at [588, 259] on label at bounding box center [585, 253] width 13 height 13
click at [580, 295] on label at bounding box center [585, 291] width 13 height 13
click at [620, 208] on icon "button" at bounding box center [614, 208] width 14 height 14
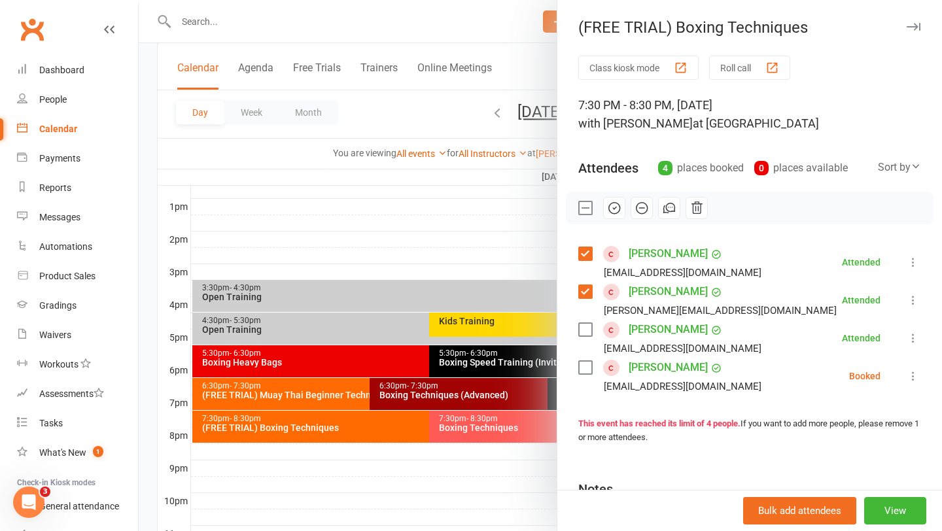
click at [914, 378] on icon at bounding box center [913, 376] width 13 height 13
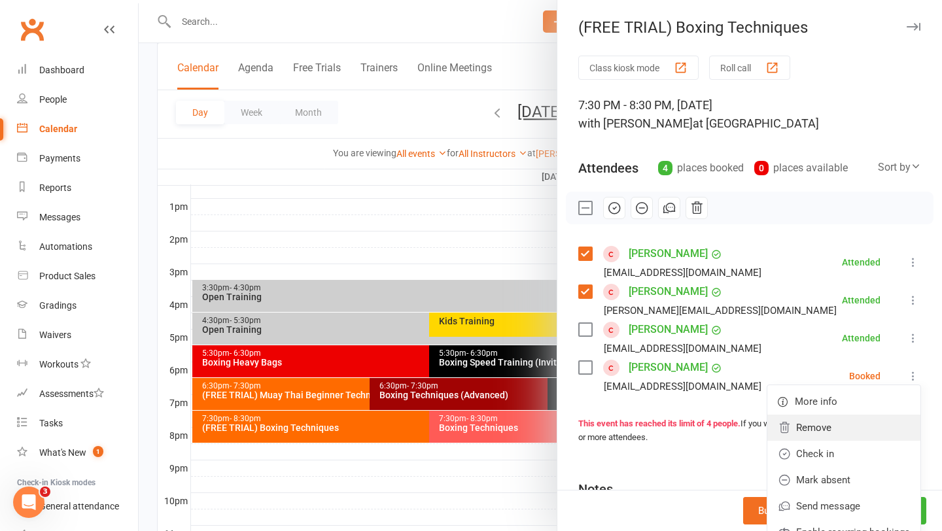
click at [852, 435] on link "Remove" at bounding box center [844, 428] width 153 height 26
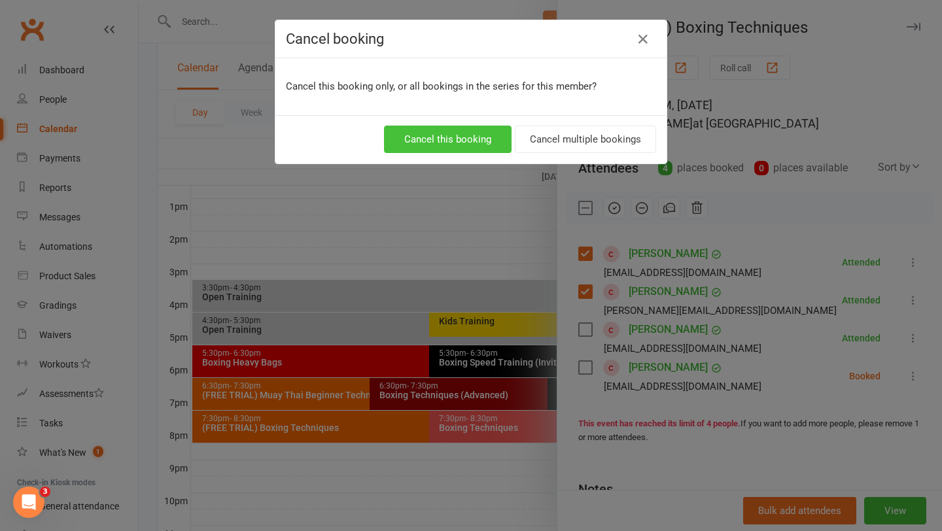
click at [446, 142] on button "Cancel this booking" at bounding box center [448, 139] width 128 height 27
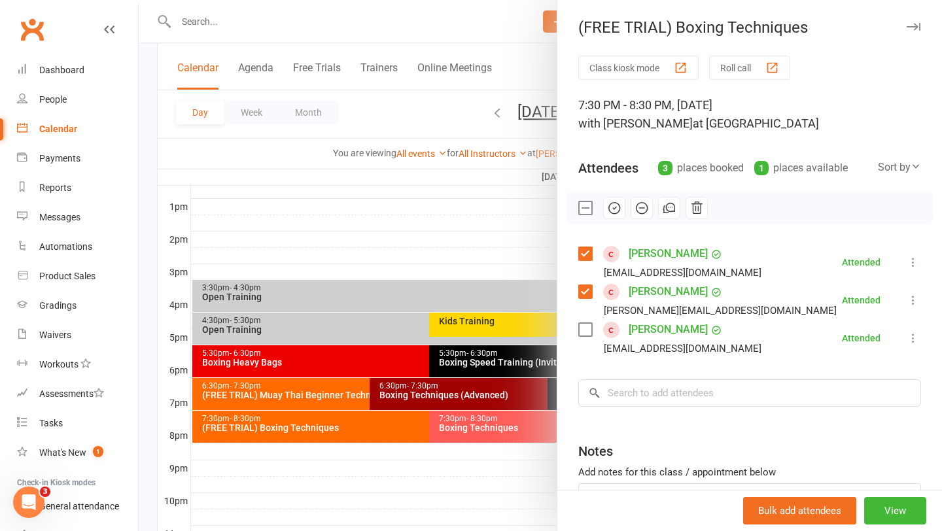
click at [476, 254] on div at bounding box center [541, 265] width 804 height 531
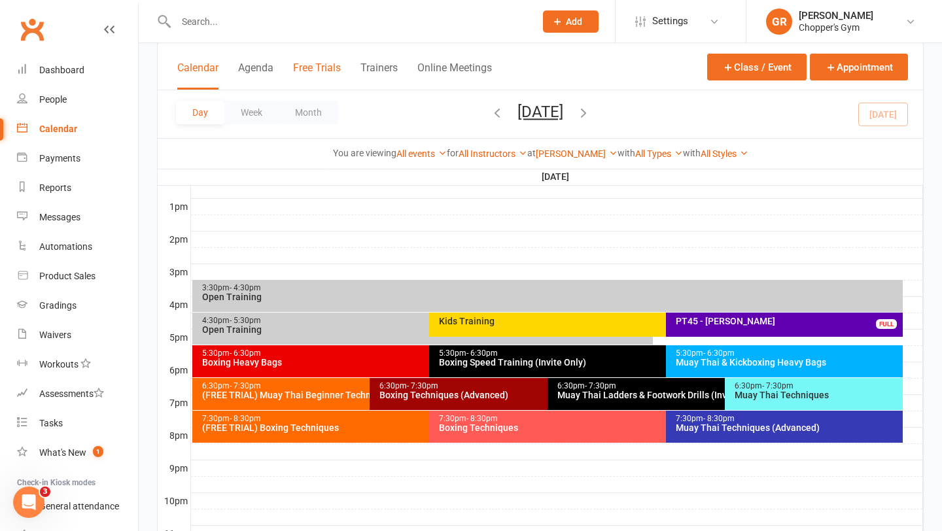
click at [296, 72] on button "Free Trials" at bounding box center [317, 76] width 48 height 28
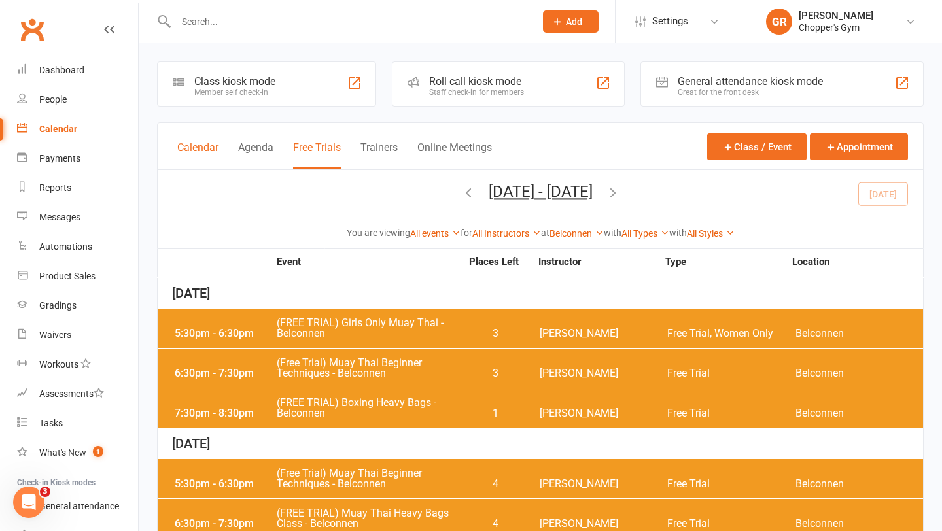
click at [196, 142] on button "Calendar" at bounding box center [197, 155] width 41 height 28
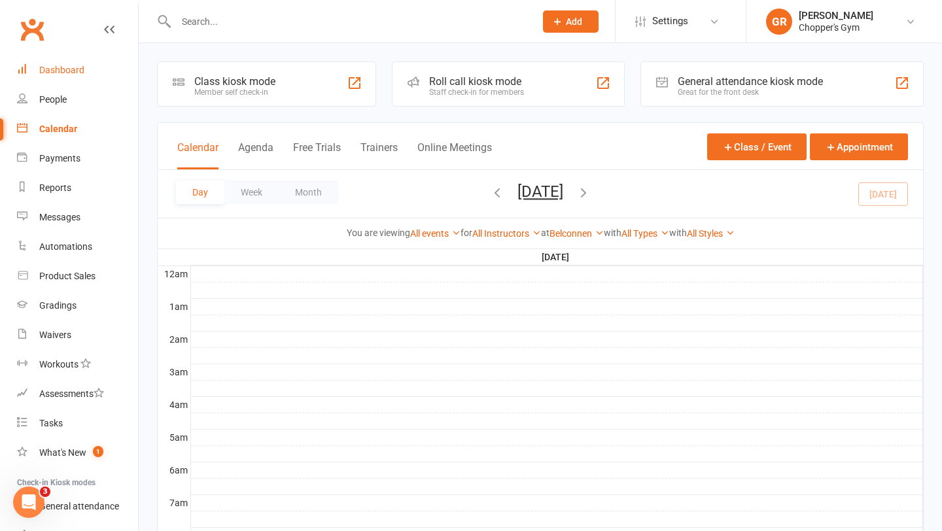
click at [63, 67] on div "Dashboard" at bounding box center [61, 70] width 45 height 10
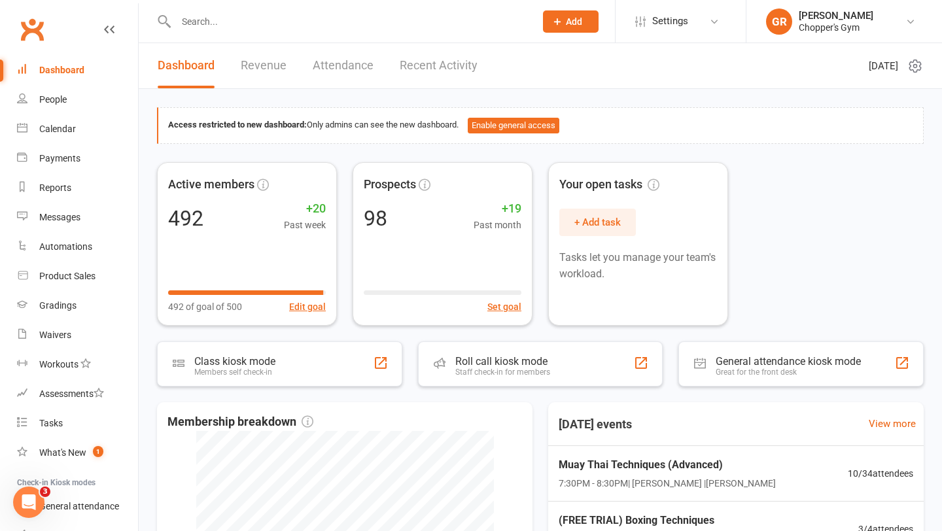
click at [327, 63] on link "Attendance" at bounding box center [343, 65] width 61 height 45
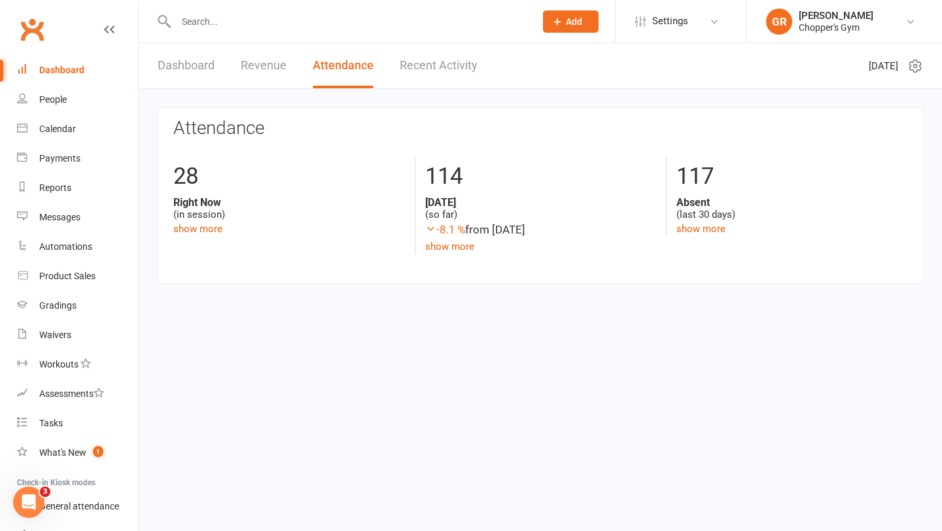
click at [434, 57] on link "Recent Activity" at bounding box center [439, 65] width 78 height 45
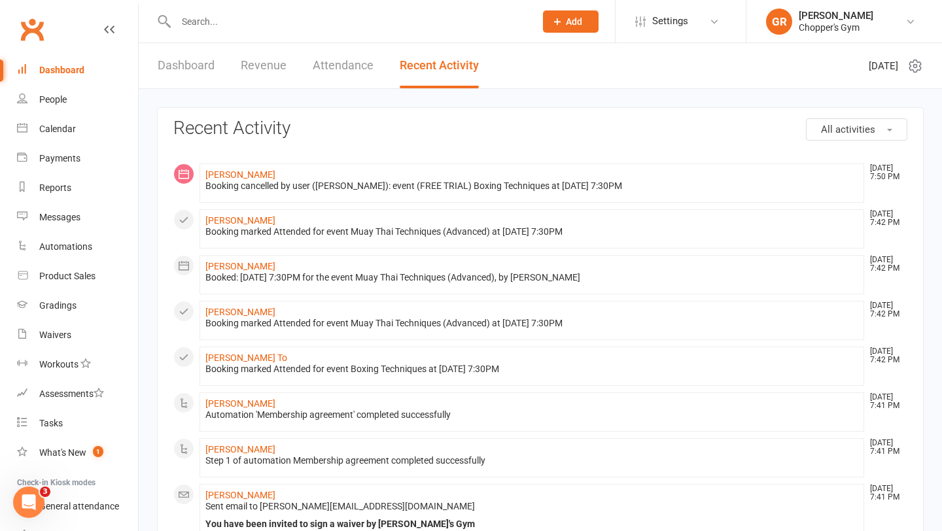
click at [892, 128] on button "All activities" at bounding box center [856, 129] width 101 height 22
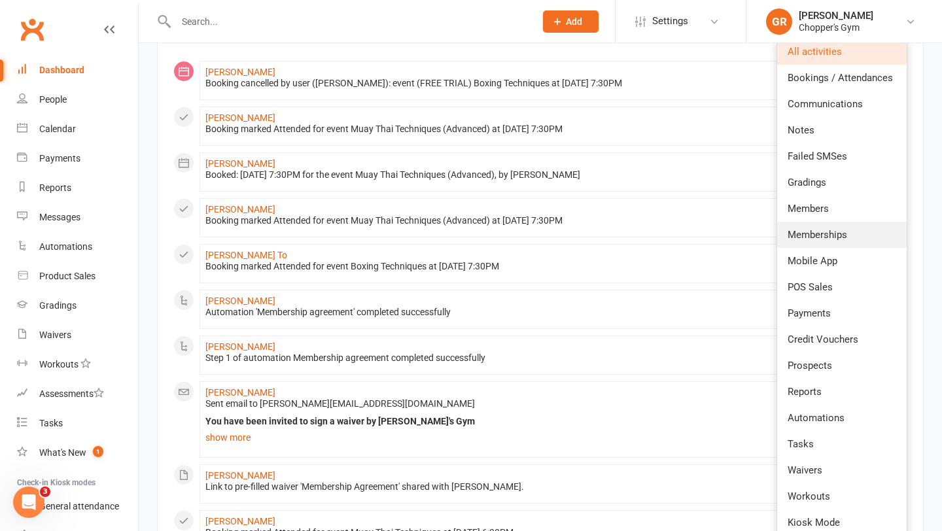
scroll to position [105, 0]
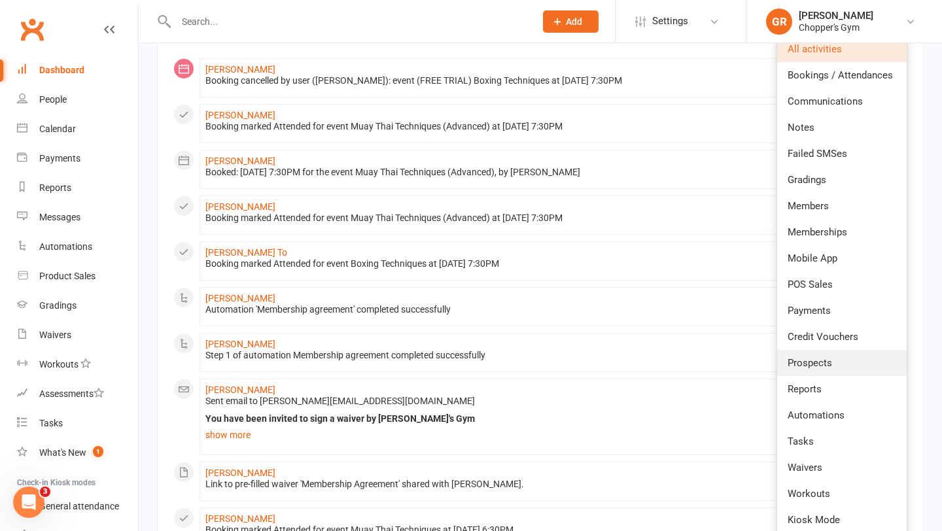
click at [836, 355] on link "Prospects" at bounding box center [842, 363] width 130 height 26
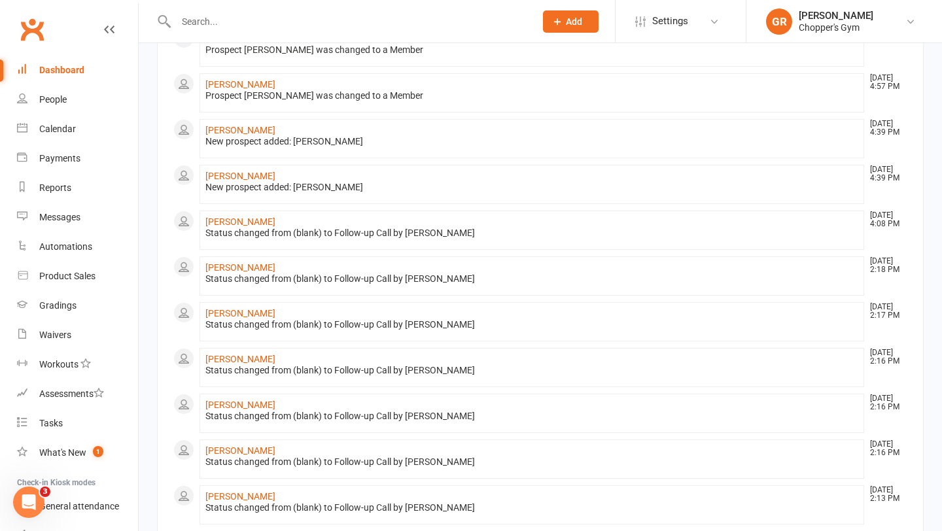
scroll to position [0, 0]
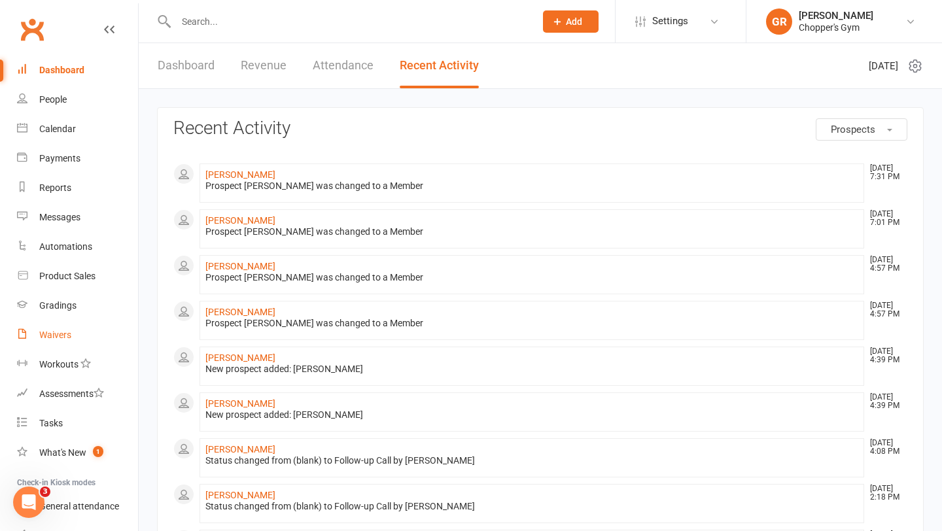
click at [59, 324] on link "Waivers" at bounding box center [77, 335] width 121 height 29
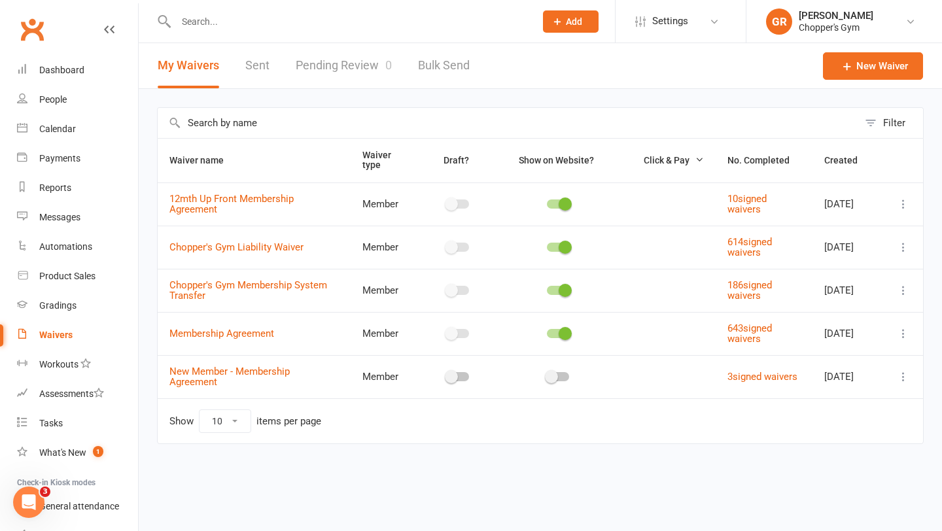
click at [345, 63] on link "Pending Review 0" at bounding box center [344, 65] width 96 height 45
select select "50"
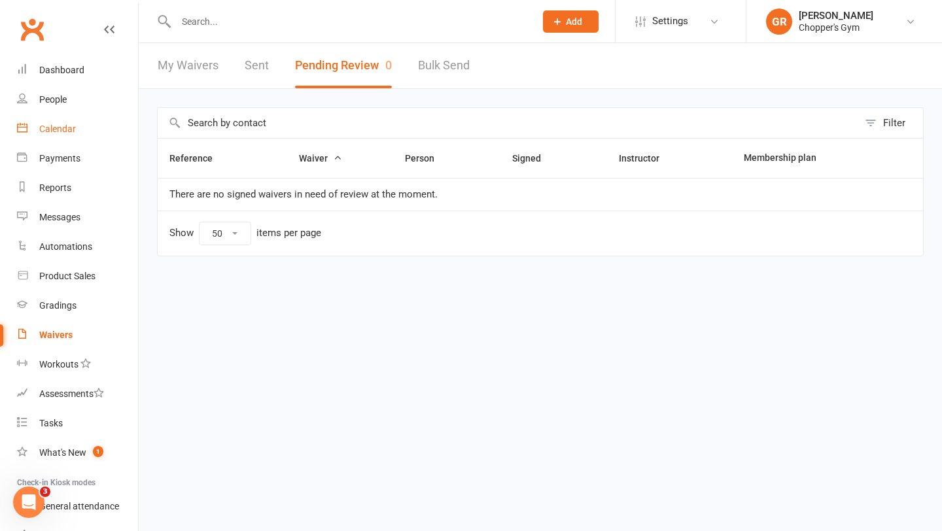
click at [62, 119] on link "Calendar" at bounding box center [77, 129] width 121 height 29
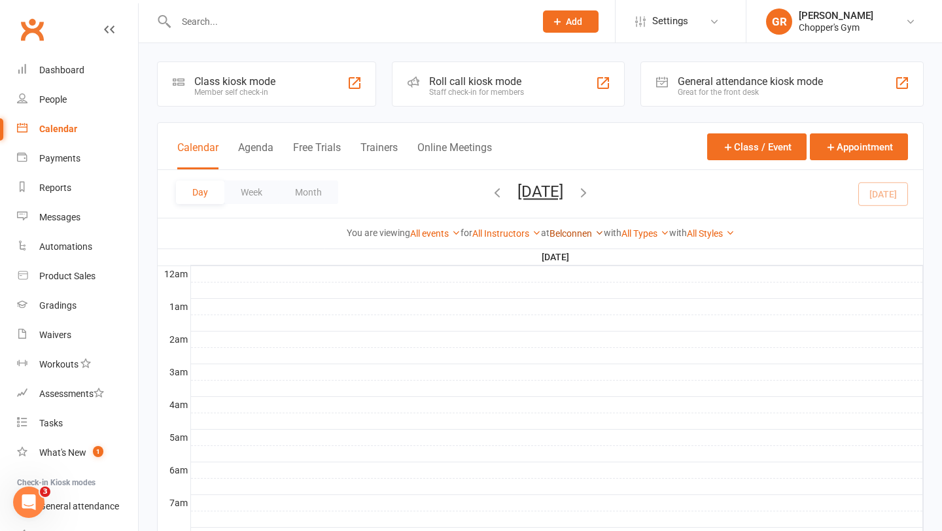
click at [577, 233] on link "Belconnen" at bounding box center [577, 233] width 54 height 10
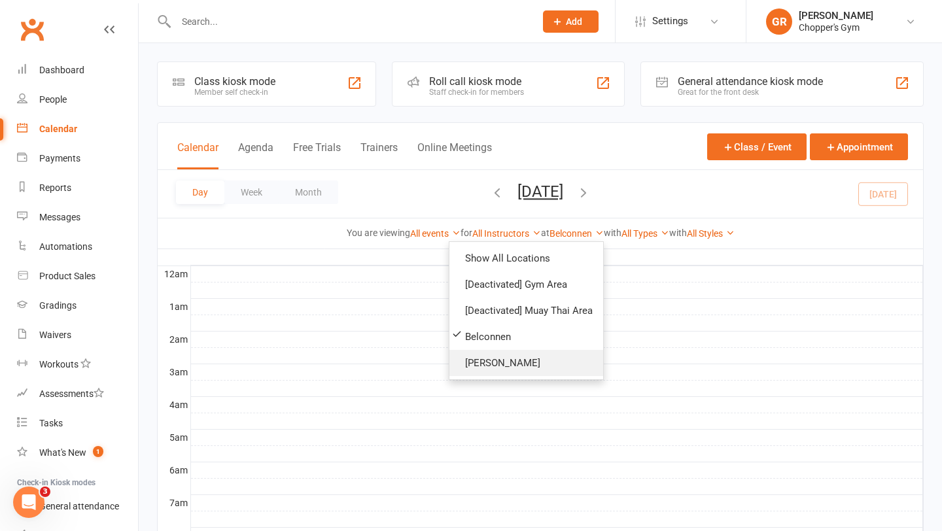
click at [519, 353] on link "[PERSON_NAME]" at bounding box center [527, 363] width 154 height 26
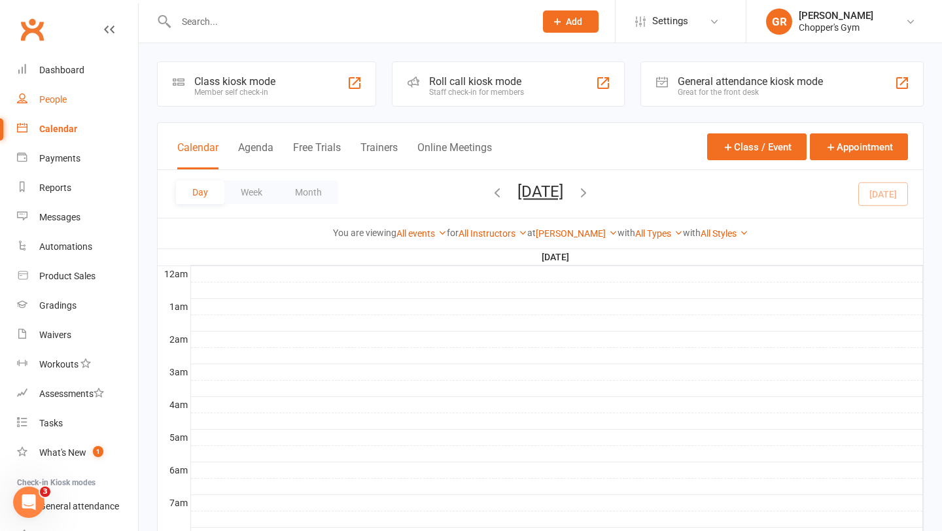
click at [50, 98] on div "People" at bounding box center [52, 99] width 27 height 10
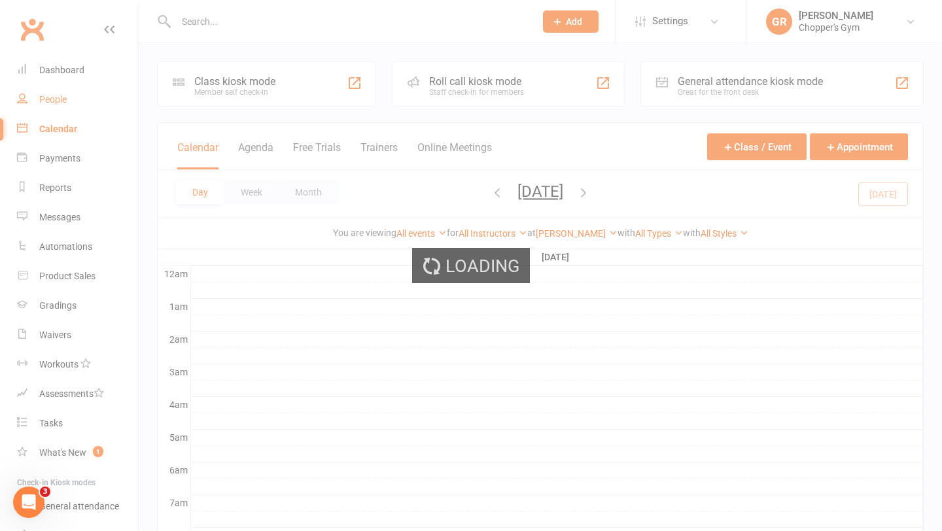
select select "100"
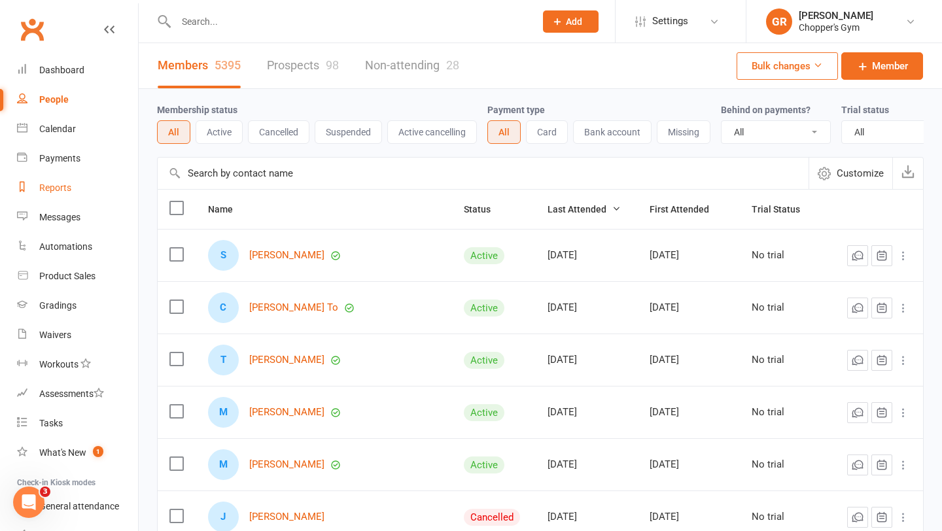
click at [50, 187] on div "Reports" at bounding box center [55, 188] width 32 height 10
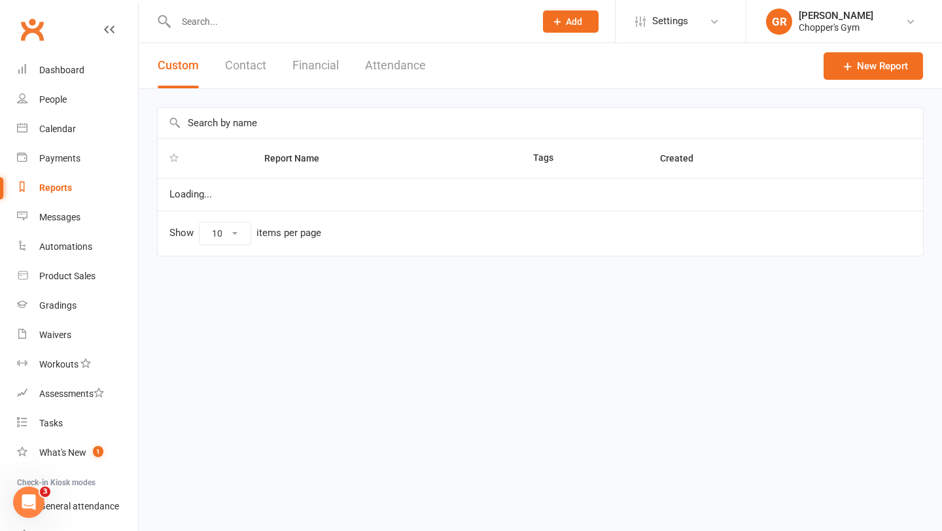
select select "100"
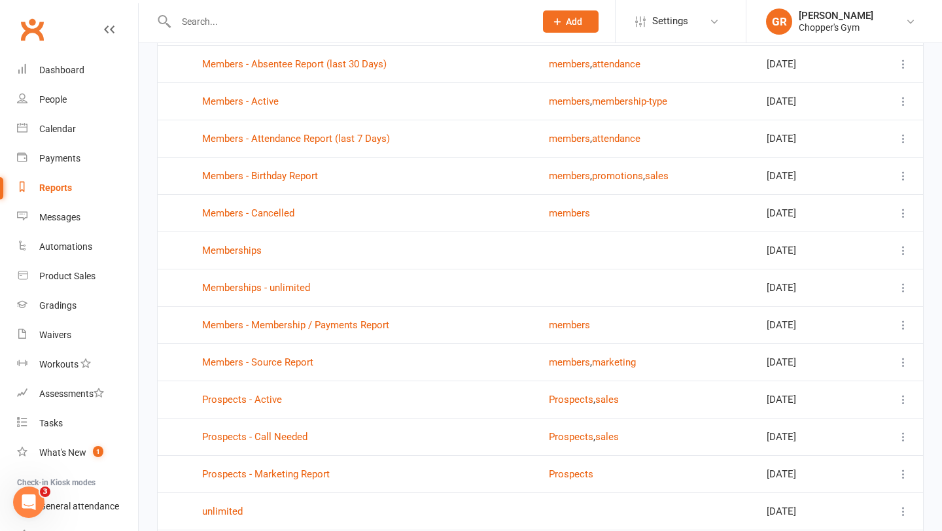
scroll to position [457, 0]
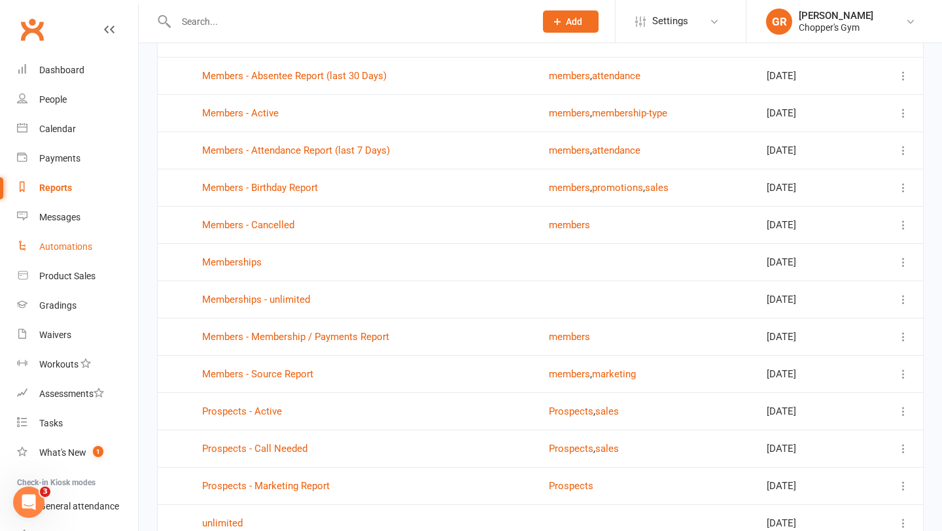
click at [78, 246] on div "Automations" at bounding box center [65, 246] width 53 height 10
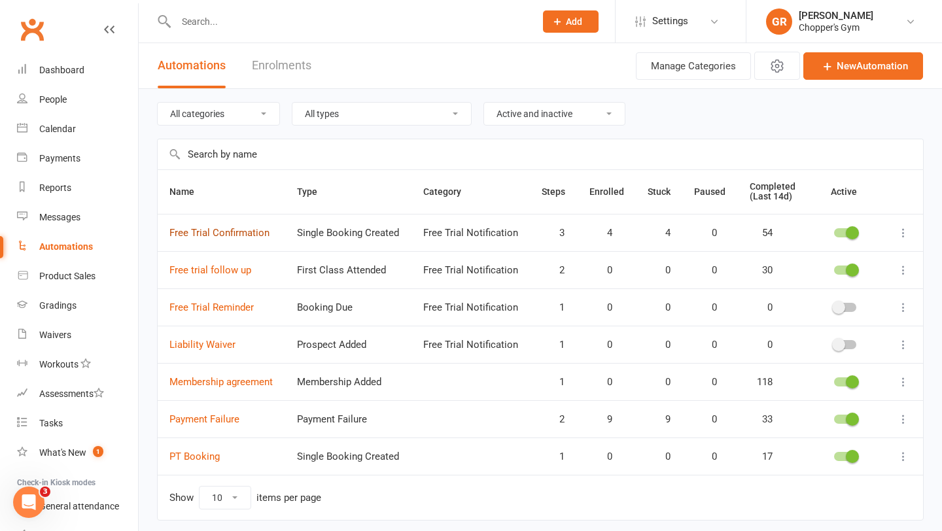
click at [220, 228] on link "Free Trial Confirmation" at bounding box center [220, 233] width 100 height 12
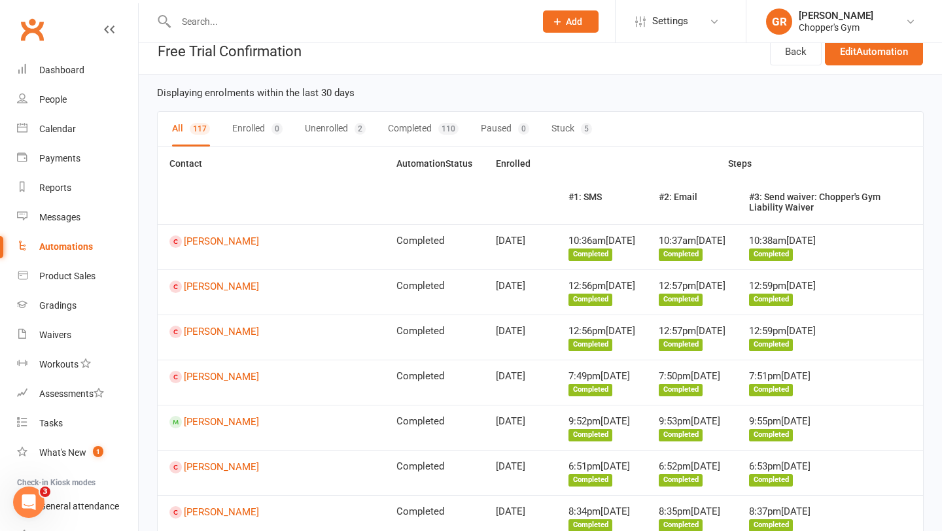
scroll to position [5, 0]
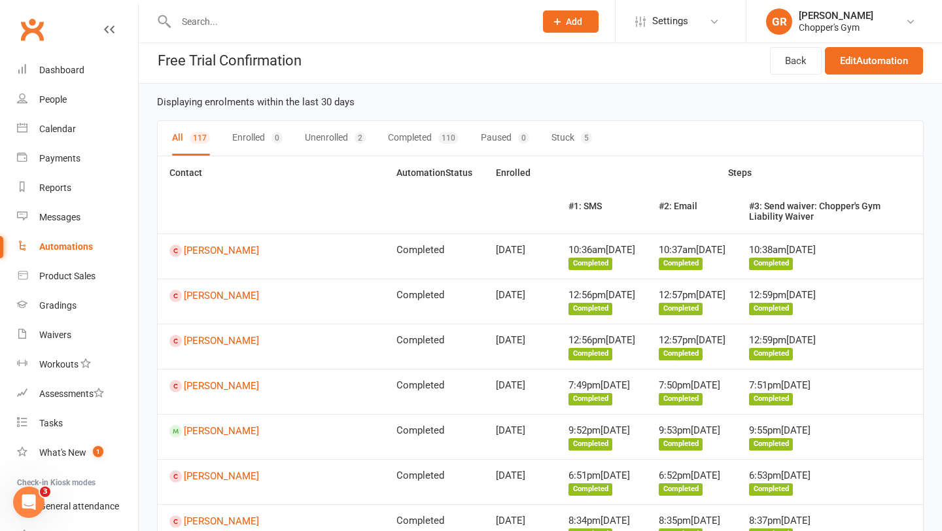
click at [399, 138] on button "Completed 110" at bounding box center [423, 138] width 71 height 35
click at [566, 140] on button "Stuck 5" at bounding box center [572, 138] width 41 height 35
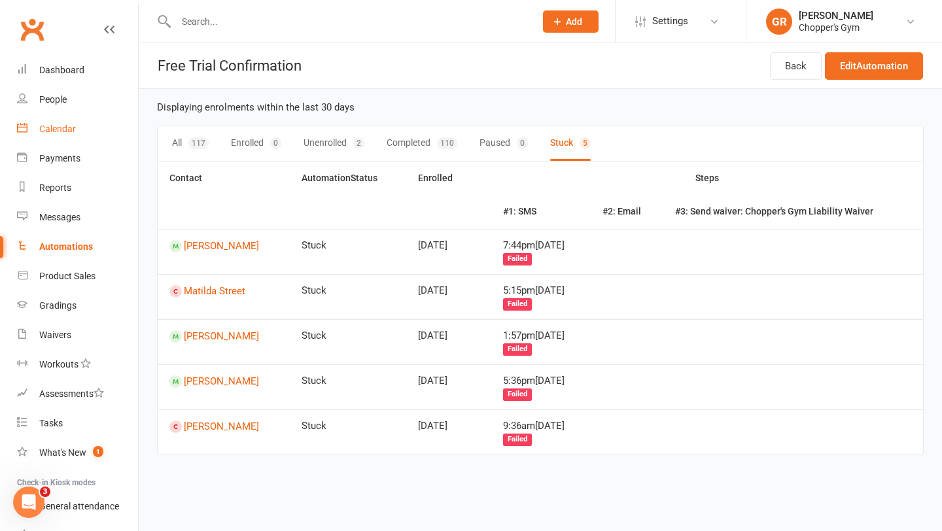
click at [60, 135] on link "Calendar" at bounding box center [77, 129] width 121 height 29
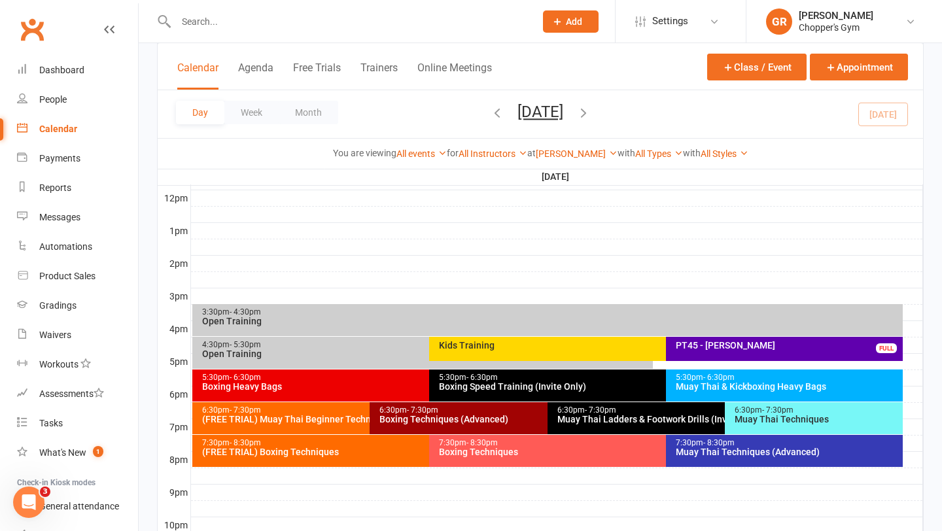
scroll to position [473, 0]
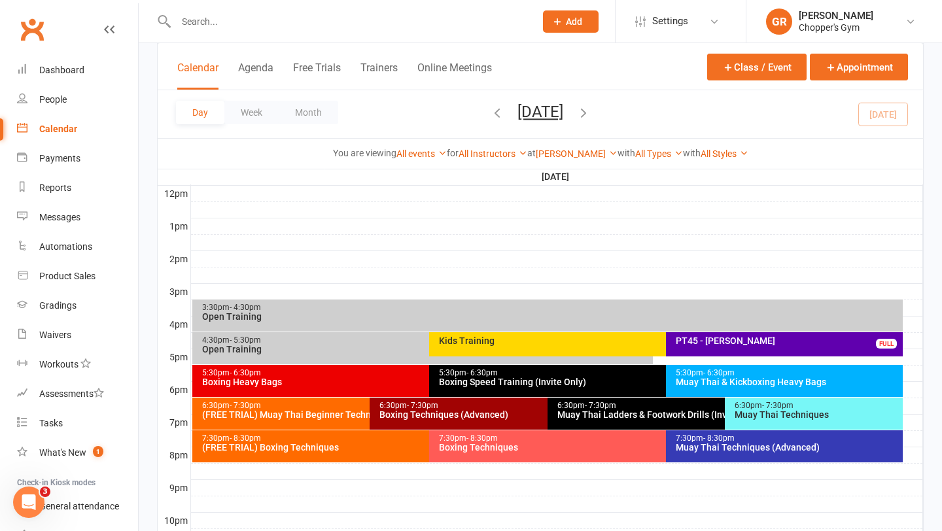
click at [353, 452] on div "(FREE TRIAL) Boxing Techniques" at bounding box center [426, 447] width 449 height 9
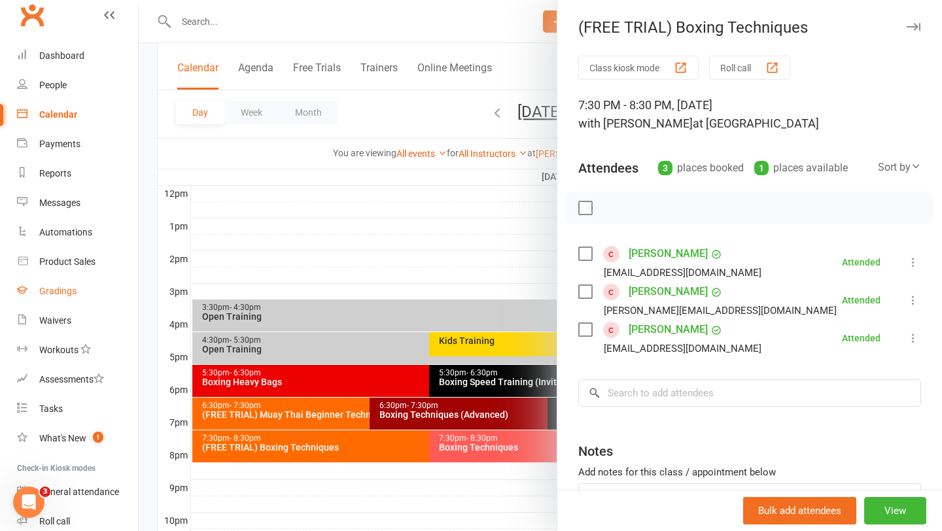
scroll to position [0, 0]
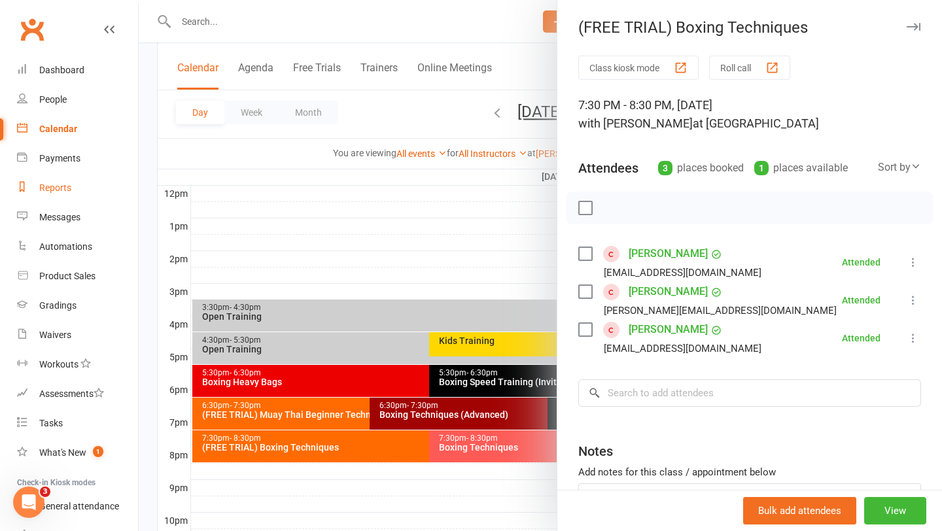
click at [52, 190] on div "Reports" at bounding box center [55, 188] width 32 height 10
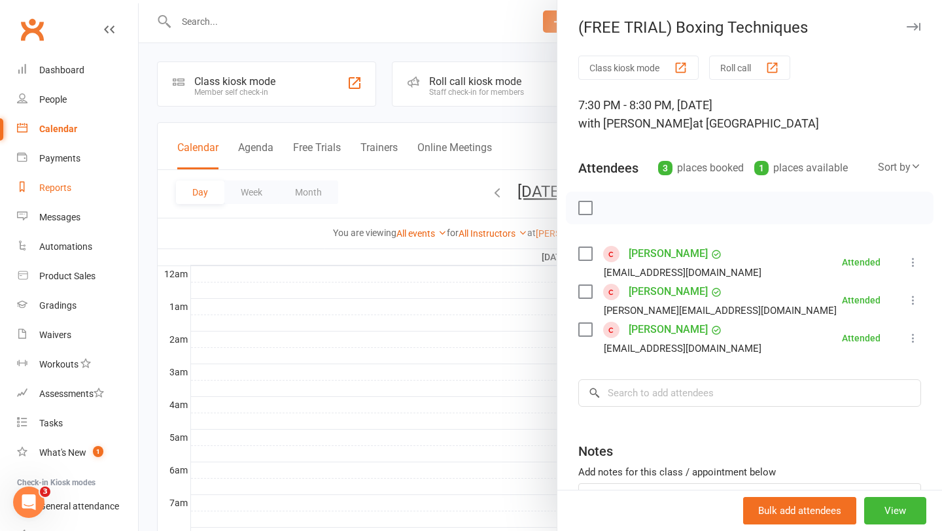
select select "100"
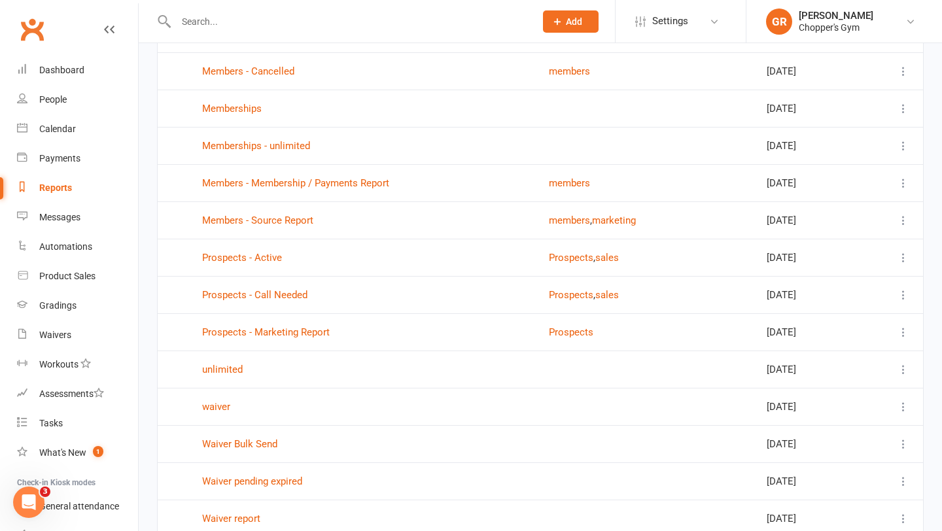
scroll to position [626, 0]
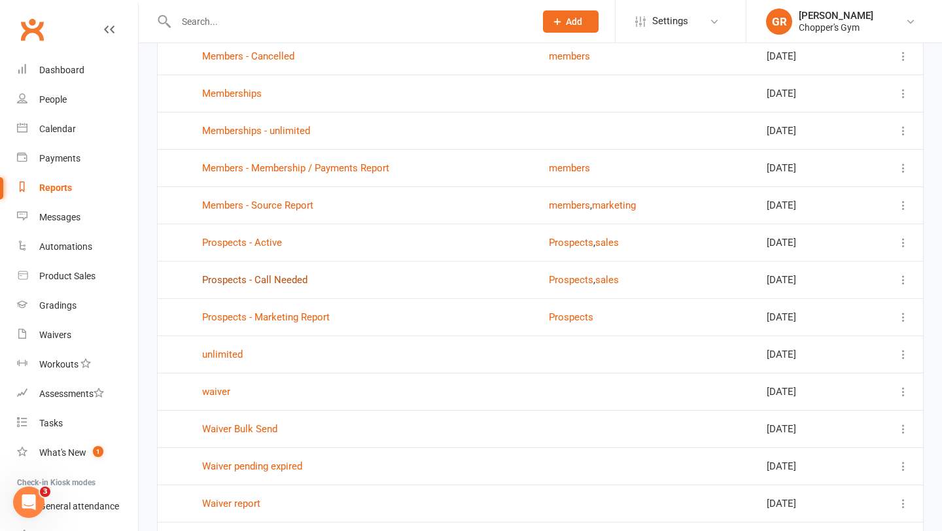
click at [230, 285] on link "Prospects - Call Needed" at bounding box center [254, 280] width 105 height 12
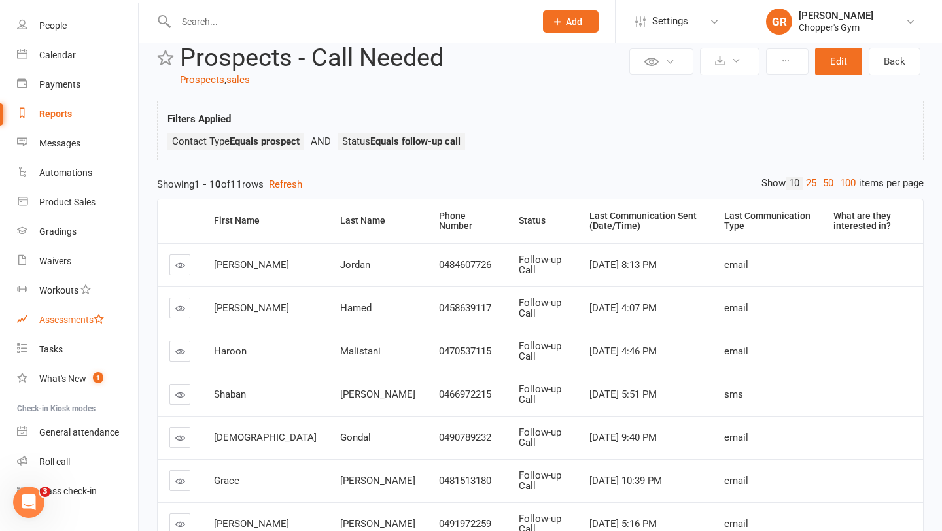
scroll to position [79, 0]
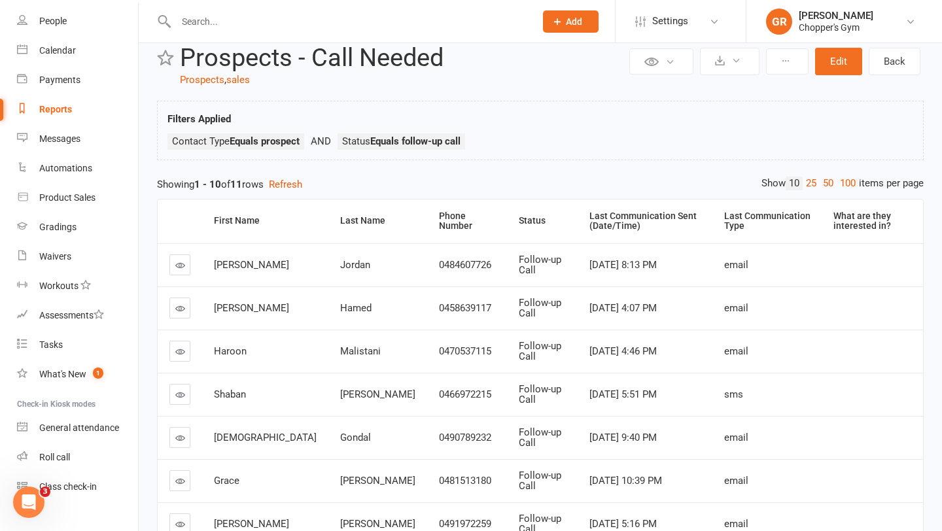
select select "100"
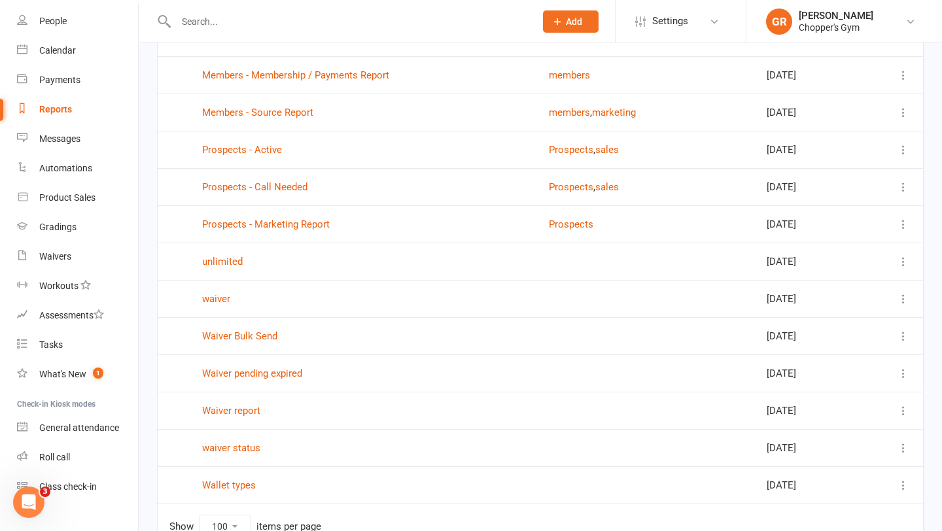
scroll to position [718, 0]
click at [52, 53] on div "Calendar" at bounding box center [57, 50] width 37 height 10
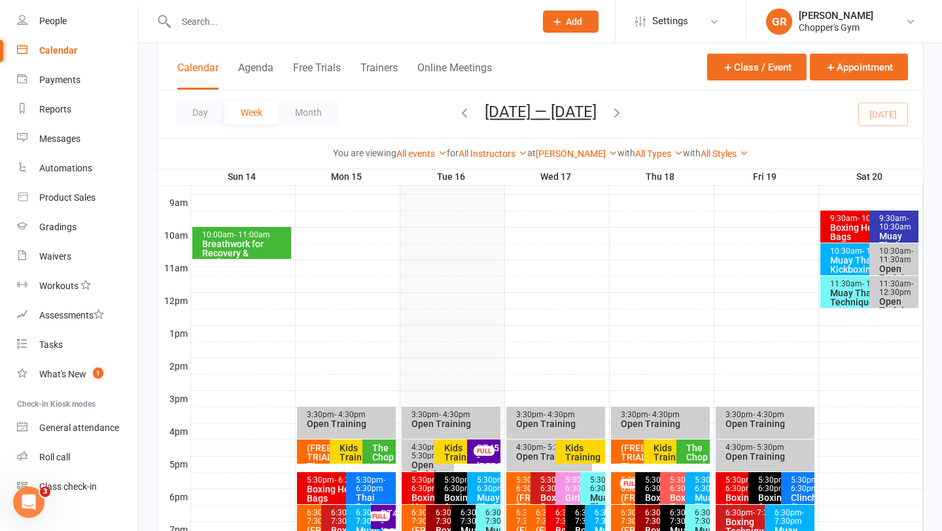
scroll to position [366, 0]
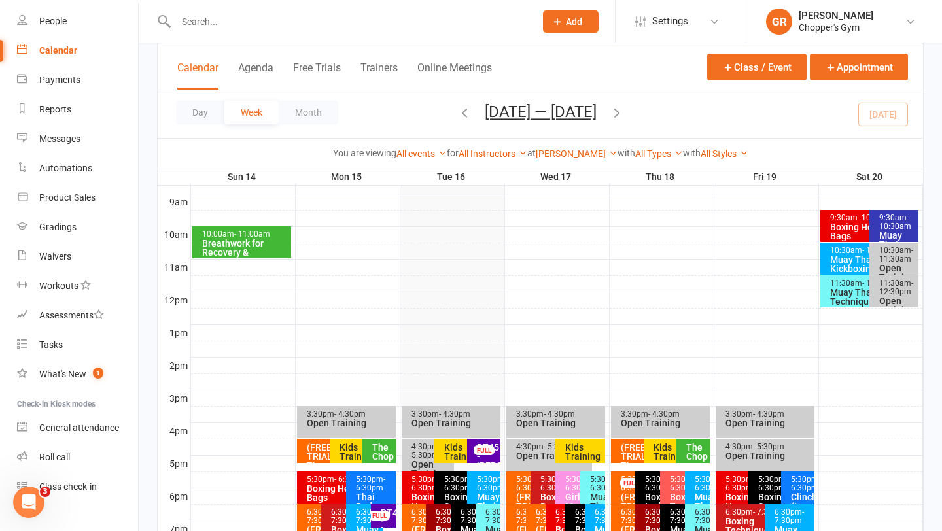
click at [319, 20] on input "text" at bounding box center [349, 21] width 354 height 18
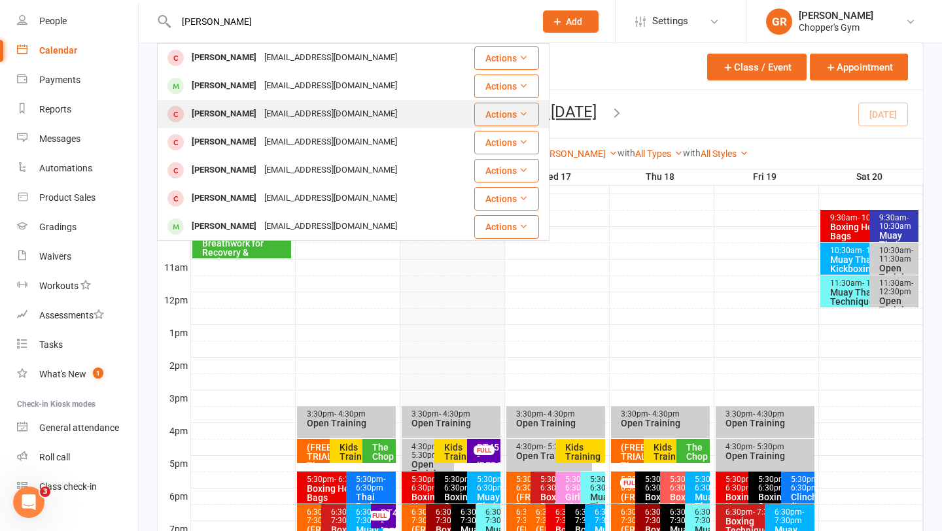
type input "sean goss"
click at [267, 122] on div "sean_goss@hotmail.com" at bounding box center [330, 114] width 141 height 19
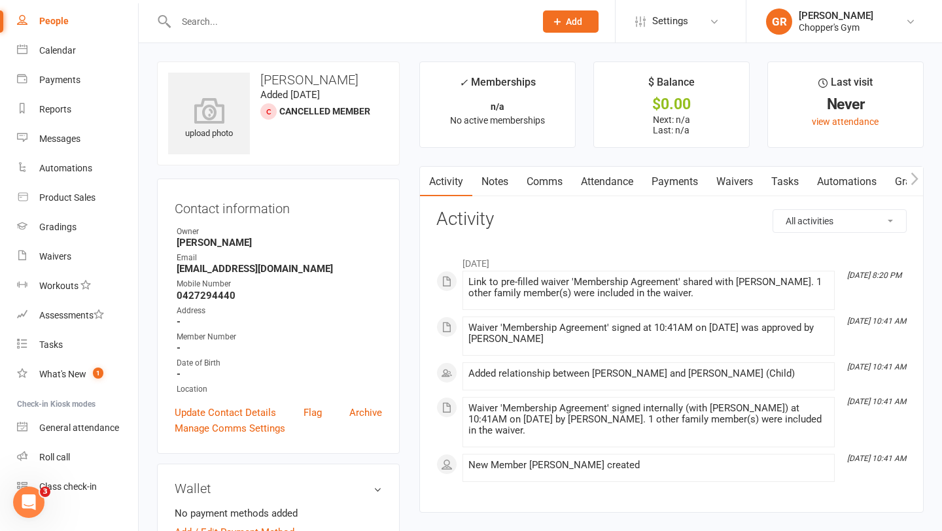
click at [493, 96] on div "✓ Memberships" at bounding box center [497, 86] width 77 height 24
click at [501, 81] on div "✓ Memberships" at bounding box center [497, 86] width 77 height 24
click at [310, 116] on span "Cancelled member" at bounding box center [324, 111] width 91 height 10
click at [608, 186] on link "Attendance" at bounding box center [607, 182] width 71 height 30
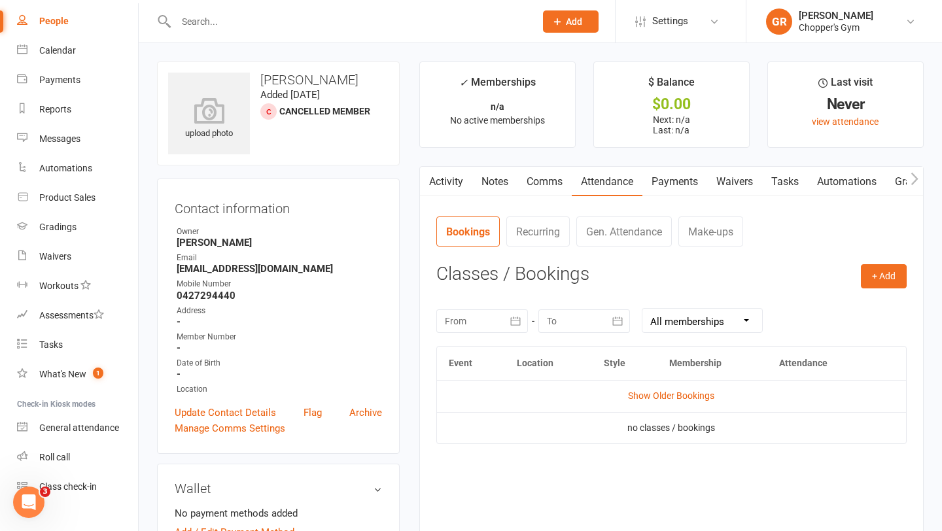
click at [655, 179] on link "Payments" at bounding box center [675, 182] width 65 height 30
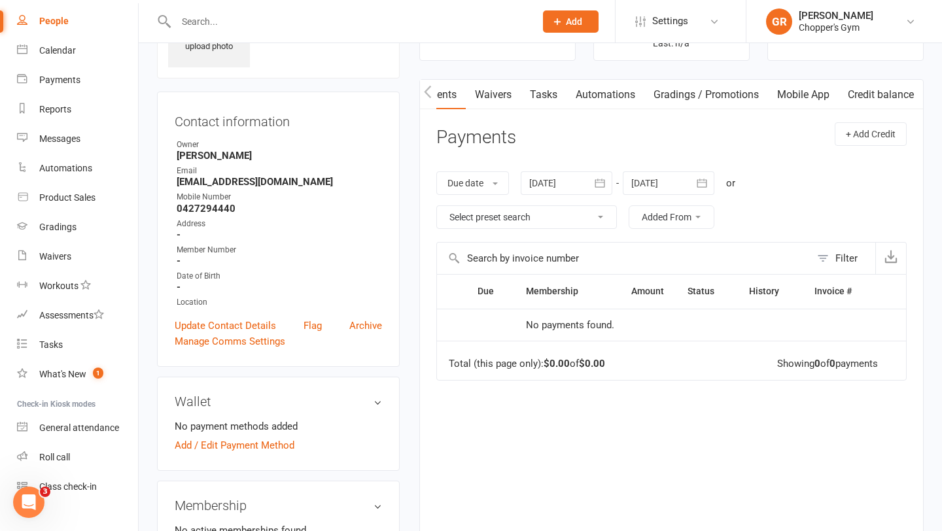
scroll to position [54, 0]
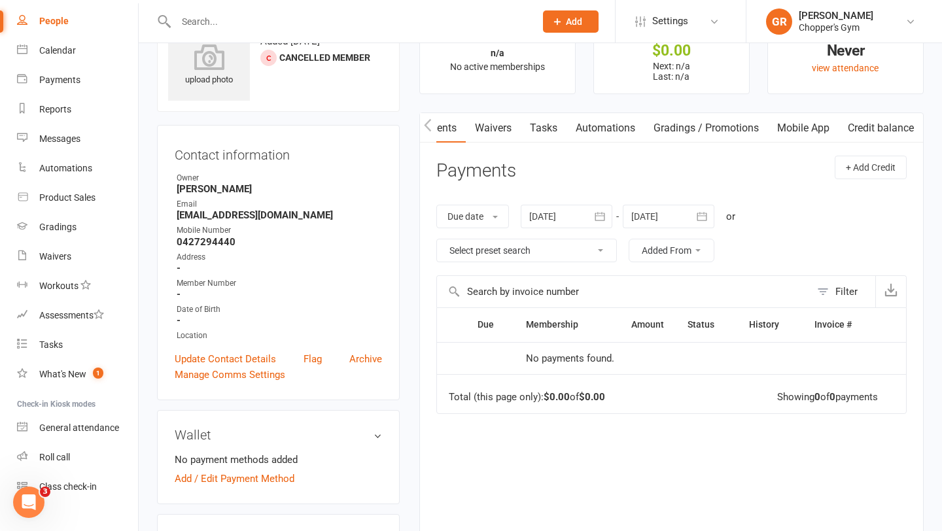
click at [713, 131] on link "Gradings / Promotions" at bounding box center [707, 128] width 124 height 30
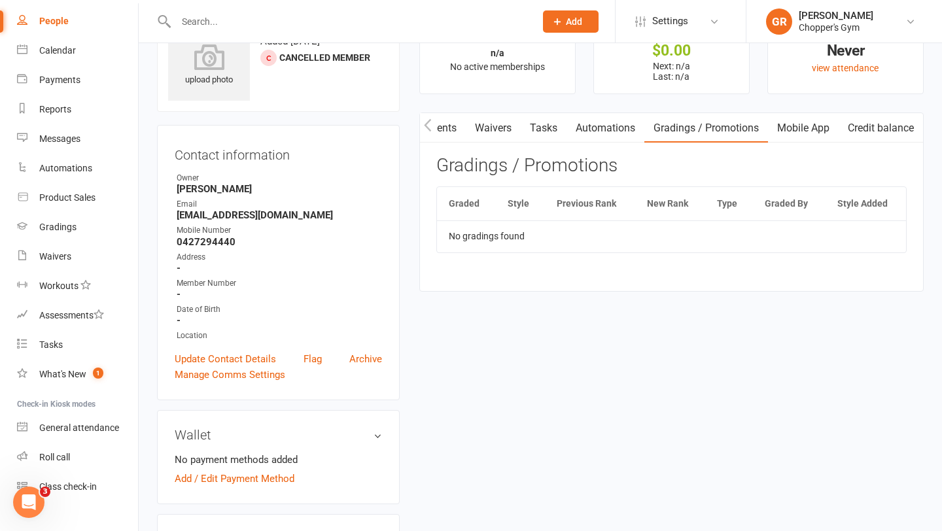
click at [874, 126] on link "Credit balance" at bounding box center [881, 128] width 84 height 30
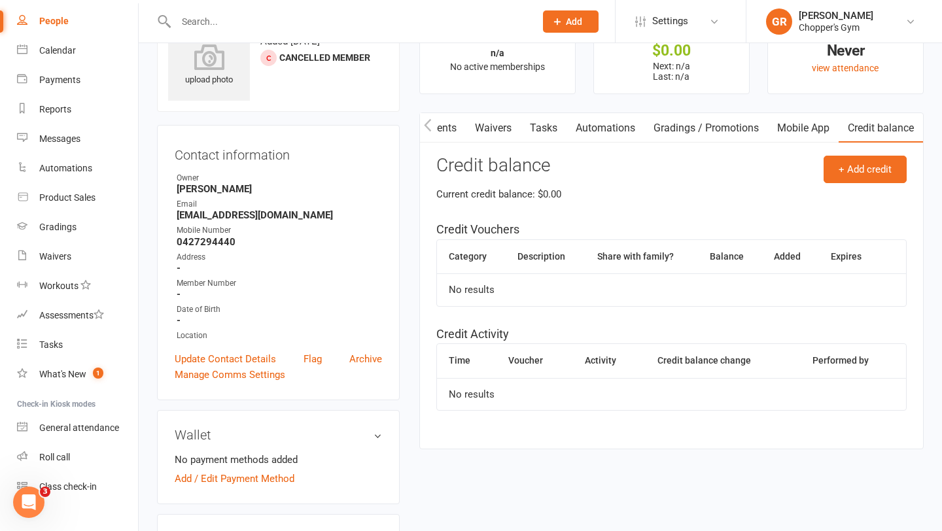
click at [601, 121] on link "Automations" at bounding box center [606, 128] width 78 height 30
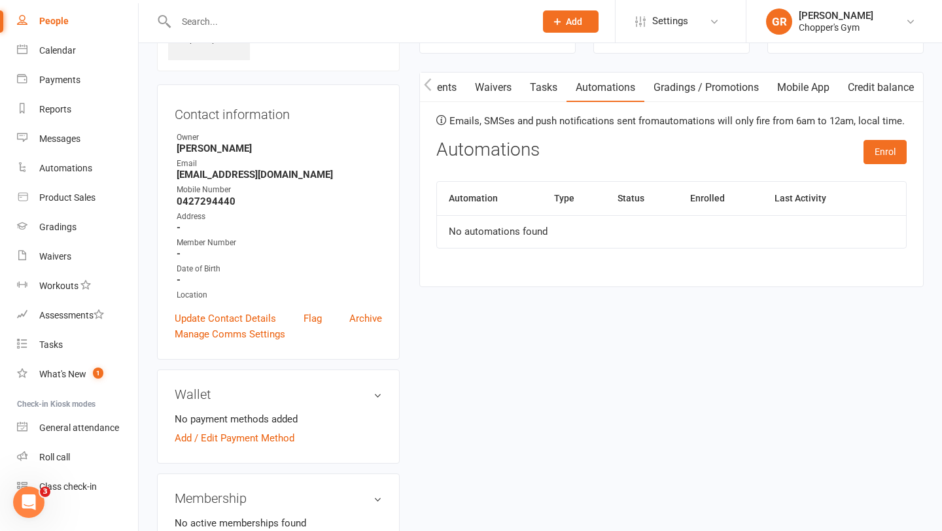
scroll to position [101, 0]
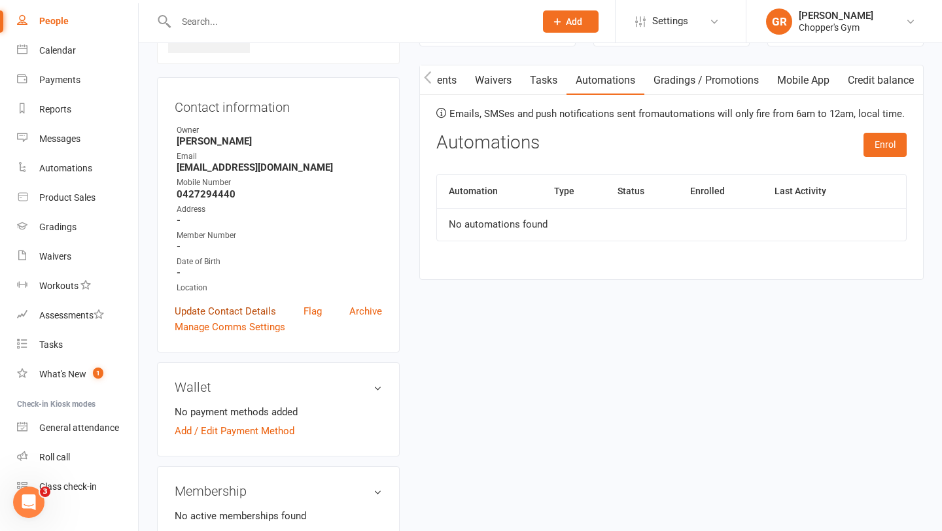
click at [261, 308] on link "Update Contact Details" at bounding box center [225, 312] width 101 height 16
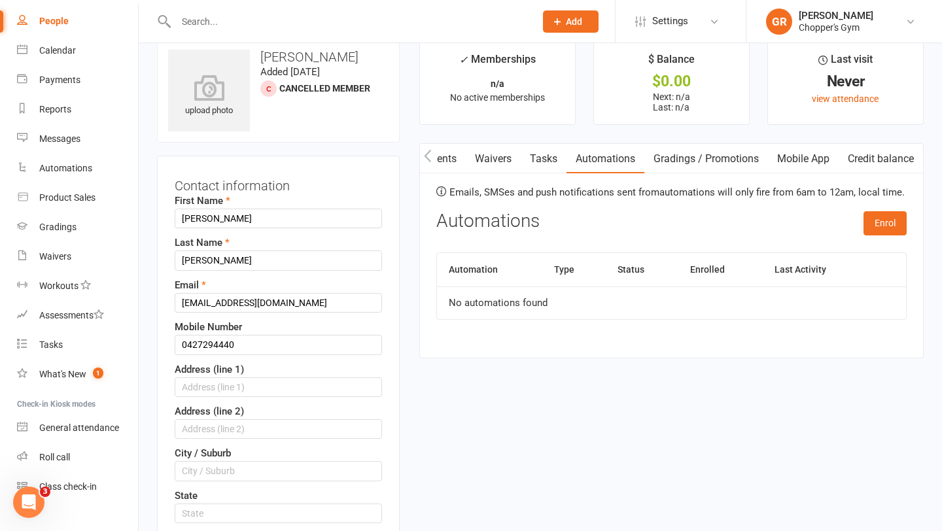
scroll to position [24, 0]
drag, startPoint x: 215, startPoint y: 219, endPoint x: 176, endPoint y: 222, distance: 38.8
click at [176, 222] on input "Kristan" at bounding box center [278, 217] width 207 height 20
click at [325, 197] on div "First Name s" at bounding box center [278, 209] width 207 height 35
click at [277, 217] on input "s" at bounding box center [278, 217] width 207 height 20
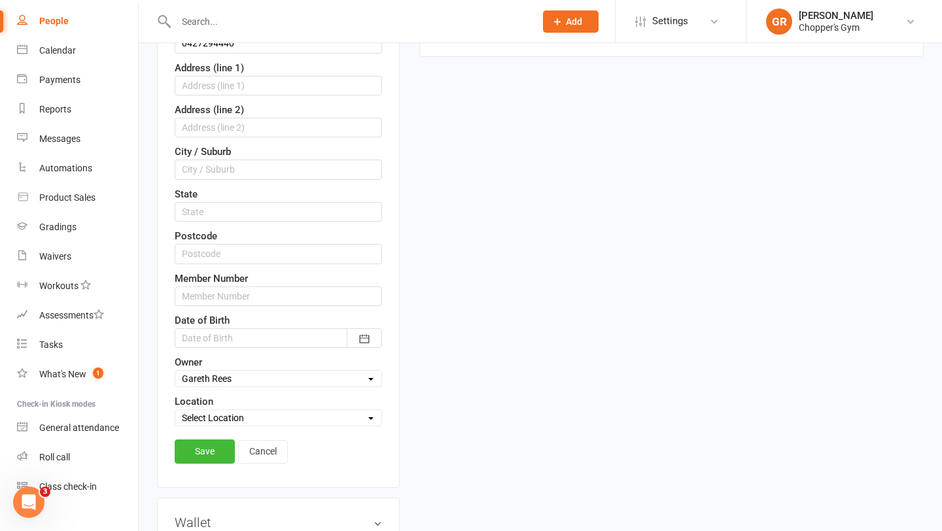
scroll to position [359, 0]
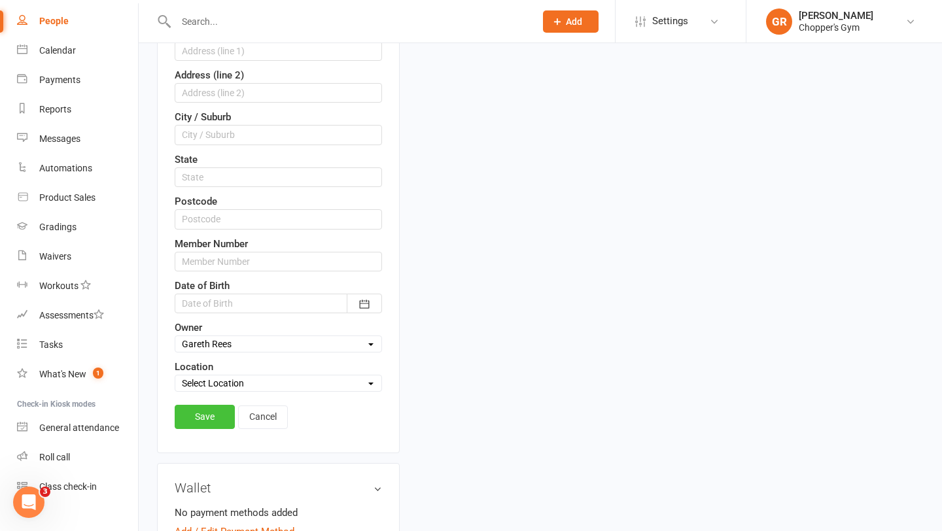
type input "shorn"
click at [214, 415] on link "Save" at bounding box center [205, 417] width 60 height 24
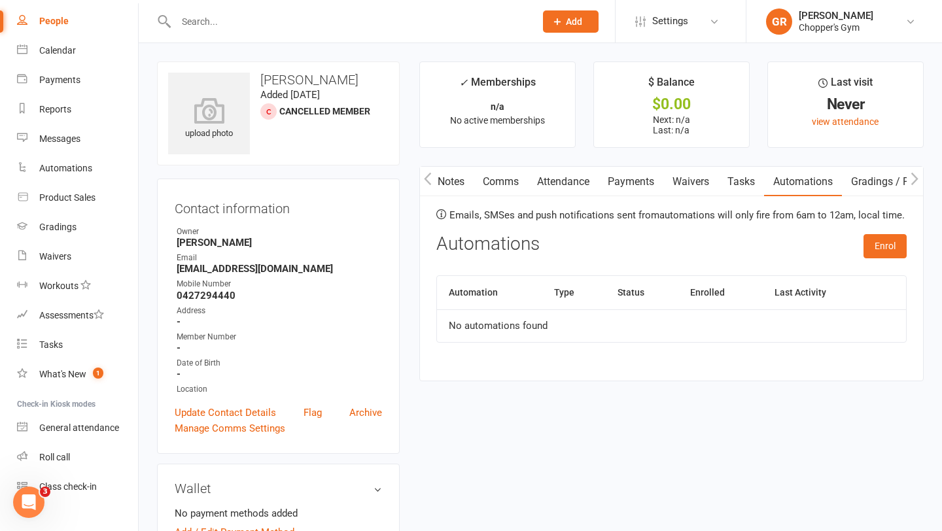
scroll to position [0, 45]
click at [708, 182] on link "Waivers" at bounding box center [690, 182] width 55 height 30
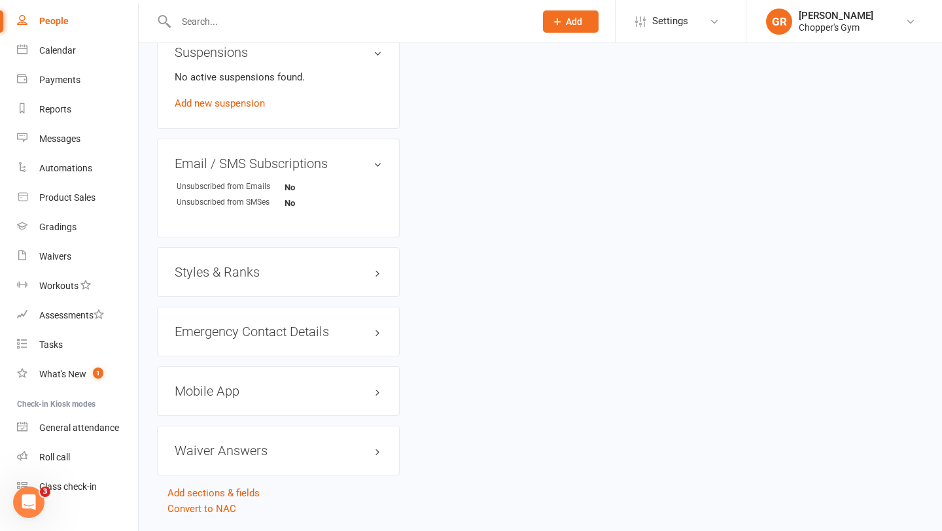
scroll to position [810, 0]
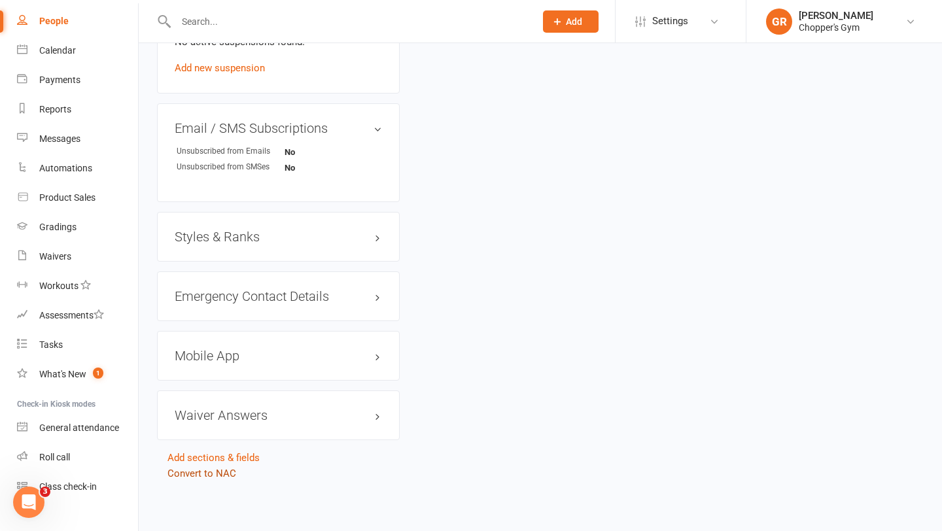
click at [230, 469] on link "Convert to NAC" at bounding box center [202, 474] width 69 height 12
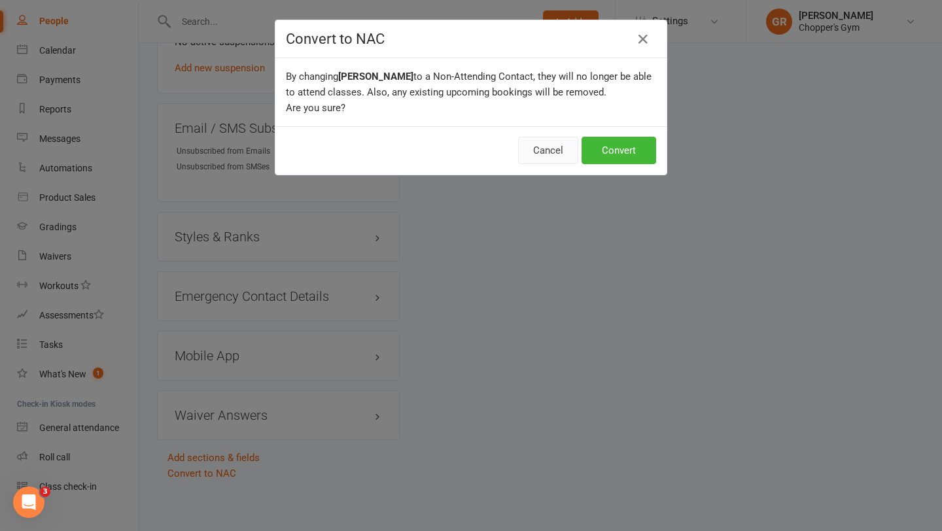
click at [533, 145] on button "Cancel" at bounding box center [548, 150] width 60 height 27
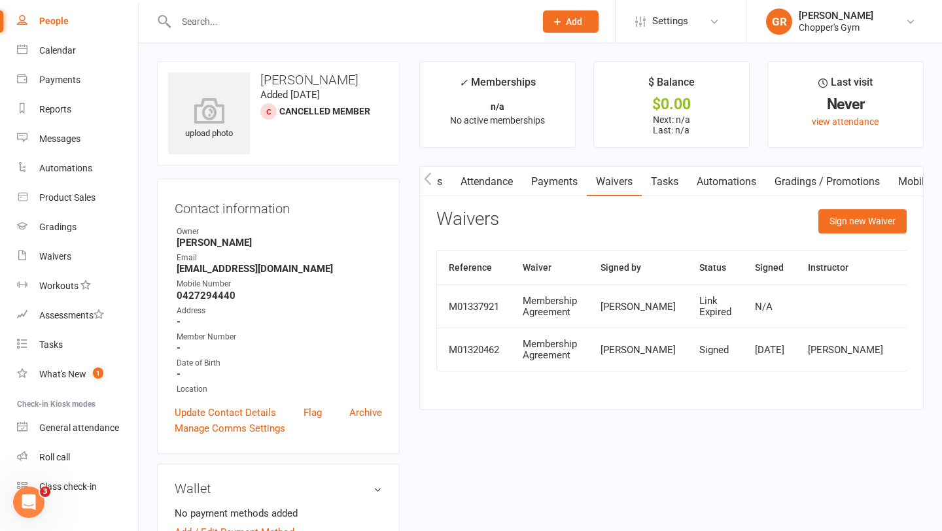
scroll to position [0, 246]
click at [612, 186] on link "Automations" at bounding box center [606, 182] width 78 height 30
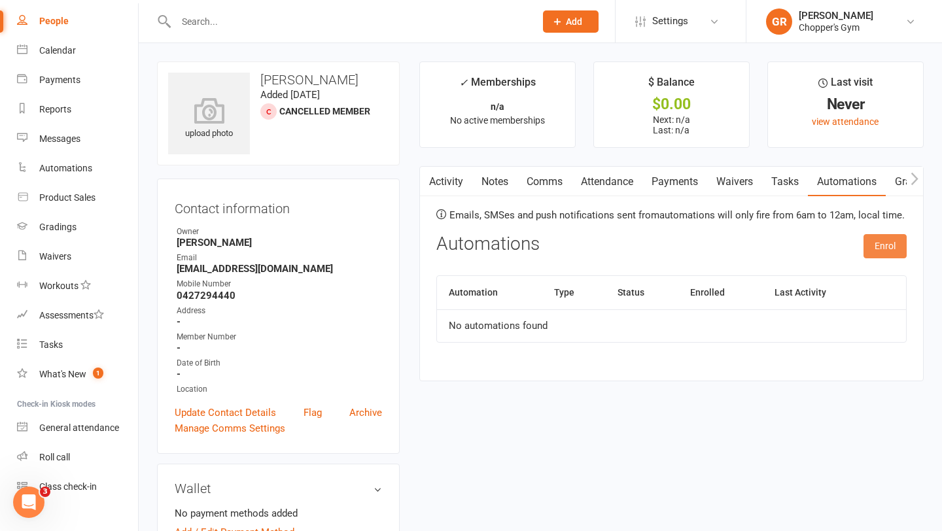
click at [882, 245] on button "Enrol" at bounding box center [885, 246] width 43 height 24
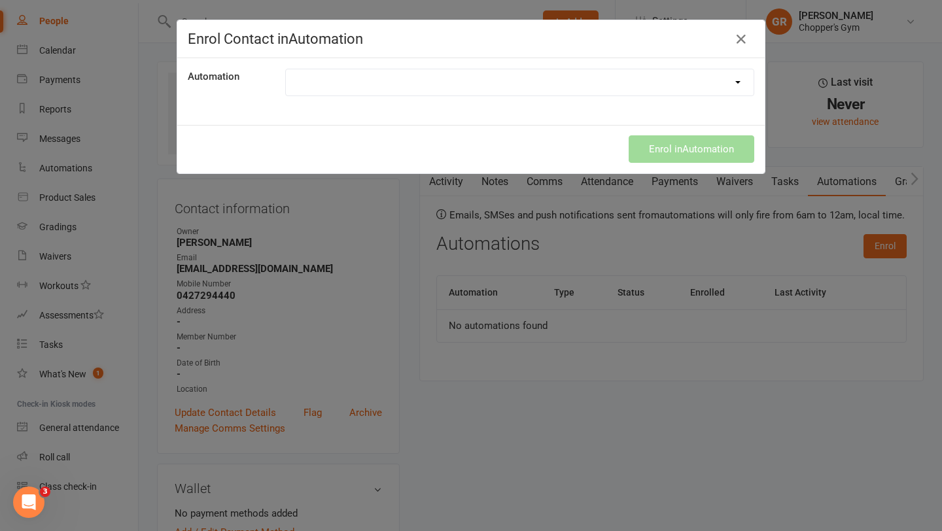
click at [649, 73] on select "Free Trial Confirmation Free trial follow up Membership agreement Payment Failu…" at bounding box center [520, 82] width 468 height 26
click at [742, 39] on icon "button" at bounding box center [742, 39] width 16 height 16
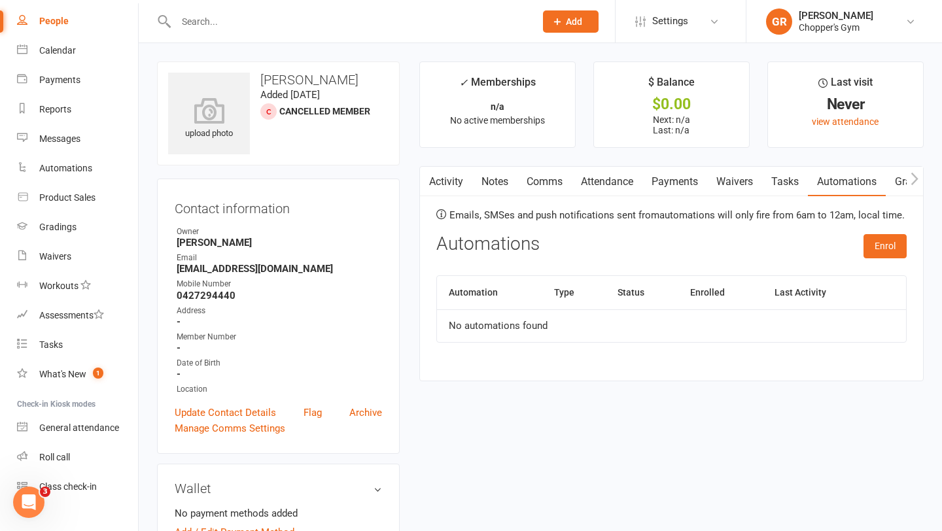
click at [494, 185] on link "Notes" at bounding box center [495, 182] width 45 height 30
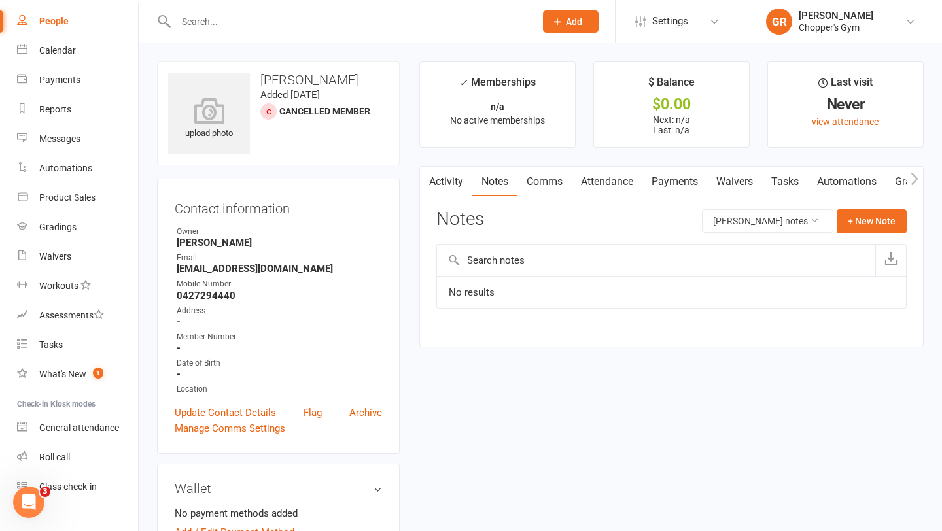
click at [443, 192] on link "Activity" at bounding box center [446, 182] width 52 height 30
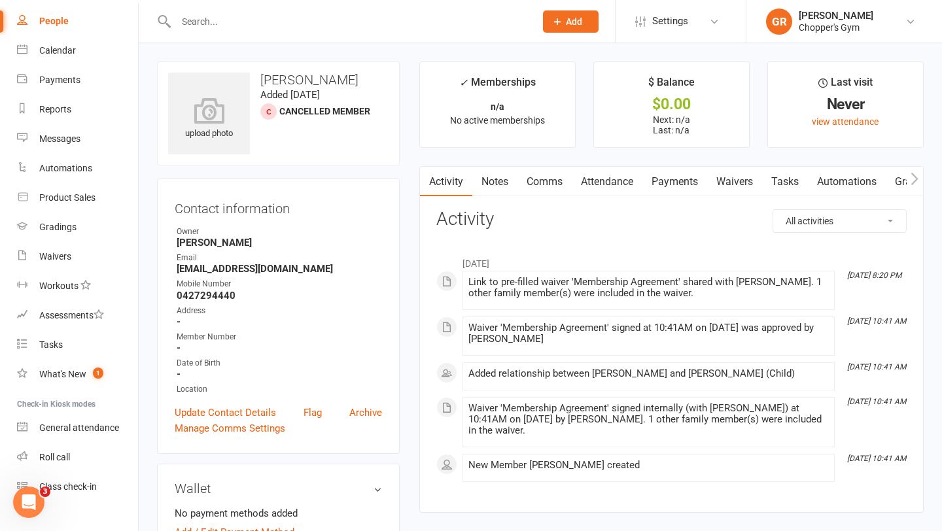
click at [497, 185] on link "Notes" at bounding box center [495, 182] width 45 height 30
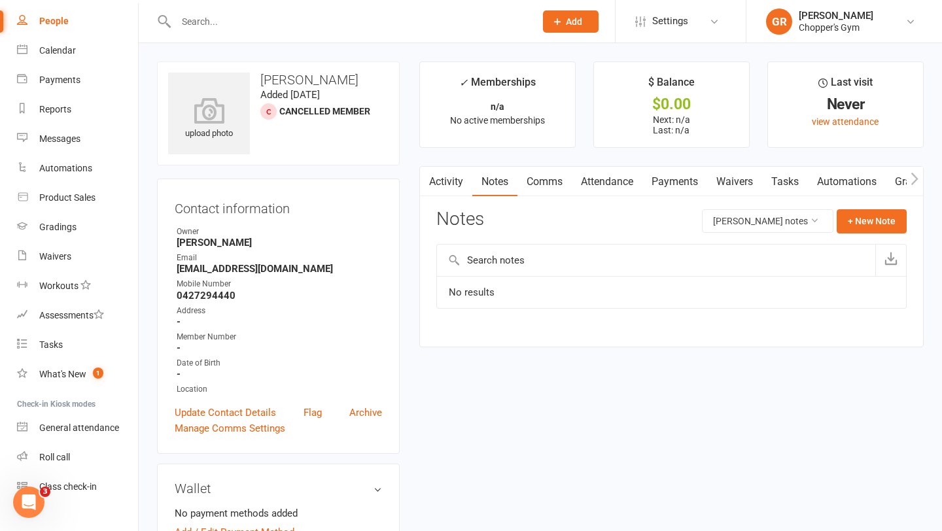
click at [548, 183] on link "Comms" at bounding box center [545, 182] width 54 height 30
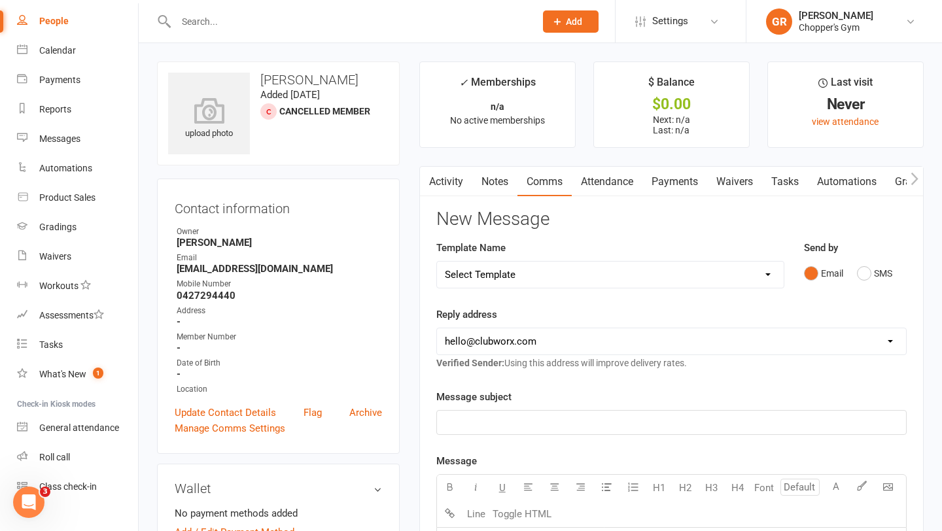
click at [598, 185] on link "Attendance" at bounding box center [607, 182] width 71 height 30
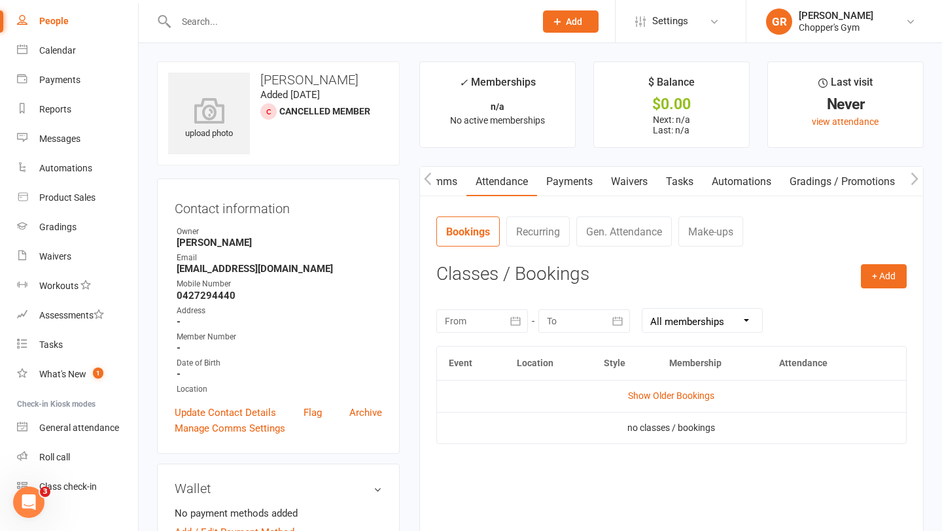
scroll to position [0, 119]
click at [805, 179] on link "Gradings / Promotions" at bounding box center [829, 182] width 124 height 30
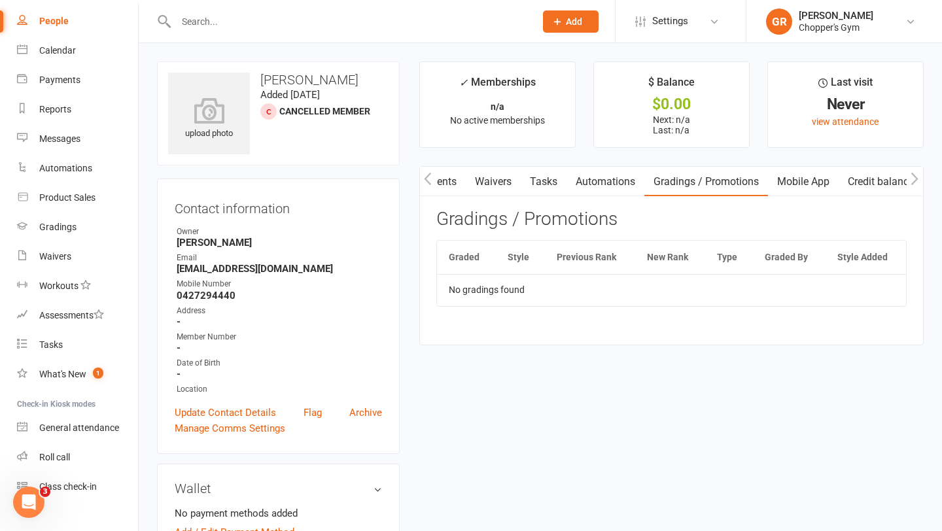
scroll to position [0, 246]
click at [485, 179] on link "Waivers" at bounding box center [493, 182] width 55 height 30
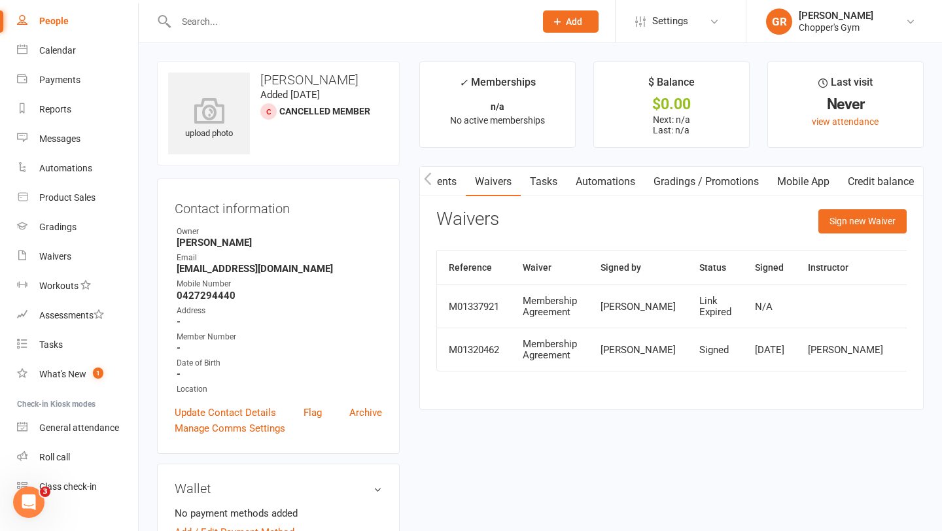
click at [540, 179] on link "Tasks" at bounding box center [544, 182] width 46 height 30
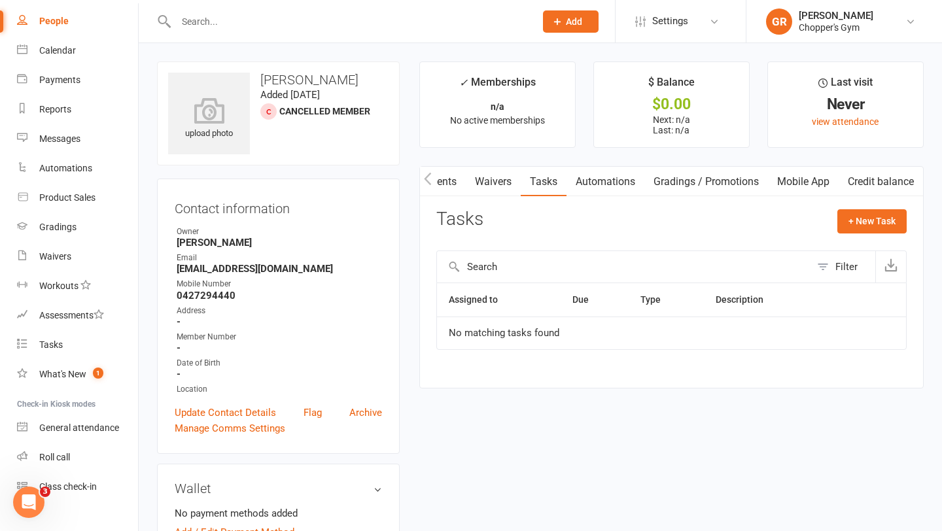
click at [590, 178] on link "Automations" at bounding box center [606, 182] width 78 height 30
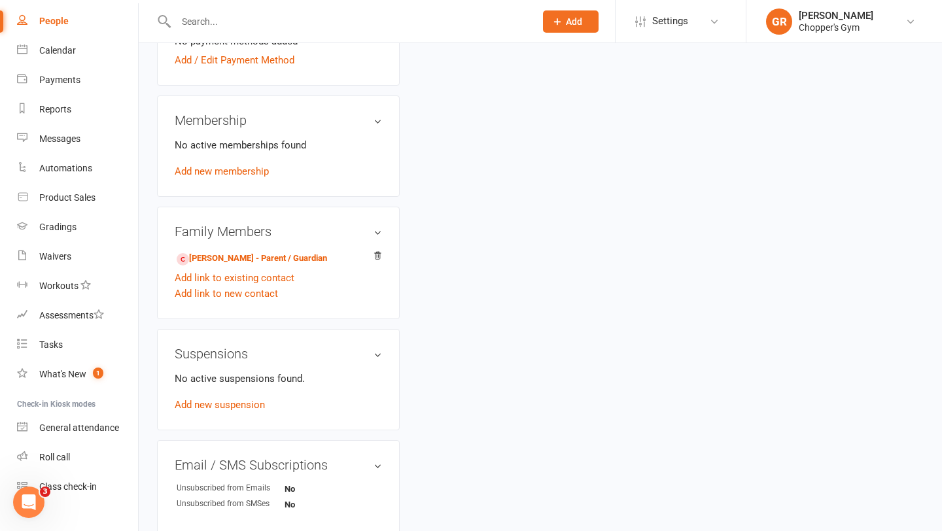
scroll to position [477, 0]
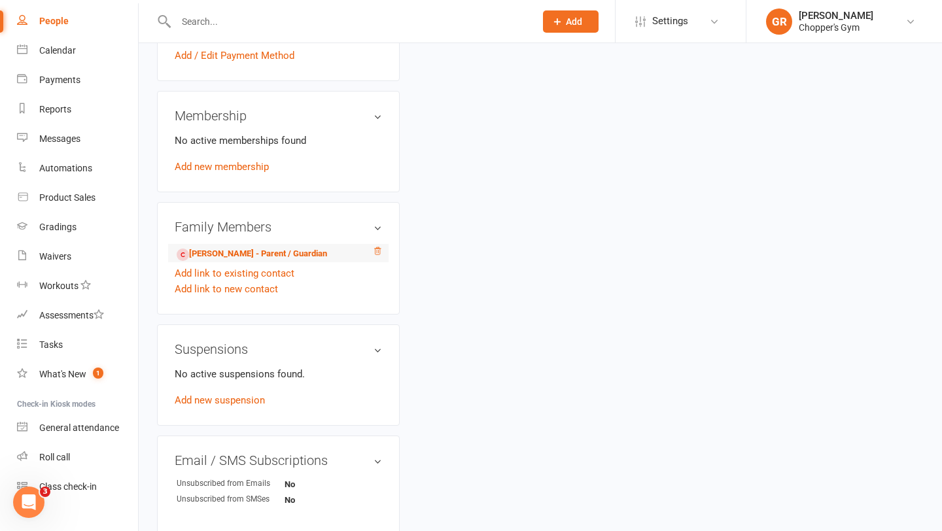
click at [381, 249] on icon at bounding box center [377, 251] width 9 height 9
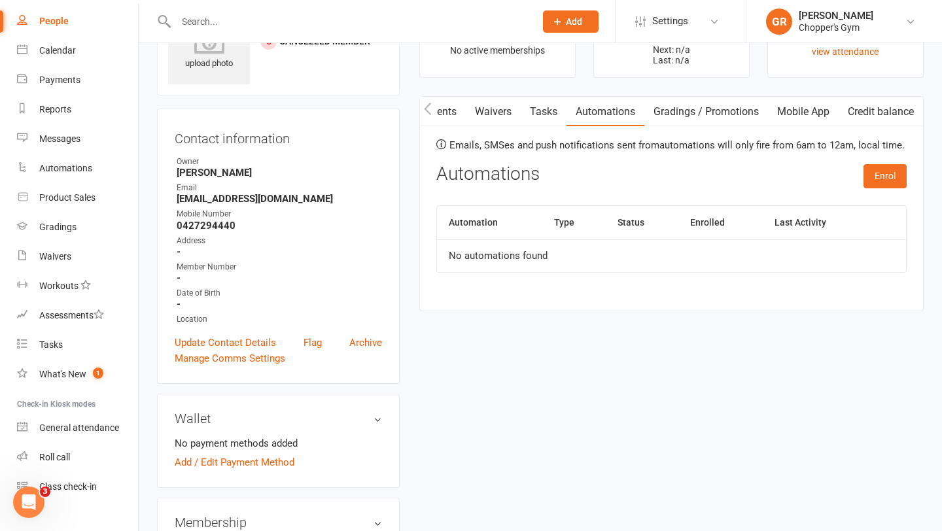
scroll to position [0, 0]
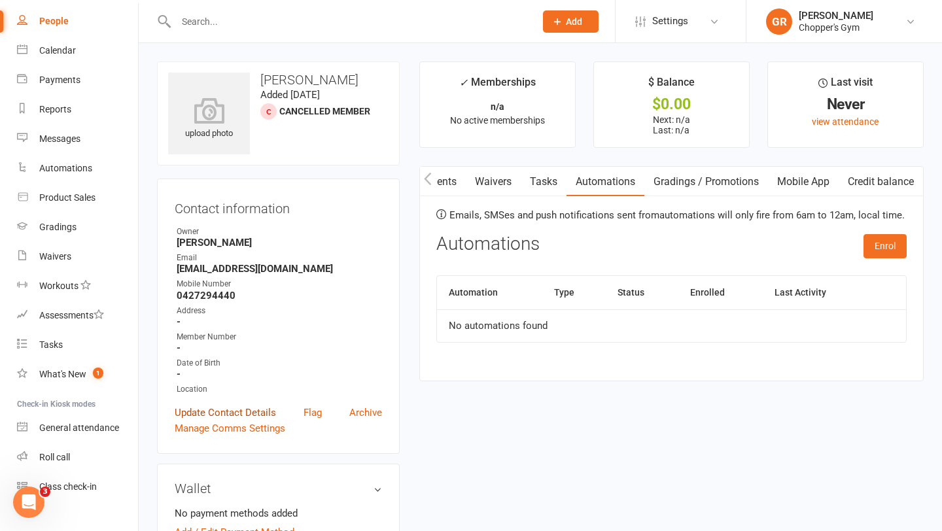
click at [260, 413] on link "Update Contact Details" at bounding box center [225, 413] width 101 height 16
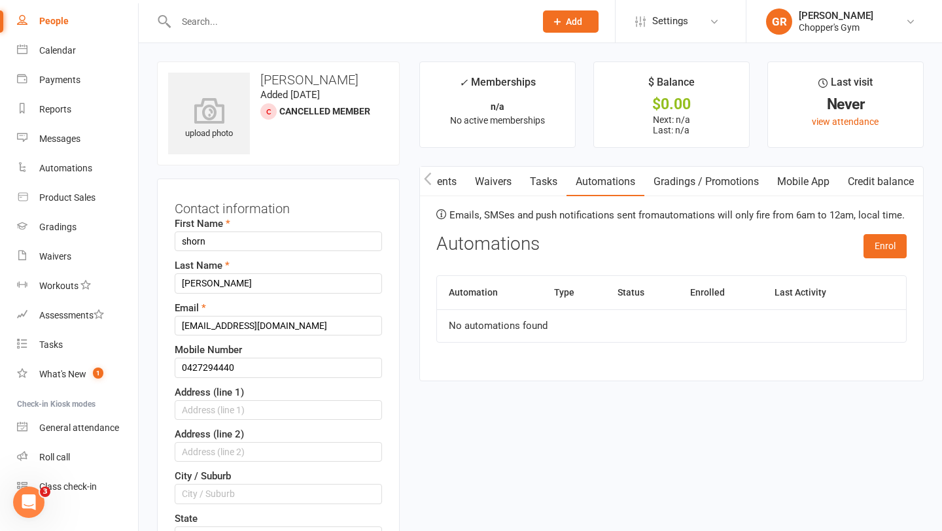
click at [474, 113] on li "✓ Memberships n/a No active memberships" at bounding box center [498, 105] width 156 height 86
click at [482, 88] on div "✓ Memberships" at bounding box center [497, 86] width 77 height 24
click at [481, 84] on div "✓ Memberships" at bounding box center [497, 86] width 77 height 24
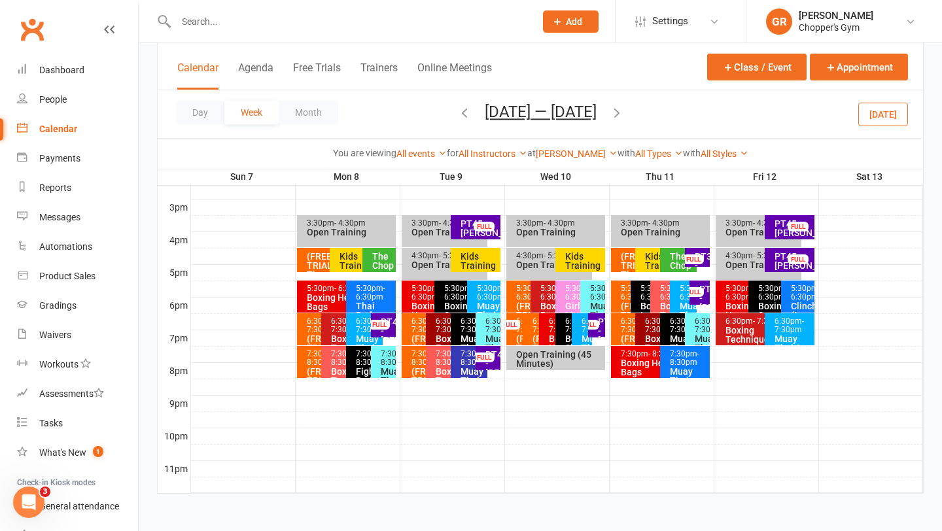
click at [491, 329] on div "6:30pm - 7:30pm" at bounding box center [491, 325] width 13 height 17
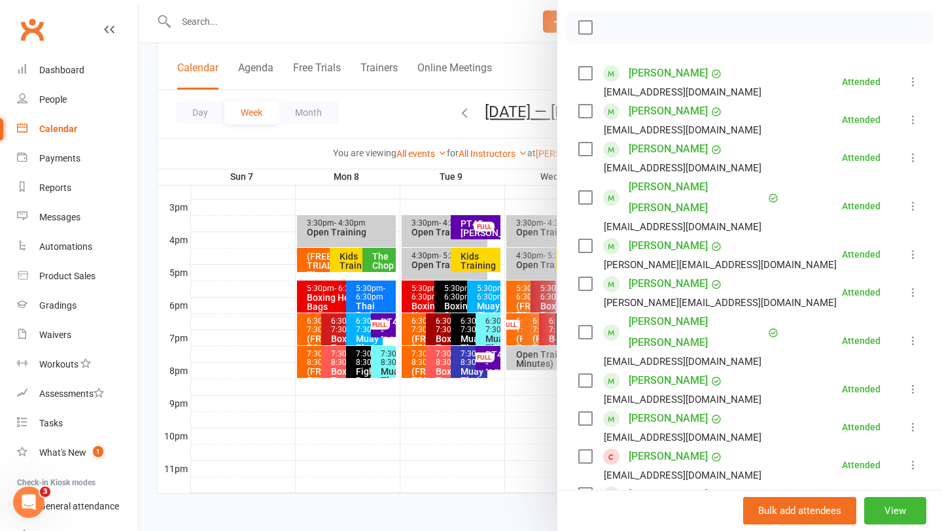
scroll to position [181, 0]
click at [519, 424] on div at bounding box center [541, 265] width 804 height 531
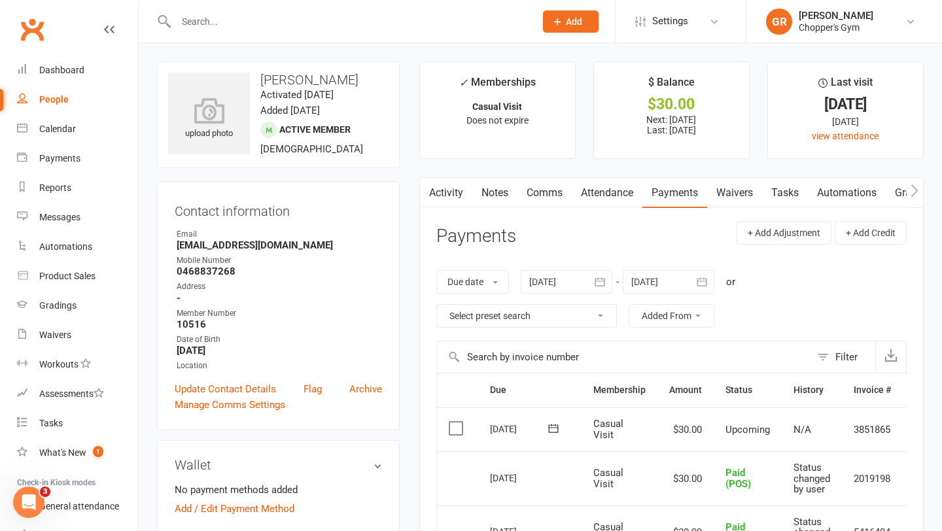
click at [452, 435] on label at bounding box center [458, 428] width 18 height 13
click at [452, 422] on input "checkbox" at bounding box center [453, 422] width 9 height 0
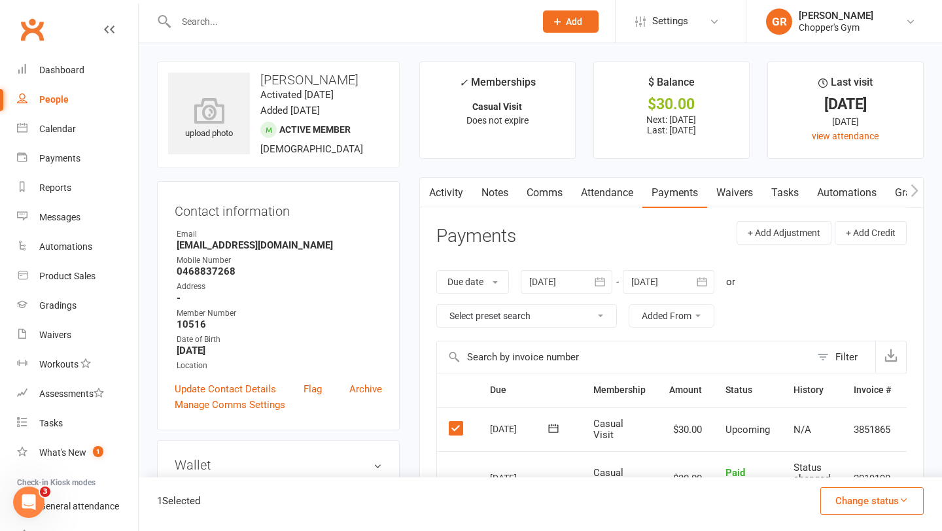
click at [869, 505] on button "Change status" at bounding box center [872, 501] width 103 height 27
click at [837, 411] on link "Paid (POS)" at bounding box center [859, 414] width 130 height 26
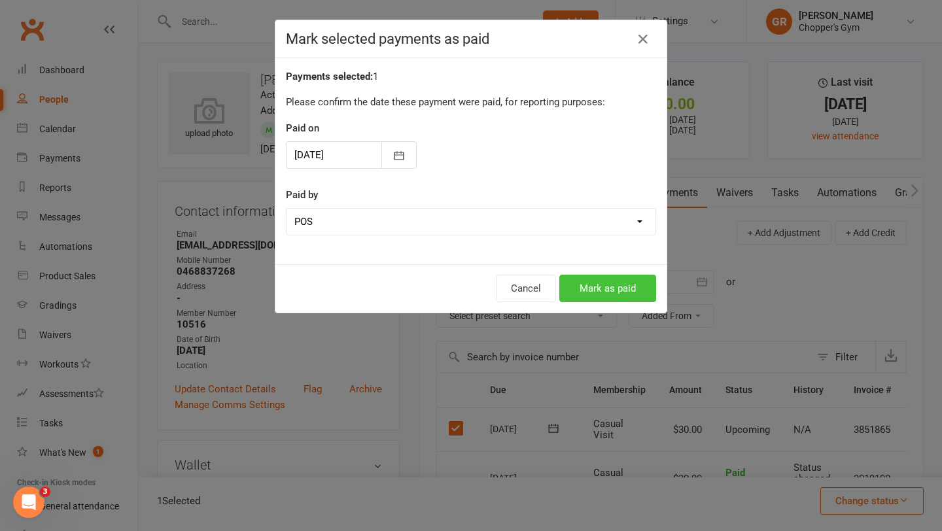
click at [619, 290] on button "Mark as paid" at bounding box center [608, 288] width 97 height 27
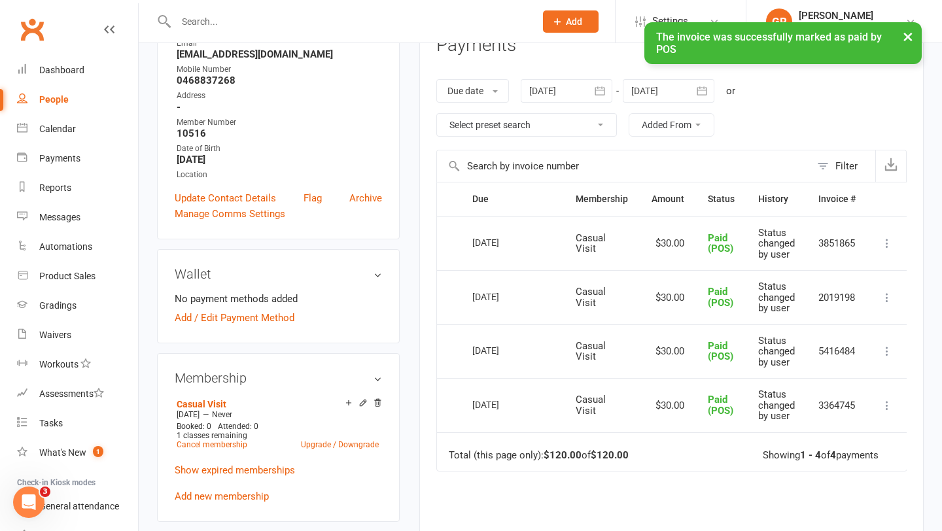
scroll to position [224, 0]
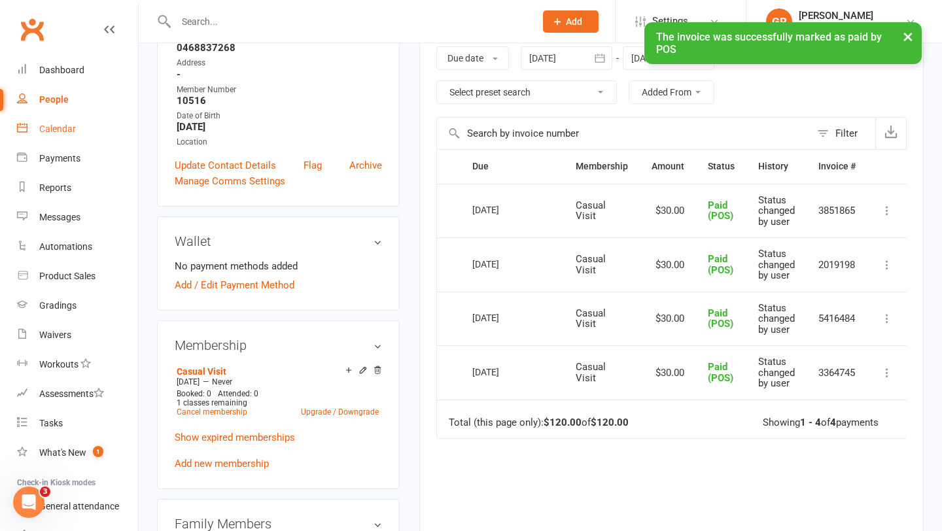
click at [52, 118] on link "Calendar" at bounding box center [77, 129] width 121 height 29
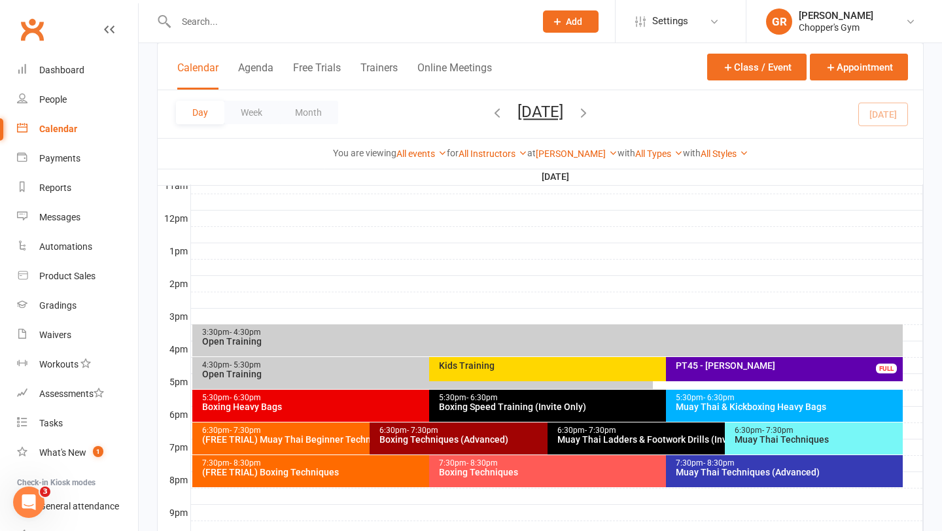
scroll to position [457, 0]
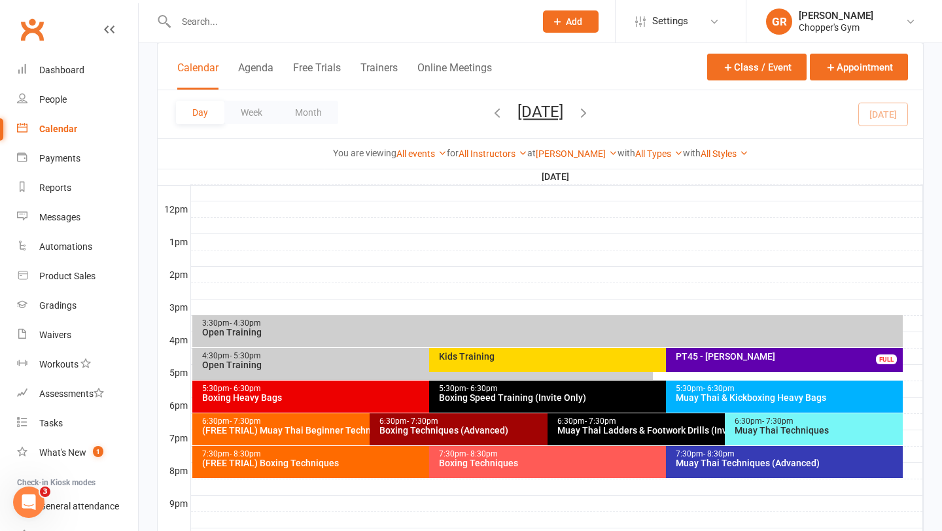
click at [785, 420] on span "- 7:30pm" at bounding box center [777, 421] width 31 height 9
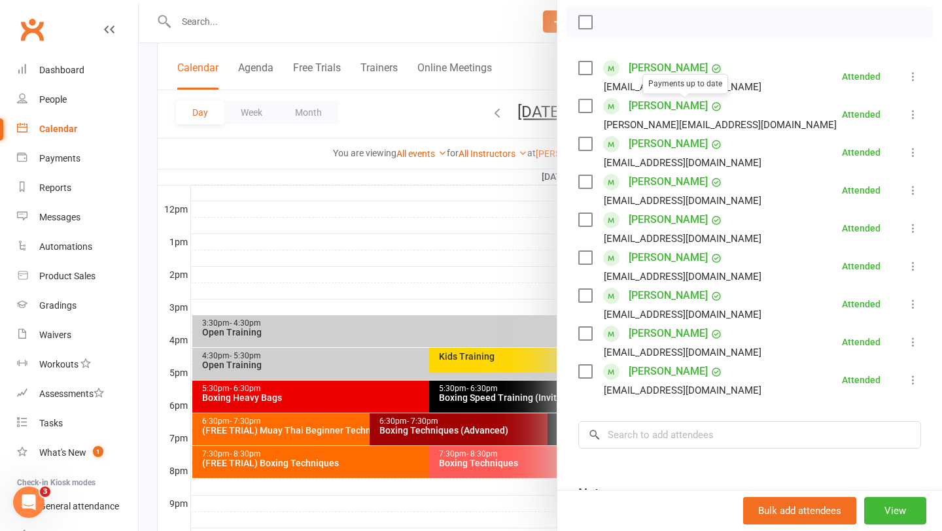
scroll to position [252, 0]
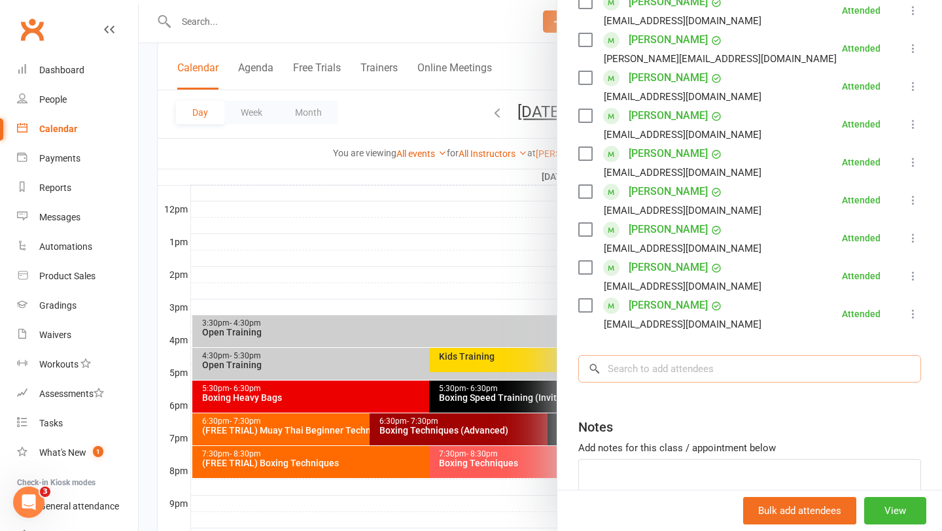
click at [690, 363] on input "search" at bounding box center [750, 368] width 343 height 27
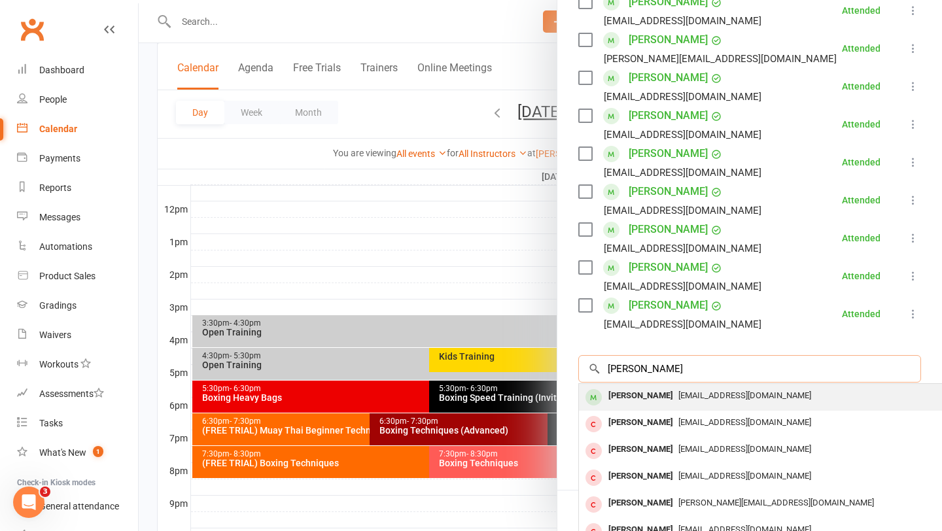
type input "[PERSON_NAME]"
click at [685, 388] on div "[EMAIL_ADDRESS][DOMAIN_NAME]" at bounding box center [774, 396] width 381 height 19
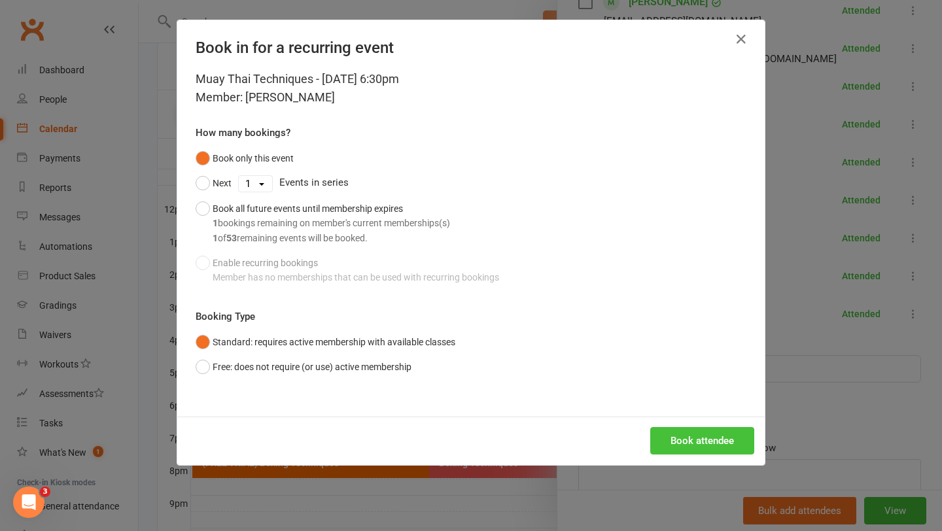
click at [696, 427] on button "Book attendee" at bounding box center [703, 440] width 104 height 27
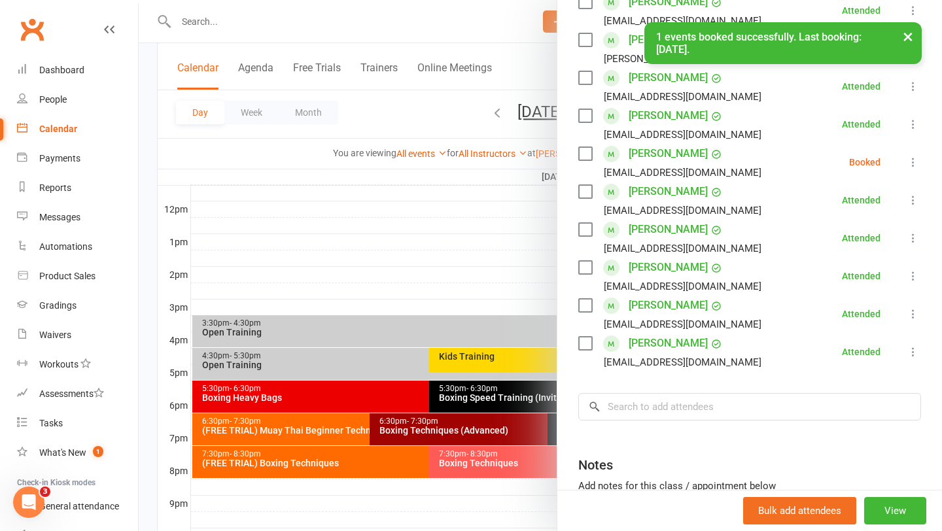
click at [588, 159] on label at bounding box center [585, 153] width 13 height 13
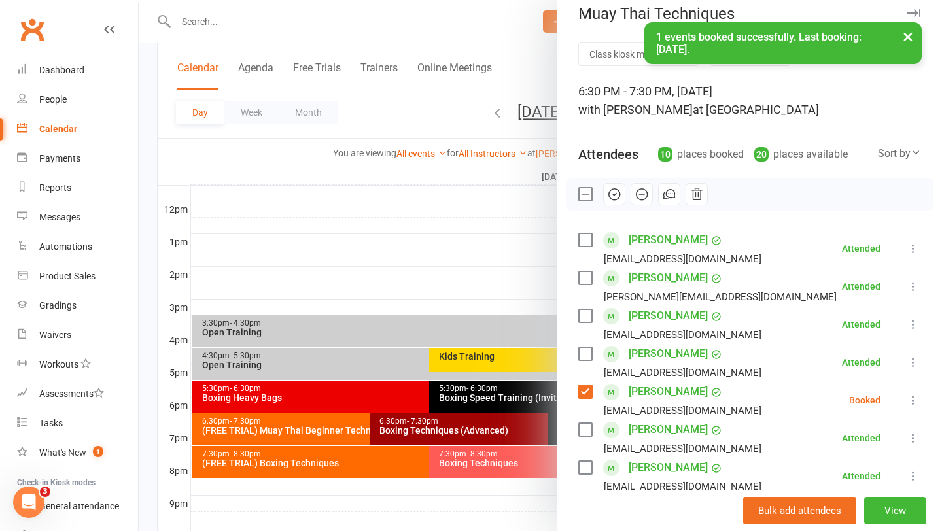
scroll to position [0, 0]
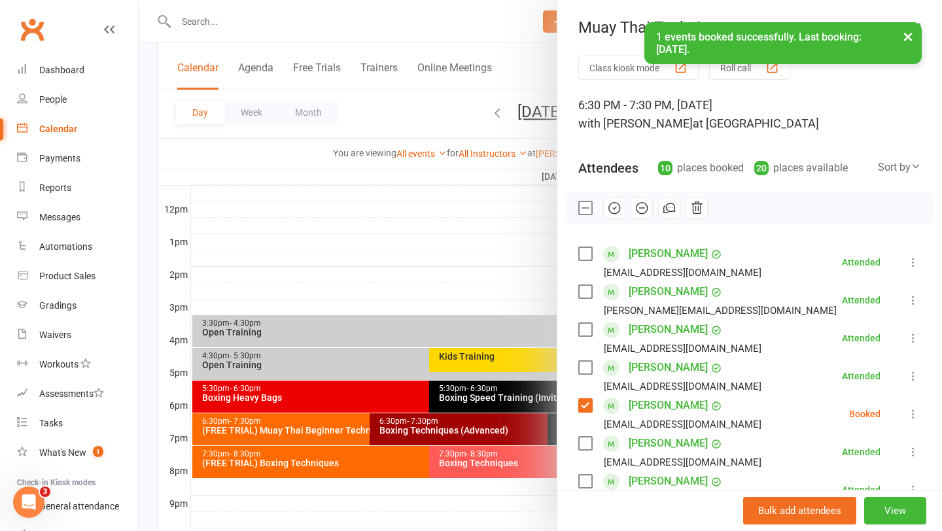
click at [619, 203] on icon "button" at bounding box center [614, 208] width 14 height 14
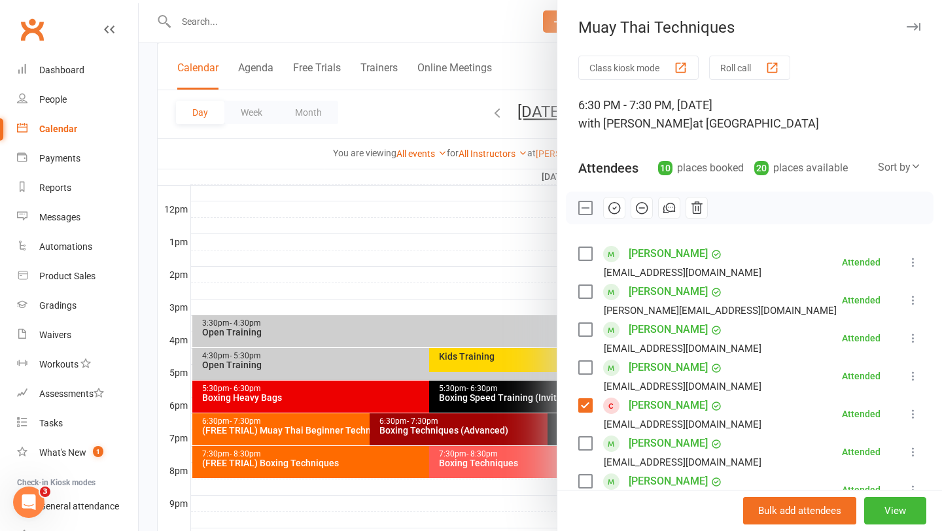
scroll to position [22, 0]
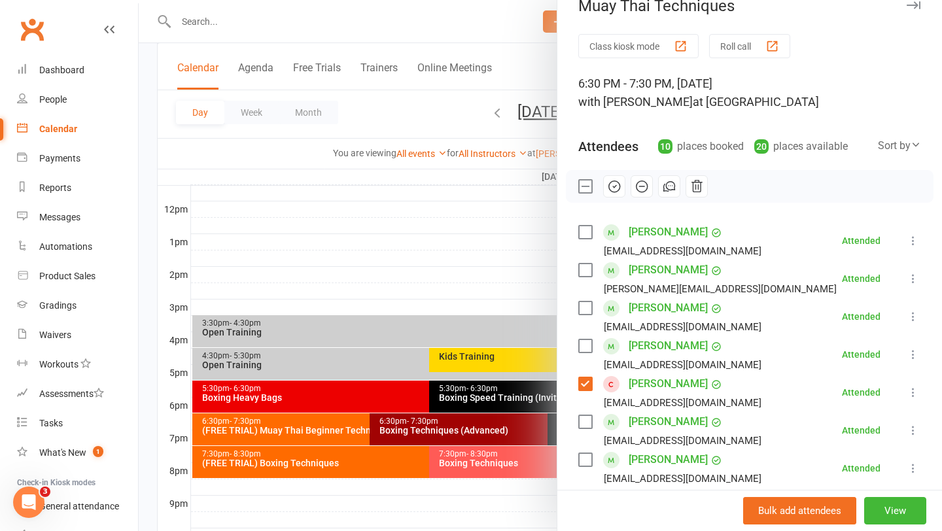
click at [488, 285] on div at bounding box center [541, 265] width 804 height 531
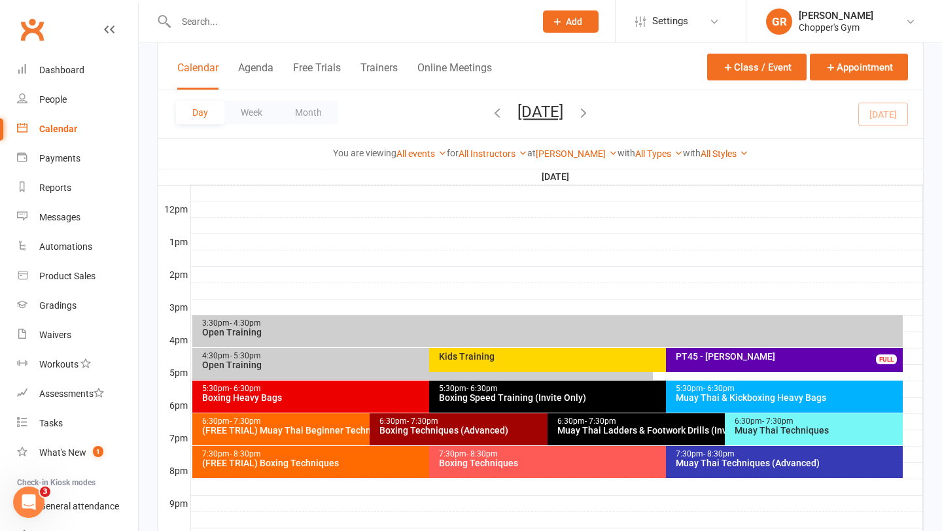
click at [334, 395] on div "Boxing Heavy Bags" at bounding box center [426, 397] width 449 height 9
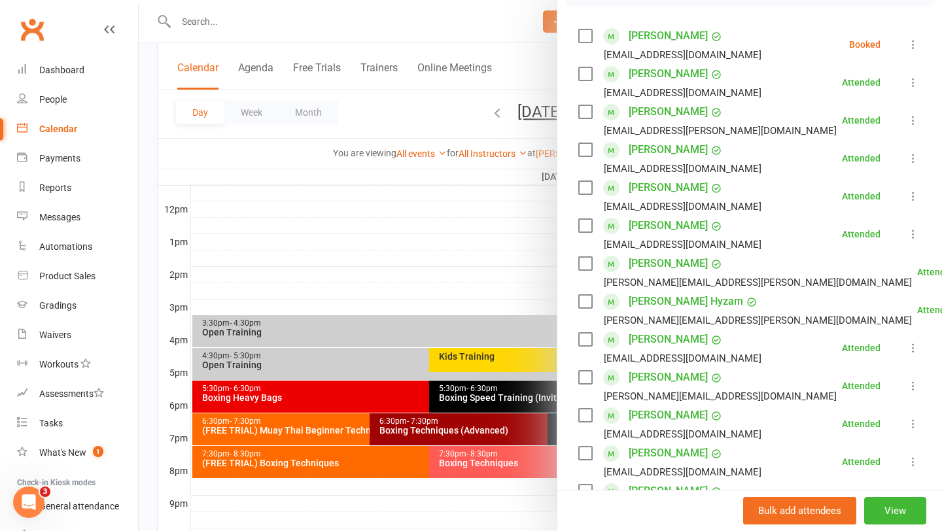
scroll to position [237, 0]
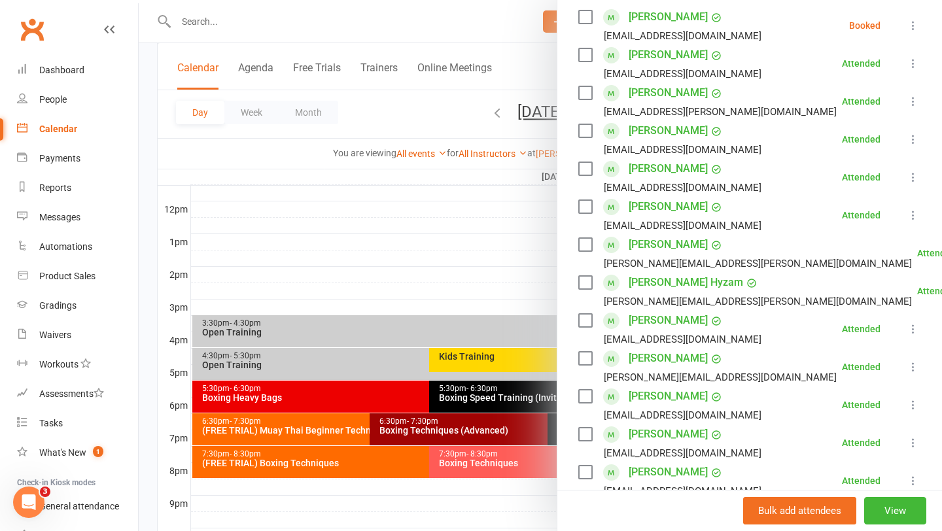
click at [442, 440] on div at bounding box center [541, 265] width 804 height 531
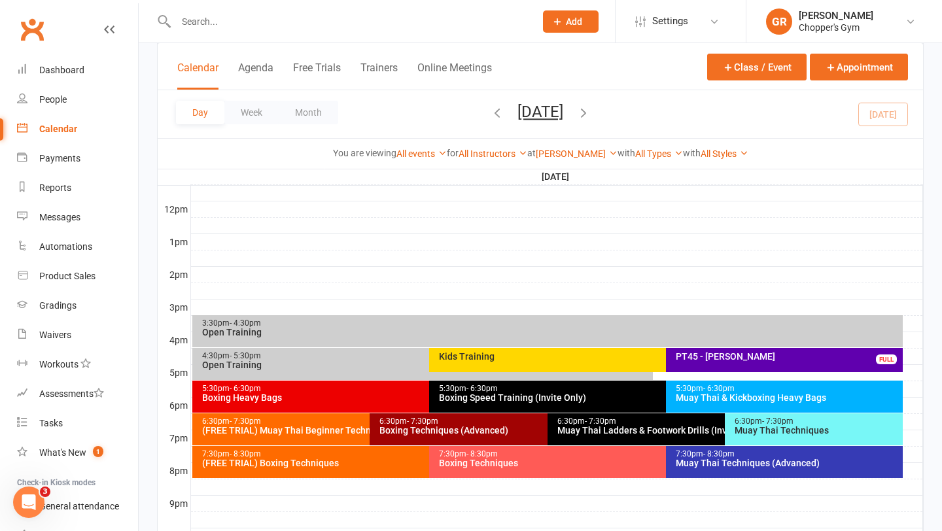
click at [404, 474] on div "7:30pm - 8:30pm (FREE TRIAL) Boxing Techniques FULL" at bounding box center [422, 462] width 461 height 32
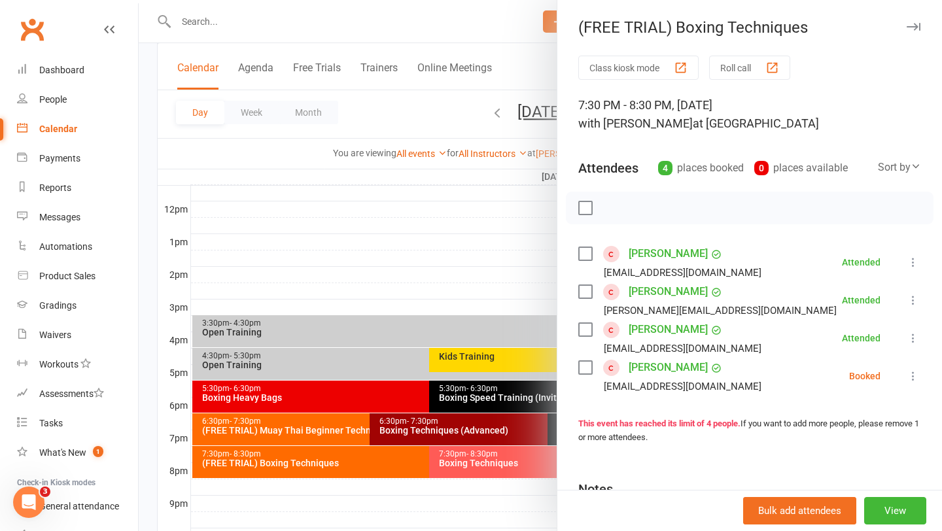
click at [520, 460] on div at bounding box center [541, 265] width 804 height 531
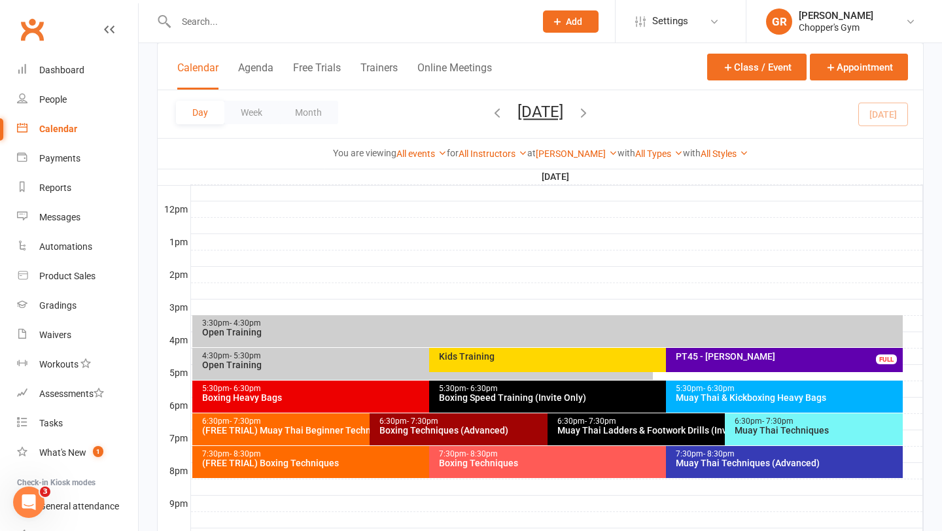
click at [520, 460] on div "Boxing Techniques" at bounding box center [662, 463] width 449 height 9
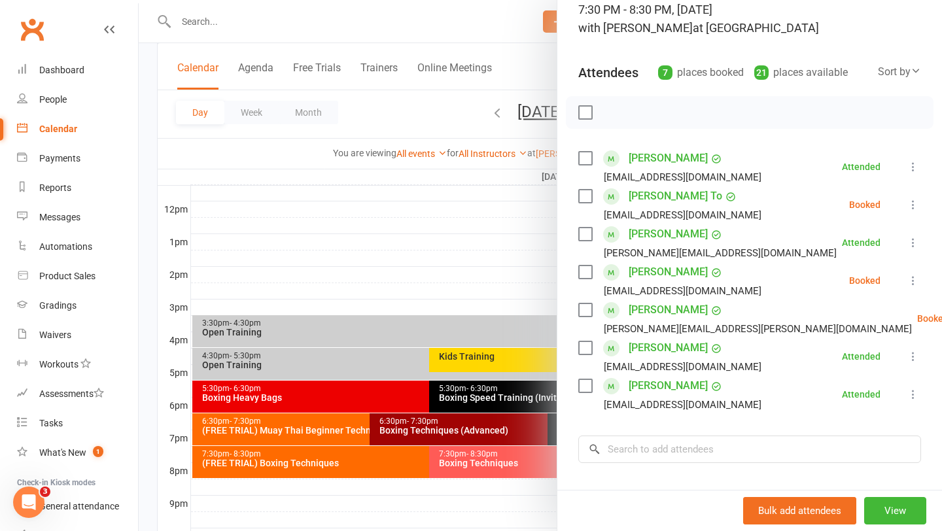
scroll to position [98, 0]
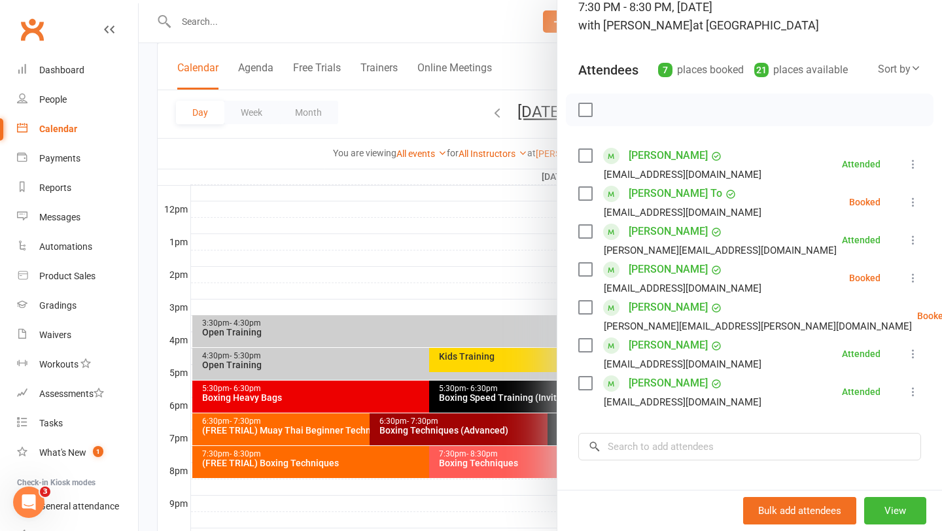
click at [592, 195] on div "Cruz To cruztokc@gmail.com" at bounding box center [673, 202] width 188 height 38
click at [588, 306] on label at bounding box center [585, 307] width 13 height 13
click at [584, 306] on label at bounding box center [585, 307] width 13 height 13
click at [647, 305] on link "[PERSON_NAME]" at bounding box center [668, 307] width 79 height 21
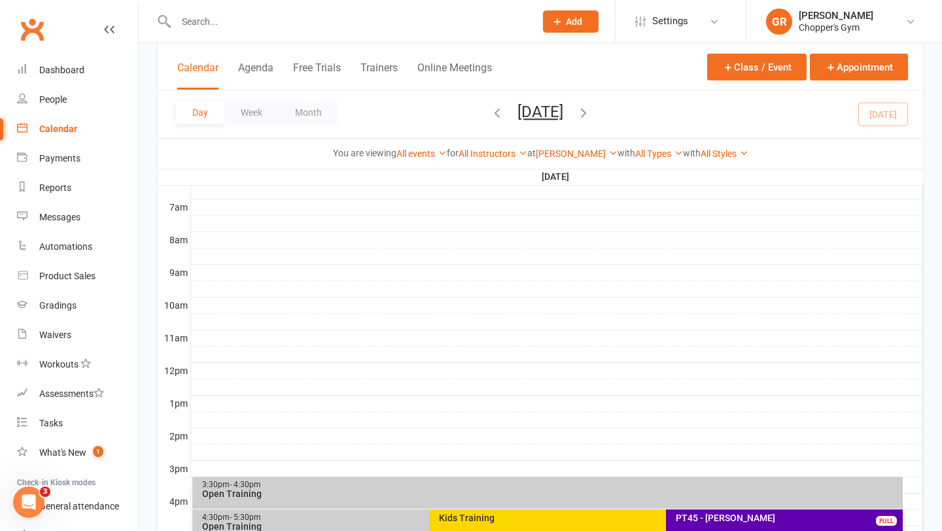
scroll to position [429, 0]
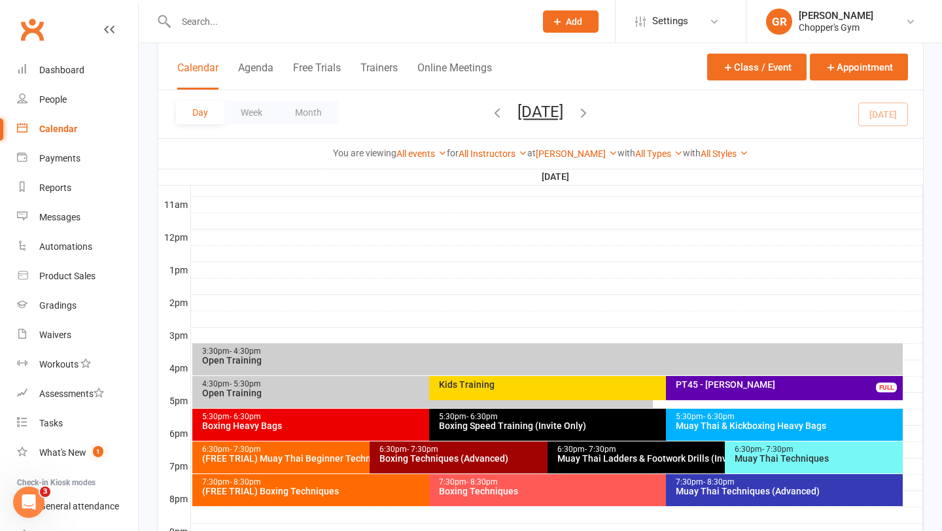
click at [527, 488] on div "Boxing Techniques" at bounding box center [662, 491] width 449 height 9
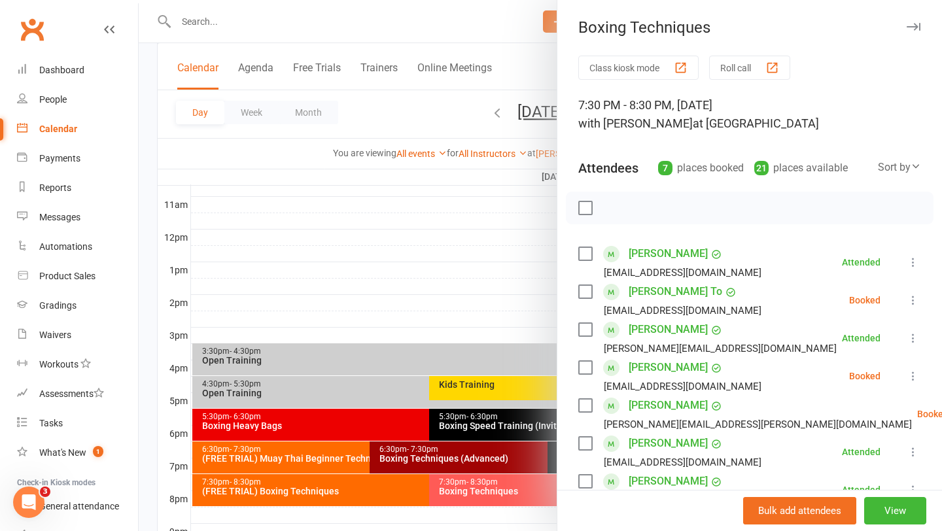
click at [474, 272] on div at bounding box center [541, 265] width 804 height 531
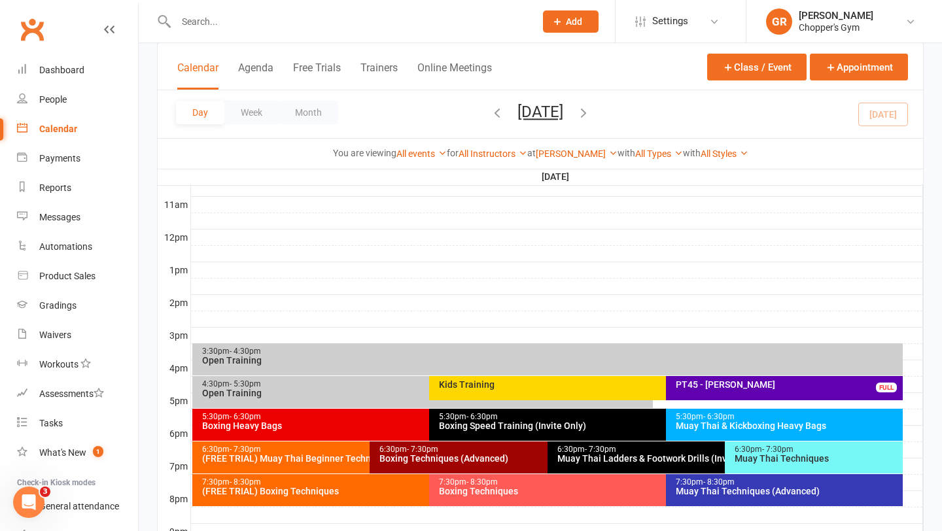
click at [482, 470] on div "6:30pm - 7:30pm Boxing Techniques (Advanced)" at bounding box center [541, 458] width 342 height 32
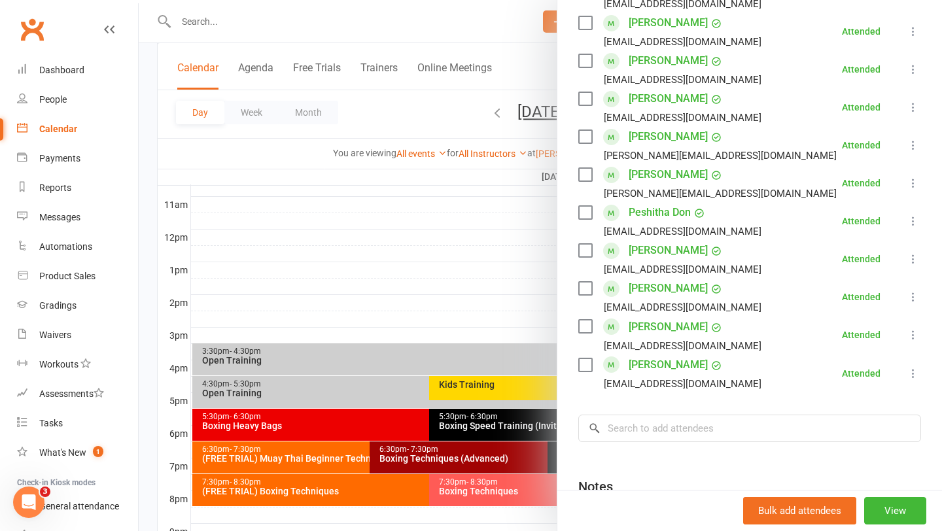
scroll to position [503, 0]
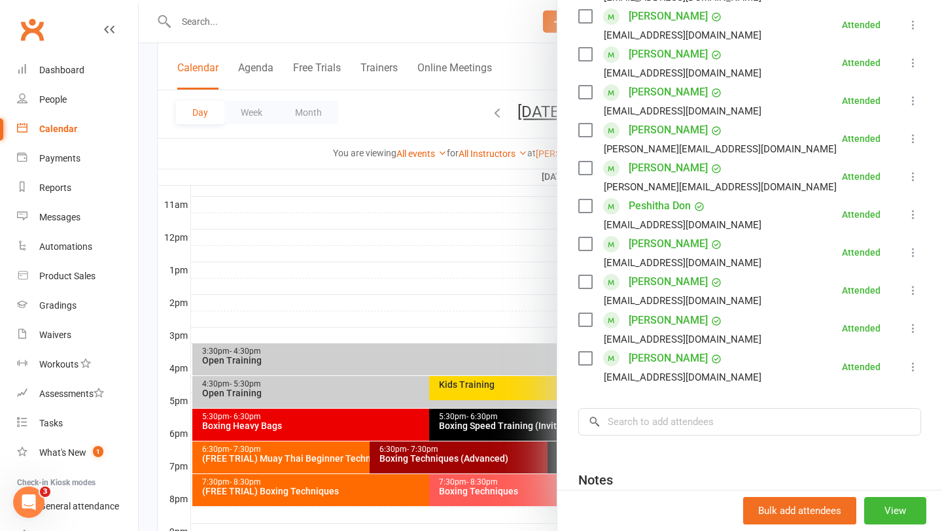
click at [427, 306] on div at bounding box center [541, 265] width 804 height 531
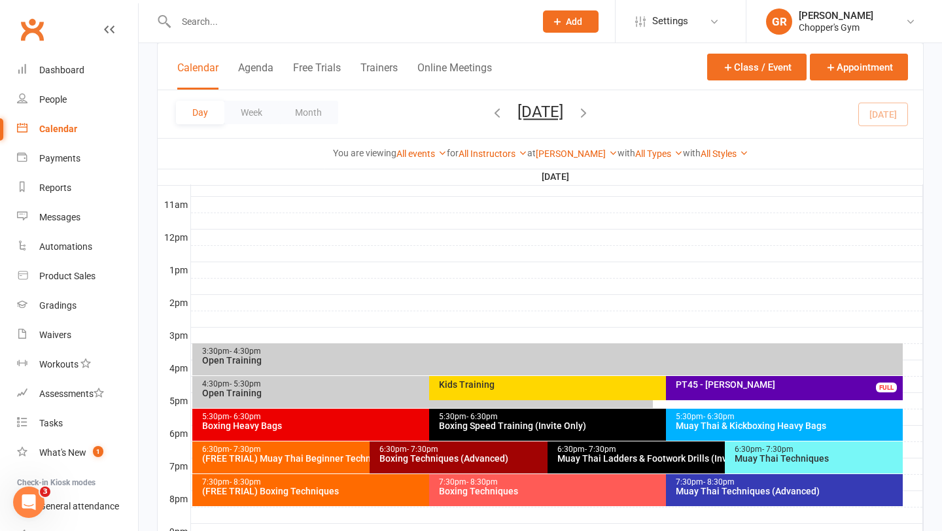
click at [514, 493] on div "Boxing Techniques" at bounding box center [662, 491] width 449 height 9
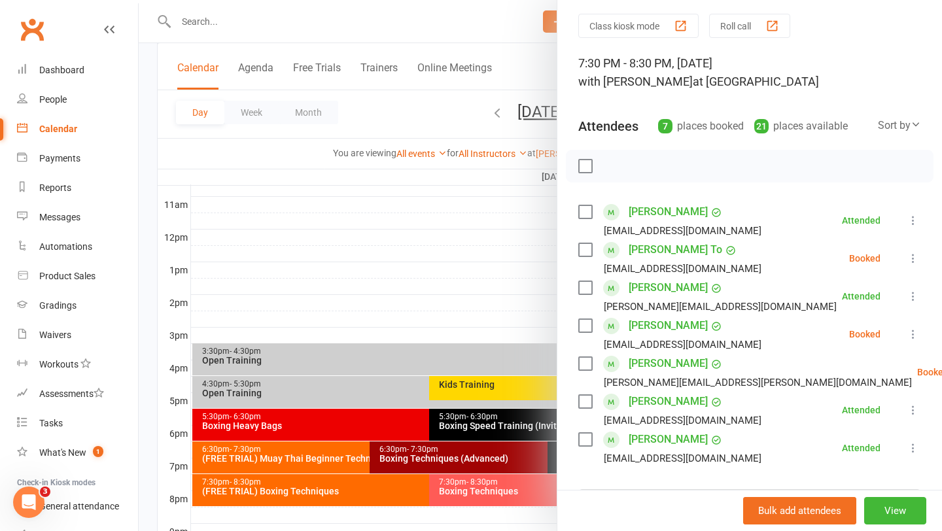
scroll to position [43, 0]
click at [584, 241] on div "Cruz To cruztokc@gmail.com" at bounding box center [673, 258] width 188 height 38
click at [584, 249] on label at bounding box center [585, 249] width 13 height 13
click at [620, 163] on icon "button" at bounding box center [614, 165] width 14 height 14
click at [482, 247] on div at bounding box center [541, 265] width 804 height 531
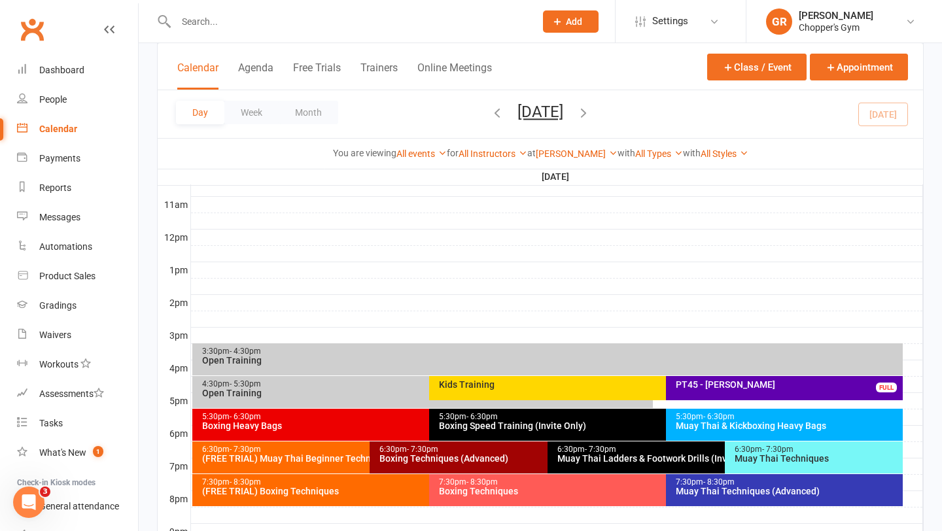
click at [687, 491] on div "Muay Thai Techniques (Advanced)" at bounding box center [787, 491] width 225 height 9
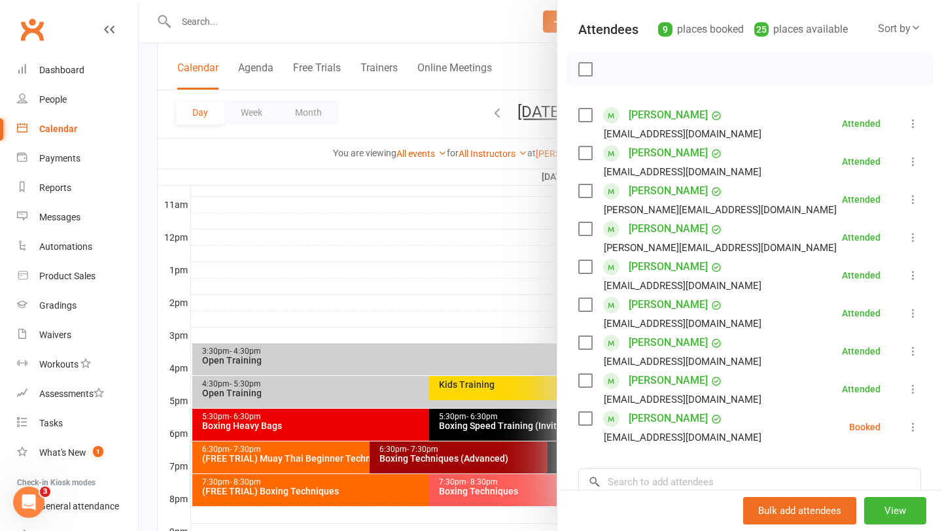
scroll to position [161, 0]
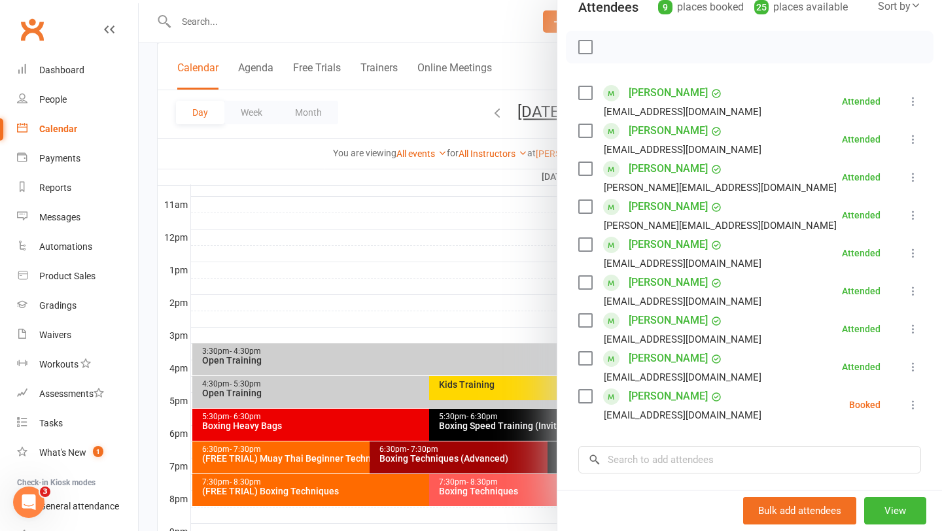
click at [588, 397] on label at bounding box center [585, 396] width 13 height 13
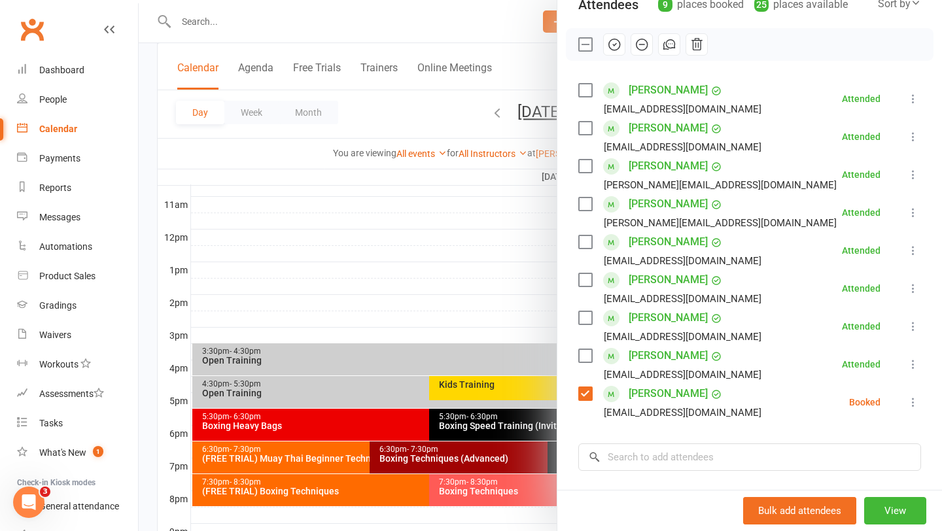
scroll to position [169, 0]
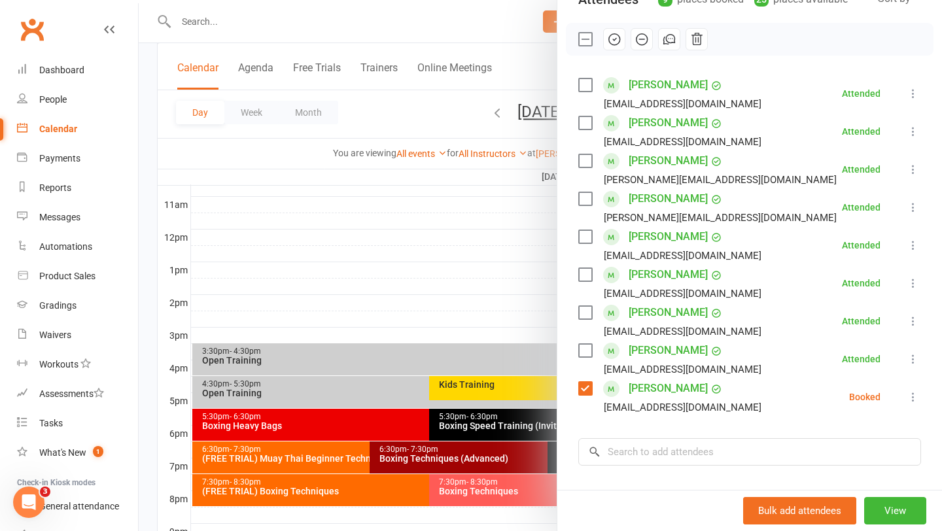
click at [616, 32] on icon "button" at bounding box center [614, 39] width 14 height 14
click at [646, 454] on input "search" at bounding box center [750, 451] width 343 height 27
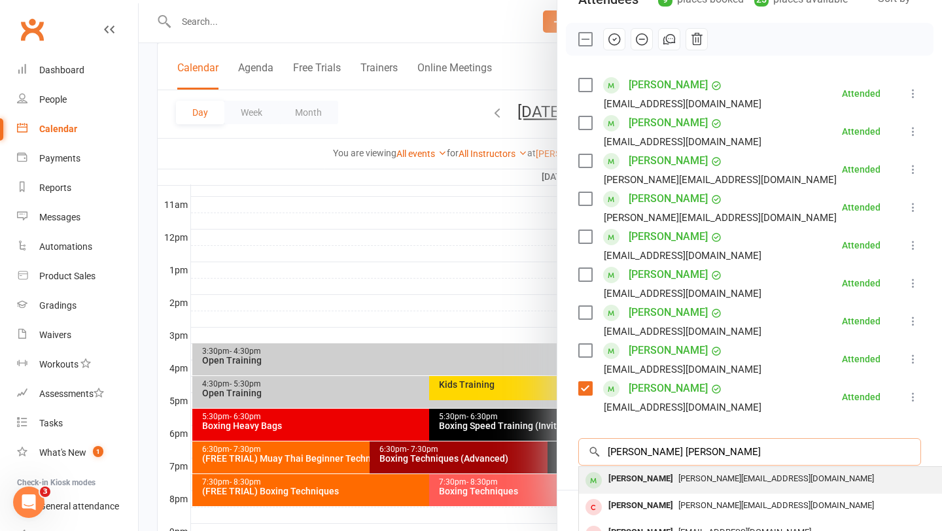
type input "mitch gl"
click at [652, 474] on div "[PERSON_NAME]" at bounding box center [640, 479] width 75 height 19
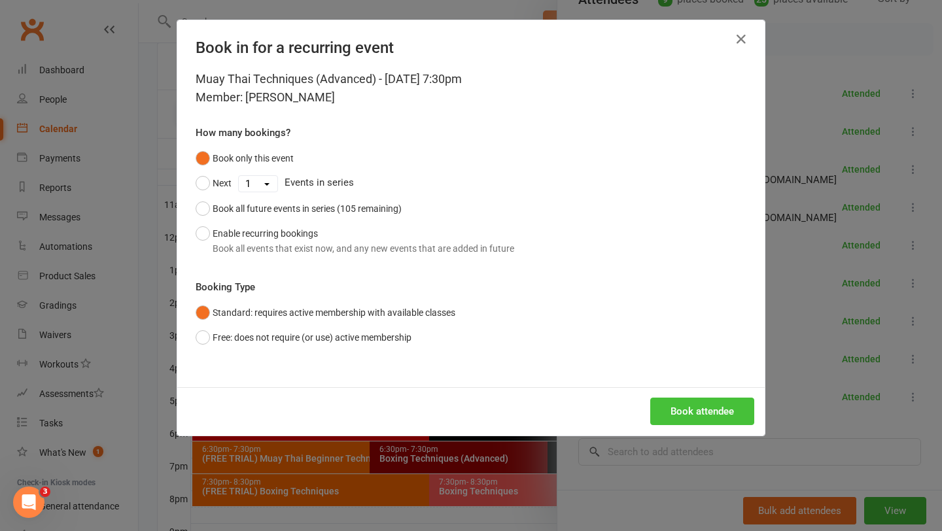
click at [679, 412] on button "Book attendee" at bounding box center [703, 411] width 104 height 27
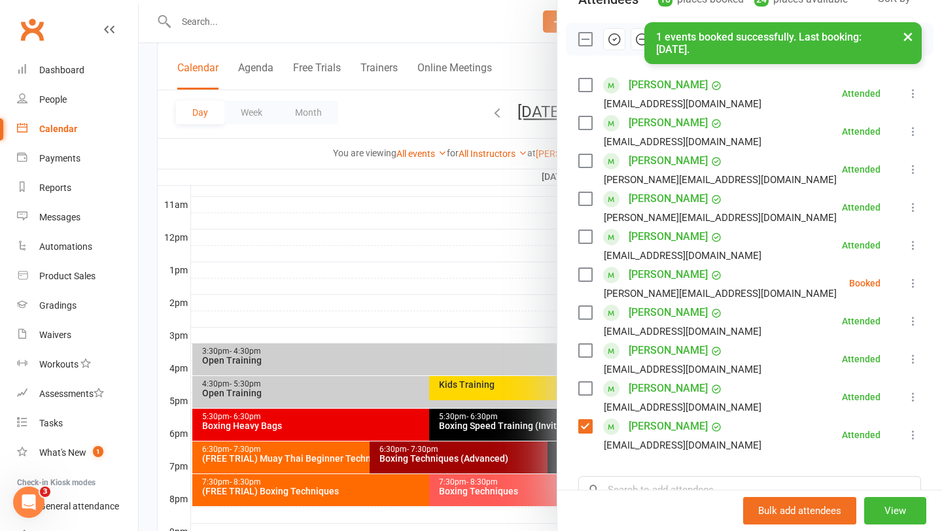
click at [581, 287] on div "mitchell.glare@outlook.com" at bounding box center [711, 293] width 264 height 17
click at [587, 277] on label at bounding box center [585, 274] width 13 height 13
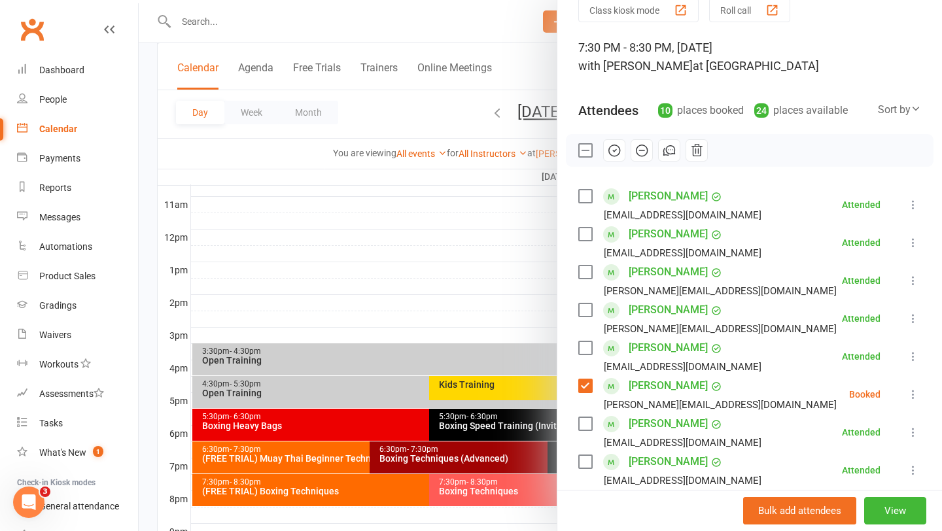
scroll to position [34, 0]
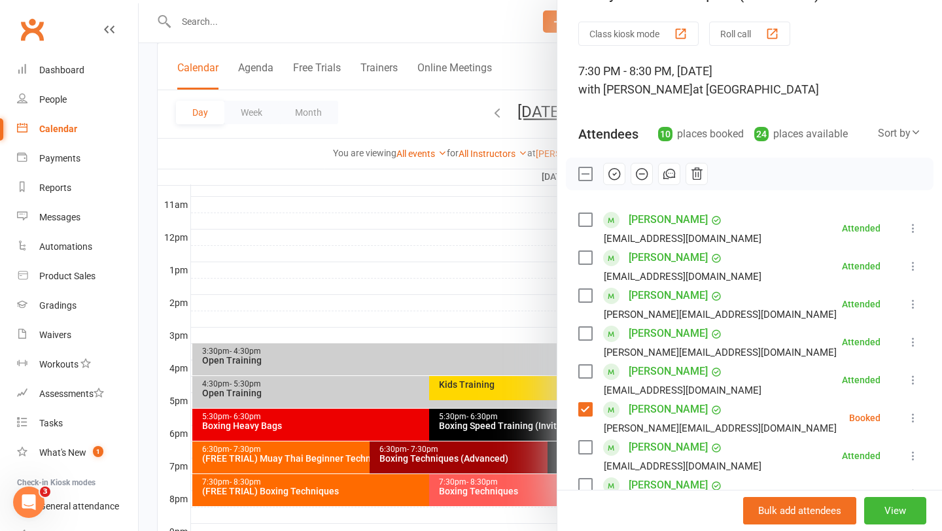
click at [616, 175] on icon "button" at bounding box center [614, 174] width 14 height 14
click at [450, 259] on div at bounding box center [541, 265] width 804 height 531
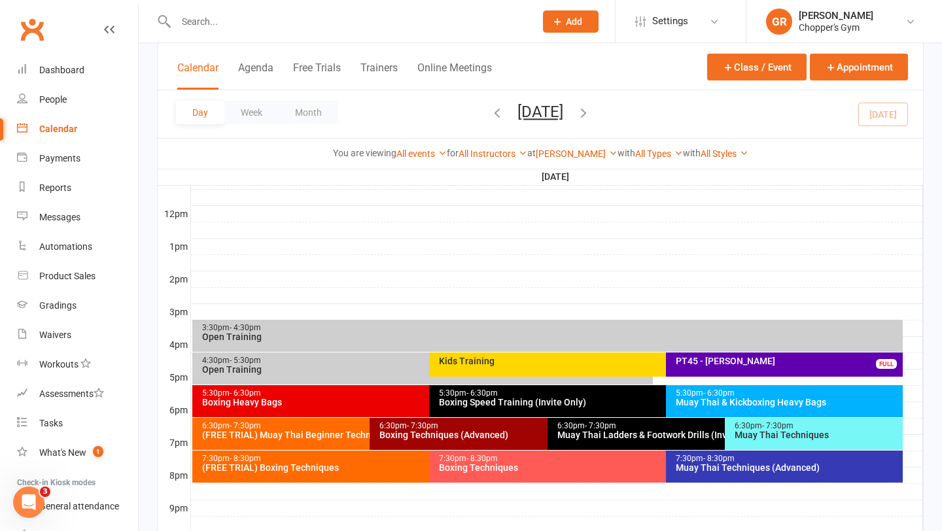
scroll to position [473, 0]
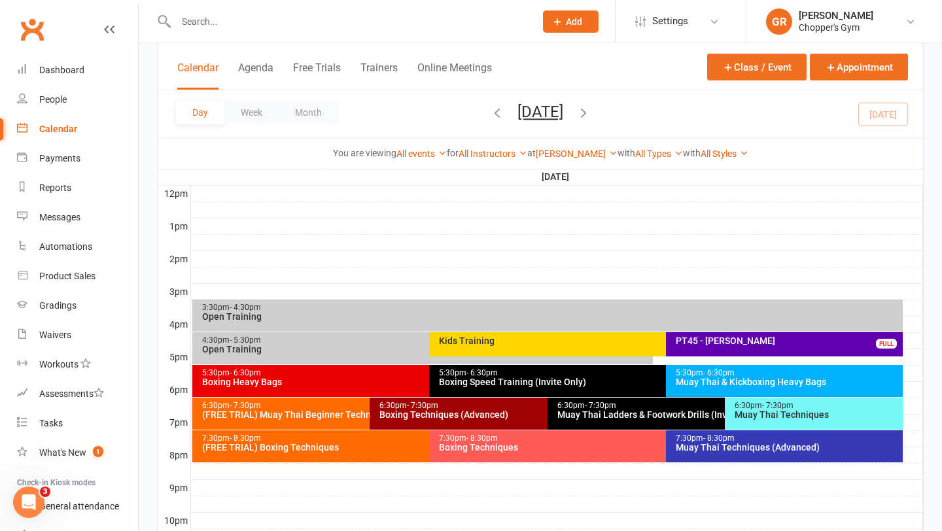
click at [367, 454] on div "7:30pm - 8:30pm (FREE TRIAL) Boxing Techniques FULL" at bounding box center [422, 447] width 461 height 32
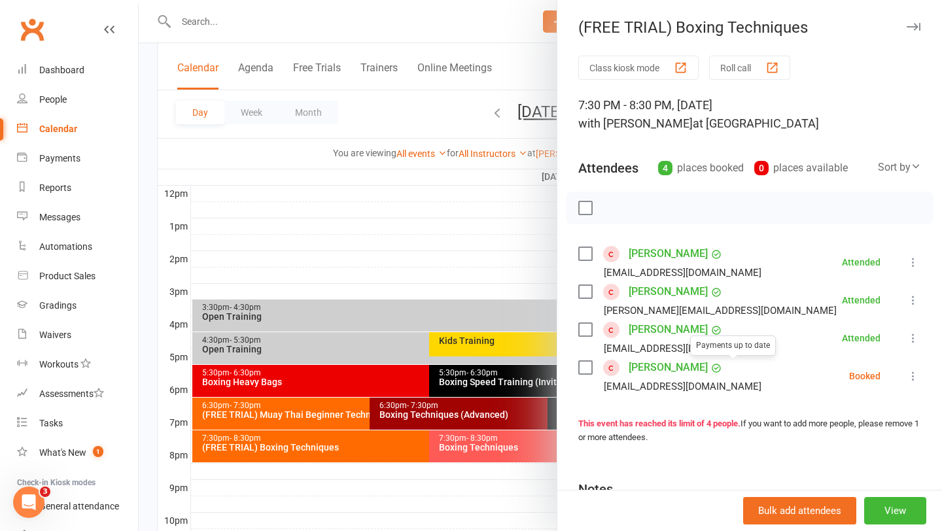
click at [448, 262] on div at bounding box center [541, 265] width 804 height 531
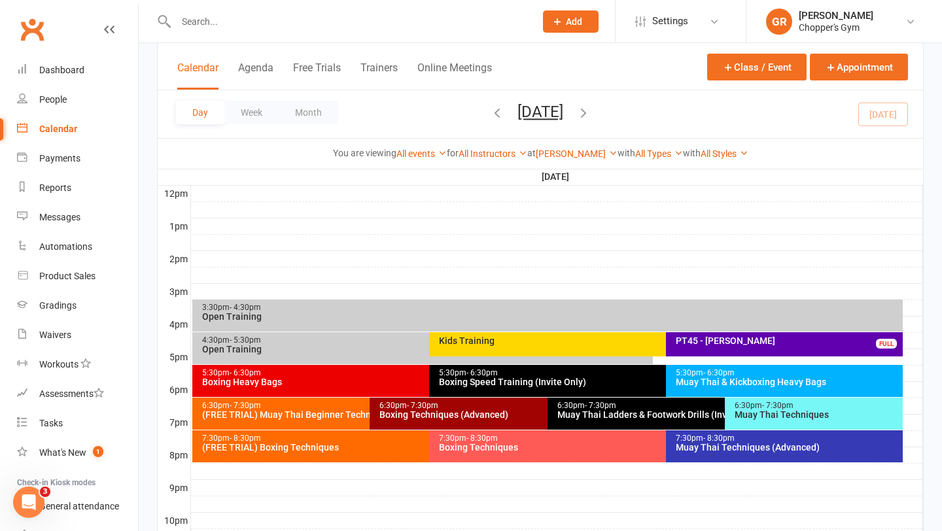
click at [476, 440] on span "- 8:30pm" at bounding box center [482, 438] width 31 height 9
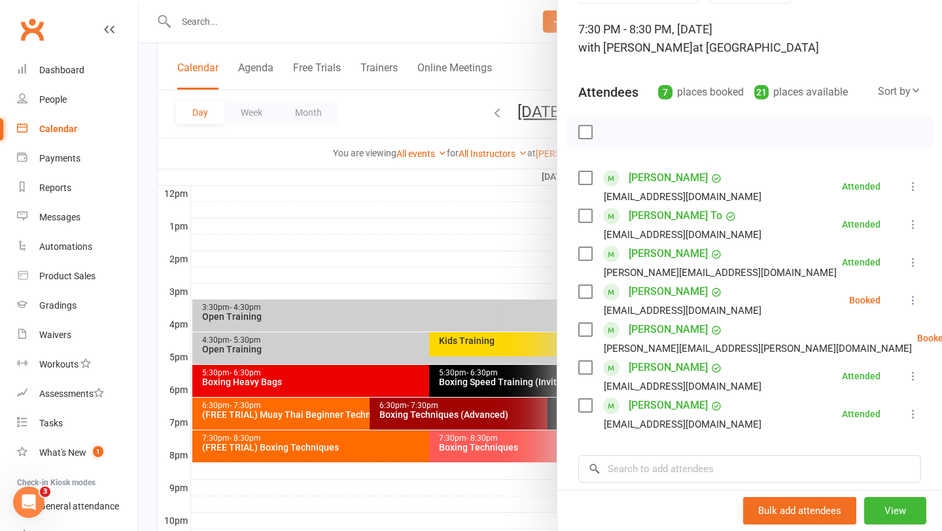
scroll to position [86, 0]
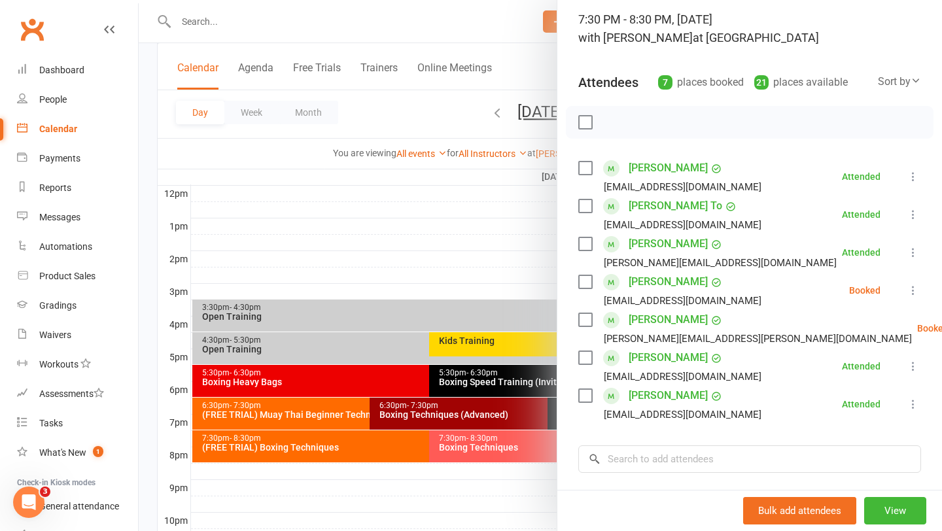
click at [422, 239] on div at bounding box center [541, 265] width 804 height 531
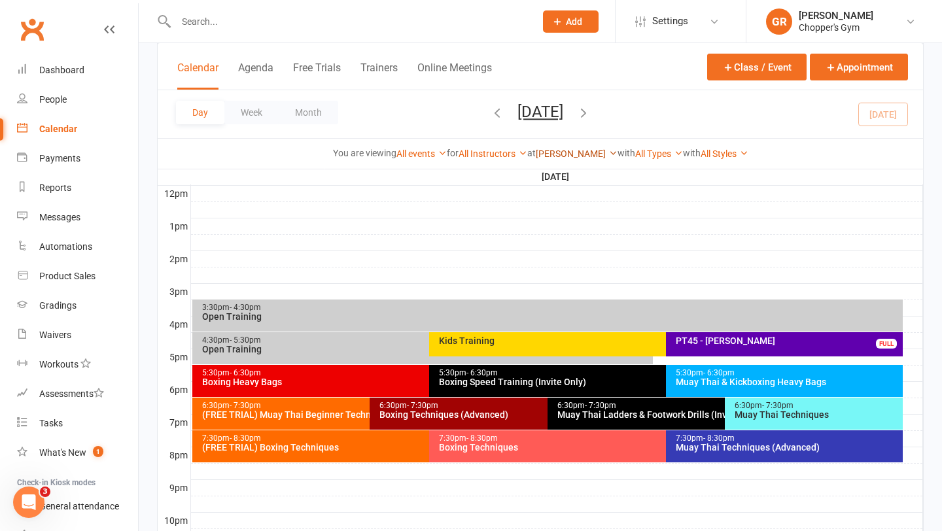
click at [573, 155] on link "[PERSON_NAME]" at bounding box center [577, 154] width 82 height 10
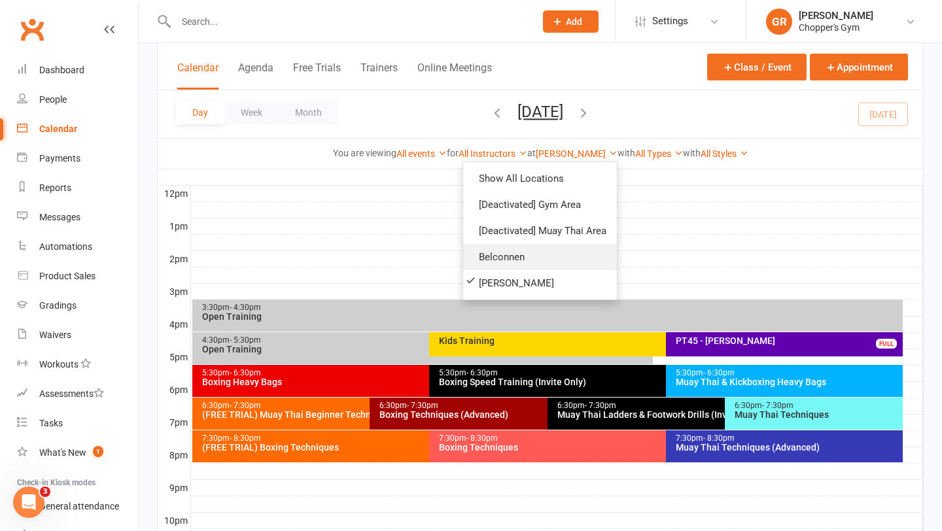
click at [514, 256] on link "Belconnen" at bounding box center [540, 257] width 154 height 26
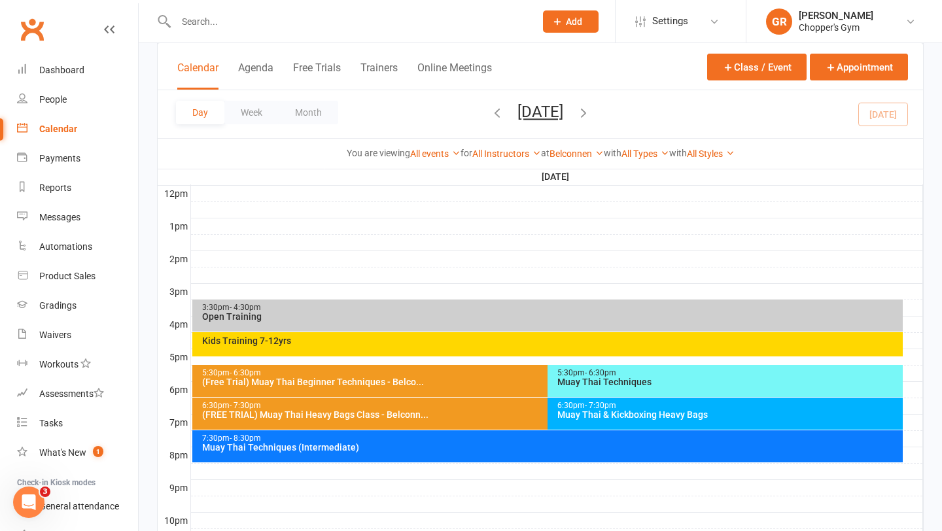
click at [486, 397] on div "5:30pm - 6:30pm (Free Trial) Muay Thai Beginner Techniques - Belco..." at bounding box center [541, 381] width 698 height 32
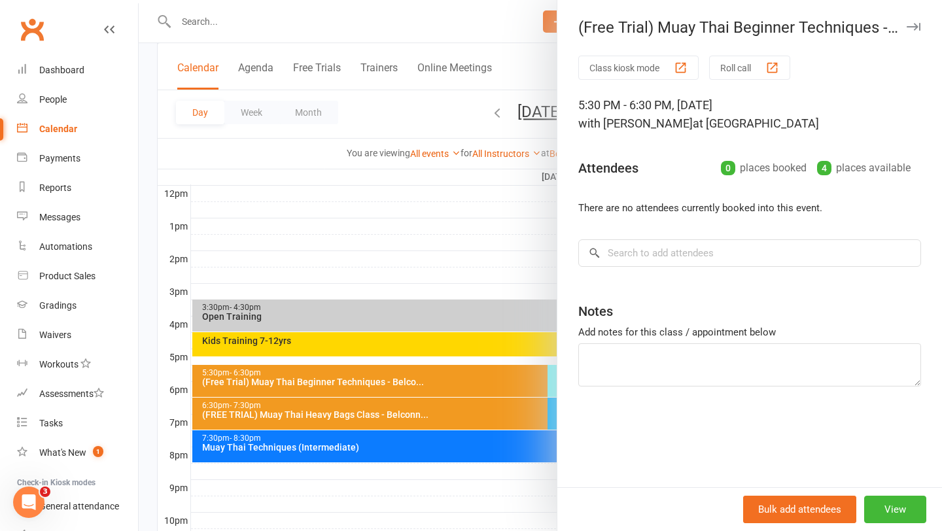
click at [490, 413] on div at bounding box center [541, 265] width 804 height 531
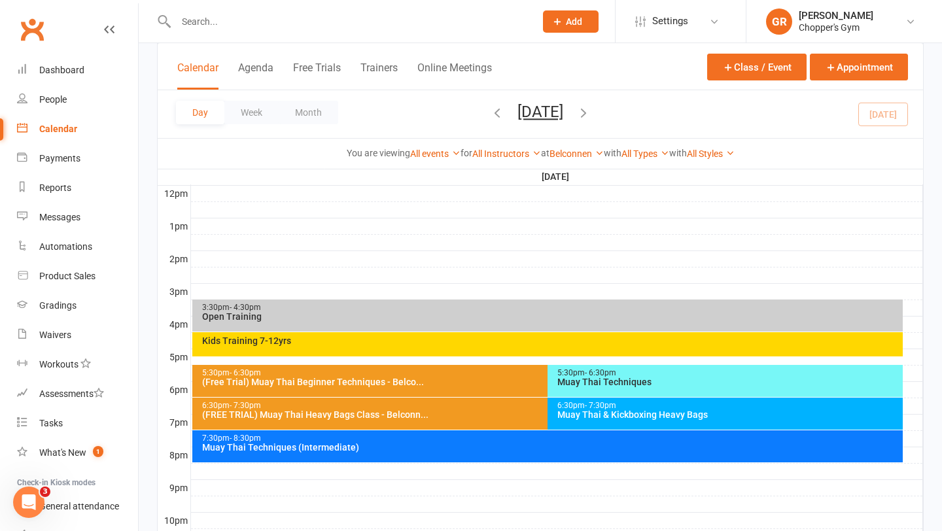
click at [490, 413] on div "(FREE TRIAL) Muay Thai Heavy Bags Class - Belconn..." at bounding box center [545, 414] width 687 height 9
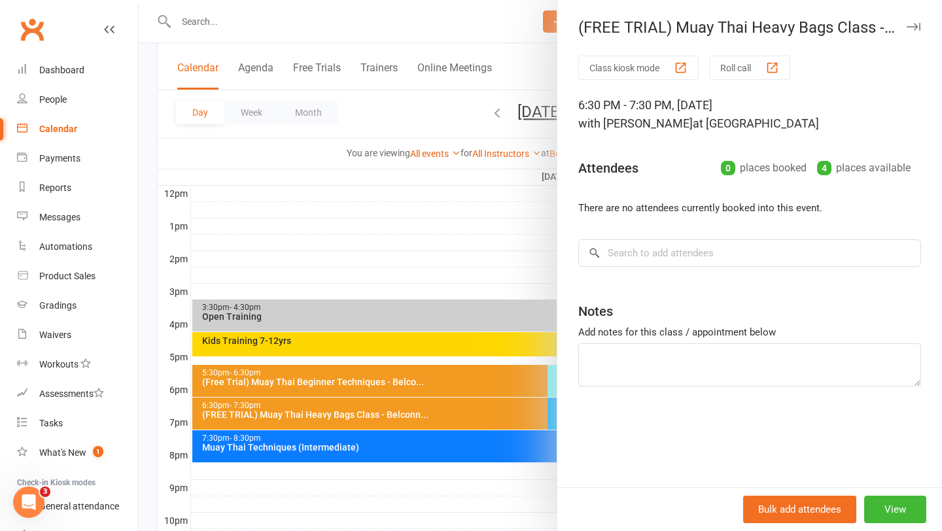
click at [493, 388] on div at bounding box center [541, 265] width 804 height 531
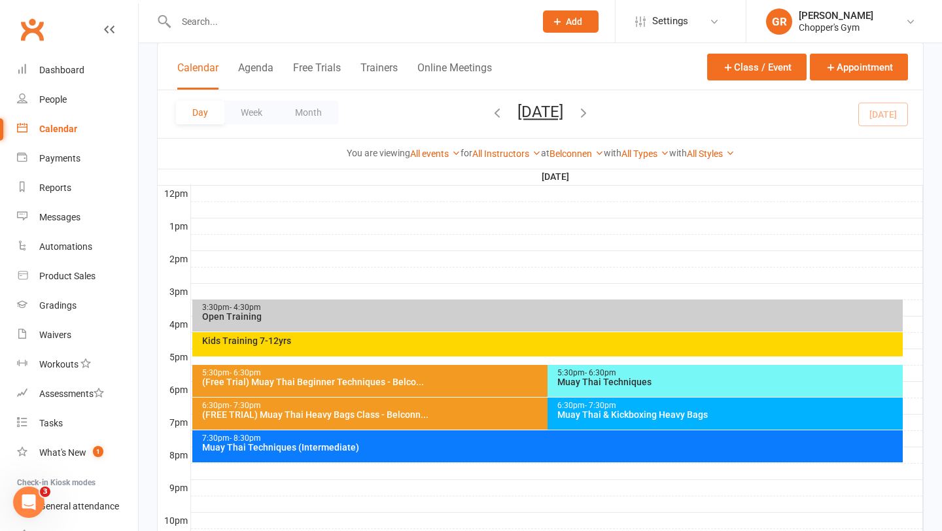
click at [606, 387] on div "5:30pm - 6:30pm Muay Thai Techniques" at bounding box center [725, 381] width 355 height 32
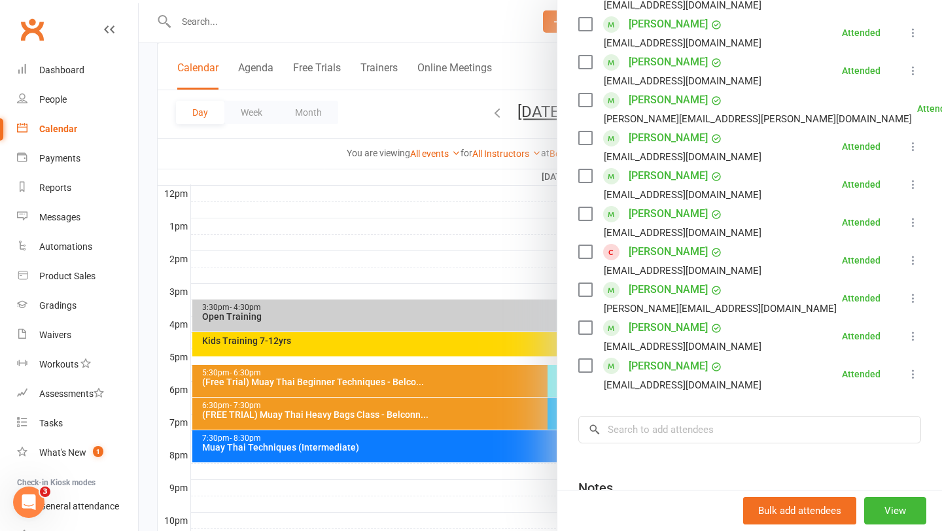
scroll to position [499, 0]
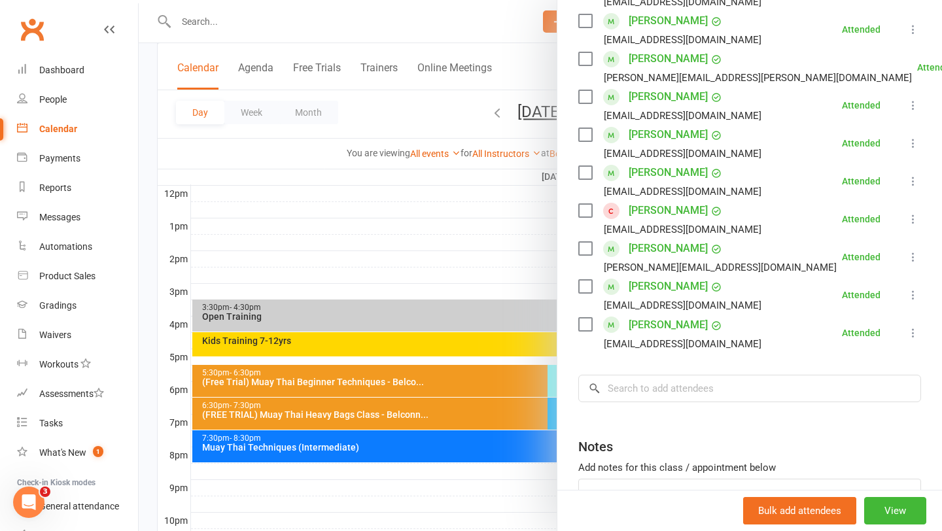
click at [532, 419] on div at bounding box center [541, 265] width 804 height 531
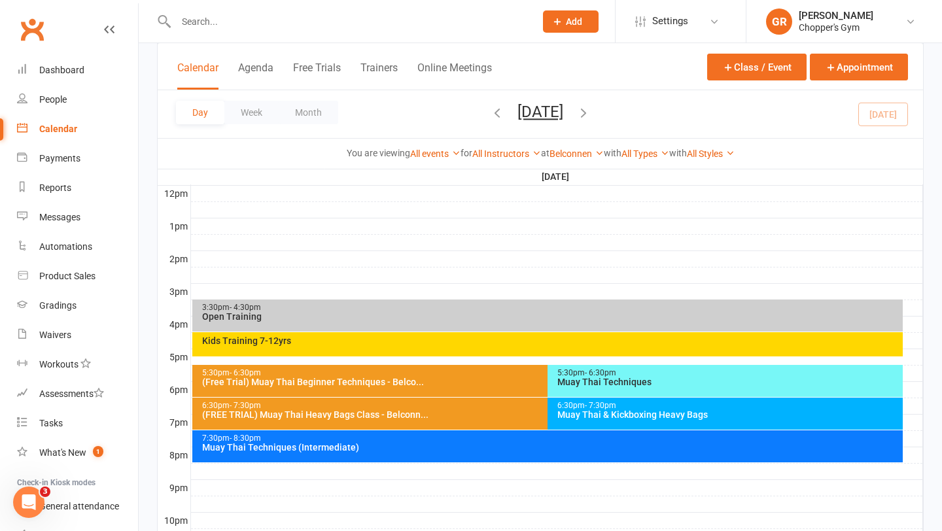
click at [565, 416] on div "Muay Thai & Kickboxing Heavy Bags" at bounding box center [729, 414] width 344 height 9
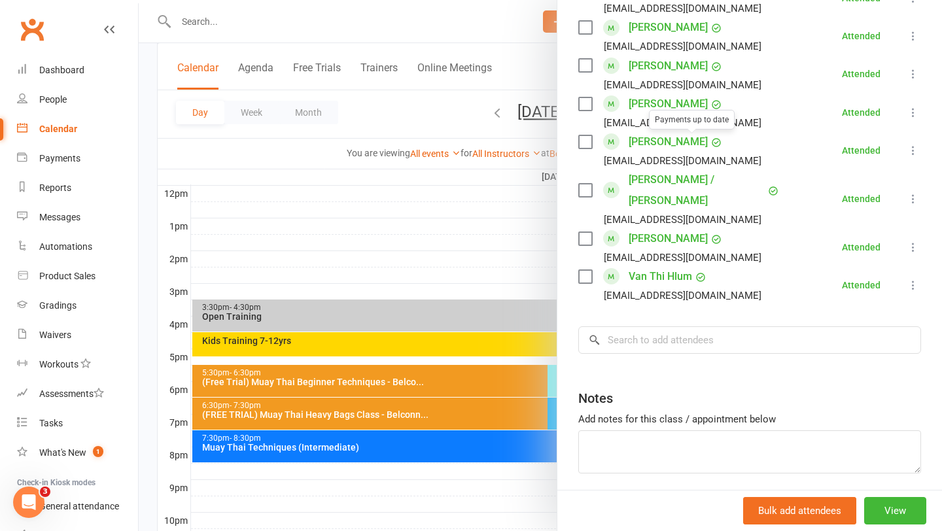
scroll to position [786, 0]
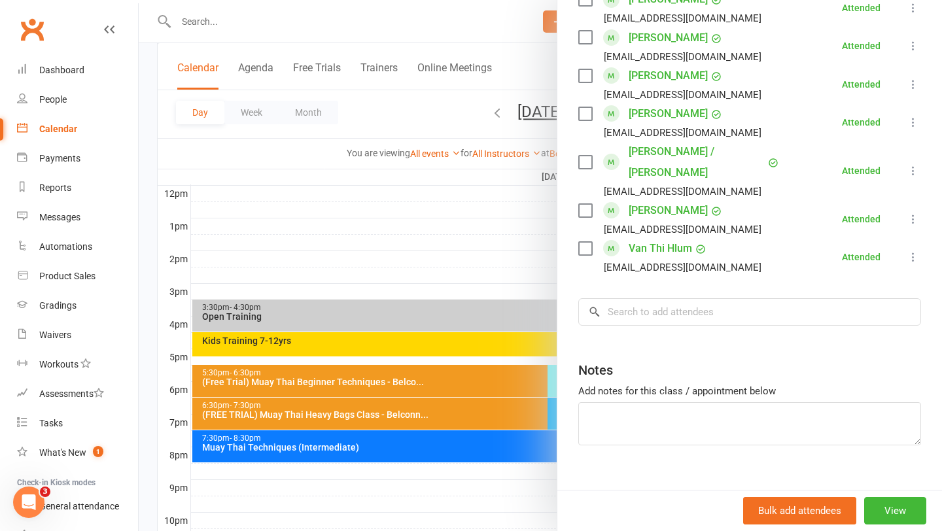
click at [505, 448] on div at bounding box center [541, 265] width 804 height 531
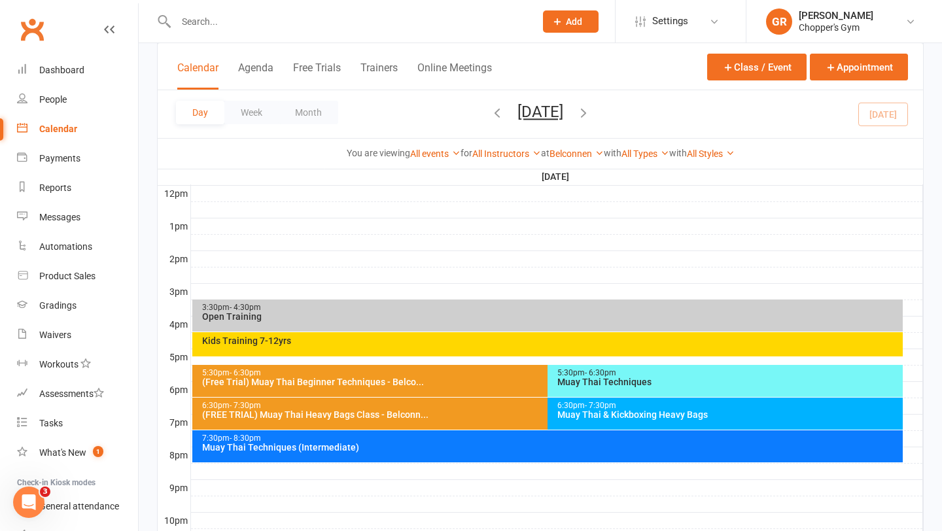
click at [480, 452] on div "Muay Thai Techniques (Intermediate)" at bounding box center [552, 447] width 700 height 9
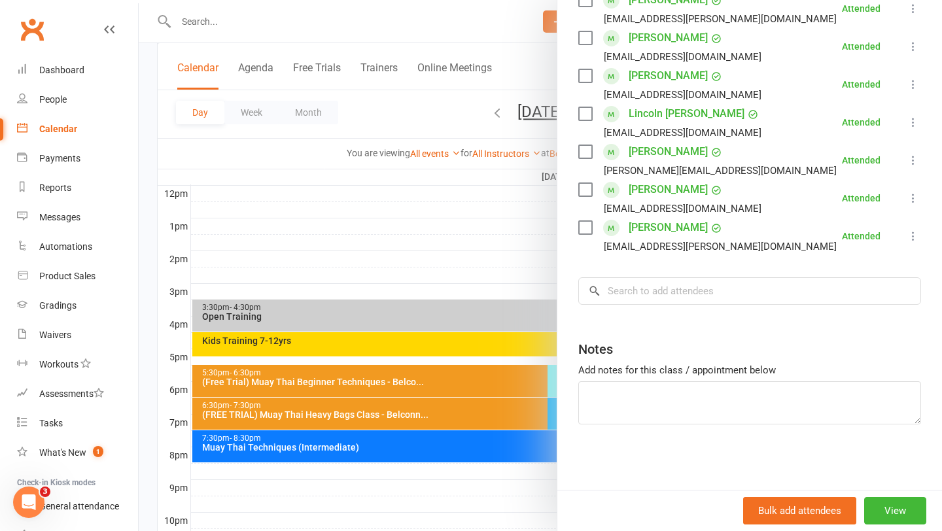
scroll to position [292, 0]
click at [279, 210] on div at bounding box center [541, 265] width 804 height 531
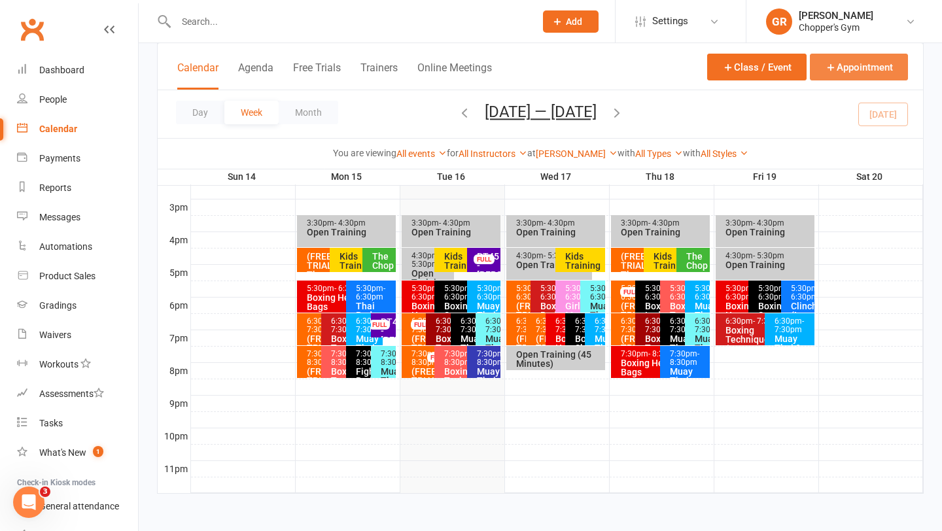
click at [852, 71] on button "Appointment" at bounding box center [859, 67] width 98 height 27
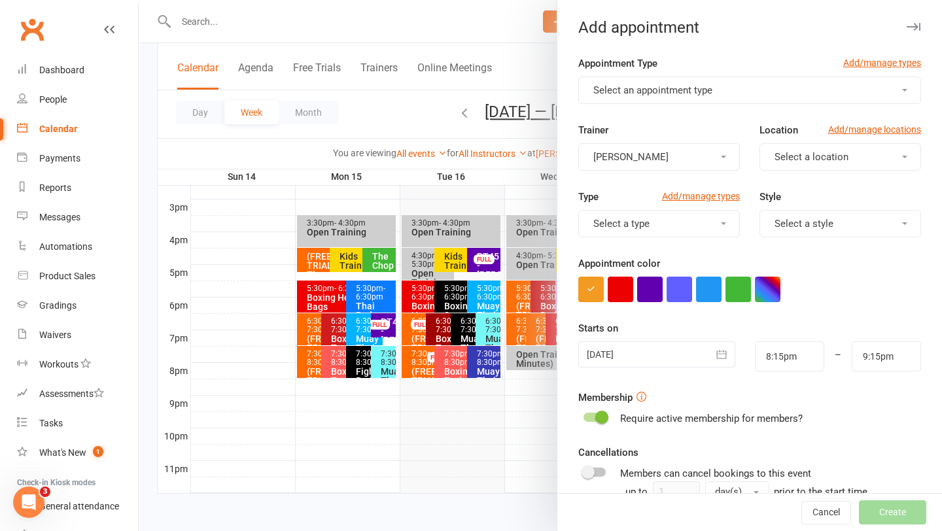
click at [784, 101] on button "Select an appointment type" at bounding box center [750, 90] width 343 height 27
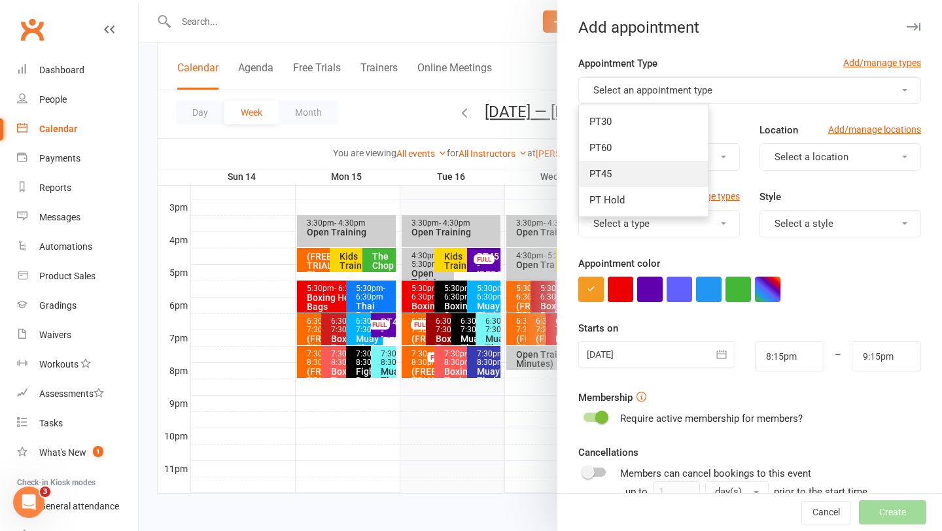
click at [649, 176] on link "PT45" at bounding box center [644, 174] width 130 height 26
type input "9:00pm"
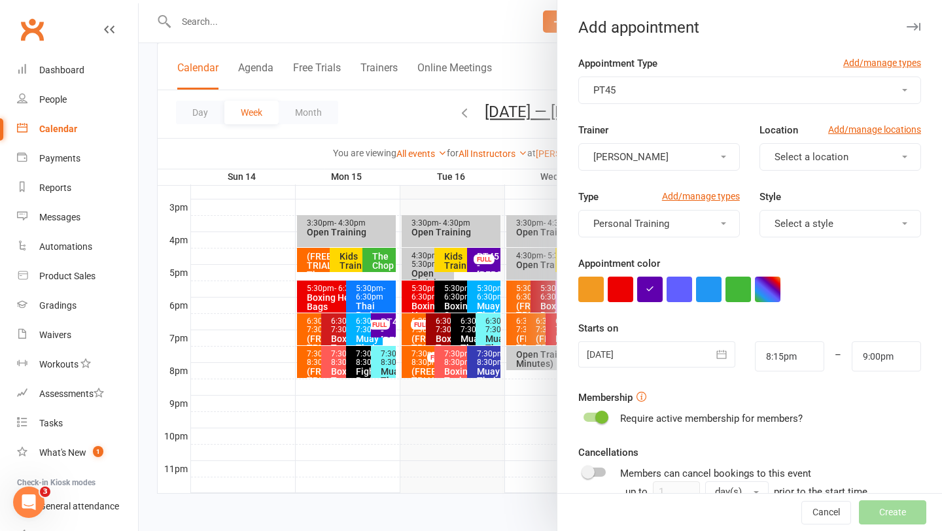
click at [692, 149] on button "[PERSON_NAME]" at bounding box center [660, 156] width 162 height 27
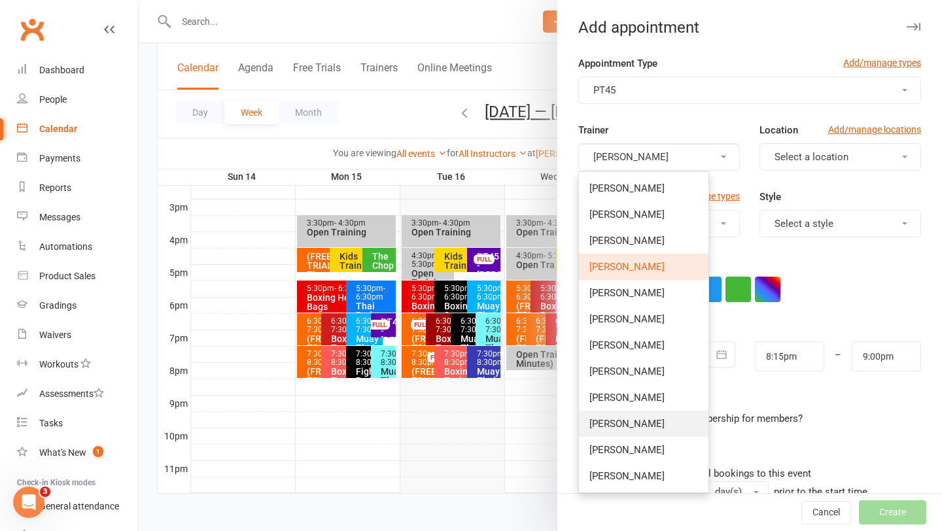
click at [643, 414] on link "[PERSON_NAME]" at bounding box center [644, 424] width 130 height 26
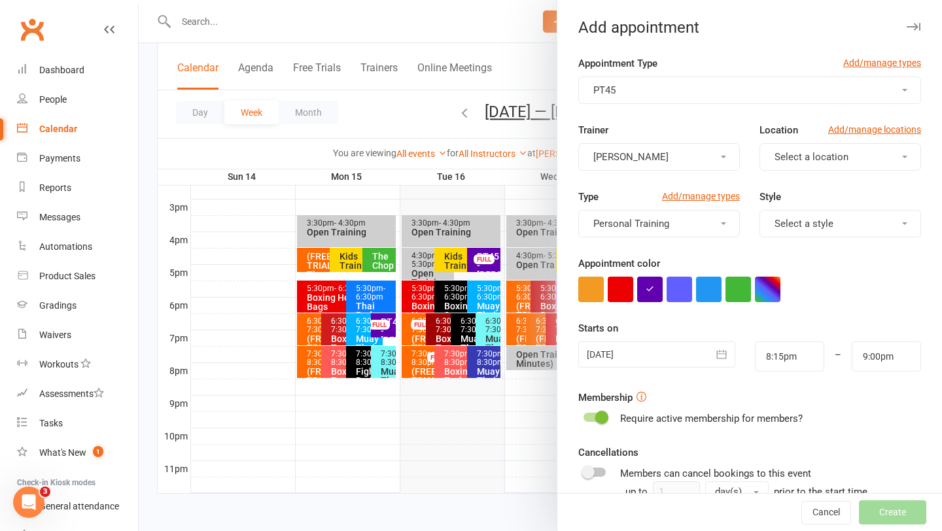
click at [835, 165] on button "Select a location" at bounding box center [841, 156] width 162 height 27
click at [800, 211] on span "[PERSON_NAME]" at bounding box center [808, 215] width 75 height 12
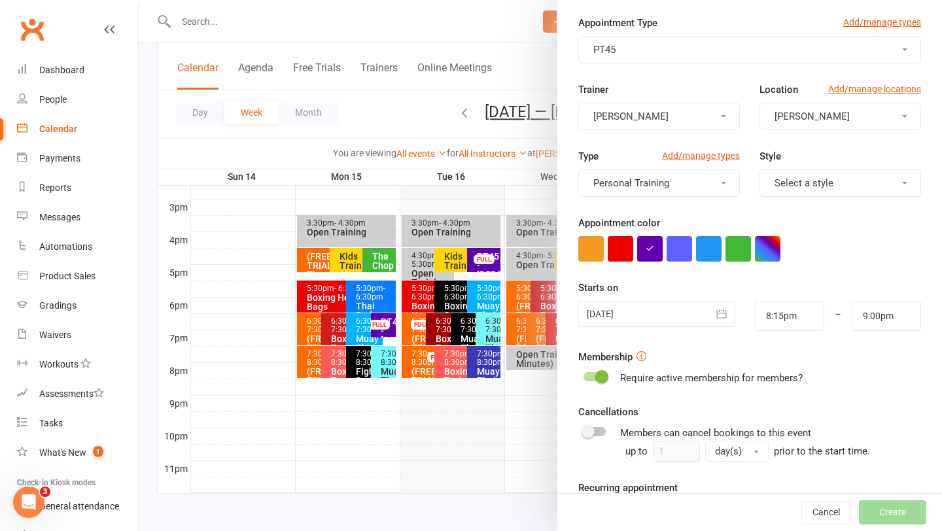
scroll to position [42, 0]
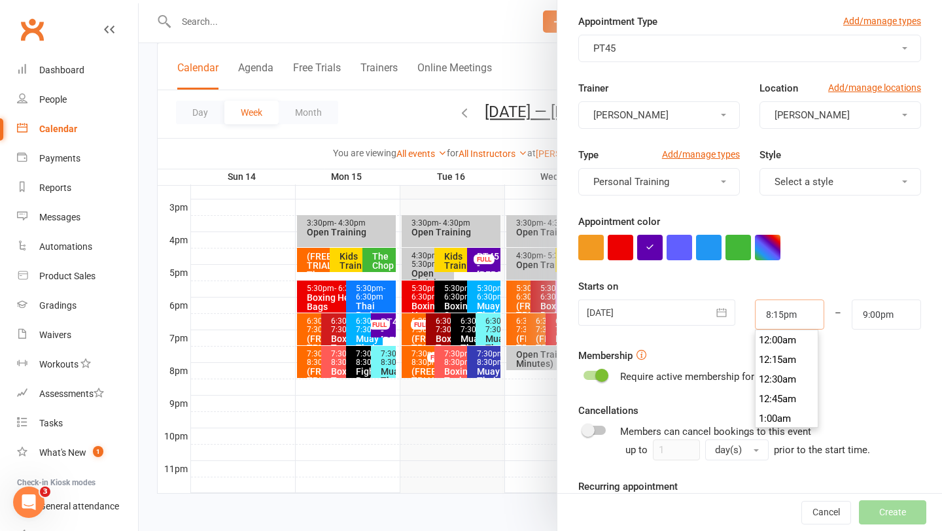
click at [776, 305] on input "8:15pm" at bounding box center [789, 315] width 69 height 30
type input "7:30pm"
click at [774, 348] on li "7:30pm" at bounding box center [787, 345] width 63 height 20
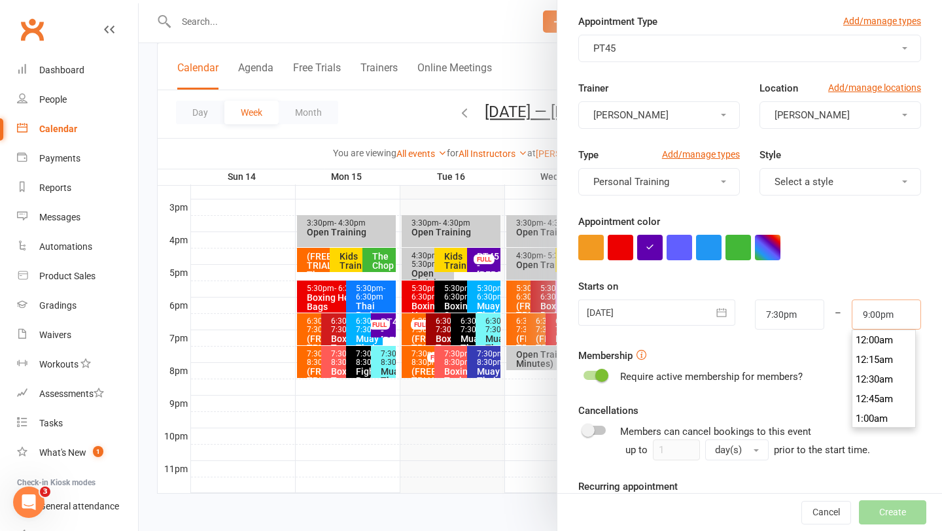
click at [879, 315] on input "9:00pm" at bounding box center [886, 315] width 69 height 30
type input "8:15pm"
click at [874, 345] on li "8:15pm" at bounding box center [884, 339] width 63 height 20
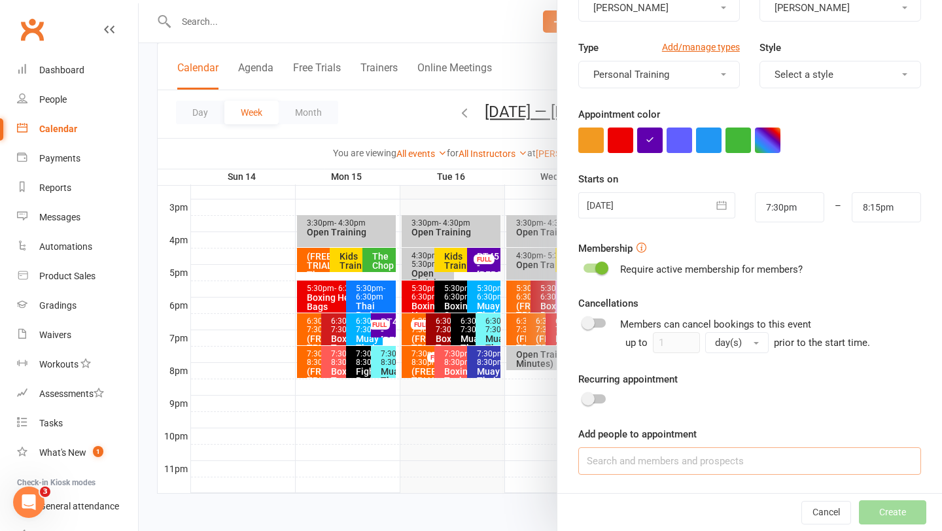
click at [696, 470] on input at bounding box center [750, 461] width 343 height 27
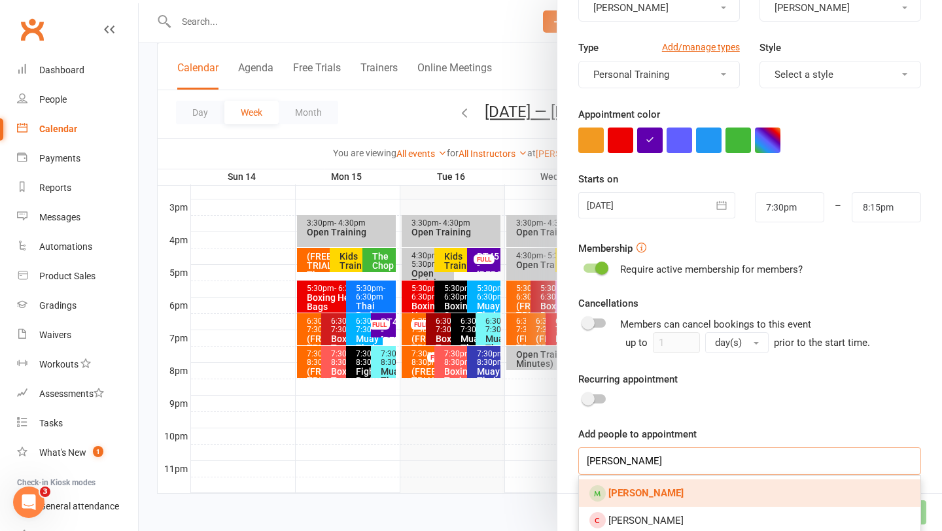
type input "anna chang"
click at [689, 494] on link "Anna Chang" at bounding box center [750, 493] width 342 height 27
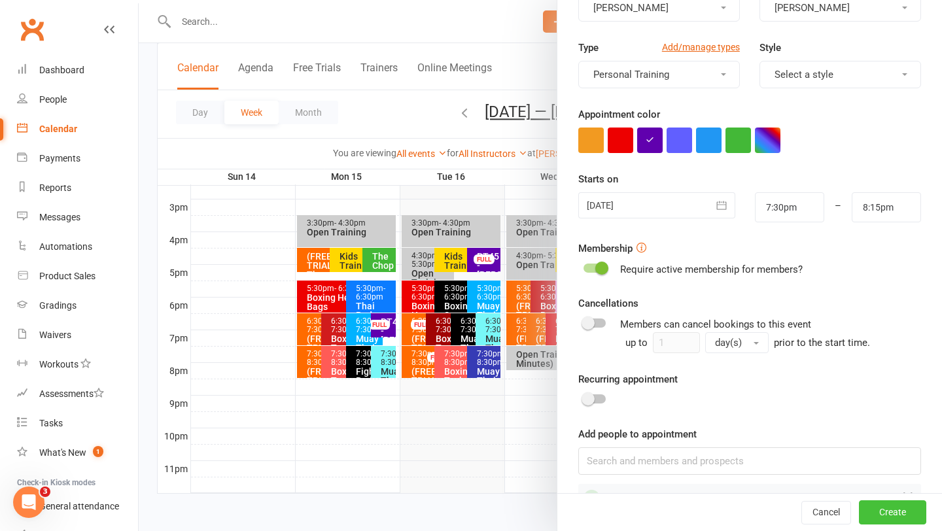
click at [878, 511] on button "Create" at bounding box center [892, 513] width 67 height 24
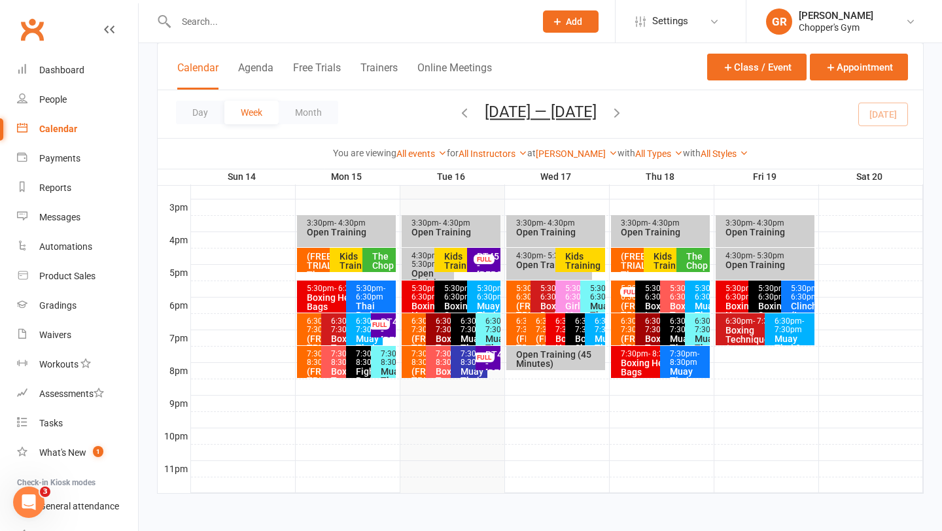
click at [485, 359] on div "FULL" at bounding box center [484, 358] width 21 height 10
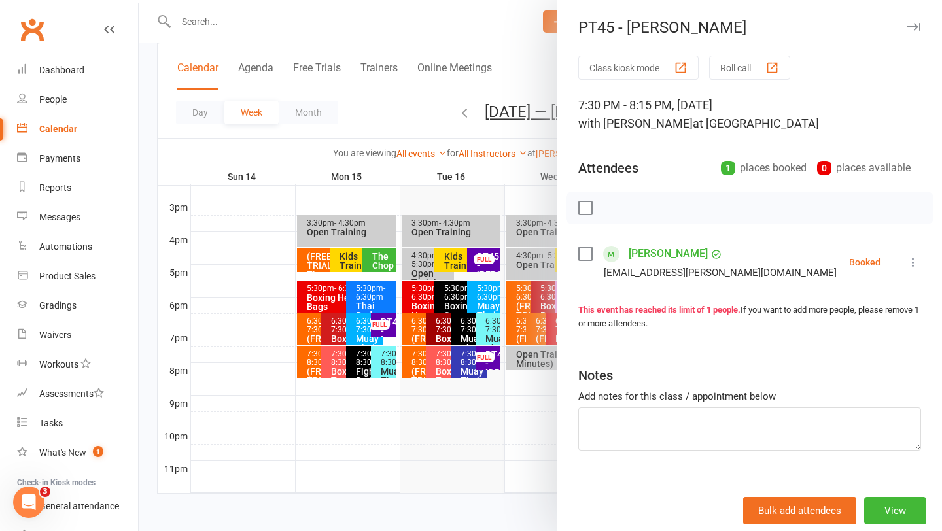
click at [579, 256] on label at bounding box center [585, 253] width 13 height 13
click at [610, 217] on button "button" at bounding box center [614, 208] width 22 height 22
click at [488, 263] on div at bounding box center [541, 265] width 804 height 531
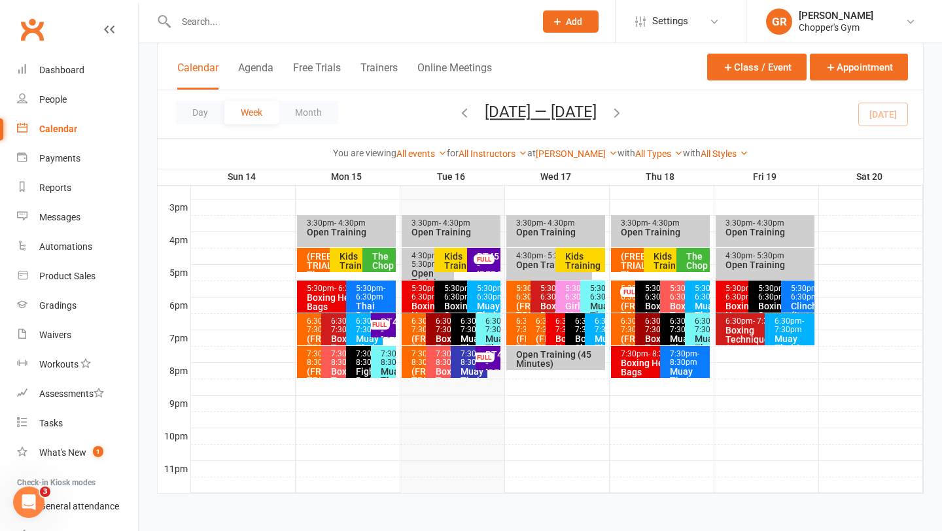
click at [488, 263] on div "FULL" at bounding box center [484, 260] width 21 height 10
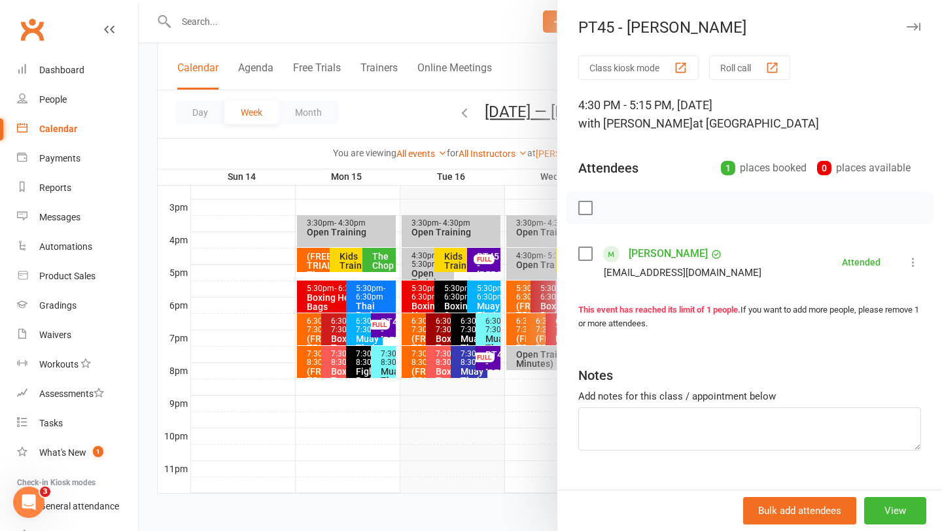
click at [501, 431] on div at bounding box center [541, 265] width 804 height 531
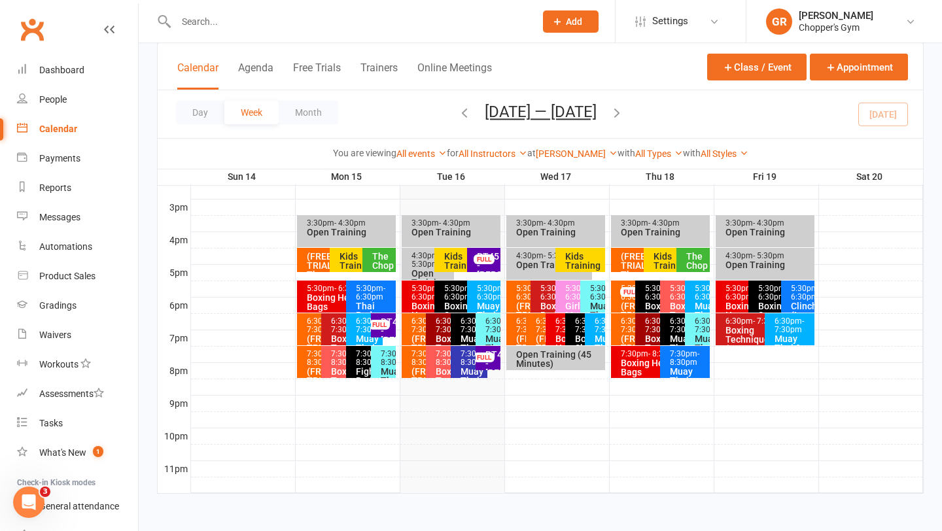
click at [565, 259] on div "Kids Training" at bounding box center [584, 261] width 38 height 18
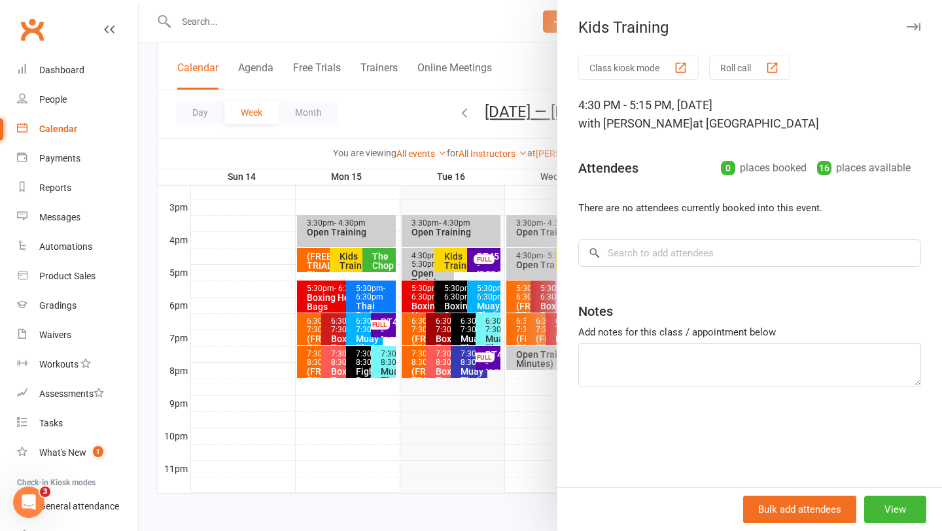
click at [515, 303] on div at bounding box center [541, 265] width 804 height 531
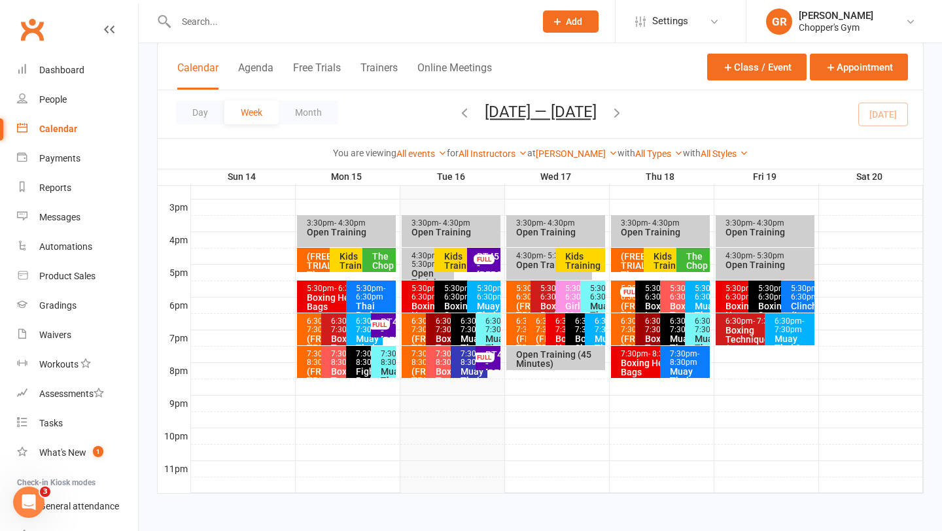
click at [567, 300] on div "5:30pm - 6:30pm" at bounding box center [577, 293] width 25 height 17
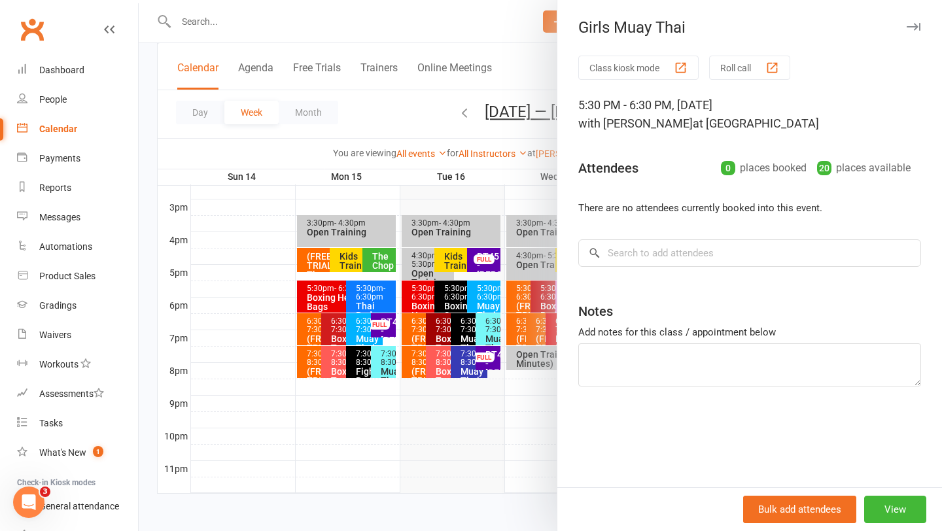
click at [503, 427] on div at bounding box center [541, 265] width 804 height 531
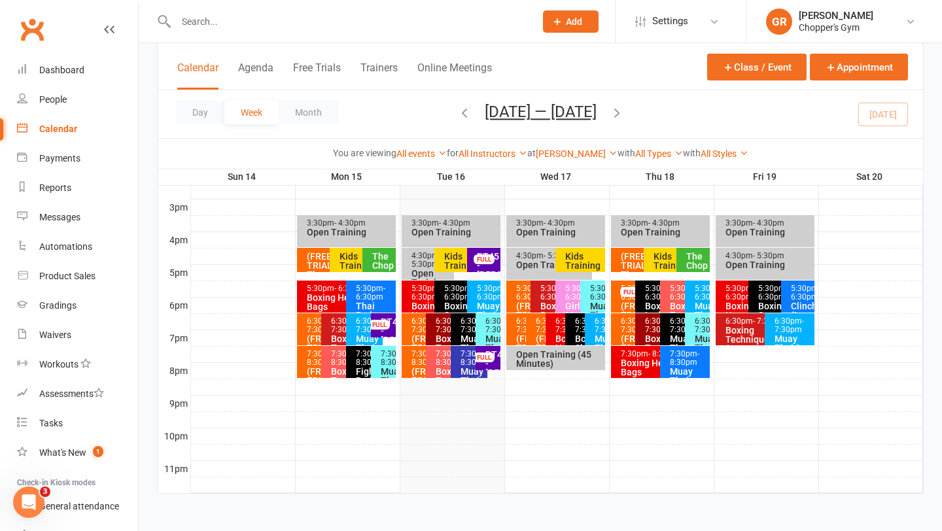
click at [520, 302] on span "- 6:30pm" at bounding box center [530, 293] width 29 height 18
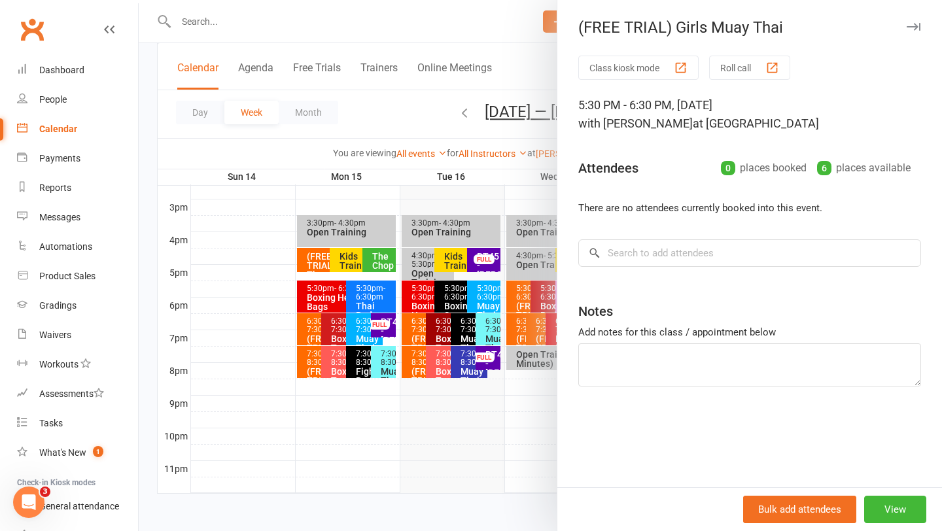
click at [511, 405] on div at bounding box center [541, 265] width 804 height 531
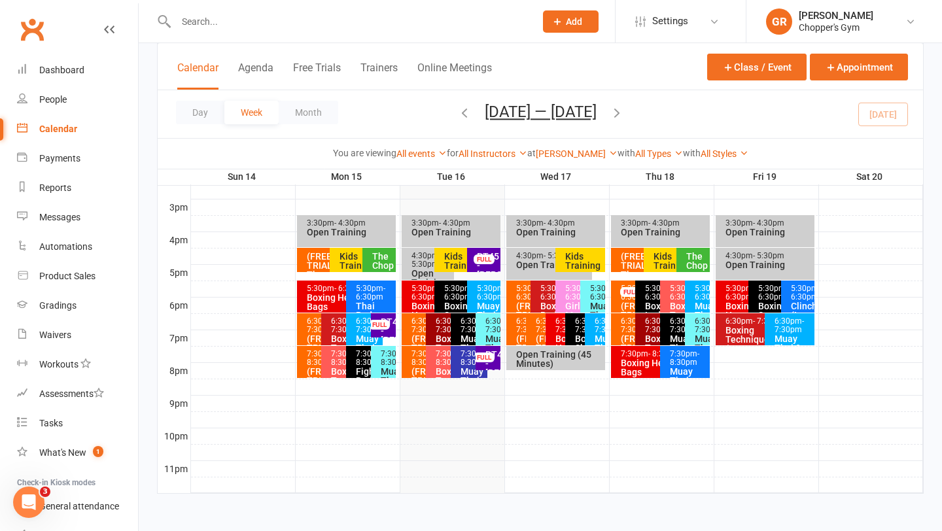
click at [570, 302] on span "- 6:30pm" at bounding box center [579, 293] width 29 height 18
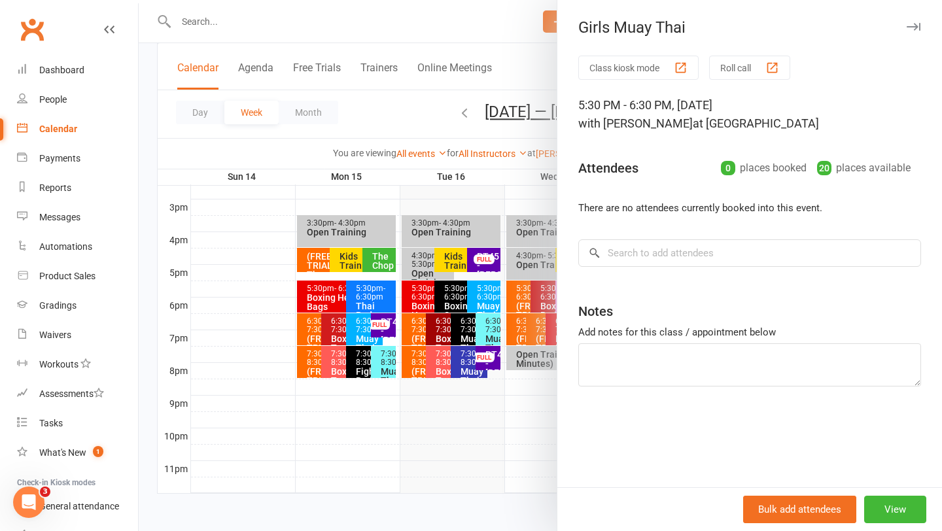
click at [543, 386] on div at bounding box center [541, 265] width 804 height 531
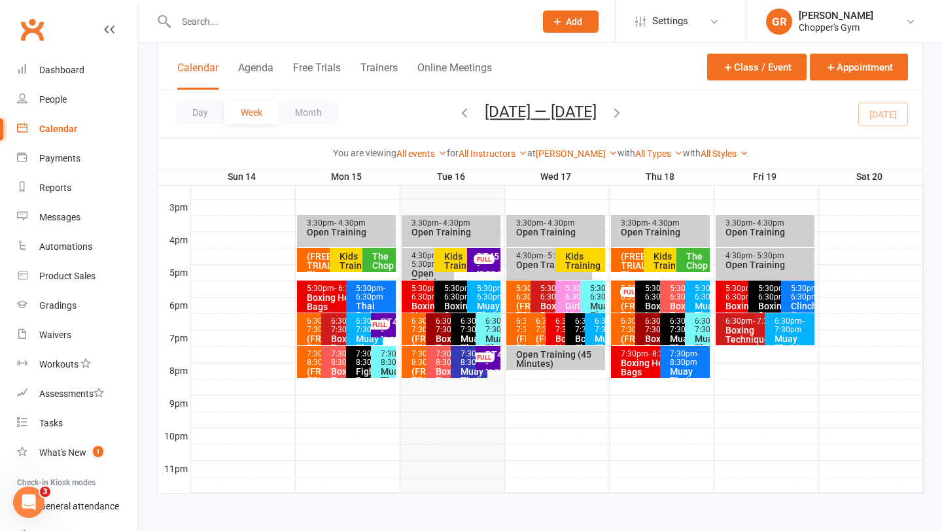
click at [542, 301] on span "- 6:30pm" at bounding box center [555, 293] width 29 height 18
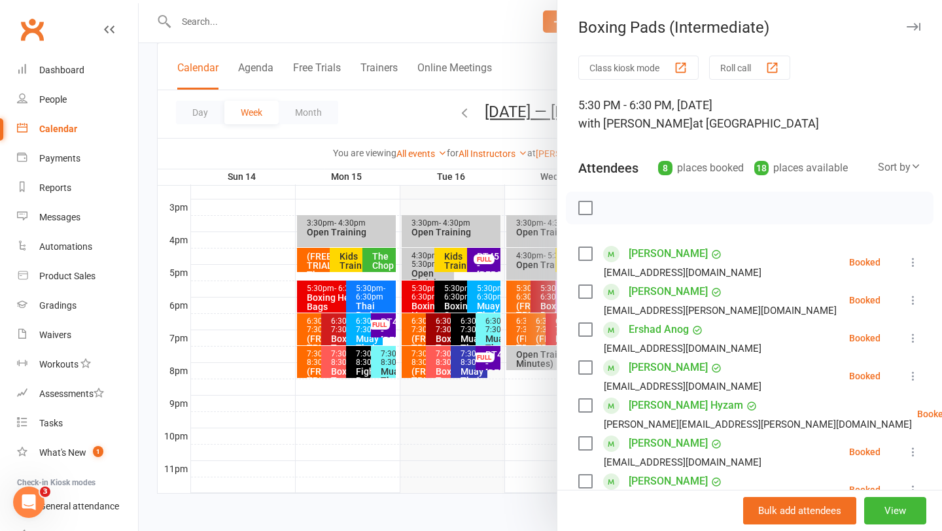
click at [543, 410] on div at bounding box center [541, 265] width 804 height 531
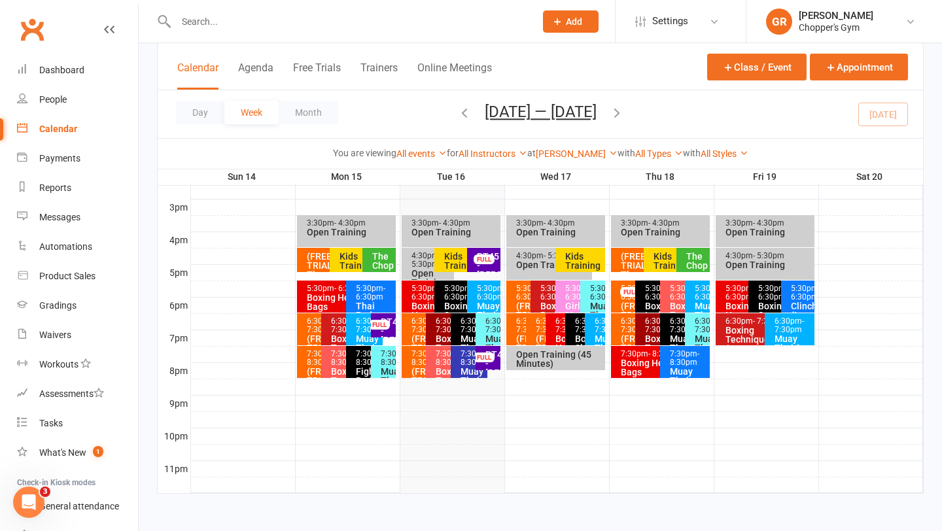
click at [598, 293] on div "5:30pm - 6:30pm" at bounding box center [596, 293] width 13 height 17
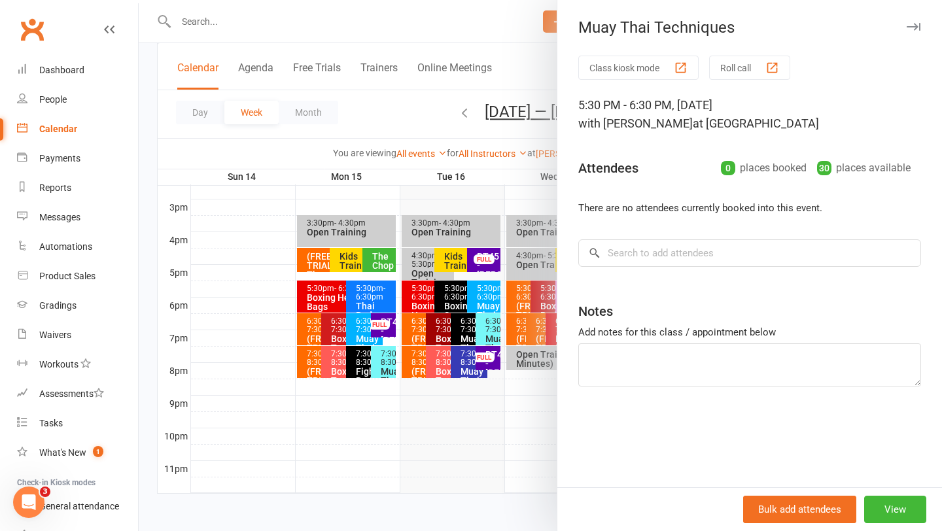
click at [559, 406] on div "Class kiosk mode Roll call 5:30 PM - 6:30 PM, Wednesday, September, 17, 2025 wi…" at bounding box center [750, 272] width 385 height 432
click at [539, 408] on div at bounding box center [541, 265] width 804 height 531
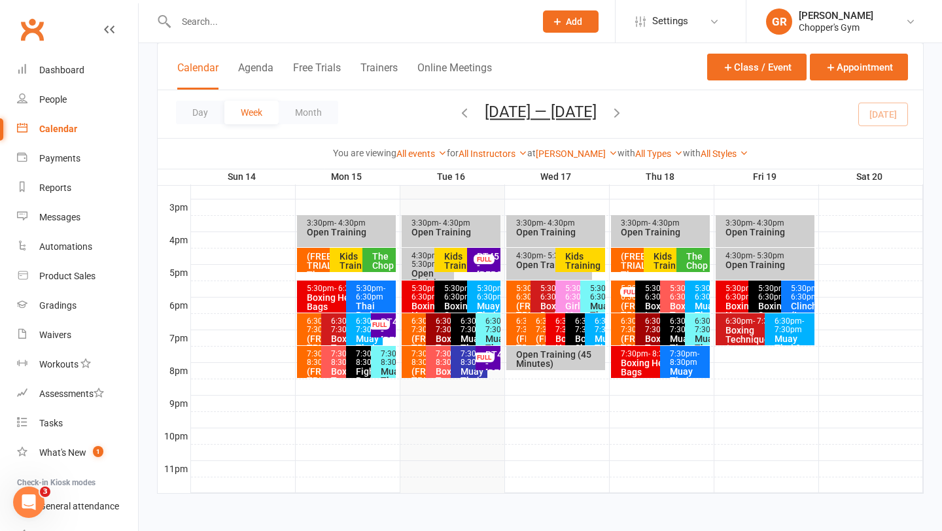
click at [521, 330] on div "6:30pm - 7:30pm" at bounding box center [523, 325] width 14 height 17
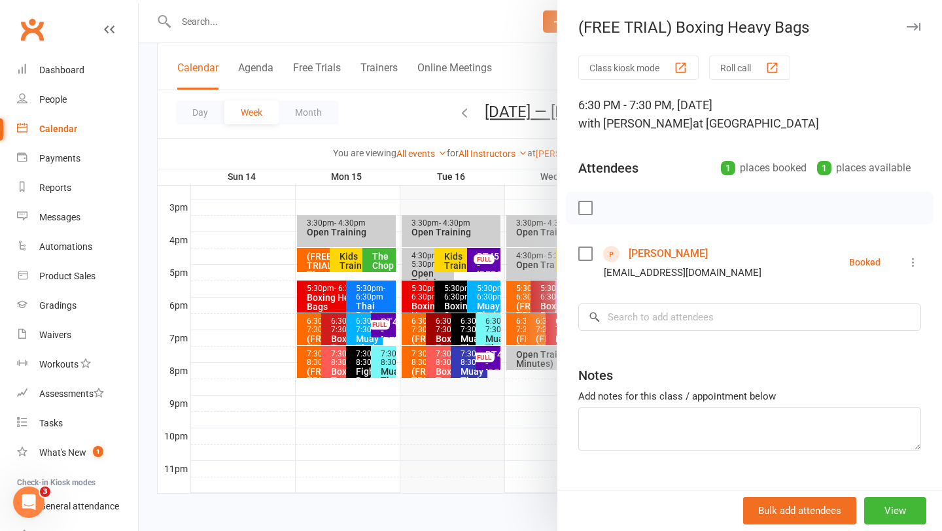
click at [532, 335] on div at bounding box center [541, 265] width 804 height 531
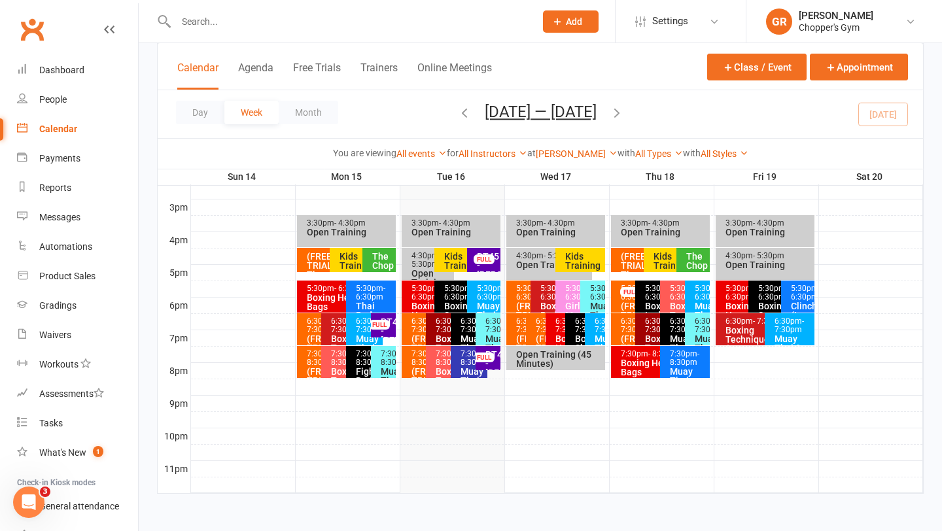
click at [516, 330] on span "- 7:30pm" at bounding box center [530, 326] width 29 height 18
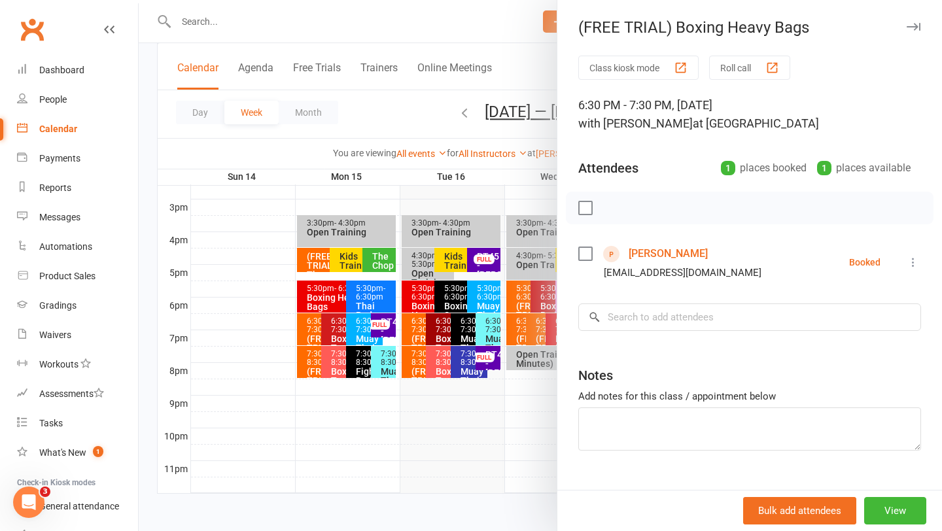
click at [264, 361] on div at bounding box center [541, 265] width 804 height 531
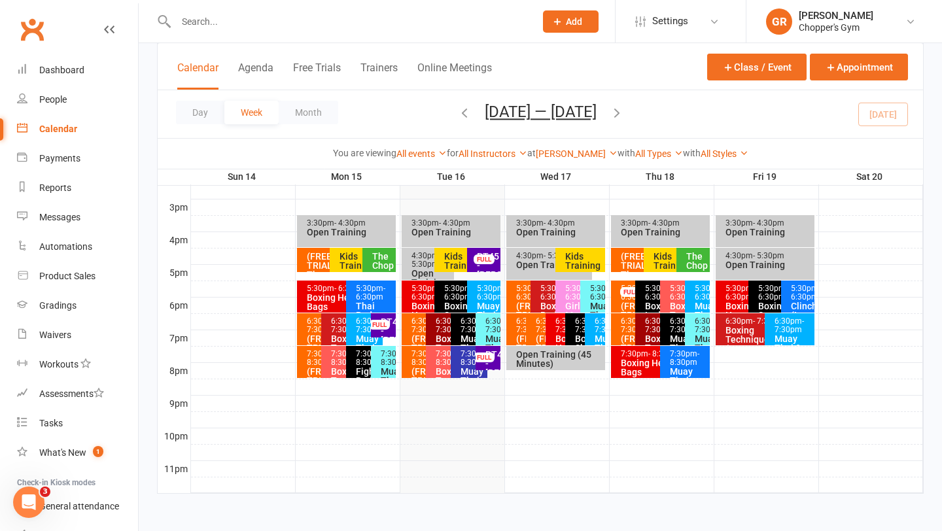
click at [442, 363] on div "7:30pm - 8:30pm" at bounding box center [447, 358] width 25 height 17
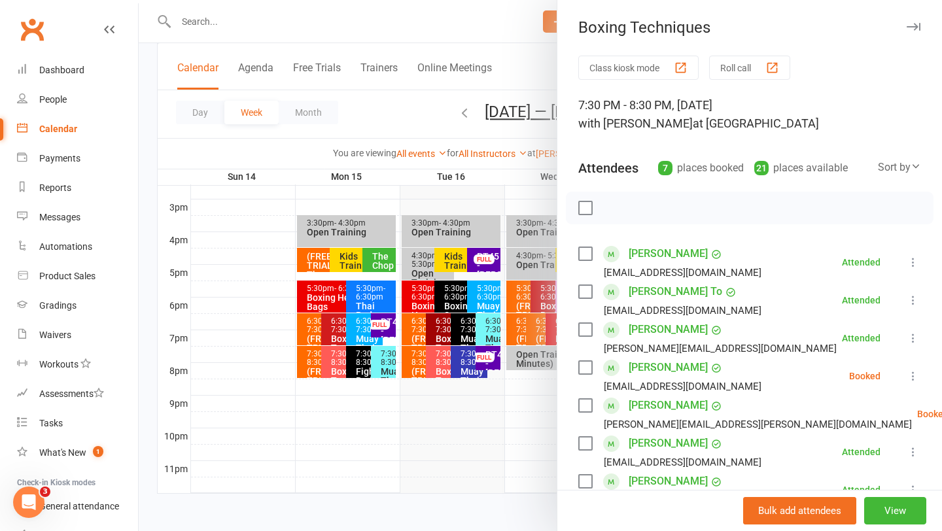
click at [652, 292] on link "Cruz To" at bounding box center [676, 291] width 94 height 21
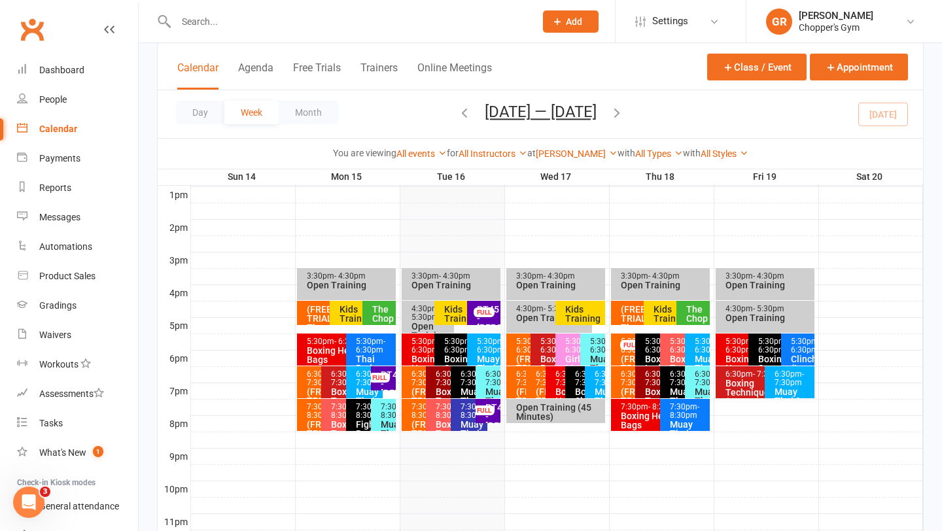
scroll to position [552, 0]
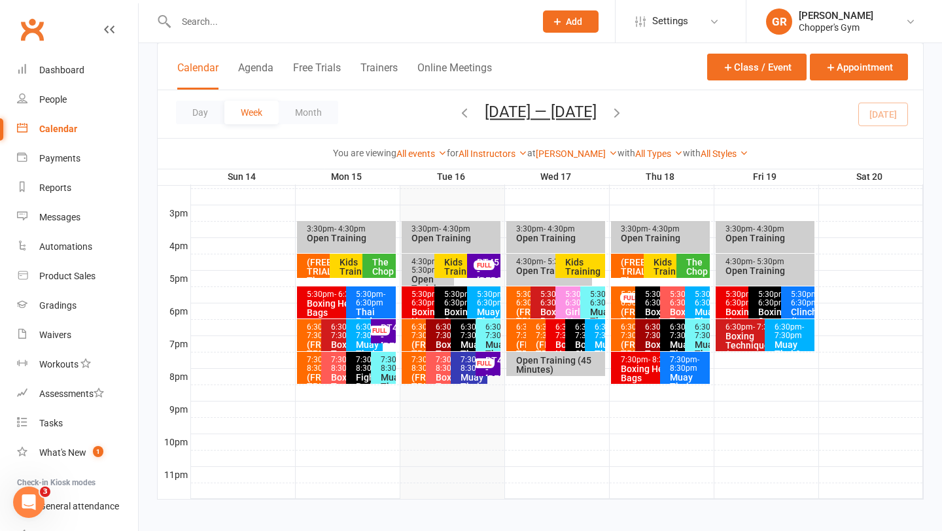
click at [437, 373] on span "- 8:30pm" at bounding box center [450, 364] width 29 height 18
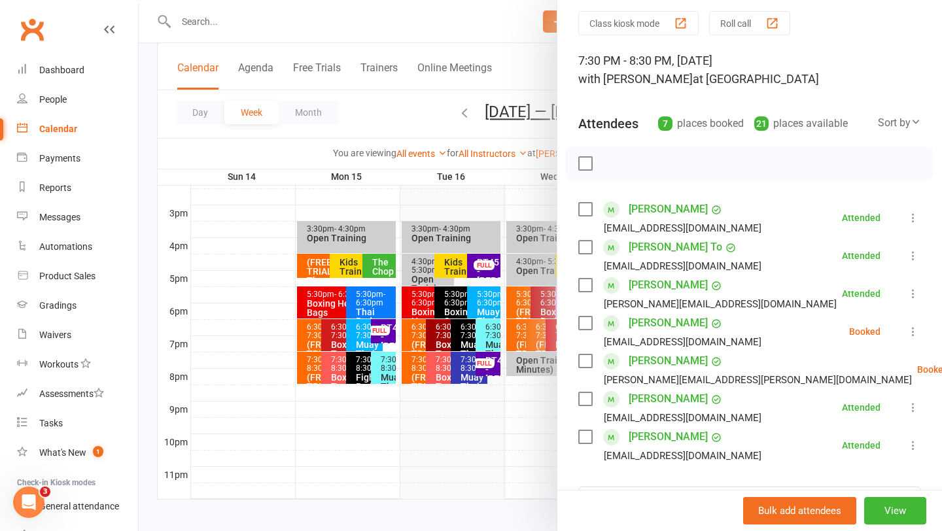
scroll to position [47, 0]
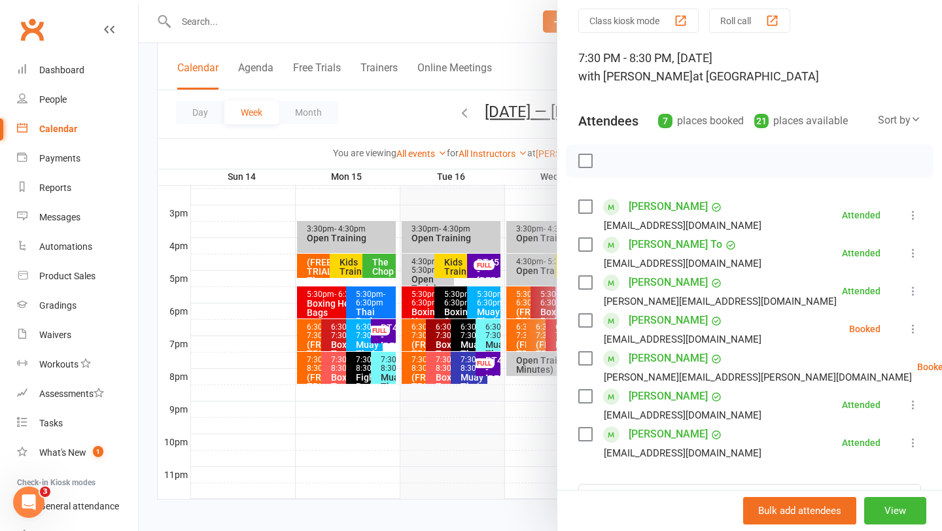
click at [664, 359] on link "Michael Santos" at bounding box center [668, 358] width 79 height 21
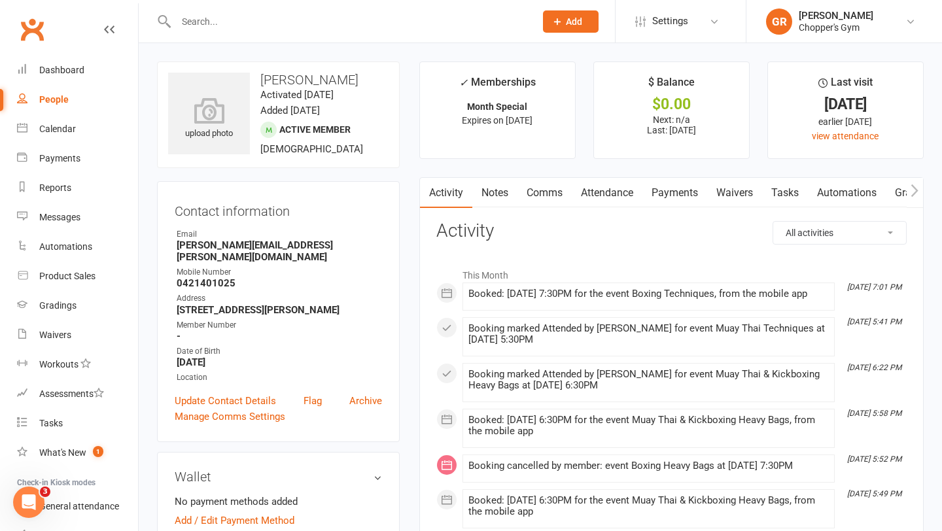
click at [610, 197] on link "Attendance" at bounding box center [607, 193] width 71 height 30
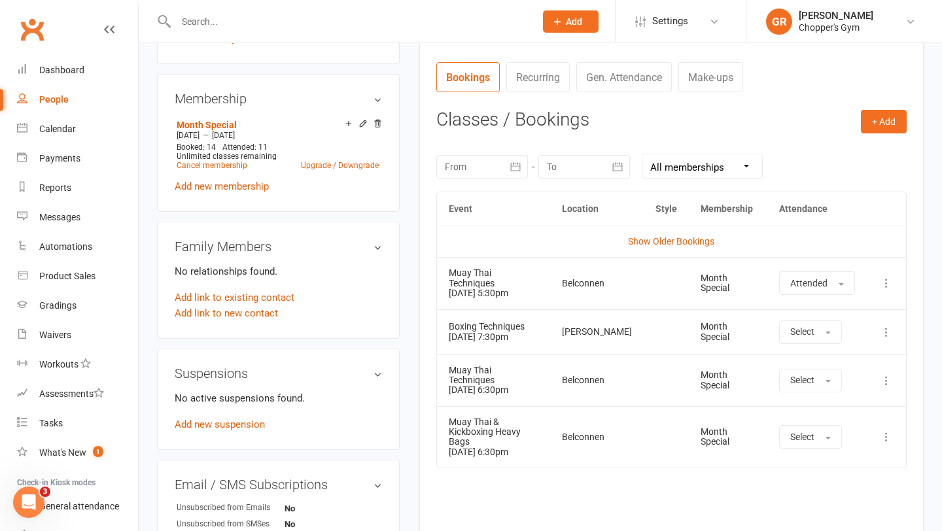
scroll to position [484, 0]
click at [657, 241] on link "Show Older Bookings" at bounding box center [671, 240] width 86 height 10
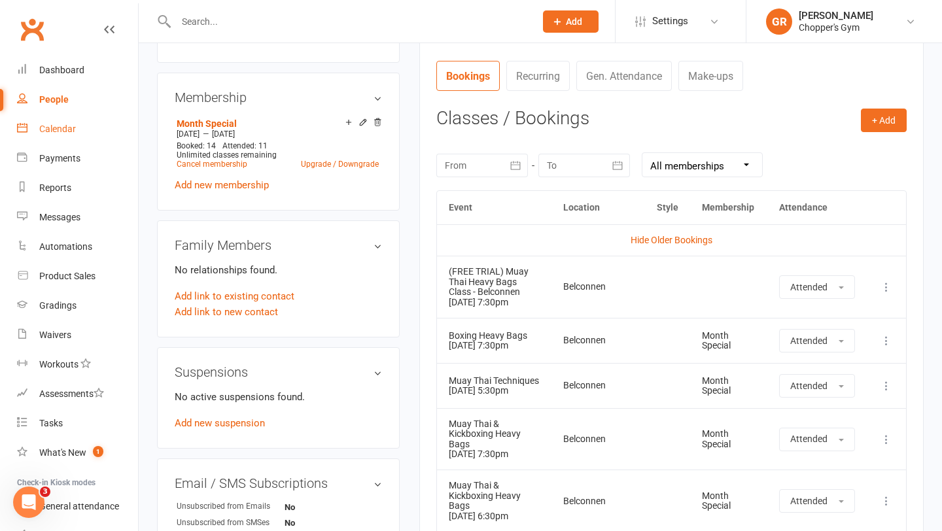
click at [53, 131] on div "Calendar" at bounding box center [57, 129] width 37 height 10
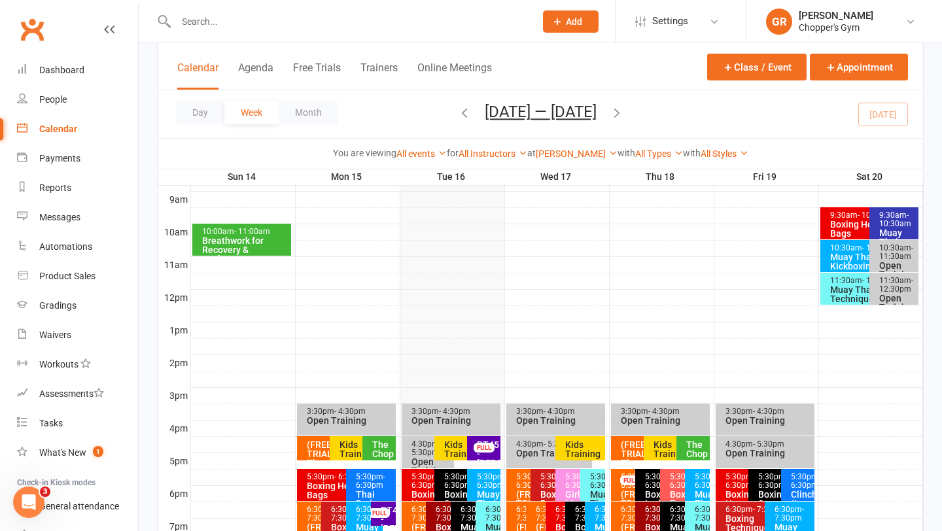
scroll to position [494, 0]
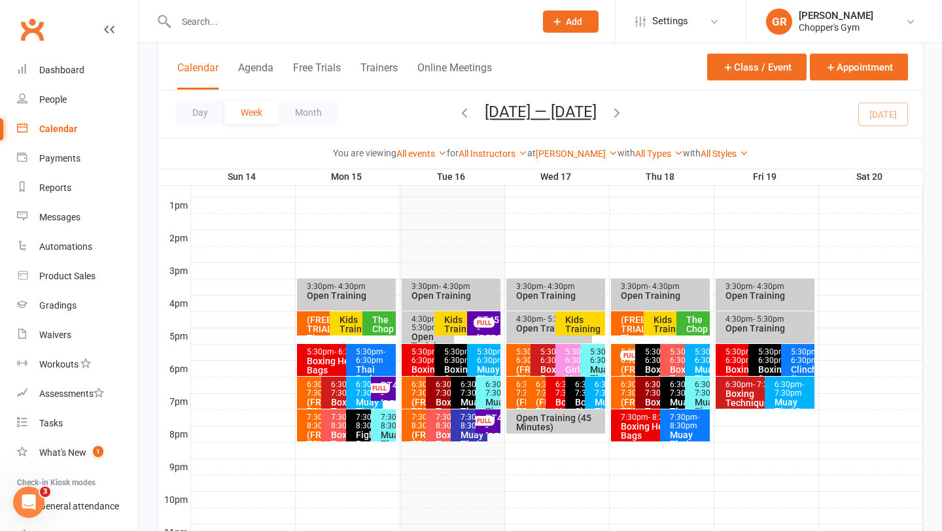
click at [437, 431] on span "- 8:30pm" at bounding box center [450, 422] width 29 height 18
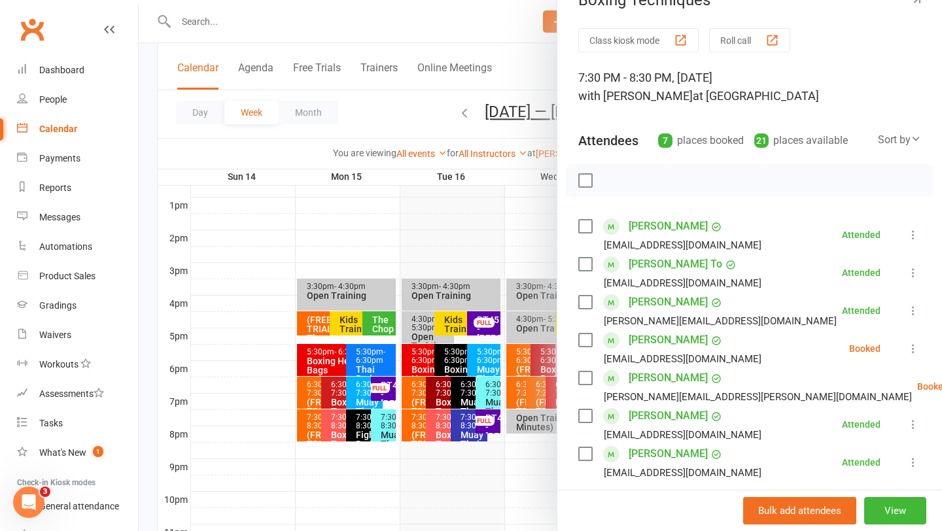
scroll to position [29, 0]
click at [687, 376] on link "Michael Santos" at bounding box center [668, 376] width 79 height 21
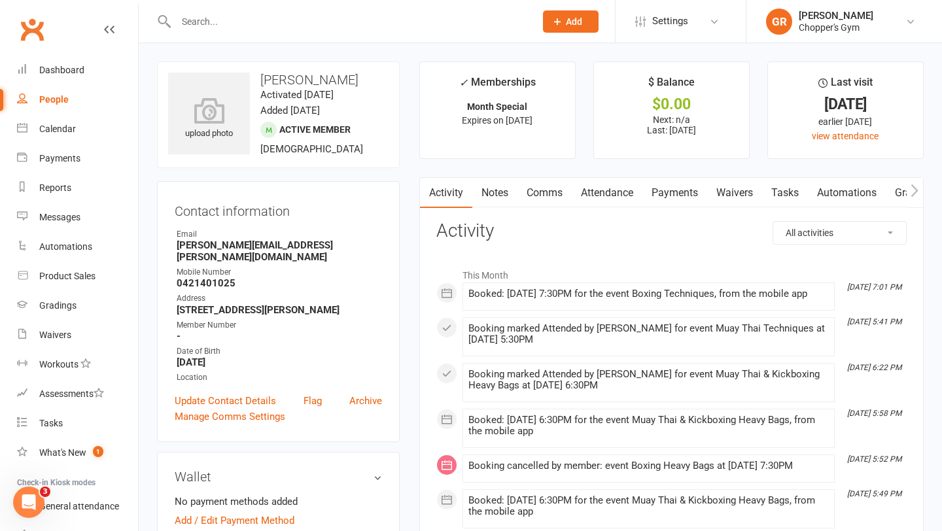
click at [615, 191] on link "Attendance" at bounding box center [607, 193] width 71 height 30
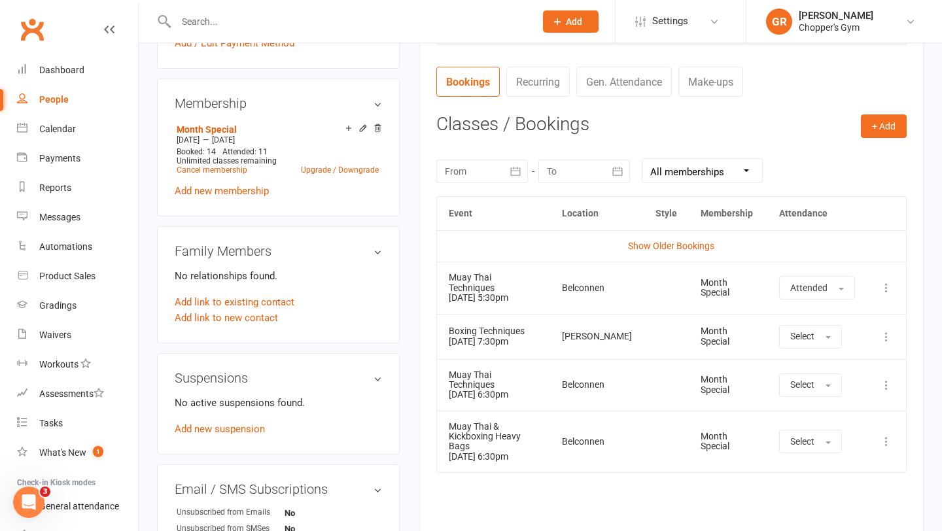
scroll to position [480, 0]
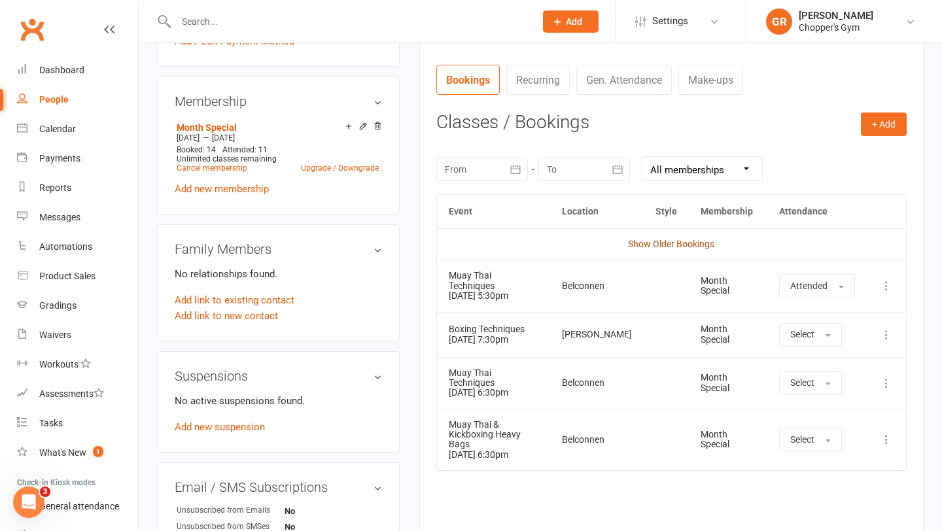
click at [654, 245] on link "Show Older Bookings" at bounding box center [671, 244] width 86 height 10
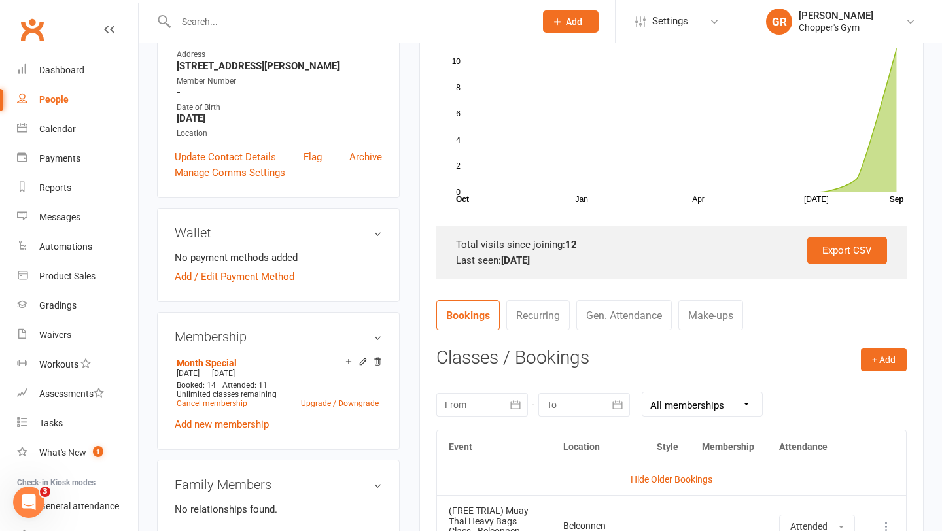
scroll to position [188, 0]
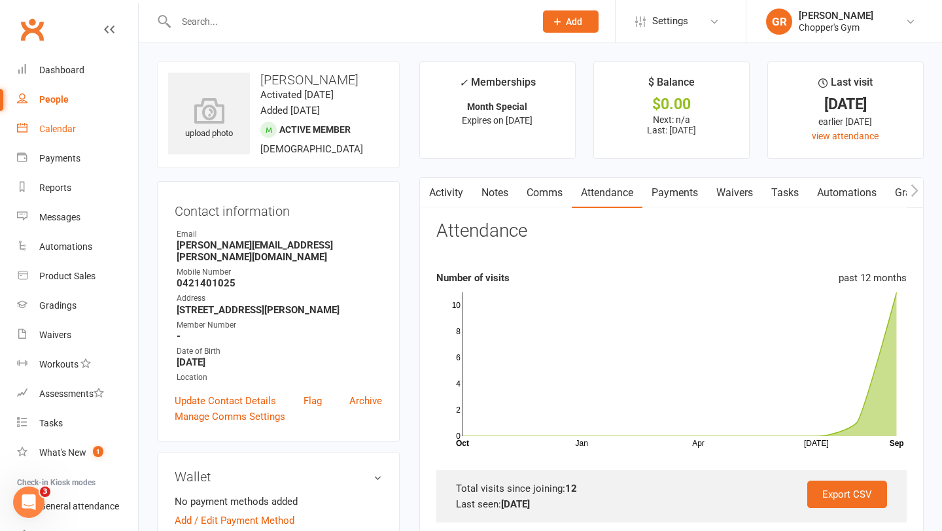
click at [63, 135] on link "Calendar" at bounding box center [77, 129] width 121 height 29
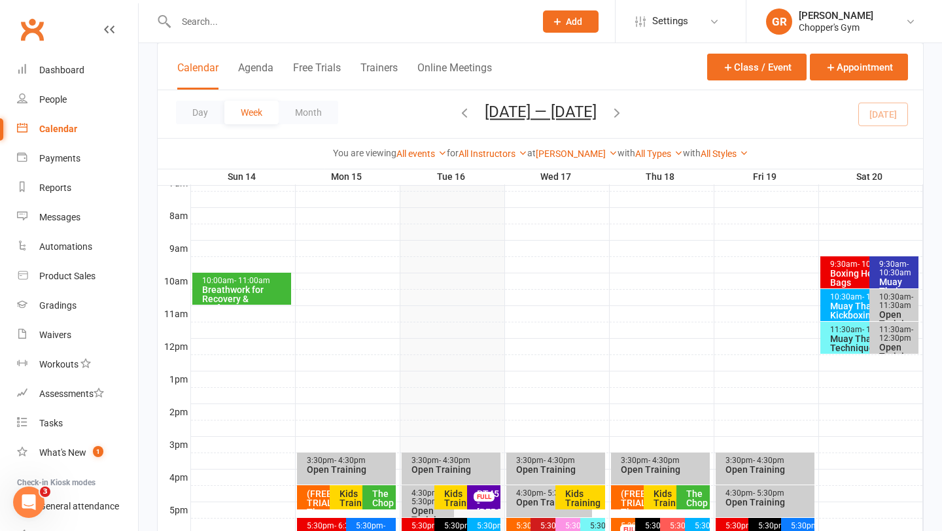
scroll to position [433, 0]
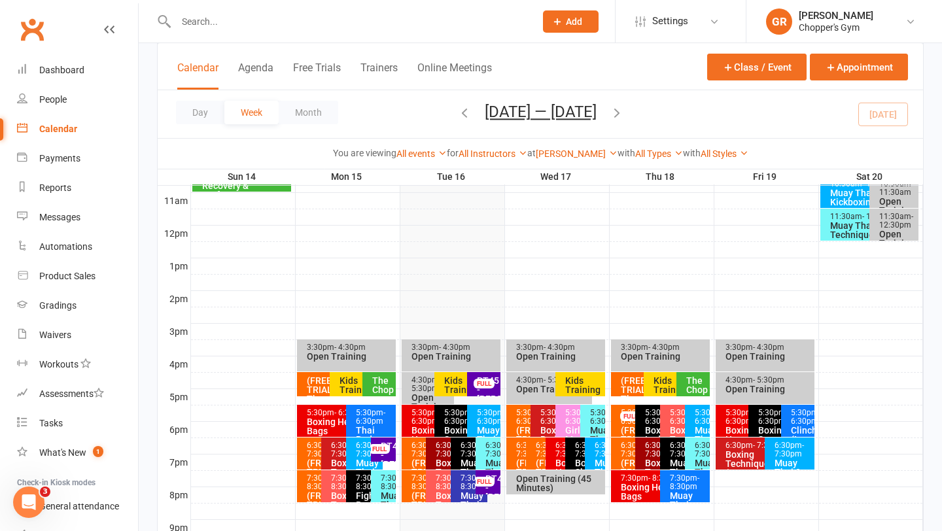
click at [439, 483] on div "7:30pm - 8:30pm" at bounding box center [447, 482] width 25 height 17
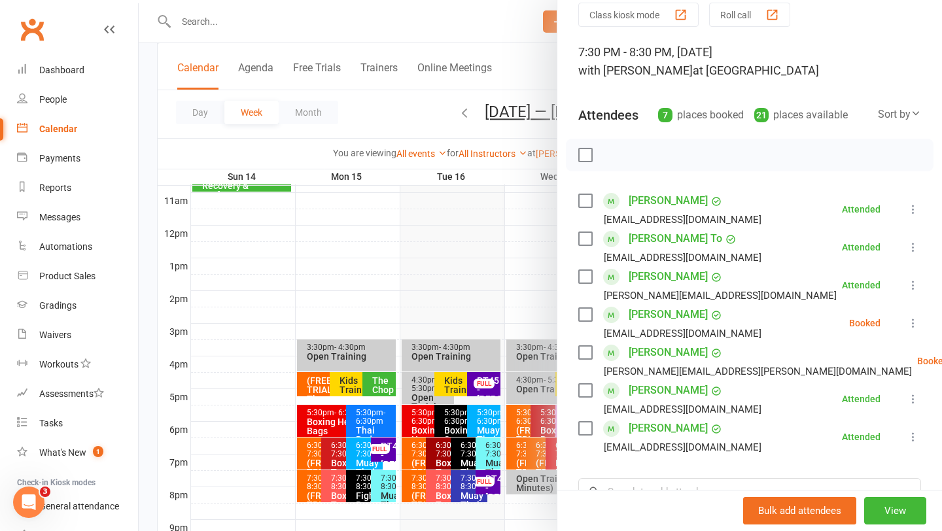
scroll to position [65, 0]
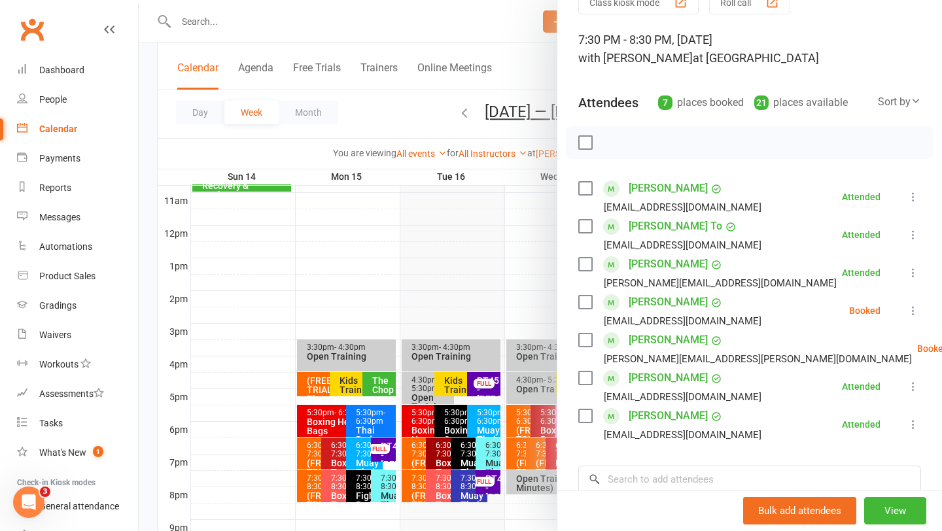
click at [587, 230] on label at bounding box center [585, 226] width 13 height 13
click at [635, 145] on icon "button" at bounding box center [642, 142] width 14 height 14
click at [586, 298] on label at bounding box center [585, 302] width 13 height 13
click at [645, 146] on icon "button" at bounding box center [642, 142] width 14 height 14
click at [585, 223] on label at bounding box center [585, 226] width 13 height 13
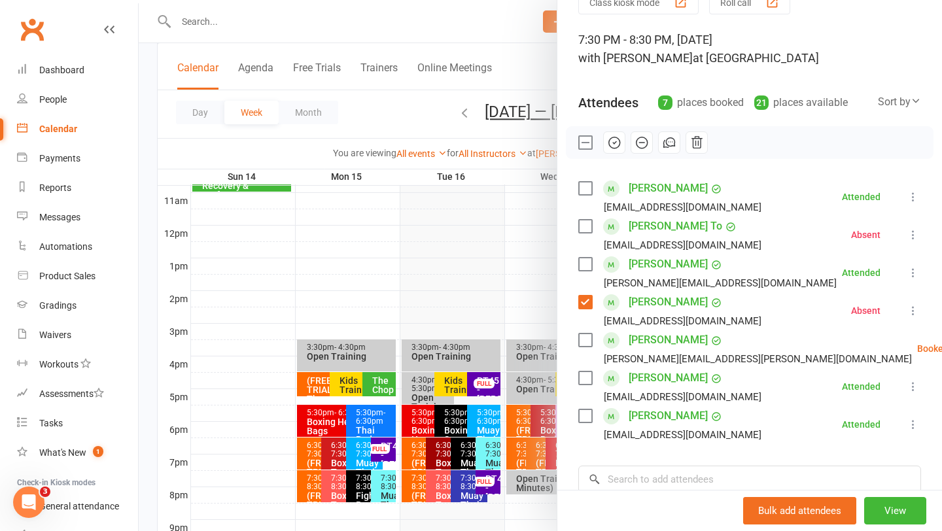
click at [585, 298] on label at bounding box center [585, 302] width 13 height 13
click at [590, 339] on label at bounding box center [585, 340] width 13 height 13
click at [614, 143] on icon "button" at bounding box center [615, 142] width 2 height 2
click at [659, 192] on link "Cam Gregory" at bounding box center [668, 188] width 79 height 21
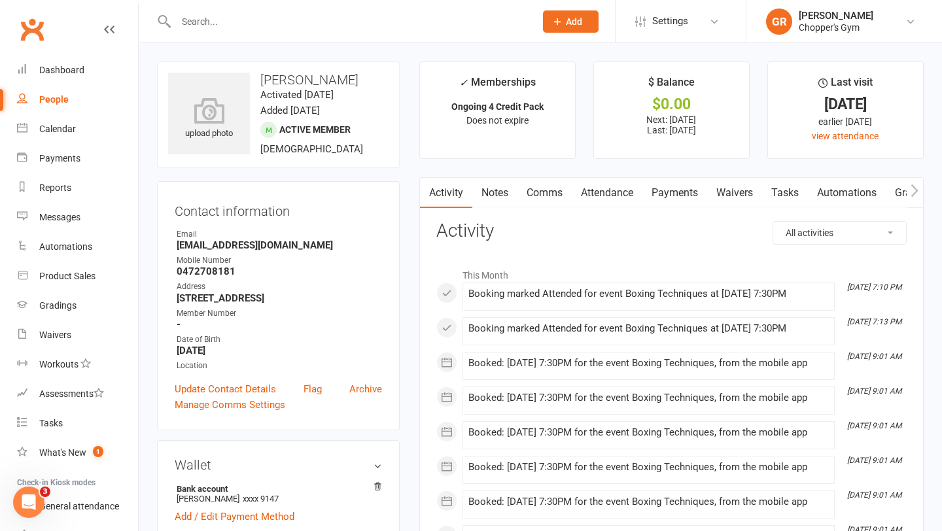
click at [500, 195] on link "Notes" at bounding box center [495, 193] width 45 height 30
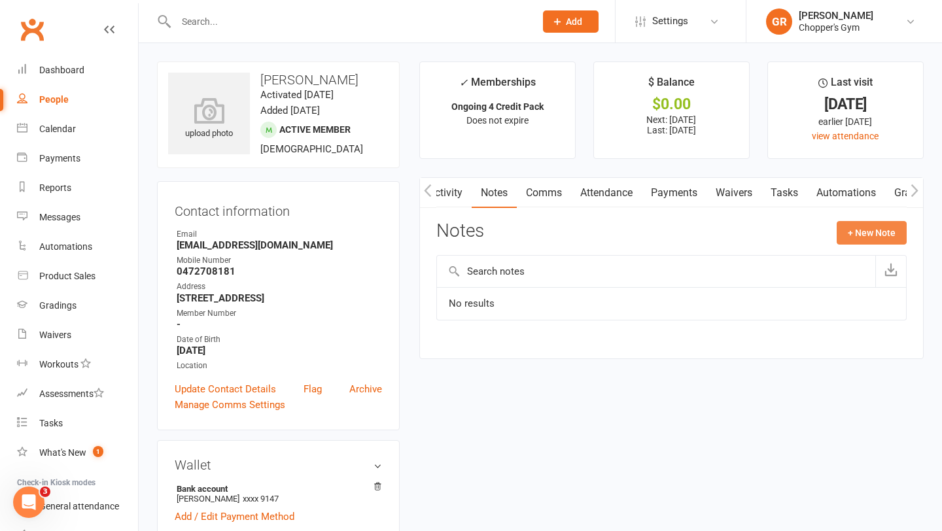
click at [842, 227] on button "+ New Note" at bounding box center [872, 233] width 70 height 24
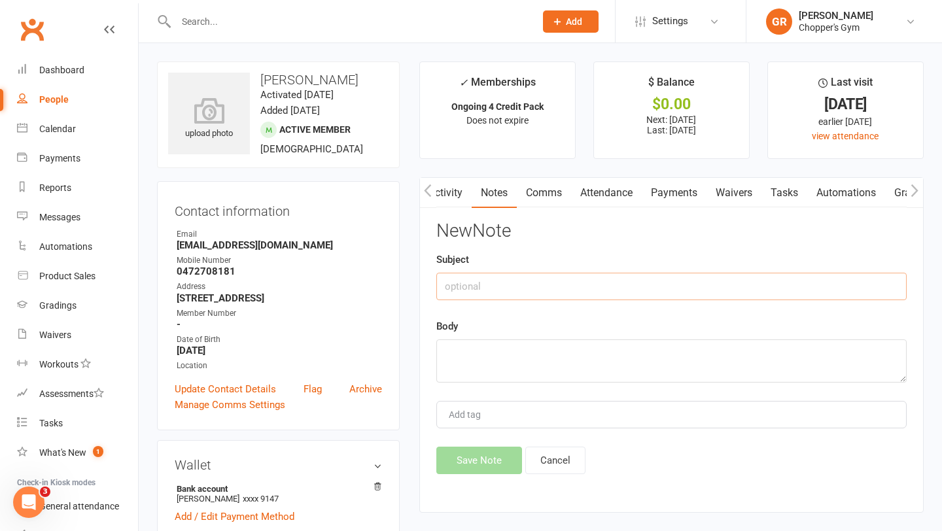
click at [606, 293] on input "text" at bounding box center [672, 286] width 471 height 27
type input "grading"
click at [551, 355] on textarea at bounding box center [672, 361] width 471 height 43
type textarea "boxing intermediate"
click at [486, 474] on button "Save Note" at bounding box center [480, 460] width 86 height 27
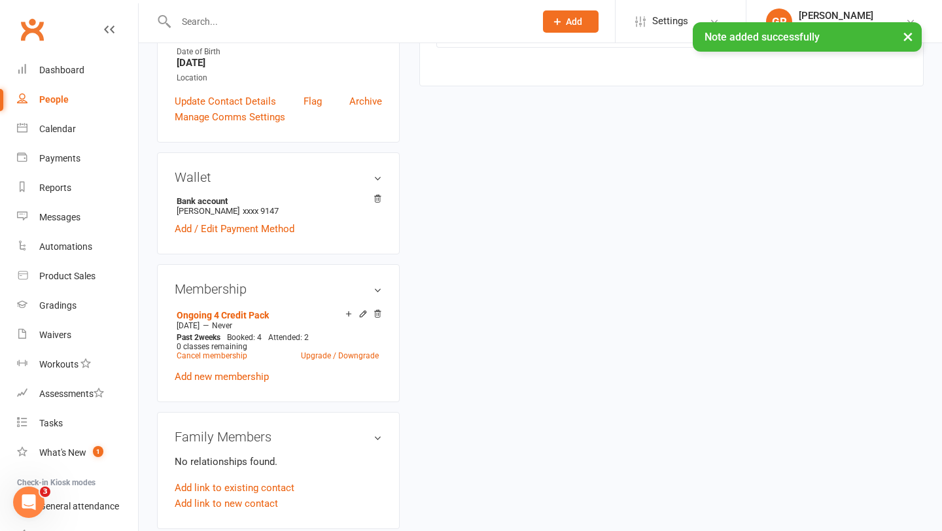
scroll to position [367, 0]
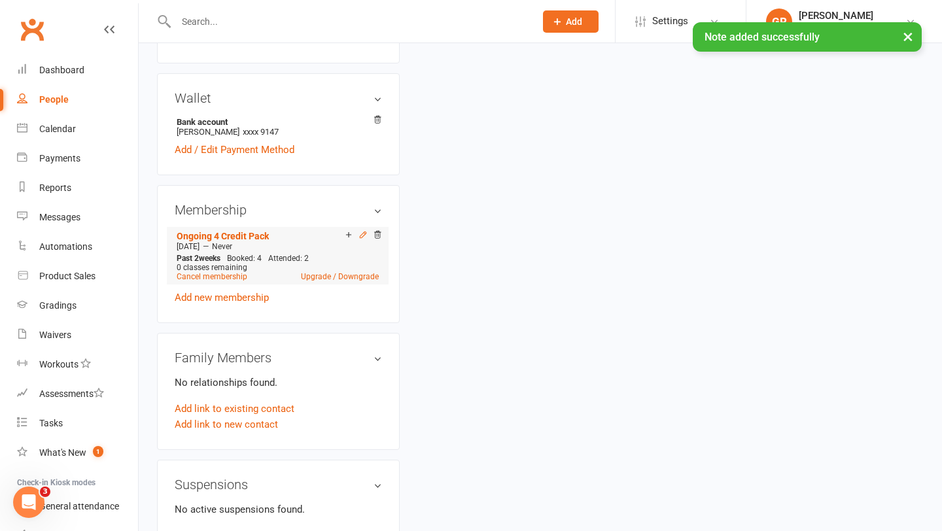
click at [360, 237] on icon at bounding box center [363, 234] width 9 height 9
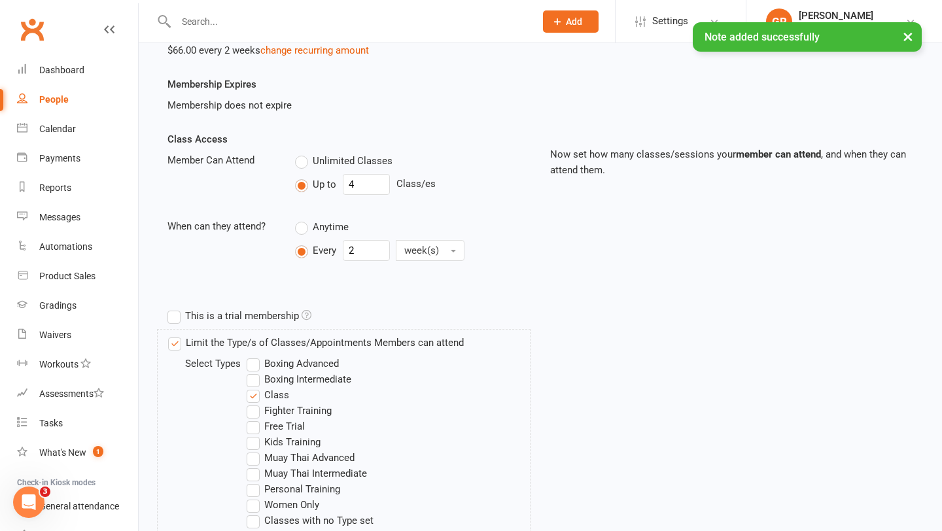
scroll to position [266, 0]
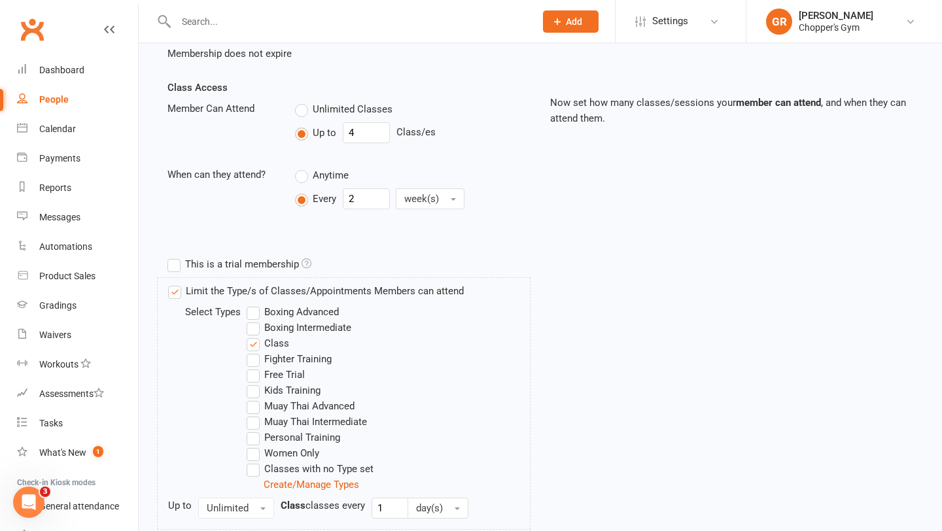
click at [255, 330] on label "Boxing Intermediate" at bounding box center [299, 328] width 105 height 16
click at [255, 320] on input "Boxing Intermediate" at bounding box center [251, 320] width 9 height 0
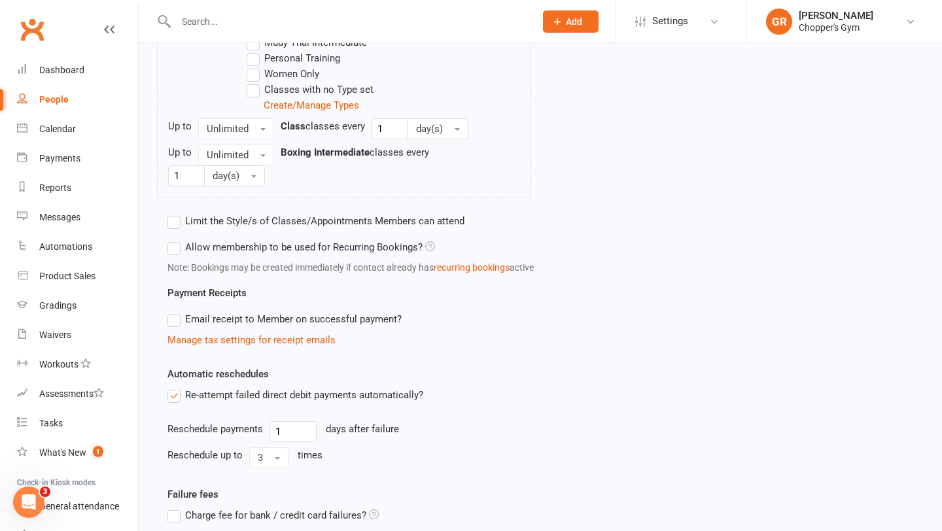
scroll to position [768, 0]
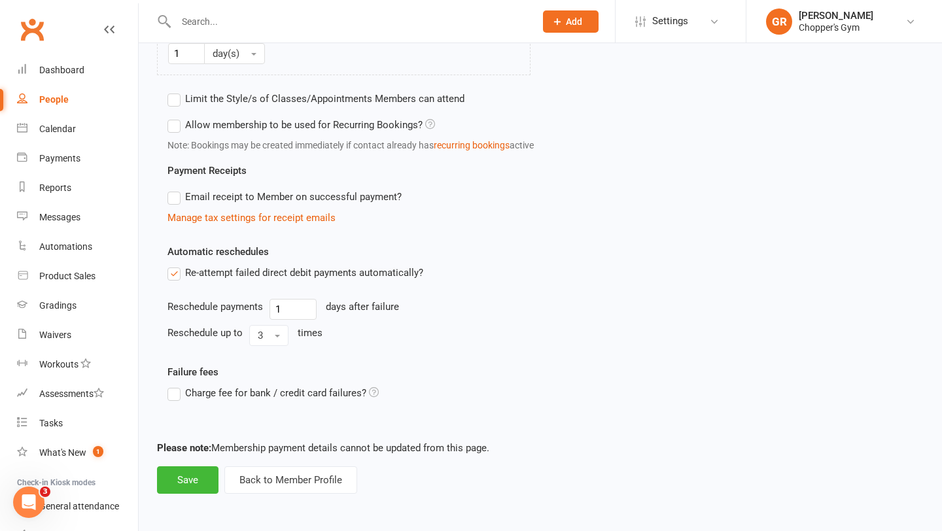
click at [221, 482] on footer "Please note: Membership payment details cannot be updated from this page. Save …" at bounding box center [540, 467] width 767 height 54
click at [210, 481] on button "Save" at bounding box center [188, 480] width 62 height 27
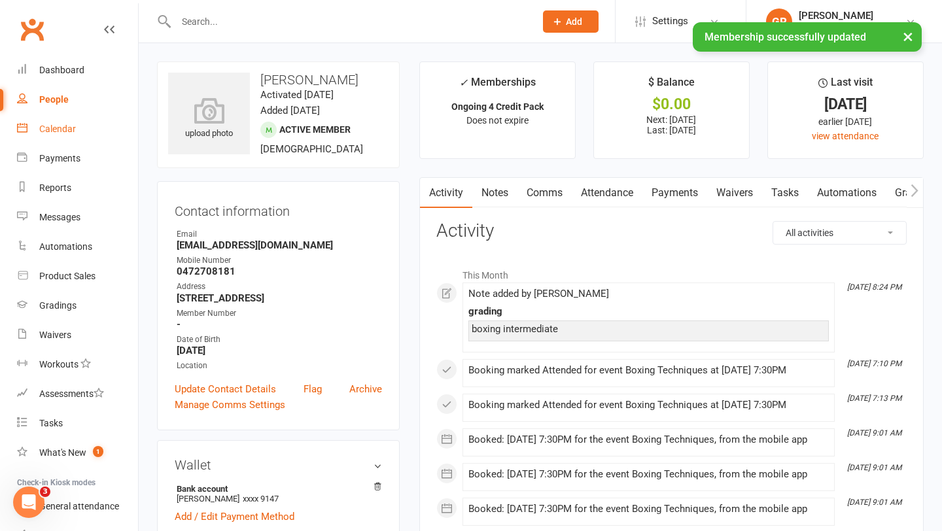
click at [58, 128] on div "Calendar" at bounding box center [57, 129] width 37 height 10
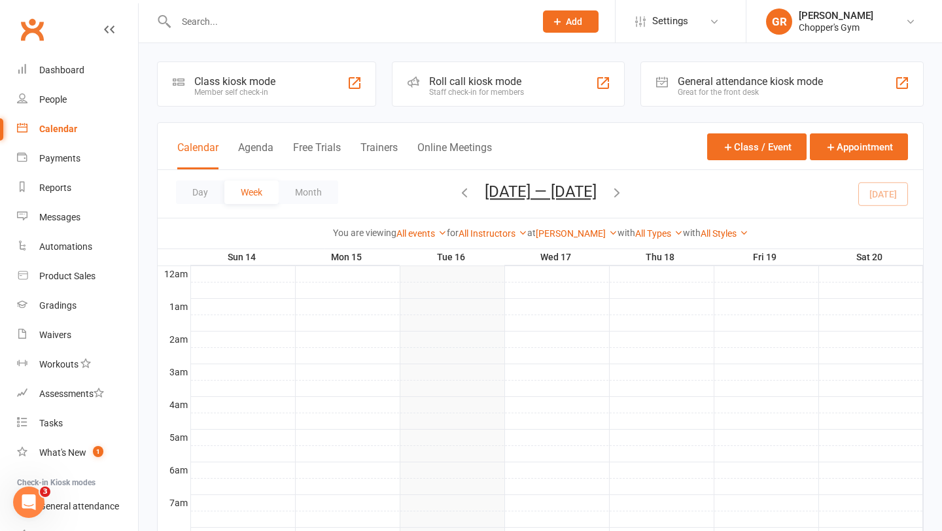
click at [58, 128] on div "Calendar" at bounding box center [58, 129] width 38 height 10
click at [60, 192] on div "Reports" at bounding box center [55, 188] width 32 height 10
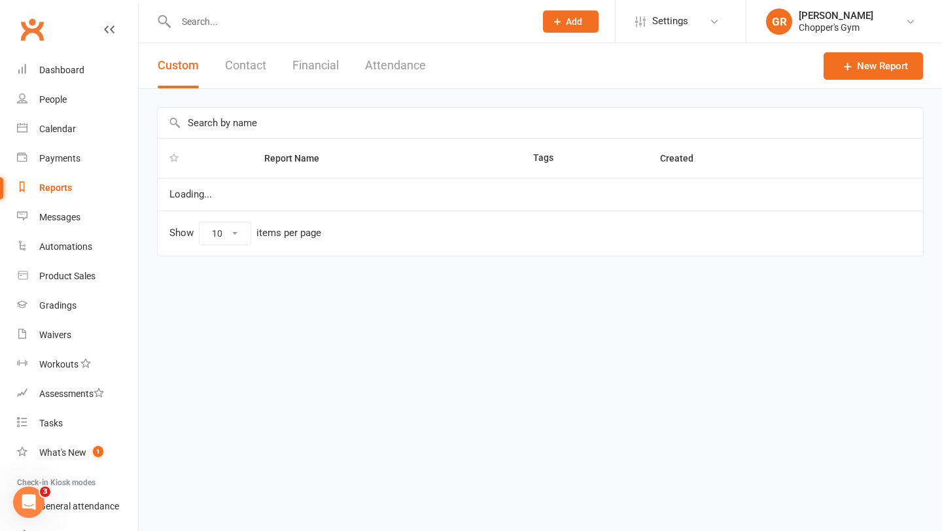
select select "100"
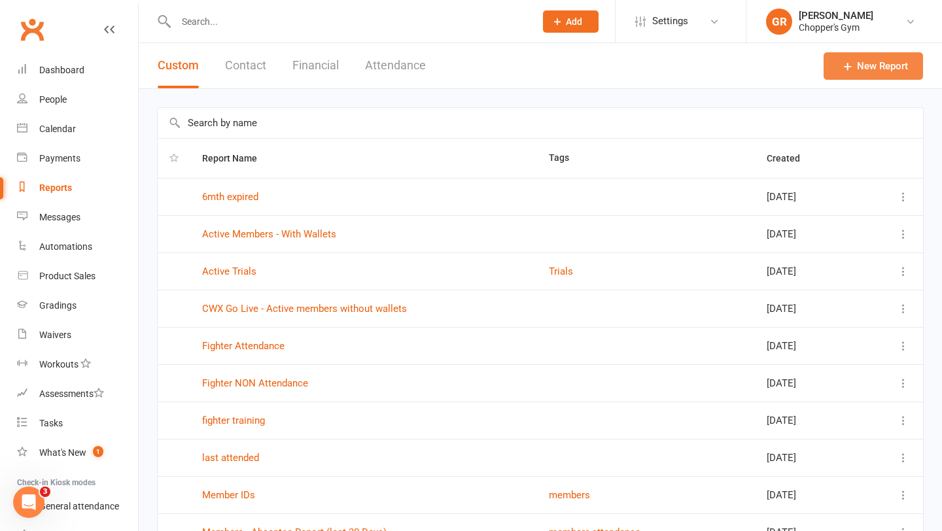
click at [855, 61] on link "New Report" at bounding box center [873, 65] width 99 height 27
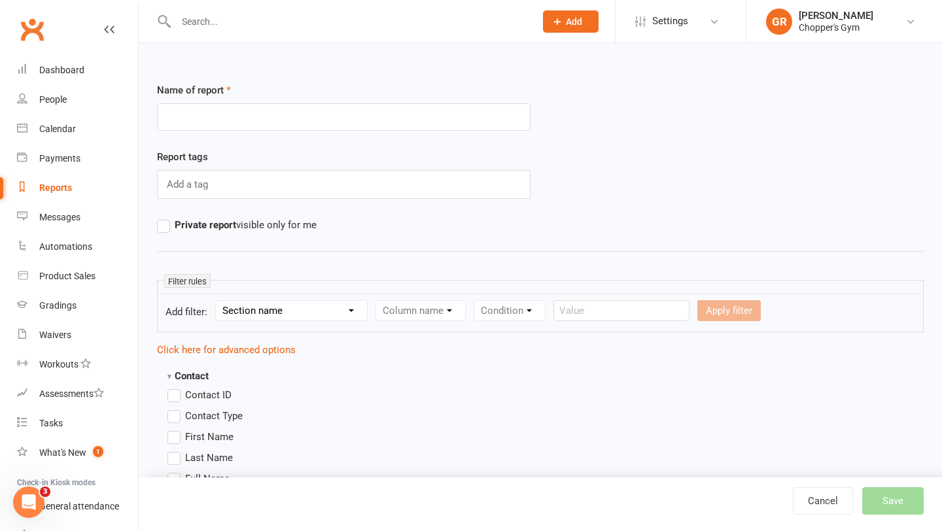
click at [319, 315] on select "Section name Contact Attendance Aggregate Payment Booking Waitlist Attendees Ca…" at bounding box center [291, 311] width 151 height 20
select select "3"
click at [218, 301] on select "Section name Contact Attendance Aggregate Payment Booking Waitlist Attendees Ca…" at bounding box center [291, 311] width 151 height 20
click at [468, 311] on select "Column name Event Name Event Type Event Date Event Day Event Month Event Starts…" at bounding box center [468, 311] width 184 height 20
select select "0"
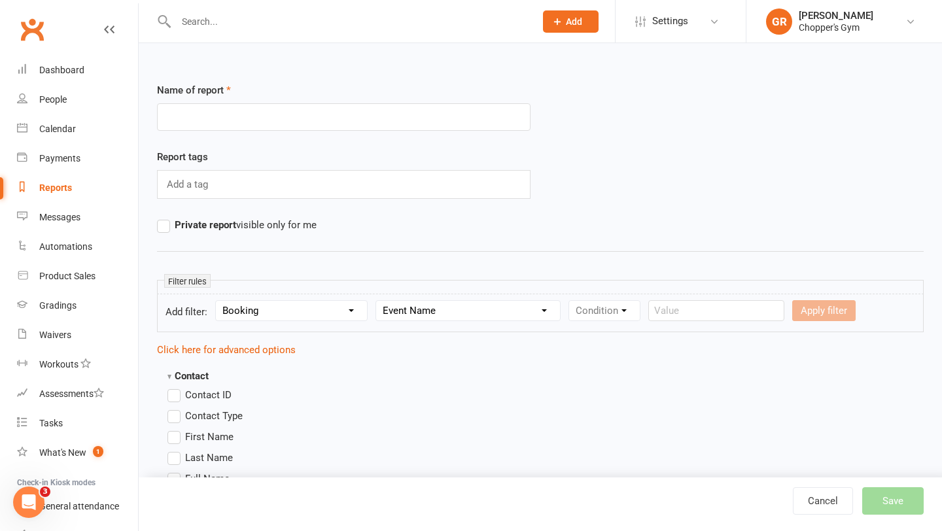
click at [378, 301] on select "Column name Event Name Event Type Event Date Event Day Event Month Event Starts…" at bounding box center [468, 311] width 184 height 20
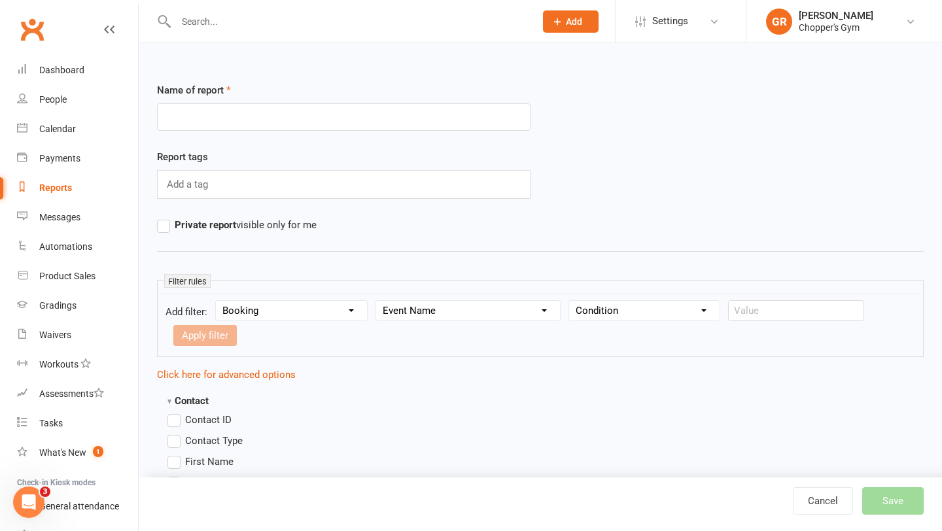
click at [625, 306] on select "Condition Equals Does not equal Contains Does not contain Is blank or does not …" at bounding box center [644, 311] width 151 height 20
select select "2"
click at [571, 301] on select "Condition Equals Does not equal Contains Does not contain Is blank or does not …" at bounding box center [644, 311] width 151 height 20
click at [751, 311] on input "text" at bounding box center [796, 310] width 136 height 21
type input "free"
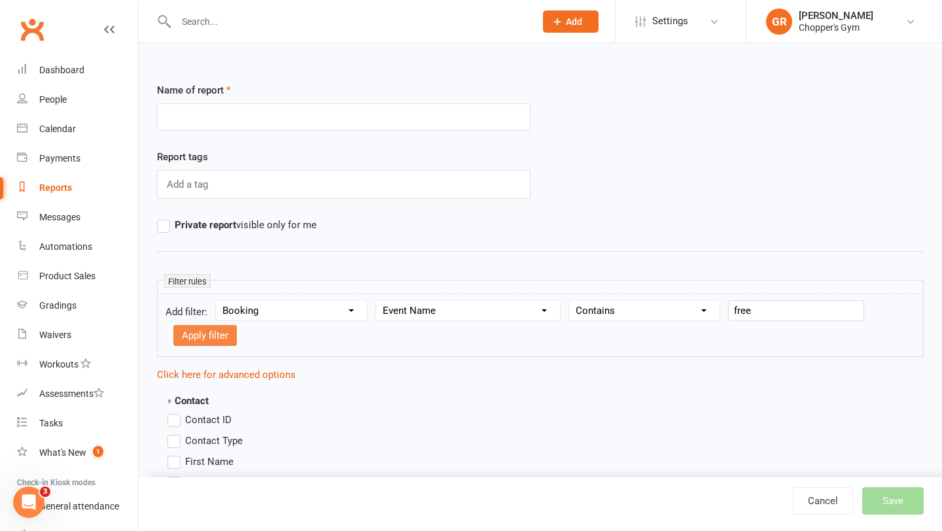
click at [237, 325] on button "Apply filter" at bounding box center [204, 335] width 63 height 21
select select
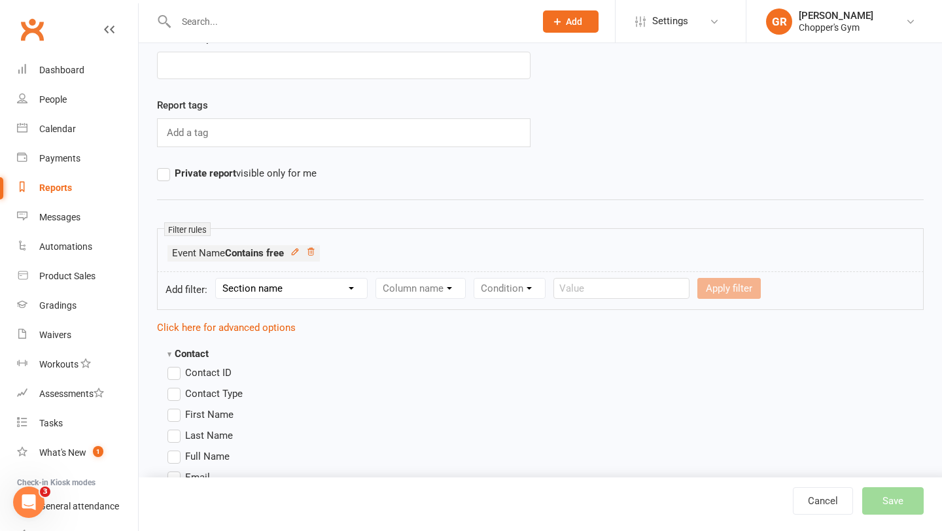
scroll to position [56, 0]
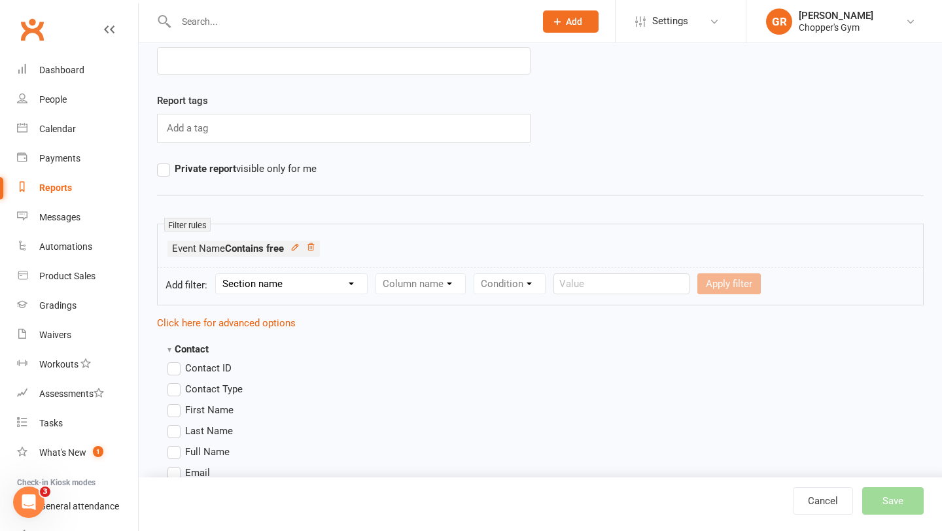
click at [174, 408] on label "First Name" at bounding box center [201, 410] width 66 height 16
click at [174, 402] on input "First Name" at bounding box center [172, 402] width 9 height 0
click at [175, 409] on label "First Name" at bounding box center [201, 410] width 66 height 16
click at [175, 402] on input "First Name" at bounding box center [172, 402] width 9 height 0
click at [177, 446] on label "Full Name" at bounding box center [199, 452] width 62 height 16
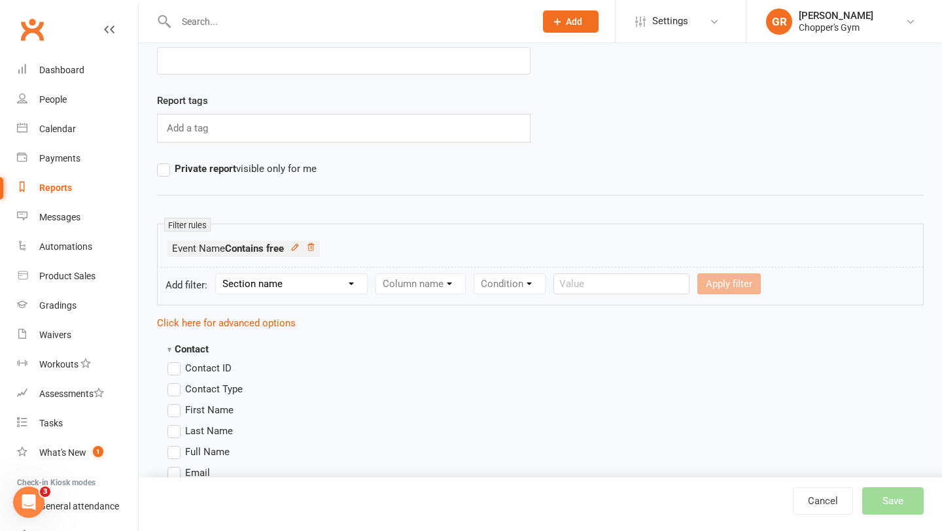
click at [176, 444] on input "Full Name" at bounding box center [172, 444] width 9 height 0
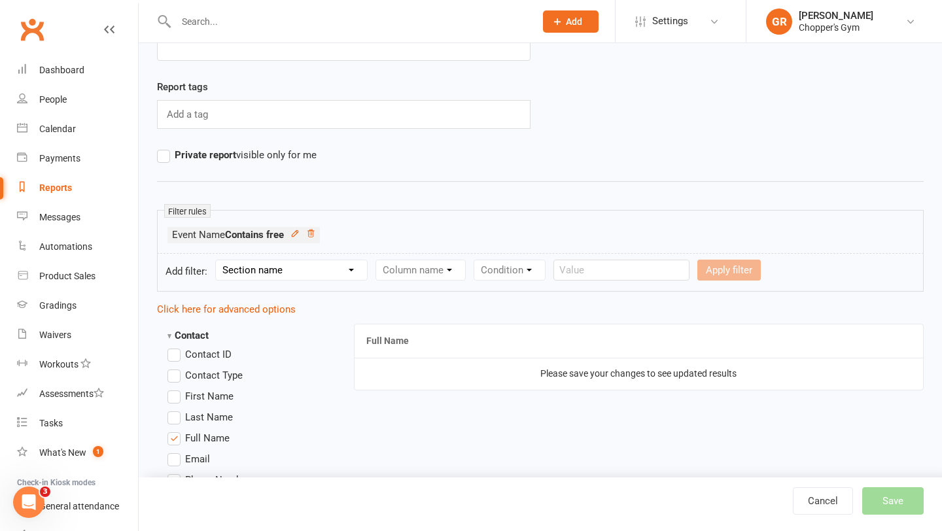
scroll to position [79, 0]
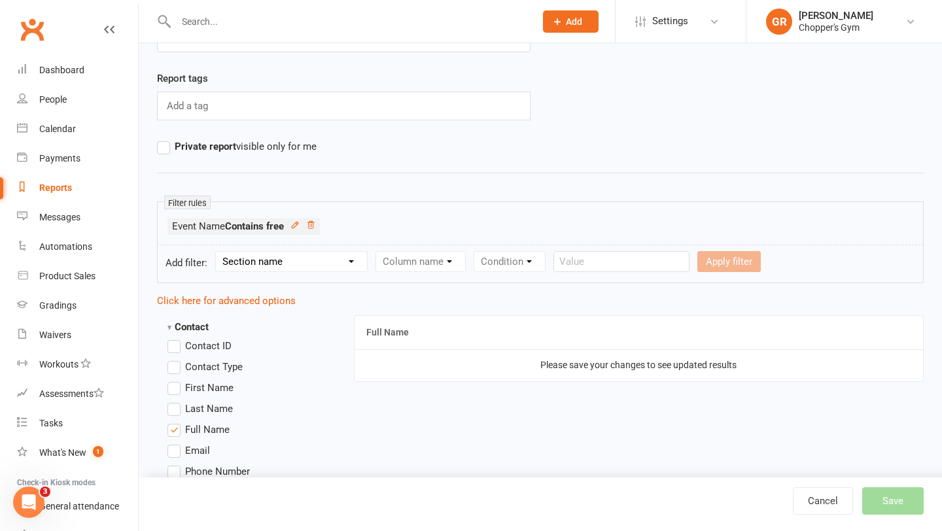
click at [177, 471] on label "Phone Number" at bounding box center [209, 472] width 82 height 16
click at [176, 464] on input "Phone Number" at bounding box center [172, 464] width 9 height 0
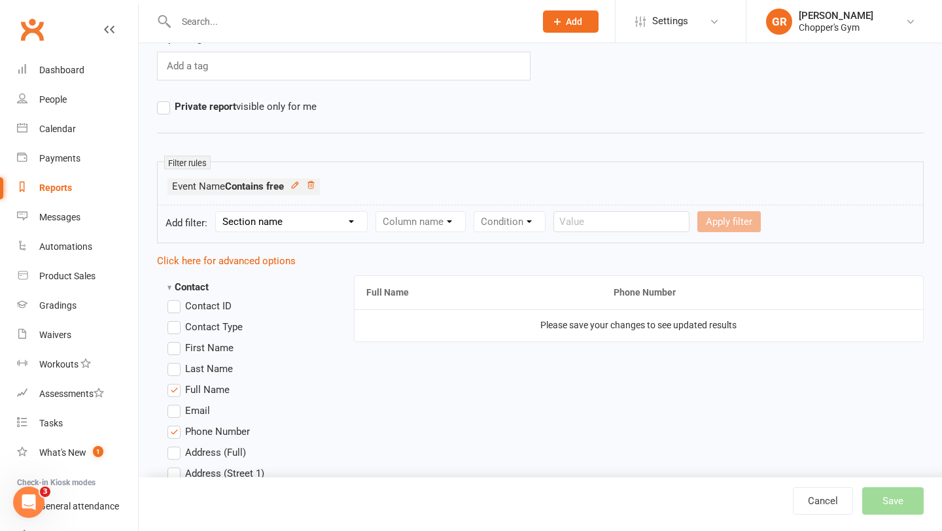
scroll to position [156, 0]
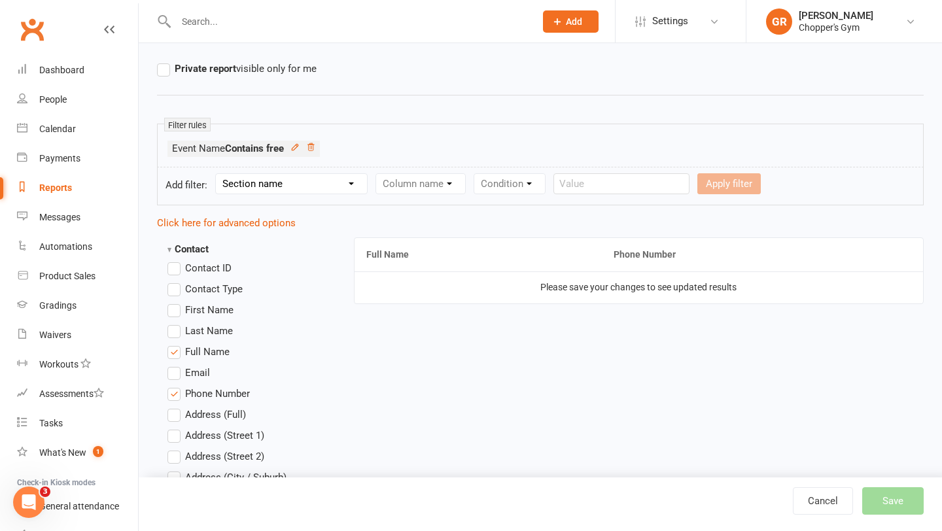
click at [175, 289] on label "Contact Type" at bounding box center [205, 289] width 75 height 16
click at [175, 281] on input "Contact Type" at bounding box center [172, 281] width 9 height 0
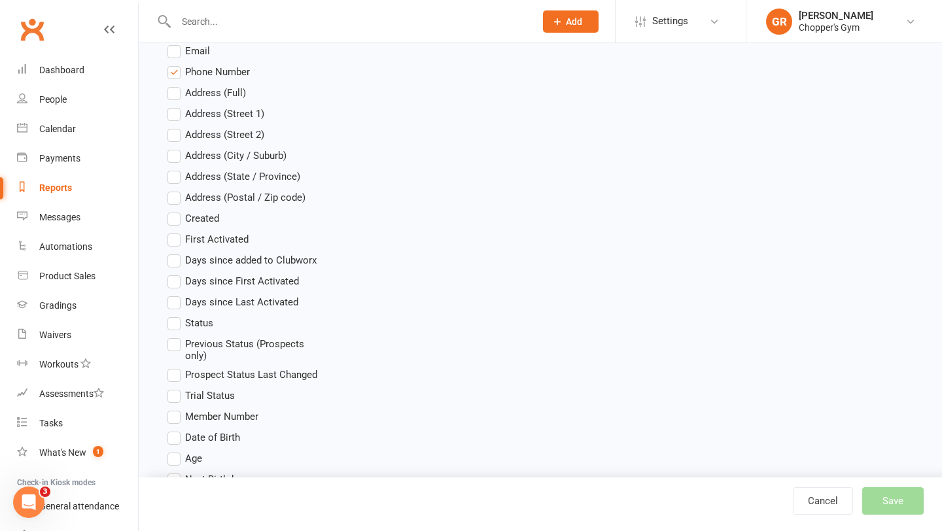
scroll to position [480, 0]
click at [178, 372] on label "Prospect Status Last Changed" at bounding box center [243, 373] width 150 height 16
click at [176, 365] on input "Prospect Status Last Changed" at bounding box center [172, 365] width 9 height 0
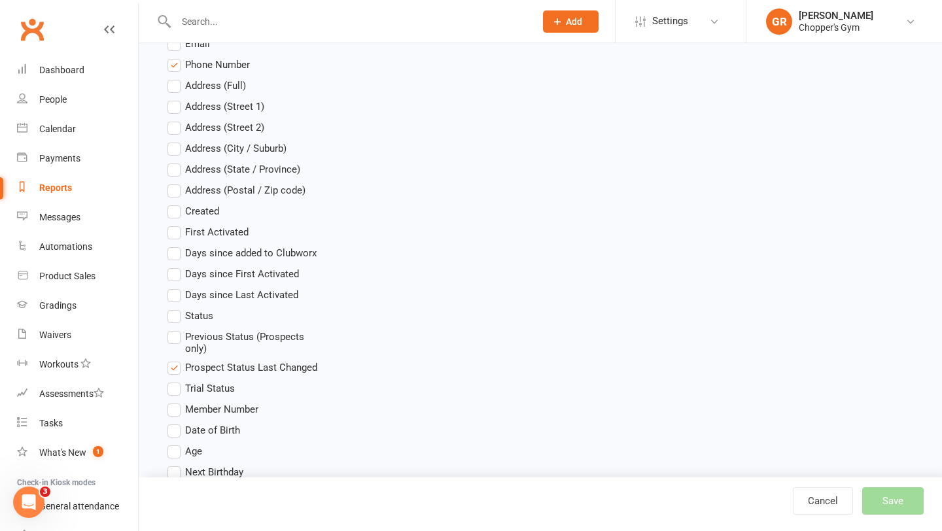
click at [173, 384] on label "Trial Status" at bounding box center [201, 389] width 67 height 16
click at [173, 381] on input "Trial Status" at bounding box center [172, 381] width 9 height 0
click at [174, 339] on label "Previous Status (Prospects only)" at bounding box center [246, 342] width 156 height 26
click at [174, 329] on input "Previous Status (Prospects only)" at bounding box center [172, 329] width 9 height 0
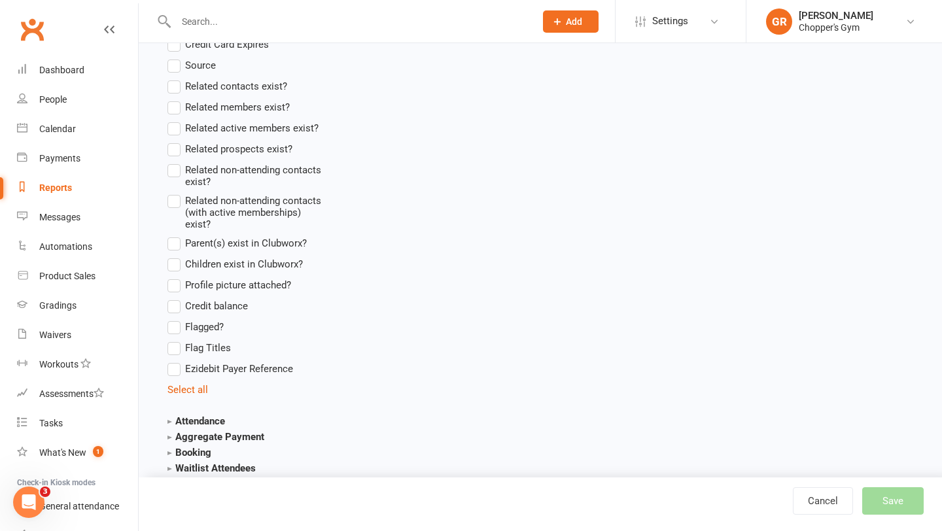
scroll to position [1107, 0]
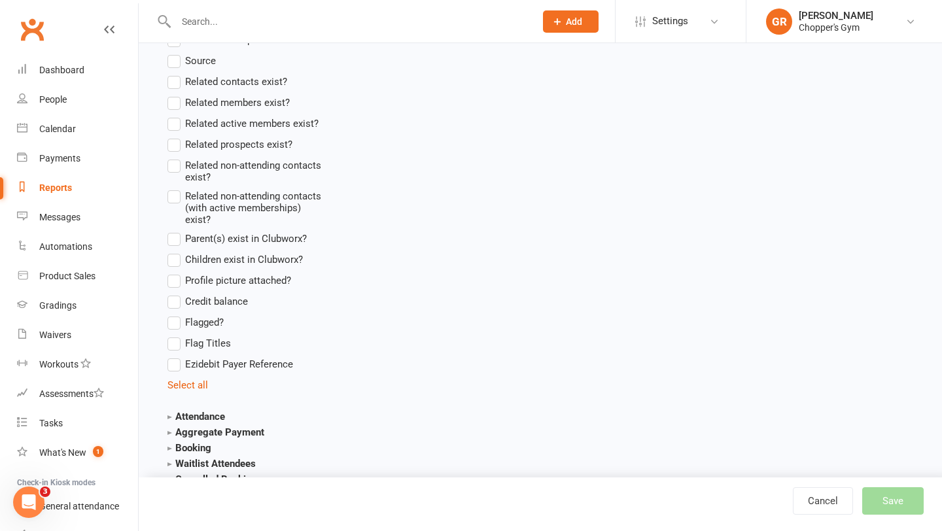
click at [170, 417] on strong "Attendance" at bounding box center [197, 417] width 58 height 12
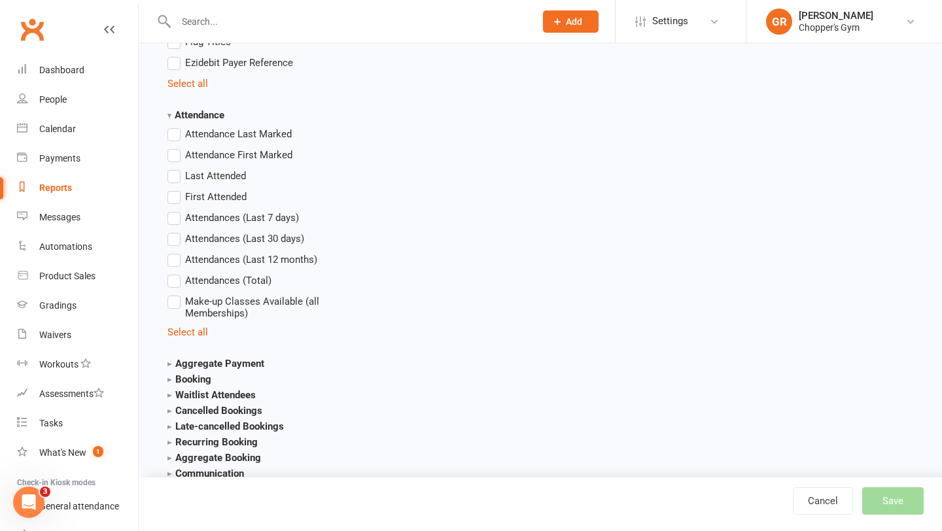
scroll to position [1448, 0]
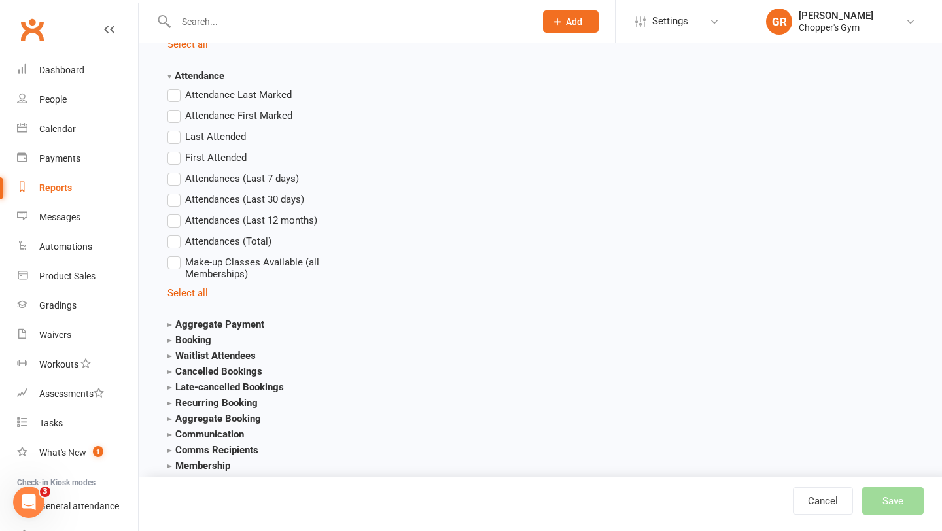
click at [171, 338] on strong "Booking" at bounding box center [190, 340] width 44 height 12
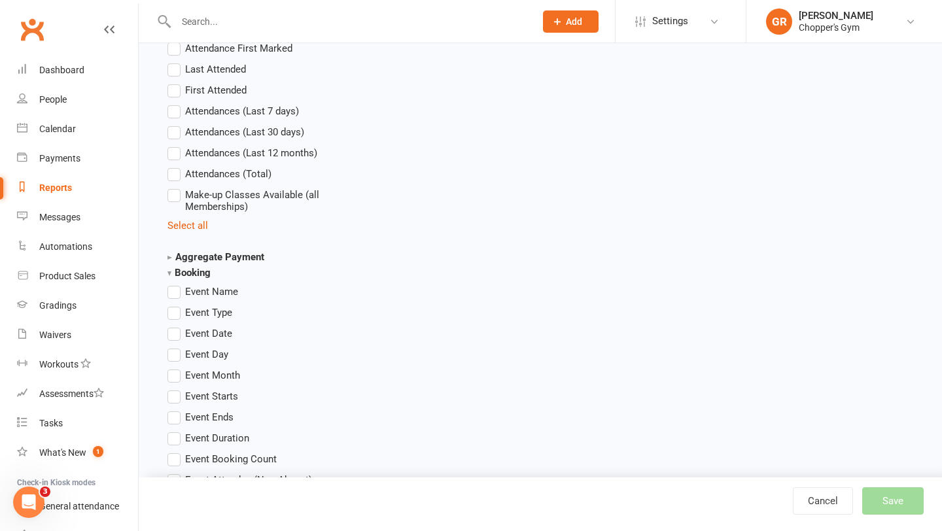
scroll to position [1516, 0]
click at [173, 288] on label "Event Name" at bounding box center [203, 291] width 71 height 16
click at [173, 283] on input "Event Name" at bounding box center [172, 283] width 9 height 0
click at [171, 327] on label "Event Date" at bounding box center [200, 333] width 65 height 16
click at [171, 325] on input "Event Date" at bounding box center [172, 325] width 9 height 0
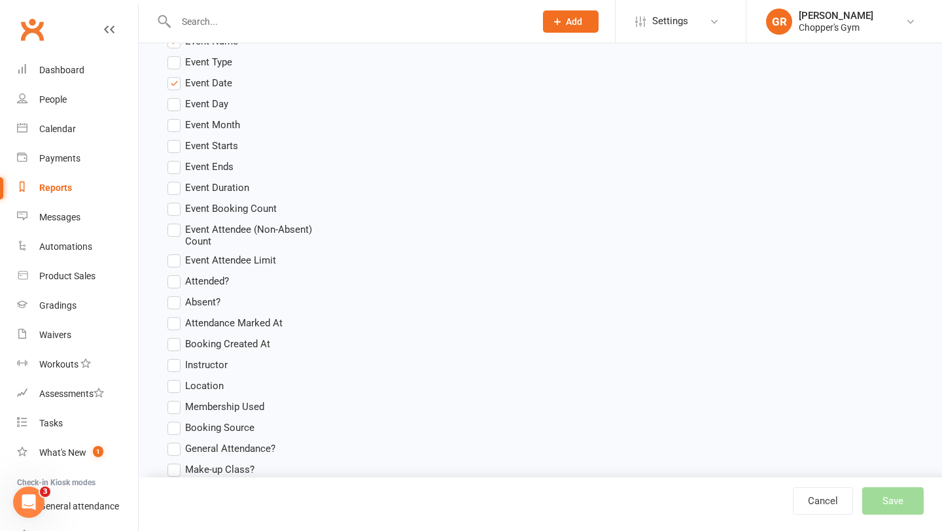
scroll to position [1769, 0]
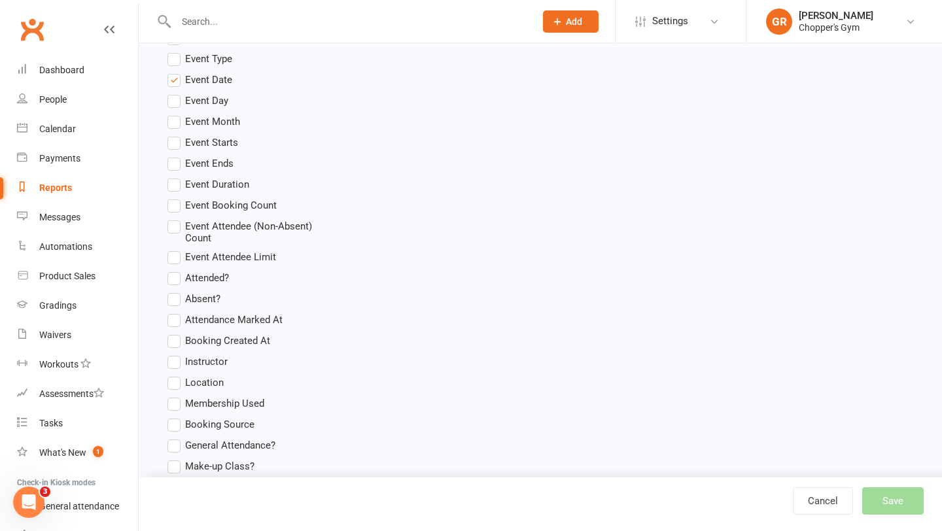
click at [178, 279] on label "Attended?" at bounding box center [199, 278] width 62 height 16
click at [176, 270] on input "Attended?" at bounding box center [172, 270] width 9 height 0
click at [177, 297] on label "Absent?" at bounding box center [194, 299] width 53 height 16
click at [176, 291] on input "Absent?" at bounding box center [172, 291] width 9 height 0
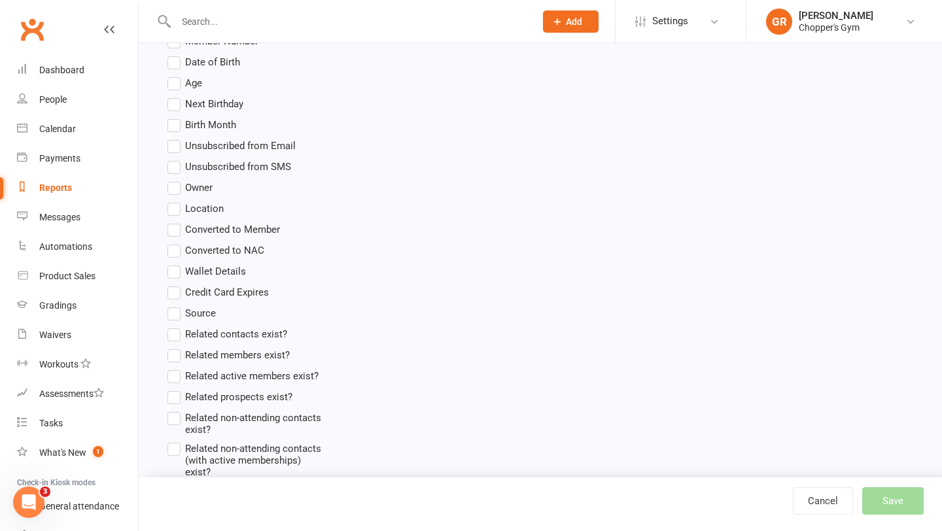
scroll to position [851, 0]
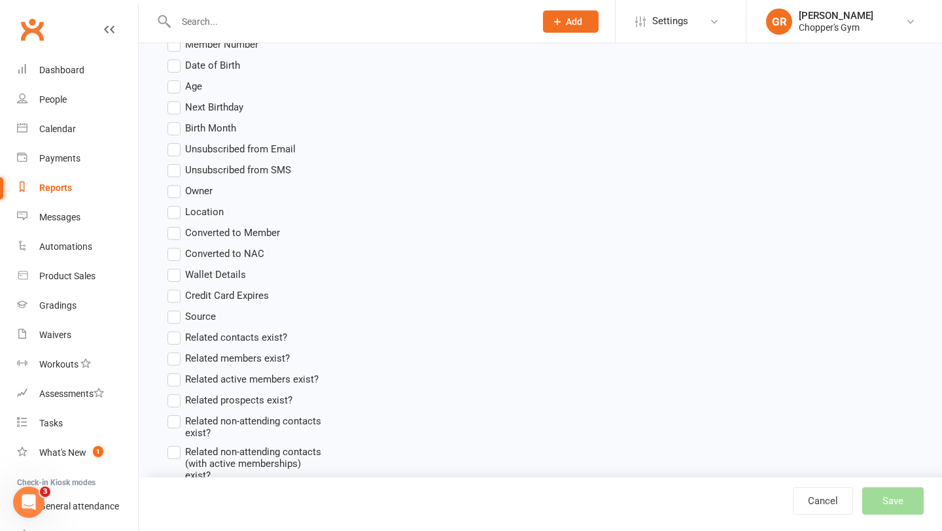
click at [173, 228] on label "Converted to Member" at bounding box center [224, 233] width 113 height 16
click at [173, 225] on input "Converted to Member" at bounding box center [172, 225] width 9 height 0
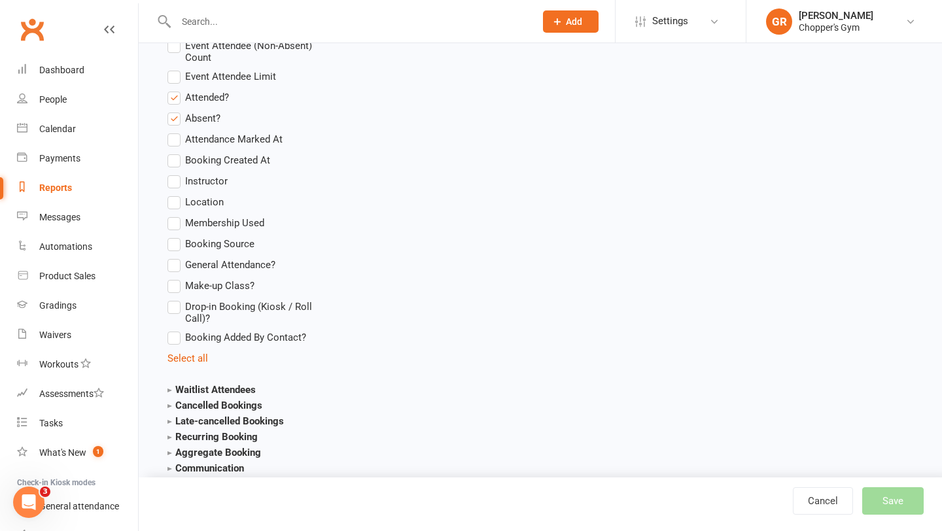
scroll to position [1954, 0]
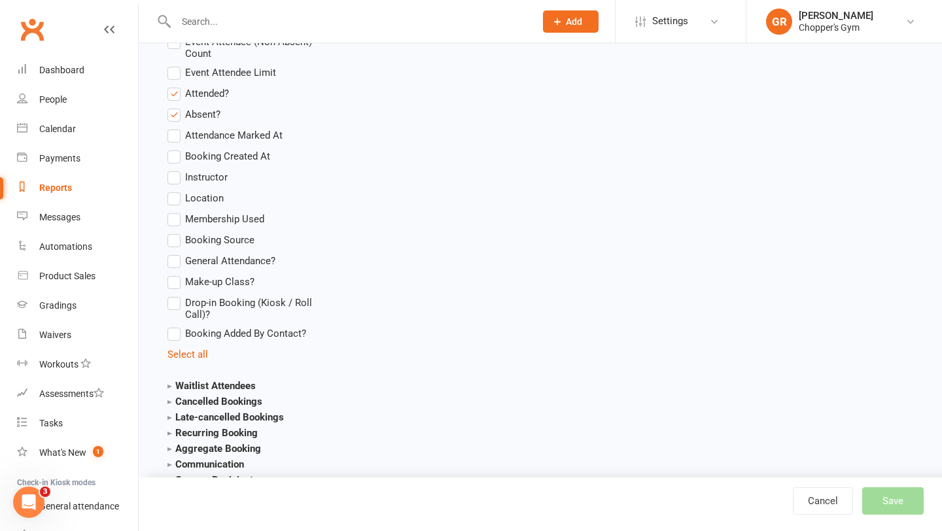
click at [189, 399] on strong "Cancelled Bookings" at bounding box center [215, 402] width 95 height 12
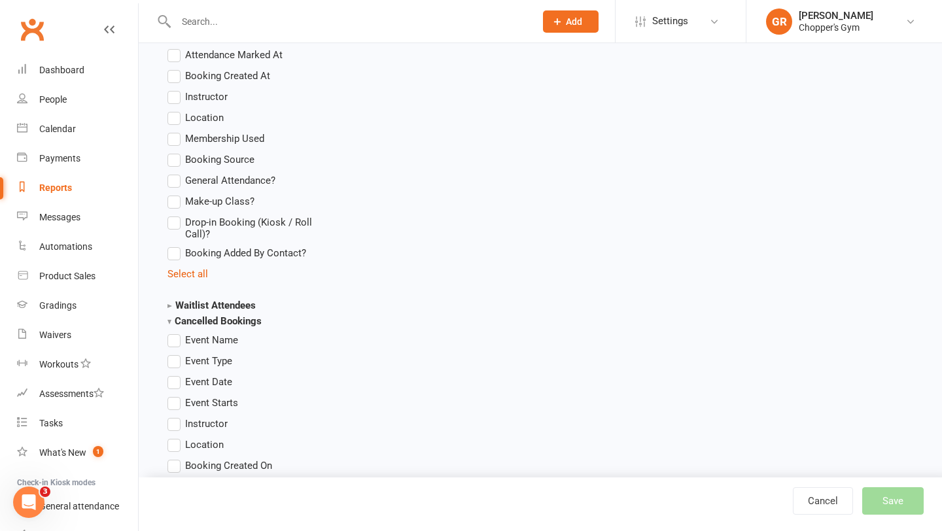
scroll to position [2040, 0]
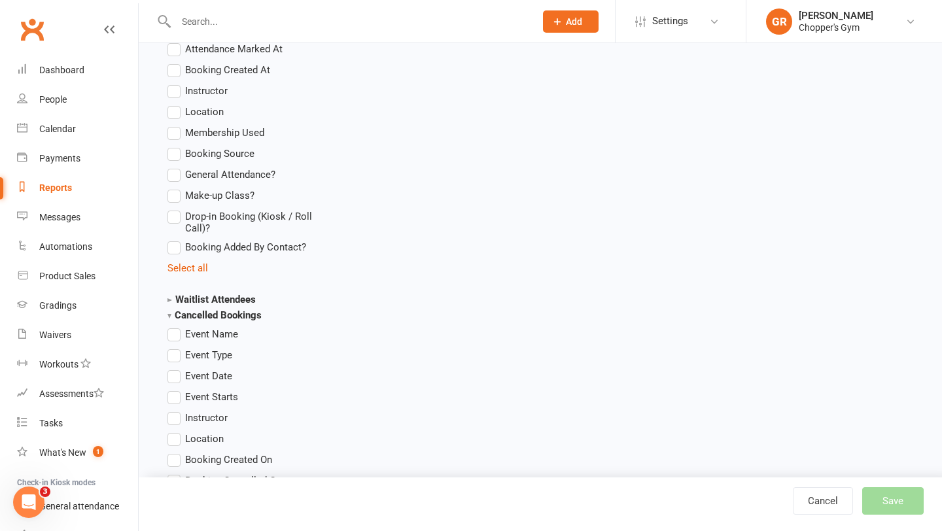
click at [178, 334] on label "Event Name" at bounding box center [203, 335] width 71 height 16
click at [176, 327] on input "Event Name" at bounding box center [172, 327] width 9 height 0
click at [174, 371] on label "Event Date" at bounding box center [200, 376] width 65 height 16
click at [174, 368] on input "Event Date" at bounding box center [172, 368] width 9 height 0
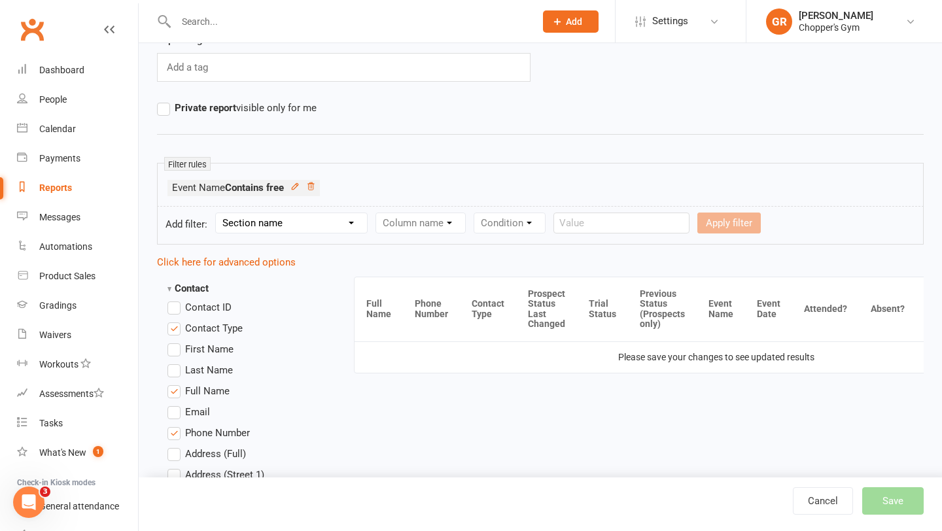
scroll to position [0, 0]
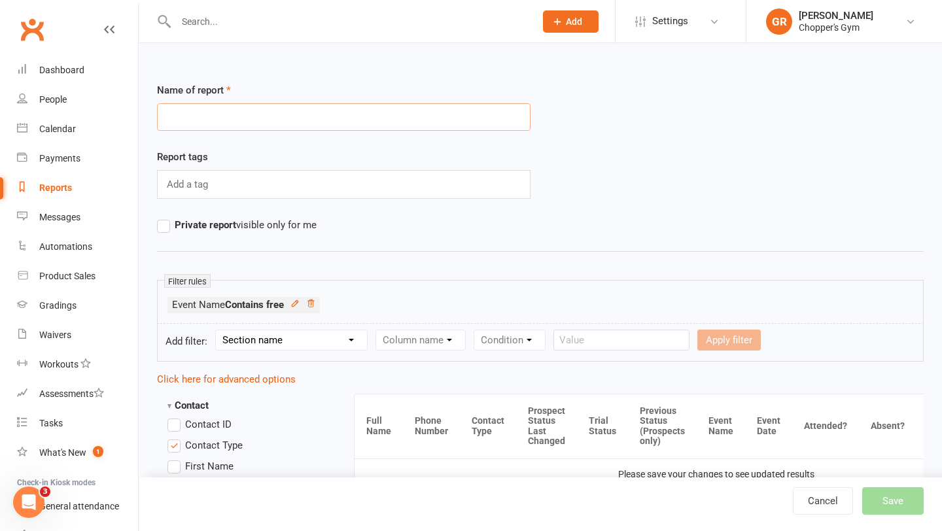
click at [249, 116] on input "text" at bounding box center [344, 116] width 374 height 27
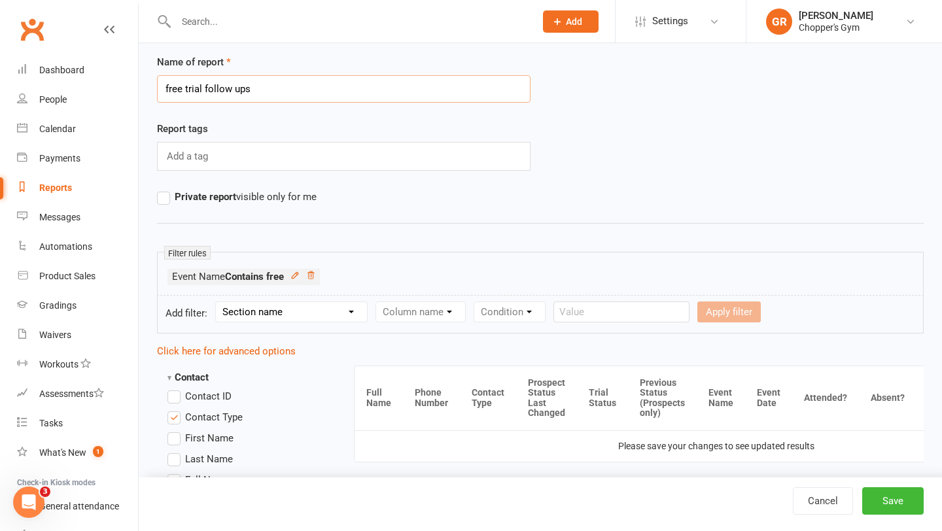
scroll to position [31, 0]
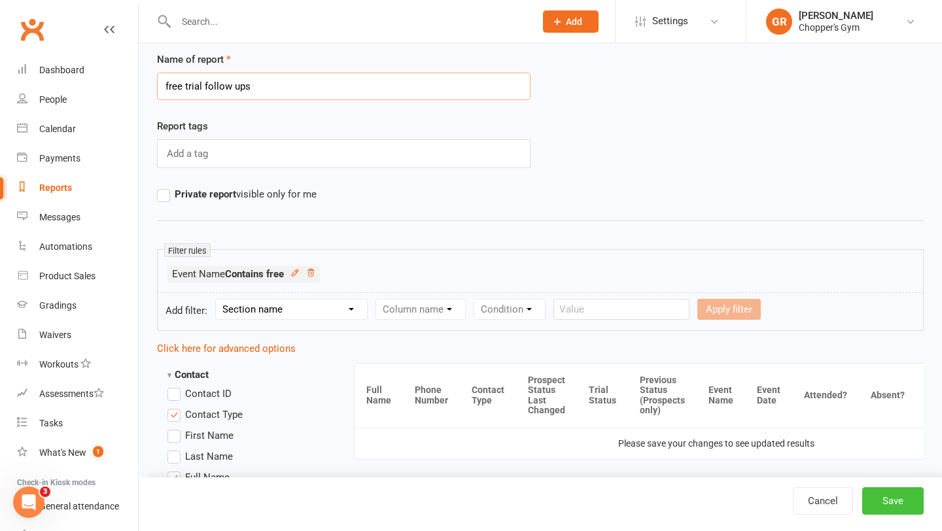
type input "free trial follow ups"
click at [881, 499] on button "Save" at bounding box center [894, 501] width 62 height 27
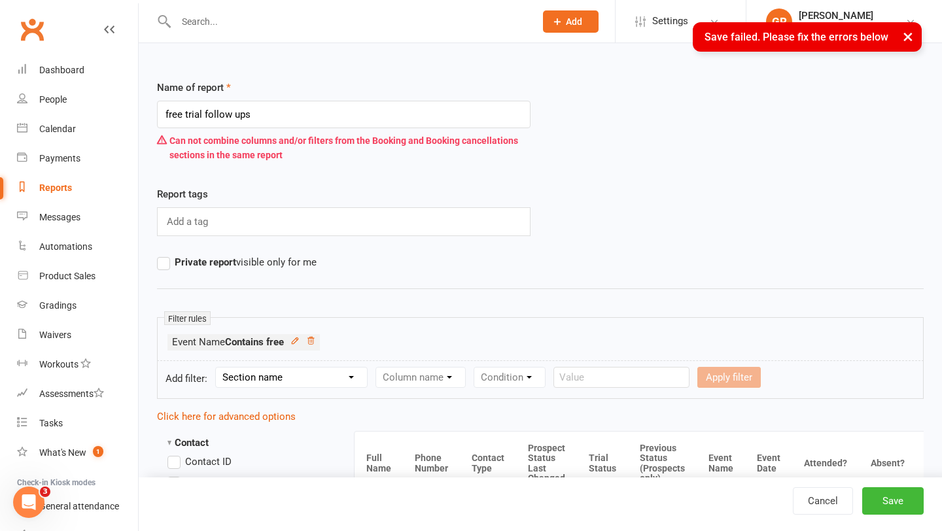
scroll to position [0, 0]
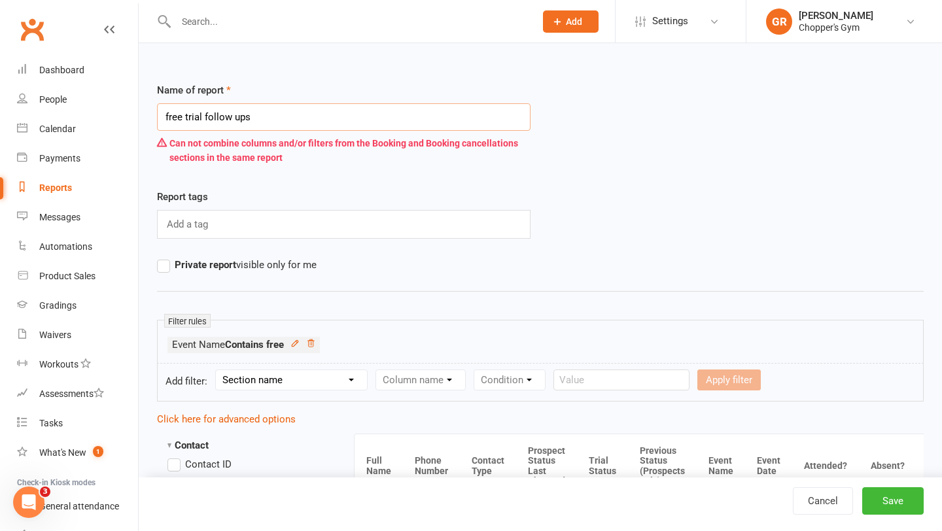
drag, startPoint x: 267, startPoint y: 119, endPoint x: 226, endPoint y: 114, distance: 40.9
click at [226, 114] on input "free trial follow ups" at bounding box center [344, 116] width 374 height 27
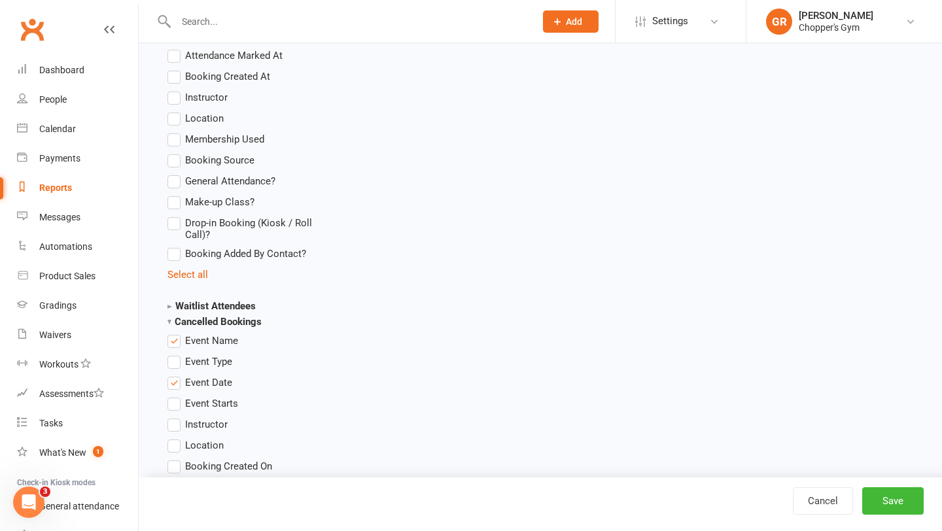
scroll to position [2076, 0]
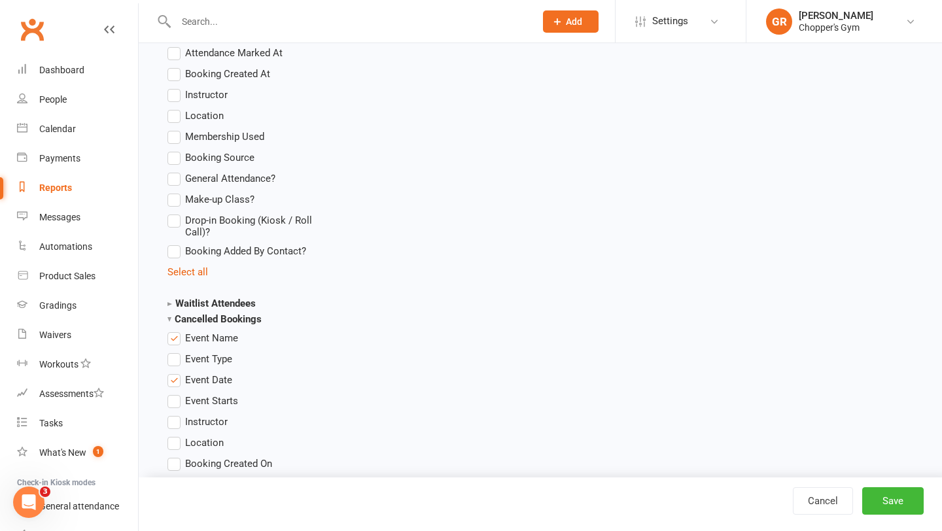
click at [172, 334] on label "Event Name" at bounding box center [203, 338] width 71 height 16
click at [172, 330] on input "Event Name" at bounding box center [172, 330] width 9 height 0
click at [177, 380] on label "Event Date" at bounding box center [200, 380] width 65 height 16
click at [176, 372] on input "Event Date" at bounding box center [172, 372] width 9 height 0
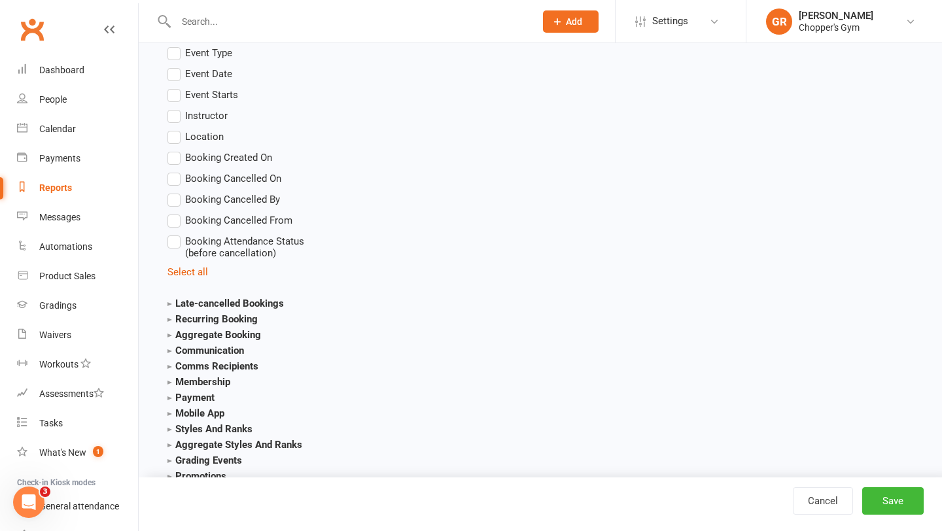
scroll to position [2392, 0]
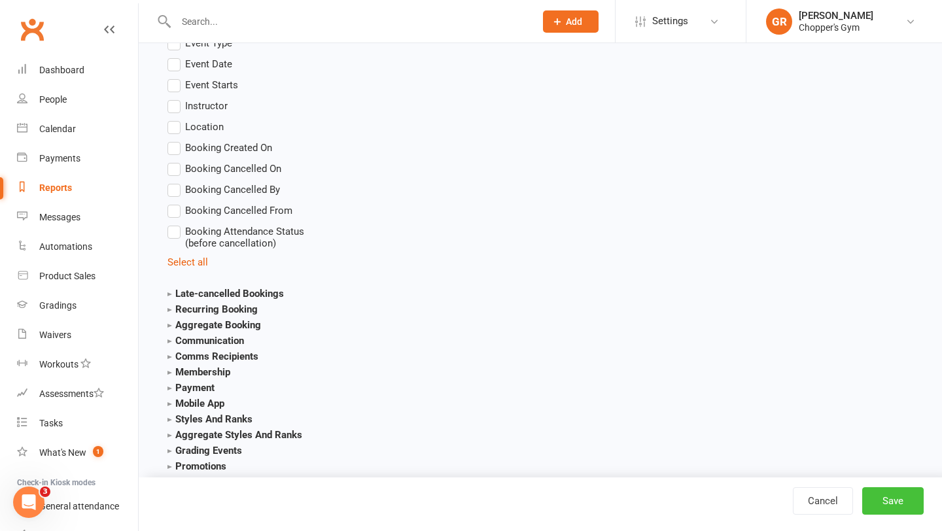
click at [901, 500] on button "Save" at bounding box center [894, 501] width 62 height 27
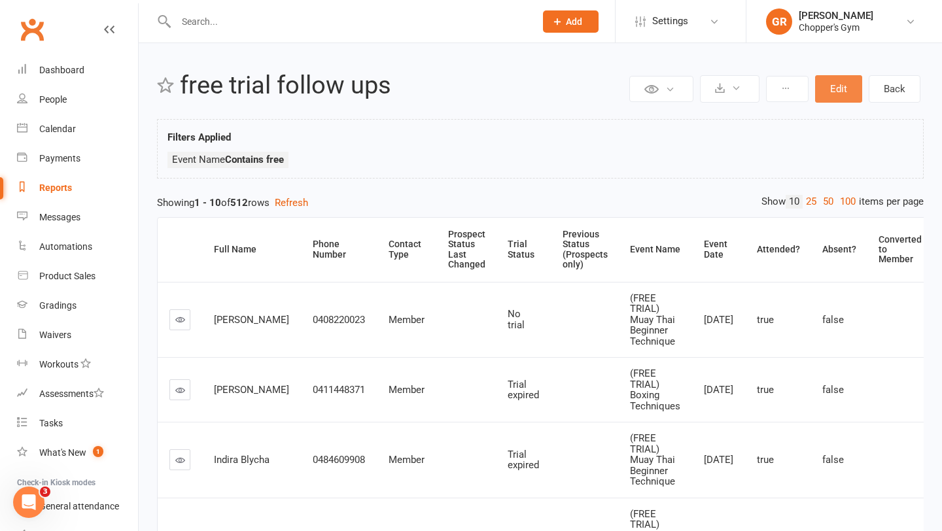
click at [832, 92] on button "Edit" at bounding box center [838, 88] width 47 height 27
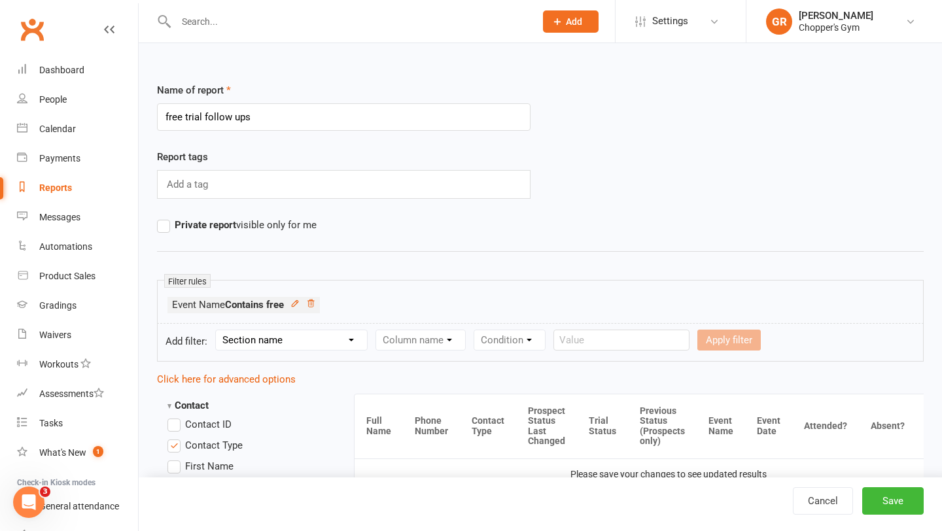
click at [349, 340] on select "Section name Contact Attendance Aggregate Payment Booking Waitlist Attendees Ca…" at bounding box center [291, 340] width 151 height 20
select select "5"
click at [218, 330] on select "Section name Contact Attendance Aggregate Payment Booking Waitlist Attendees Ca…" at bounding box center [291, 340] width 151 height 20
click at [475, 341] on select "Column name Event Name Event Type Event Date Event Starts Instructor Location B…" at bounding box center [496, 340] width 241 height 20
select select "0"
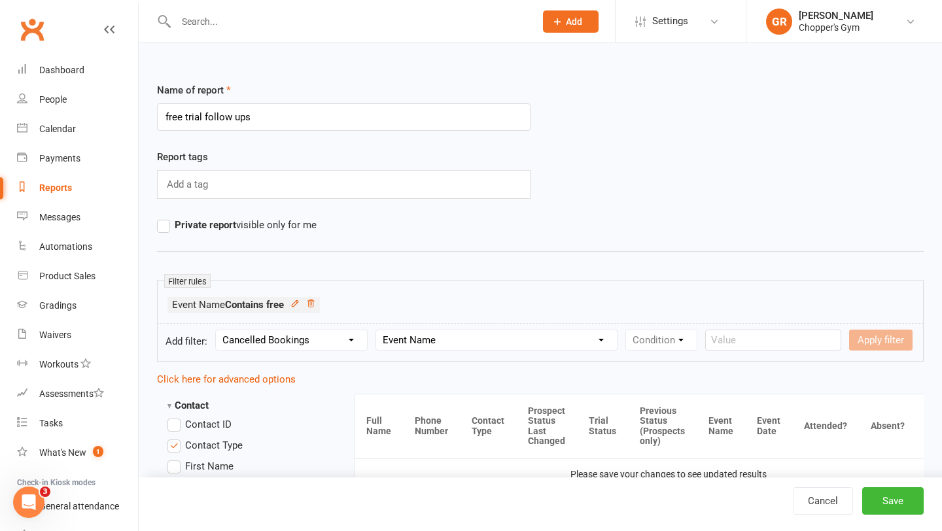
click at [378, 330] on select "Column name Event Name Event Type Event Date Event Starts Instructor Location B…" at bounding box center [496, 340] width 241 height 20
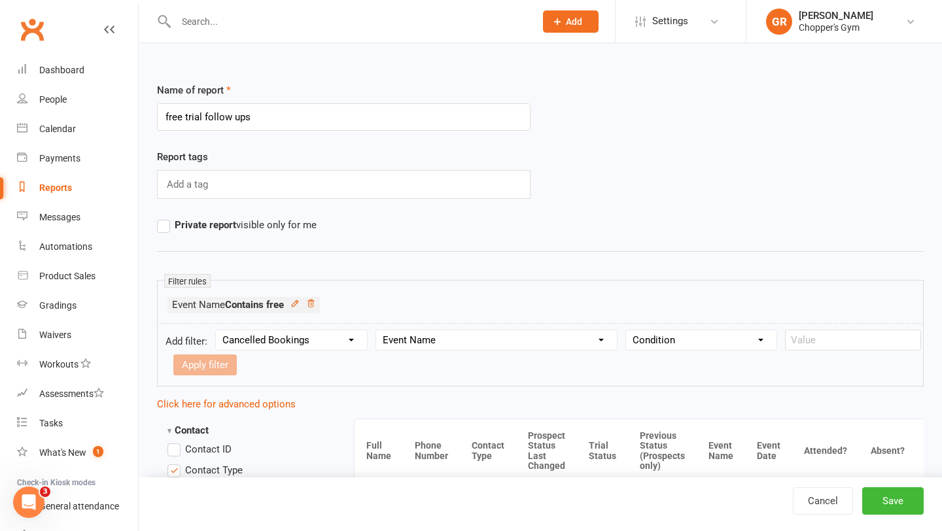
click at [673, 342] on select "Condition Equals Does not equal Contains Does not contain Is blank or does not …" at bounding box center [701, 340] width 151 height 20
select select "2"
click at [627, 330] on select "Condition Equals Does not equal Contains Does not contain Is blank or does not …" at bounding box center [701, 340] width 151 height 20
click at [800, 347] on input "text" at bounding box center [853, 340] width 136 height 21
type input "free"
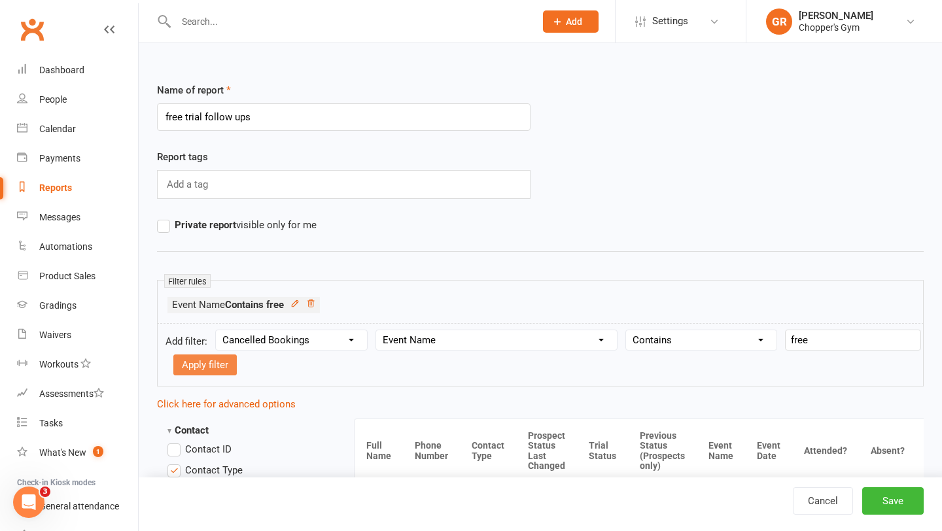
click at [195, 357] on button "Apply filter" at bounding box center [204, 365] width 63 height 21
select select
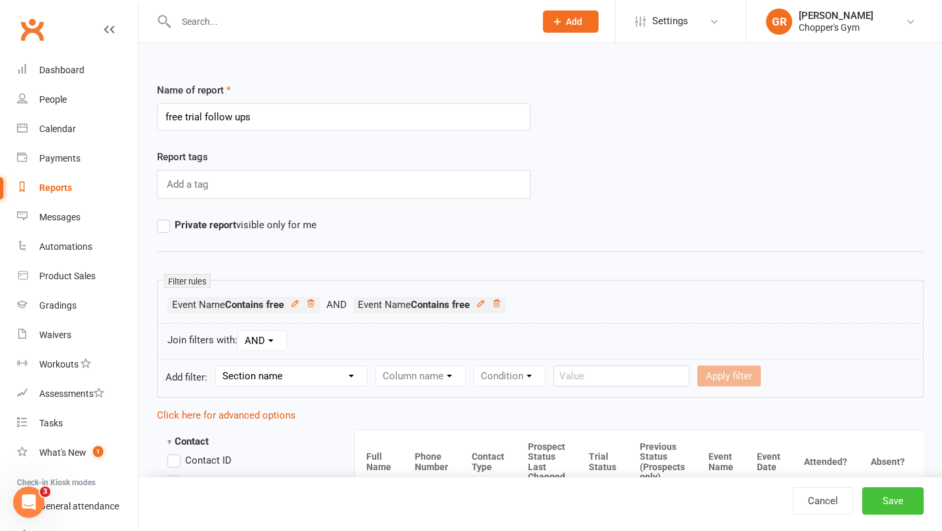
click at [897, 497] on button "Save" at bounding box center [894, 501] width 62 height 27
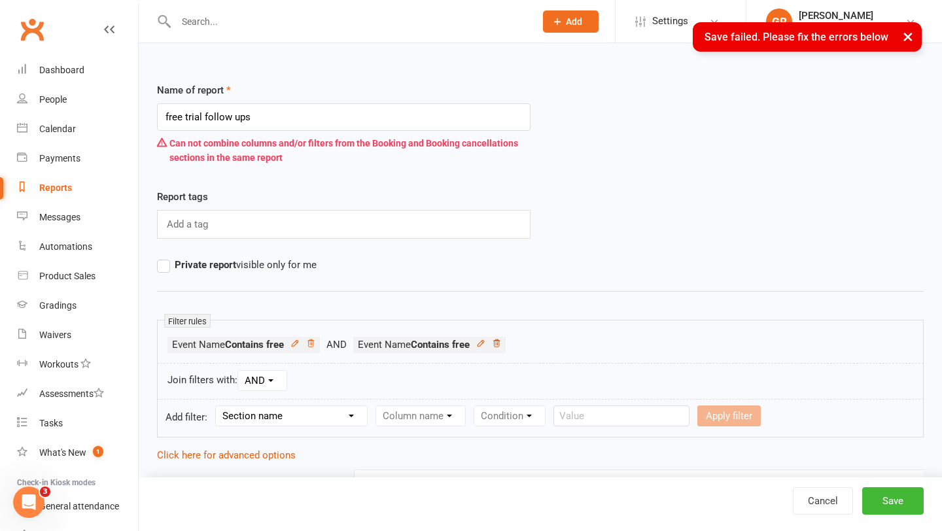
click at [501, 346] on icon at bounding box center [496, 343] width 9 height 9
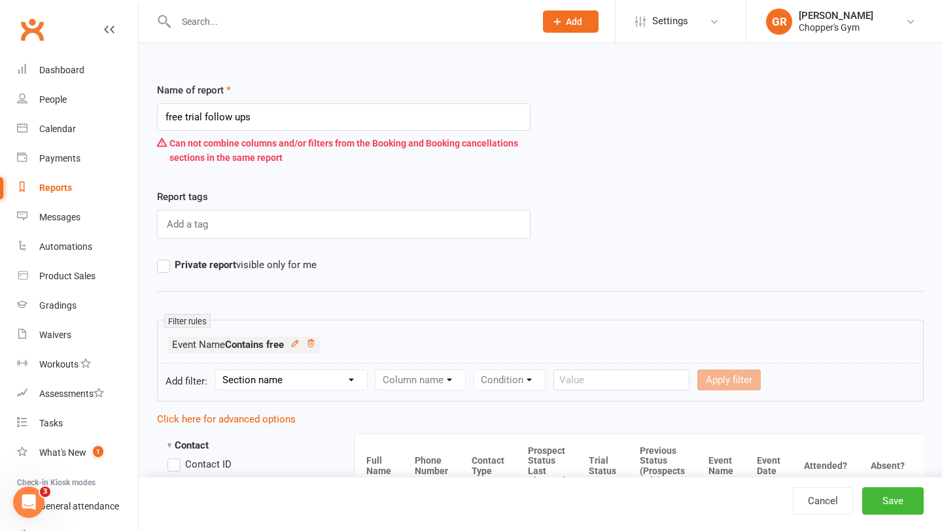
click at [340, 374] on select "Section name Contact Attendance Aggregate Payment Booking Waitlist Attendees Ca…" at bounding box center [291, 380] width 151 height 20
select select "5"
click at [218, 370] on select "Section name Contact Attendance Aggregate Payment Booking Waitlist Attendees Ca…" at bounding box center [291, 380] width 151 height 20
click at [438, 378] on select "Column name Event Name Event Type Event Date Event Starts Instructor Location B…" at bounding box center [496, 380] width 241 height 20
click at [378, 370] on select "Column name Event Name Event Type Event Date Event Starts Instructor Location B…" at bounding box center [496, 380] width 241 height 20
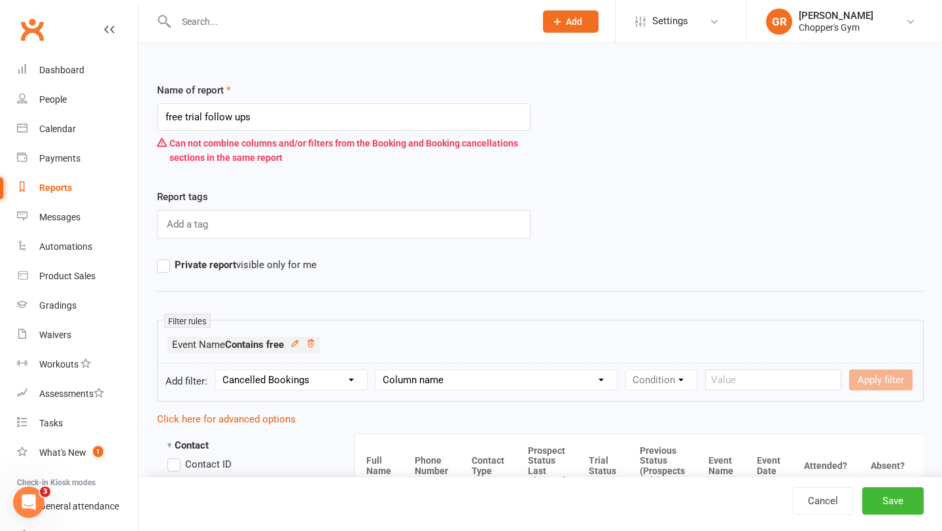
click at [480, 386] on select "Column name Event Name Event Type Event Date Event Starts Instructor Location B…" at bounding box center [496, 380] width 241 height 20
select select "0"
click at [378, 370] on select "Column name Event Name Event Type Event Date Event Starts Instructor Location B…" at bounding box center [496, 380] width 241 height 20
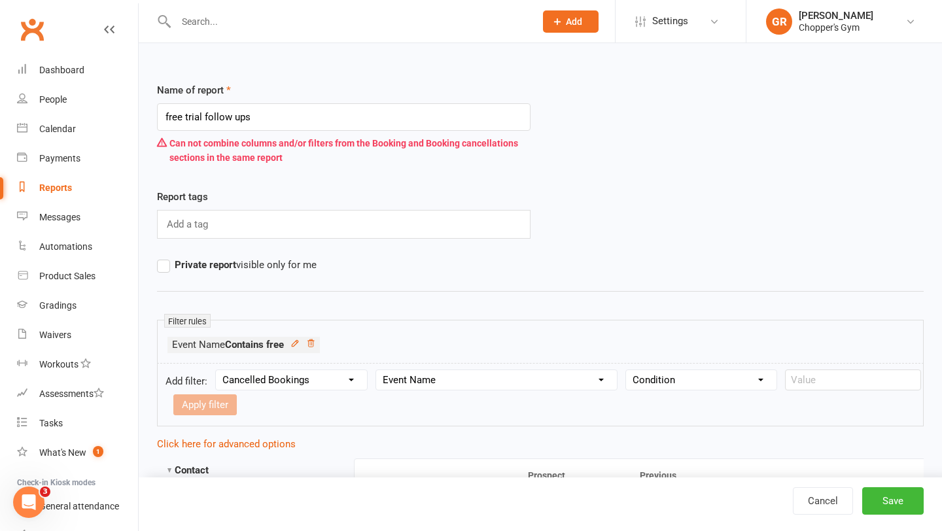
click at [680, 379] on select "Condition Equals Does not equal Contains Does not contain Is blank or does not …" at bounding box center [701, 380] width 151 height 20
select select "2"
click at [627, 370] on select "Condition Equals Does not equal Contains Does not contain Is blank or does not …" at bounding box center [701, 380] width 151 height 20
click at [795, 383] on input "text" at bounding box center [853, 380] width 136 height 21
type input "free"
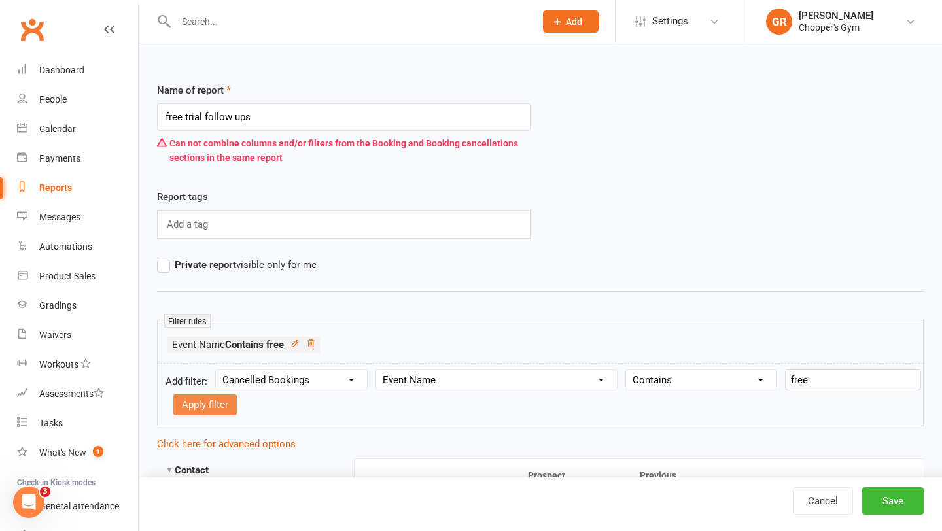
click at [223, 404] on button "Apply filter" at bounding box center [204, 405] width 63 height 21
select select
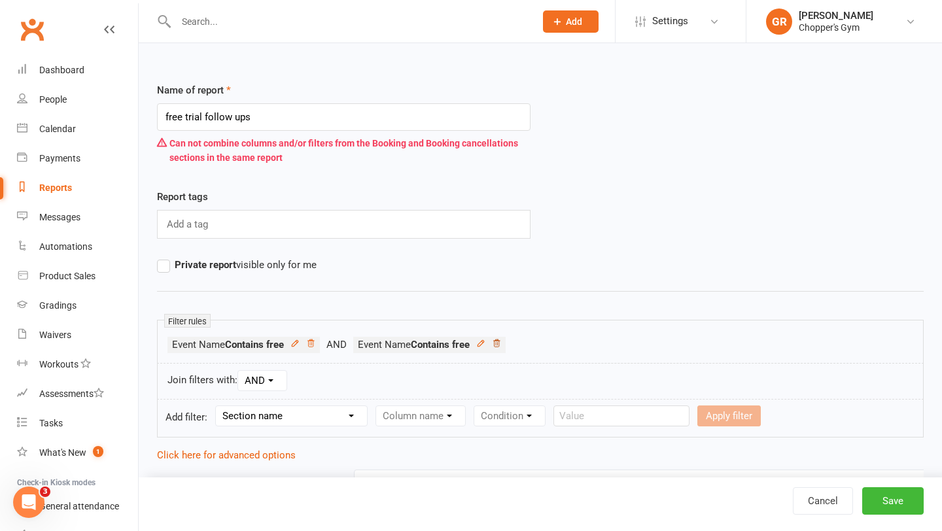
click at [501, 348] on link at bounding box center [496, 345] width 9 height 12
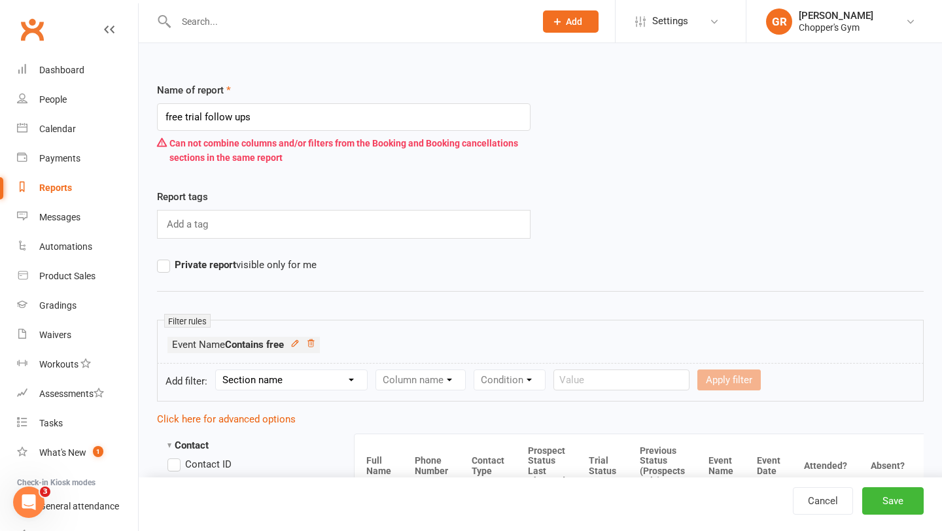
click at [348, 380] on select "Section name Contact Attendance Aggregate Payment Booking Waitlist Attendees Ca…" at bounding box center [291, 380] width 151 height 20
click at [348, 387] on select "Section name Contact Attendance Aggregate Payment Booking Waitlist Attendees Ca…" at bounding box center [291, 380] width 151 height 20
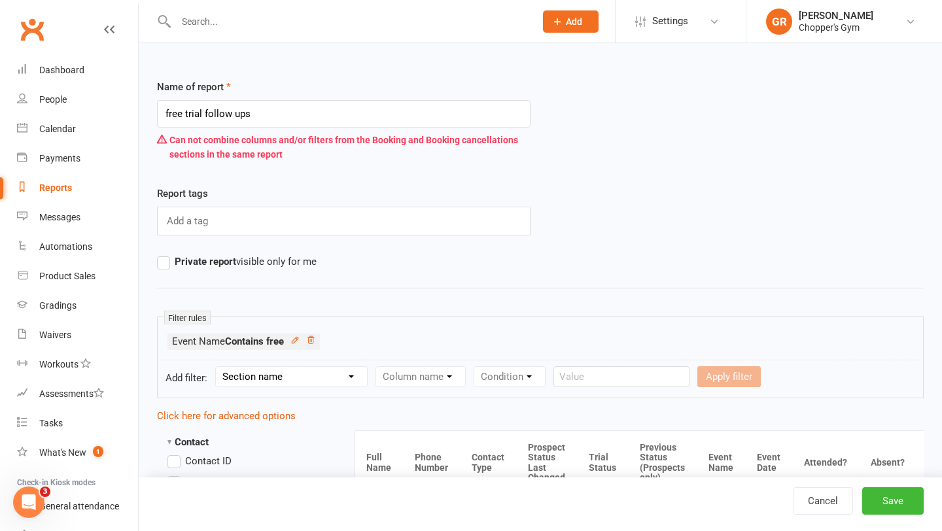
scroll to position [4, 0]
click at [342, 382] on select "Section name Contact Attendance Aggregate Payment Booking Waitlist Attendees Ca…" at bounding box center [291, 376] width 151 height 20
select select "3"
click at [218, 366] on select "Section name Contact Attendance Aggregate Payment Booking Waitlist Attendees Ca…" at bounding box center [291, 376] width 151 height 20
click at [433, 380] on select "Column name Event Name Event Type Event Date Event Day Event Month Event Starts…" at bounding box center [468, 376] width 184 height 20
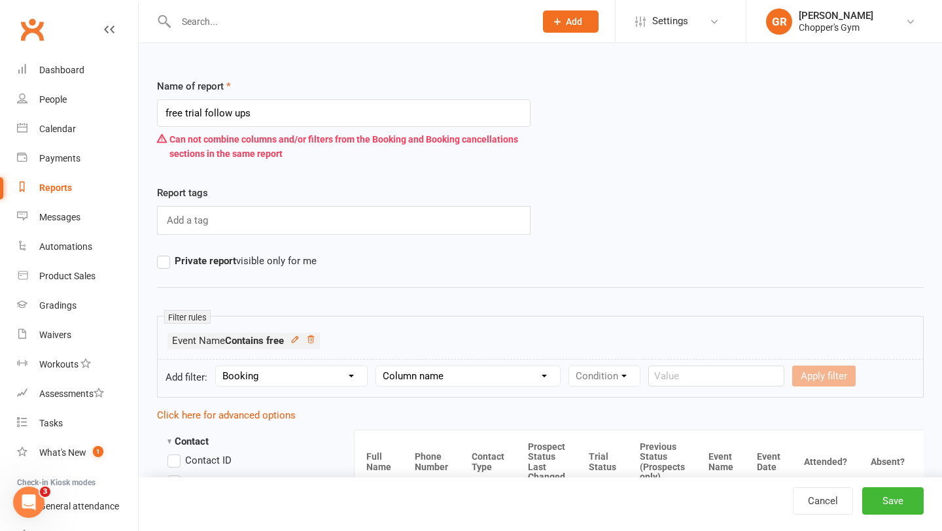
select select "2"
click at [378, 366] on select "Column name Event Name Event Type Event Date Event Day Event Month Event Starts…" at bounding box center [468, 376] width 184 height 20
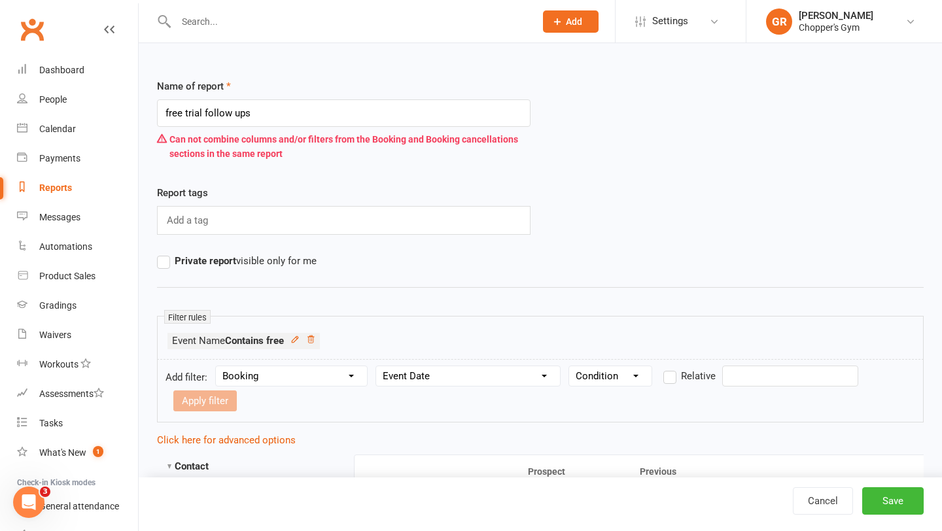
click at [618, 380] on select "Condition Is Is not Before After Before or on After or on Is blank Is not blank" at bounding box center [610, 376] width 82 height 20
select select "5"
click at [571, 366] on select "Condition Is Is not Before After Before or on After or on Is blank Is not blank" at bounding box center [610, 376] width 82 height 20
click at [675, 381] on label "Relative" at bounding box center [690, 376] width 52 height 16
click at [672, 368] on input "Relative" at bounding box center [668, 368] width 9 height 0
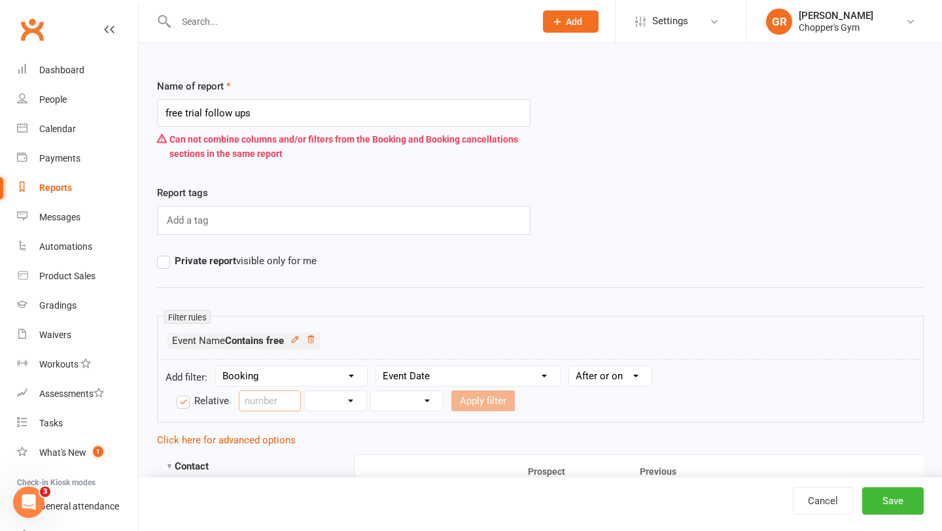
click at [292, 406] on input "number" at bounding box center [270, 401] width 62 height 21
type input "7"
click at [338, 403] on select "Days Weeks Months Years" at bounding box center [336, 401] width 62 height 20
select select "0"
click at [305, 391] on select "Days Weeks Months Years" at bounding box center [336, 401] width 62 height 20
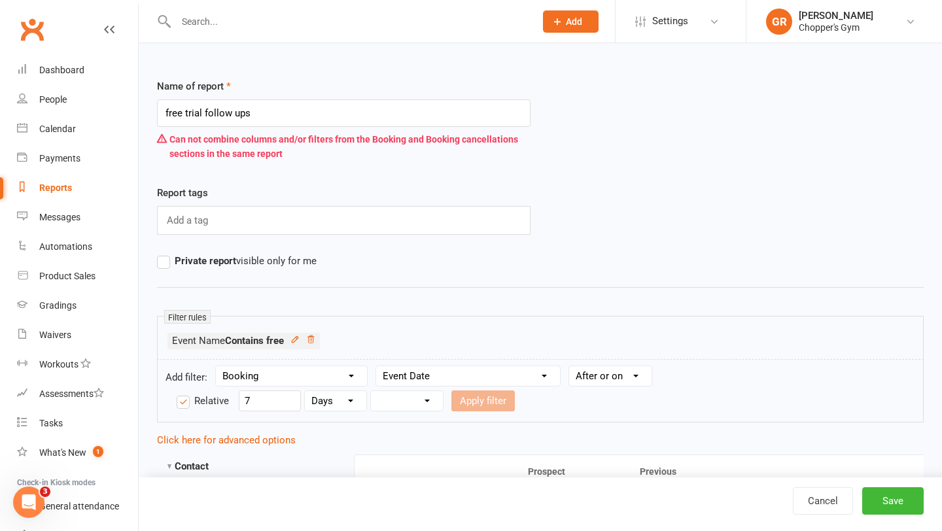
click at [423, 407] on select "From now Ago" at bounding box center [407, 401] width 72 height 20
select select "1"
click at [371, 391] on select "From now Ago" at bounding box center [407, 401] width 72 height 20
click at [499, 402] on button "Apply filter" at bounding box center [483, 401] width 63 height 21
select select
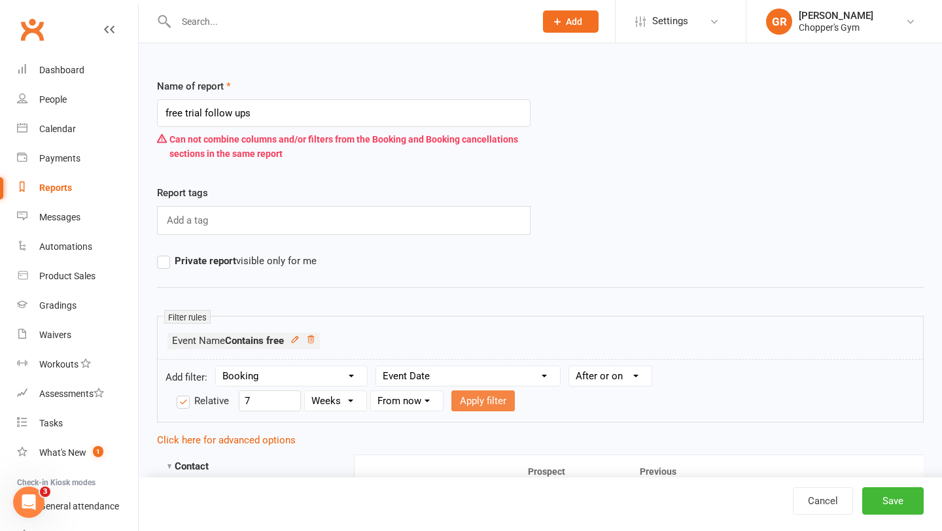
select select
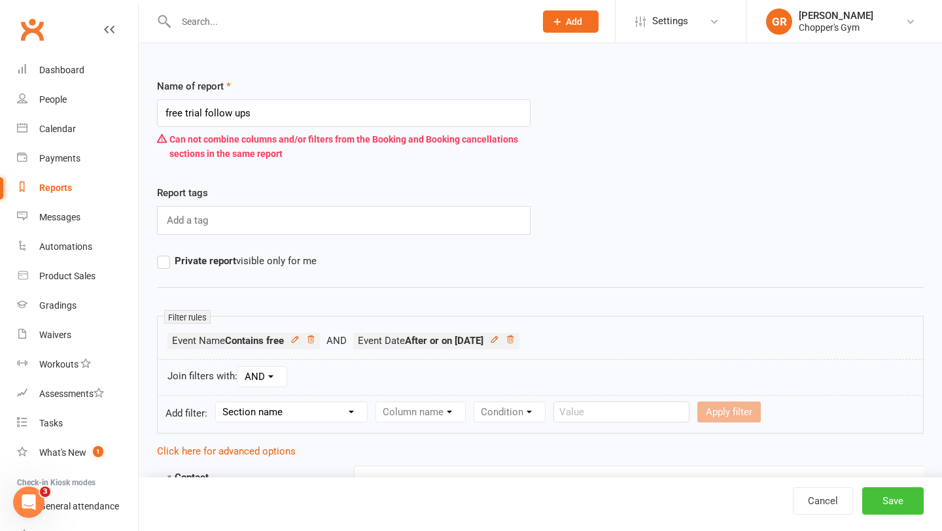
click at [883, 496] on button "Save" at bounding box center [894, 501] width 62 height 27
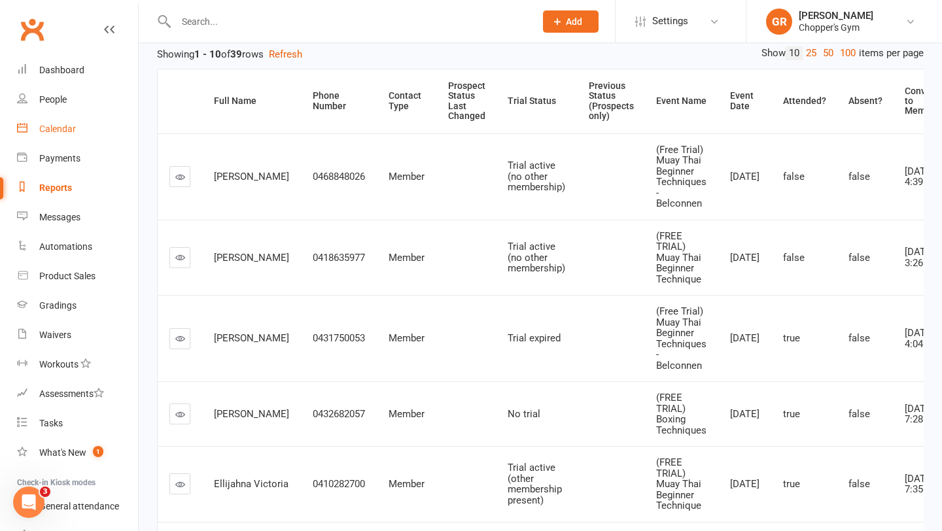
click at [44, 122] on link "Calendar" at bounding box center [77, 129] width 121 height 29
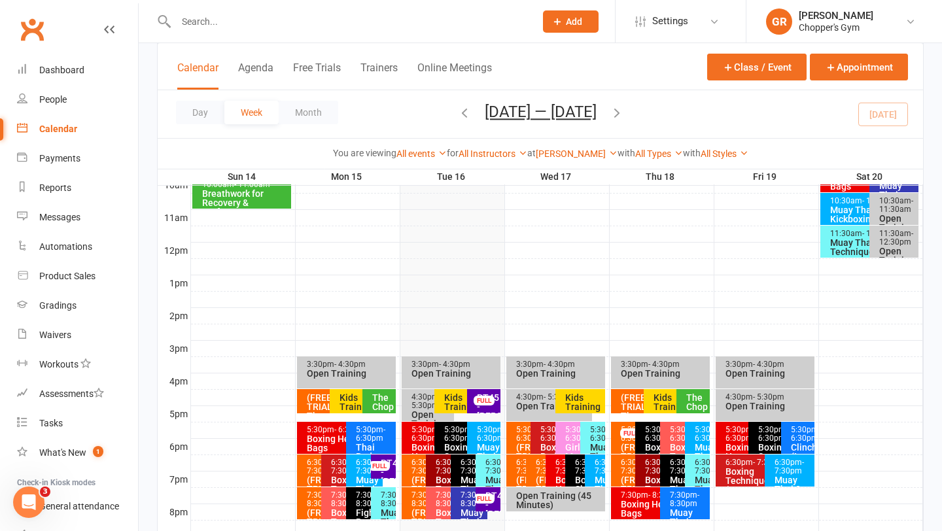
scroll to position [498, 0]
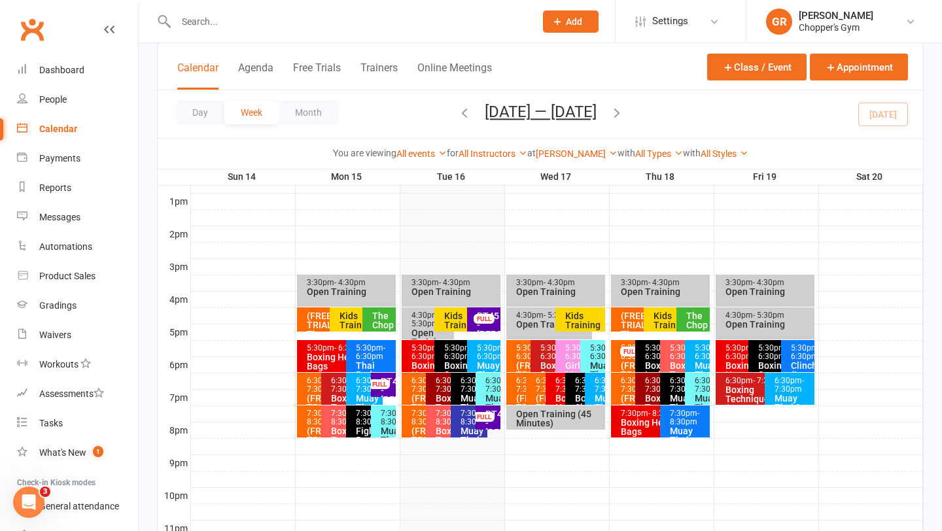
click at [414, 414] on div "7:30pm - 8:30pm" at bounding box center [423, 418] width 25 height 17
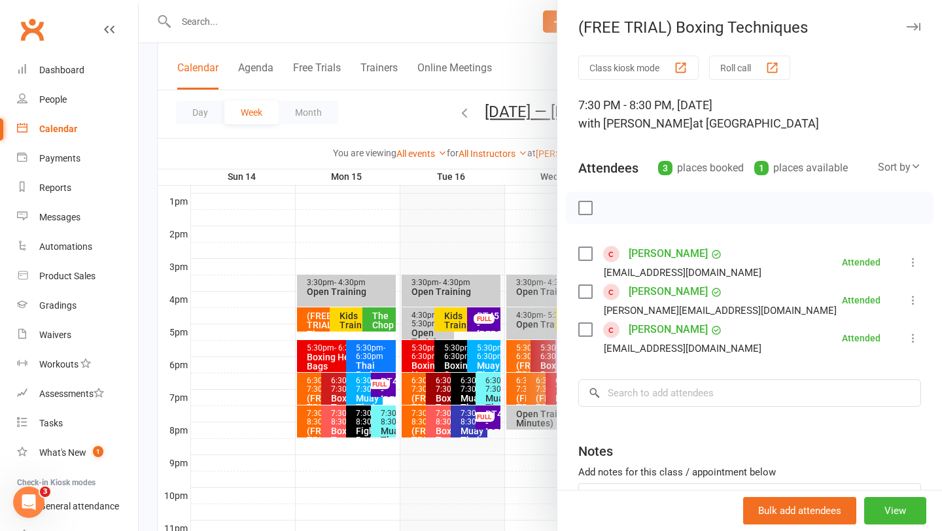
click at [669, 330] on link "Jordan Toth" at bounding box center [668, 329] width 79 height 21
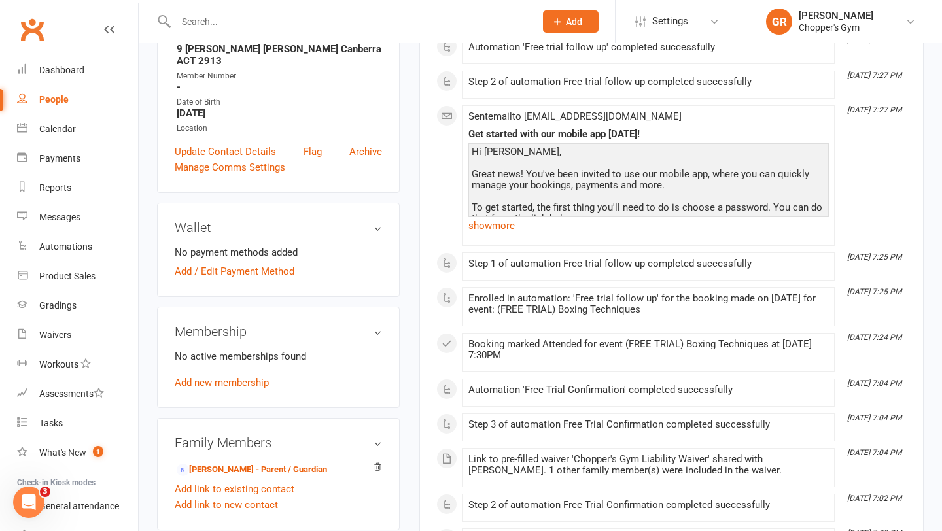
scroll to position [247, 0]
click at [236, 376] on link "Add new membership" at bounding box center [222, 382] width 94 height 12
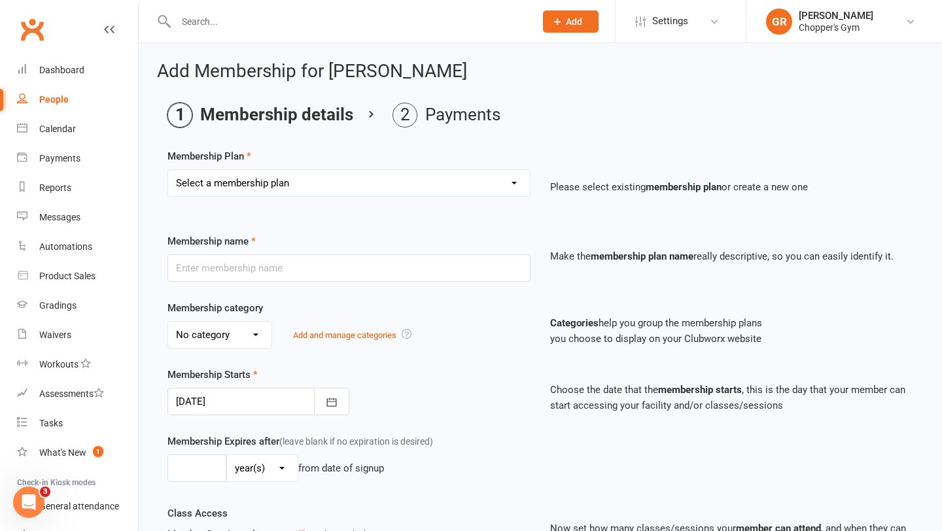
click at [518, 183] on select "Select a membership plan Create new Membership Plan Staff Membership Ongoing Un…" at bounding box center [349, 183] width 362 height 26
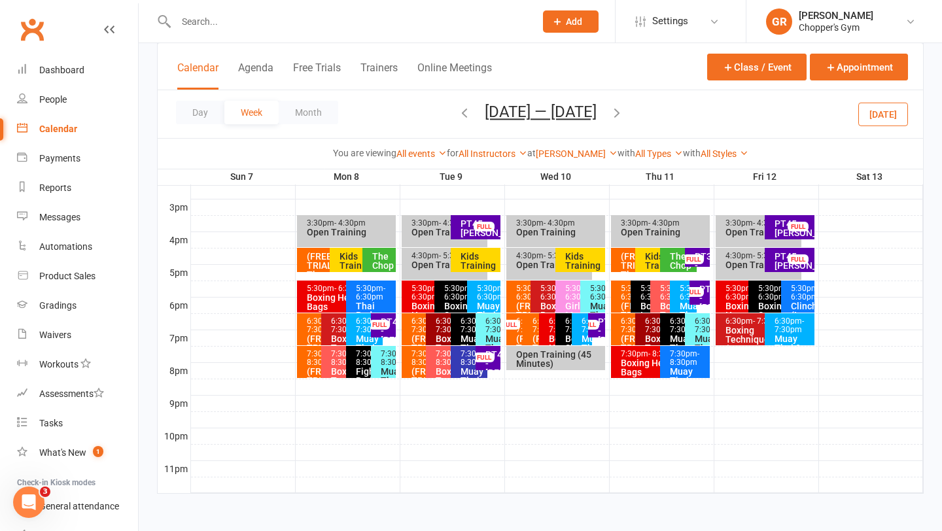
click at [491, 366] on div "PT45 - [PERSON_NAME]" at bounding box center [491, 363] width 13 height 27
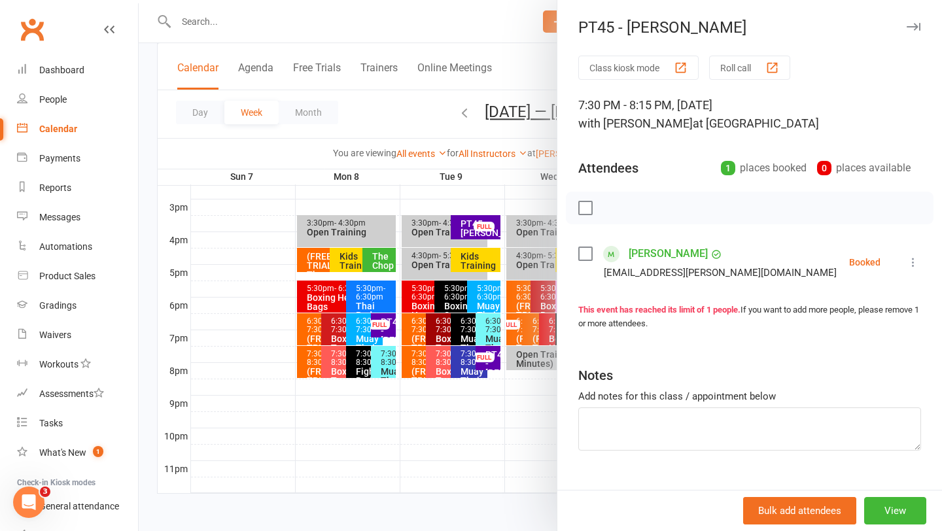
click at [589, 247] on label at bounding box center [585, 253] width 13 height 13
click at [613, 211] on icon "button" at bounding box center [614, 208] width 14 height 14
click at [238, 278] on div at bounding box center [541, 265] width 804 height 531
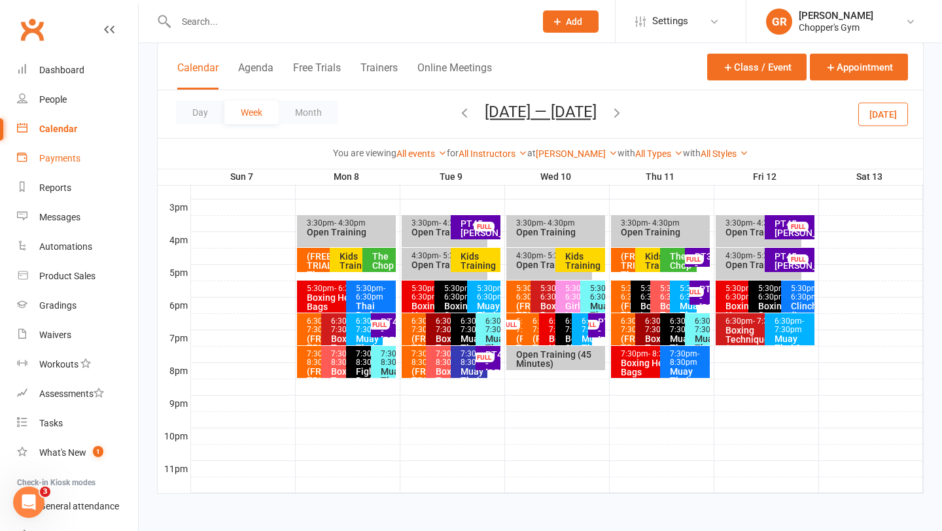
click at [57, 161] on div "Payments" at bounding box center [59, 158] width 41 height 10
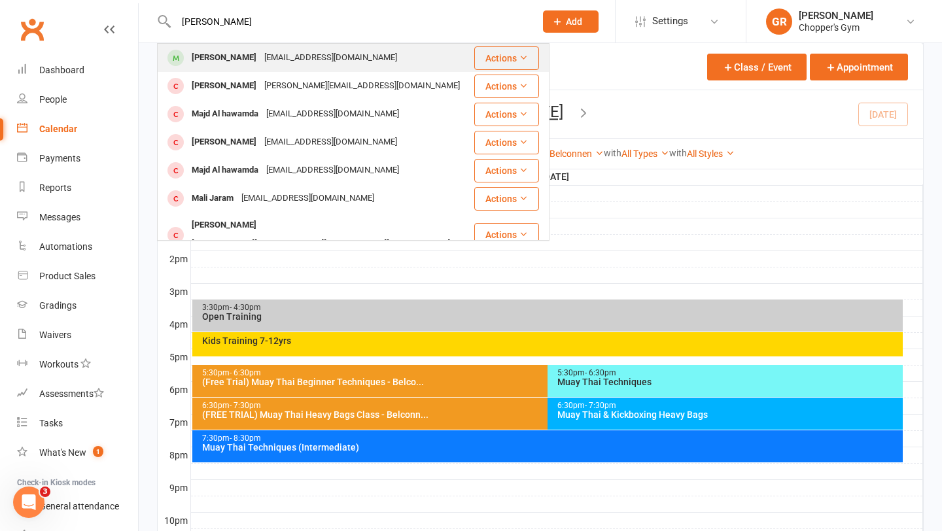
type input "[PERSON_NAME]"
click at [260, 58] on div "[EMAIL_ADDRESS][DOMAIN_NAME]" at bounding box center [330, 57] width 141 height 19
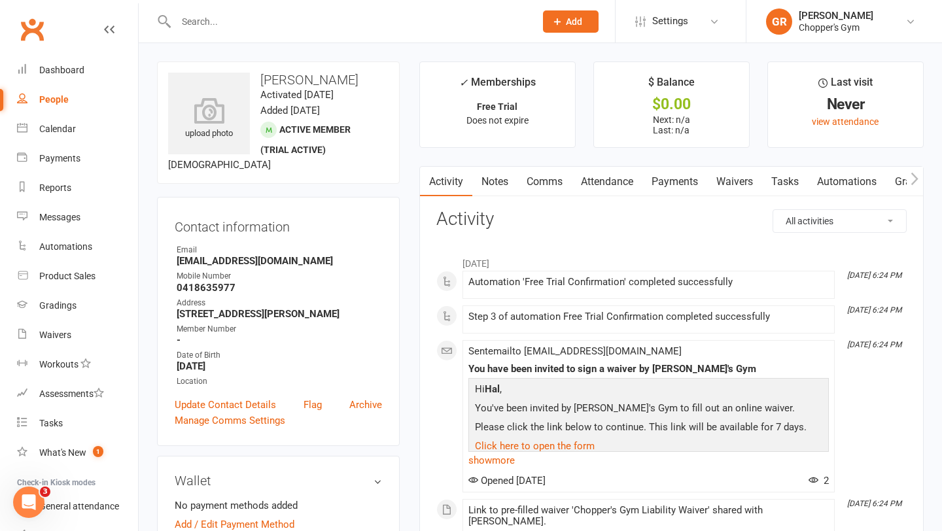
click at [630, 180] on link "Attendance" at bounding box center [607, 182] width 71 height 30
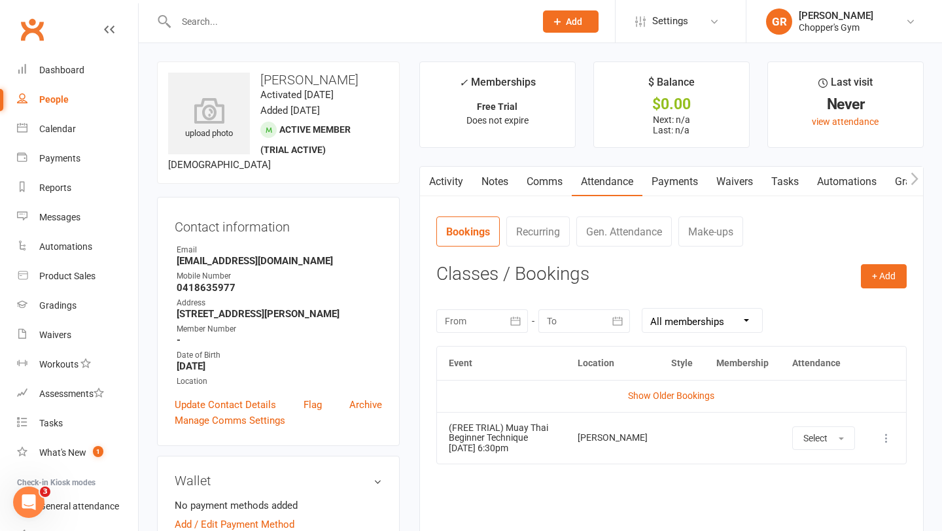
scroll to position [8, 0]
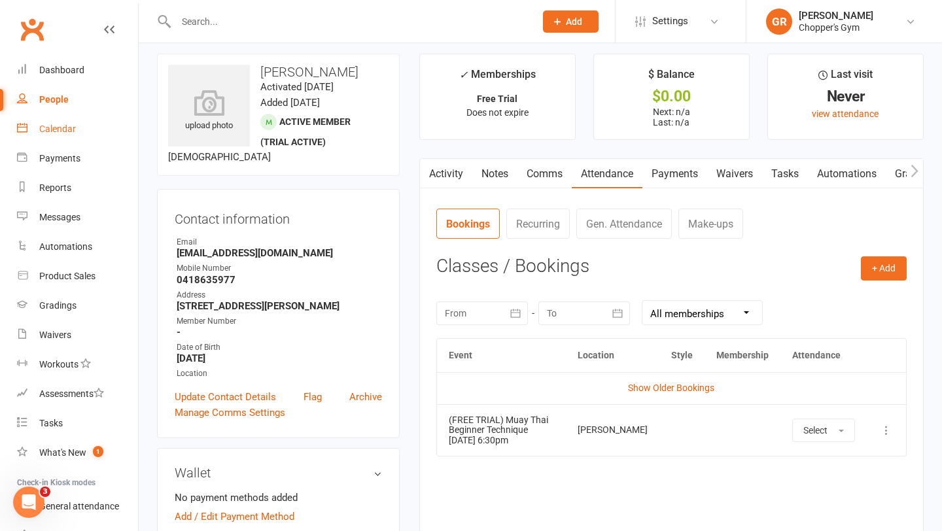
click at [66, 130] on div "Calendar" at bounding box center [57, 129] width 37 height 10
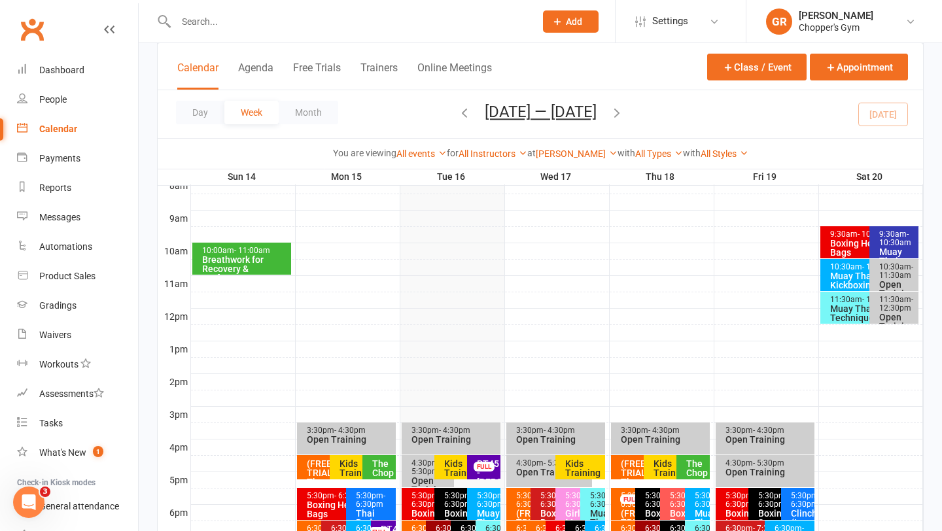
scroll to position [407, 0]
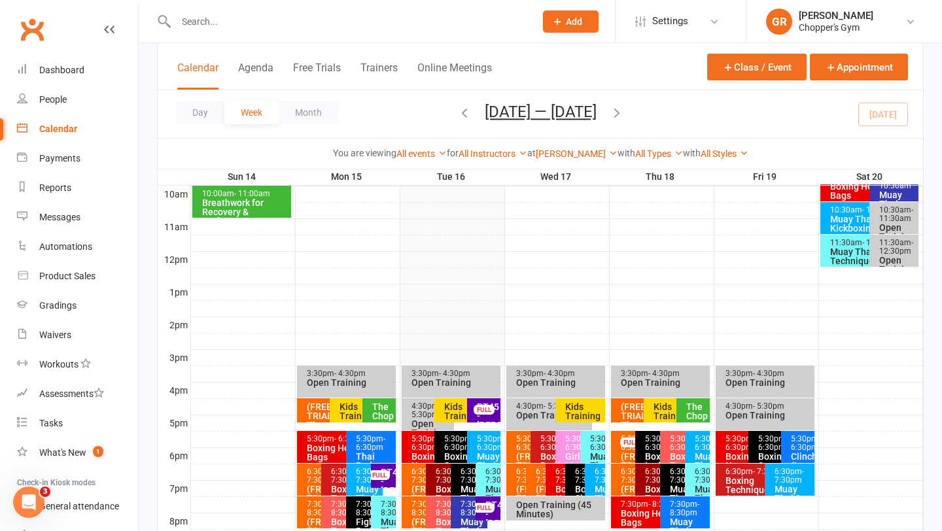
click at [420, 512] on div "7:30pm - 8:30pm" at bounding box center [423, 509] width 25 height 17
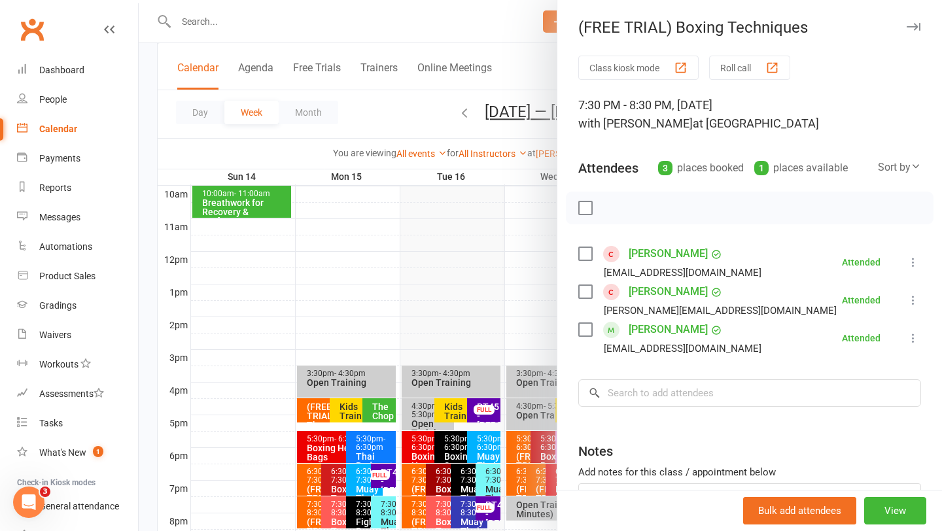
click at [656, 293] on link "[PERSON_NAME]" at bounding box center [668, 291] width 79 height 21
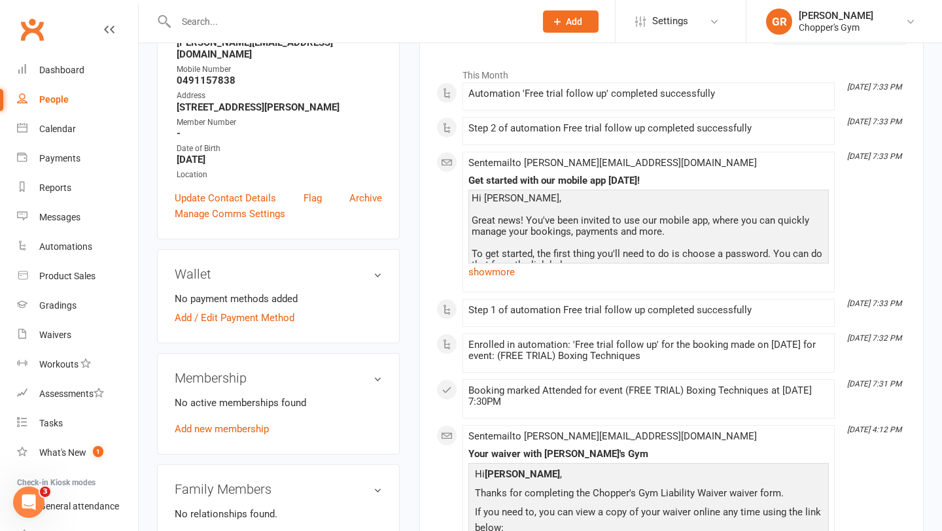
scroll to position [263, 0]
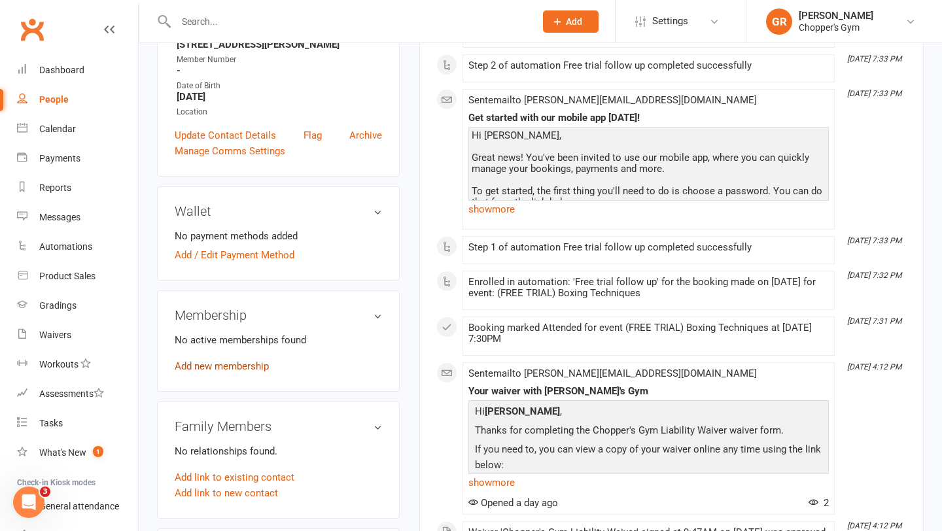
click at [248, 361] on link "Add new membership" at bounding box center [222, 367] width 94 height 12
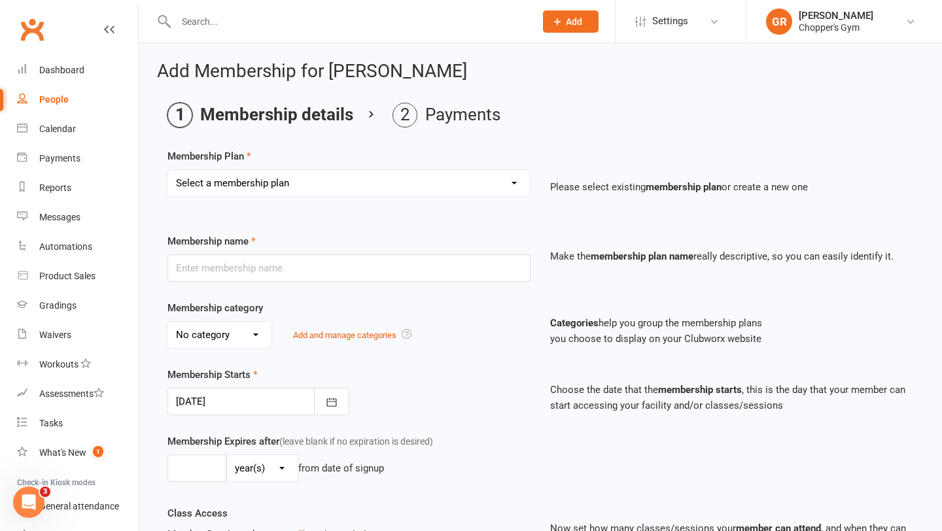
click at [506, 189] on select "Select a membership plan Create new Membership Plan Staff Membership Ongoing Un…" at bounding box center [349, 183] width 362 height 26
select select "9"
click at [168, 170] on select "Select a membership plan Create new Membership Plan Staff Membership Ongoing Un…" at bounding box center [349, 183] width 362 height 26
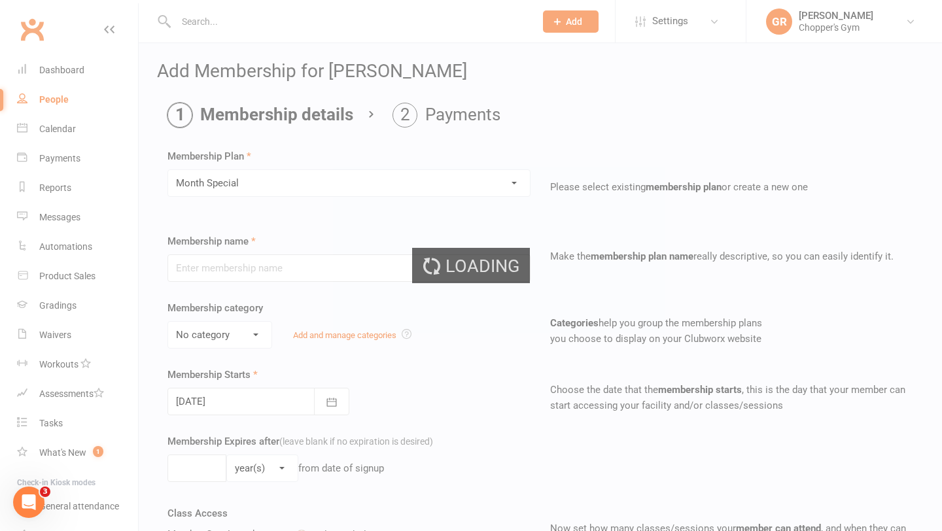
type input "Month Special"
type input "1"
select select "2"
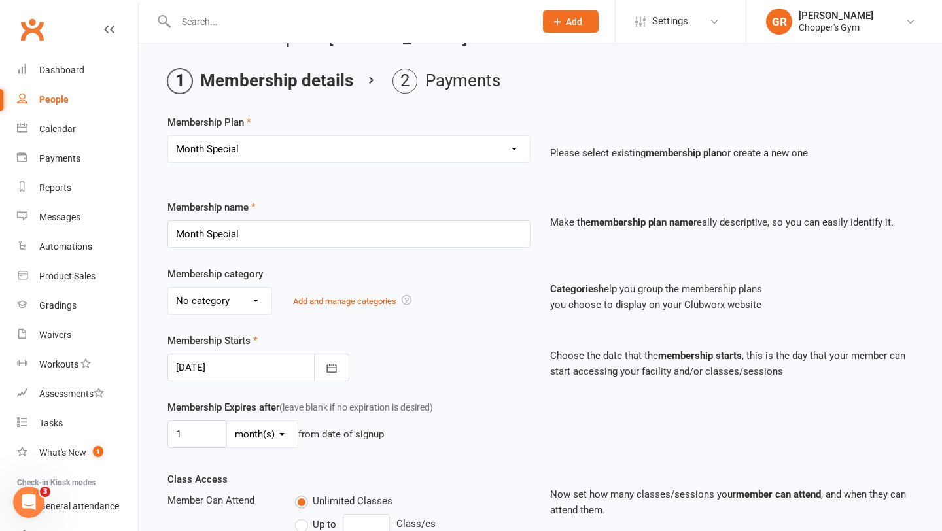
scroll to position [37, 0]
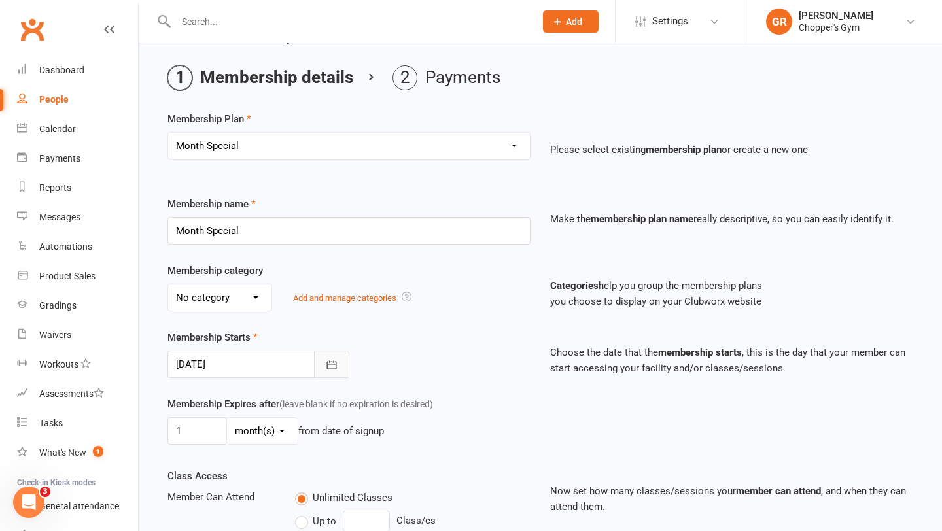
click at [333, 361] on icon "button" at bounding box center [332, 365] width 10 height 9
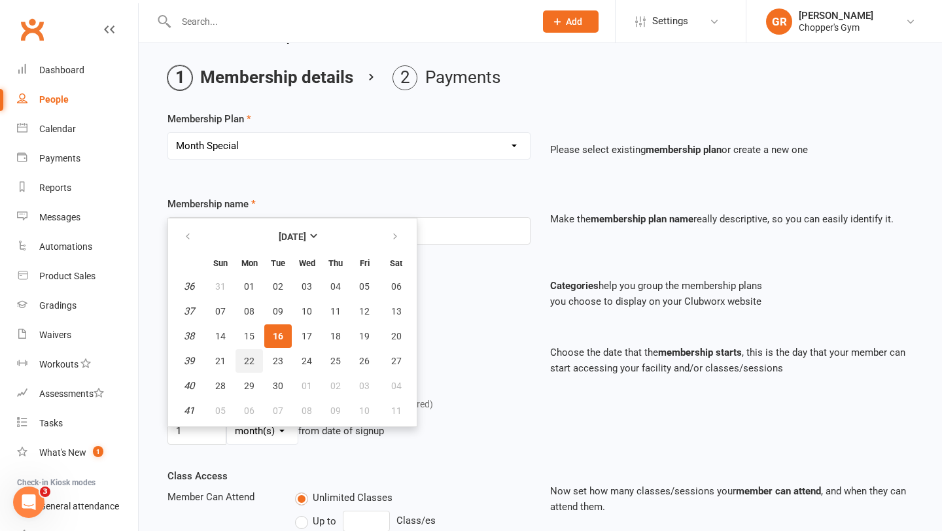
click at [246, 362] on span "22" at bounding box center [249, 361] width 10 height 10
type input "22 Sep 2025"
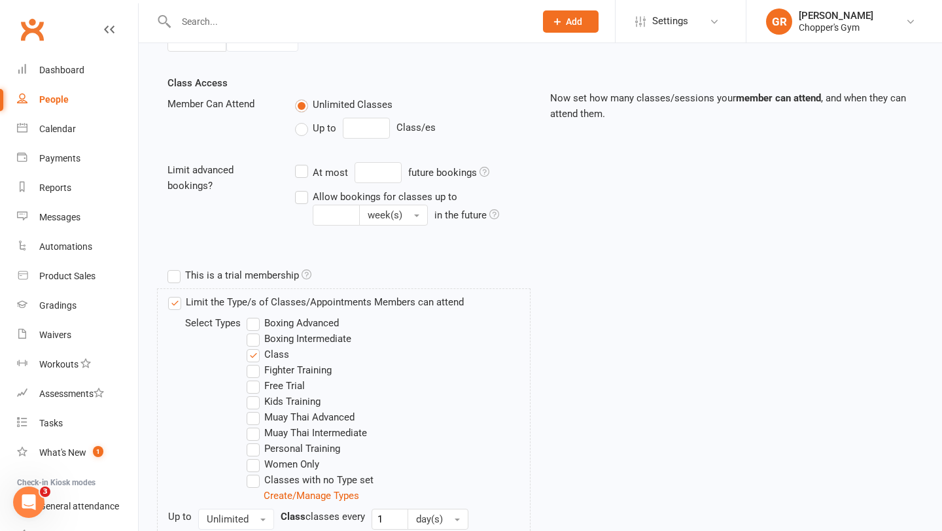
scroll to position [614, 0]
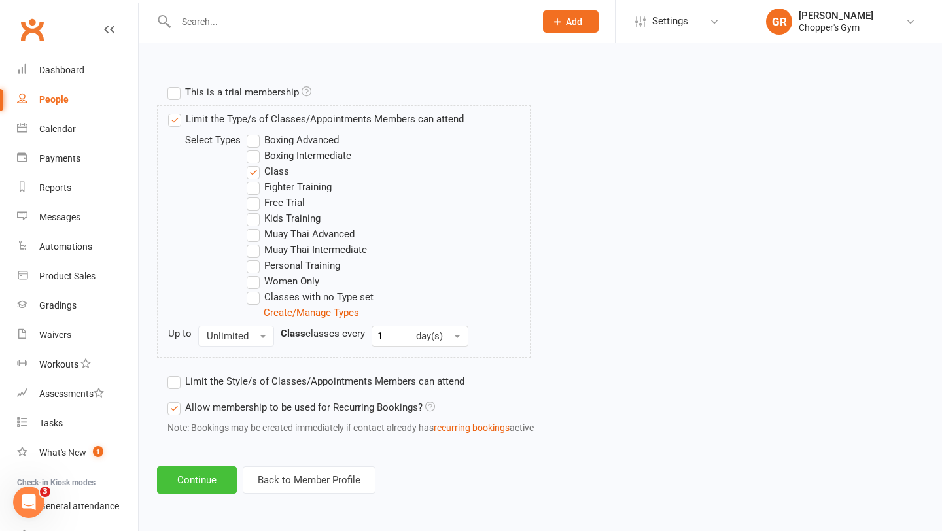
click at [195, 478] on button "Continue" at bounding box center [197, 480] width 80 height 27
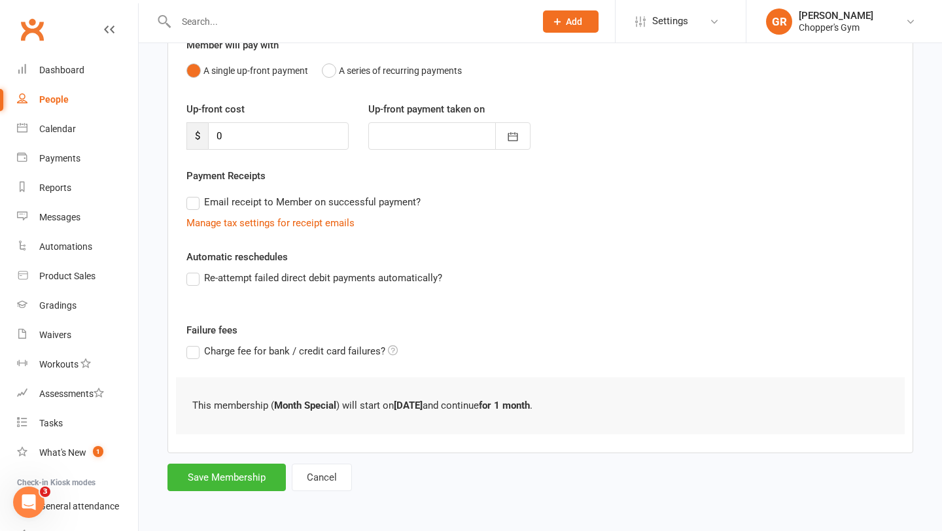
scroll to position [0, 0]
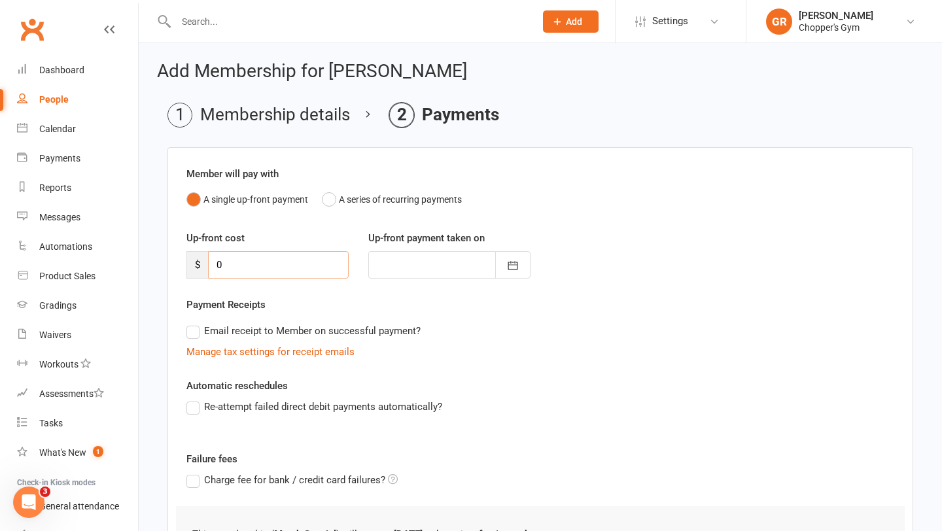
click at [249, 255] on input "0" at bounding box center [278, 264] width 141 height 27
type input "10"
type input "[DATE]"
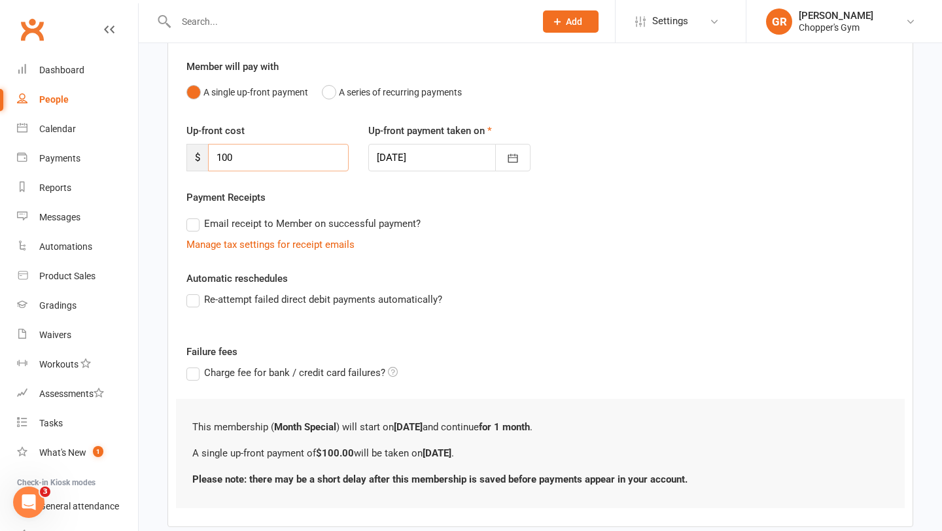
scroll to position [181, 0]
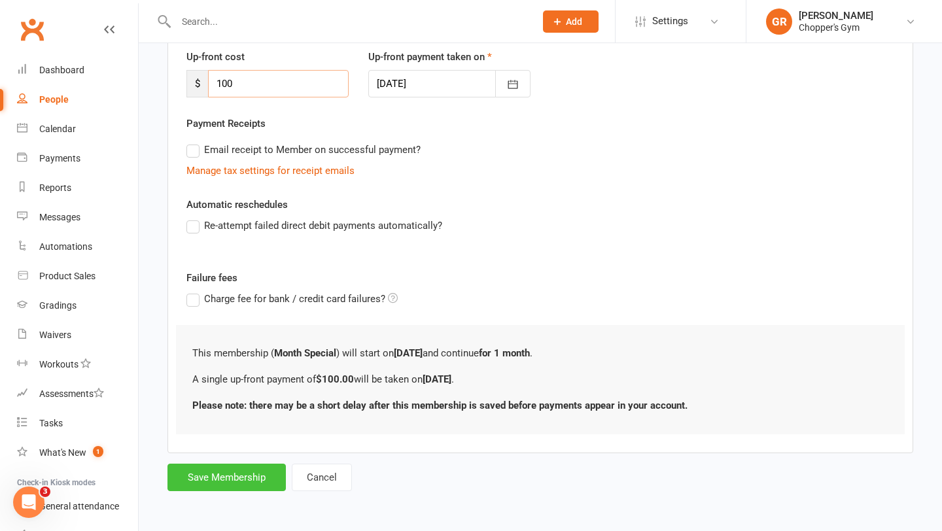
type input "100"
click at [216, 484] on button "Save Membership" at bounding box center [227, 477] width 118 height 27
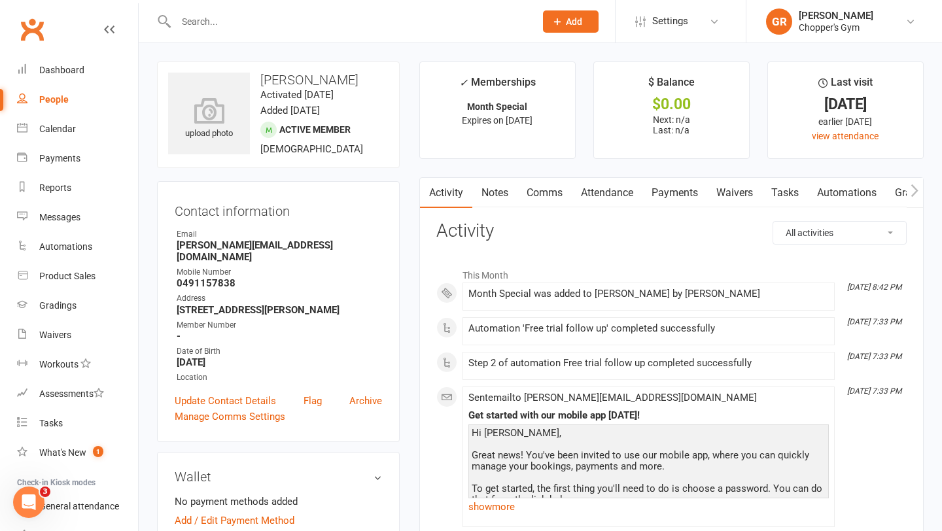
click at [692, 190] on link "Payments" at bounding box center [675, 193] width 65 height 30
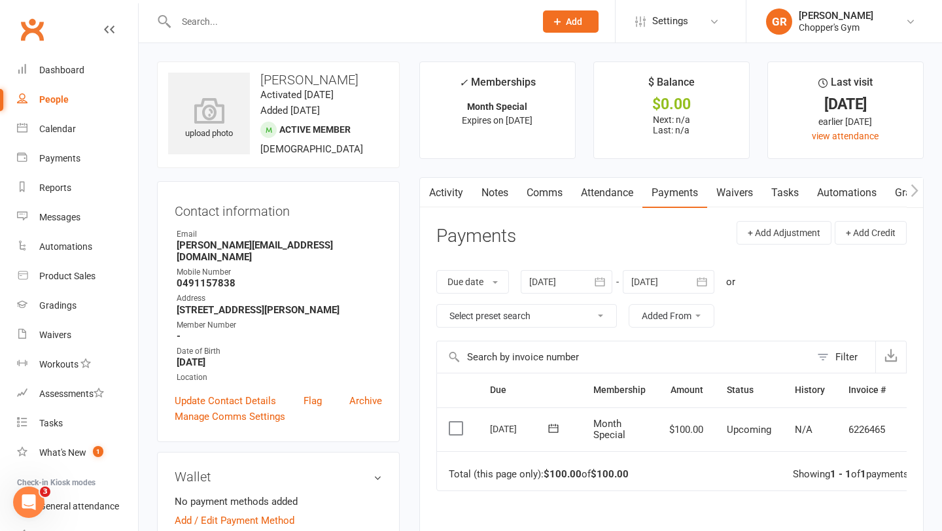
click at [461, 431] on label at bounding box center [458, 428] width 18 height 13
click at [457, 422] on input "checkbox" at bounding box center [453, 422] width 9 height 0
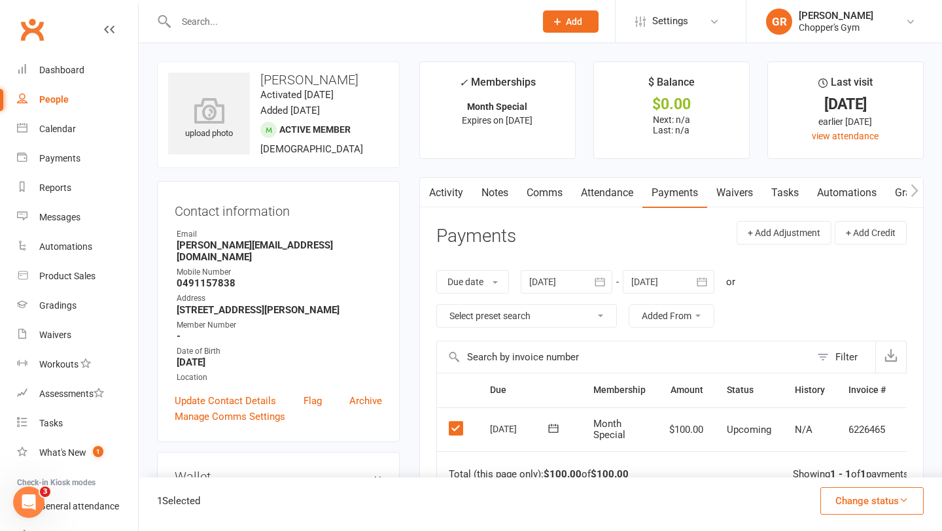
click at [847, 496] on button "Change status" at bounding box center [872, 501] width 103 height 27
click at [832, 416] on link "Paid (POS)" at bounding box center [859, 414] width 130 height 26
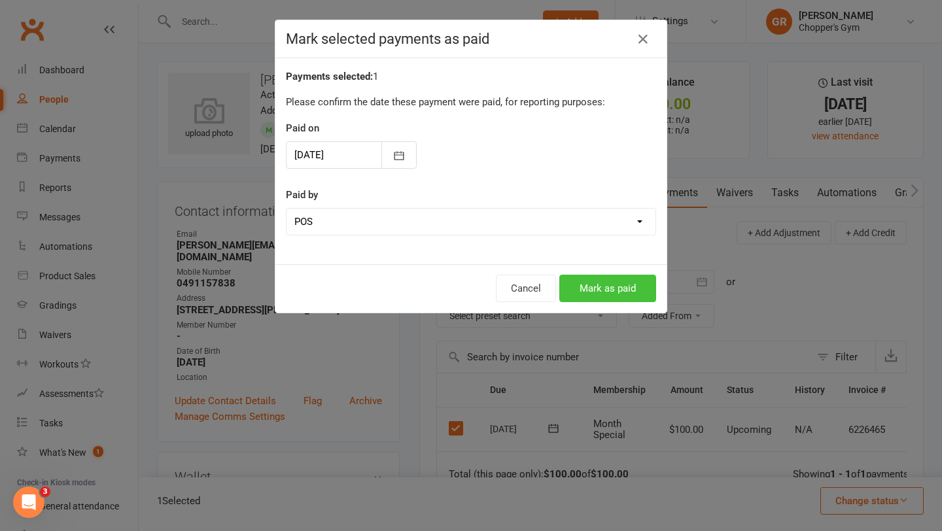
click at [590, 285] on button "Mark as paid" at bounding box center [608, 288] width 97 height 27
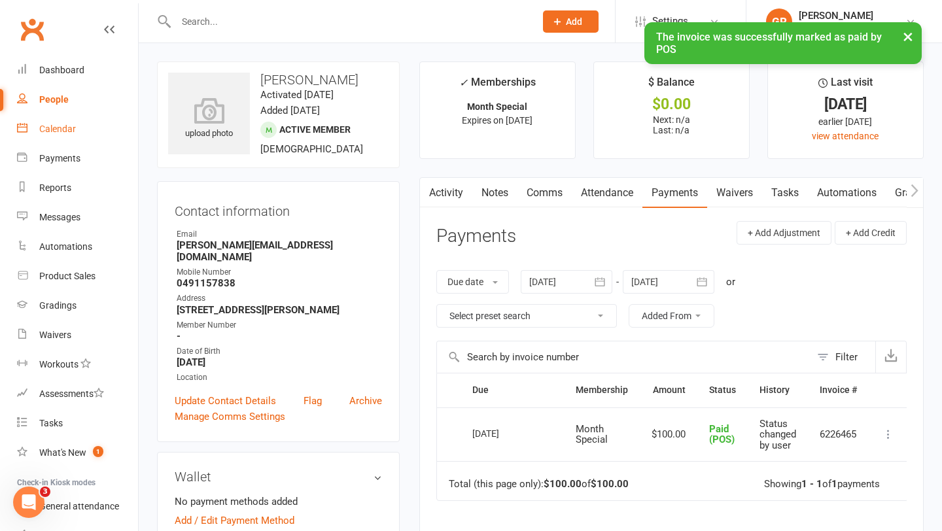
click at [72, 122] on link "Calendar" at bounding box center [77, 129] width 121 height 29
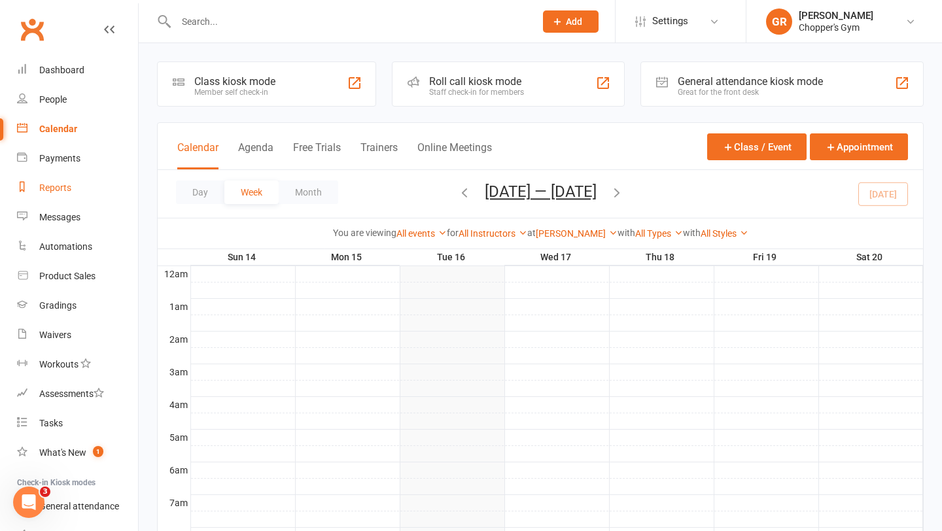
click at [58, 191] on div "Reports" at bounding box center [55, 188] width 32 height 10
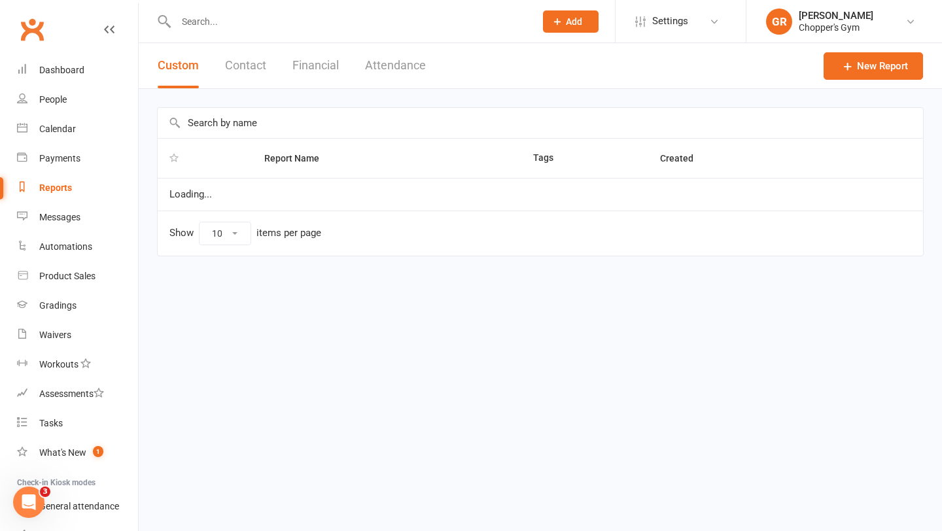
select select "100"
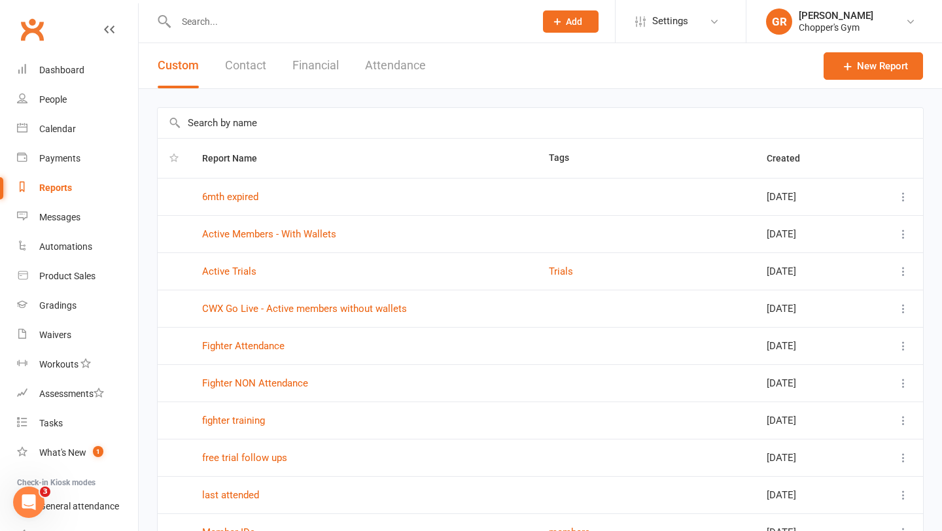
click at [302, 65] on button "Financial" at bounding box center [316, 65] width 46 height 45
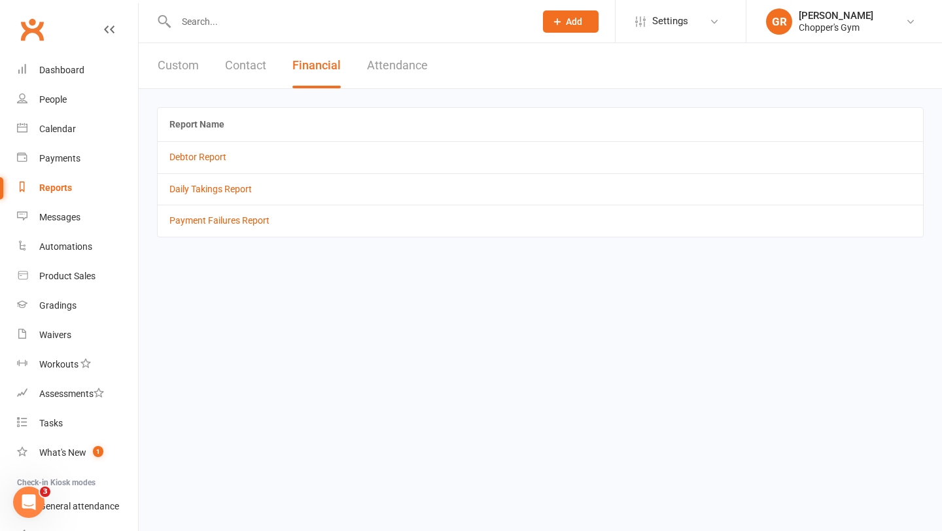
click at [201, 202] on td "Daily Takings Report" at bounding box center [541, 188] width 766 height 31
click at [208, 190] on link "Daily Takings Report" at bounding box center [211, 189] width 82 height 10
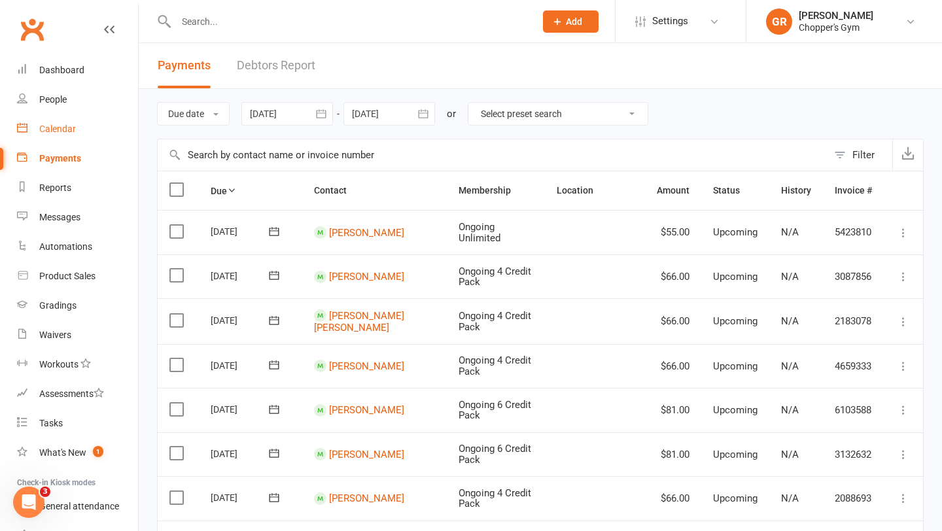
click at [58, 121] on link "Calendar" at bounding box center [77, 129] width 121 height 29
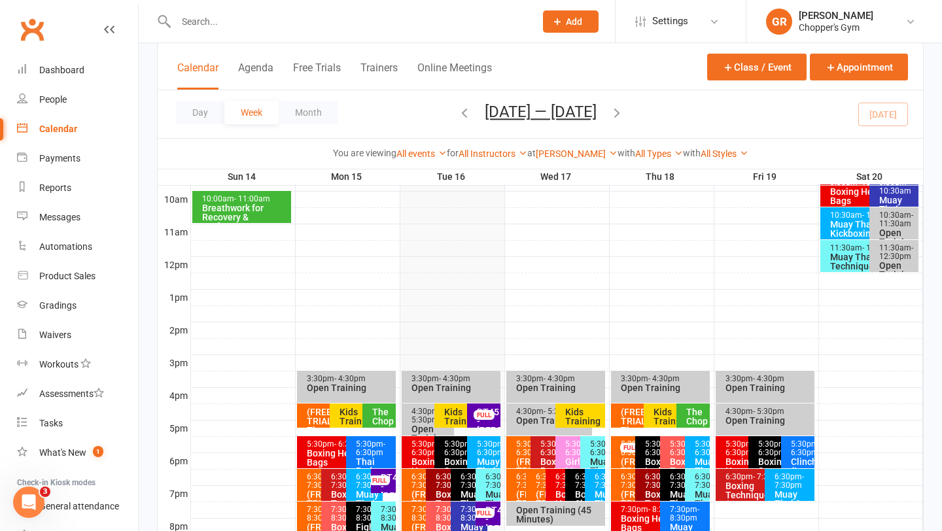
scroll to position [411, 0]
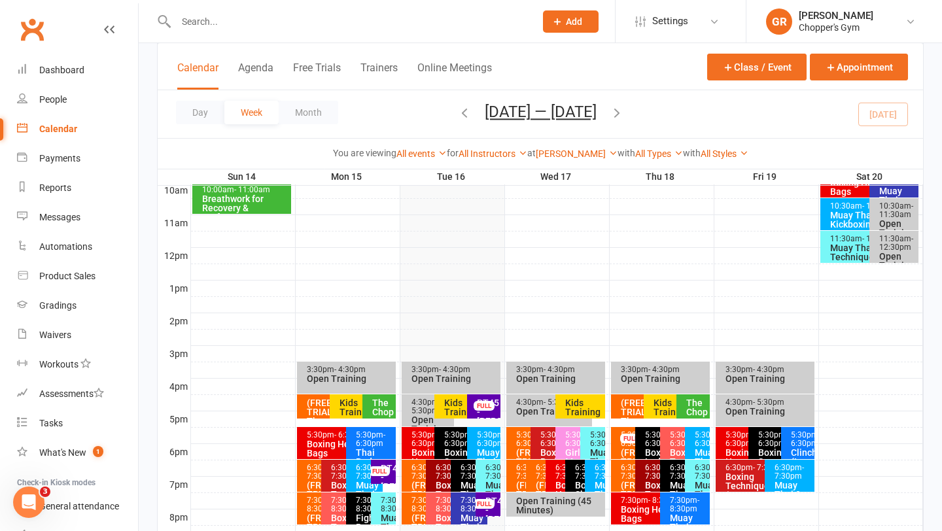
click at [420, 505] on div "7:30pm - 8:30pm" at bounding box center [423, 505] width 25 height 17
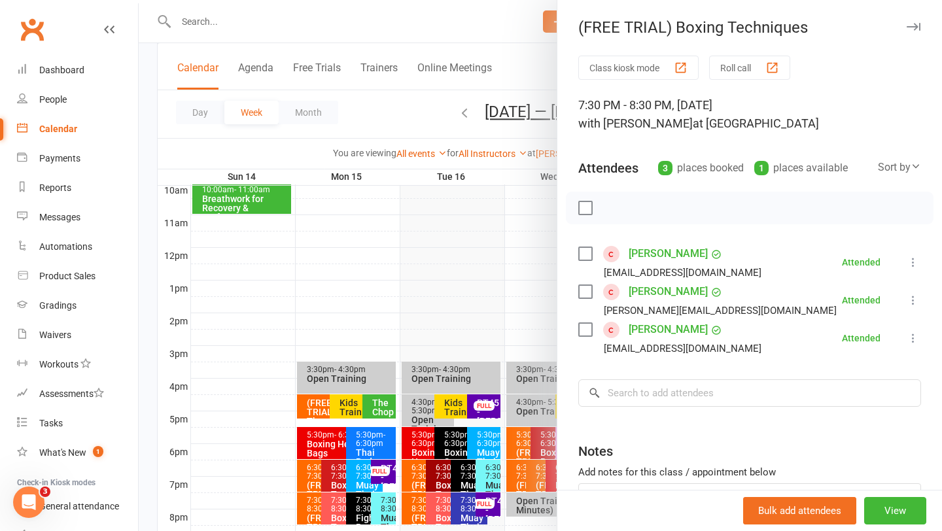
click at [635, 330] on link "[PERSON_NAME]" at bounding box center [668, 329] width 79 height 21
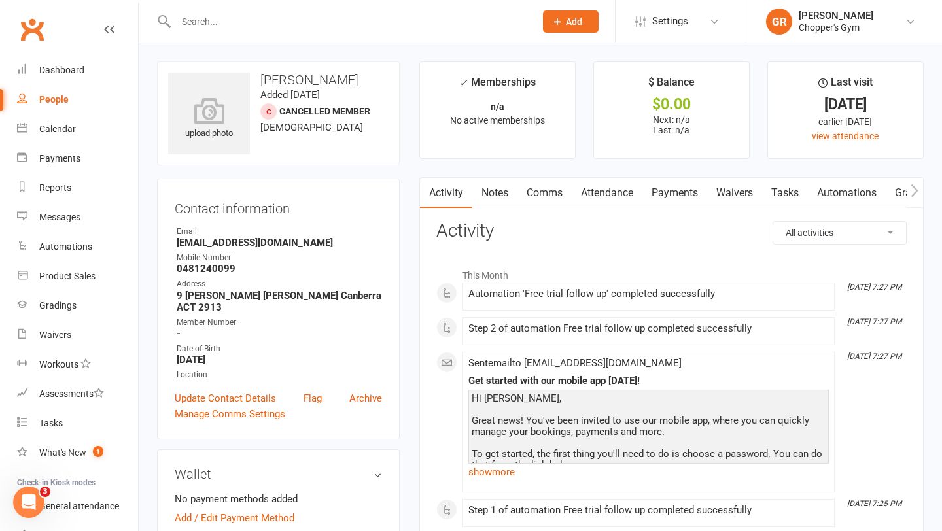
click at [671, 195] on link "Payments" at bounding box center [675, 193] width 65 height 30
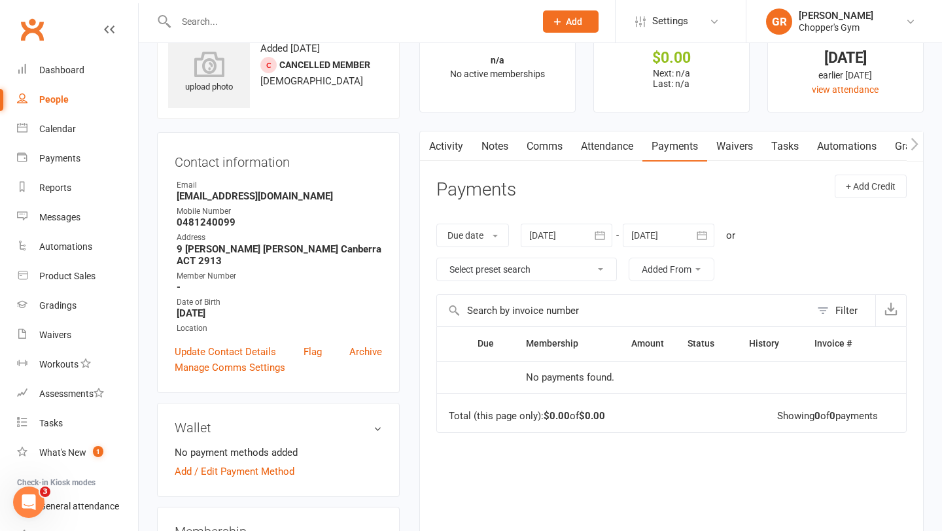
scroll to position [175, 0]
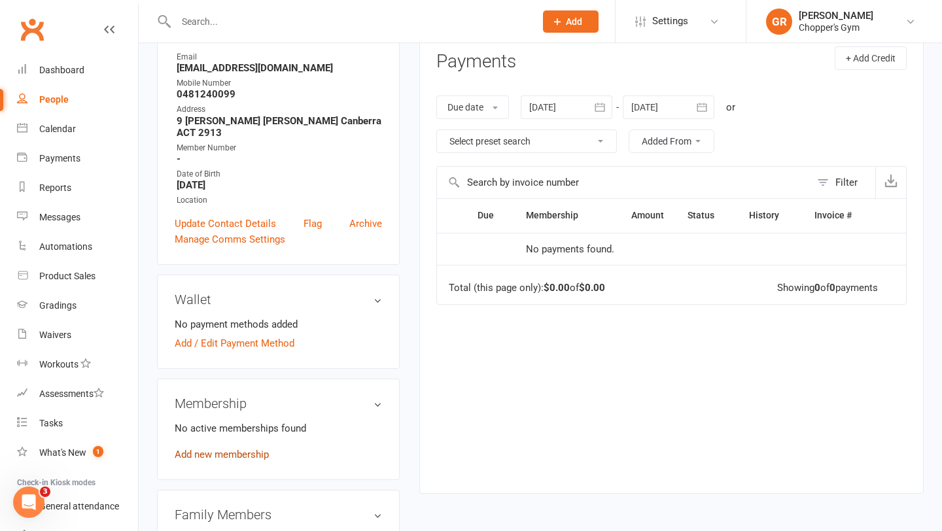
click at [242, 449] on link "Add new membership" at bounding box center [222, 455] width 94 height 12
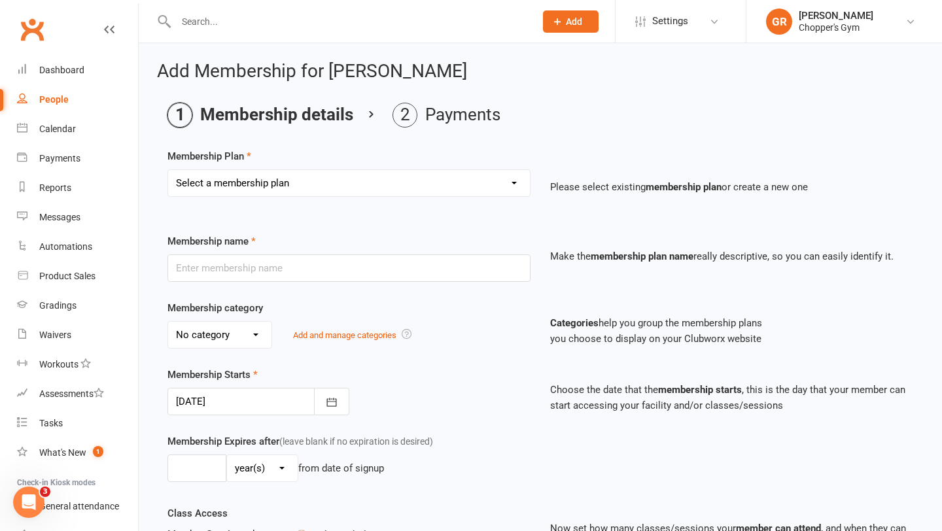
click at [490, 183] on select "Select a membership plan Create new Membership Plan Staff Membership Ongoing Un…" at bounding box center [349, 183] width 362 height 26
select select "9"
click at [168, 170] on select "Select a membership plan Create new Membership Plan Staff Membership Ongoing Un…" at bounding box center [349, 183] width 362 height 26
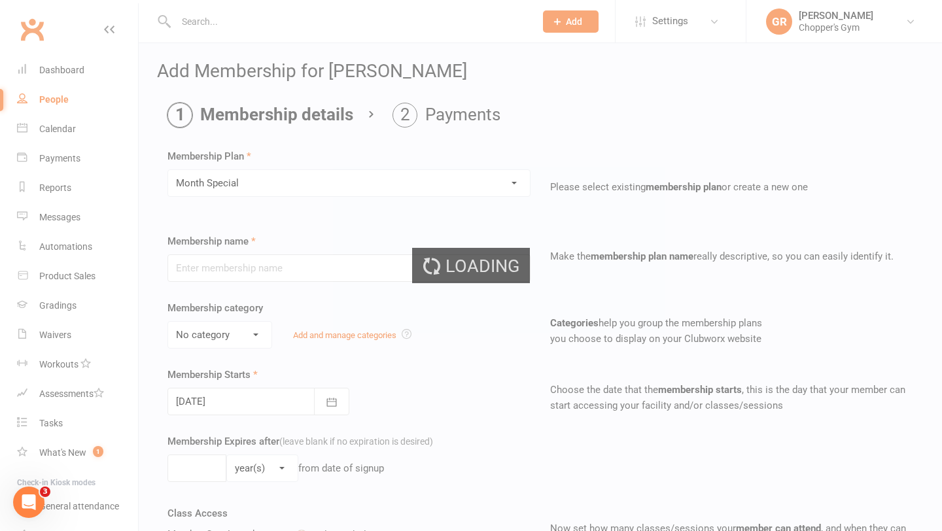
type input "Month Special"
type input "1"
select select "2"
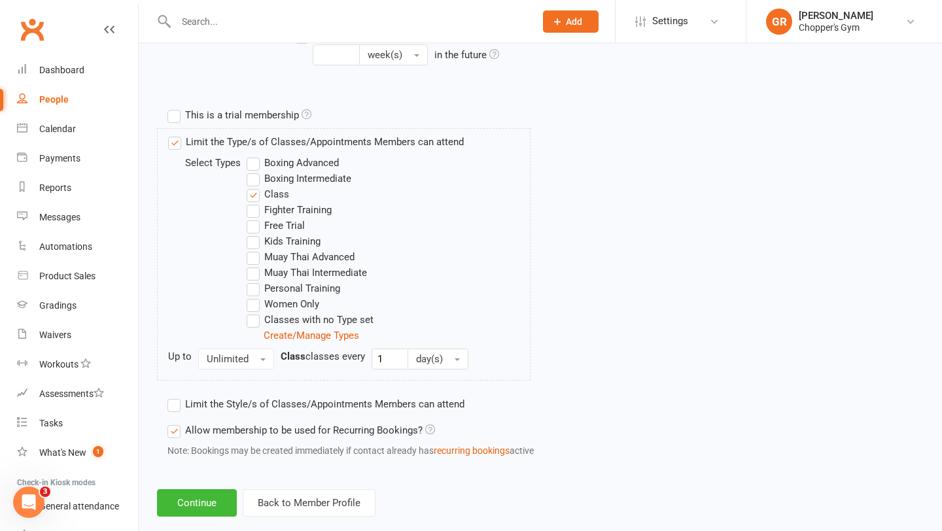
scroll to position [614, 0]
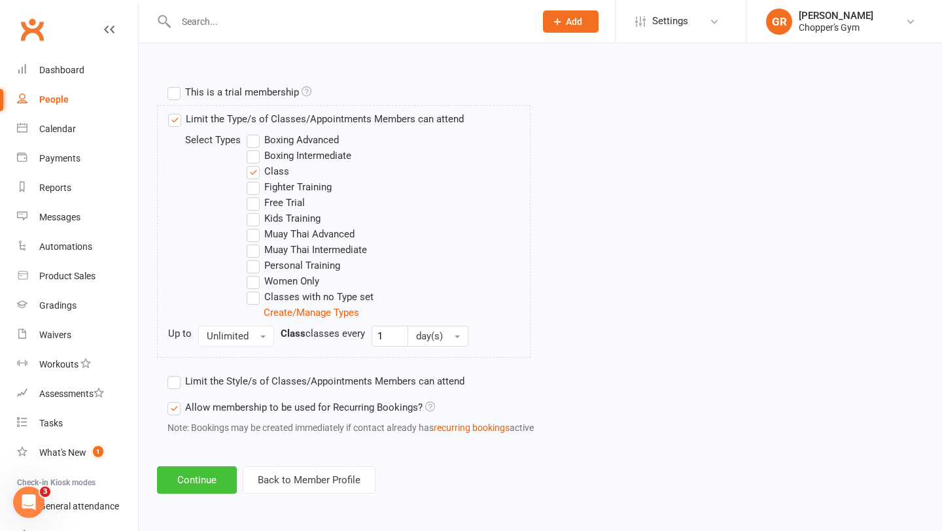
click at [196, 482] on button "Continue" at bounding box center [197, 480] width 80 height 27
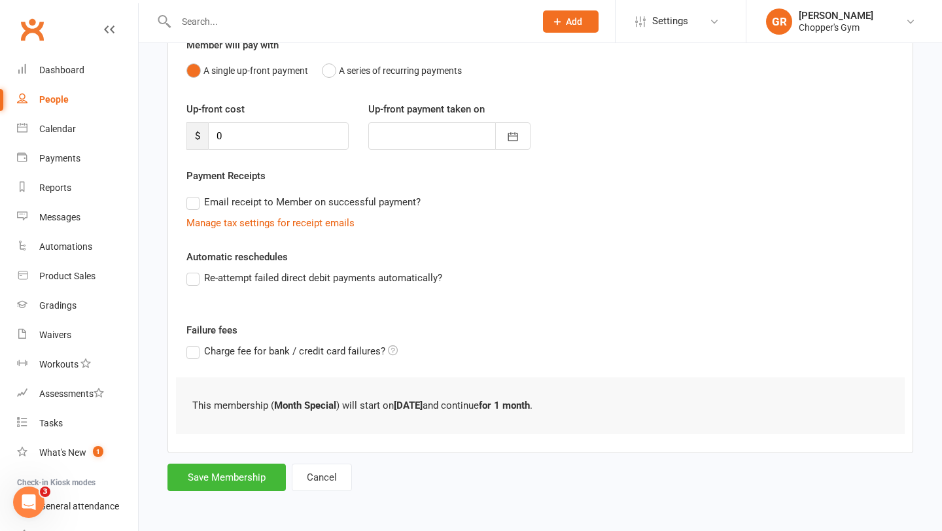
scroll to position [0, 0]
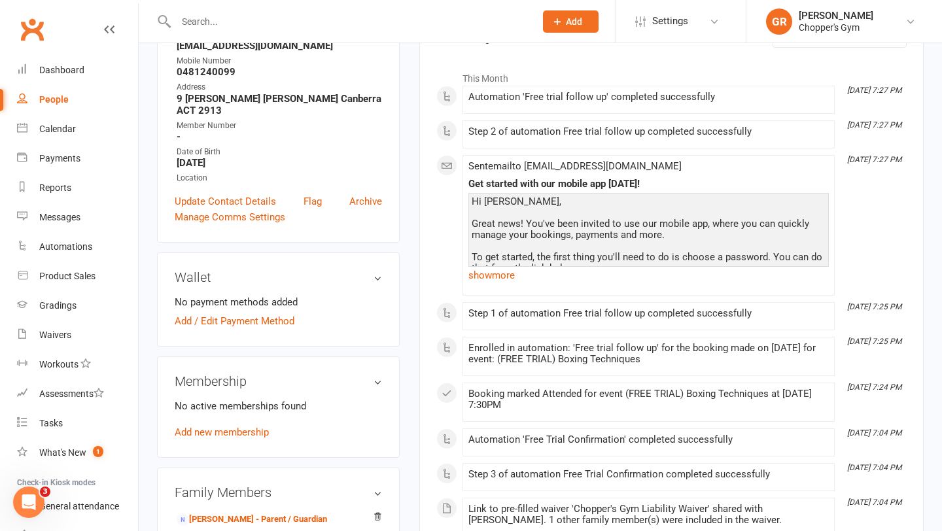
scroll to position [207, 0]
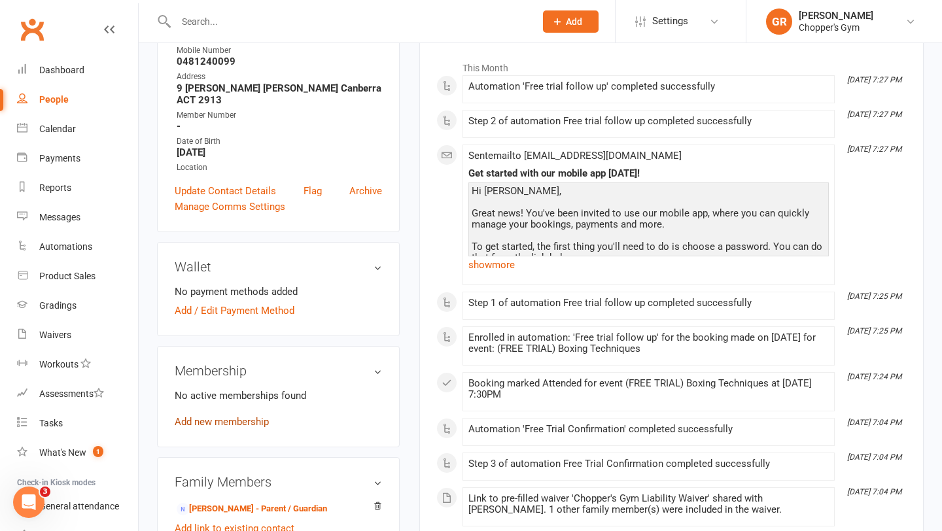
click at [240, 416] on link "Add new membership" at bounding box center [222, 422] width 94 height 12
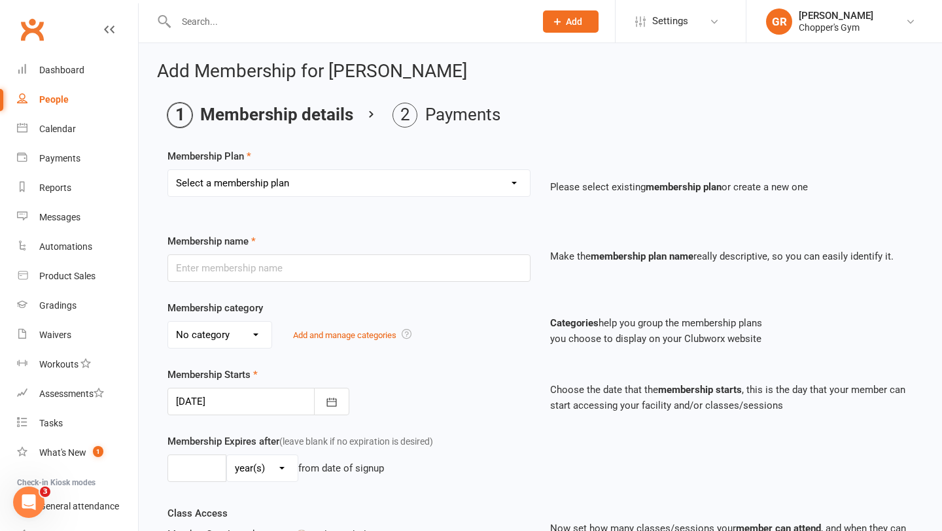
click at [516, 175] on select "Select a membership plan Create new Membership Plan Staff Membership Ongoing Un…" at bounding box center [349, 183] width 362 height 26
select select "9"
click at [168, 170] on select "Select a membership plan Create new Membership Plan Staff Membership Ongoing Un…" at bounding box center [349, 183] width 362 height 26
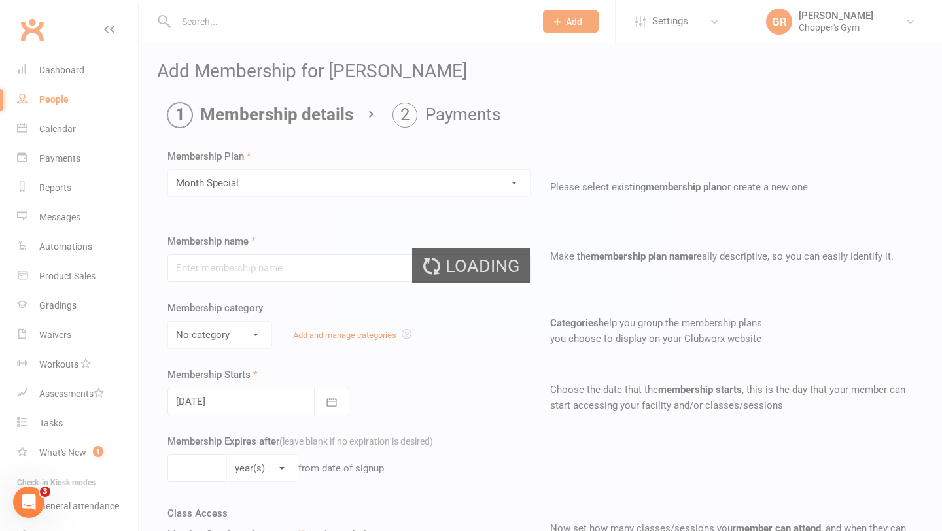
type input "Month Special"
type input "1"
select select "2"
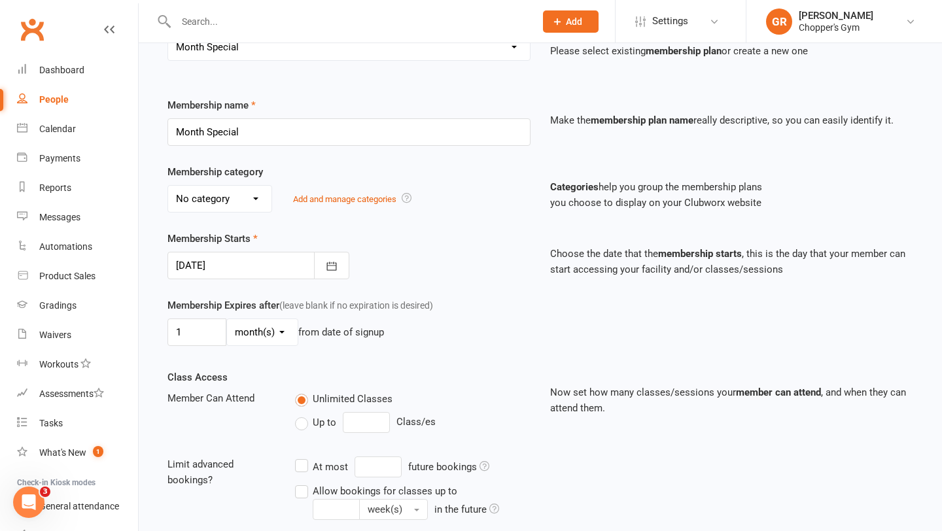
scroll to position [143, 0]
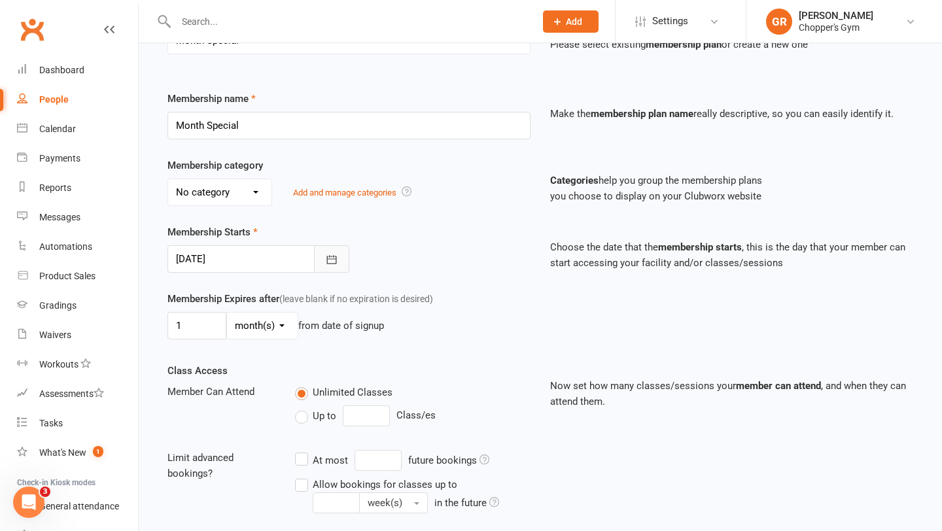
click at [339, 266] on button "button" at bounding box center [331, 258] width 35 height 27
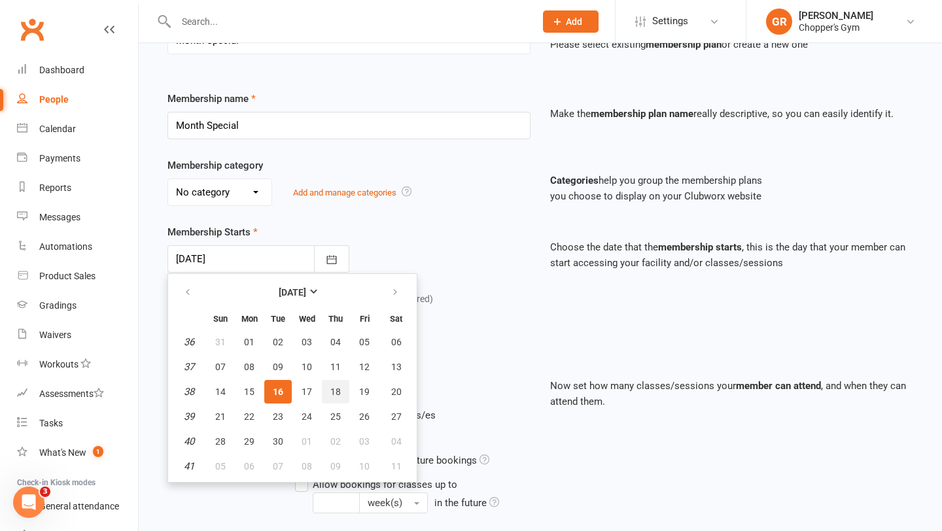
click at [333, 393] on span "18" at bounding box center [335, 392] width 10 height 10
type input "18 Sep 2025"
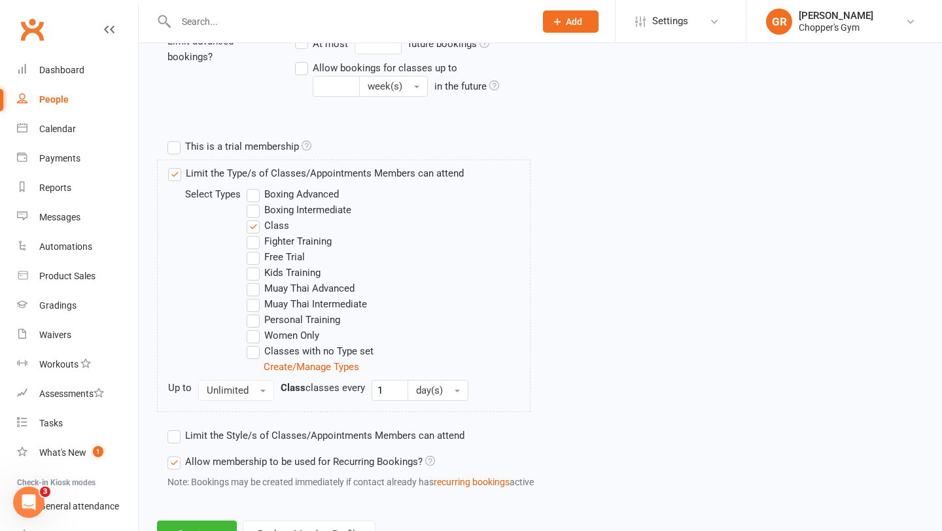
scroll to position [614, 0]
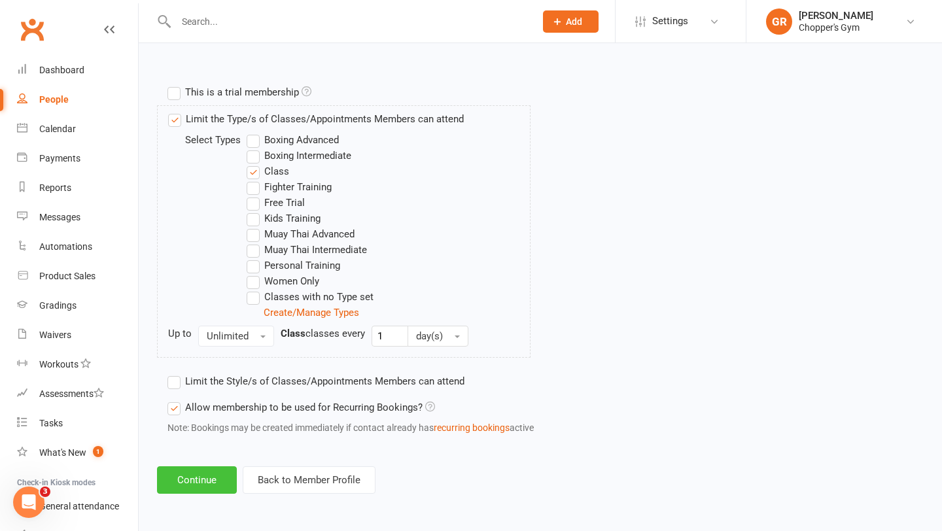
click at [211, 478] on button "Continue" at bounding box center [197, 480] width 80 height 27
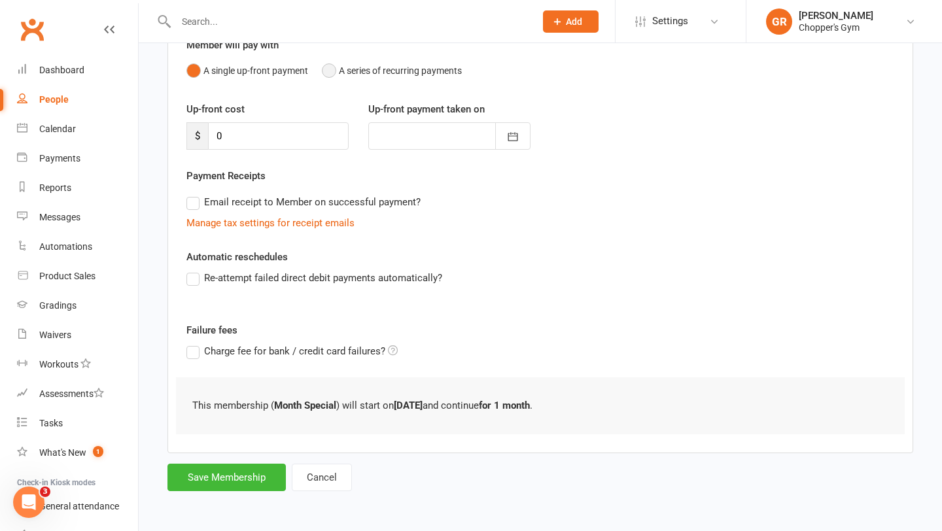
scroll to position [0, 0]
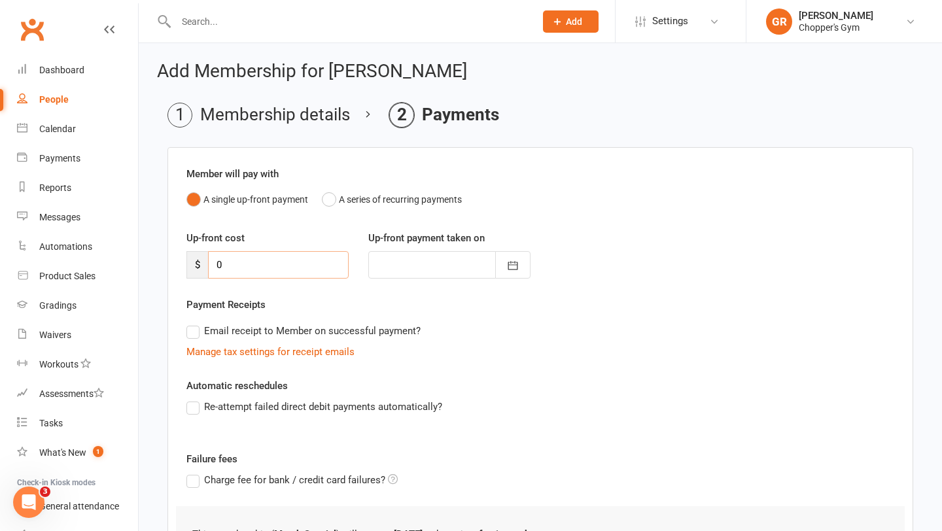
click at [272, 259] on input "0" at bounding box center [278, 264] width 141 height 27
type input "1"
type input "[DATE]"
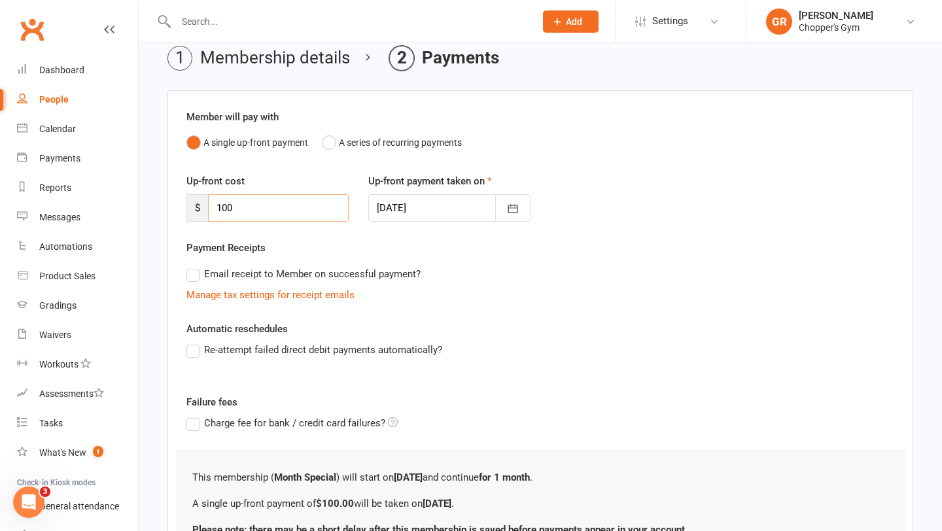
scroll to position [181, 0]
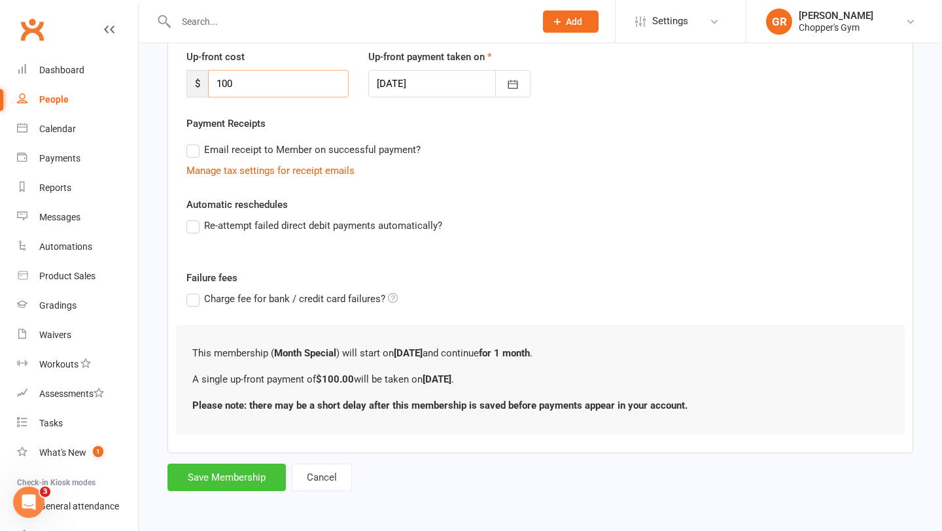
type input "100"
click at [239, 474] on button "Save Membership" at bounding box center [227, 477] width 118 height 27
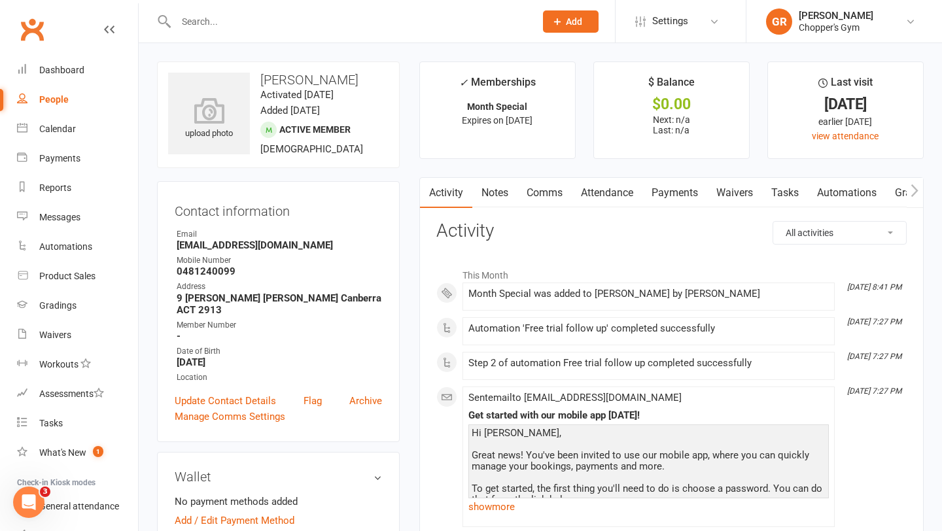
click at [669, 186] on link "Payments" at bounding box center [675, 193] width 65 height 30
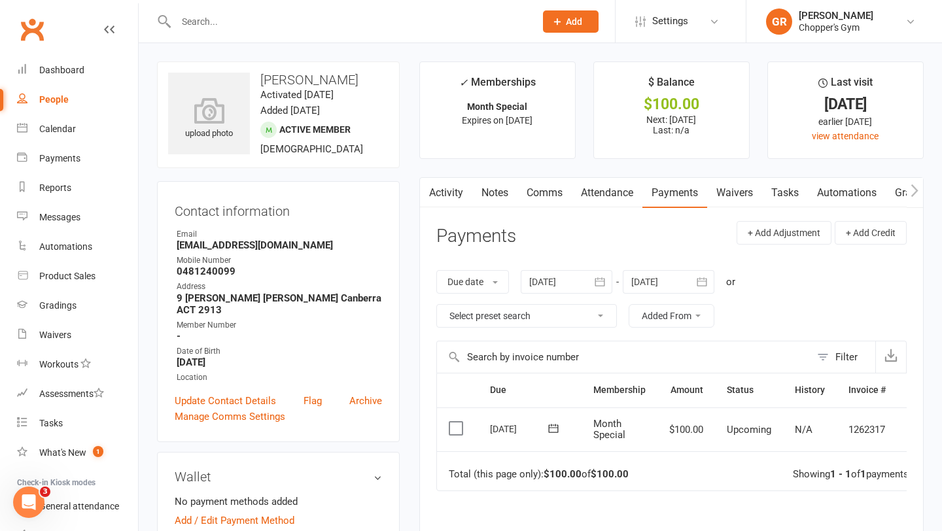
click at [458, 424] on label at bounding box center [458, 428] width 18 height 13
click at [457, 422] on input "checkbox" at bounding box center [453, 422] width 9 height 0
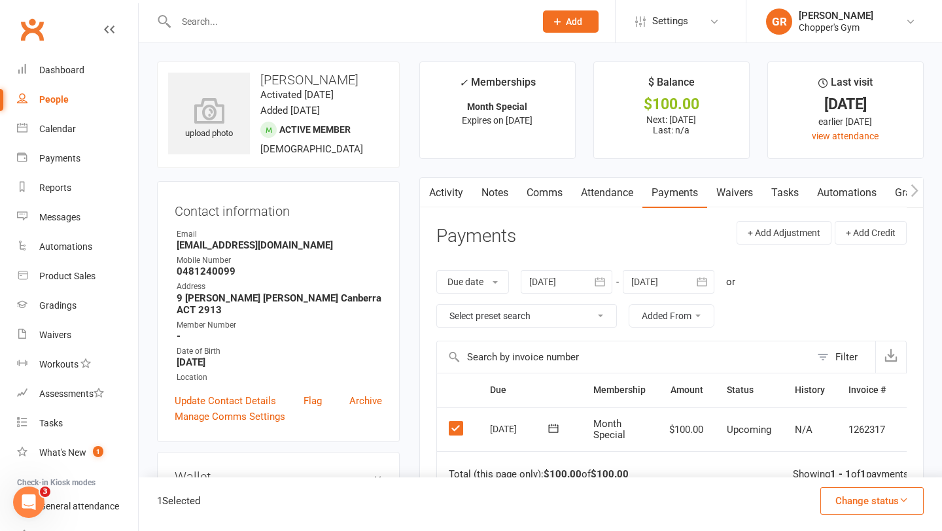
click at [845, 495] on button "Change status" at bounding box center [872, 501] width 103 height 27
click at [832, 407] on link "Paid (POS)" at bounding box center [859, 414] width 130 height 26
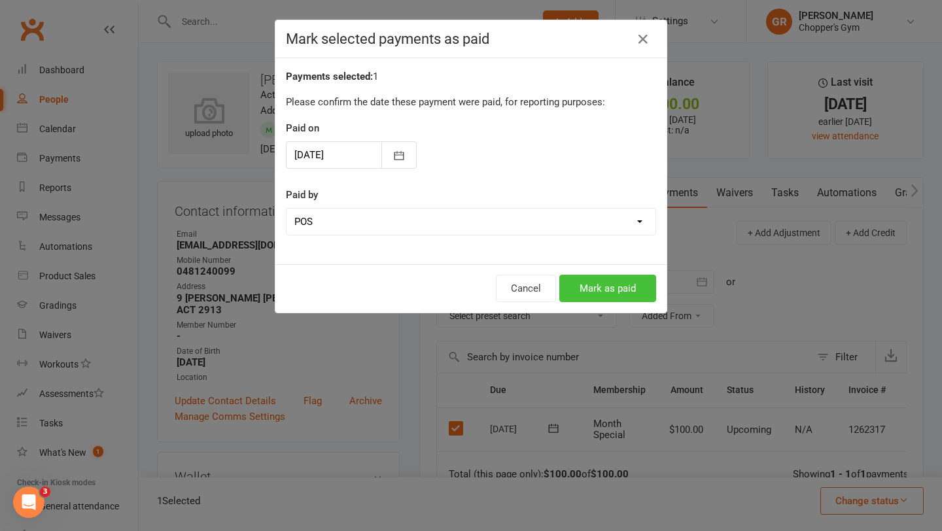
click at [603, 281] on button "Mark as paid" at bounding box center [608, 288] width 97 height 27
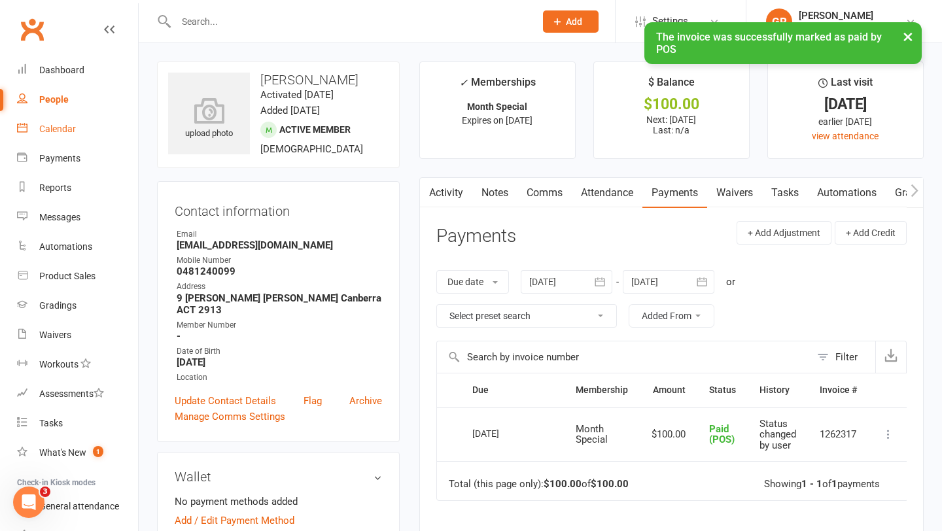
click at [58, 127] on div "Calendar" at bounding box center [57, 129] width 37 height 10
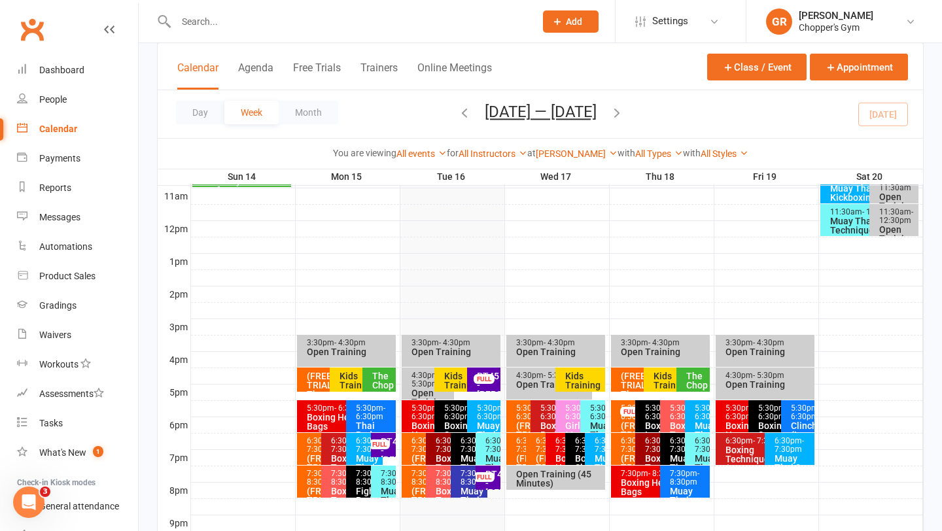
scroll to position [442, 0]
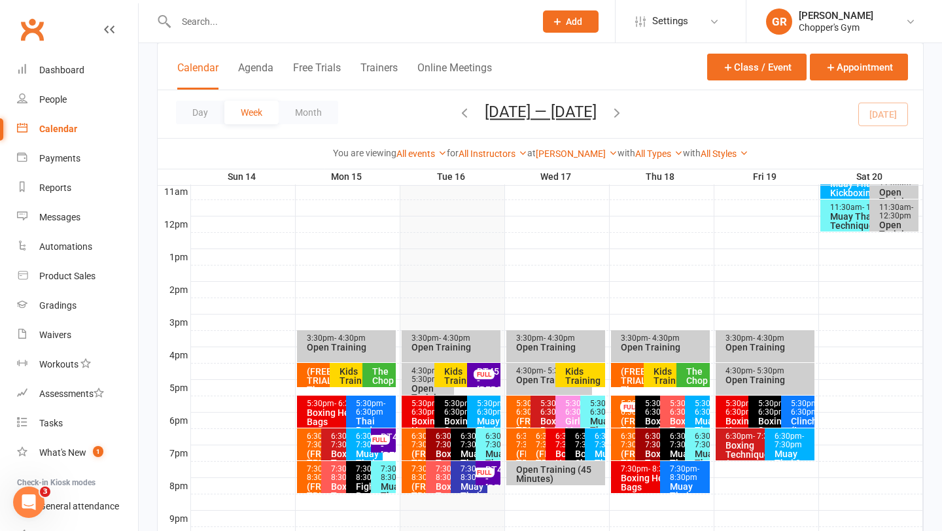
click at [416, 478] on div "7:30pm - 8:30pm" at bounding box center [423, 473] width 25 height 17
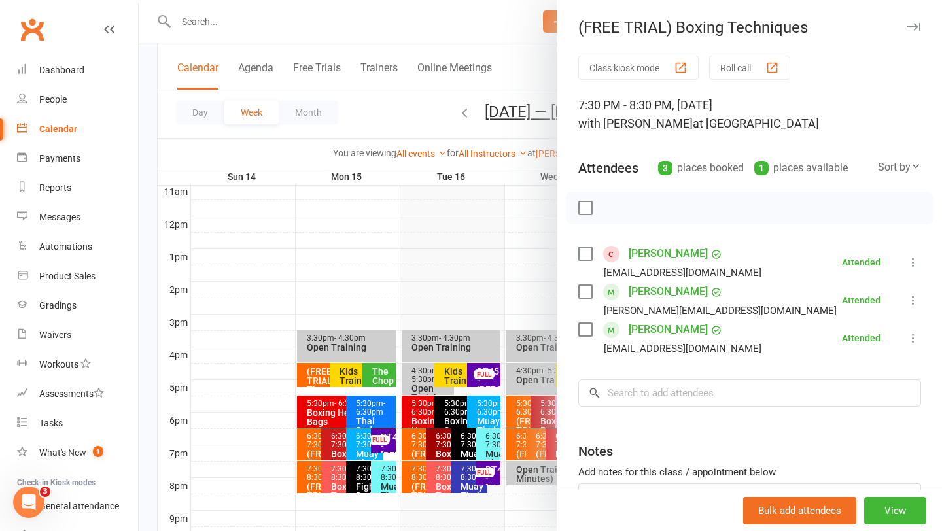
click at [651, 249] on link "[PERSON_NAME]" at bounding box center [668, 253] width 79 height 21
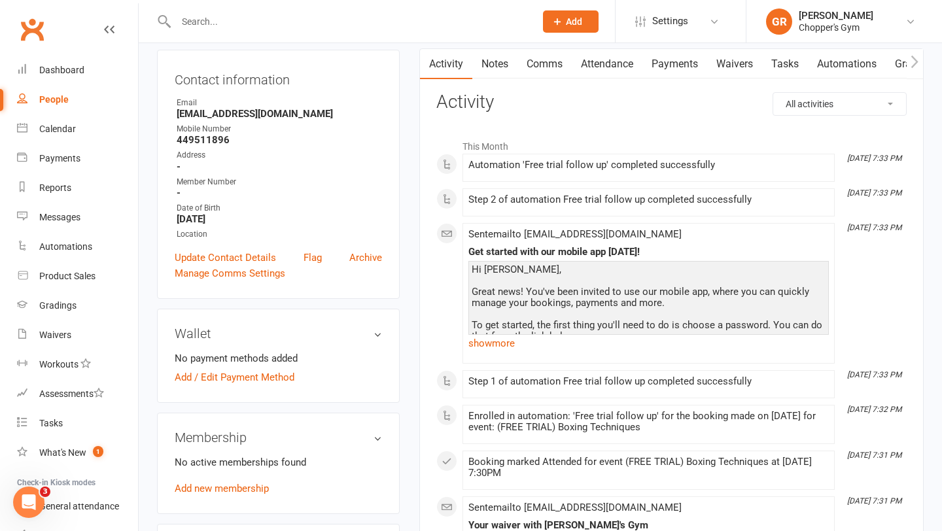
scroll to position [141, 0]
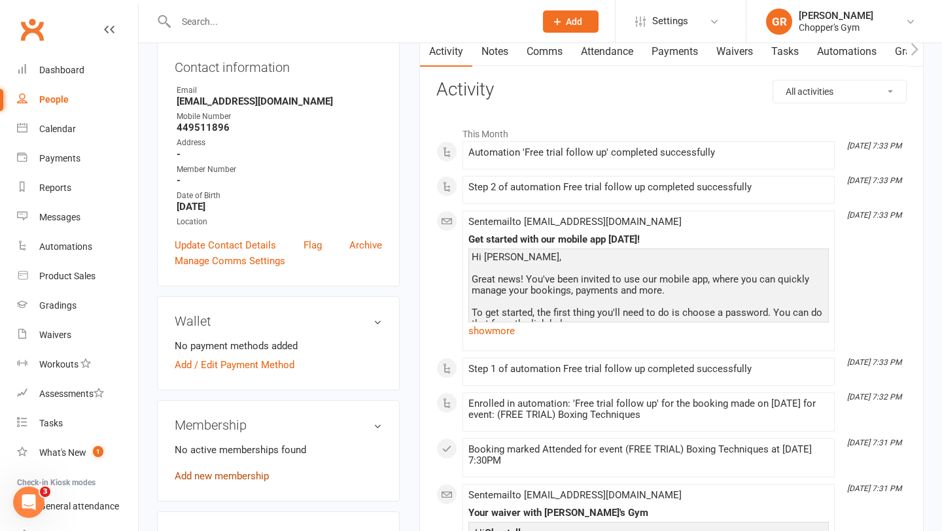
click at [229, 477] on link "Add new membership" at bounding box center [222, 477] width 94 height 12
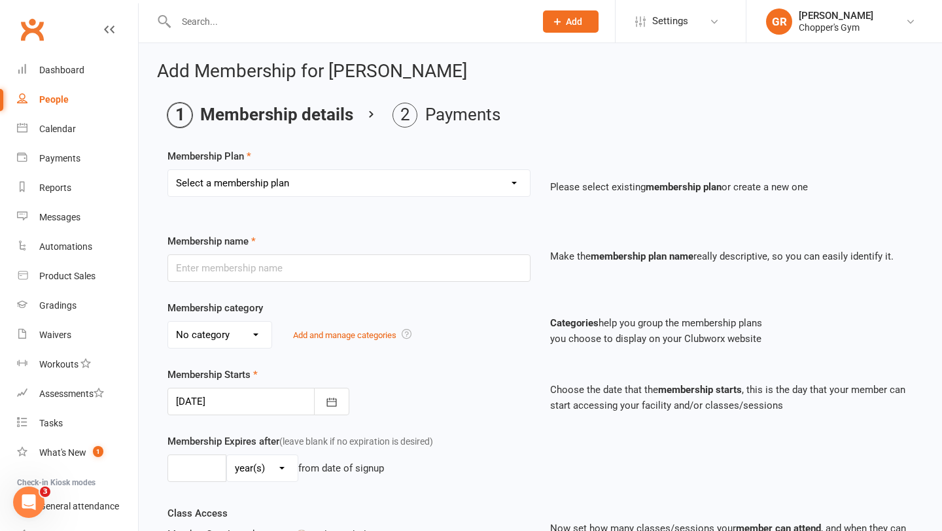
click at [493, 187] on select "Select a membership plan Create new Membership Plan Staff Membership Ongoing Un…" at bounding box center [349, 183] width 362 height 26
select select "9"
click at [168, 170] on select "Select a membership plan Create new Membership Plan Staff Membership Ongoing Un…" at bounding box center [349, 183] width 362 height 26
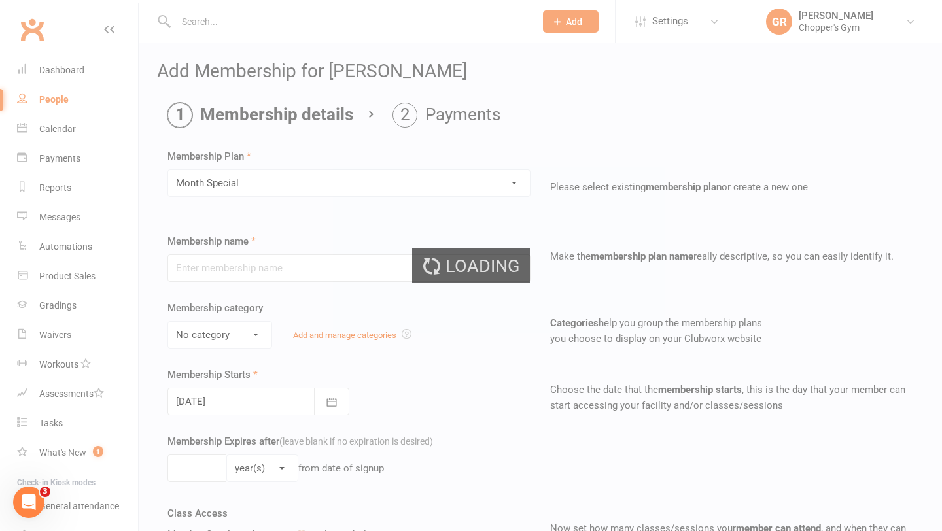
type input "Month Special"
type input "1"
select select "2"
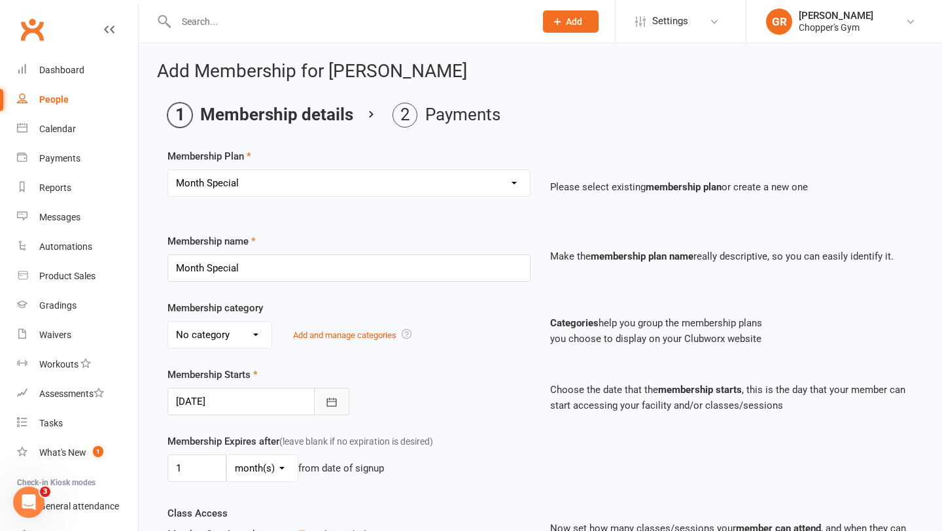
click at [329, 402] on icon "button" at bounding box center [331, 402] width 13 height 13
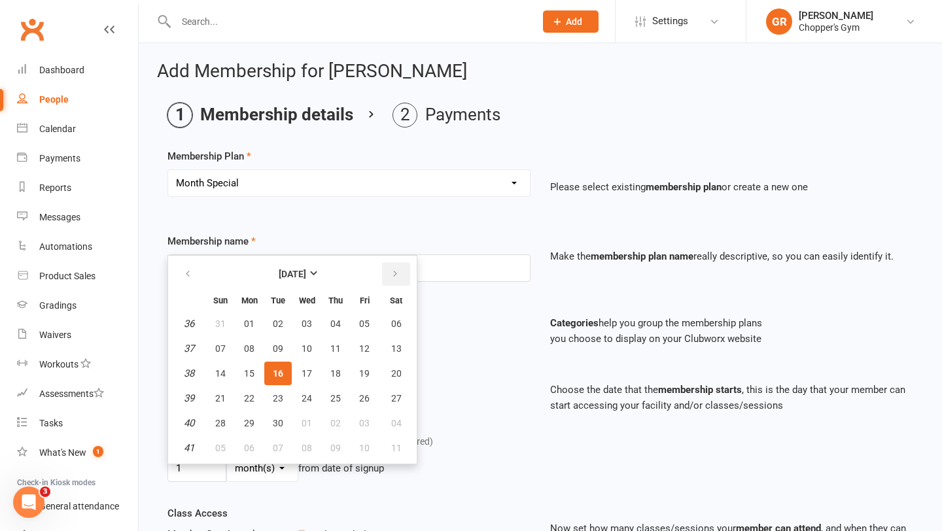
click at [392, 272] on icon "button" at bounding box center [395, 274] width 9 height 10
click at [296, 370] on button "15" at bounding box center [306, 374] width 27 height 24
type input "[DATE]"
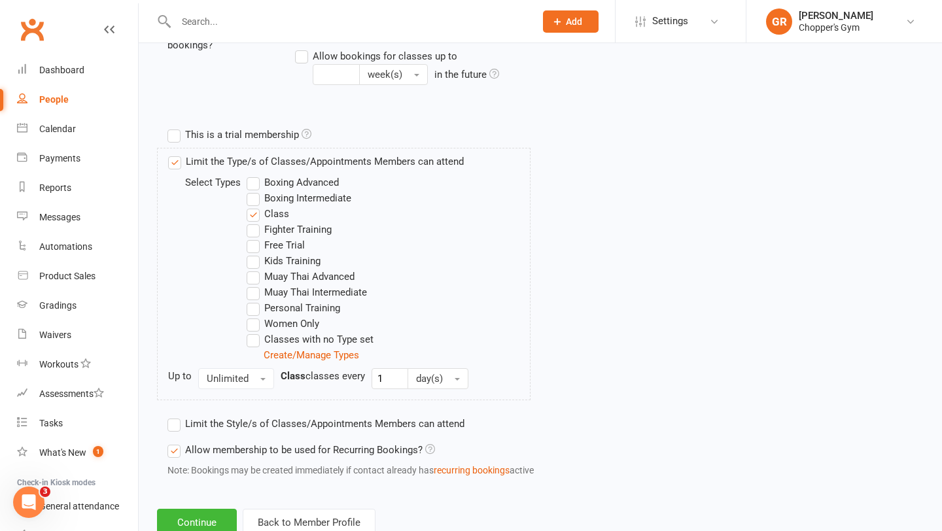
scroll to position [614, 0]
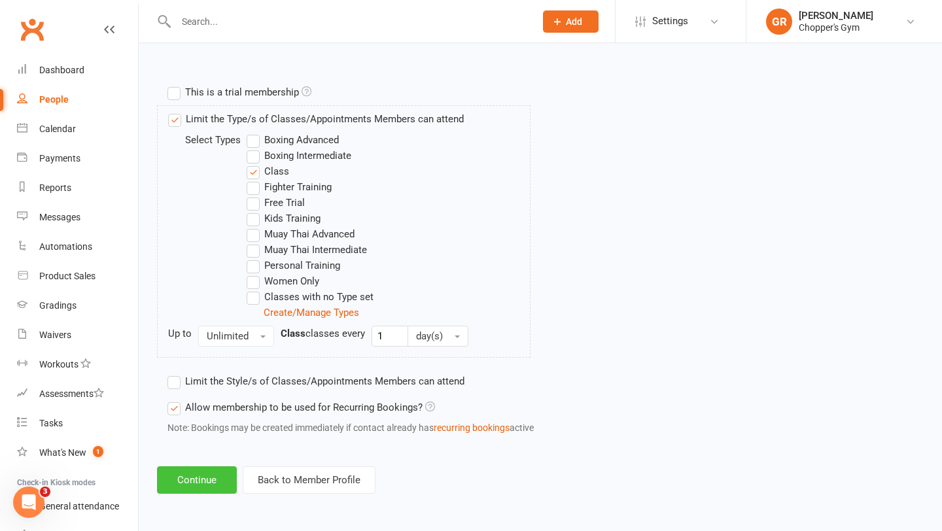
click at [194, 477] on button "Continue" at bounding box center [197, 480] width 80 height 27
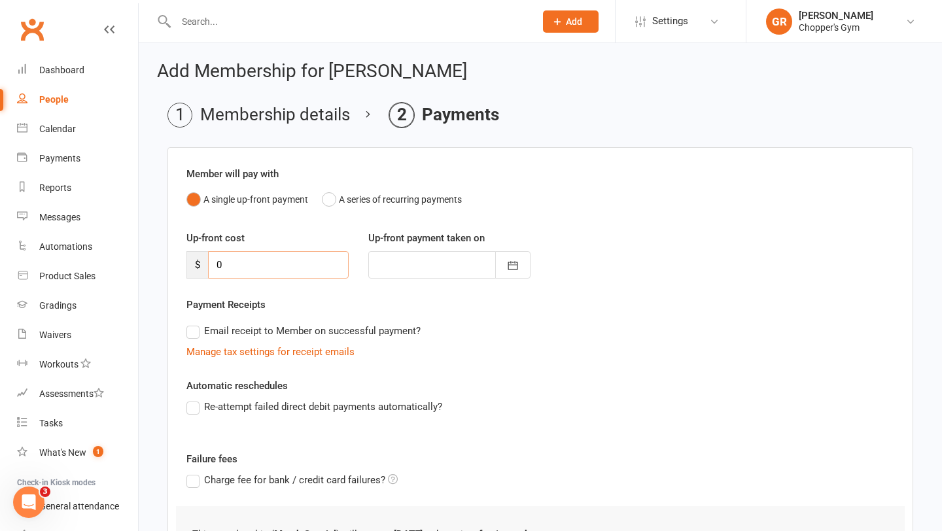
click at [217, 266] on input "0" at bounding box center [278, 264] width 141 height 27
type input "10"
type input "[DATE]"
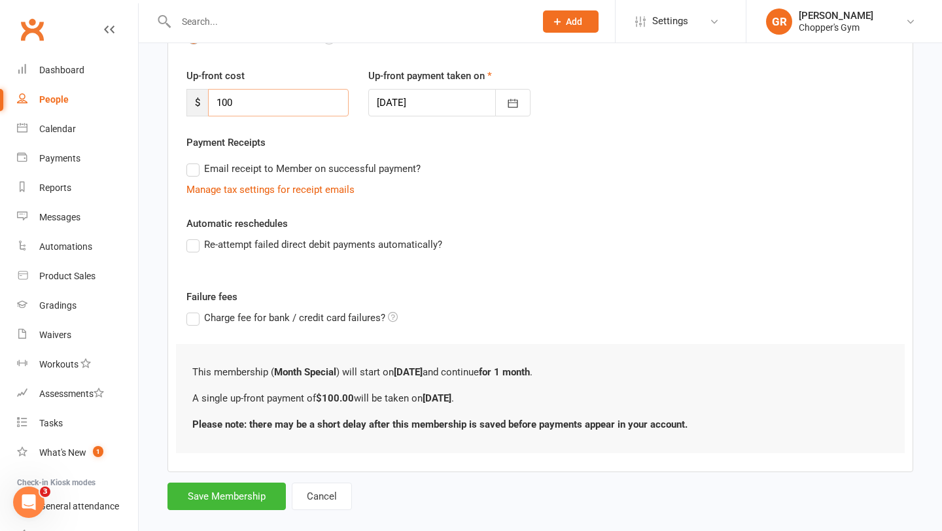
scroll to position [181, 0]
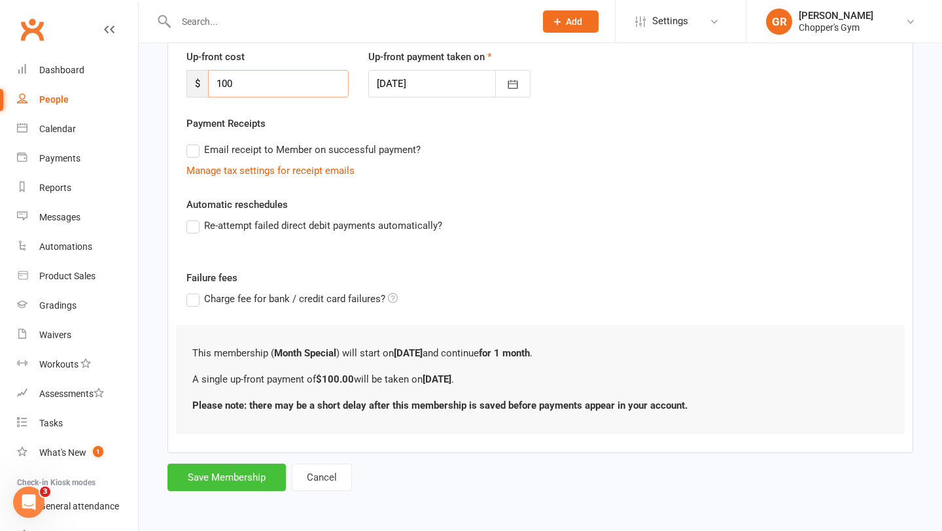
type input "100"
click at [243, 484] on button "Save Membership" at bounding box center [227, 477] width 118 height 27
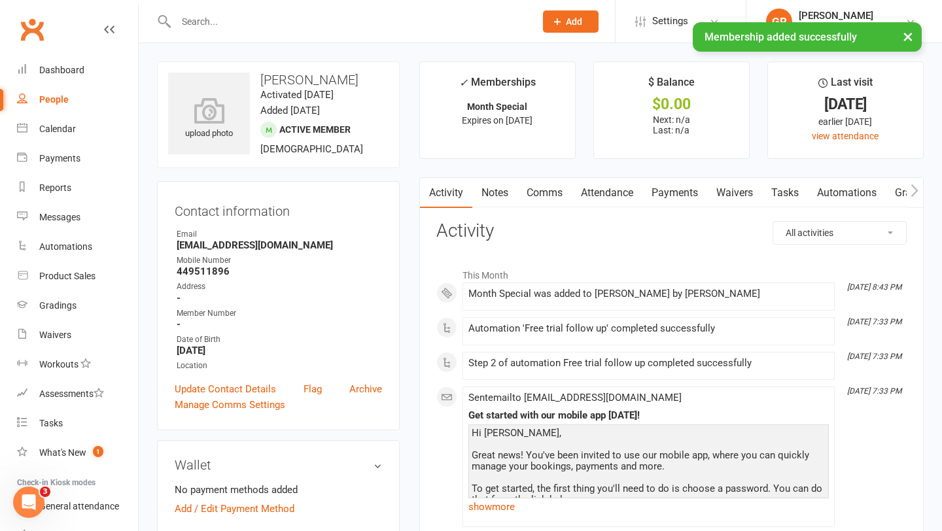
click at [670, 191] on link "Payments" at bounding box center [675, 193] width 65 height 30
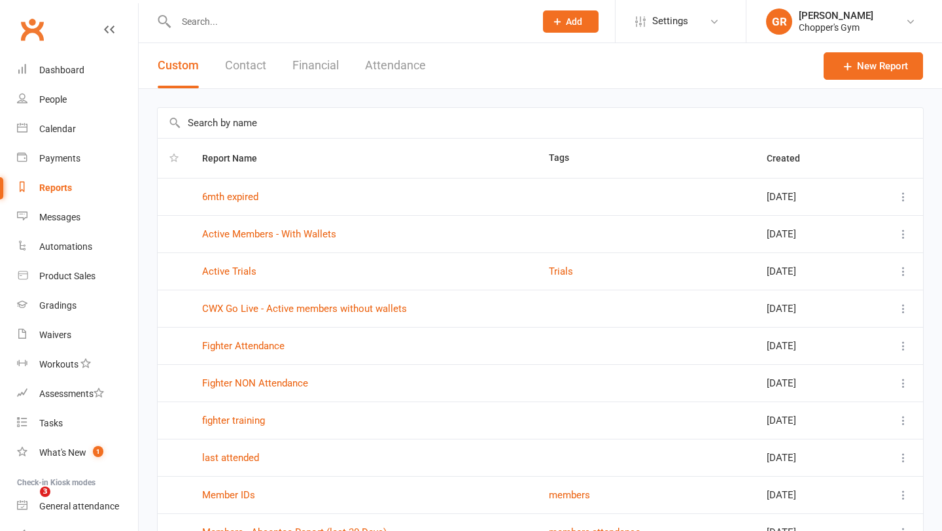
select select "100"
click at [315, 62] on button "Financial" at bounding box center [316, 65] width 46 height 45
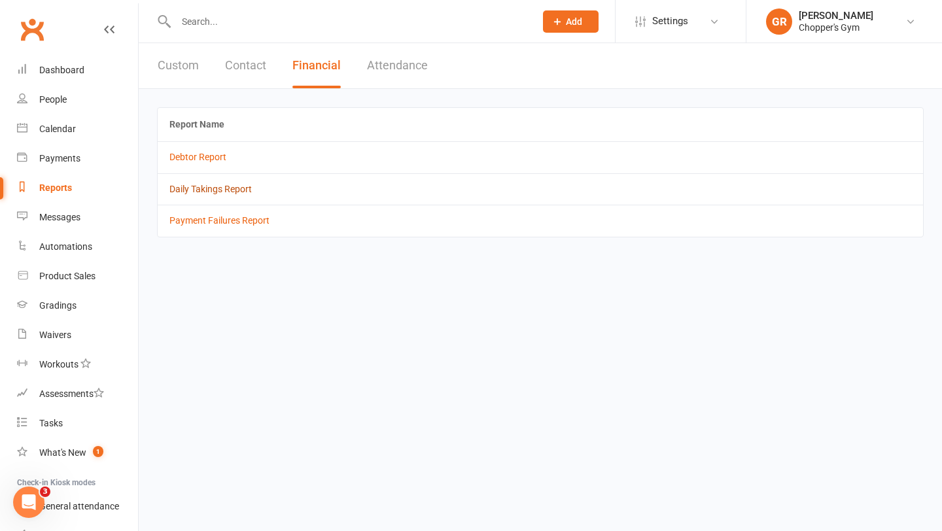
click at [209, 190] on link "Daily Takings Report" at bounding box center [211, 189] width 82 height 10
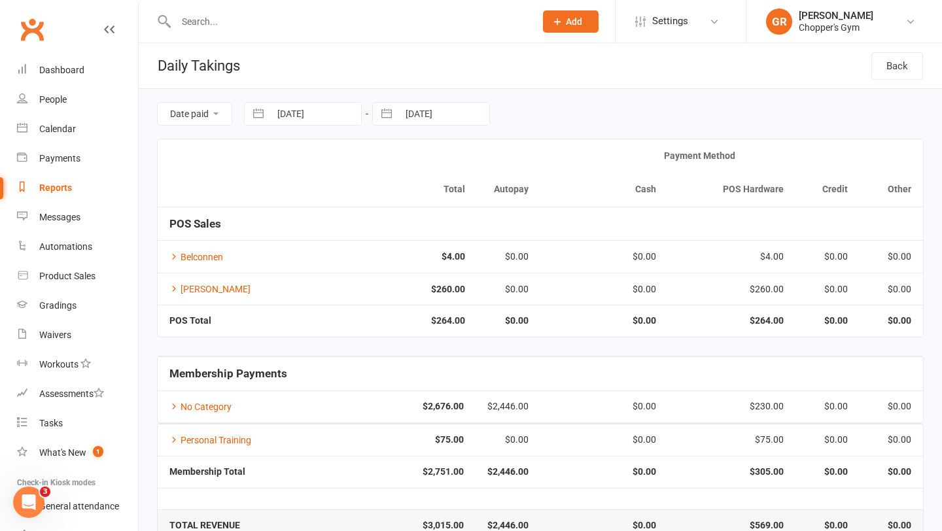
scroll to position [29, 0]
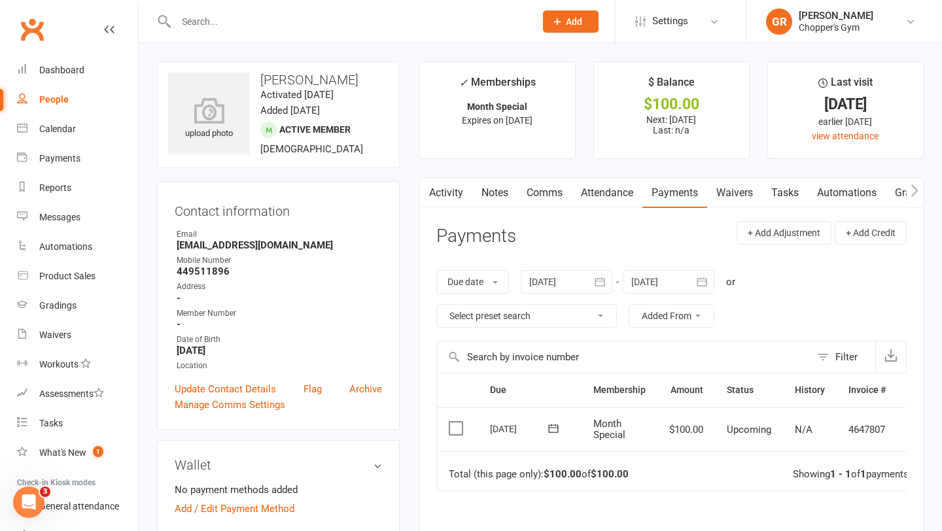
click at [460, 423] on label at bounding box center [458, 428] width 18 height 13
click at [457, 422] on input "checkbox" at bounding box center [453, 422] width 9 height 0
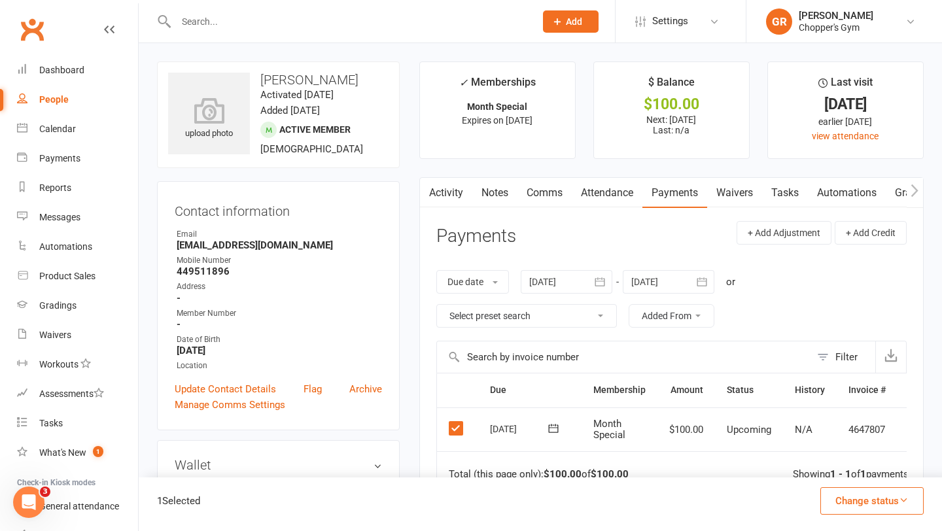
click at [878, 500] on button "Change status" at bounding box center [872, 501] width 103 height 27
click at [851, 417] on link "Paid (POS)" at bounding box center [859, 414] width 130 height 26
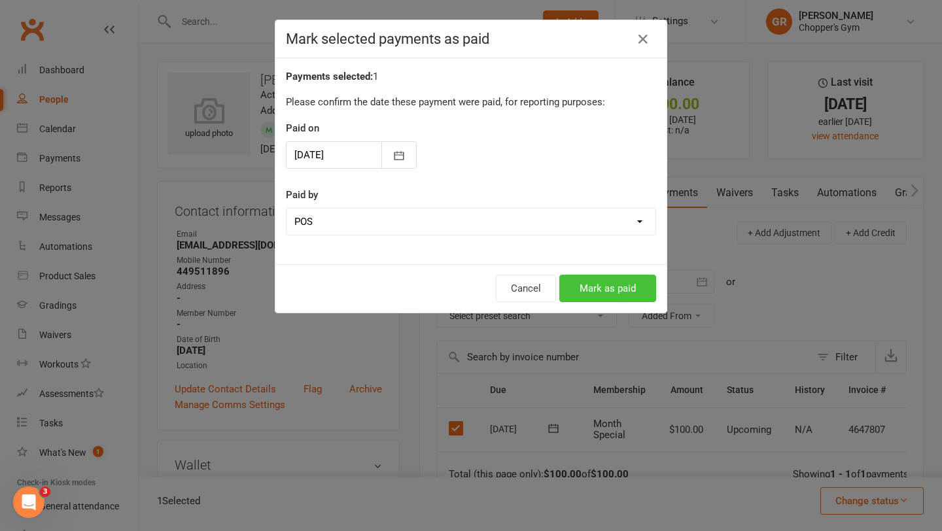
click at [595, 288] on button "Mark as paid" at bounding box center [608, 288] width 97 height 27
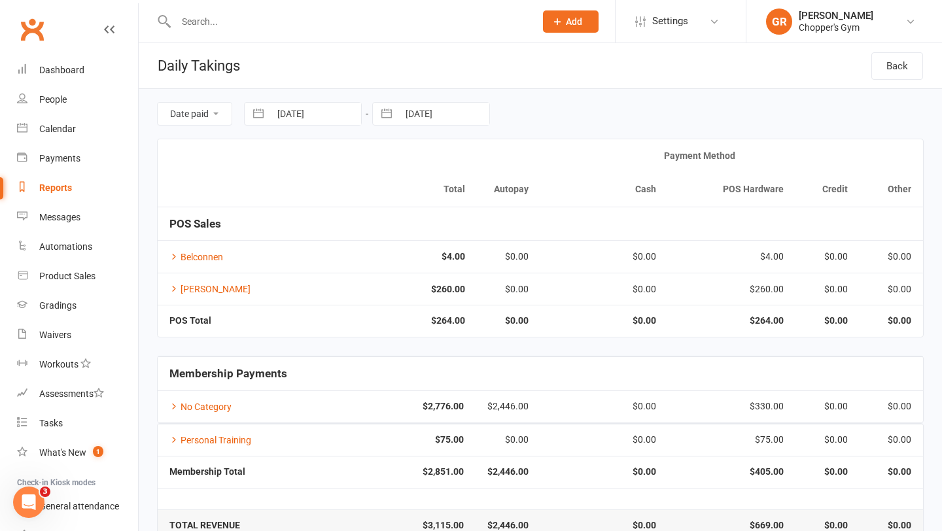
scroll to position [29, 0]
